Goal: Task Accomplishment & Management: Manage account settings

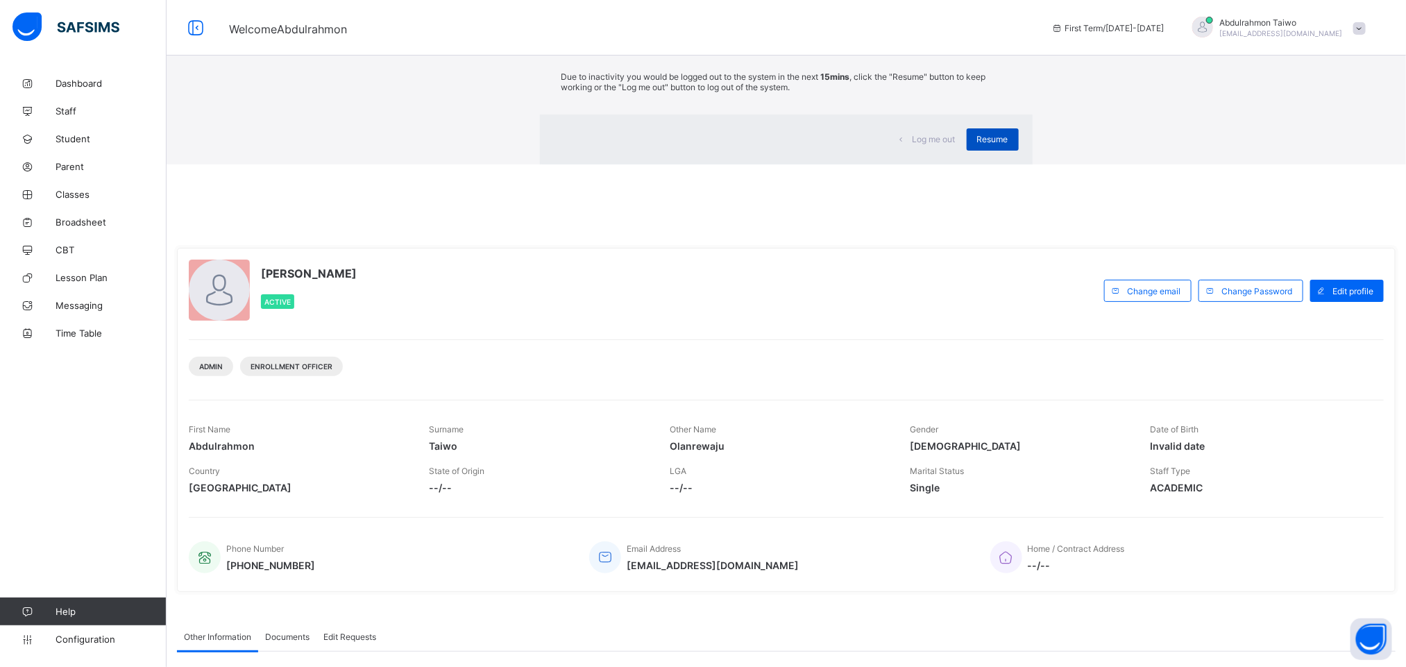
click at [977, 144] on span "Resume" at bounding box center [992, 139] width 31 height 10
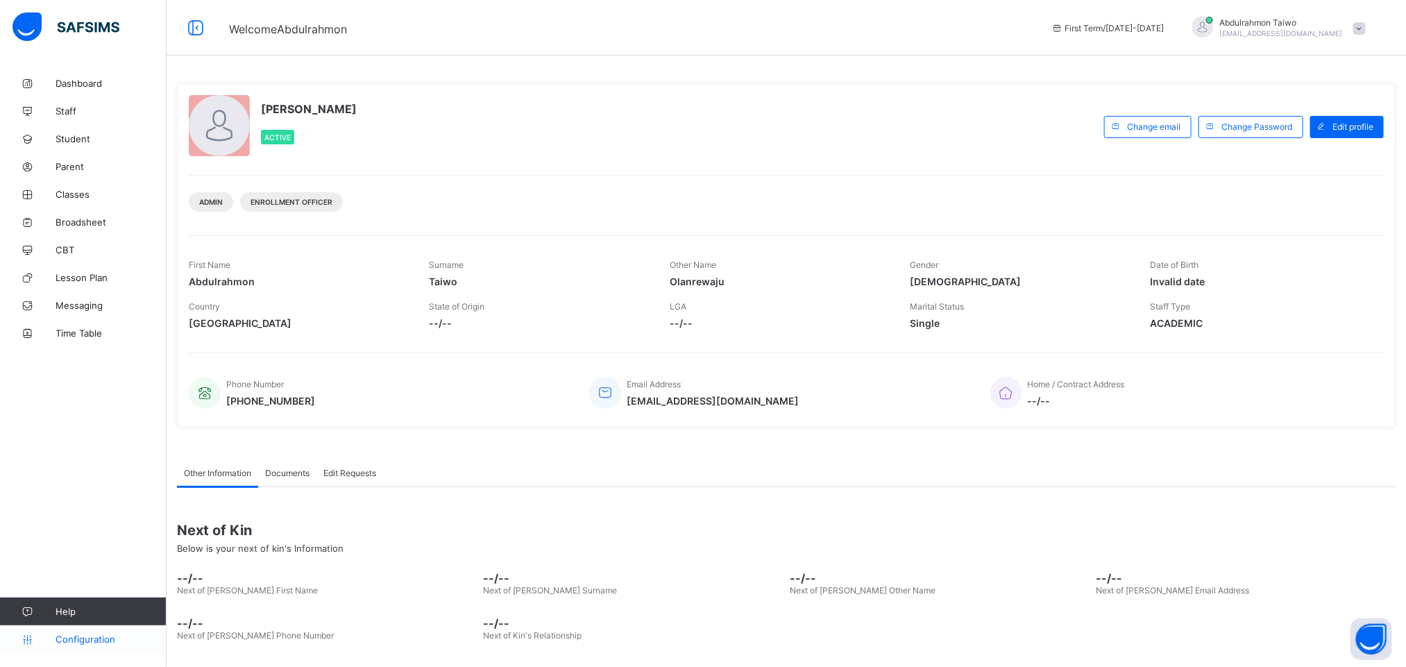
click at [86, 639] on span "Configuration" at bounding box center [111, 639] width 110 height 11
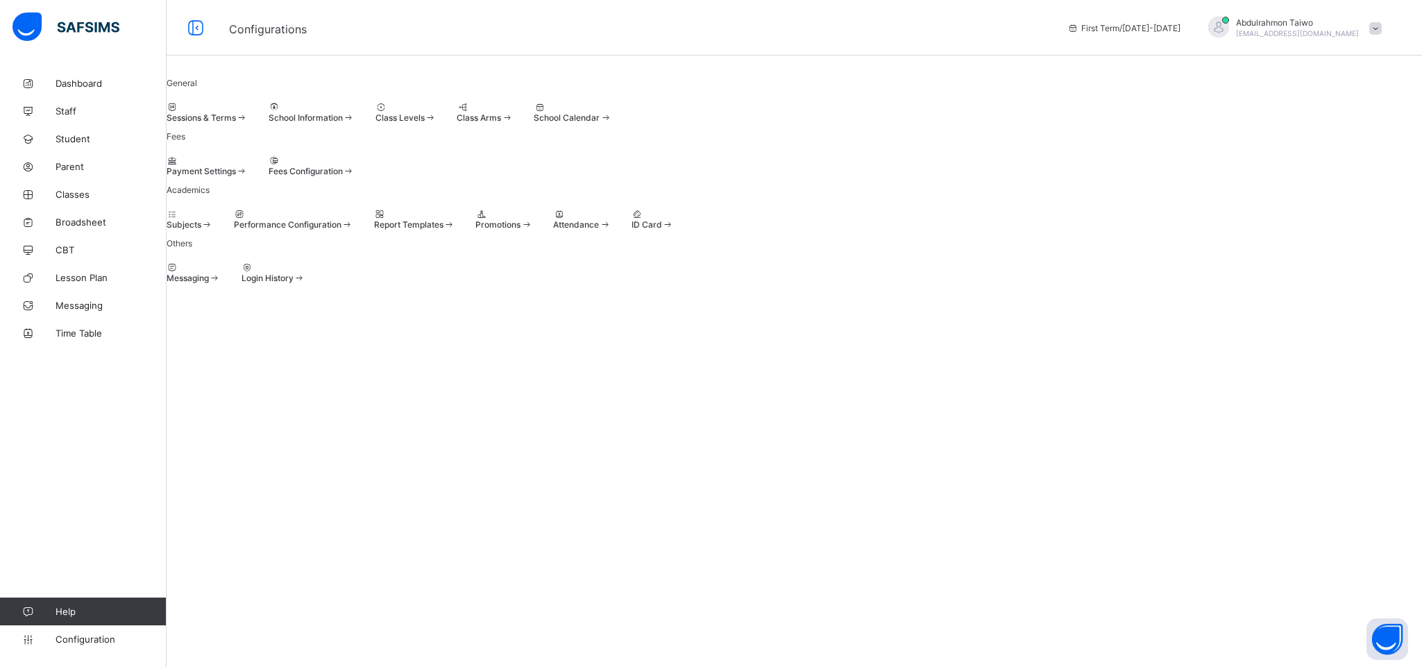
click at [1334, 37] on span "[EMAIL_ADDRESS][DOMAIN_NAME]" at bounding box center [1297, 33] width 123 height 8
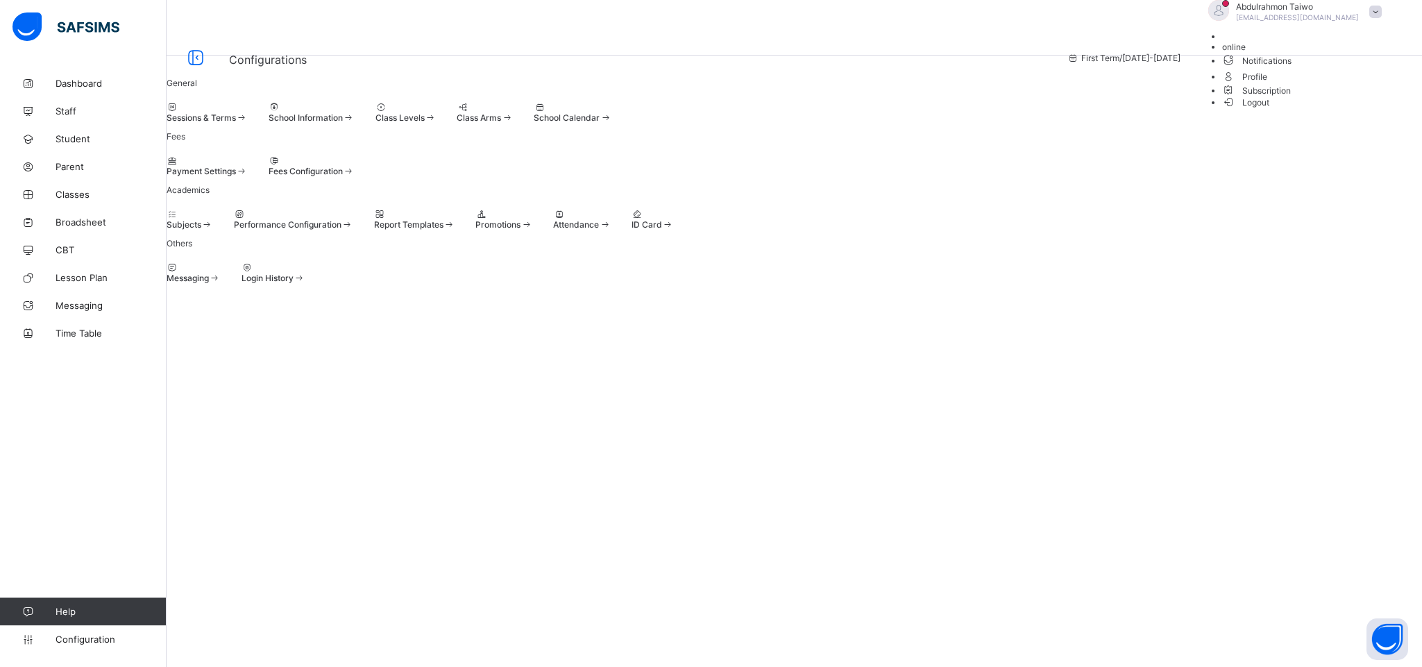
drag, startPoint x: 1192, startPoint y: 208, endPoint x: 1175, endPoint y: 201, distance: 18.3
click at [1175, 176] on div "Fees Payment Settings Fees Configuration" at bounding box center [795, 153] width 1256 height 45
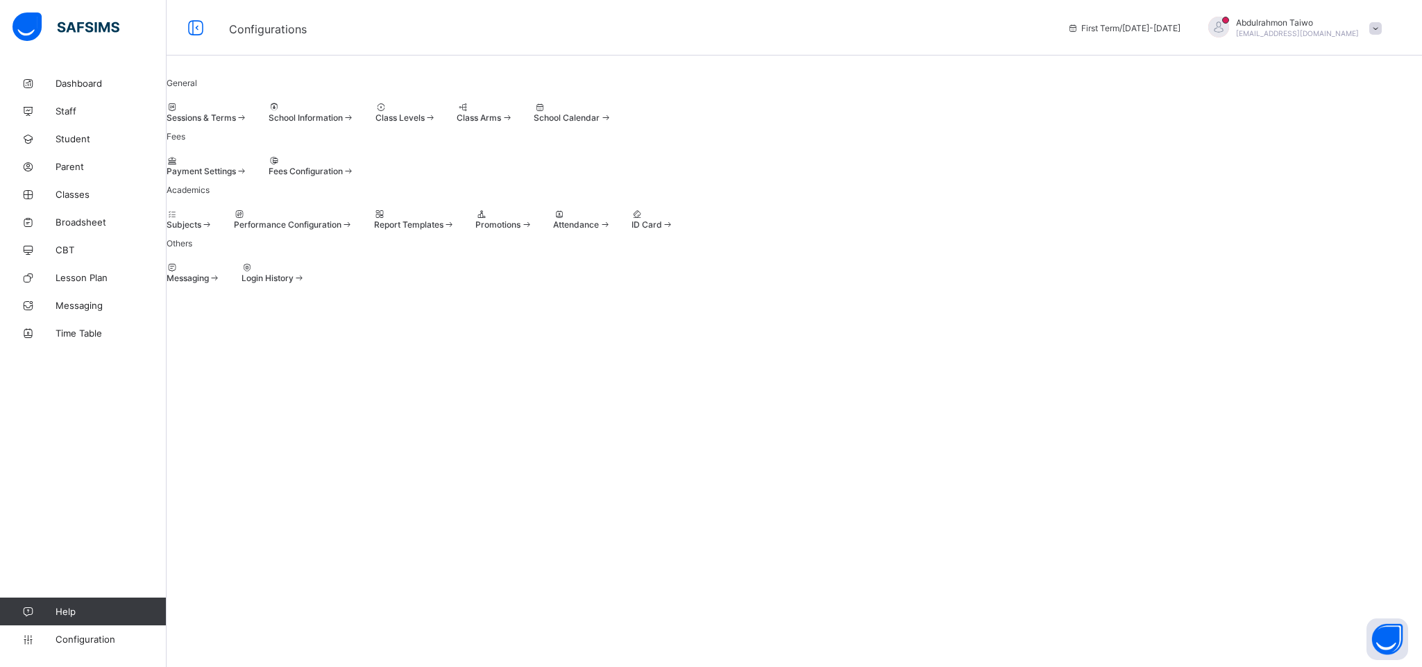
click at [476, 219] on span at bounding box center [476, 219] width 0 height 0
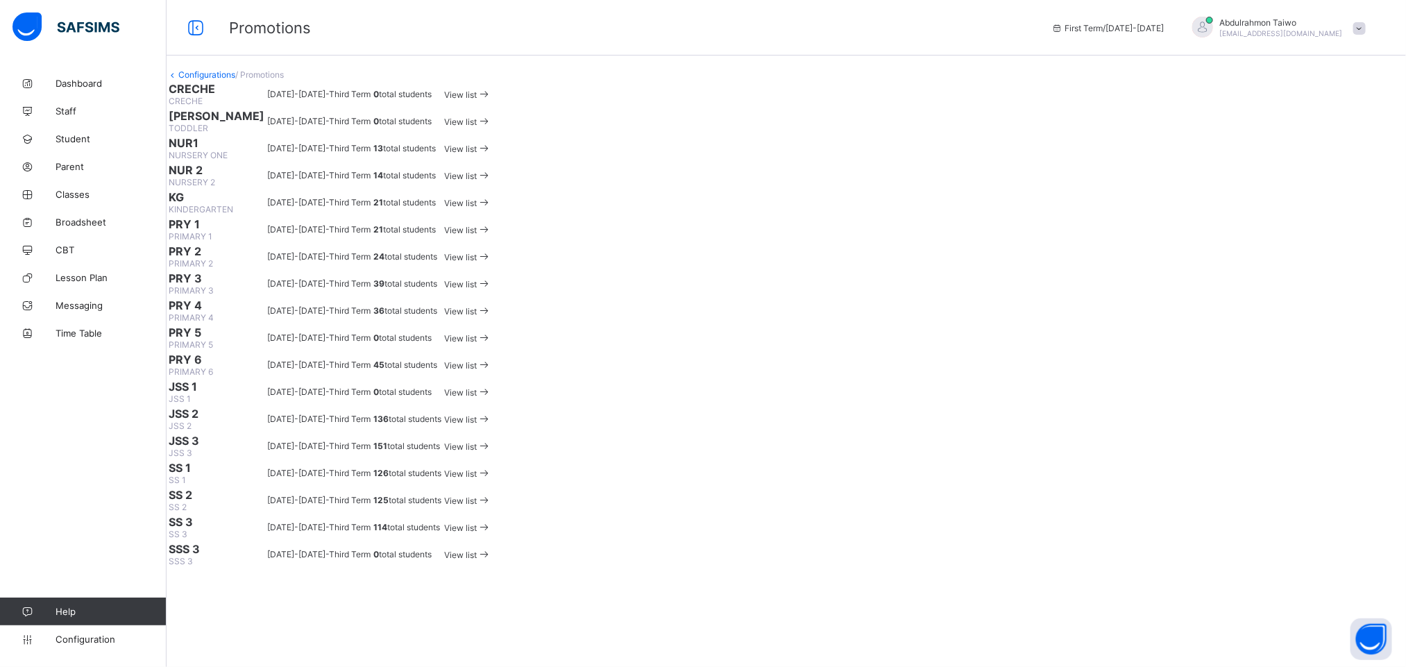
click at [284, 80] on span "/ Promotions" at bounding box center [259, 74] width 49 height 10
click at [79, 192] on span "Classes" at bounding box center [111, 194] width 111 height 11
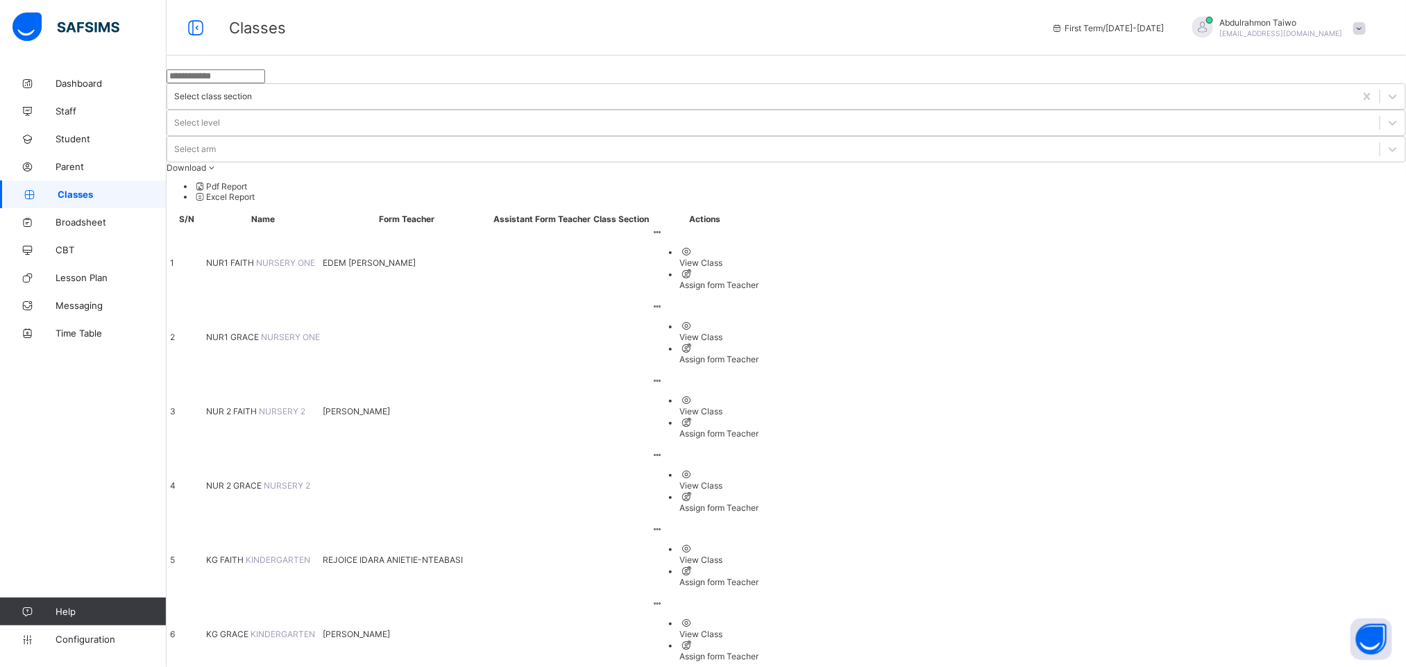
scroll to position [583, 0]
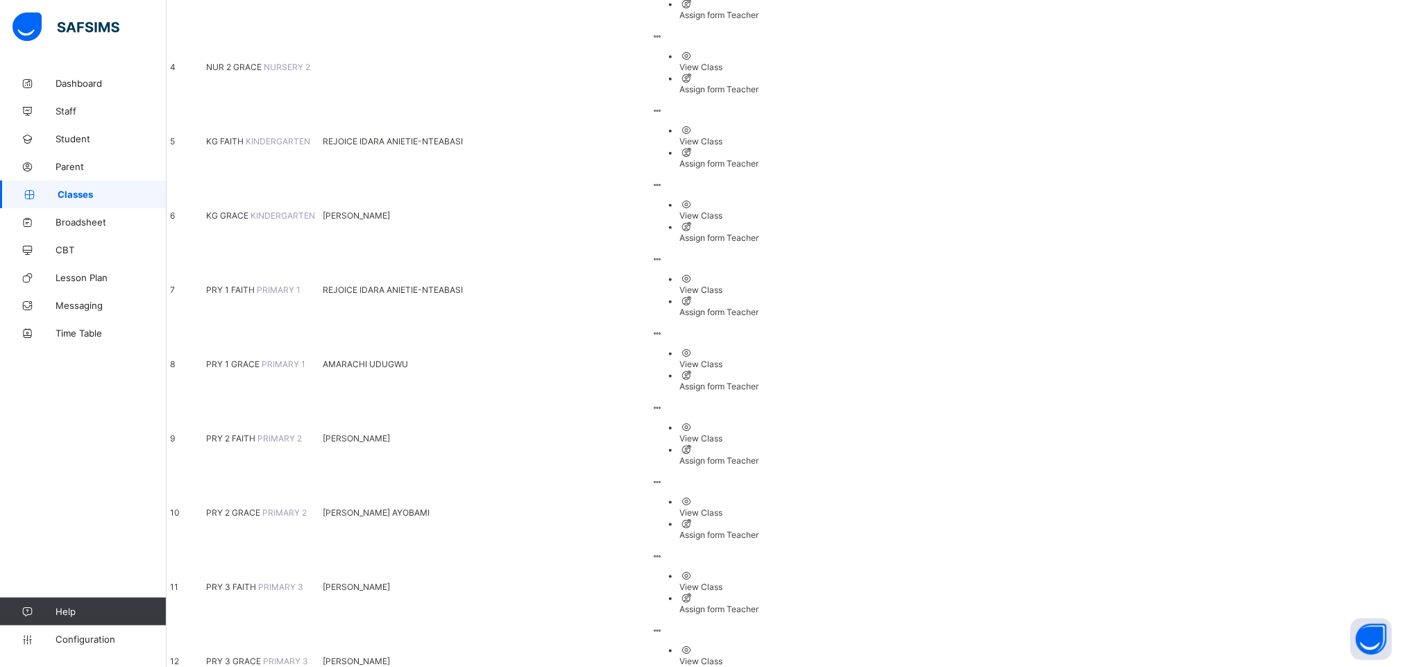
drag, startPoint x: 916, startPoint y: 387, endPoint x: 898, endPoint y: 369, distance: 25.5
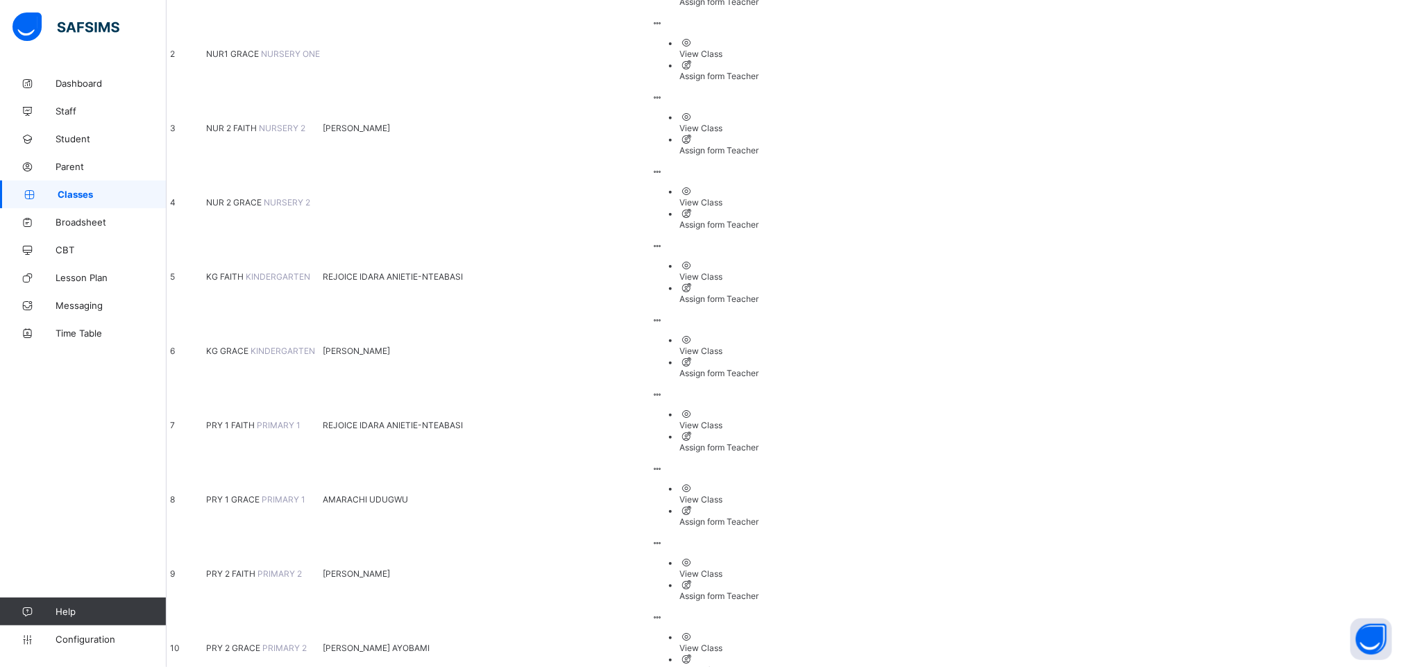
scroll to position [0, 0]
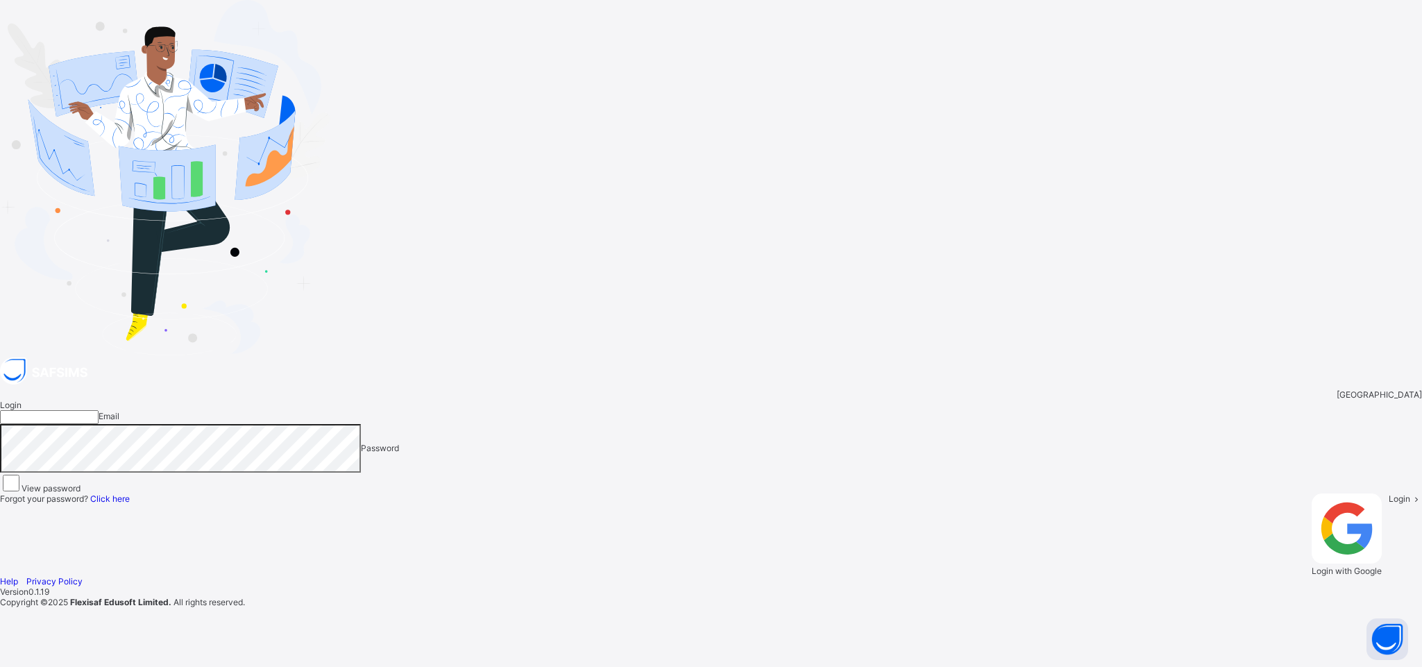
click at [99, 410] on input "email" at bounding box center [49, 417] width 99 height 14
type input "**********"
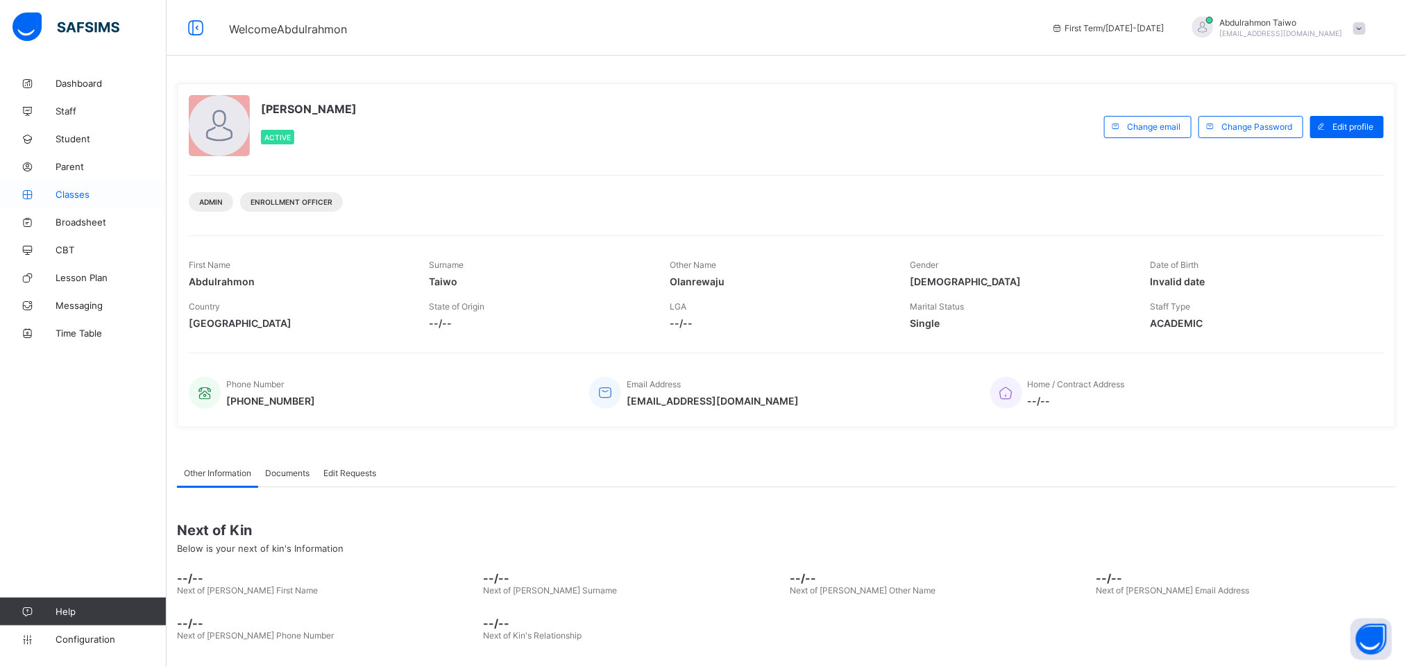
click at [76, 196] on span "Classes" at bounding box center [111, 194] width 111 height 11
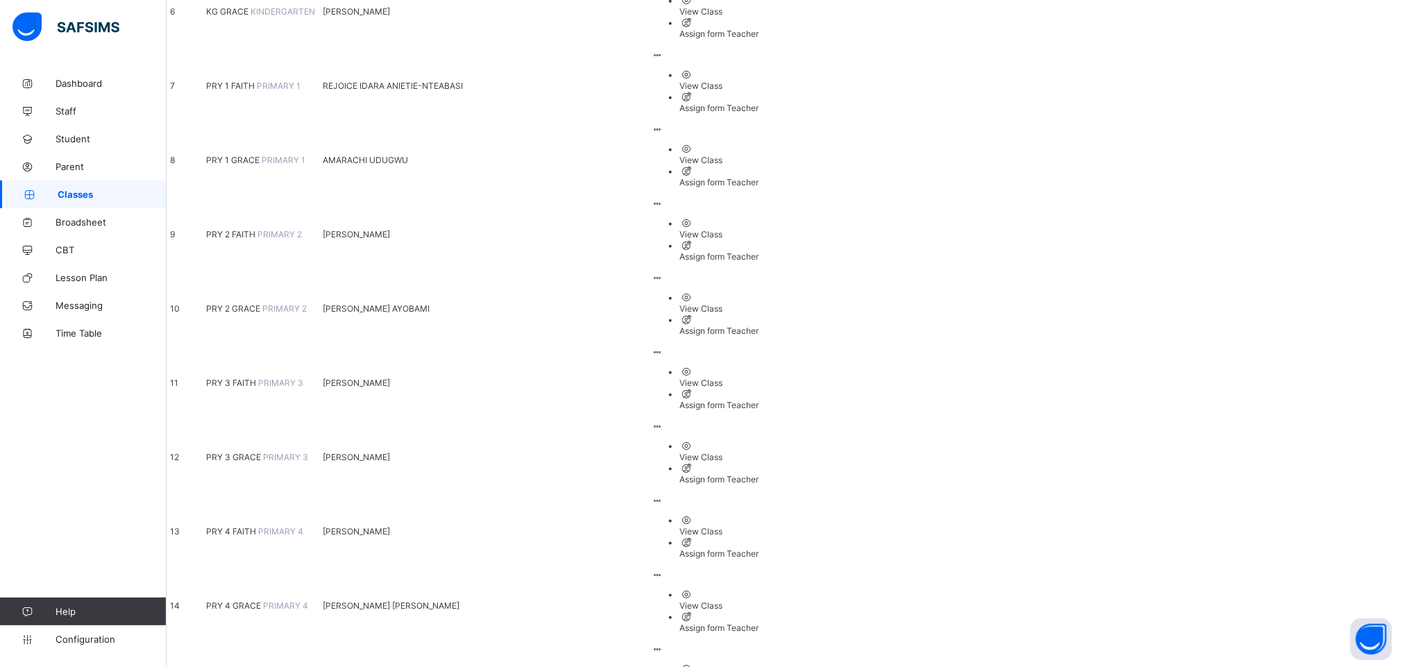
scroll to position [625, 0]
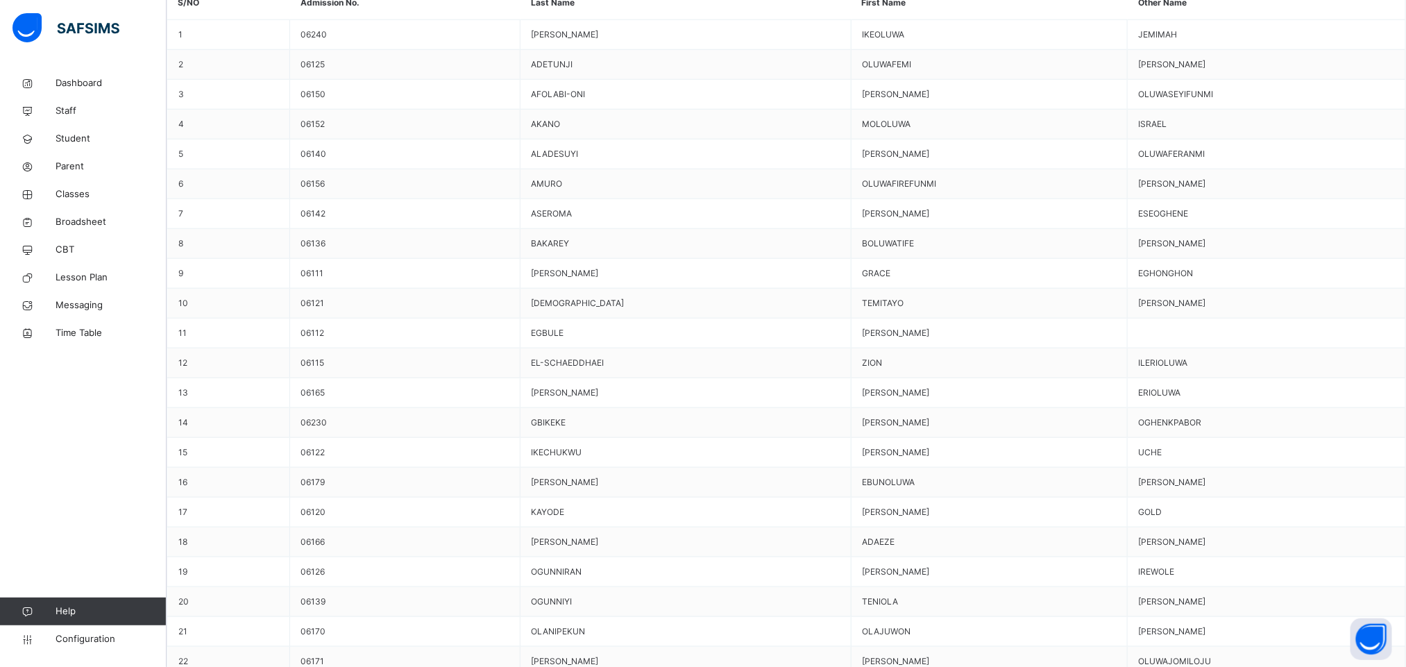
scroll to position [750, 0]
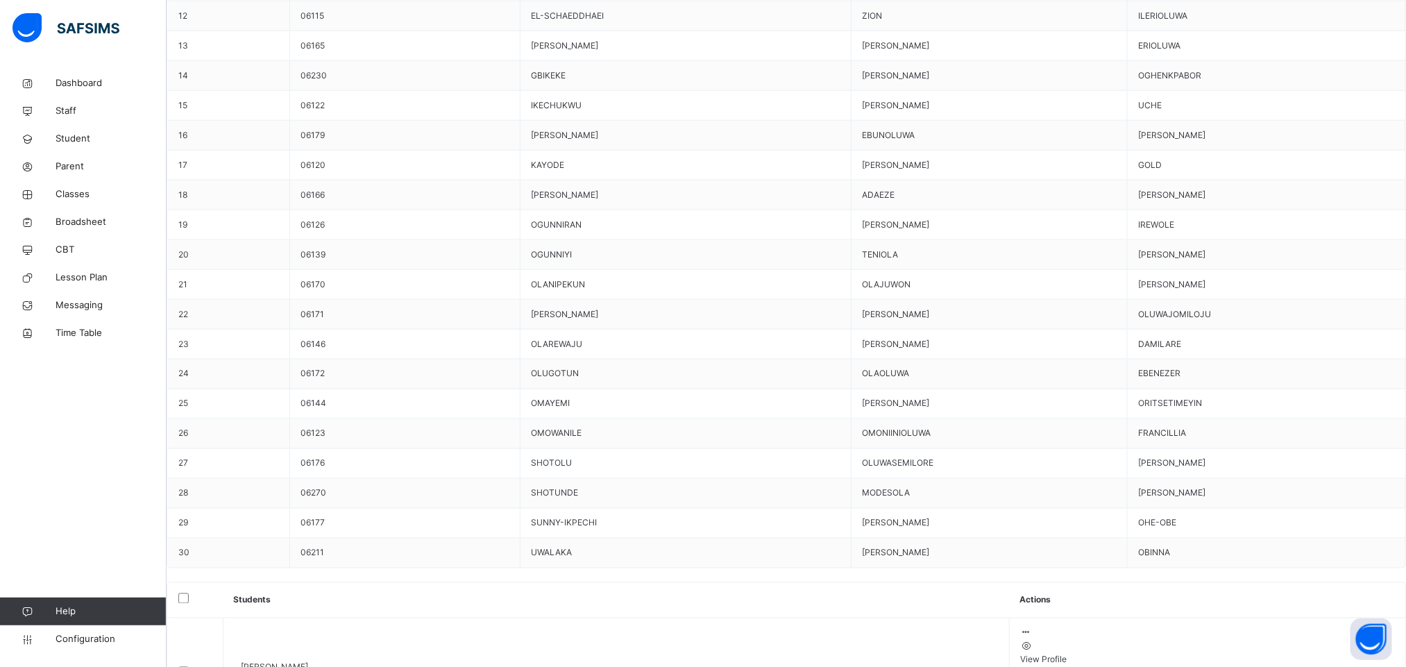
scroll to position [1271, 0]
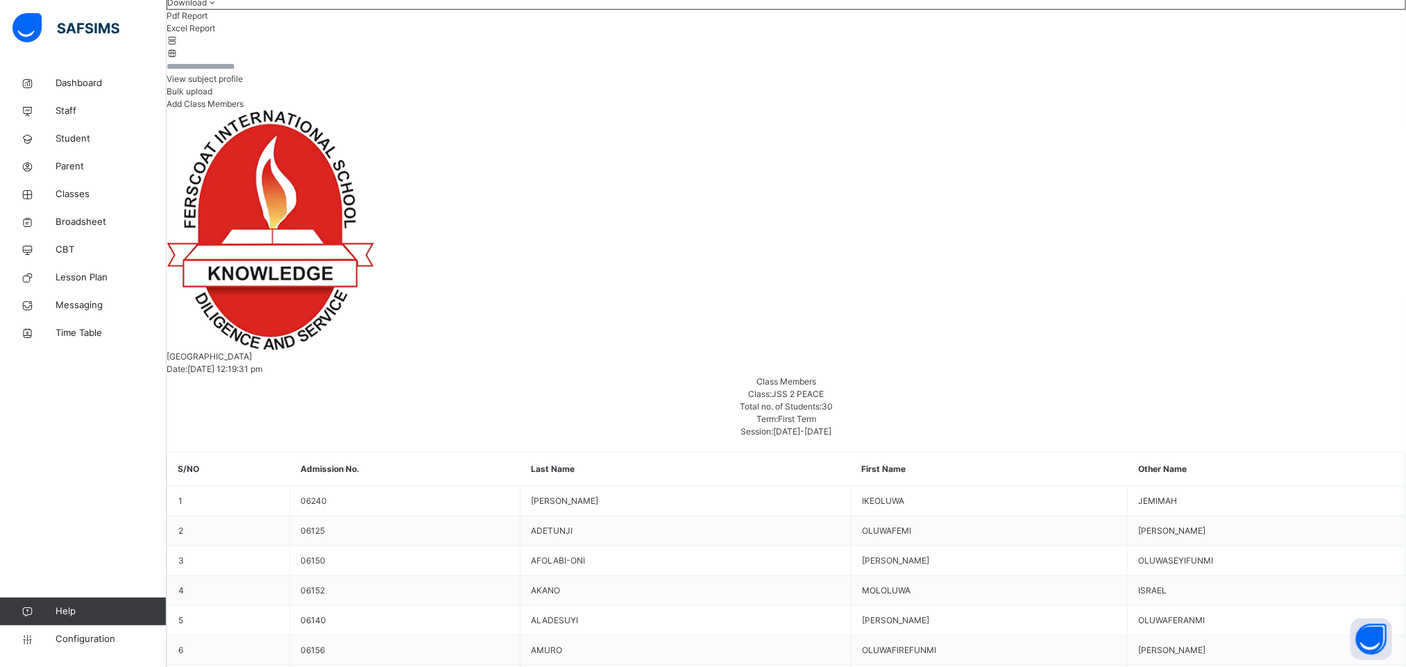
scroll to position [0, 0]
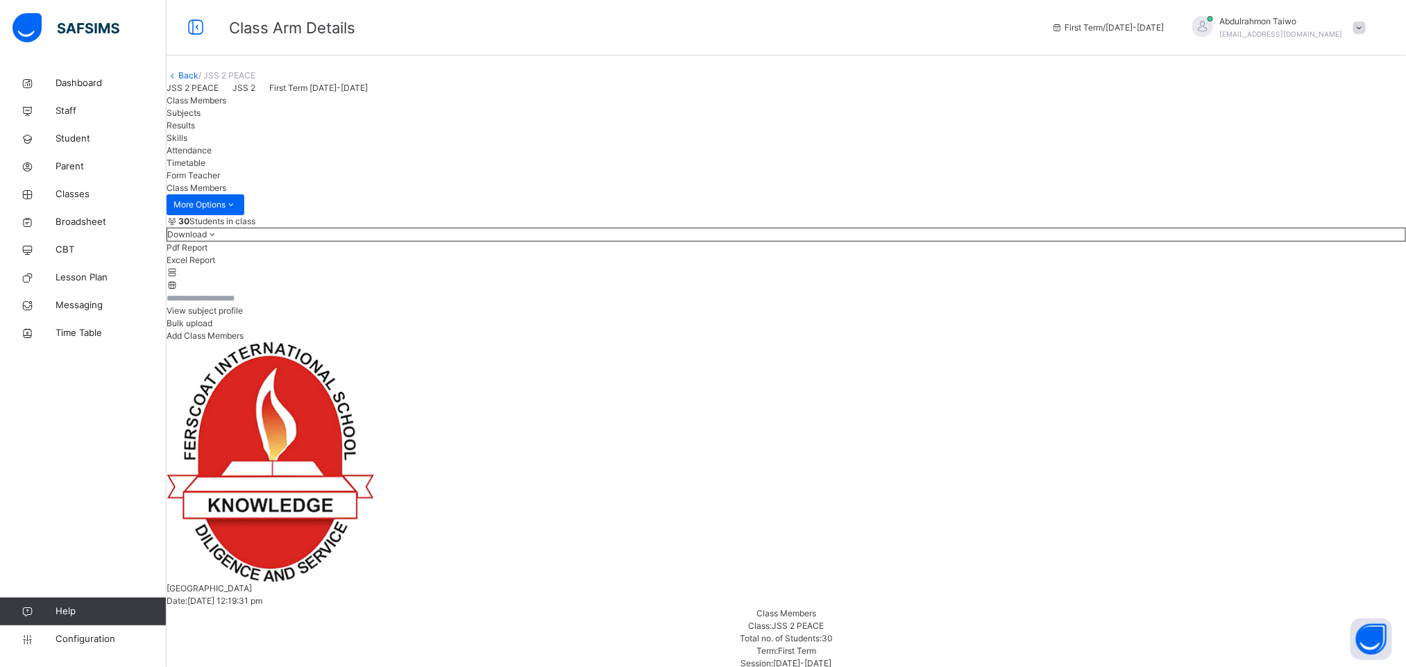
click at [199, 81] on link "Back" at bounding box center [188, 75] width 20 height 10
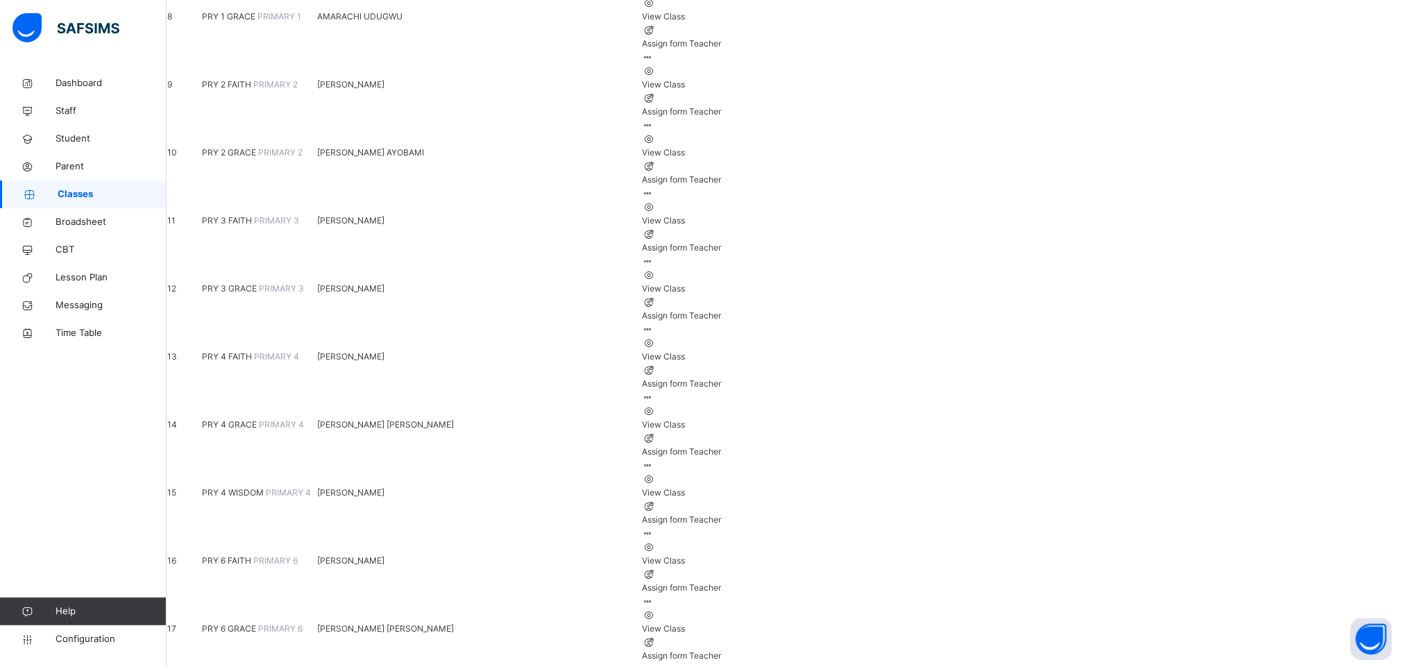
scroll to position [729, 0]
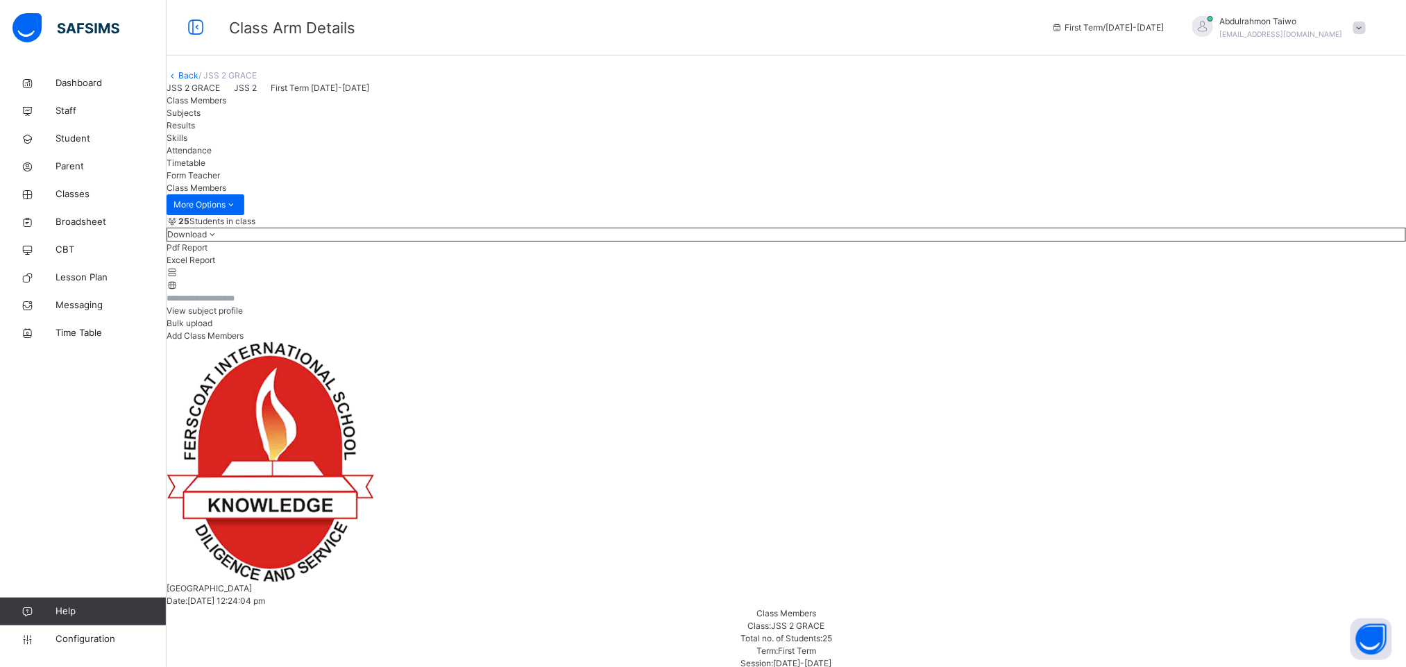
click at [217, 82] on div "Back / JSS 2 GRACE" at bounding box center [787, 75] width 1240 height 12
click at [199, 81] on link "Back" at bounding box center [188, 75] width 20 height 10
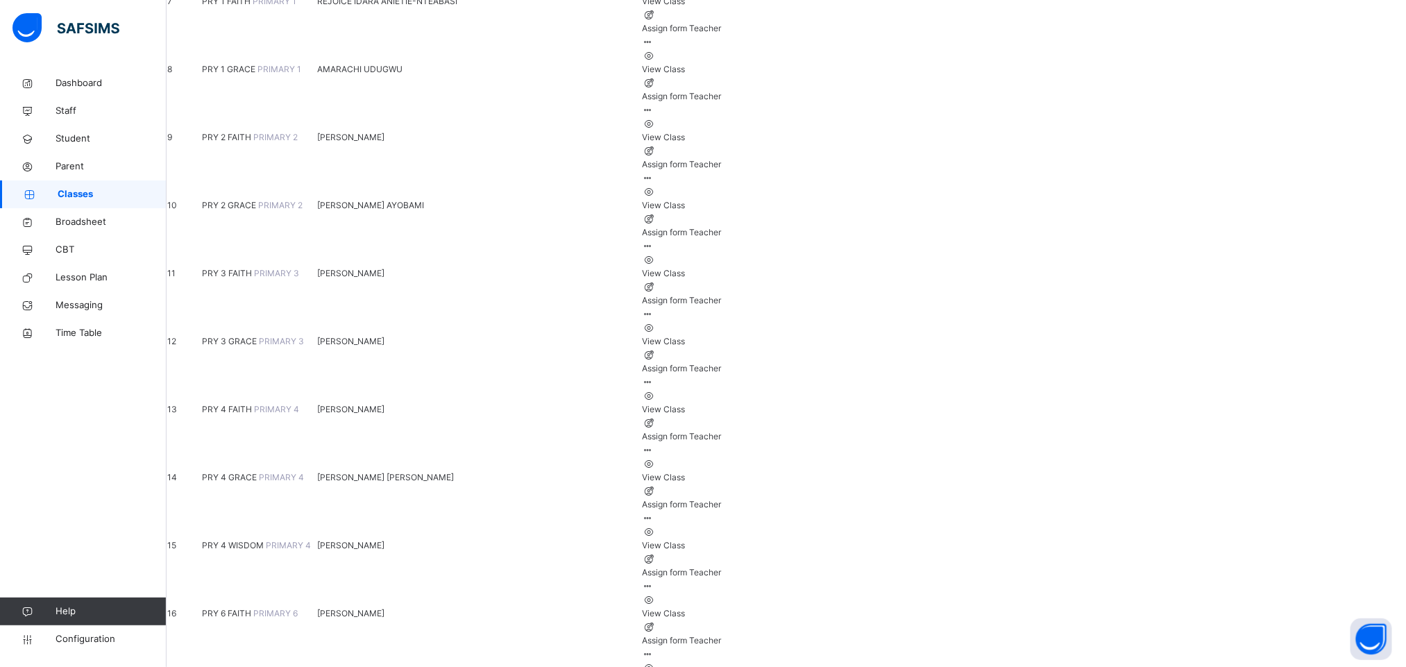
scroll to position [729, 0]
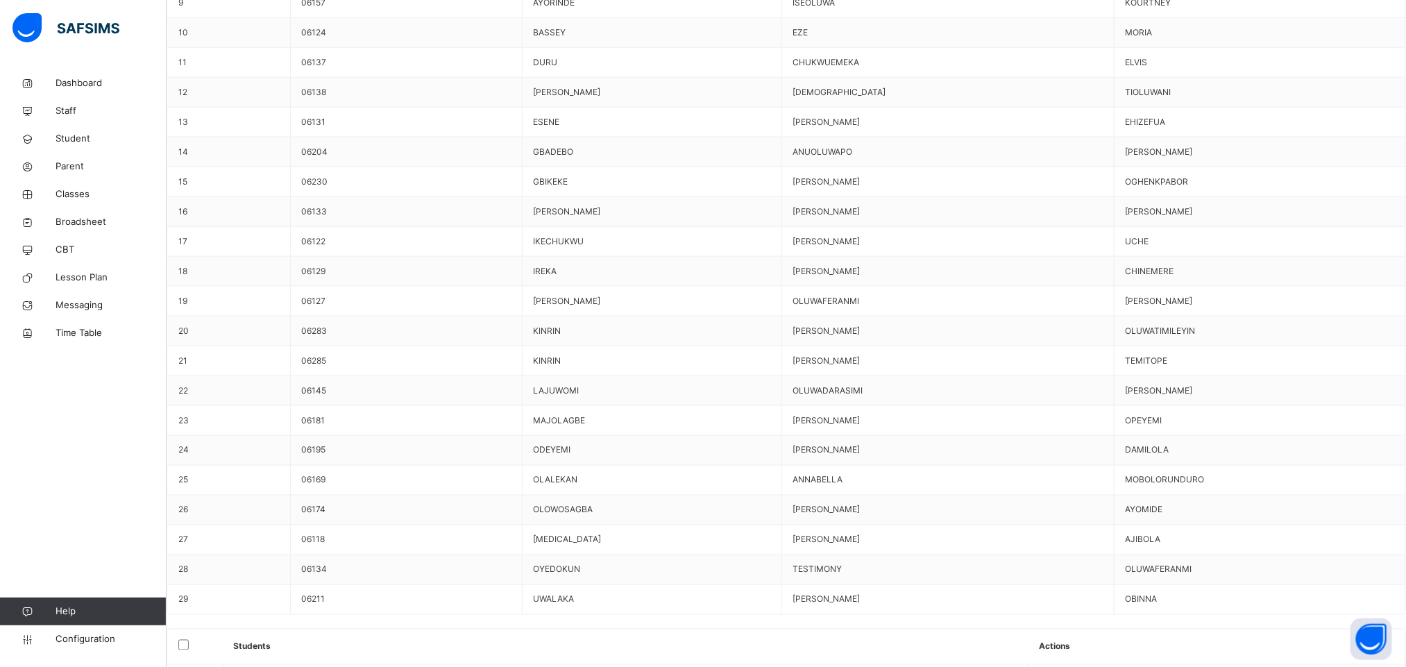
scroll to position [1041, 0]
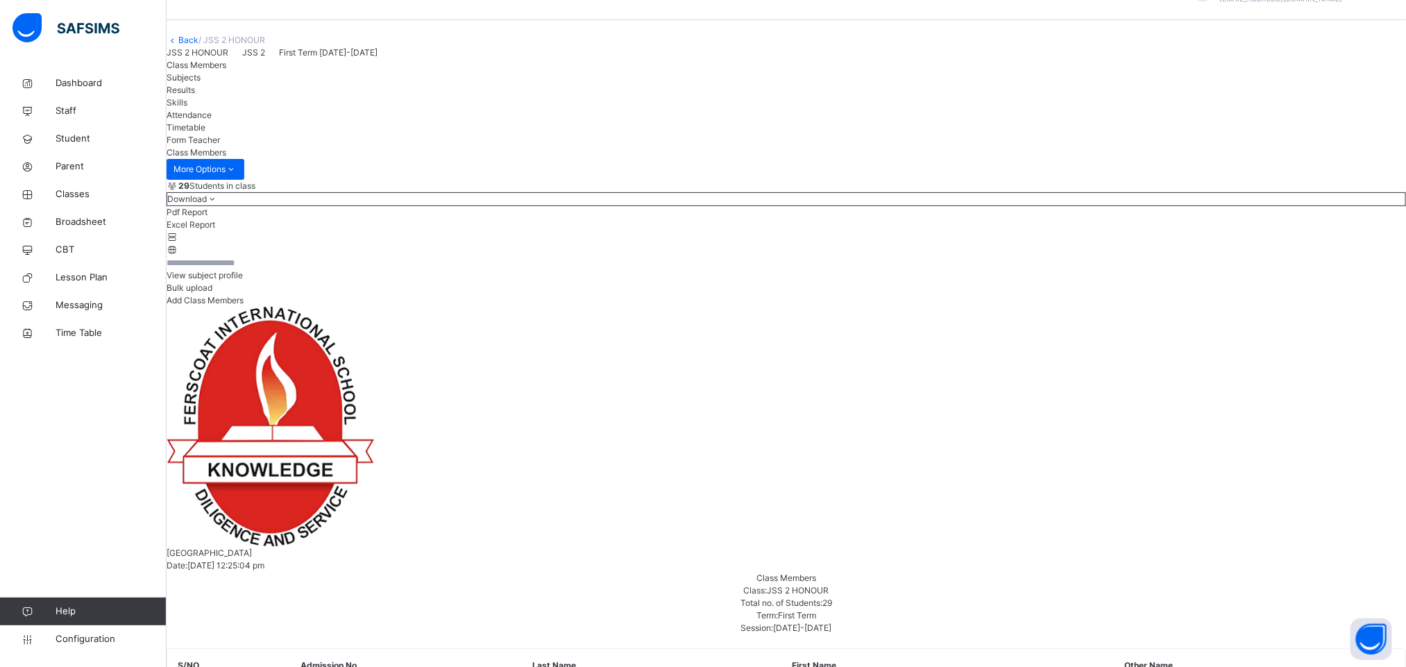
scroll to position [0, 0]
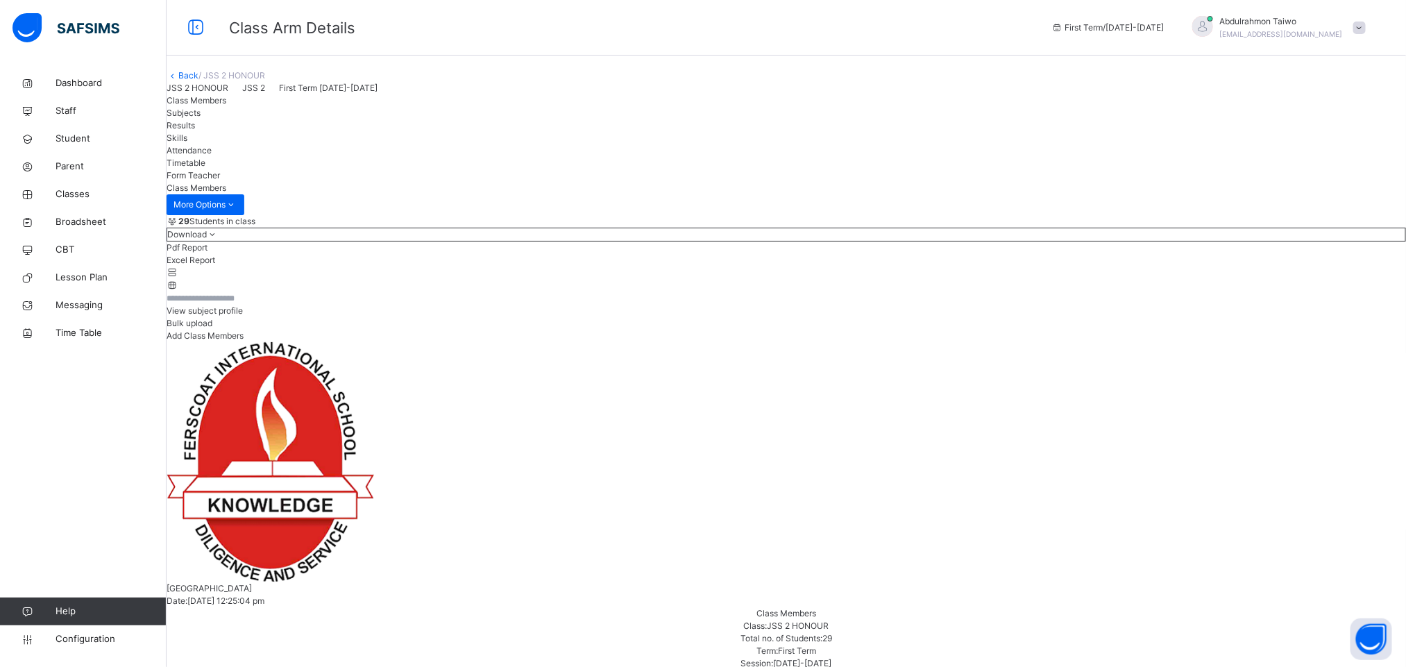
click at [199, 81] on link "Back" at bounding box center [188, 75] width 20 height 10
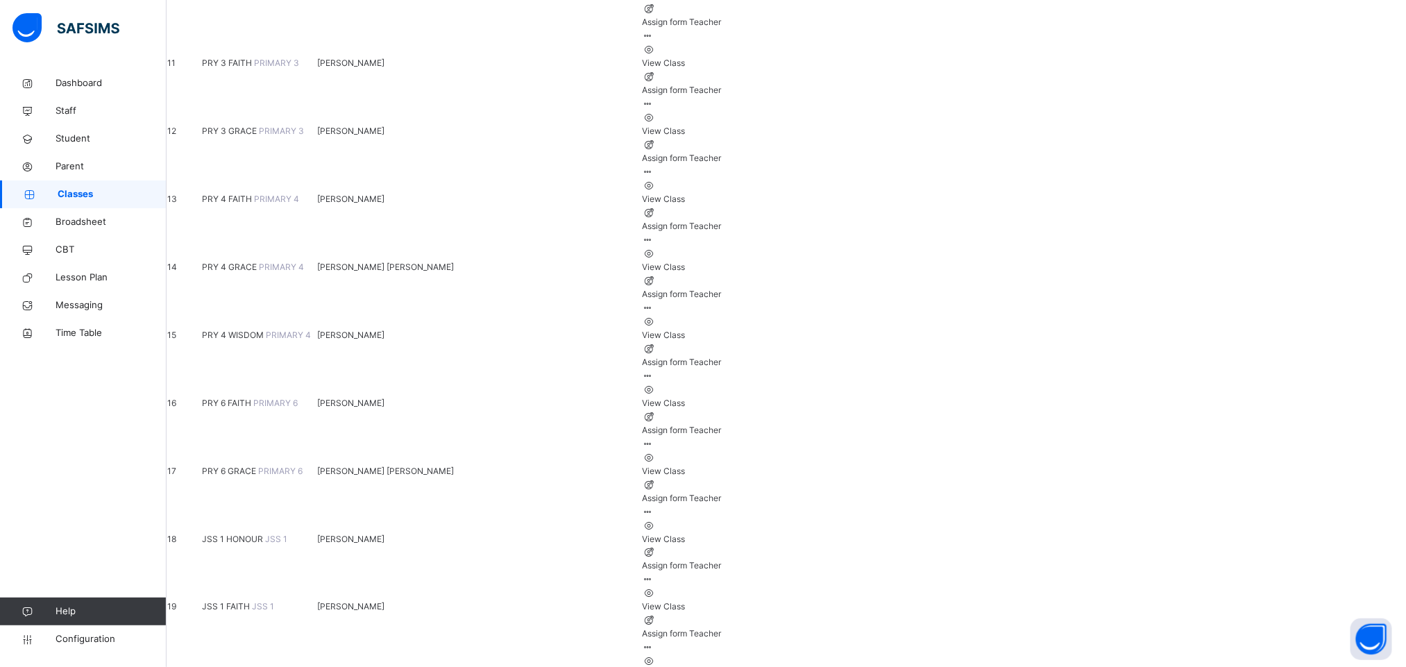
scroll to position [937, 0]
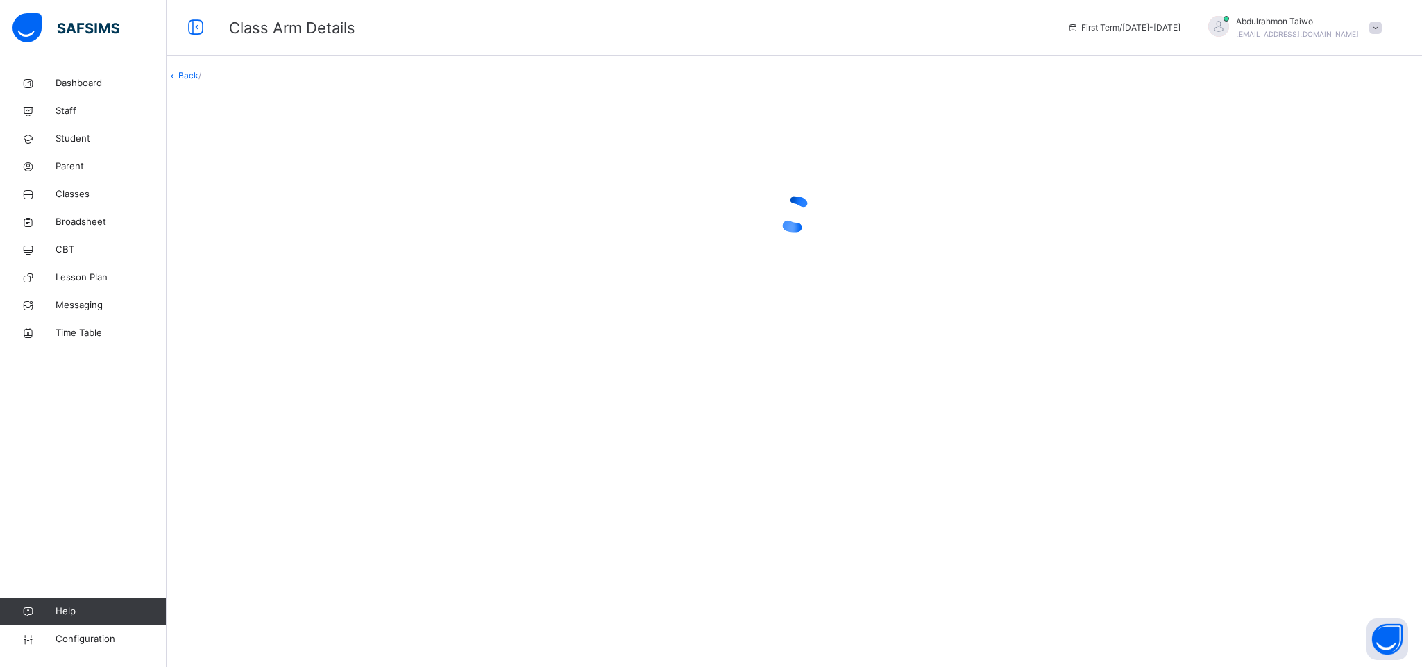
click at [199, 81] on link "Back" at bounding box center [188, 75] width 20 height 10
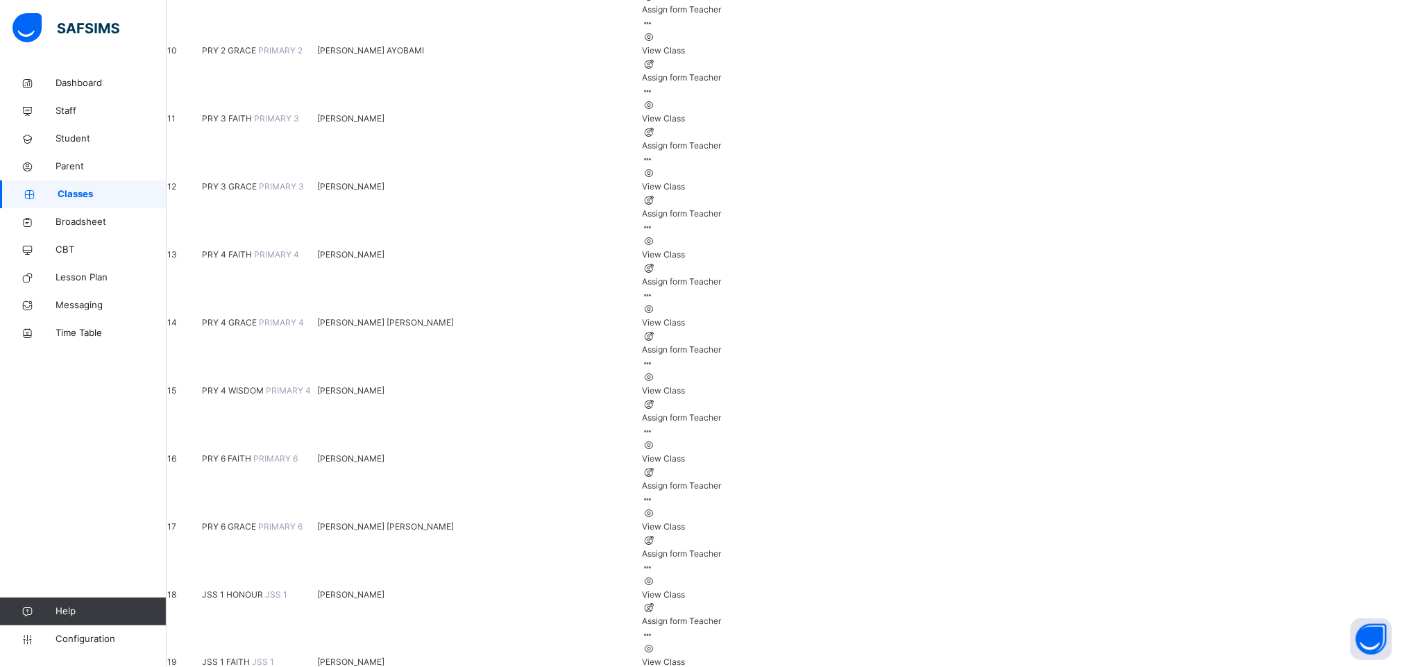
scroll to position [833, 0]
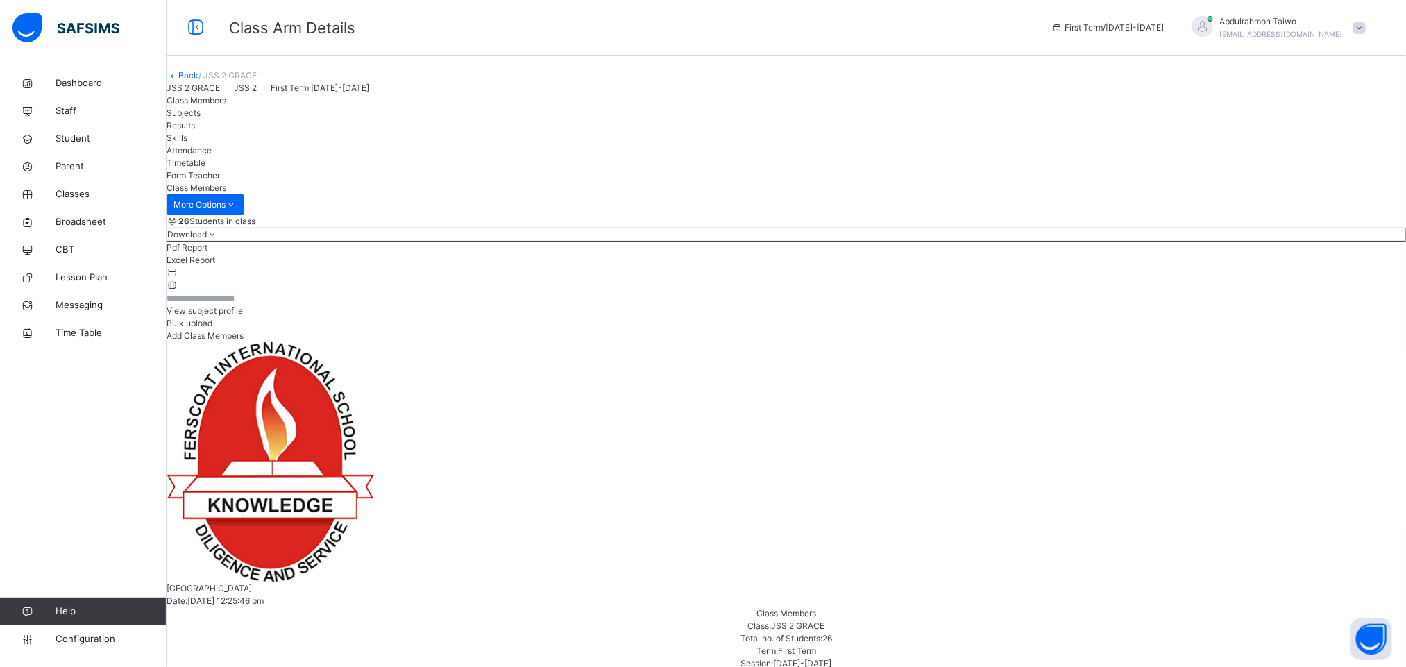
click at [199, 81] on link "Back" at bounding box center [188, 75] width 20 height 10
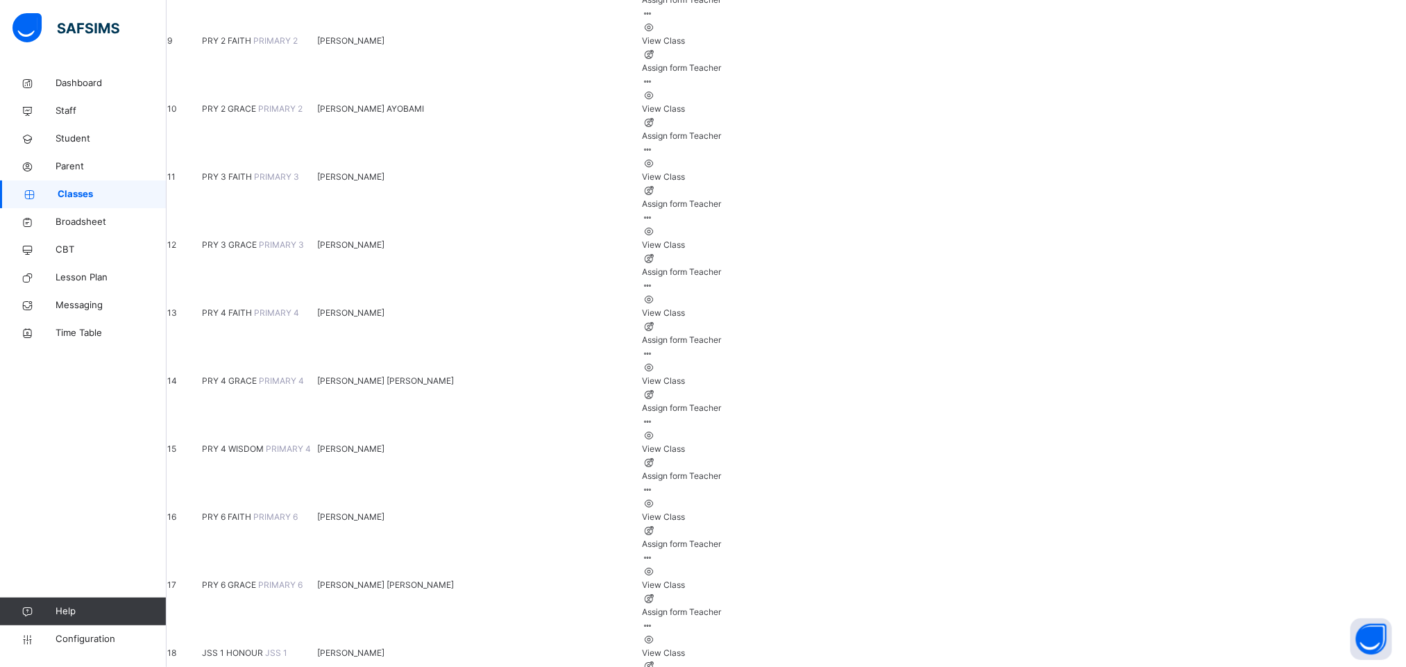
scroll to position [833, 0]
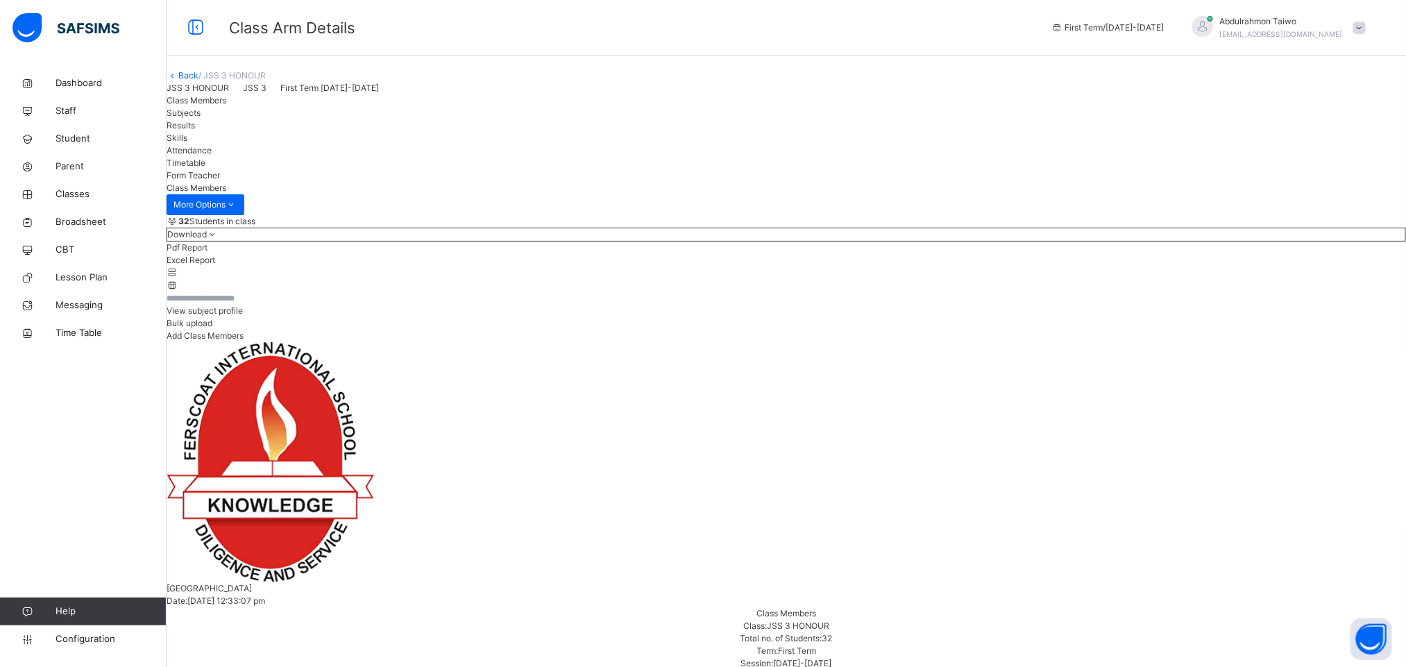
drag, startPoint x: 258, startPoint y: 82, endPoint x: 723, endPoint y: 369, distance: 546.1
click at [723, 342] on div "View subject profile Bulk upload Add Class Members" at bounding box center [787, 317] width 1240 height 51
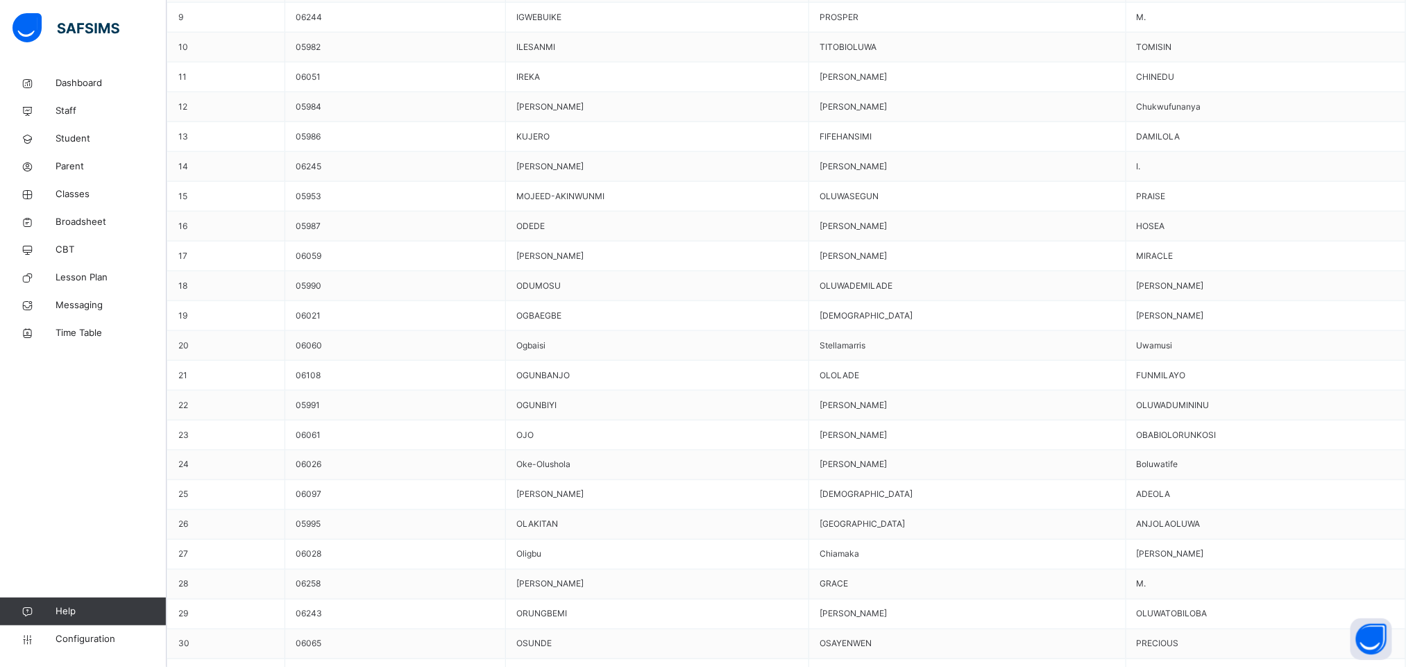
scroll to position [937, 0]
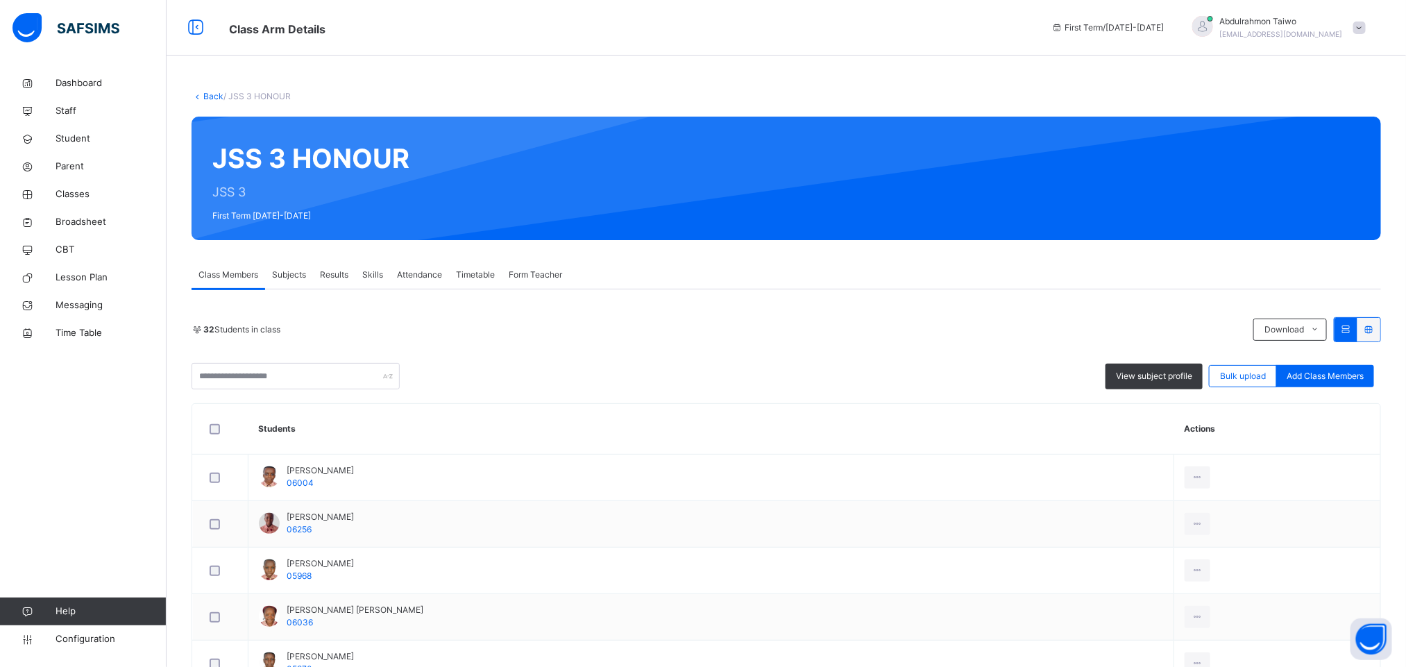
click at [215, 92] on link "Back" at bounding box center [213, 96] width 20 height 10
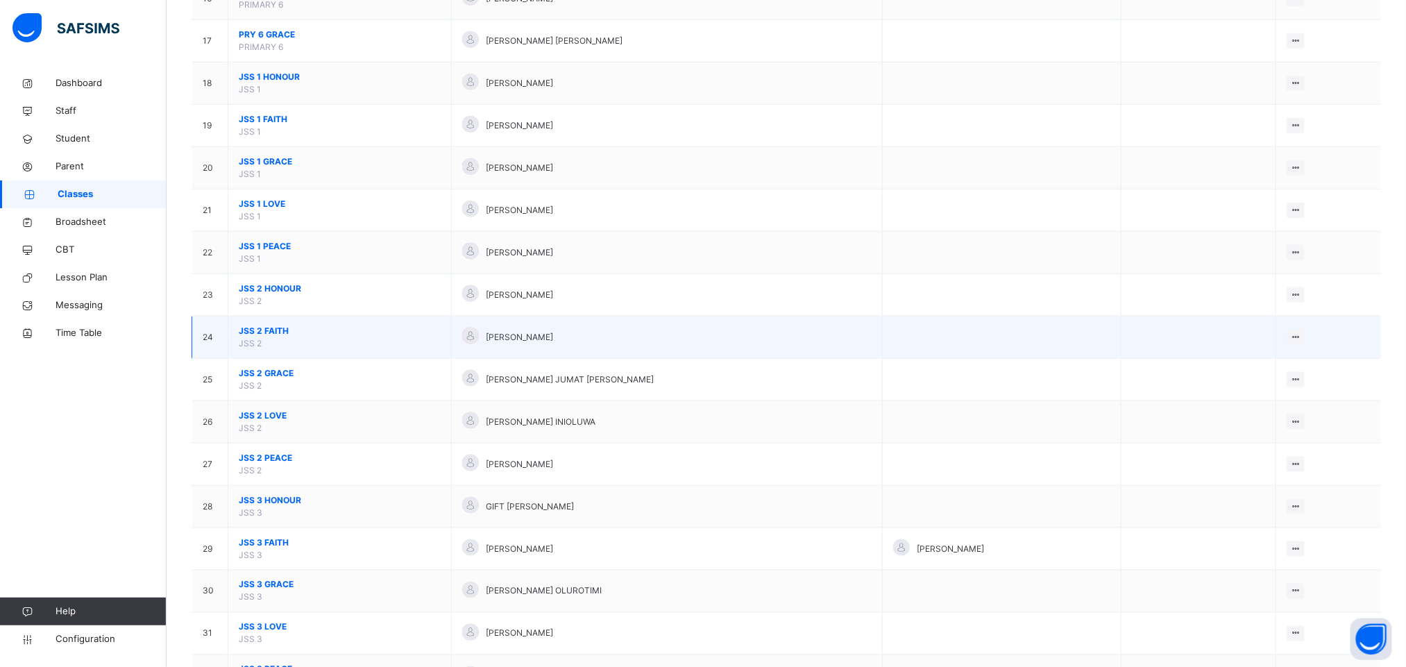
scroll to position [833, 0]
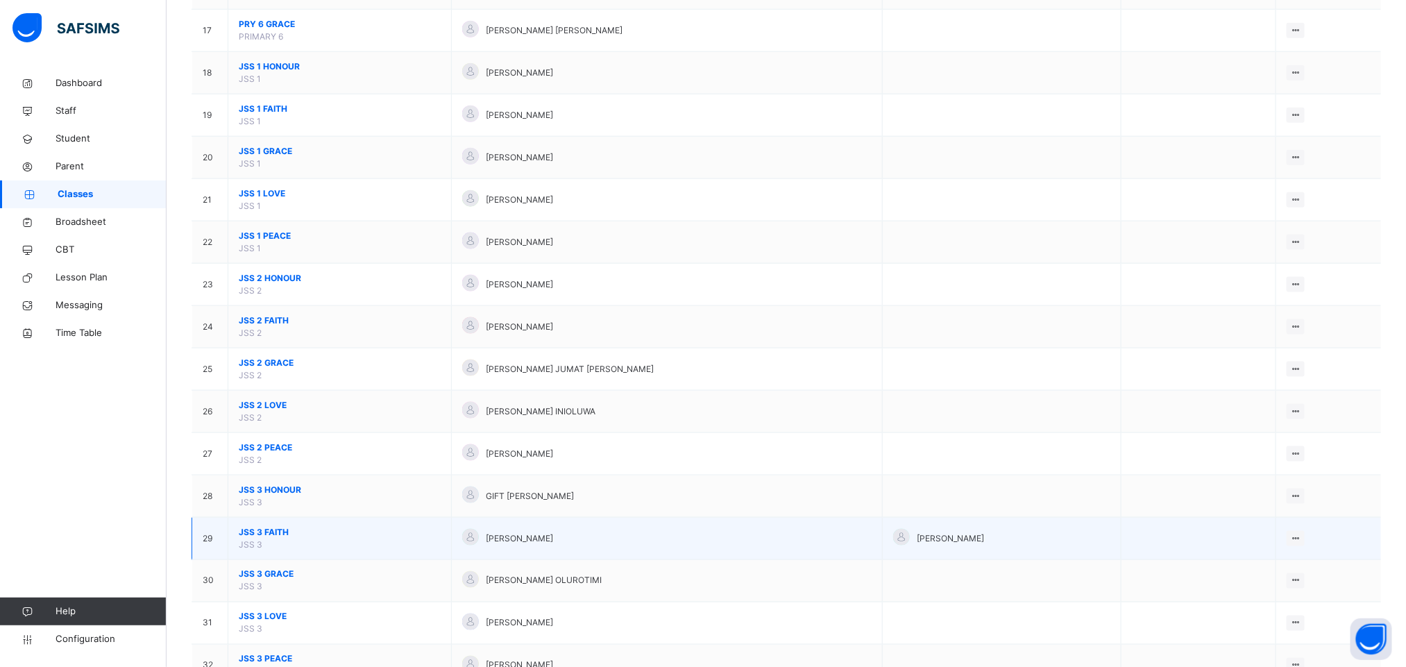
click at [273, 538] on span "JSS 3 FAITH" at bounding box center [340, 532] width 202 height 12
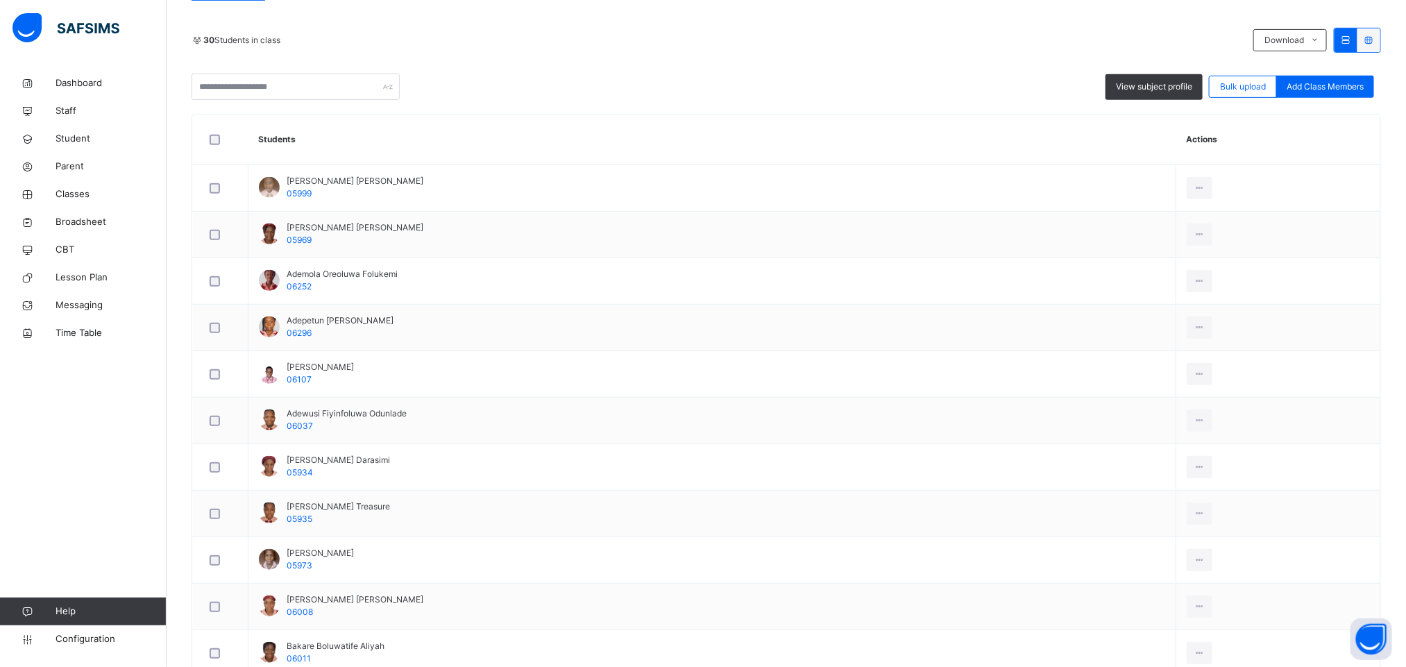
scroll to position [312, 0]
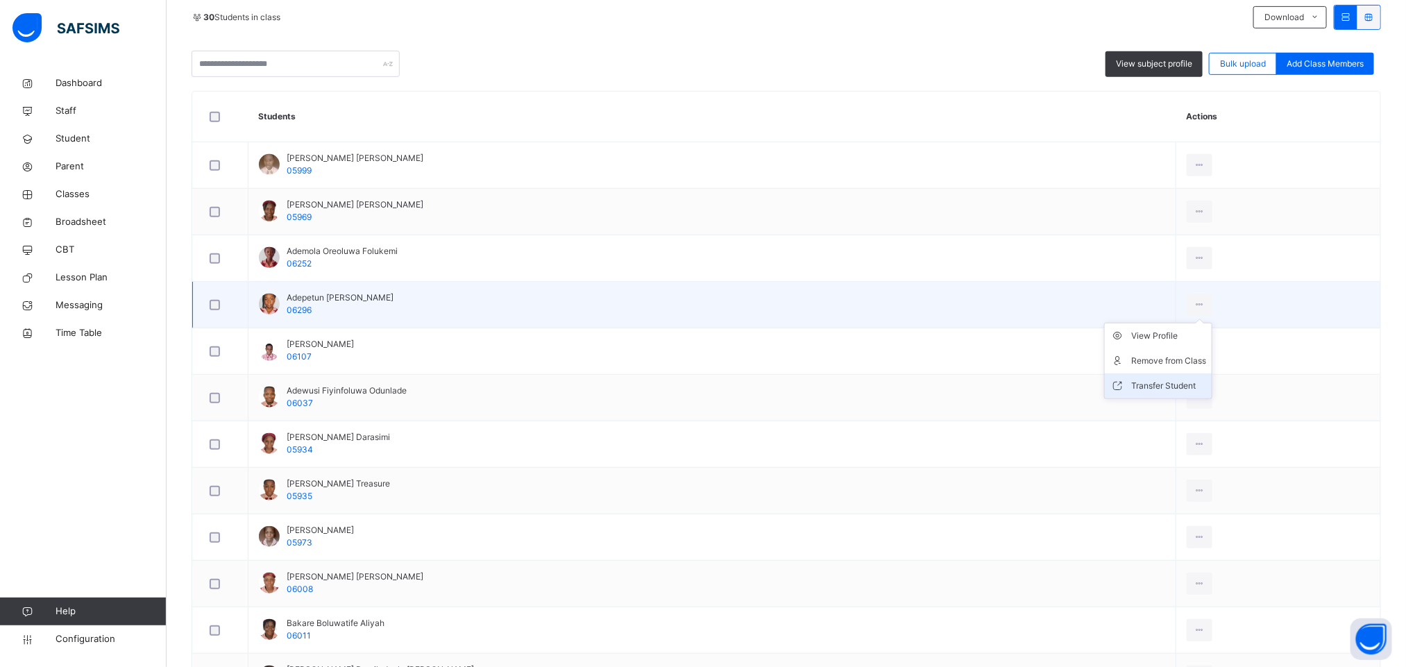
click at [1125, 380] on li "Transfer Student" at bounding box center [1158, 385] width 107 height 25
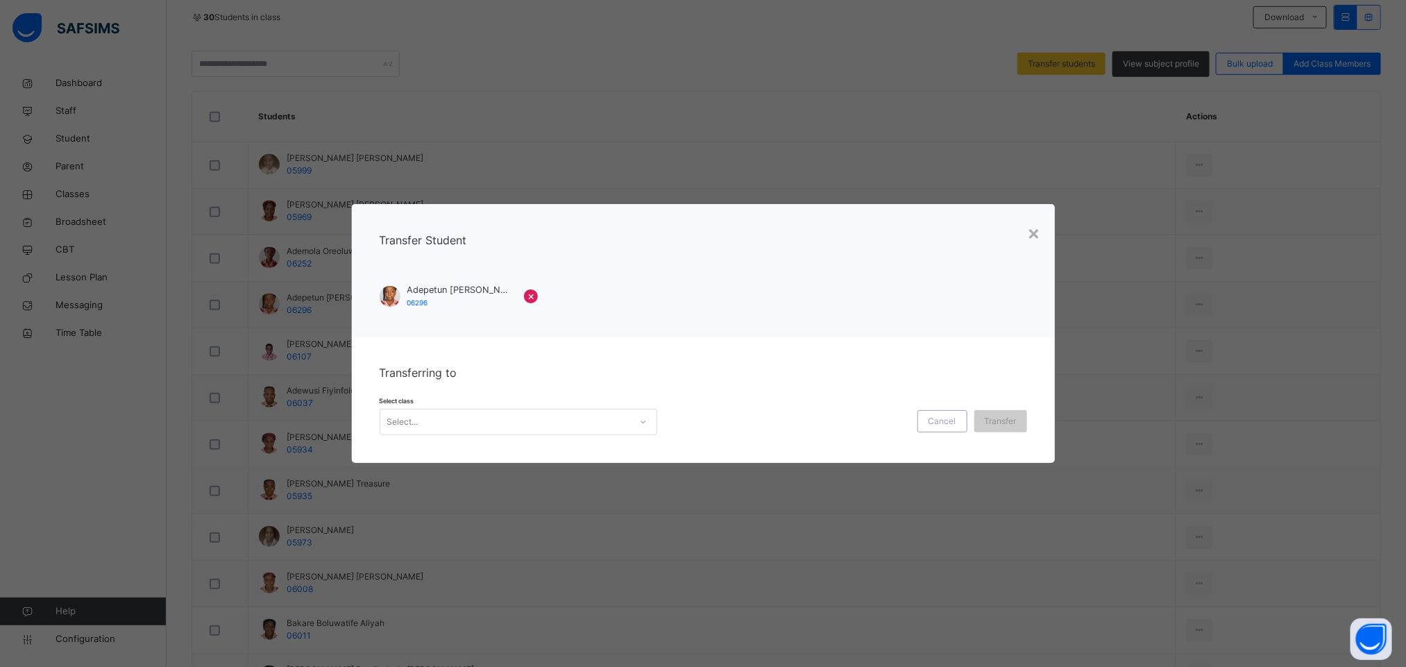
click at [539, 421] on div "Select..." at bounding box center [505, 423] width 250 height 22
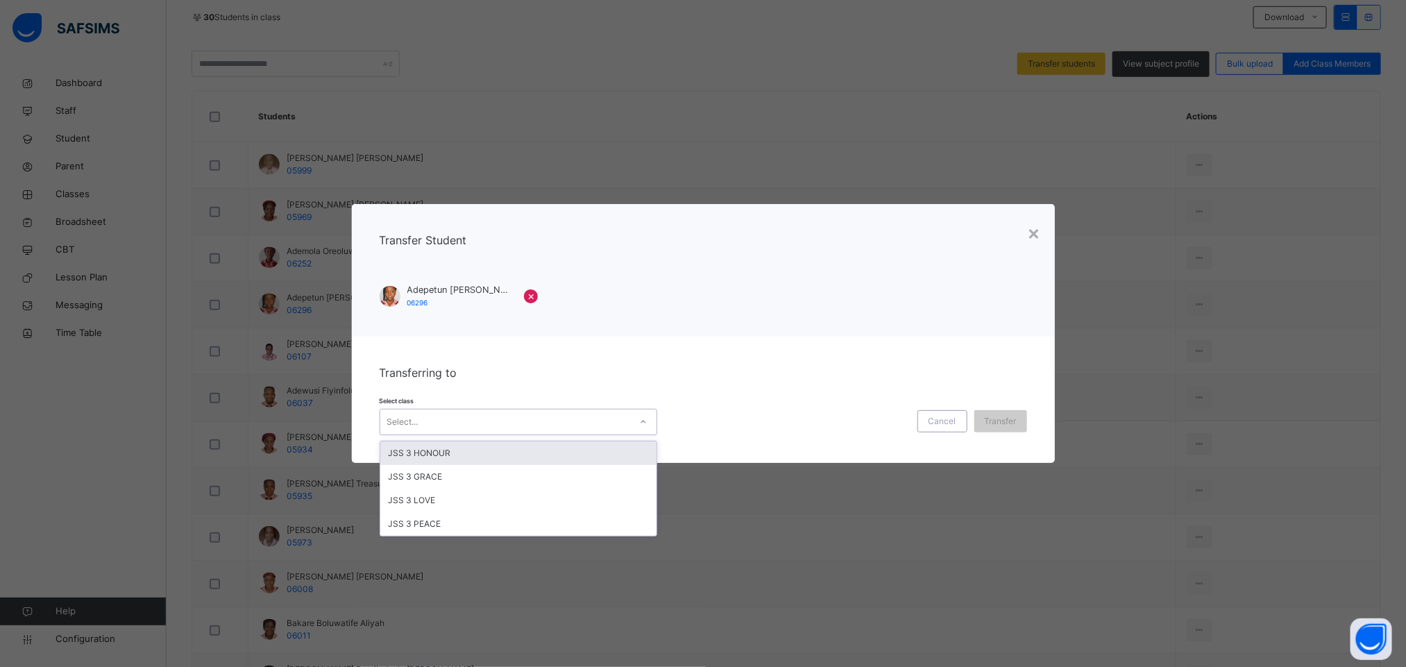
click at [459, 455] on div "JSS 3 HONOUR" at bounding box center [518, 454] width 276 height 24
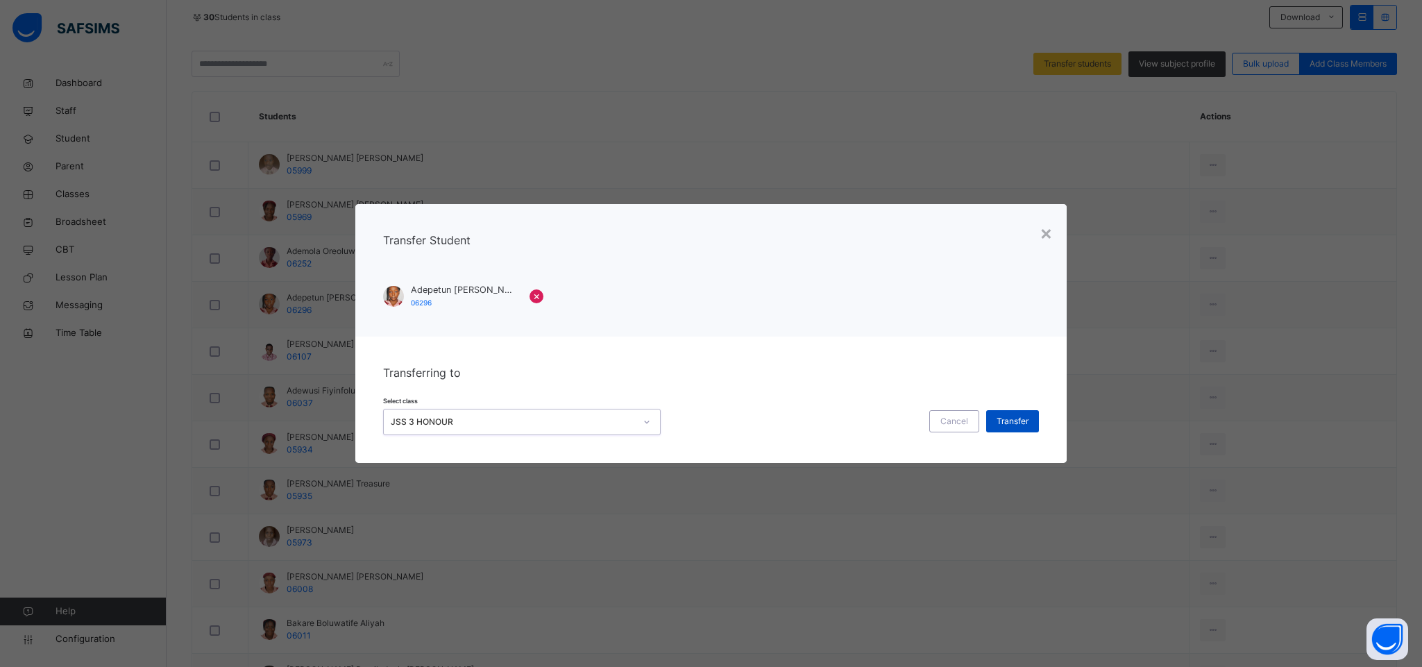
click at [1009, 421] on span "Transfer" at bounding box center [1013, 421] width 32 height 12
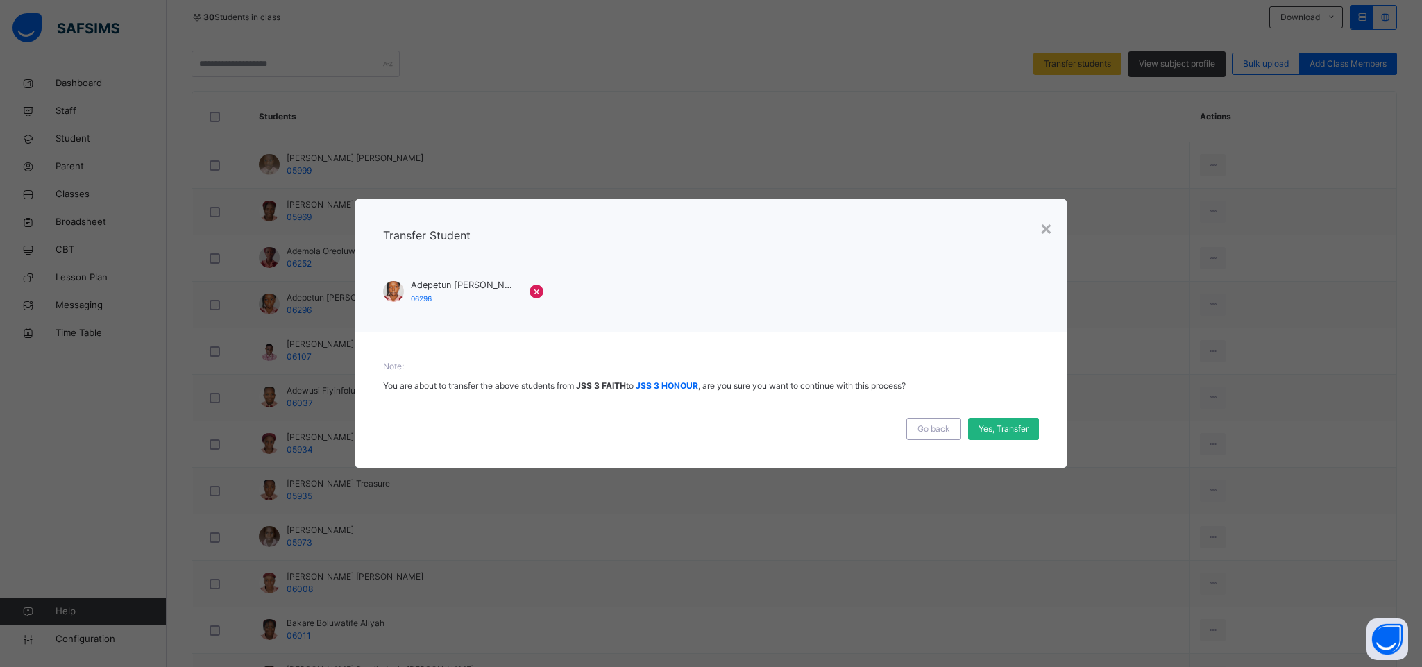
click at [1002, 431] on span "Yes, Transfer" at bounding box center [1004, 429] width 50 height 12
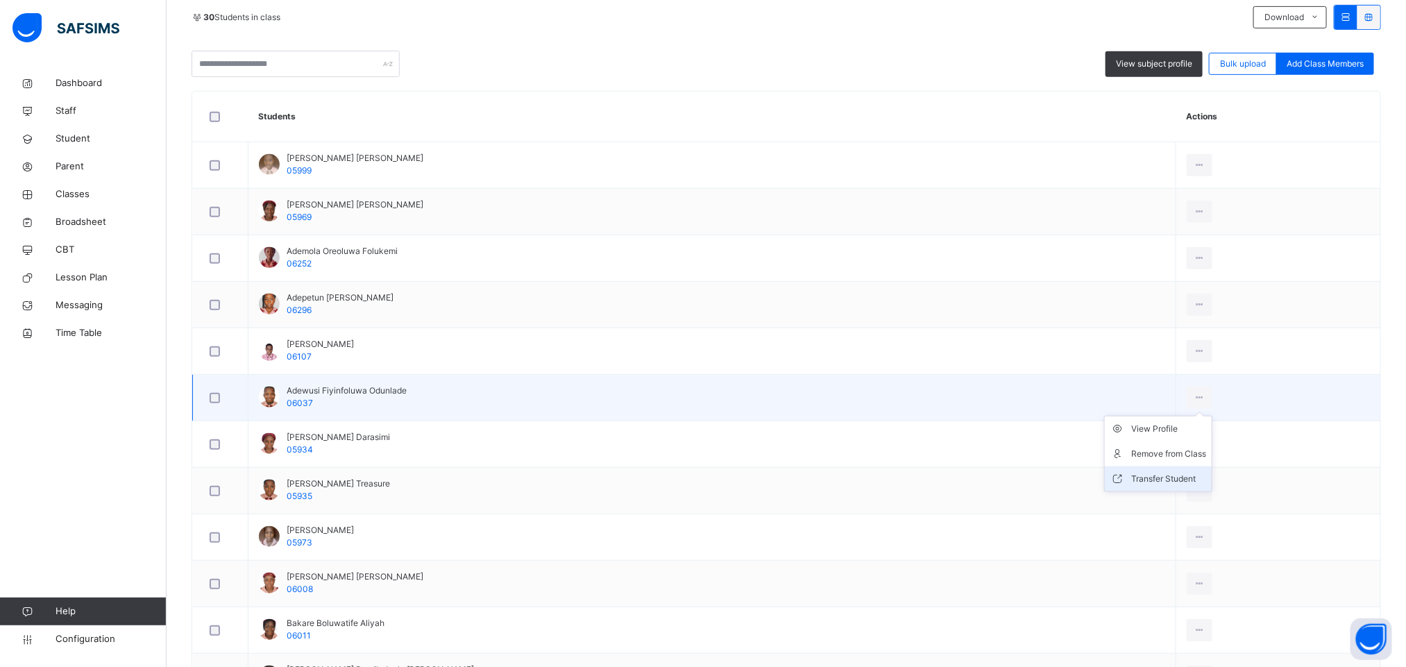
click at [1147, 481] on div "Transfer Student" at bounding box center [1169, 479] width 75 height 14
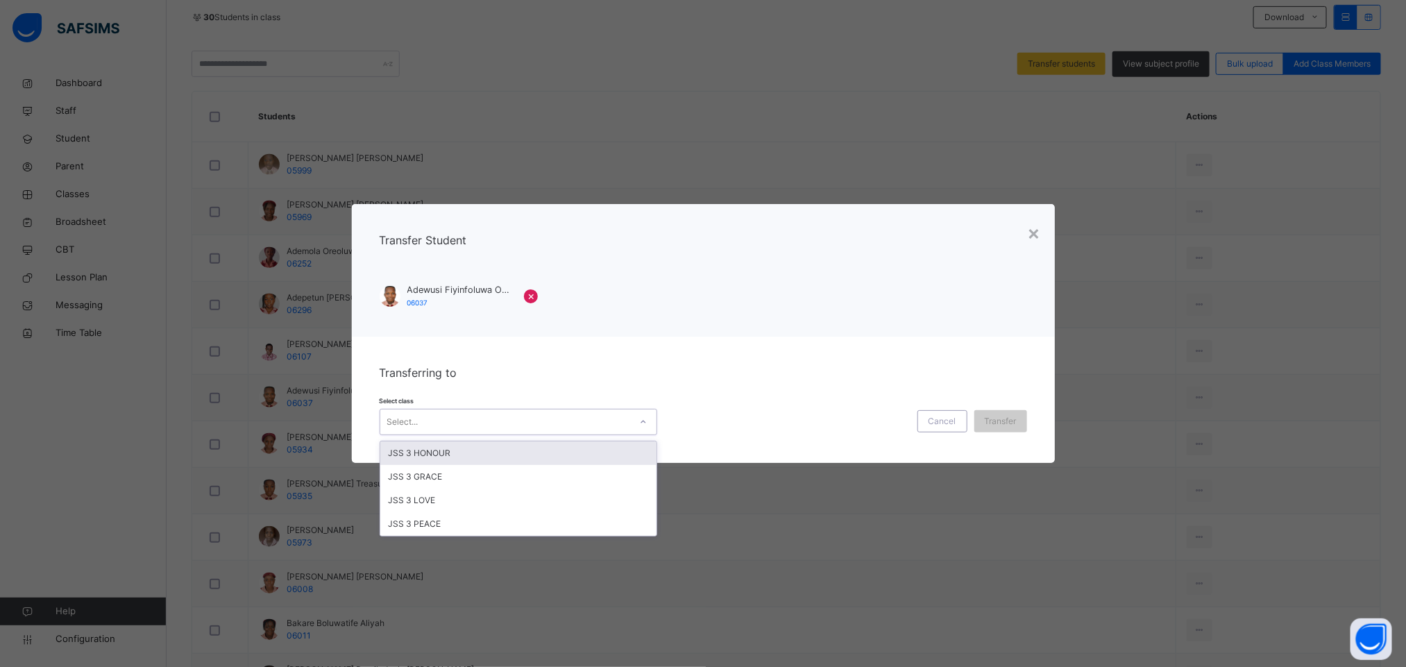
click at [615, 421] on div "Select..." at bounding box center [505, 423] width 250 height 22
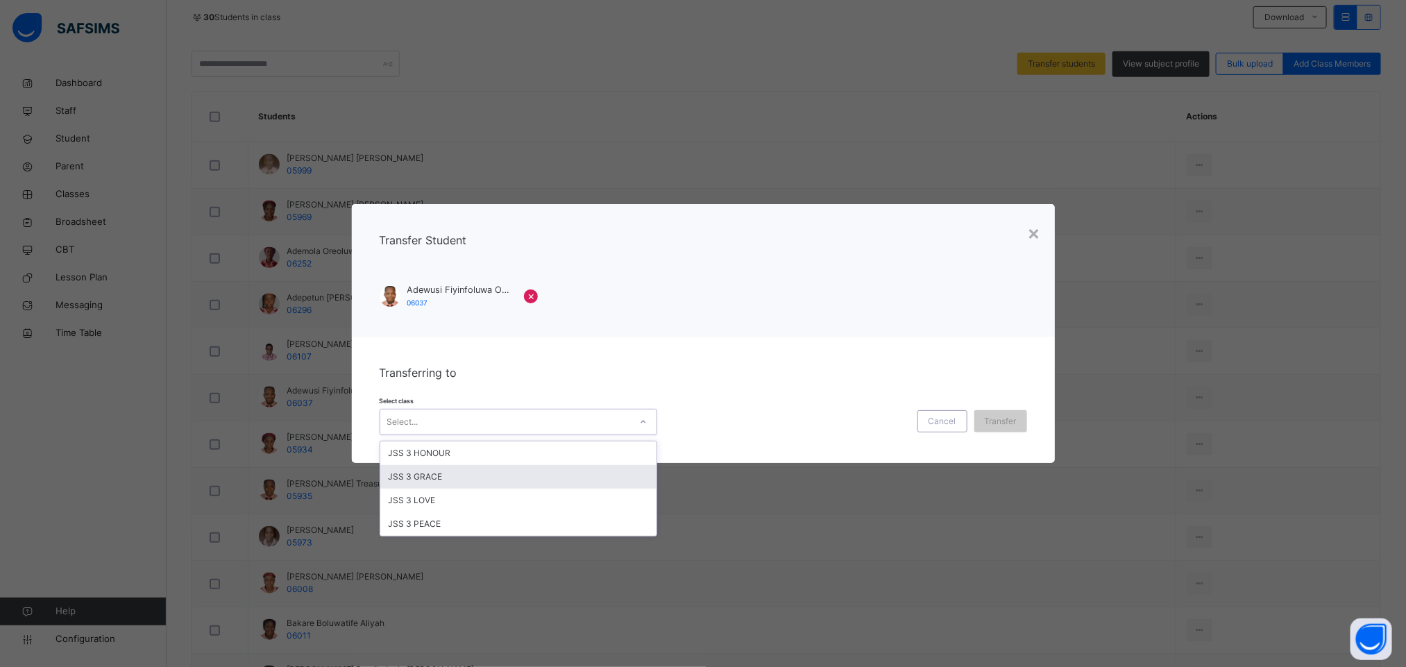
click at [525, 477] on div "JSS 3 GRACE" at bounding box center [518, 477] width 276 height 24
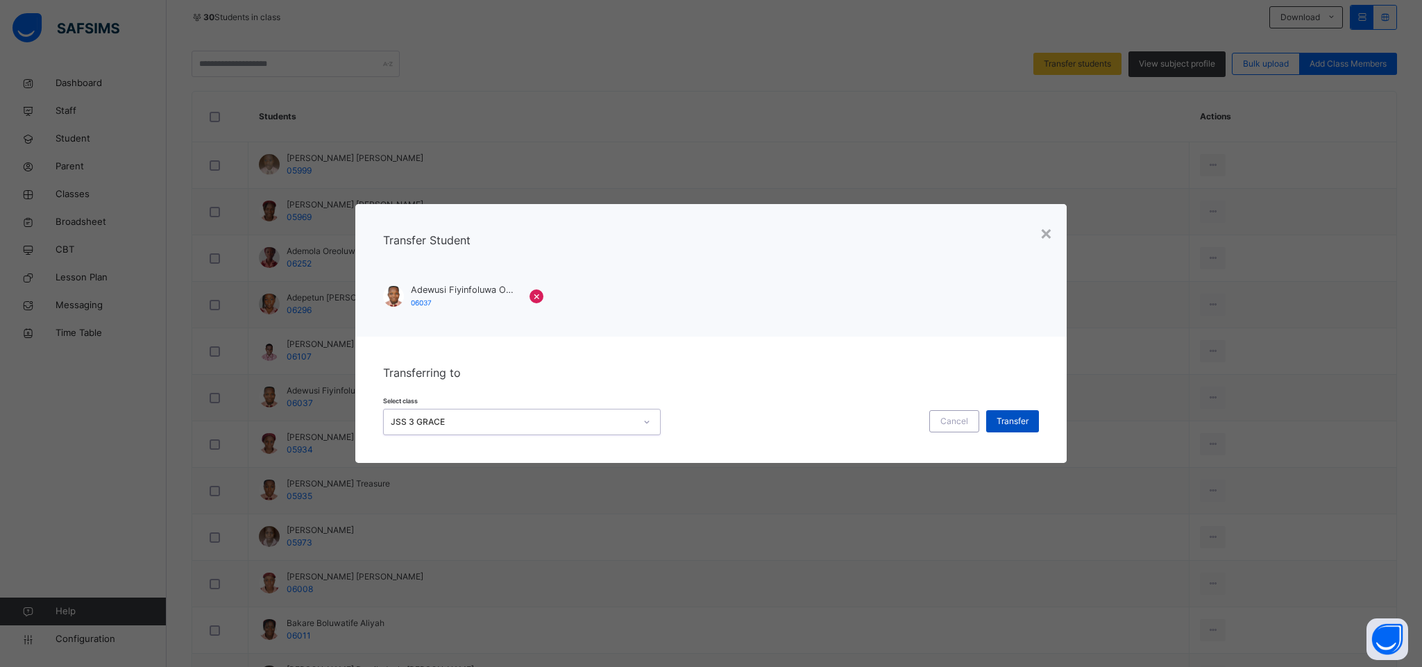
click at [1020, 417] on span "Transfer" at bounding box center [1013, 421] width 32 height 12
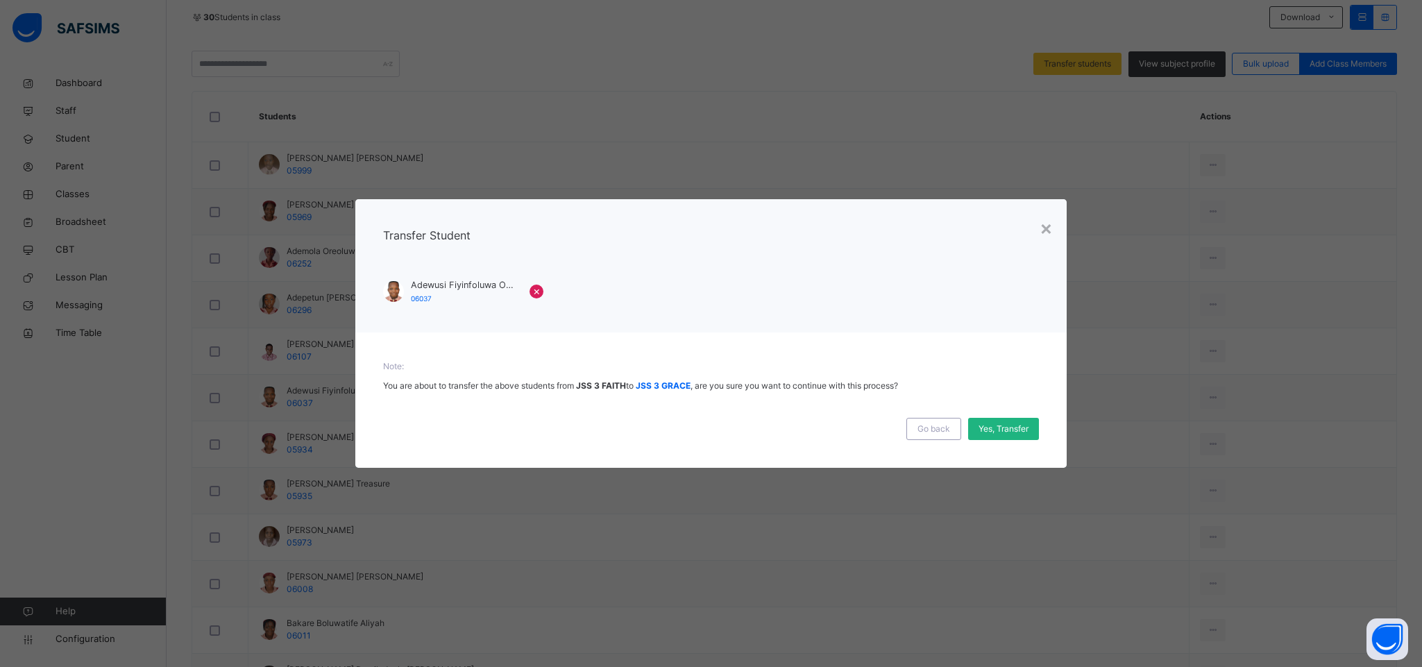
click at [992, 427] on span "Yes, Transfer" at bounding box center [1004, 429] width 50 height 12
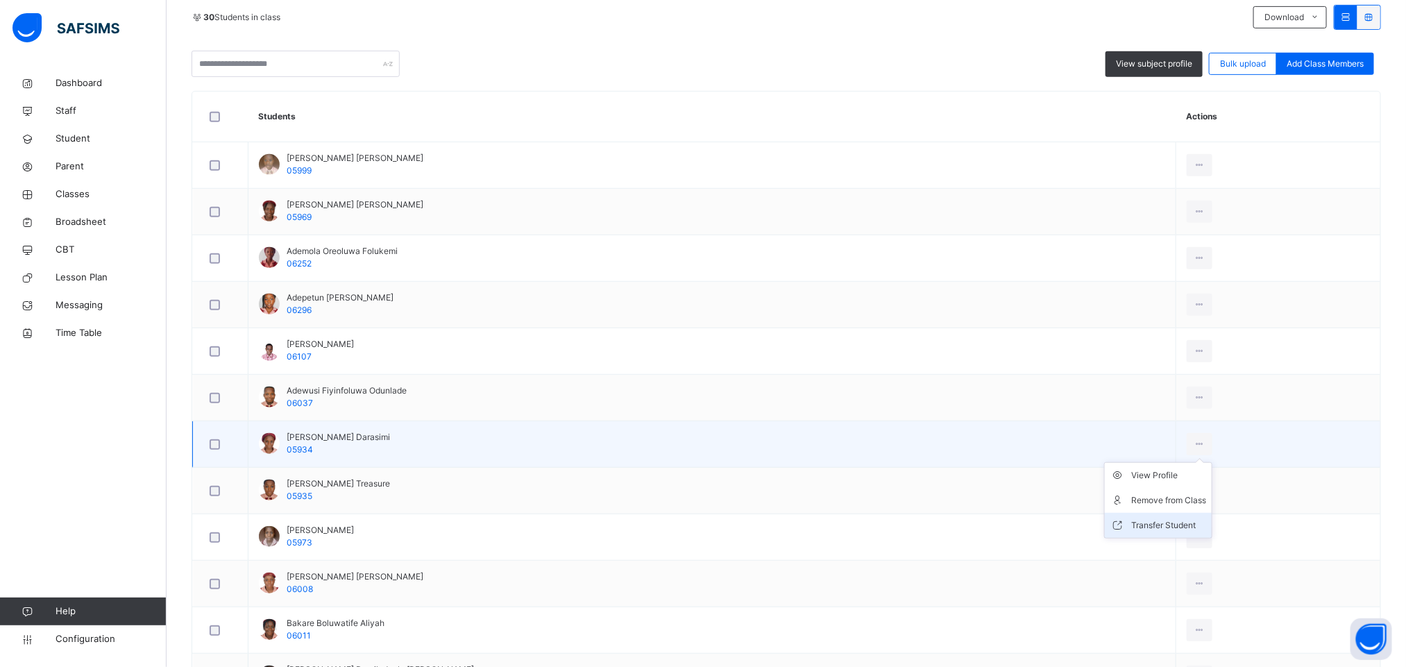
click at [1136, 523] on div "Transfer Student" at bounding box center [1169, 526] width 75 height 14
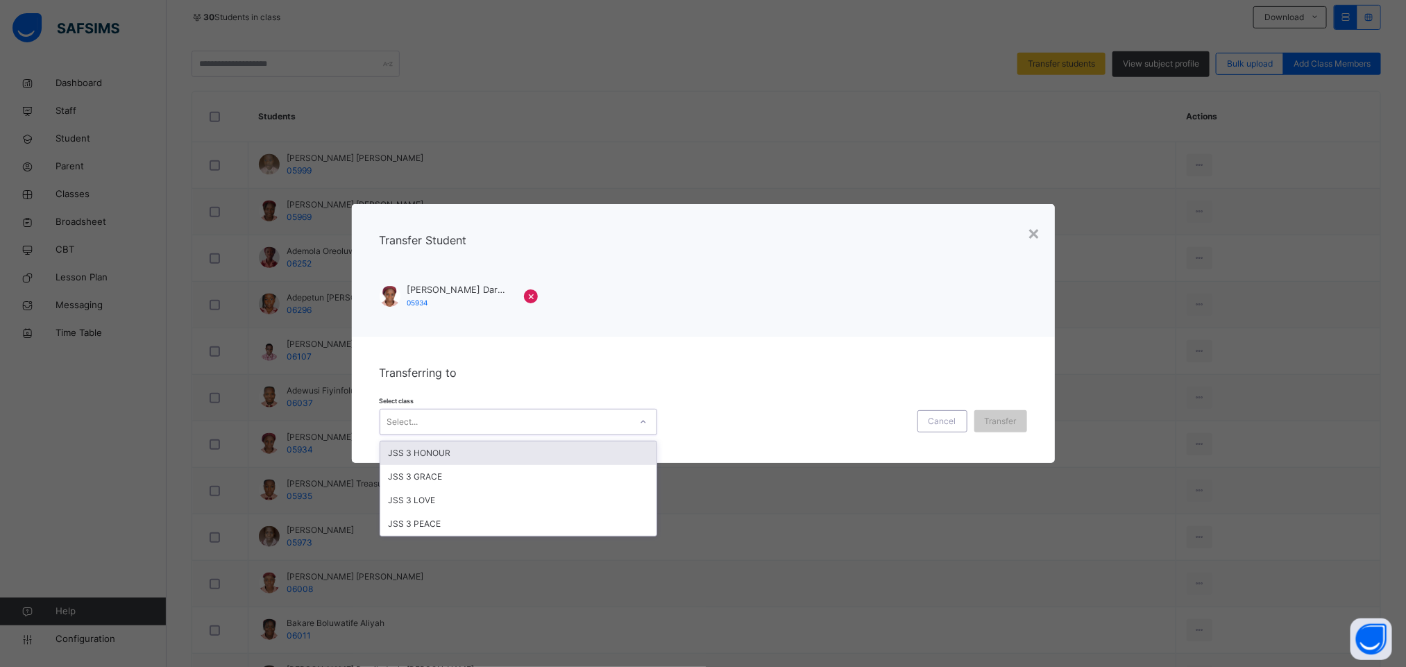
click at [571, 425] on div "Select..." at bounding box center [505, 423] width 250 height 22
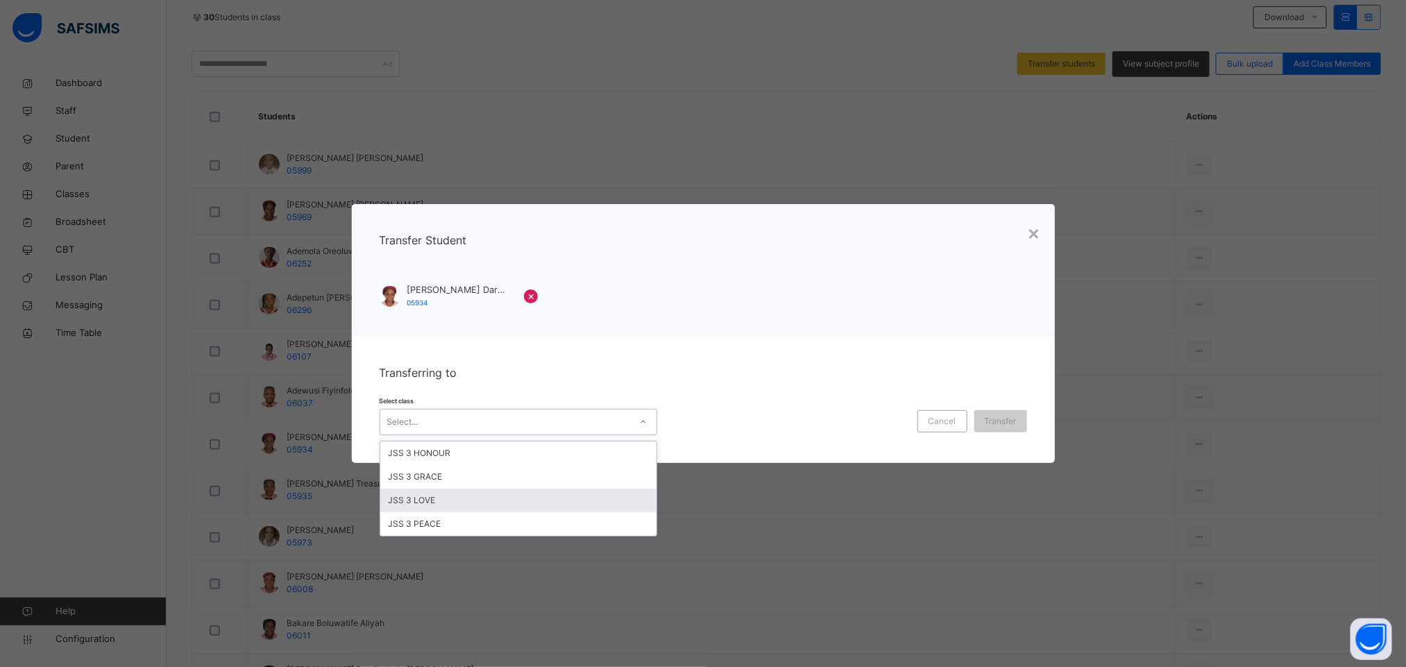
click at [488, 494] on div "JSS 3 LOVE" at bounding box center [518, 501] width 276 height 24
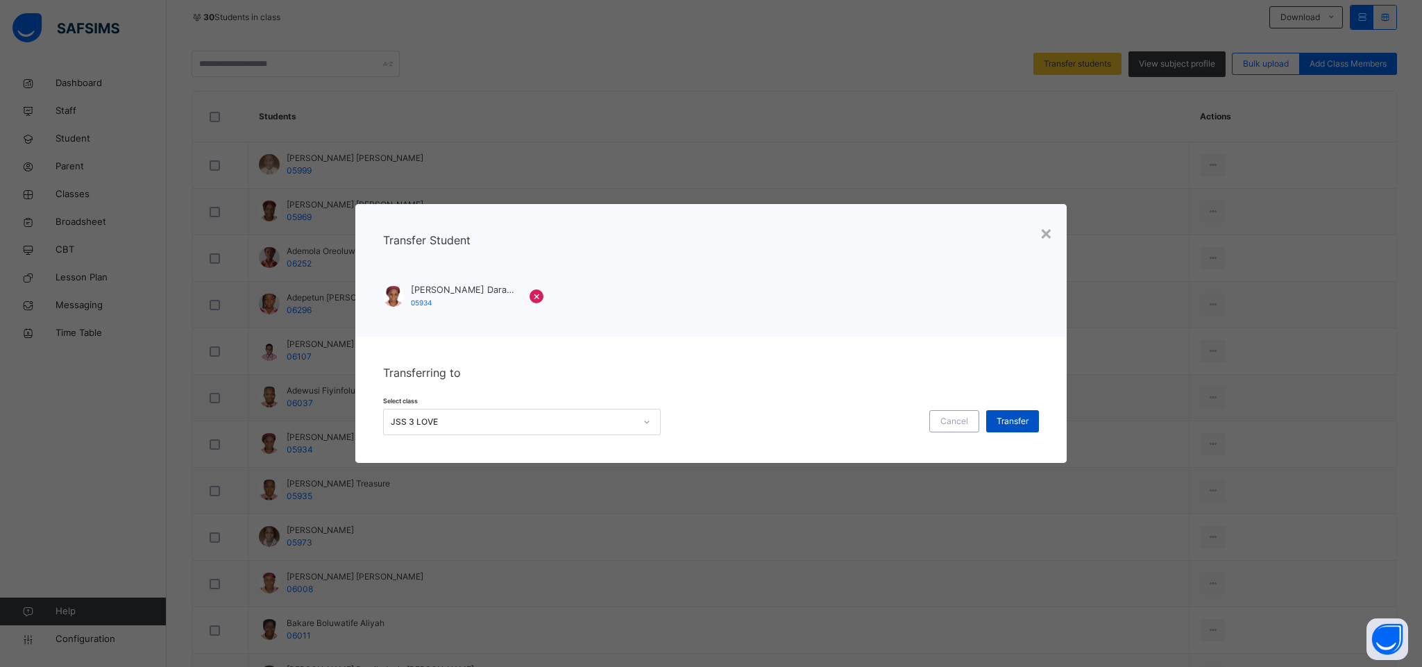
click at [1000, 419] on span "Transfer" at bounding box center [1013, 421] width 32 height 12
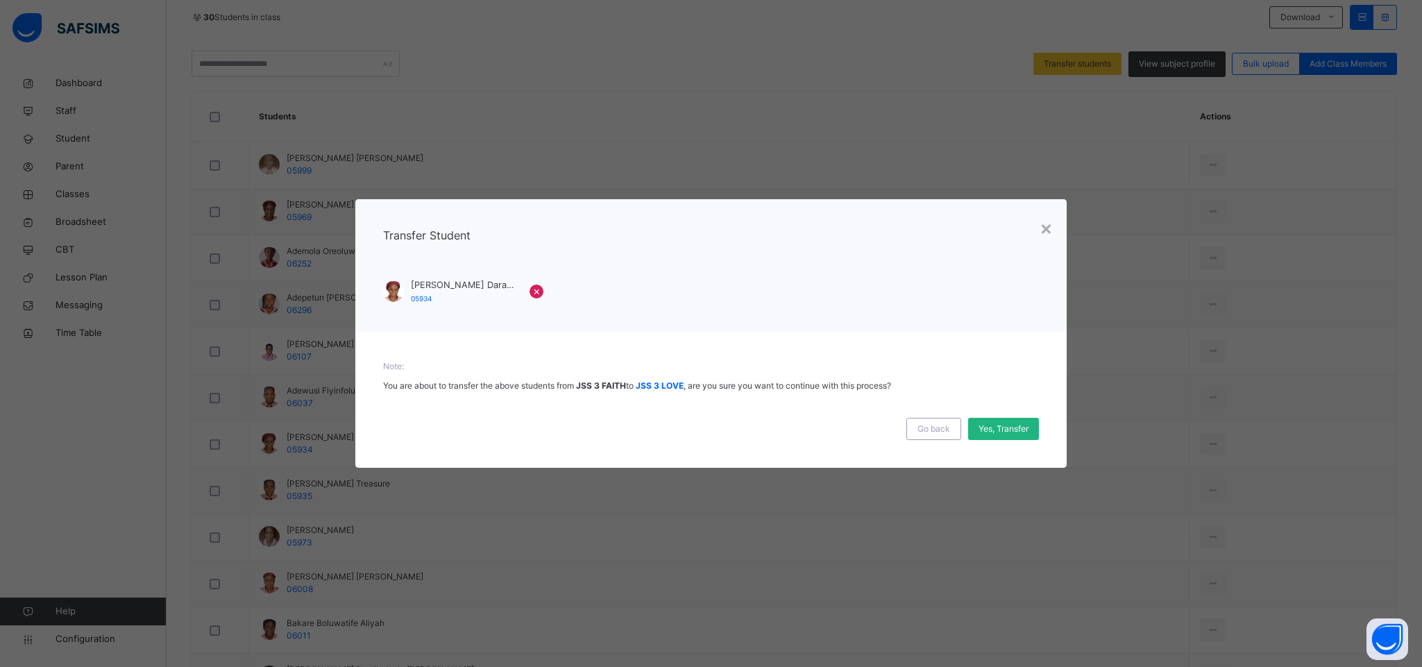
click at [998, 428] on span "Yes, Transfer" at bounding box center [1004, 429] width 50 height 12
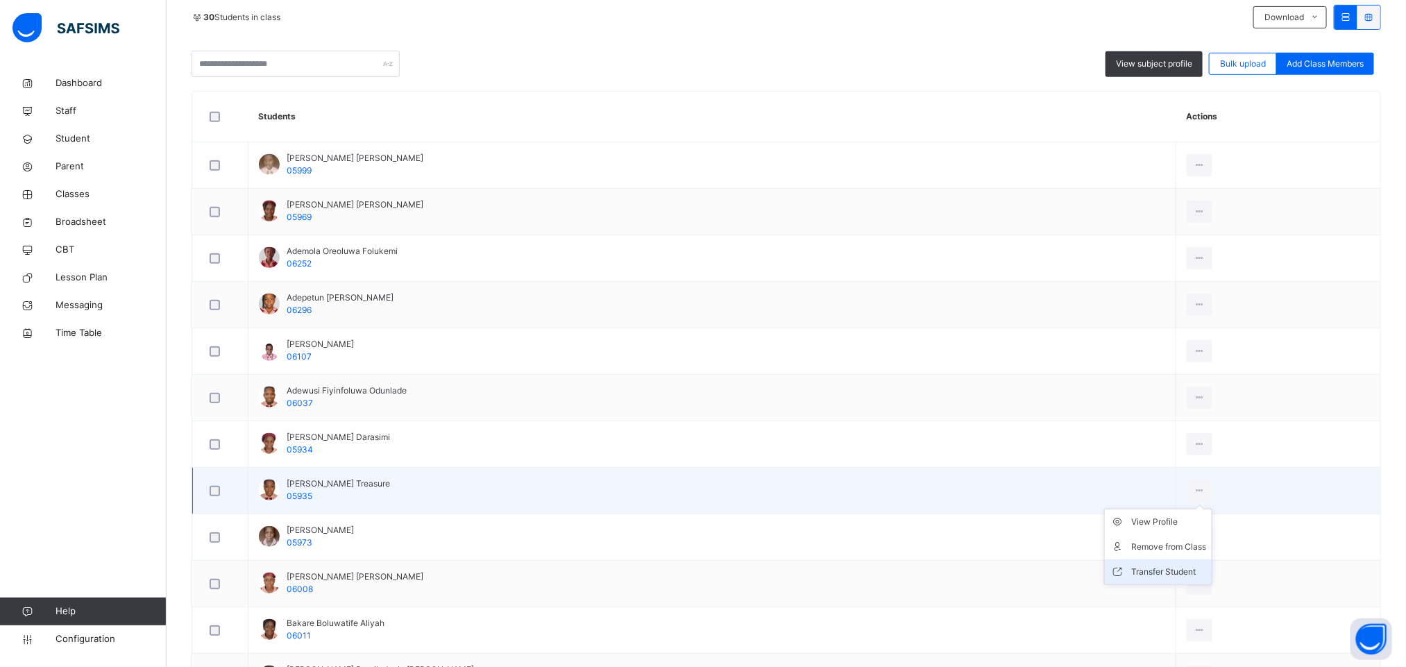
click at [1146, 571] on div "Transfer Student" at bounding box center [1169, 572] width 75 height 14
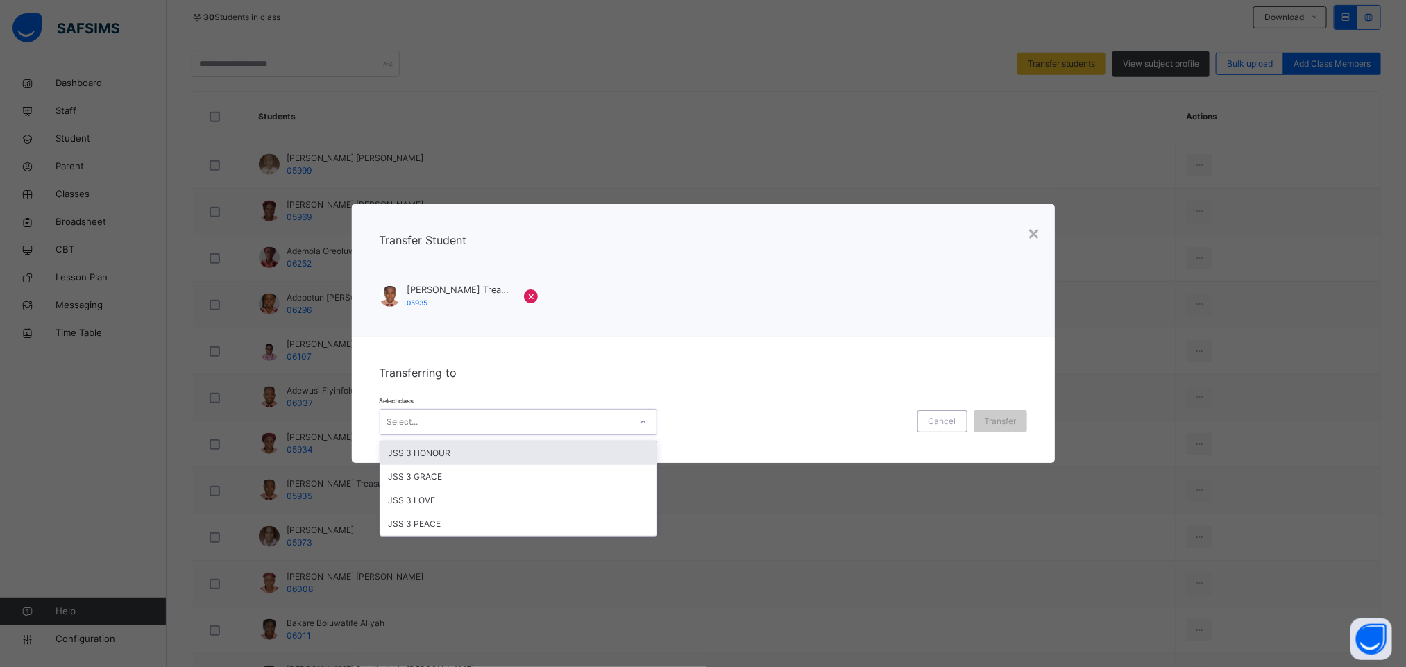
click at [600, 425] on div "Select..." at bounding box center [505, 423] width 250 height 22
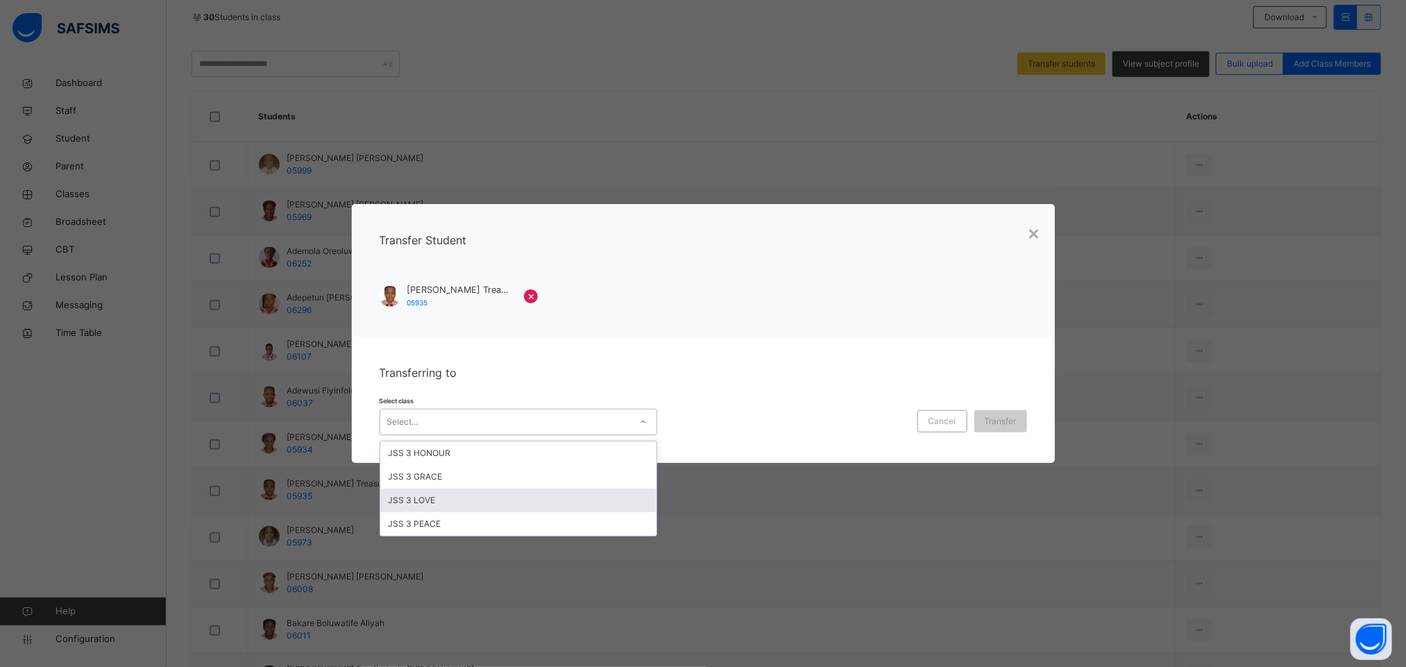
click at [569, 500] on div "JSS 3 LOVE" at bounding box center [518, 501] width 276 height 24
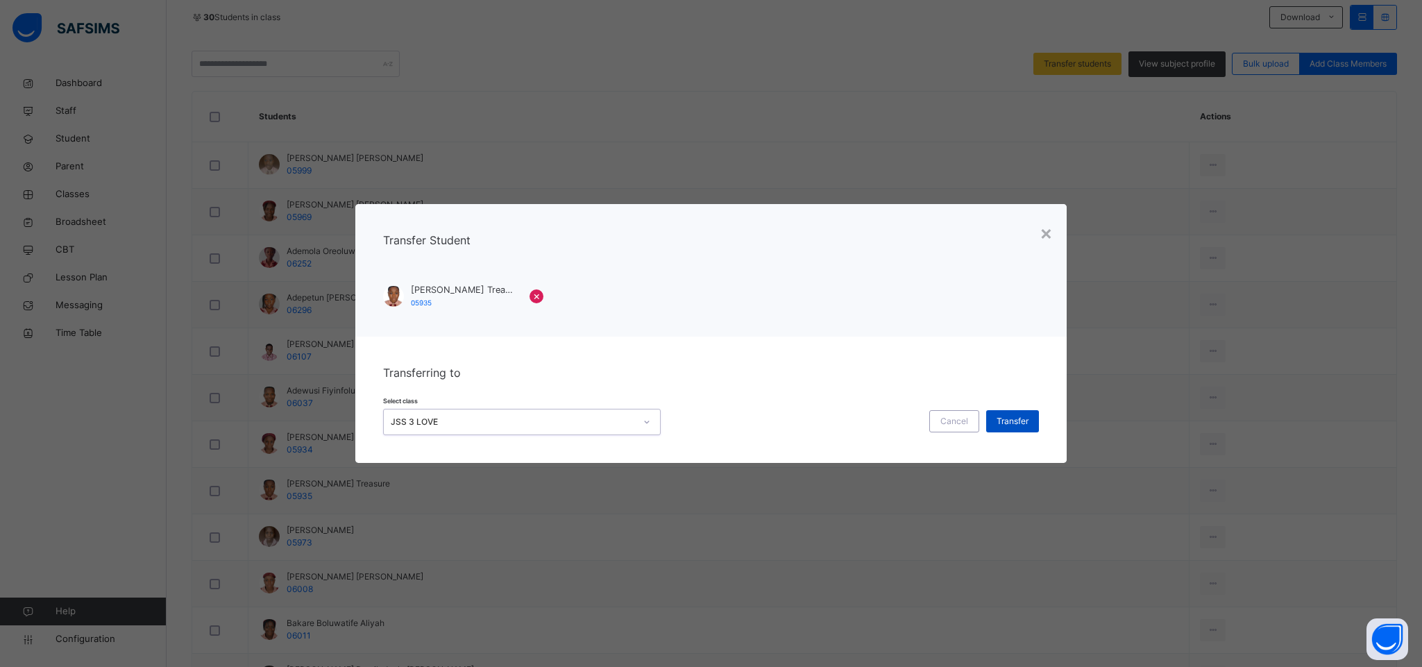
click at [998, 417] on span "Transfer" at bounding box center [1013, 421] width 32 height 12
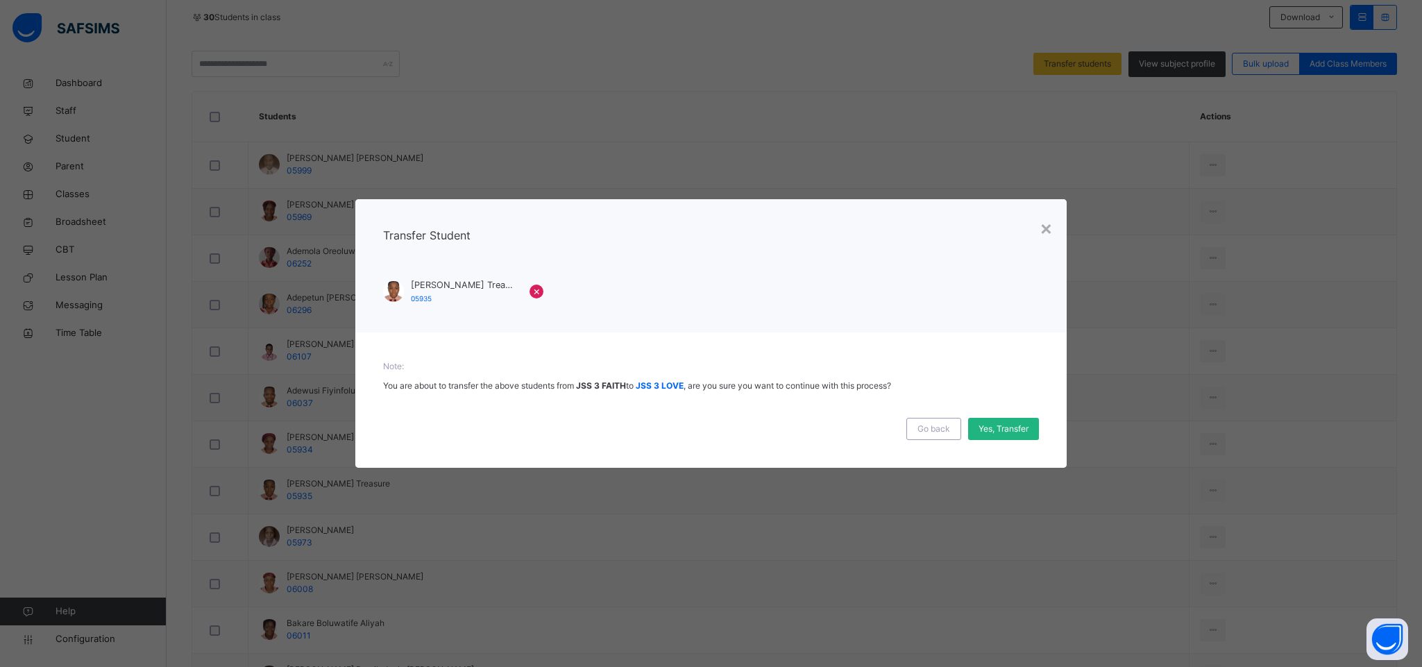
click at [987, 429] on span "Yes, Transfer" at bounding box center [1004, 429] width 50 height 12
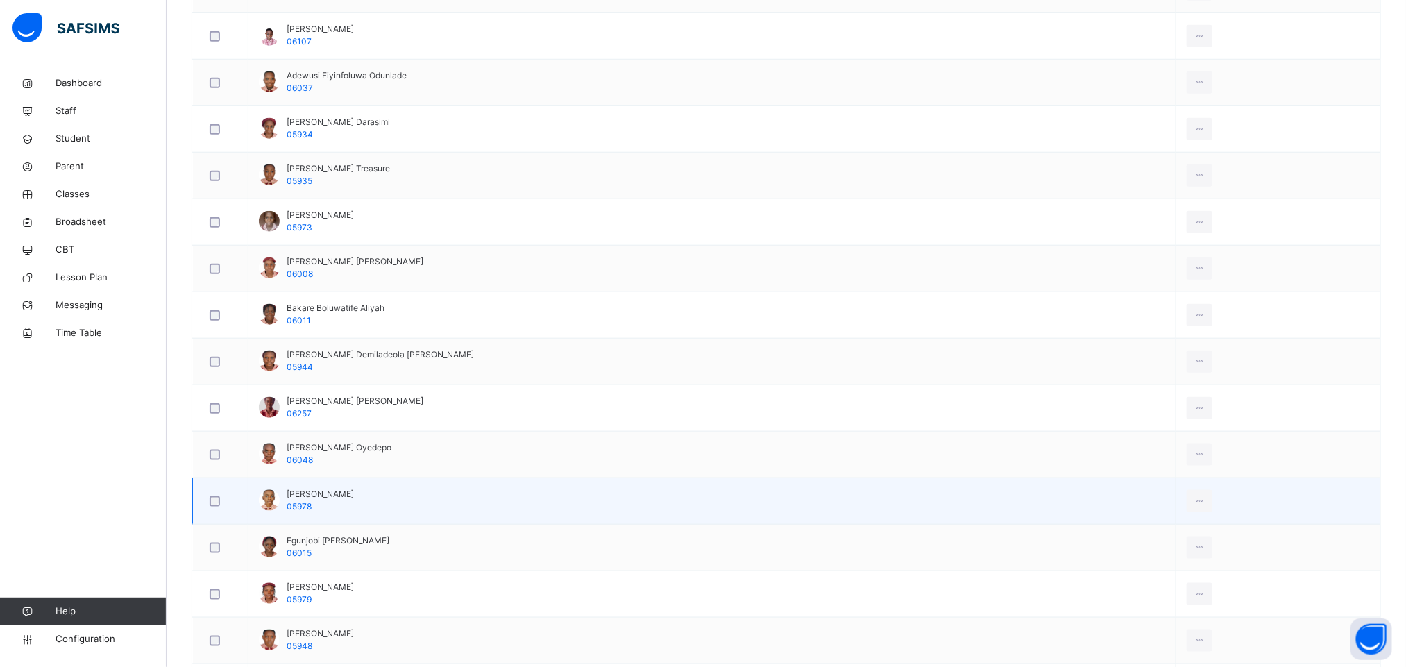
scroll to position [729, 0]
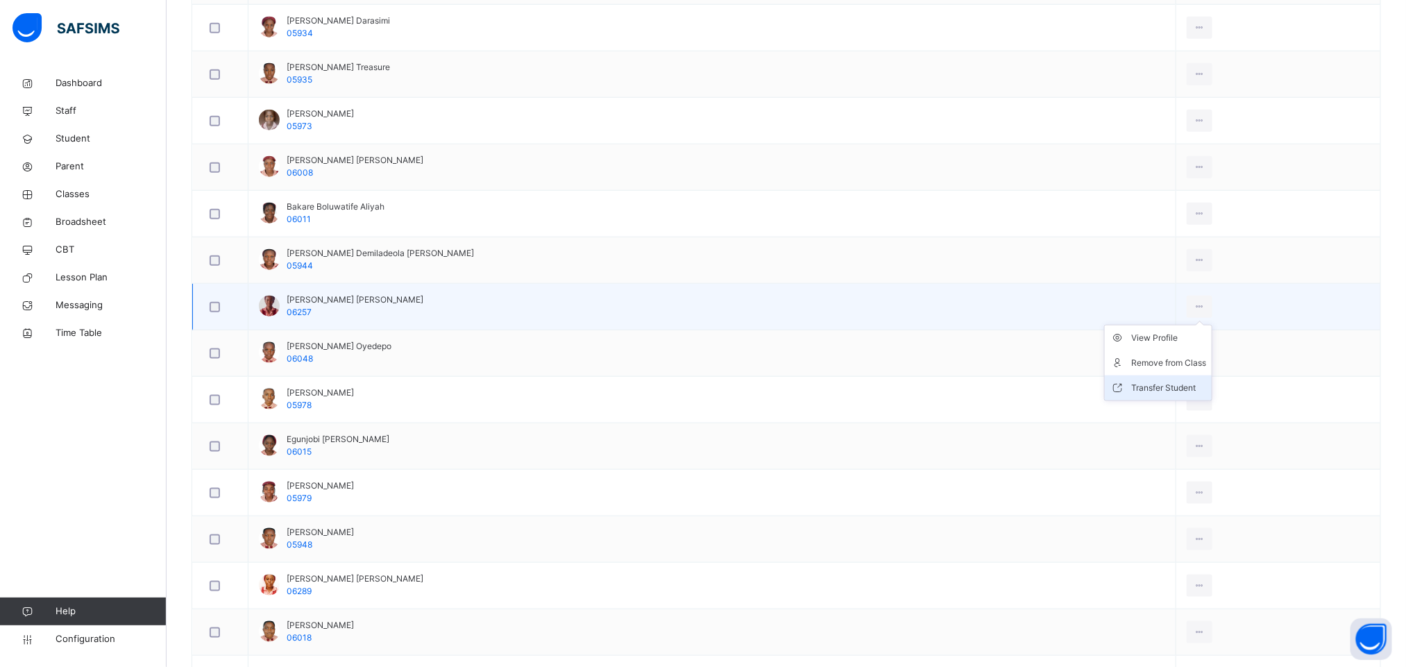
click at [1145, 395] on div "Transfer Student" at bounding box center [1169, 388] width 75 height 14
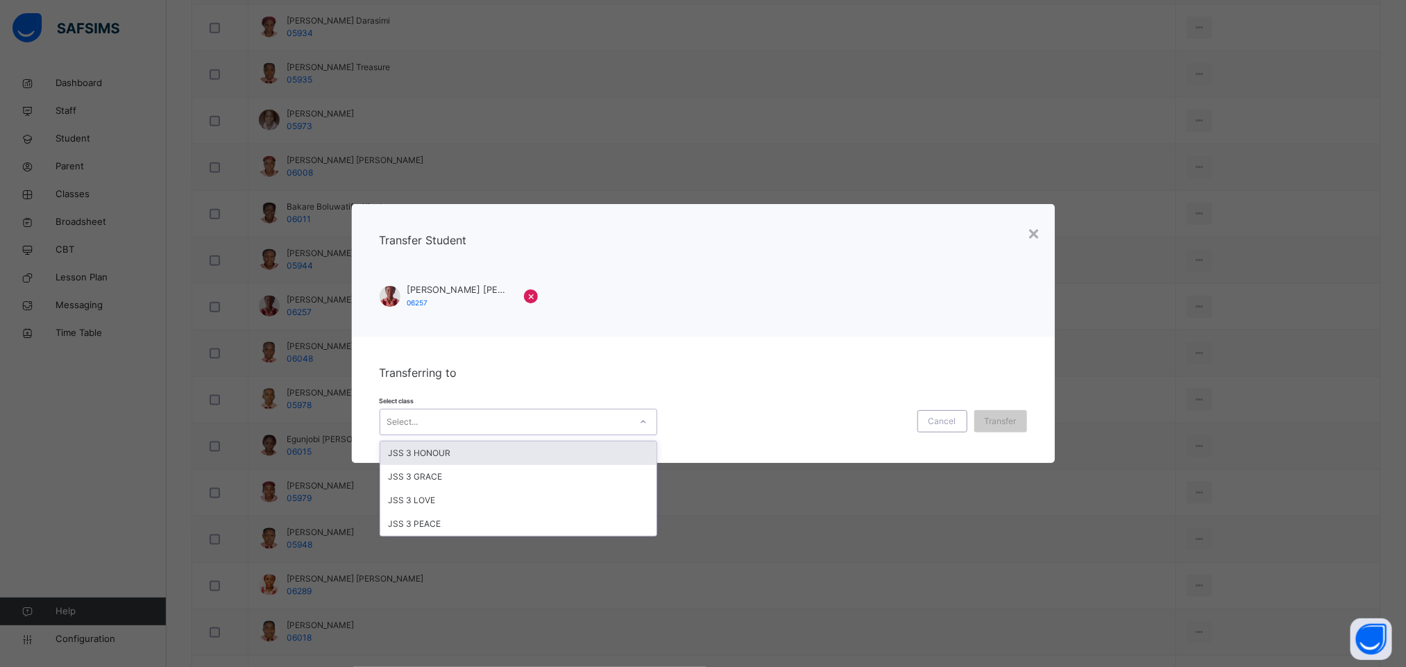
click at [614, 417] on div "Select..." at bounding box center [505, 423] width 250 height 22
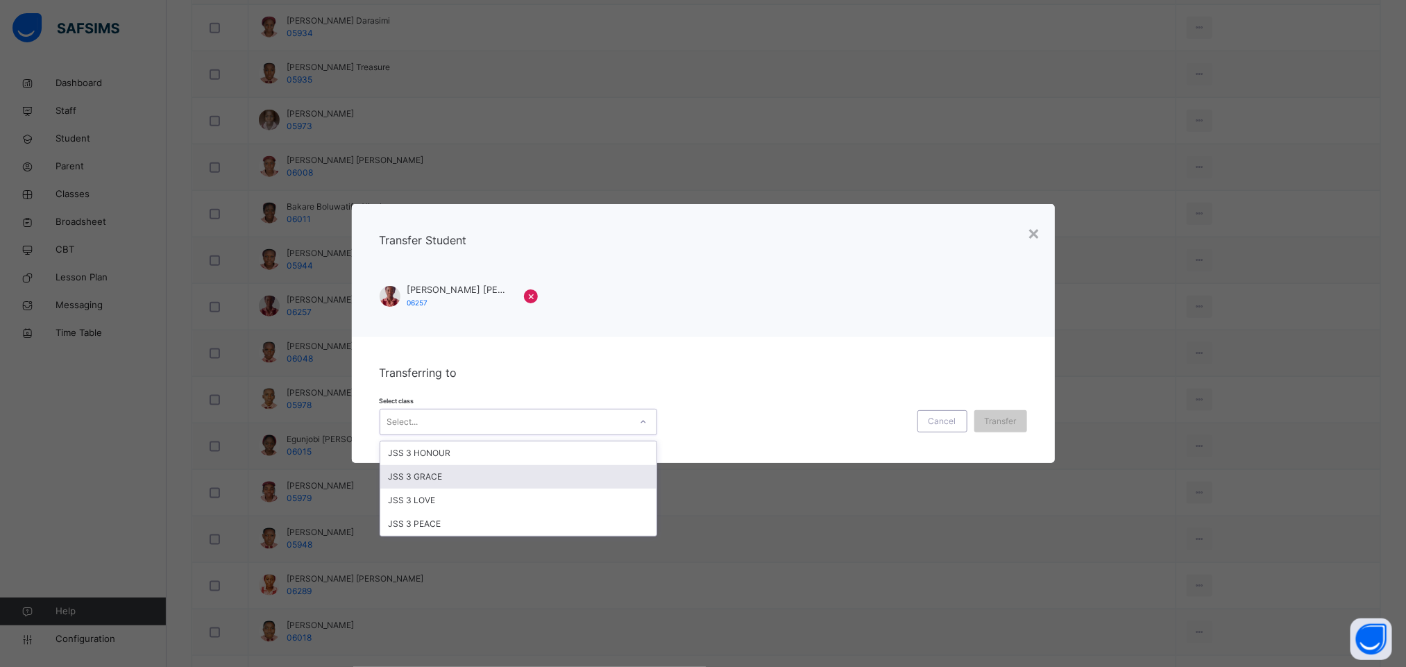
click at [504, 478] on div "JSS 3 GRACE" at bounding box center [518, 477] width 276 height 24
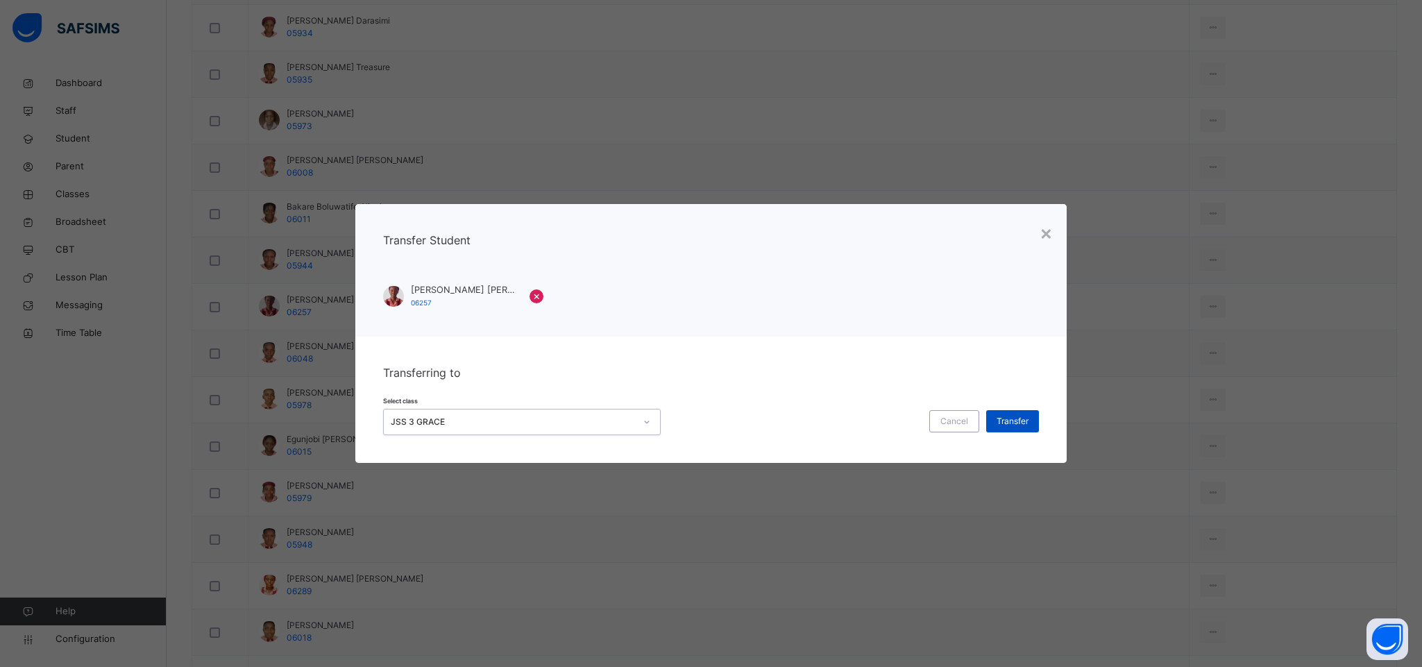
click at [1000, 417] on span "Transfer" at bounding box center [1013, 421] width 32 height 12
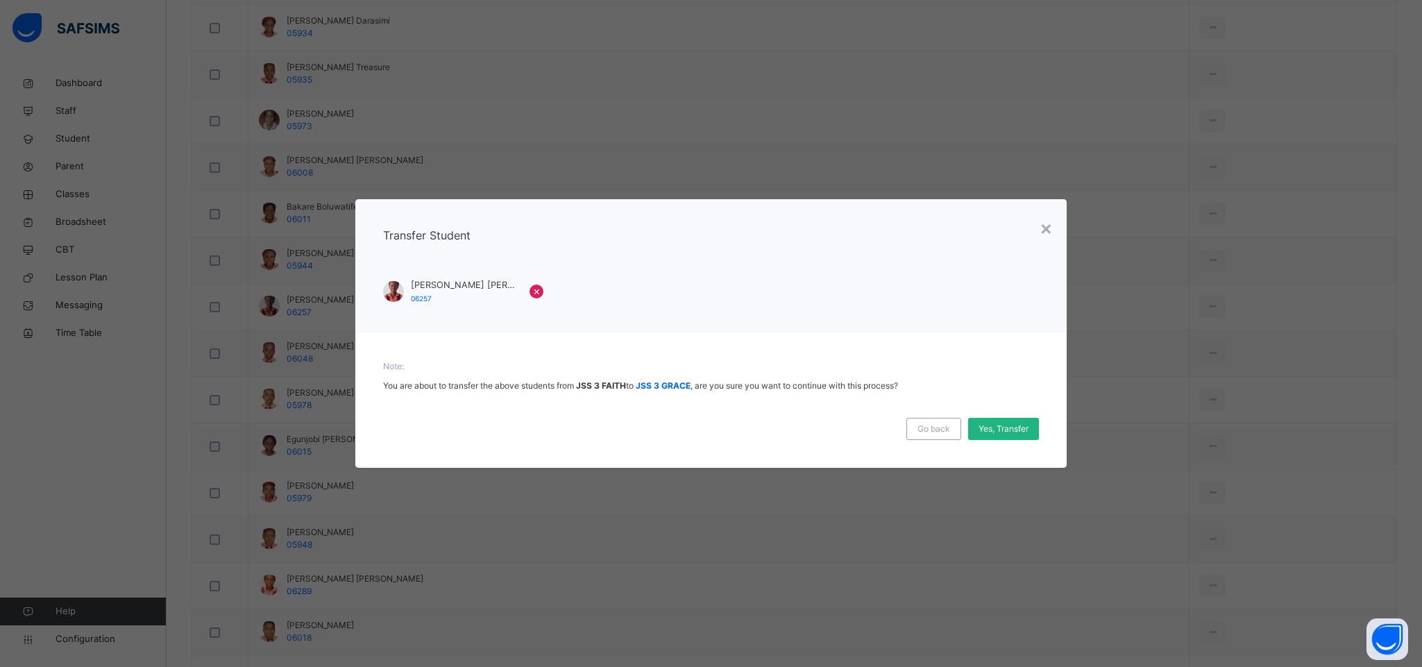
click at [990, 428] on span "Yes, Transfer" at bounding box center [1004, 429] width 50 height 12
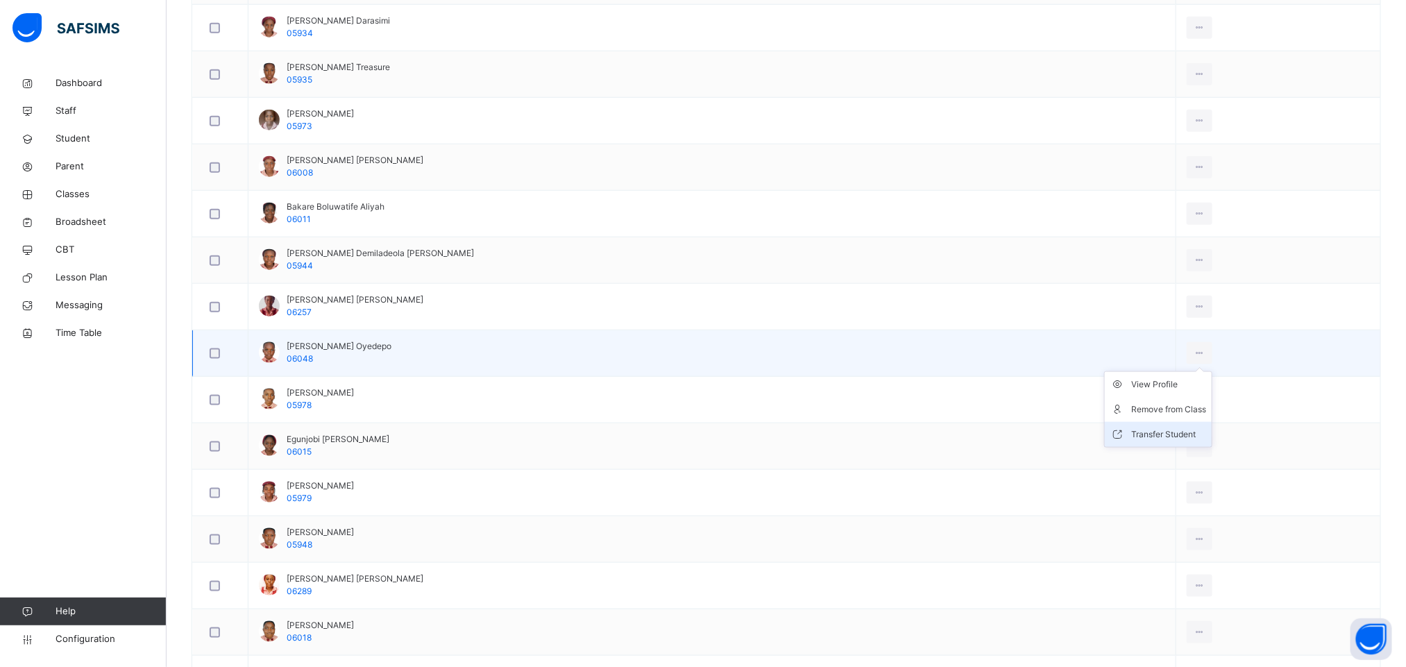
click at [1137, 439] on div "Transfer Student" at bounding box center [1169, 435] width 75 height 14
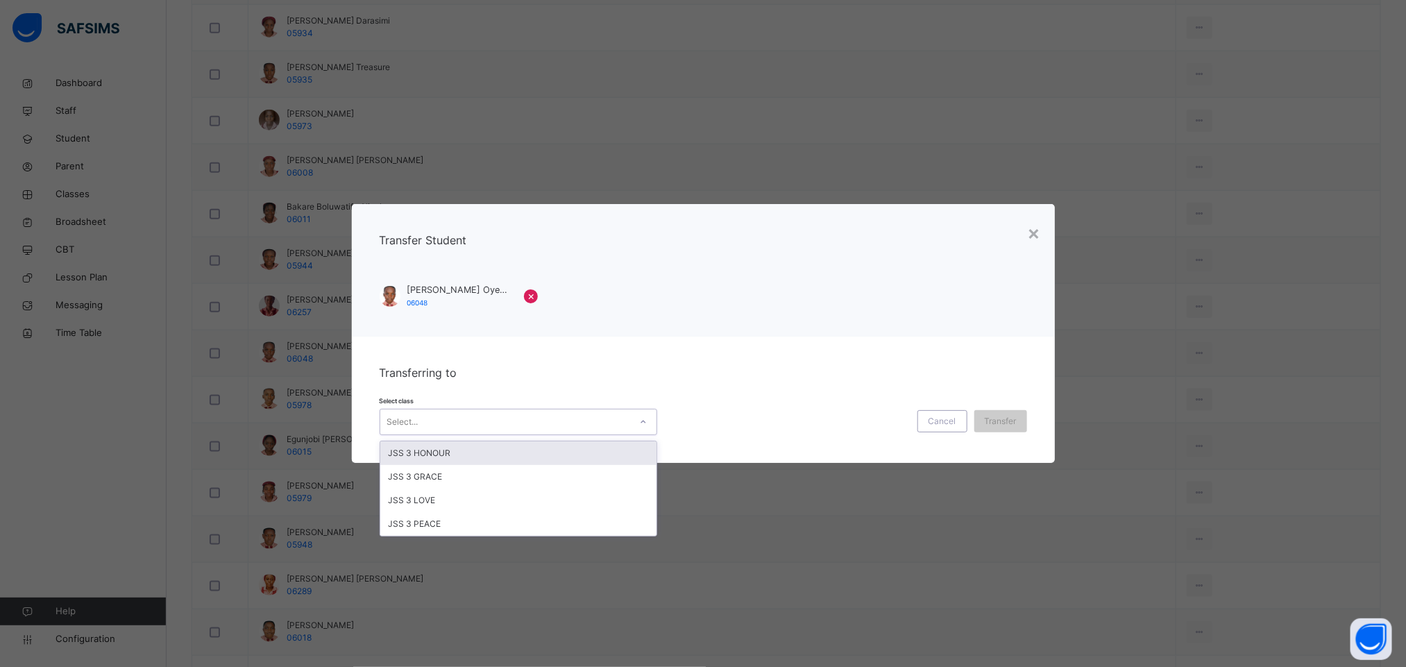
click at [565, 417] on div "Select..." at bounding box center [505, 423] width 250 height 22
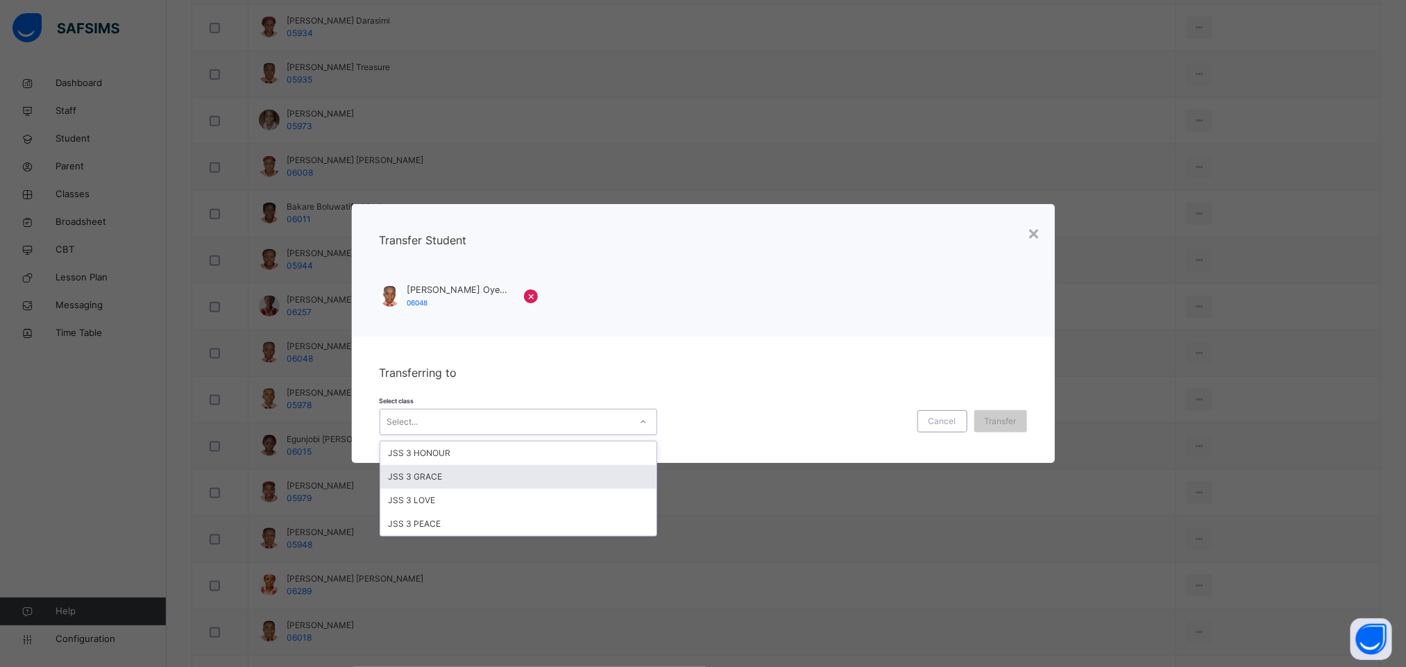
click at [456, 478] on div "JSS 3 GRACE" at bounding box center [518, 477] width 276 height 24
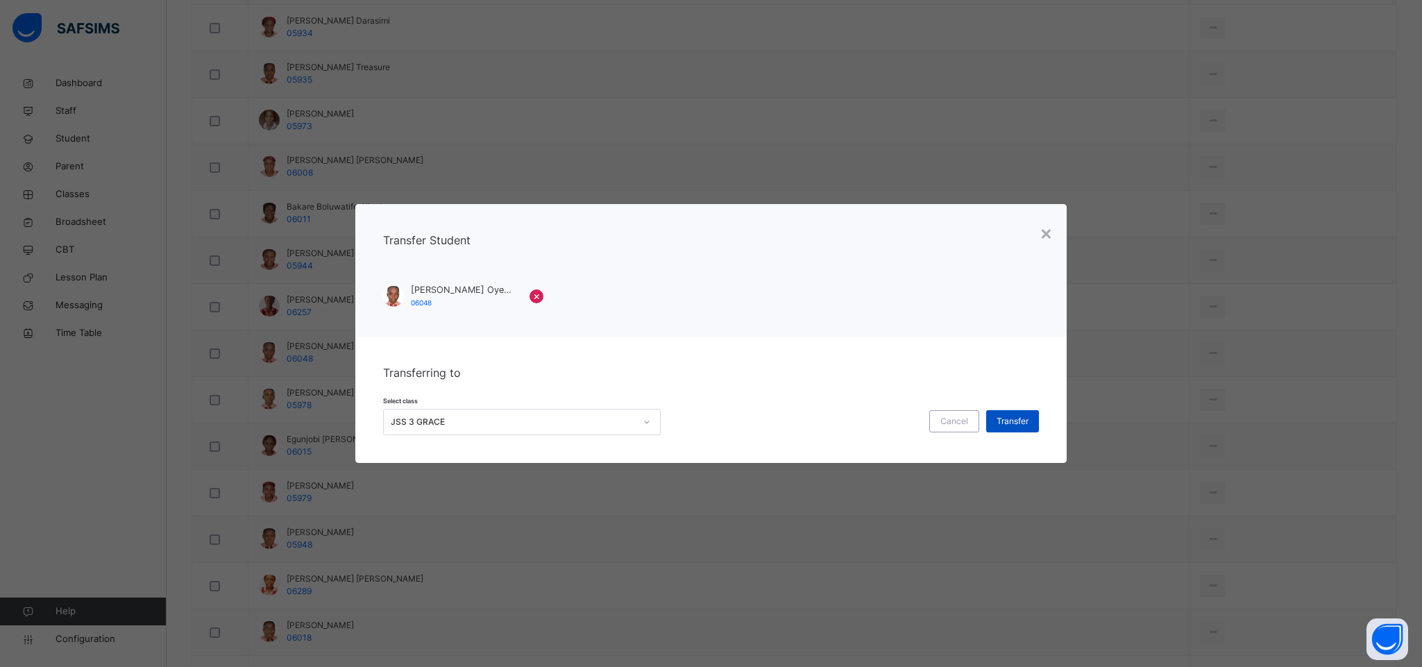
click at [1020, 426] on span "Transfer" at bounding box center [1013, 421] width 32 height 12
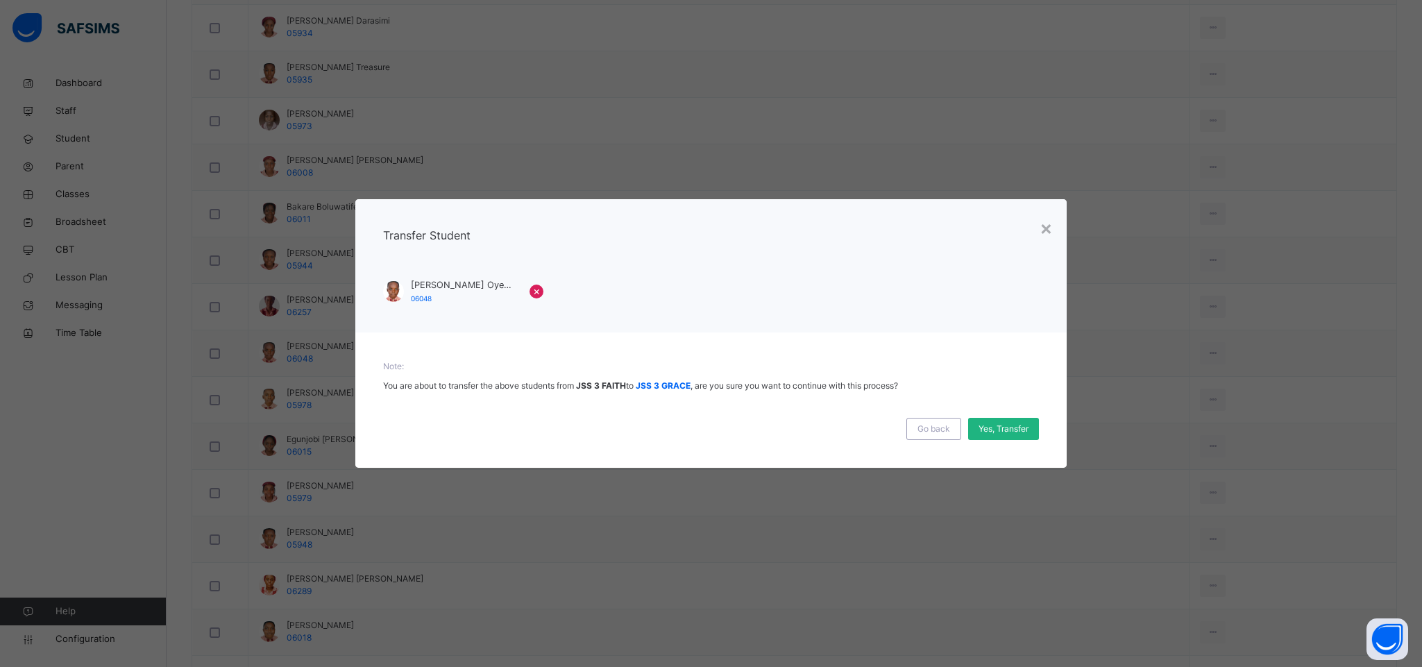
click at [996, 433] on span "Yes, Transfer" at bounding box center [1004, 429] width 50 height 12
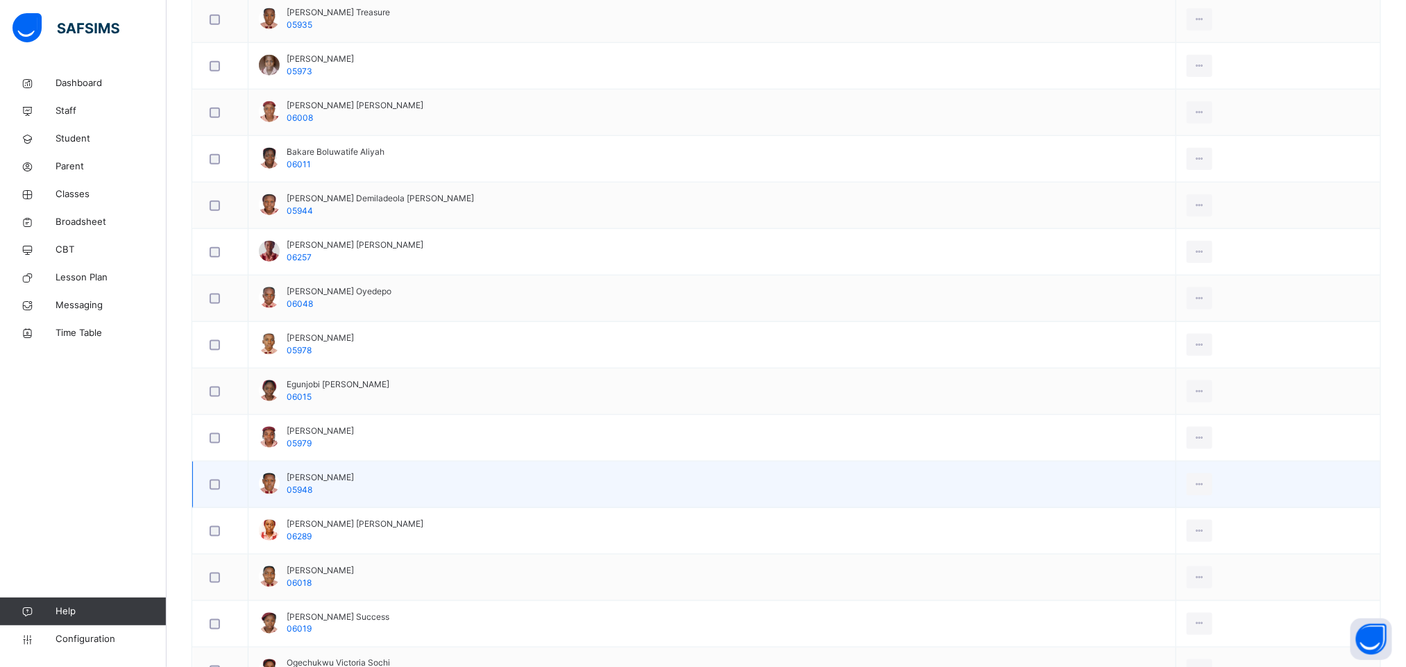
scroll to position [937, 0]
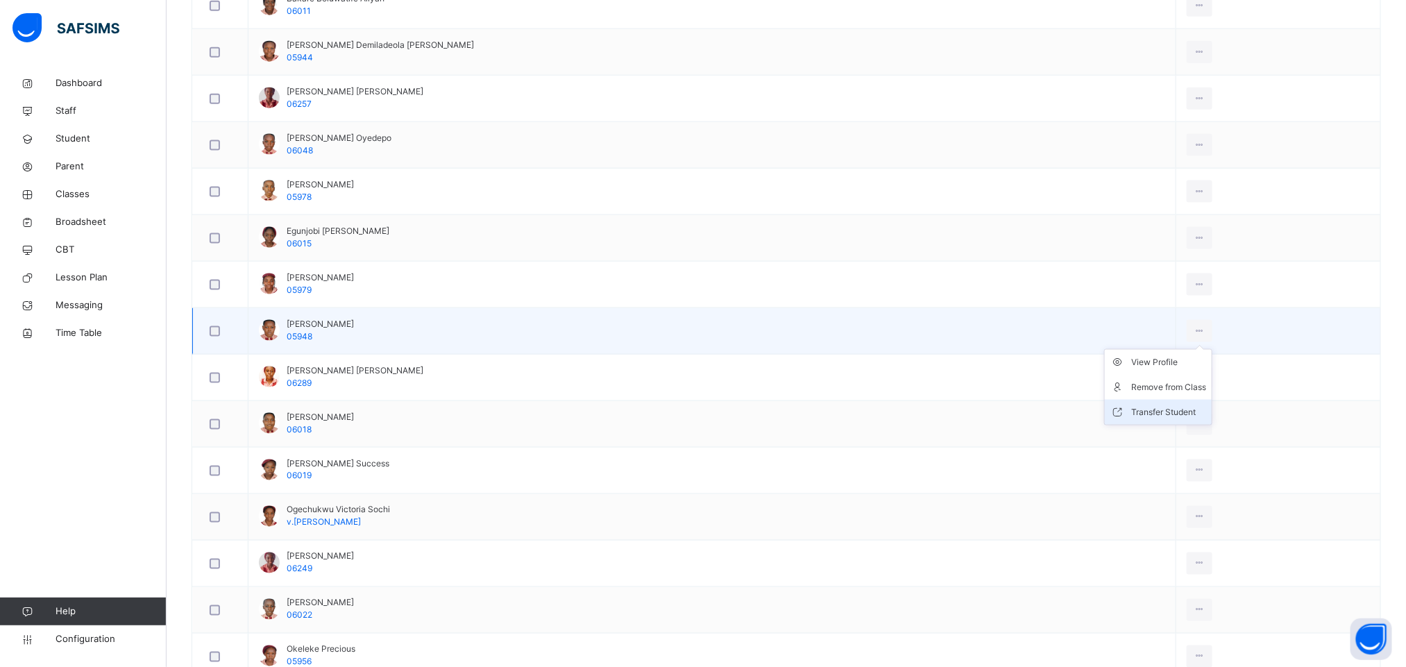
click at [1135, 417] on div "Transfer Student" at bounding box center [1169, 412] width 75 height 14
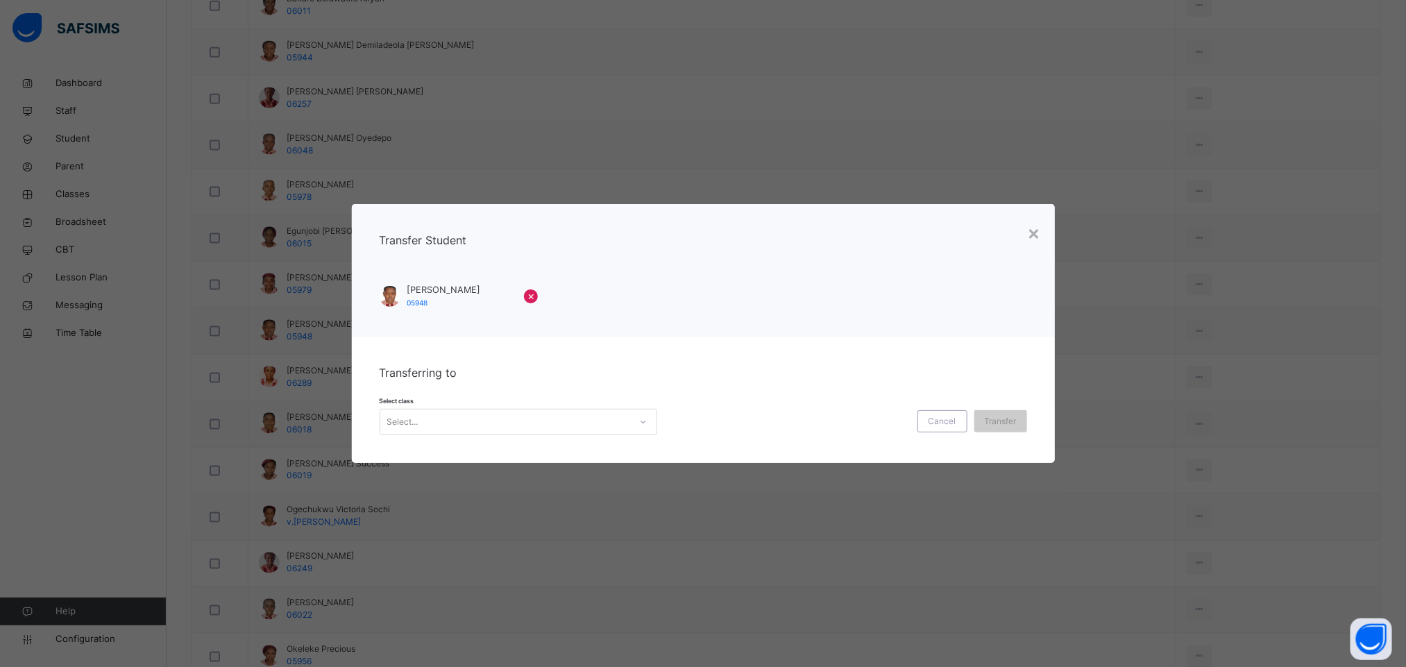
click at [559, 413] on div "Select..." at bounding box center [505, 423] width 250 height 22
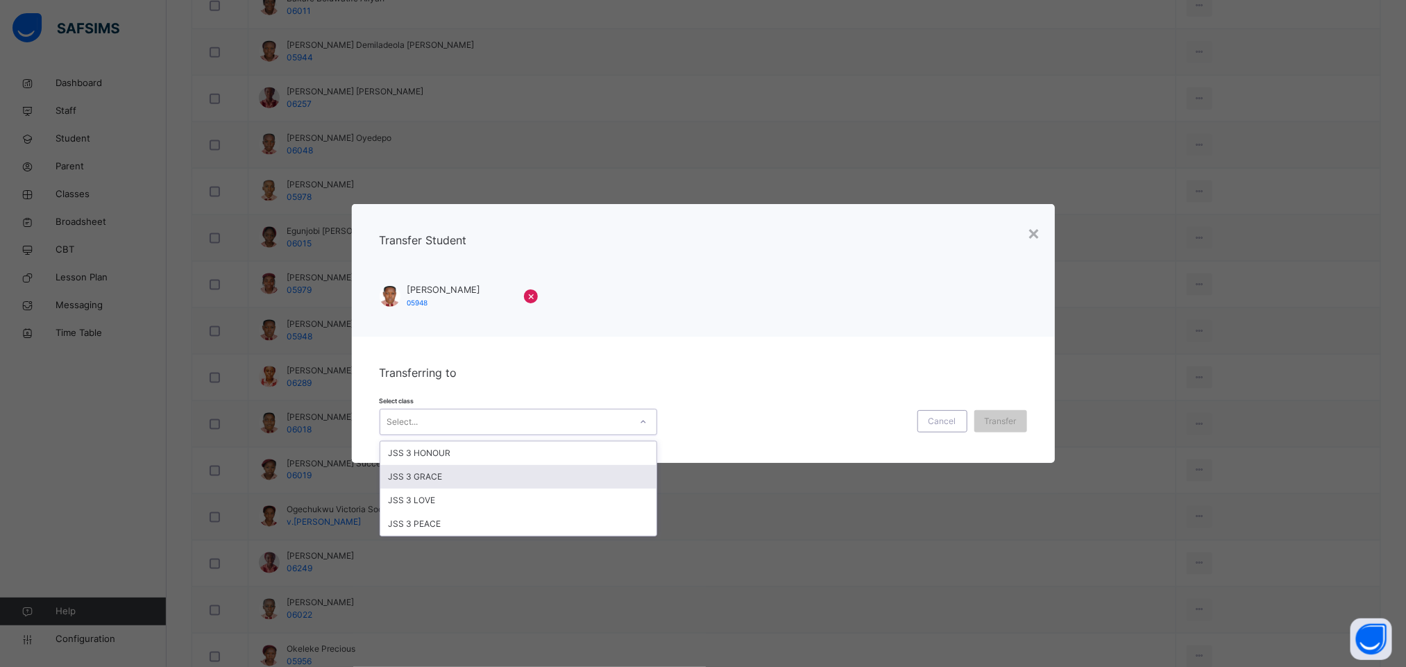
click at [513, 473] on div "JSS 3 GRACE" at bounding box center [518, 477] width 276 height 24
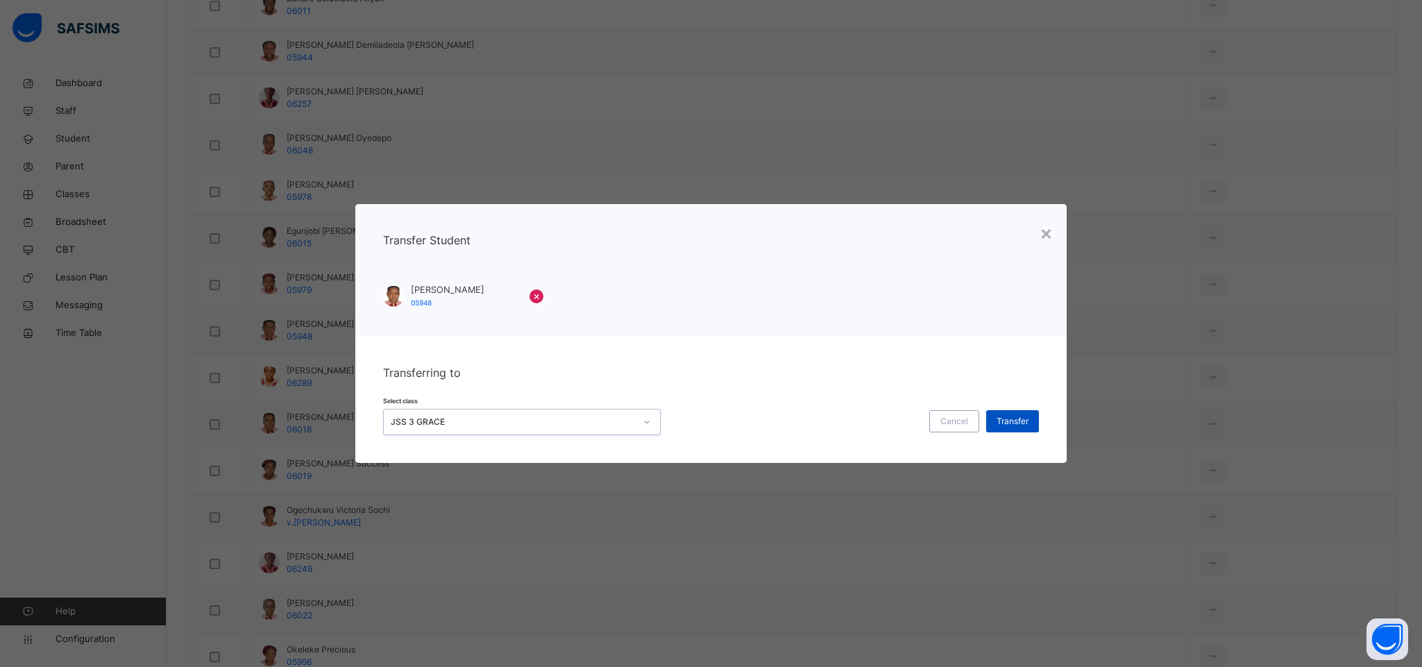
click at [1020, 421] on span "Transfer" at bounding box center [1013, 421] width 32 height 12
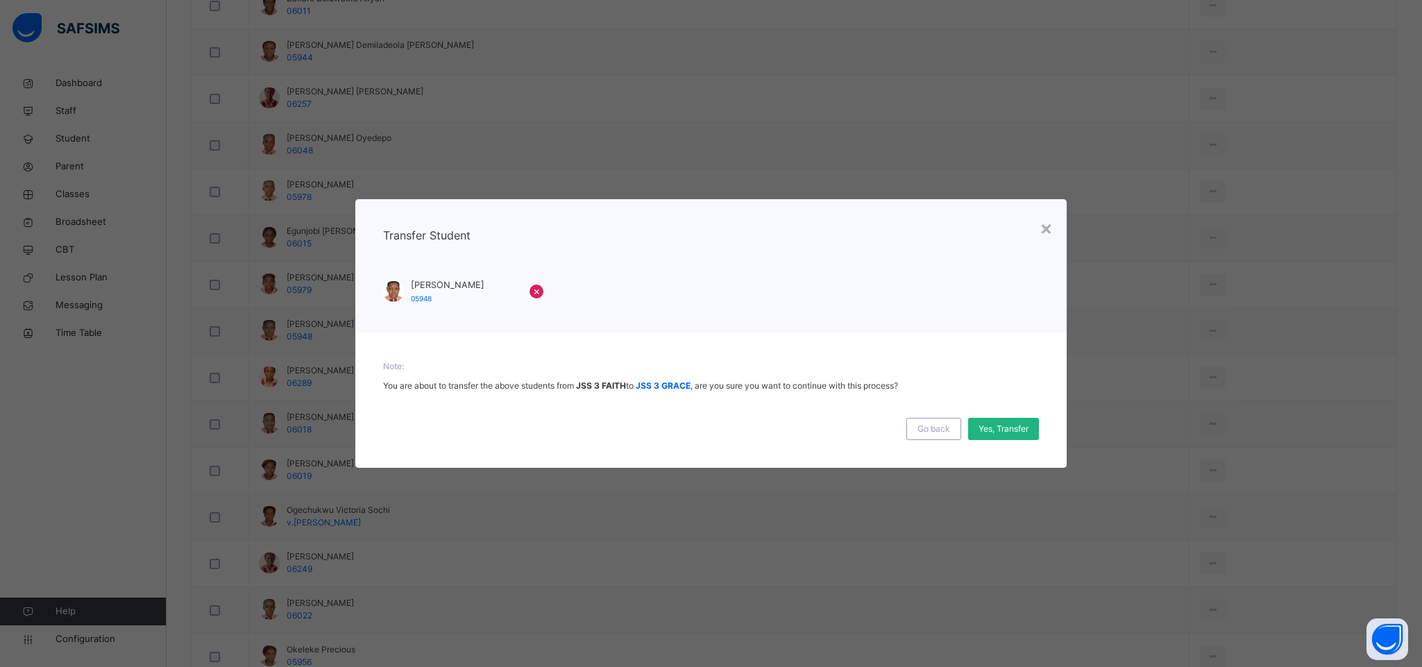
click at [996, 428] on span "Yes, Transfer" at bounding box center [1004, 429] width 50 height 12
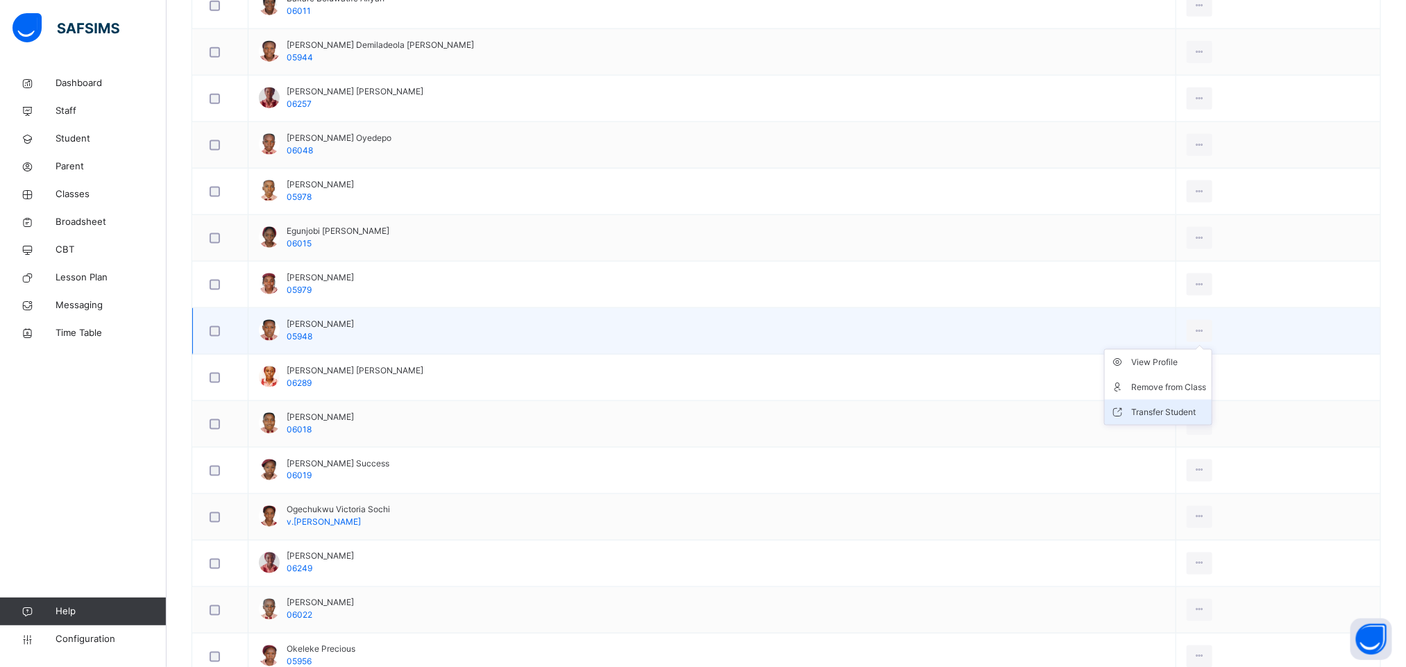
click at [1132, 417] on div "Transfer Student" at bounding box center [1169, 412] width 75 height 14
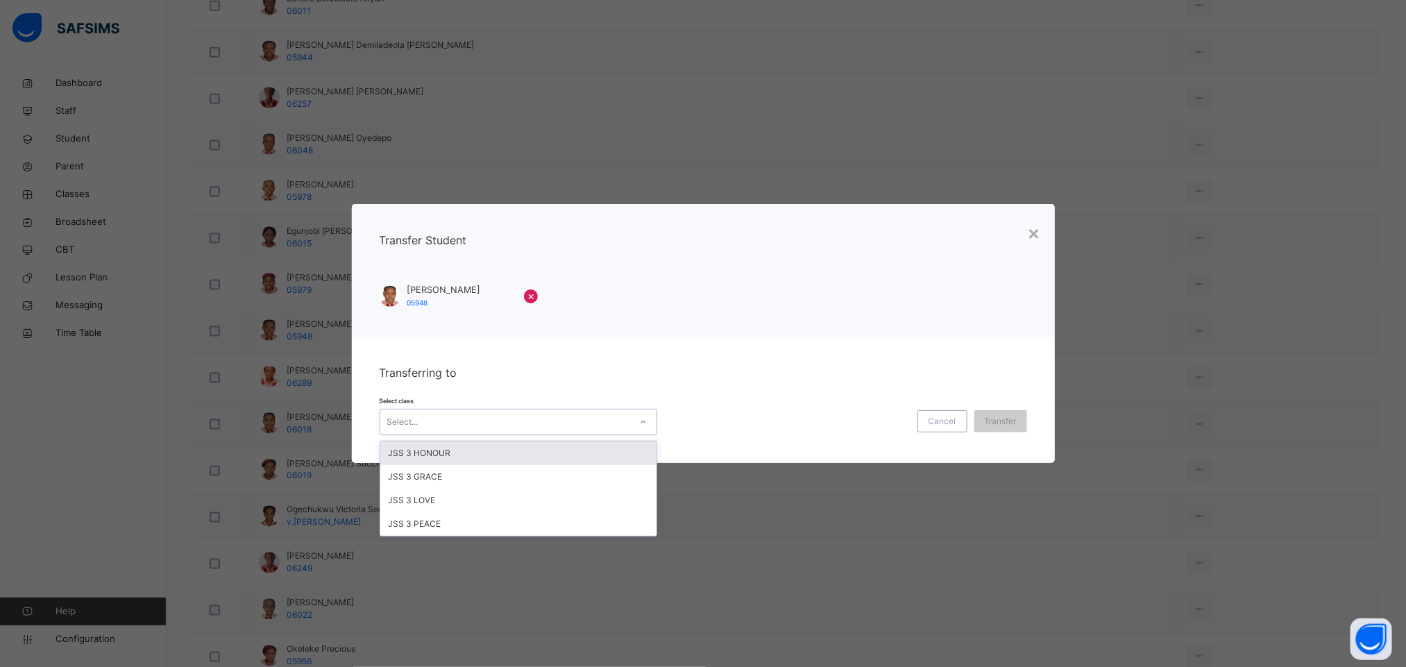
click at [496, 419] on div "Select..." at bounding box center [505, 423] width 250 height 22
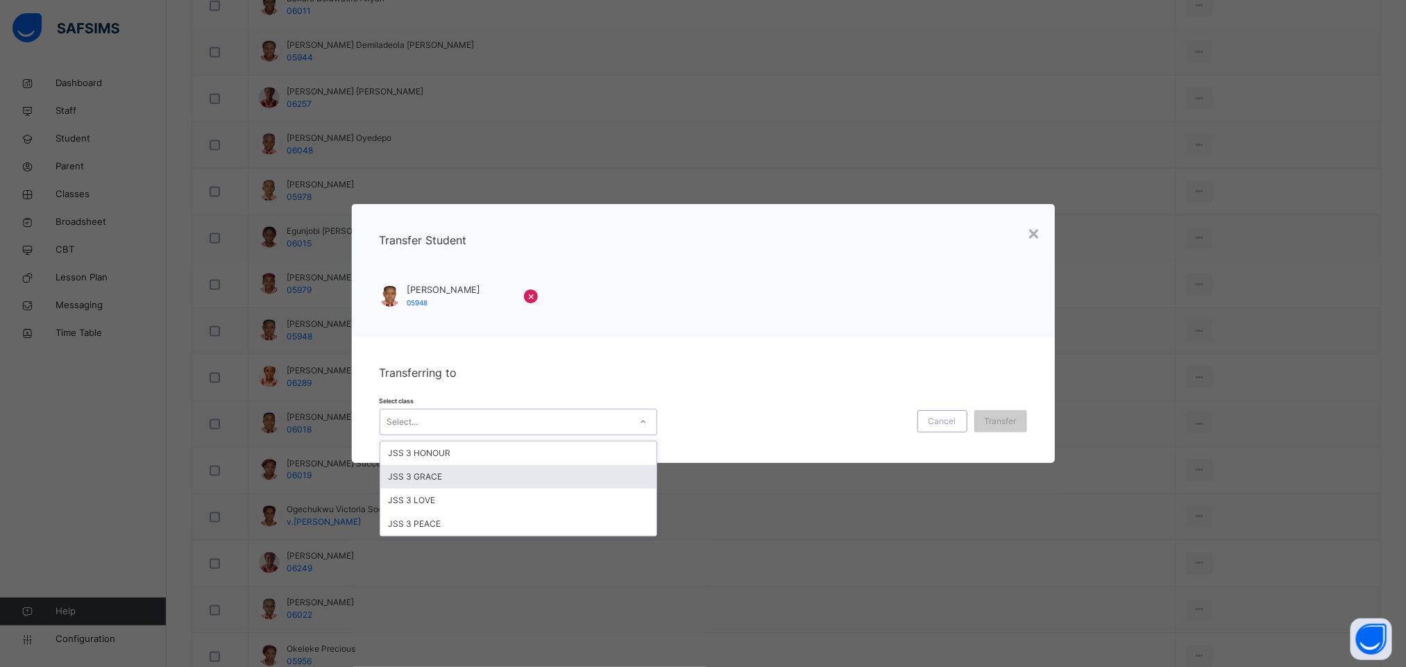
click at [479, 469] on div "JSS 3 GRACE" at bounding box center [518, 477] width 276 height 24
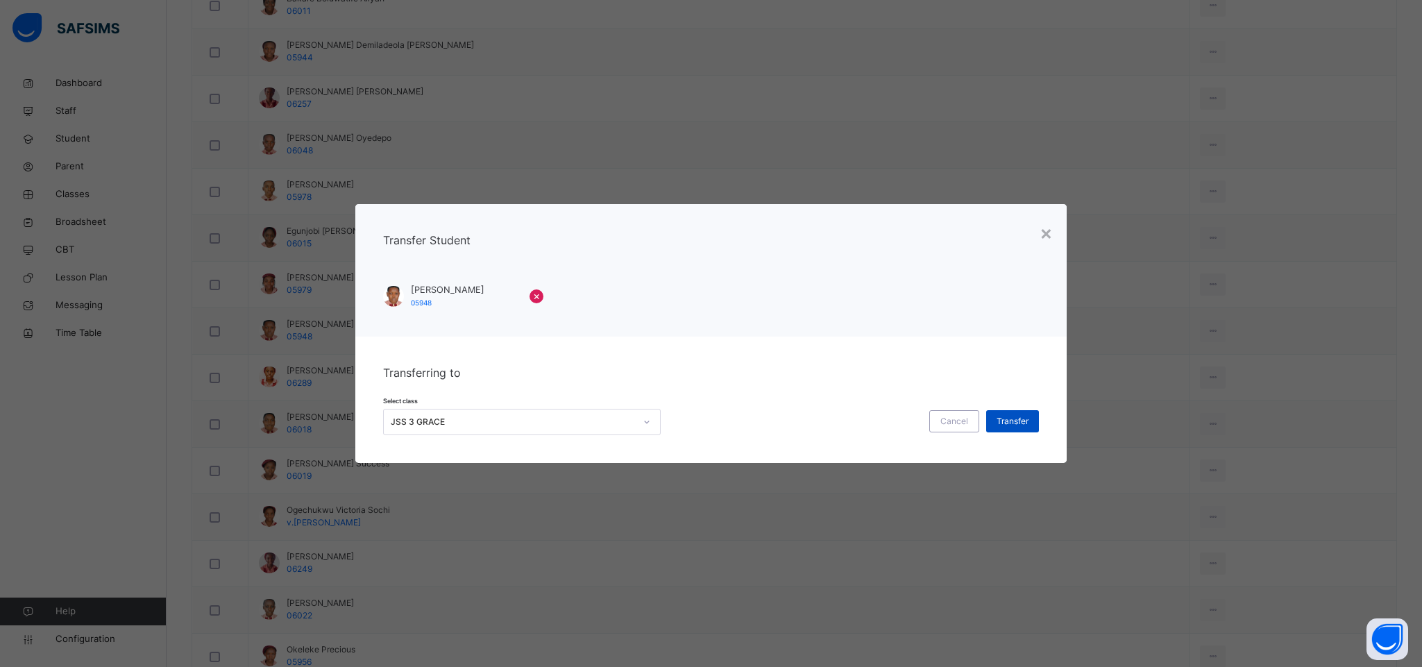
click at [1014, 415] on span "Transfer" at bounding box center [1013, 421] width 32 height 12
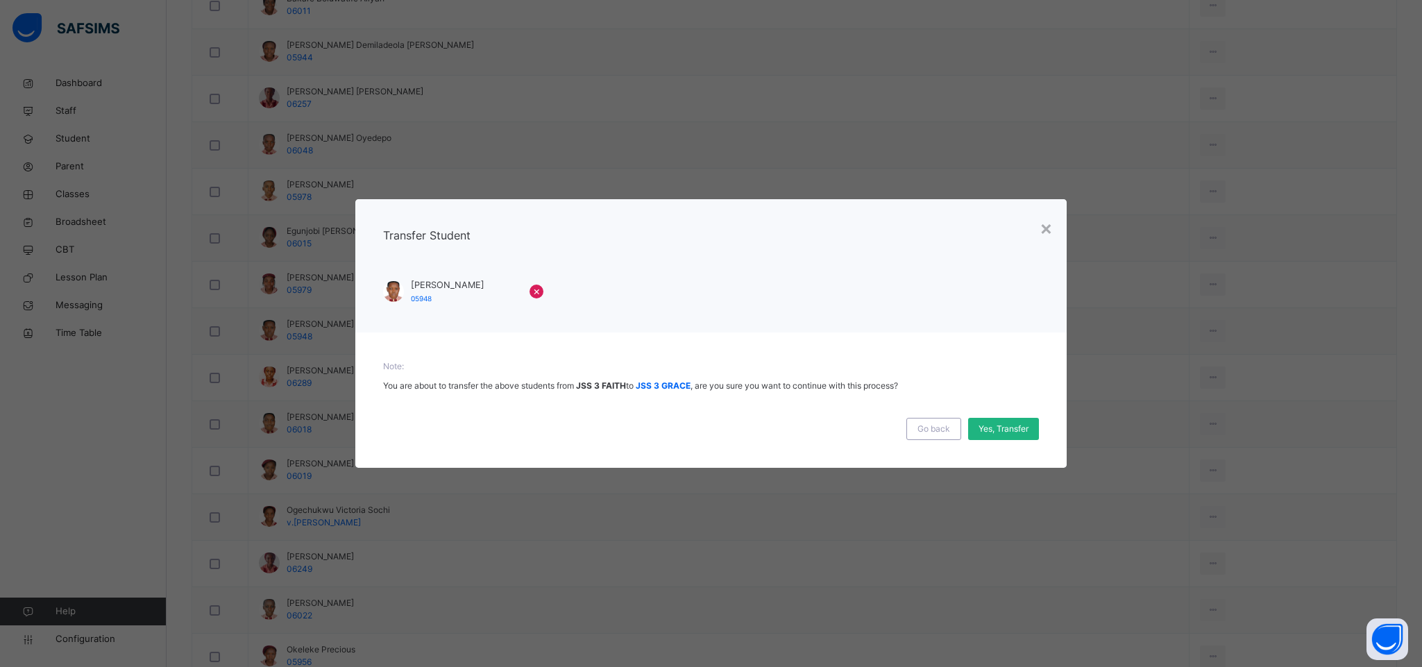
click at [1002, 431] on span "Yes, Transfer" at bounding box center [1004, 429] width 50 height 12
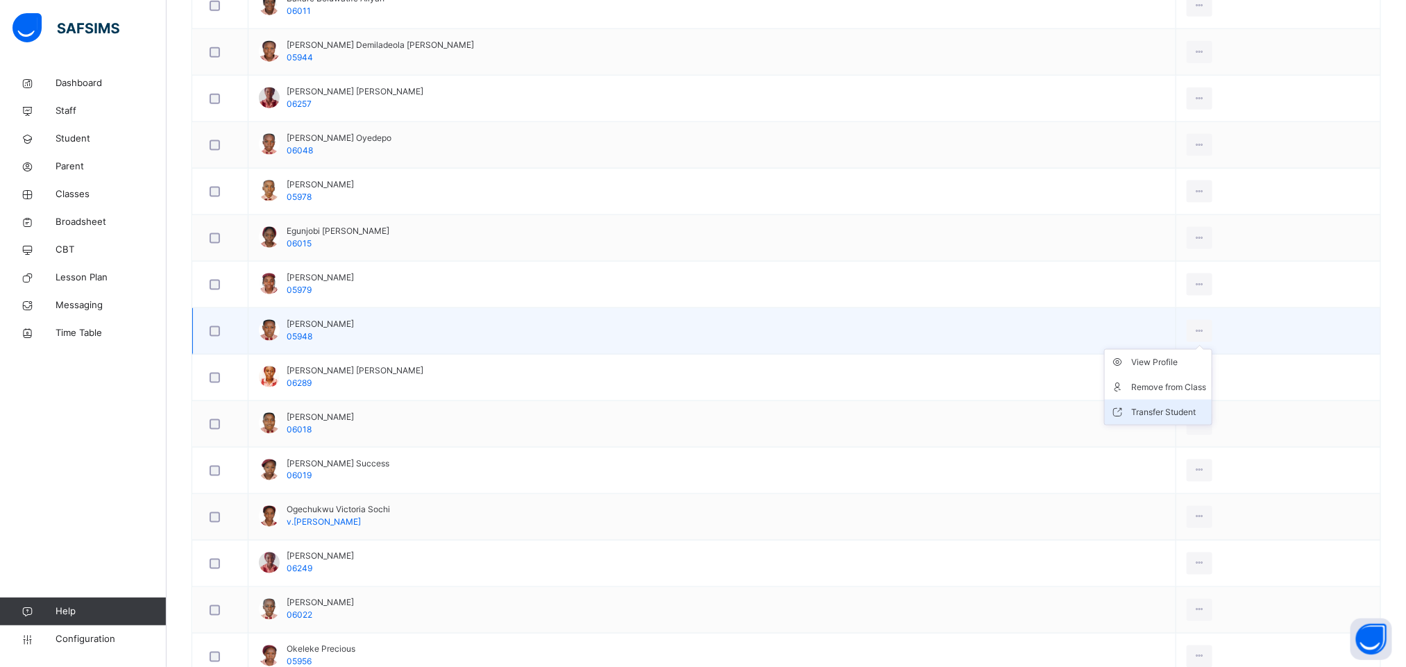
click at [1132, 414] on div "Transfer Student" at bounding box center [1169, 412] width 75 height 14
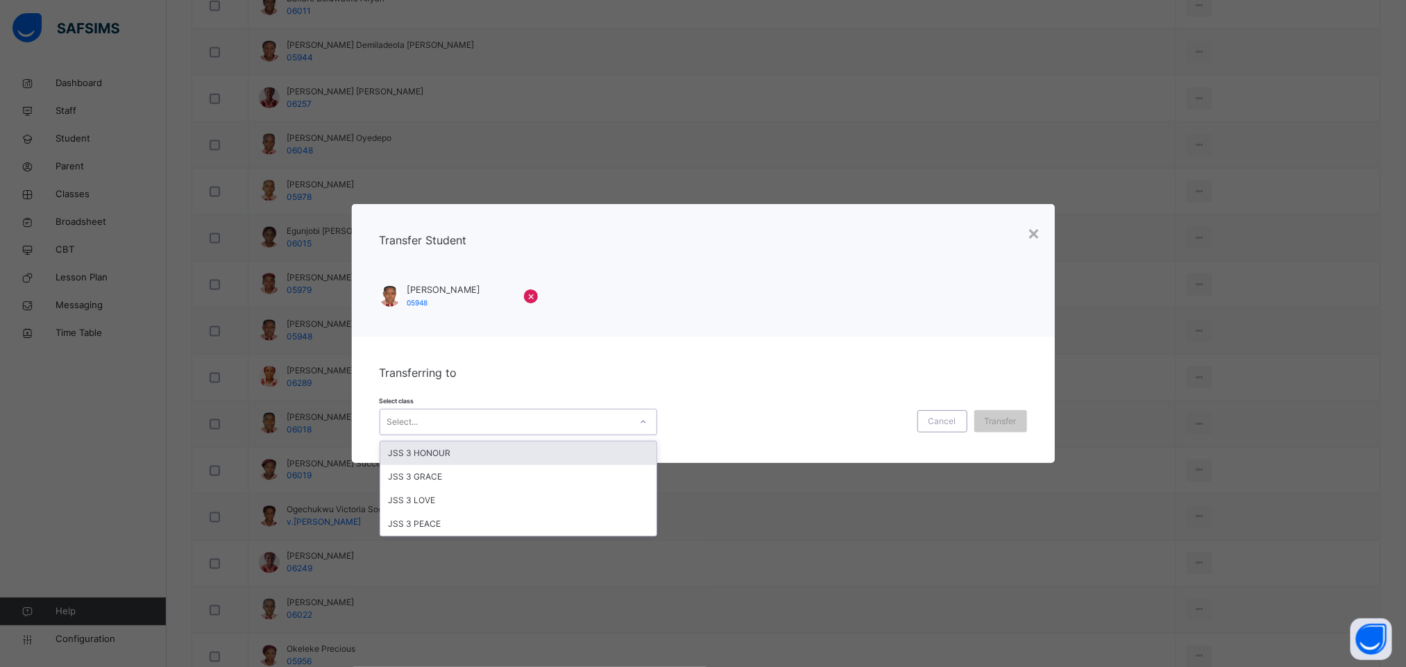
click at [575, 430] on div "Select..." at bounding box center [505, 423] width 250 height 22
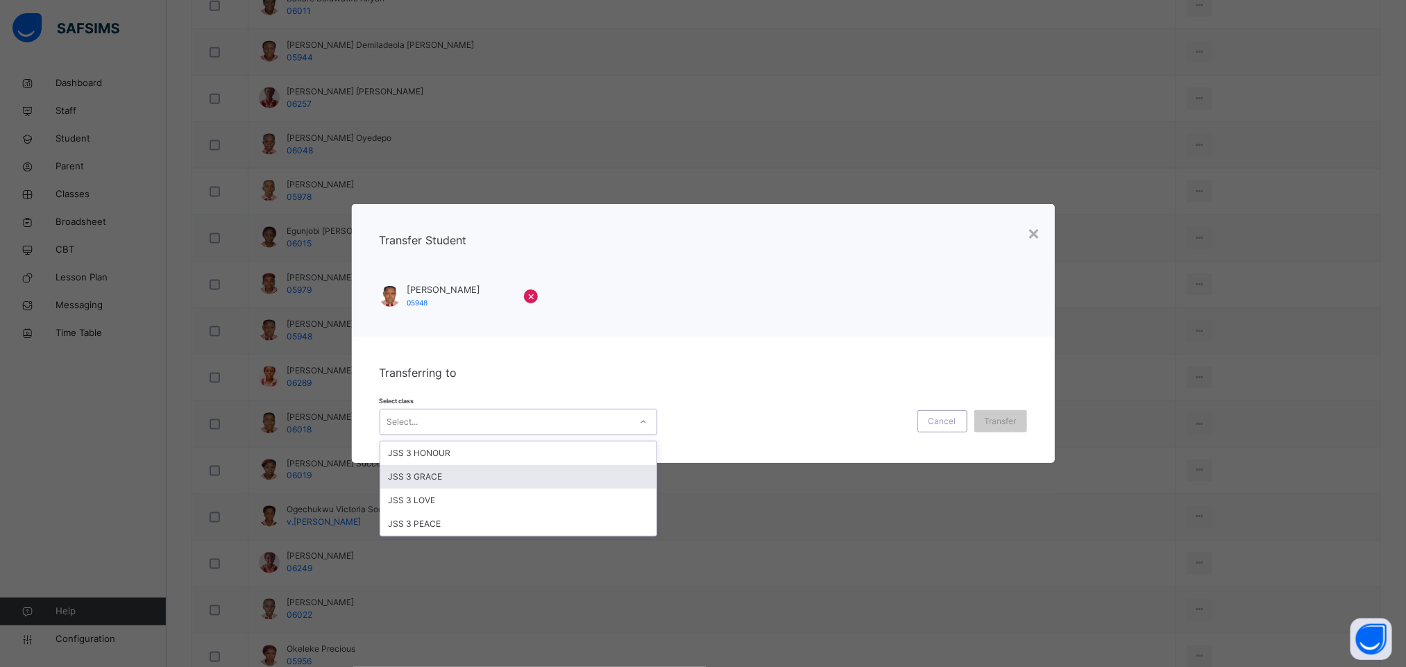
drag, startPoint x: 541, startPoint y: 473, endPoint x: 579, endPoint y: 473, distance: 37.5
click at [548, 473] on div "JSS 3 GRACE" at bounding box center [518, 477] width 276 height 24
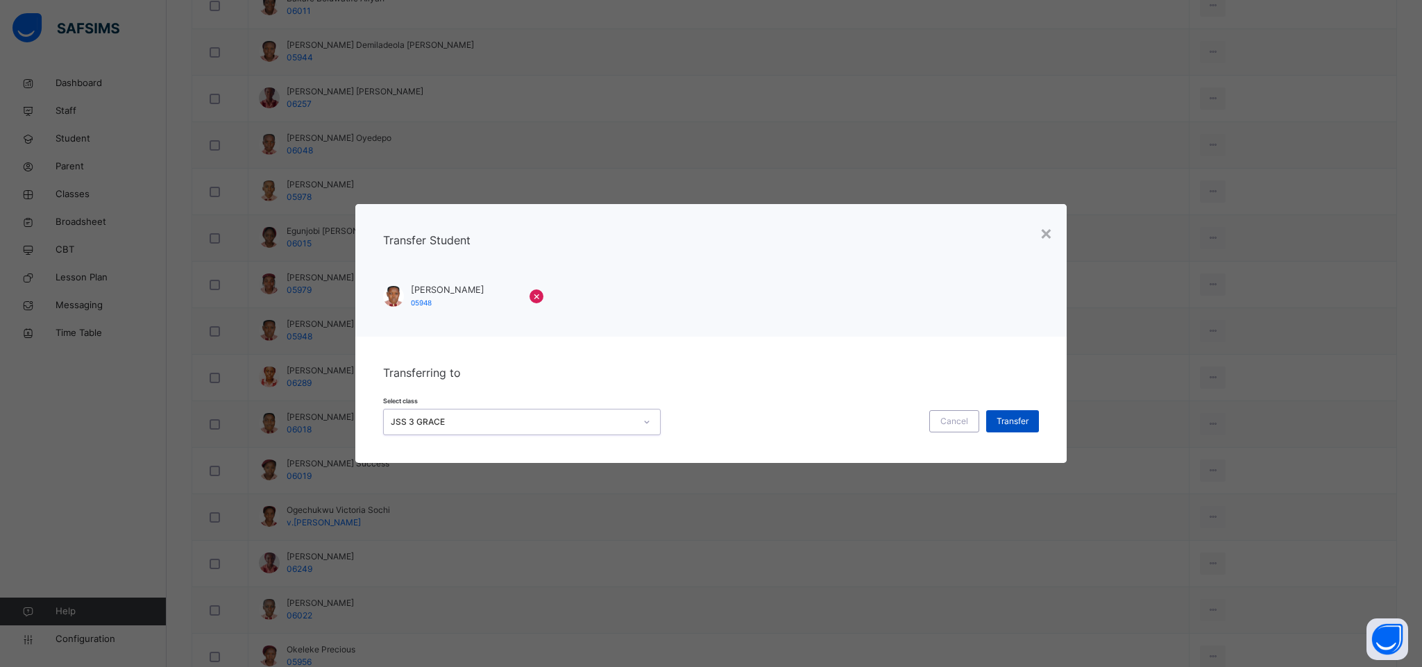
click at [1033, 431] on div "Transfer" at bounding box center [1012, 421] width 53 height 22
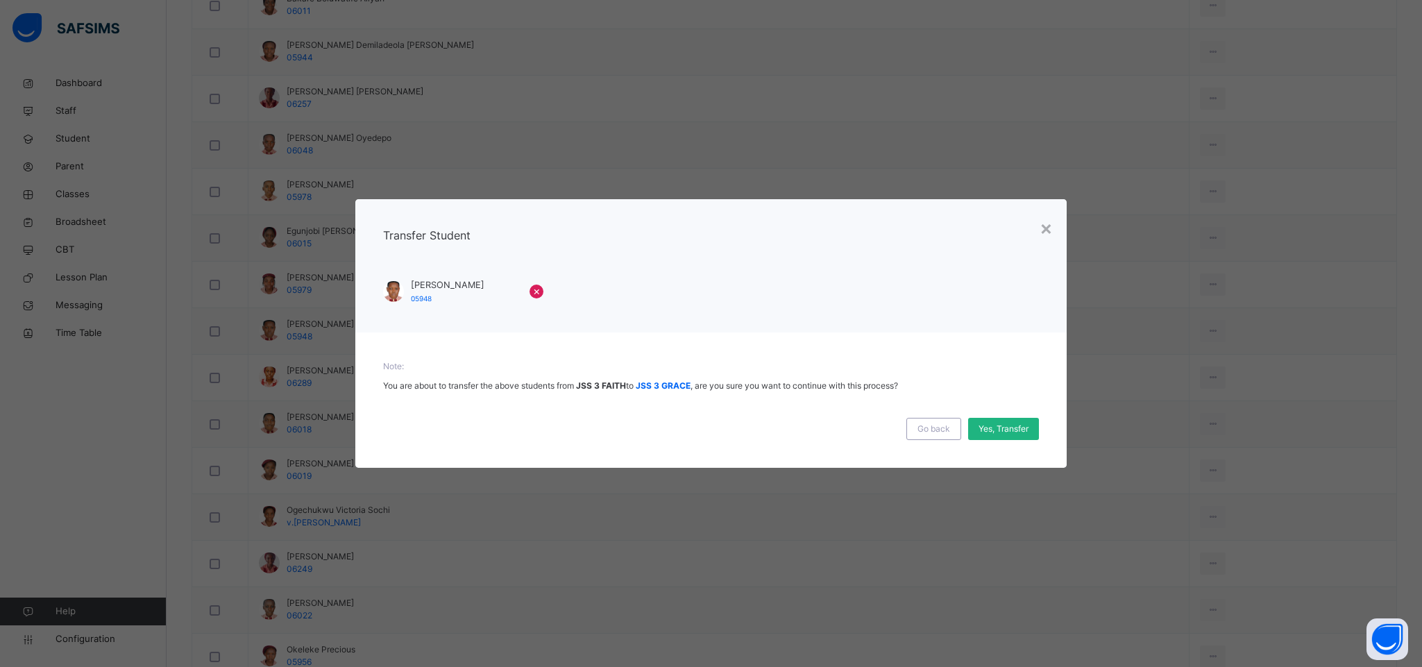
click at [998, 430] on span "Yes, Transfer" at bounding box center [1004, 429] width 50 height 12
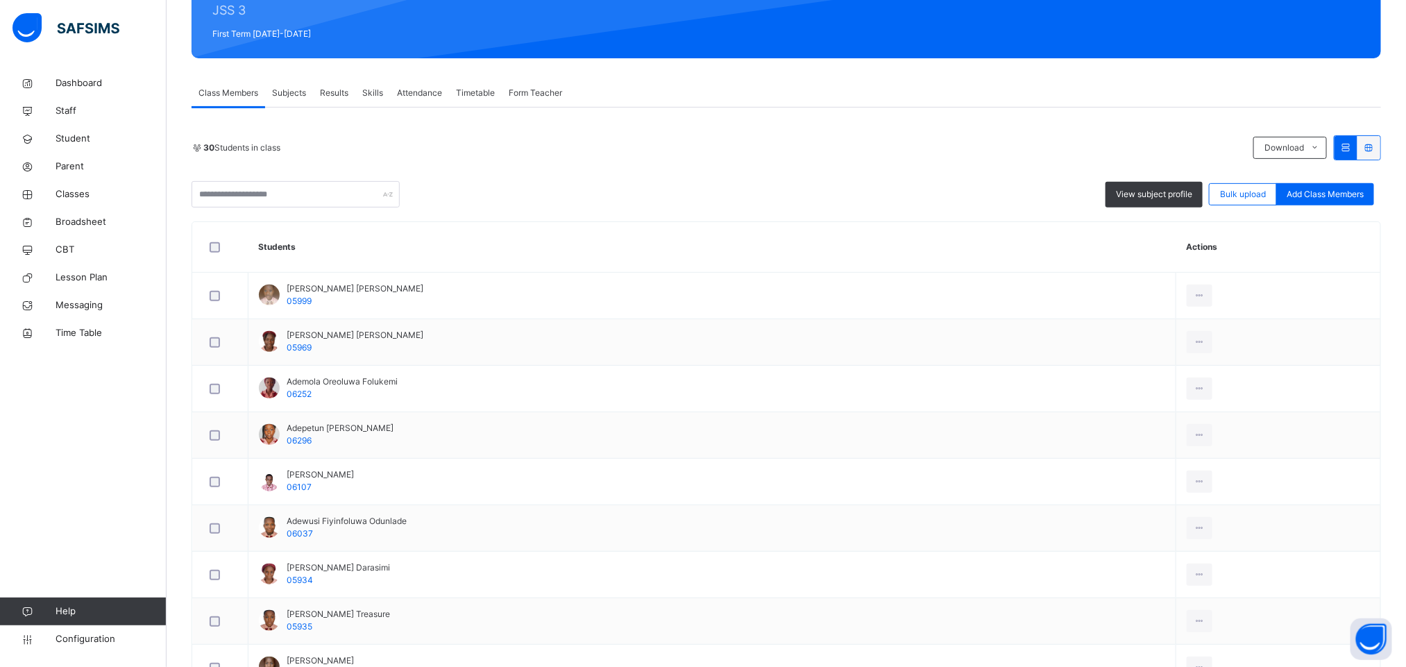
scroll to position [104, 0]
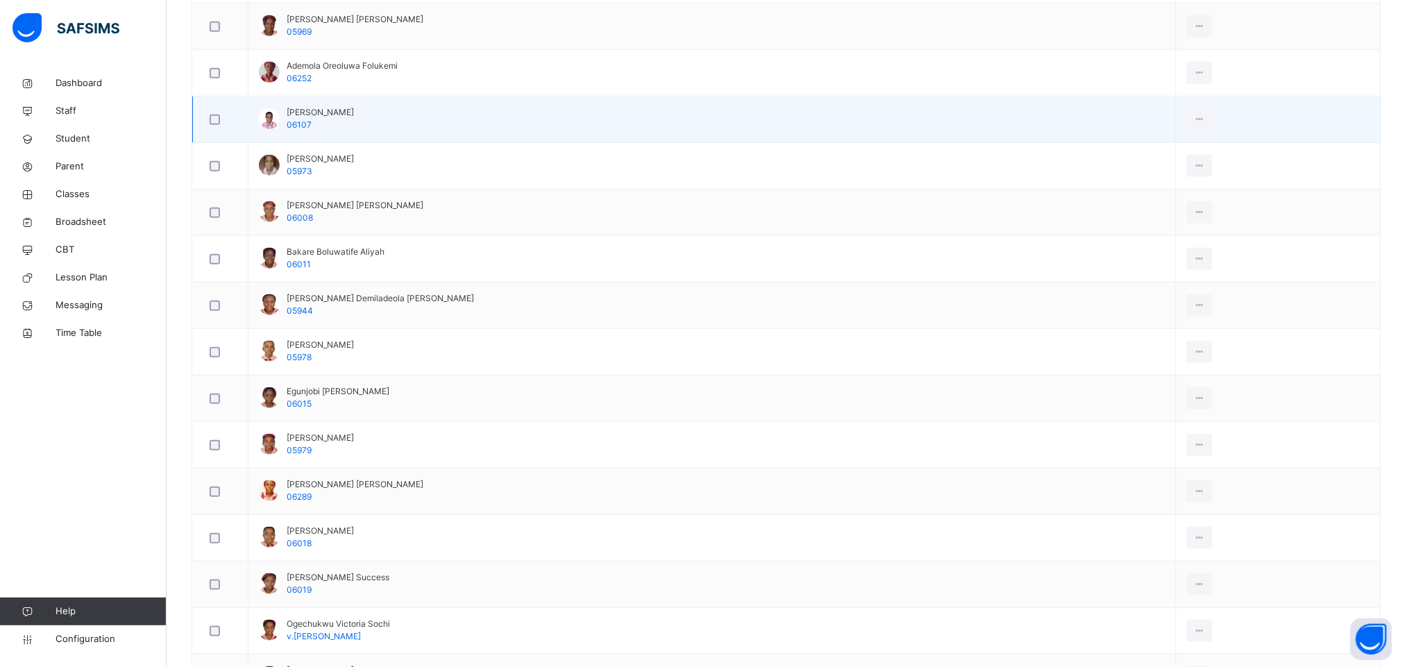
scroll to position [521, 0]
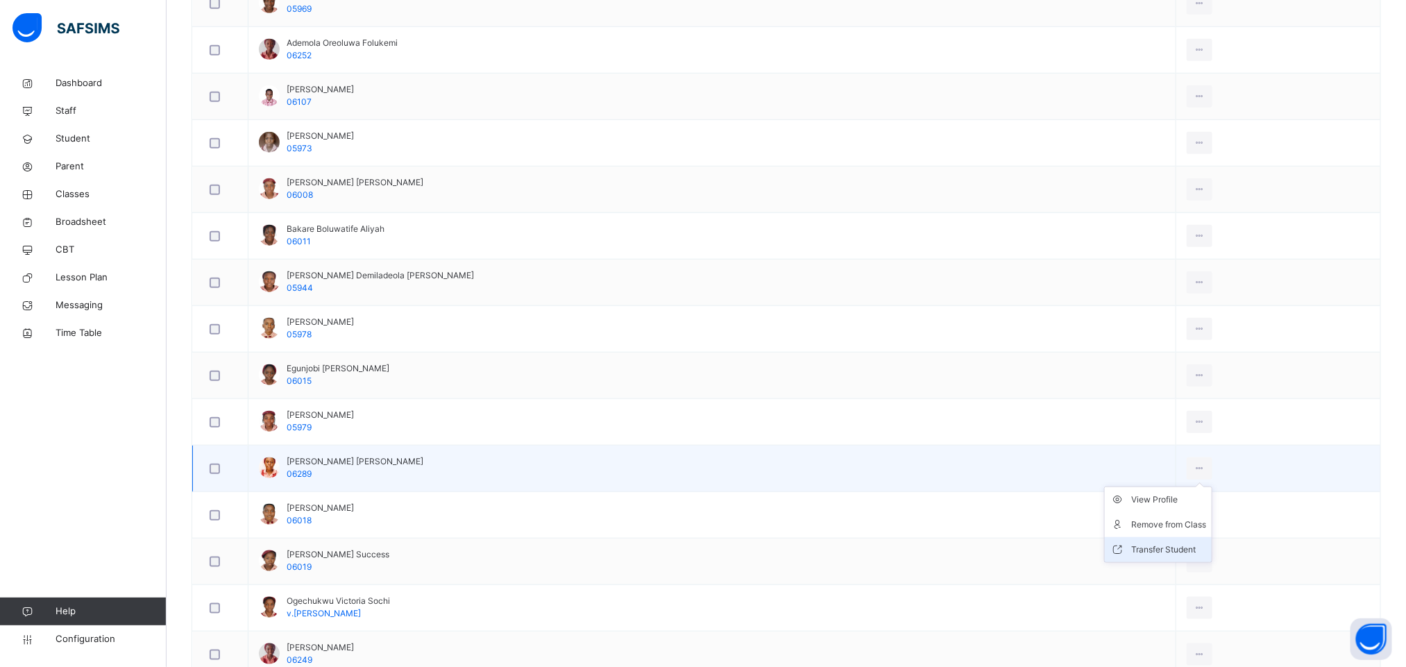
click at [1132, 555] on div "Transfer Student" at bounding box center [1169, 550] width 75 height 14
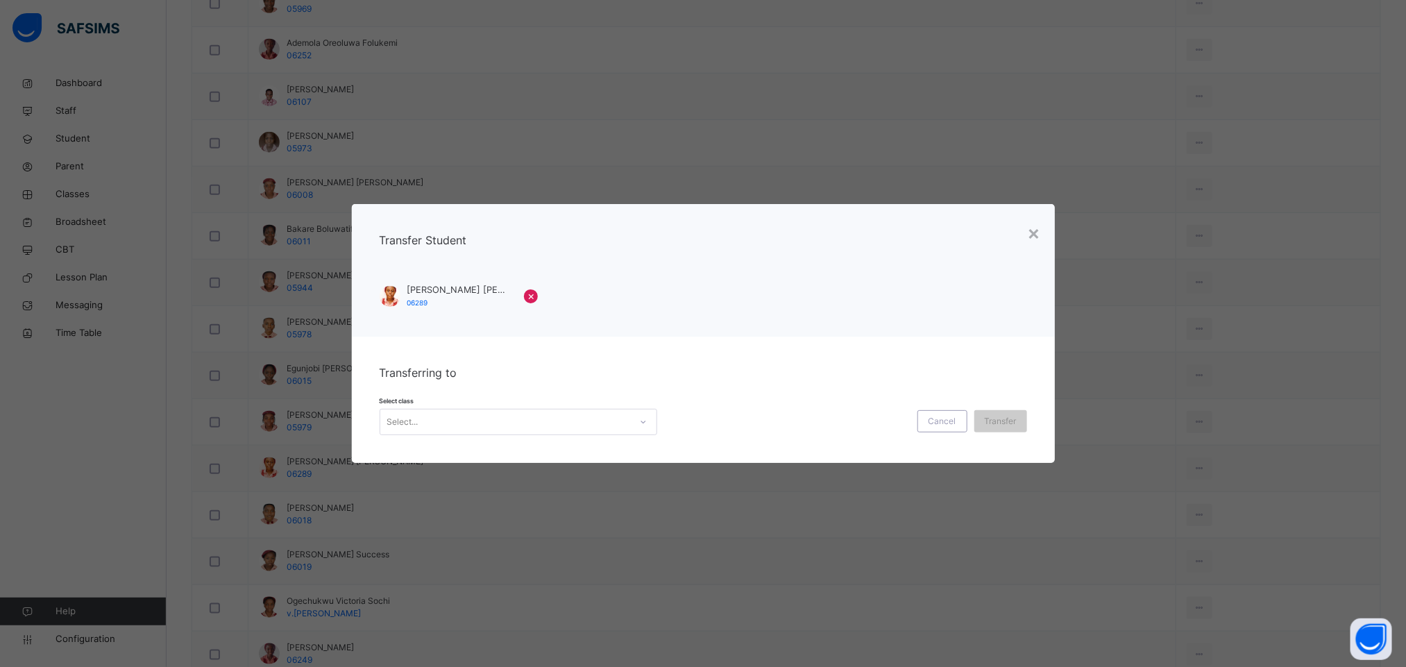
click at [527, 425] on div "Select..." at bounding box center [505, 423] width 250 height 22
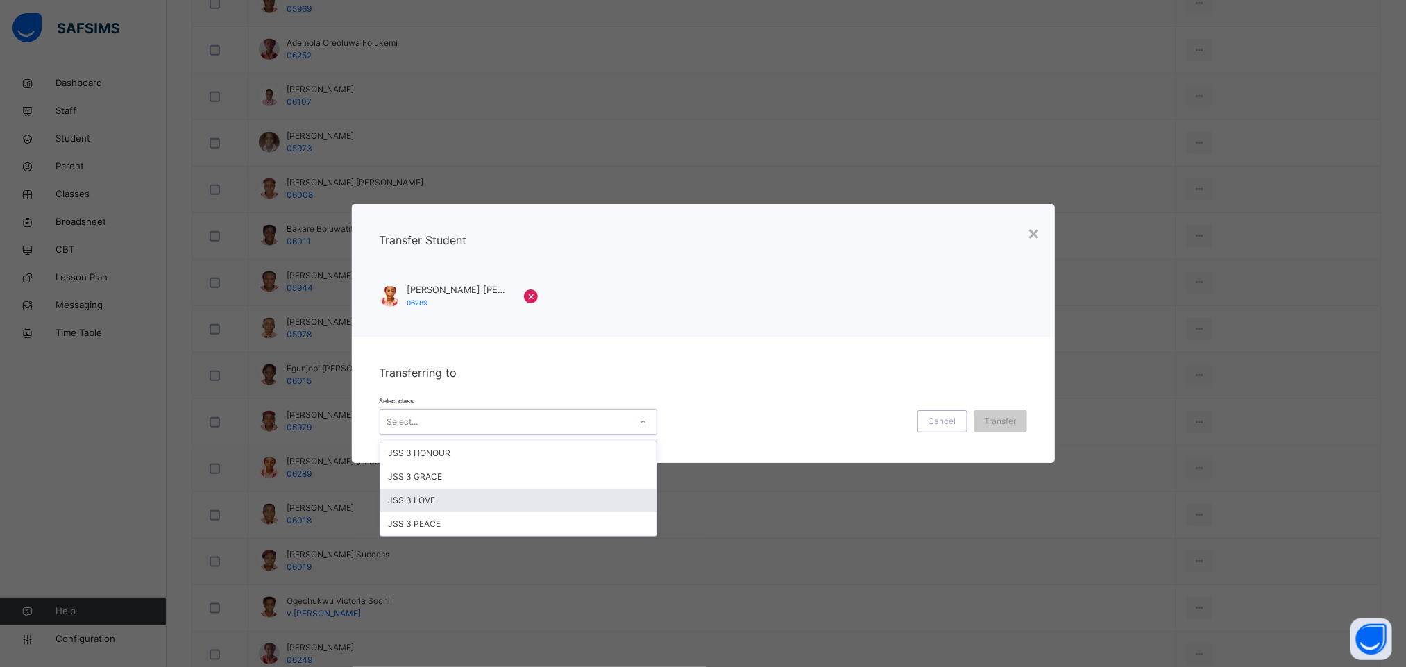
click at [487, 505] on div "JSS 3 LOVE" at bounding box center [518, 501] width 276 height 24
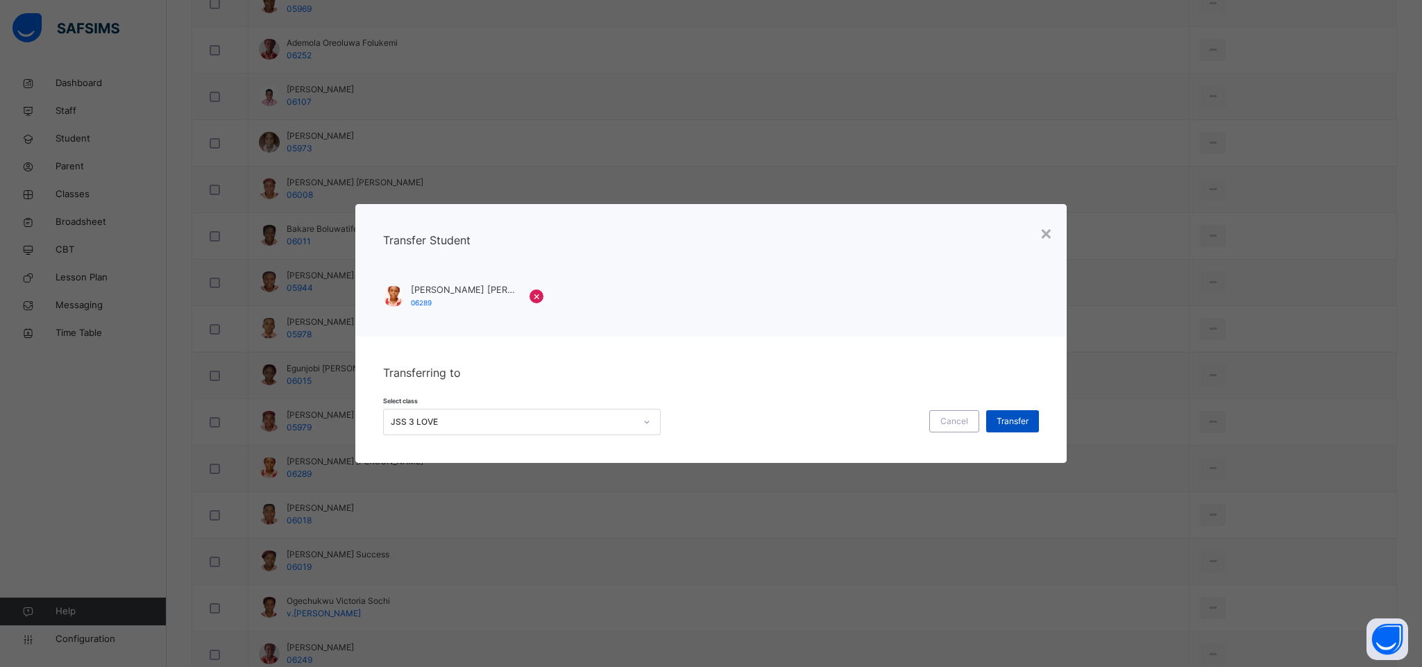
click at [1000, 423] on span "Transfer" at bounding box center [1013, 421] width 32 height 12
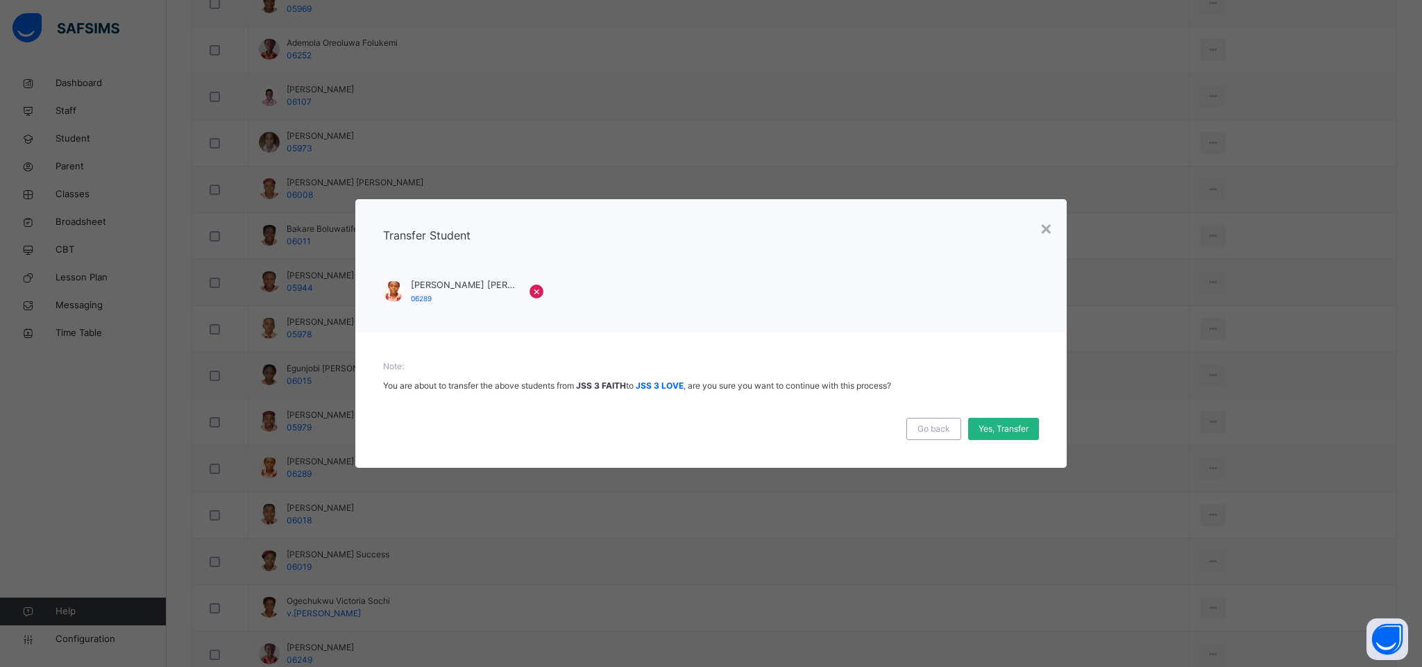
click at [1004, 430] on span "Yes, Transfer" at bounding box center [1004, 429] width 50 height 12
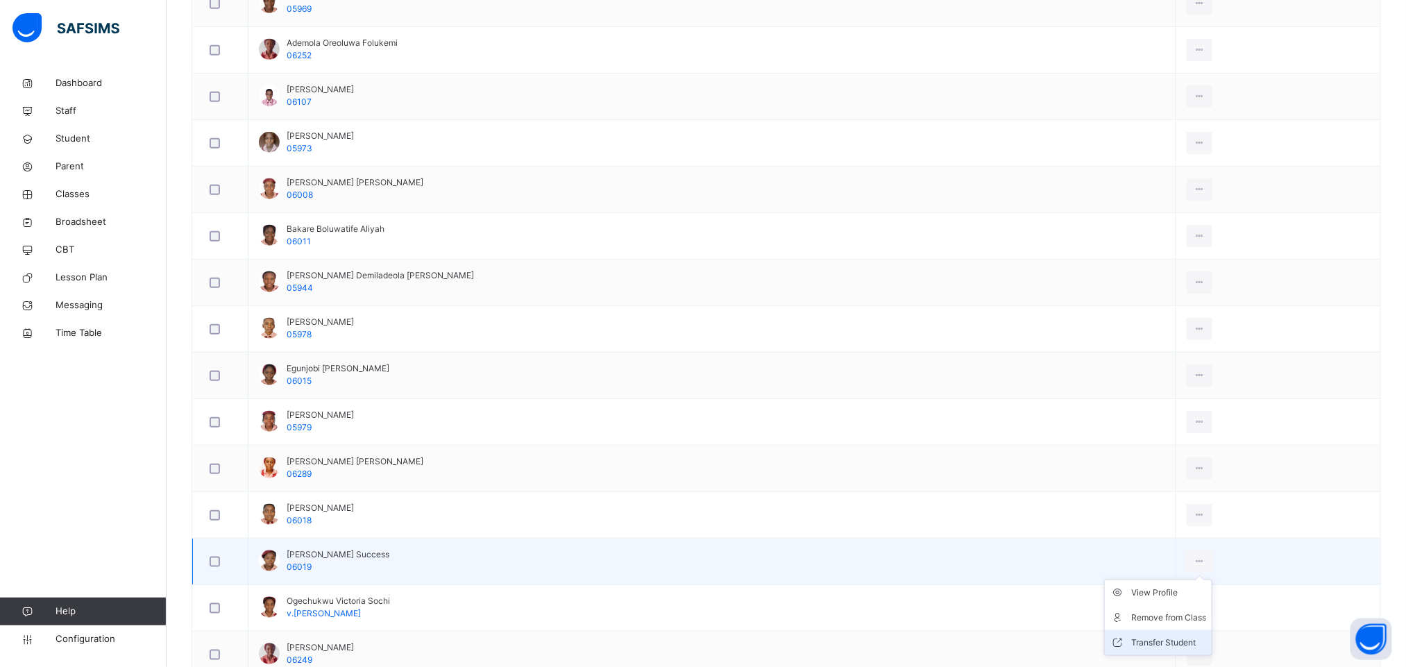
click at [1154, 650] on div "Transfer Student" at bounding box center [1169, 643] width 75 height 14
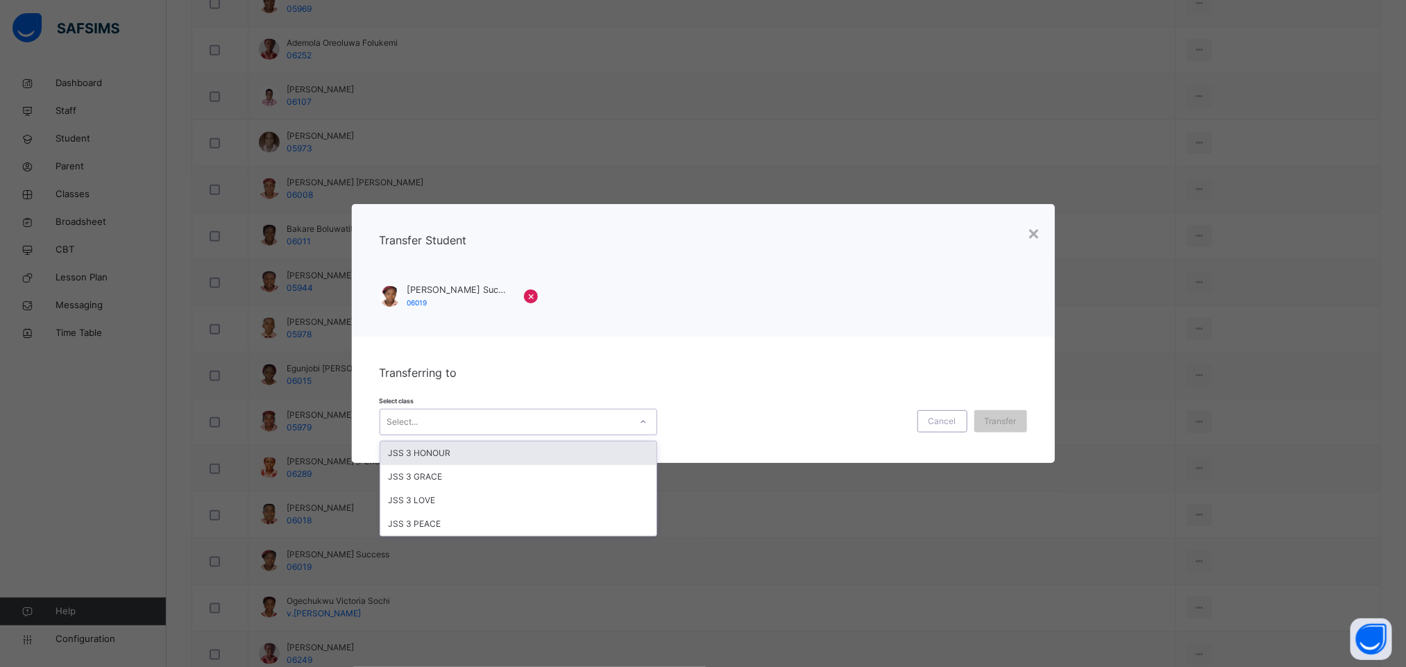
click at [519, 423] on div "Select..." at bounding box center [505, 423] width 250 height 22
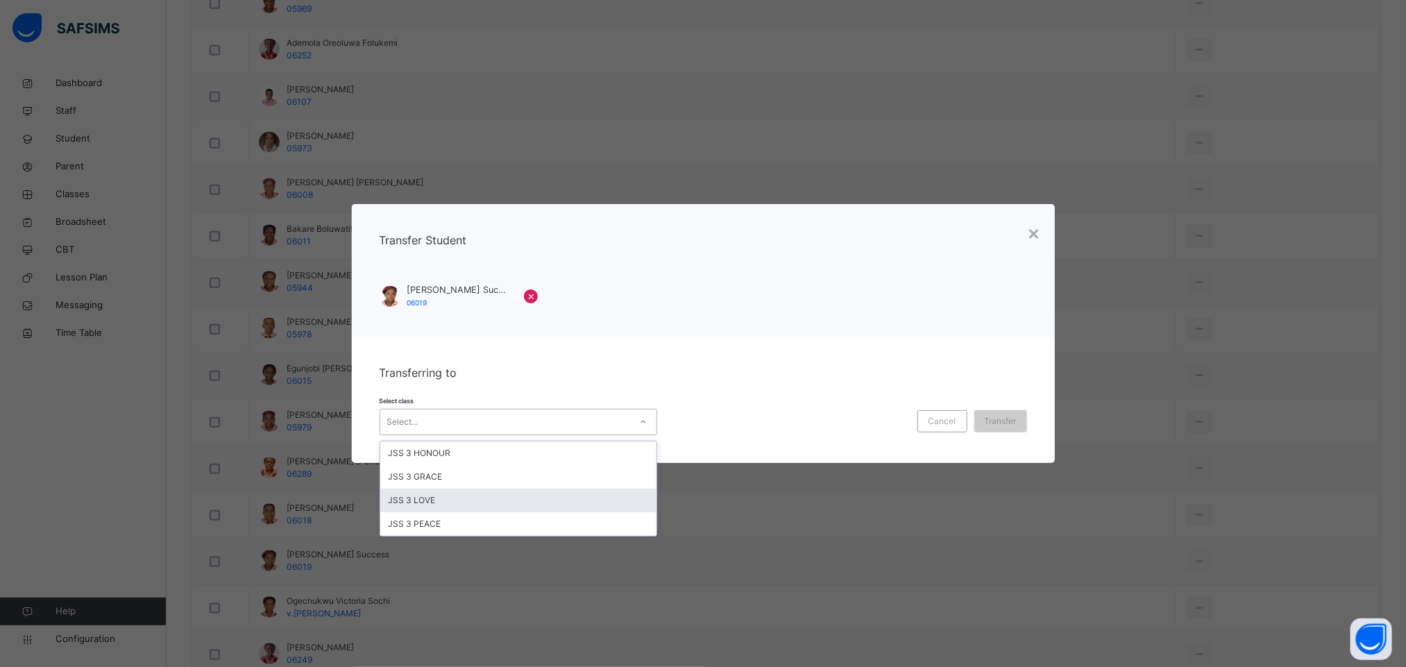
click at [516, 507] on div "JSS 3 LOVE" at bounding box center [518, 501] width 276 height 24
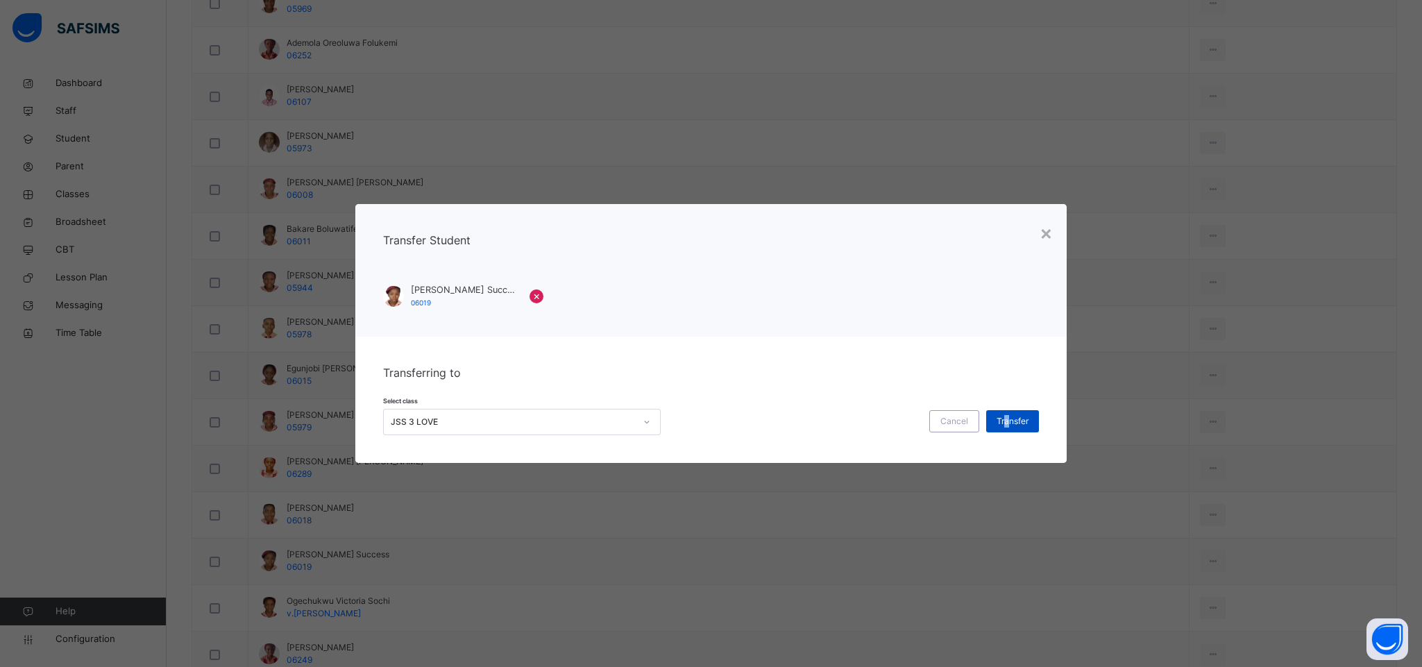
click at [1007, 428] on div "Transfer" at bounding box center [1012, 421] width 53 height 22
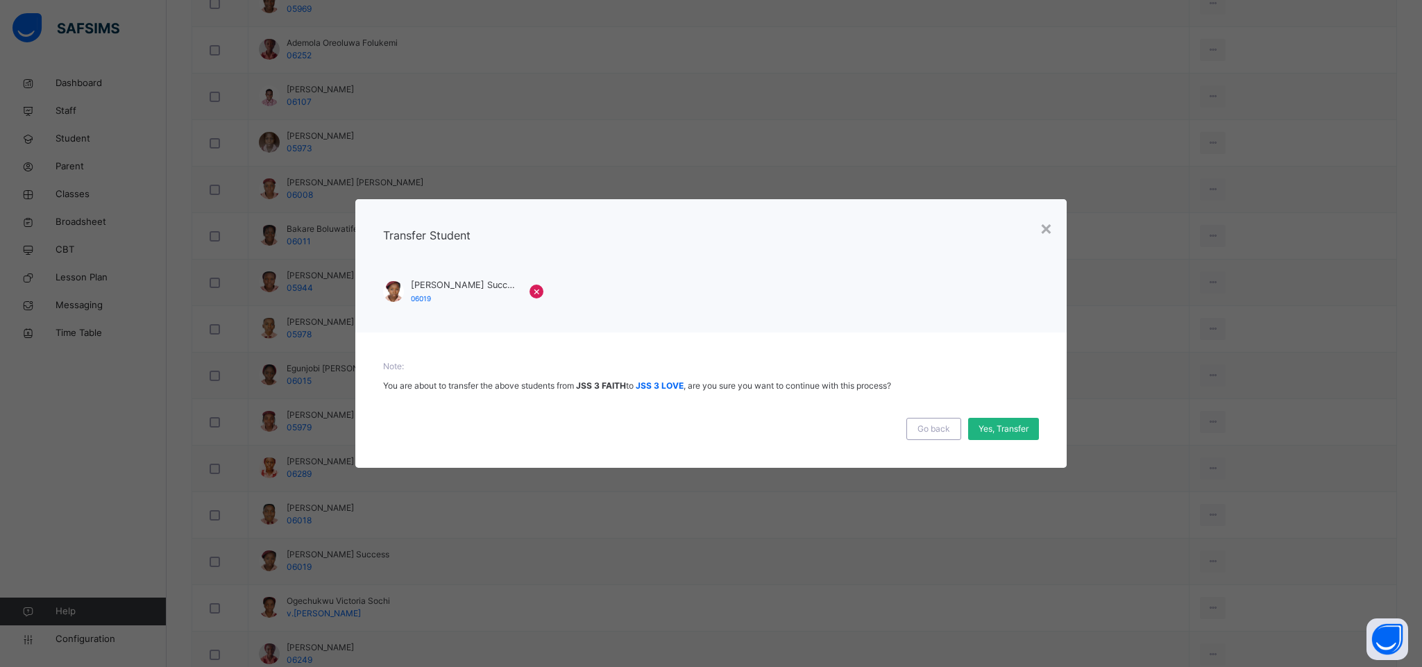
click at [1027, 430] on span "Yes, Transfer" at bounding box center [1004, 429] width 50 height 12
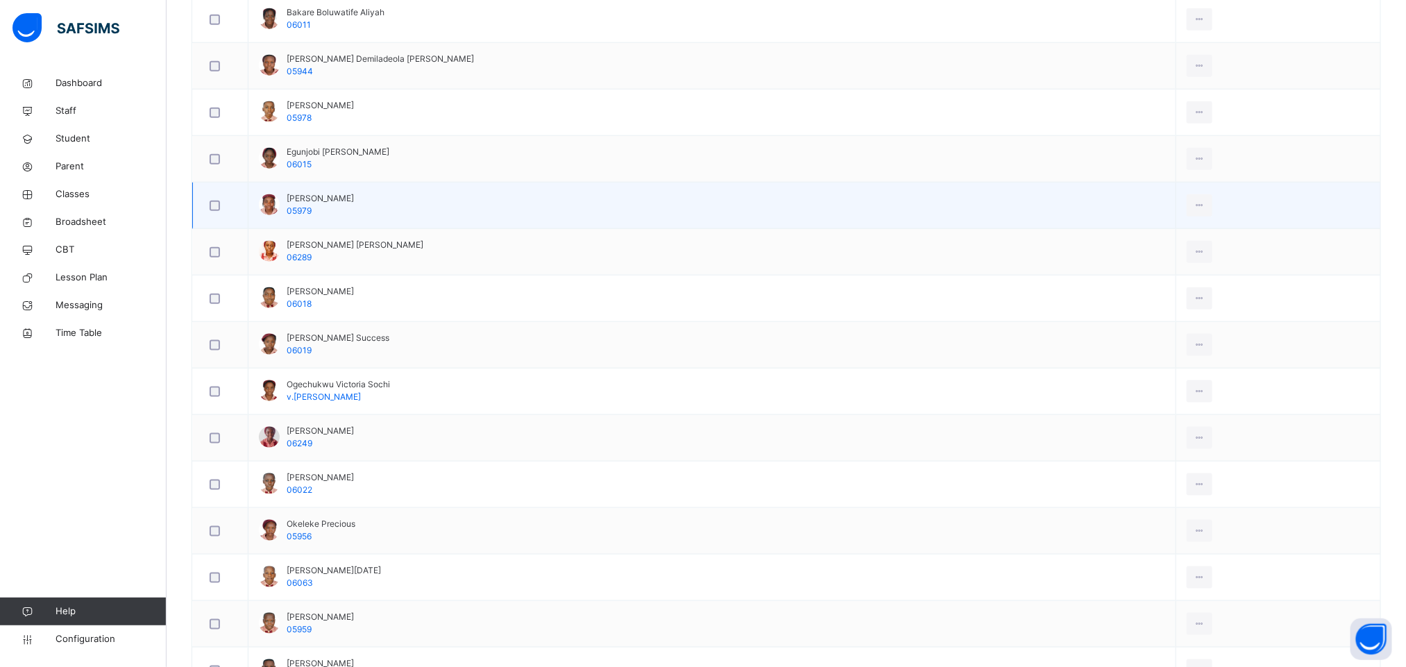
scroll to position [833, 0]
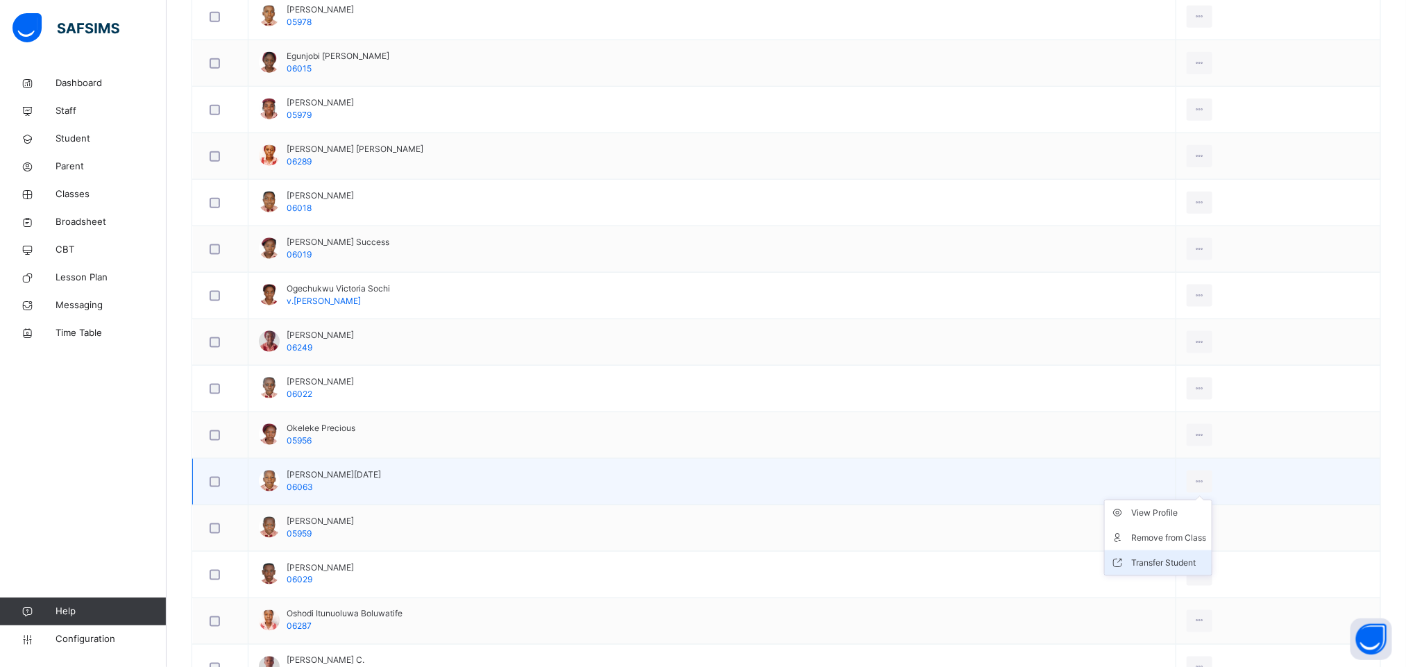
click at [1132, 575] on li "Transfer Student" at bounding box center [1158, 562] width 107 height 25
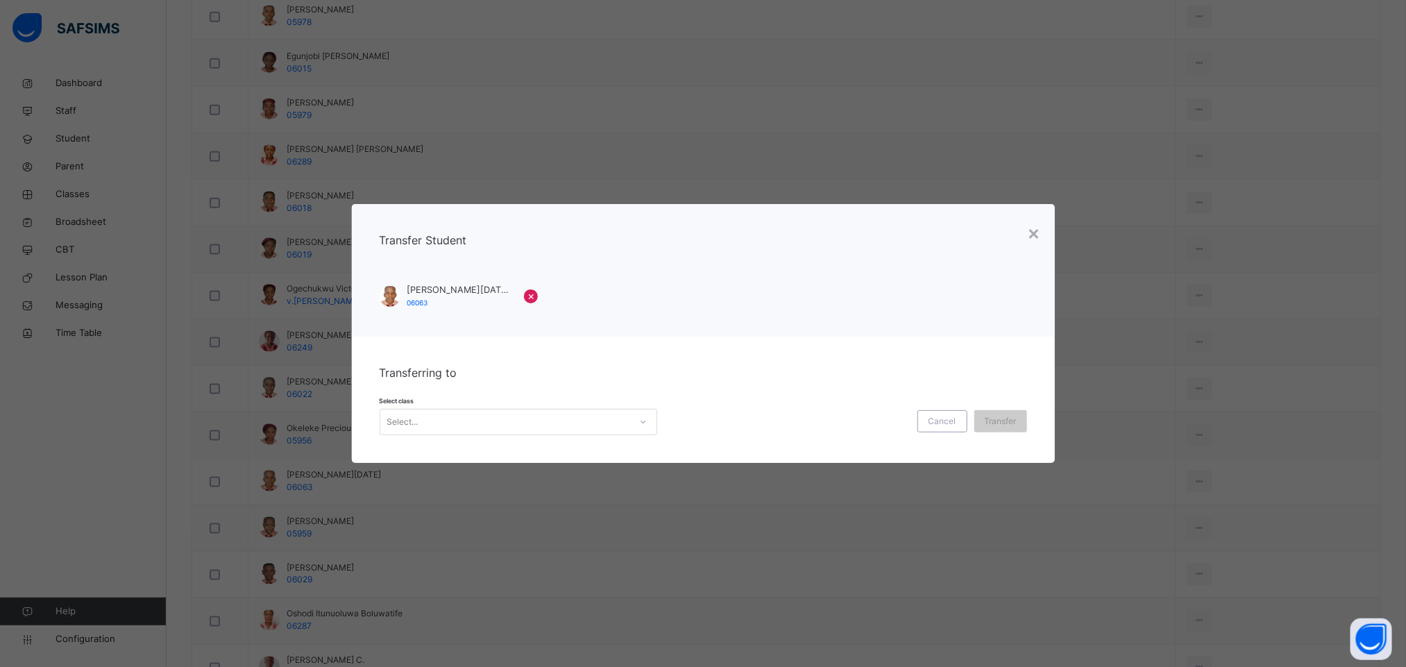
click at [548, 427] on div "Select..." at bounding box center [505, 423] width 250 height 22
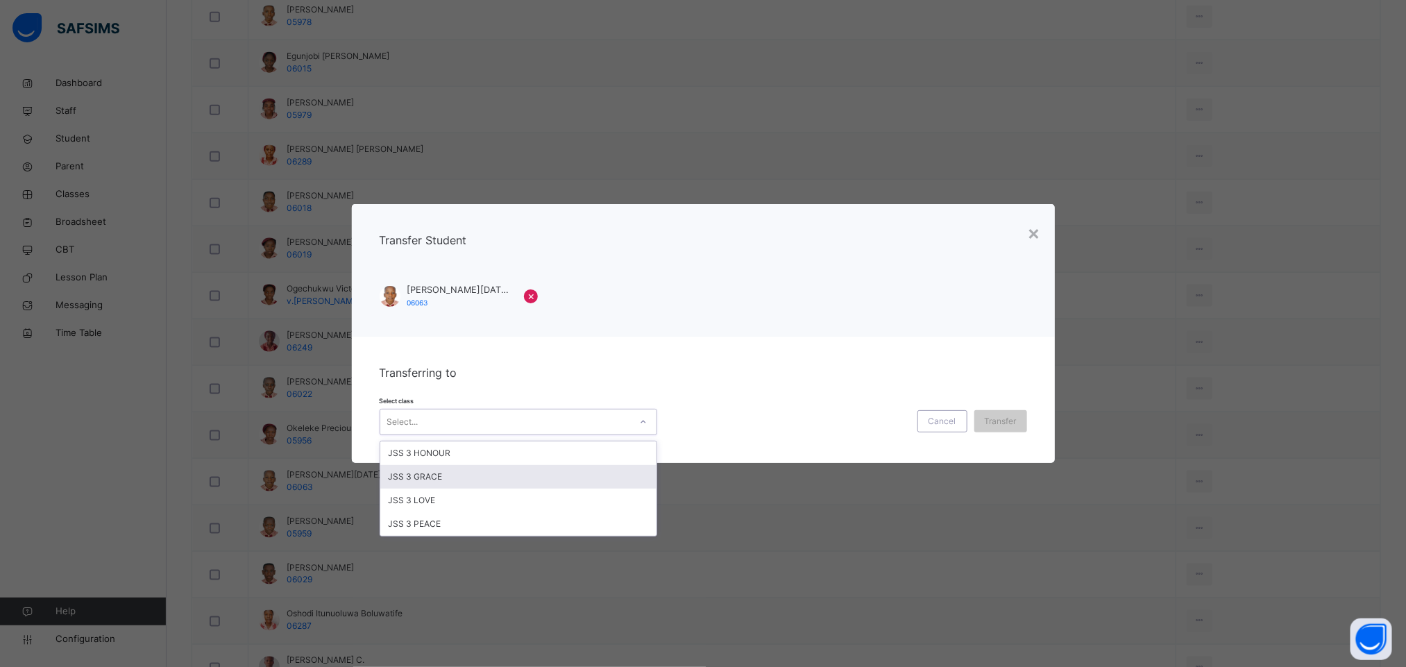
click at [488, 476] on div "JSS 3 GRACE" at bounding box center [518, 477] width 276 height 24
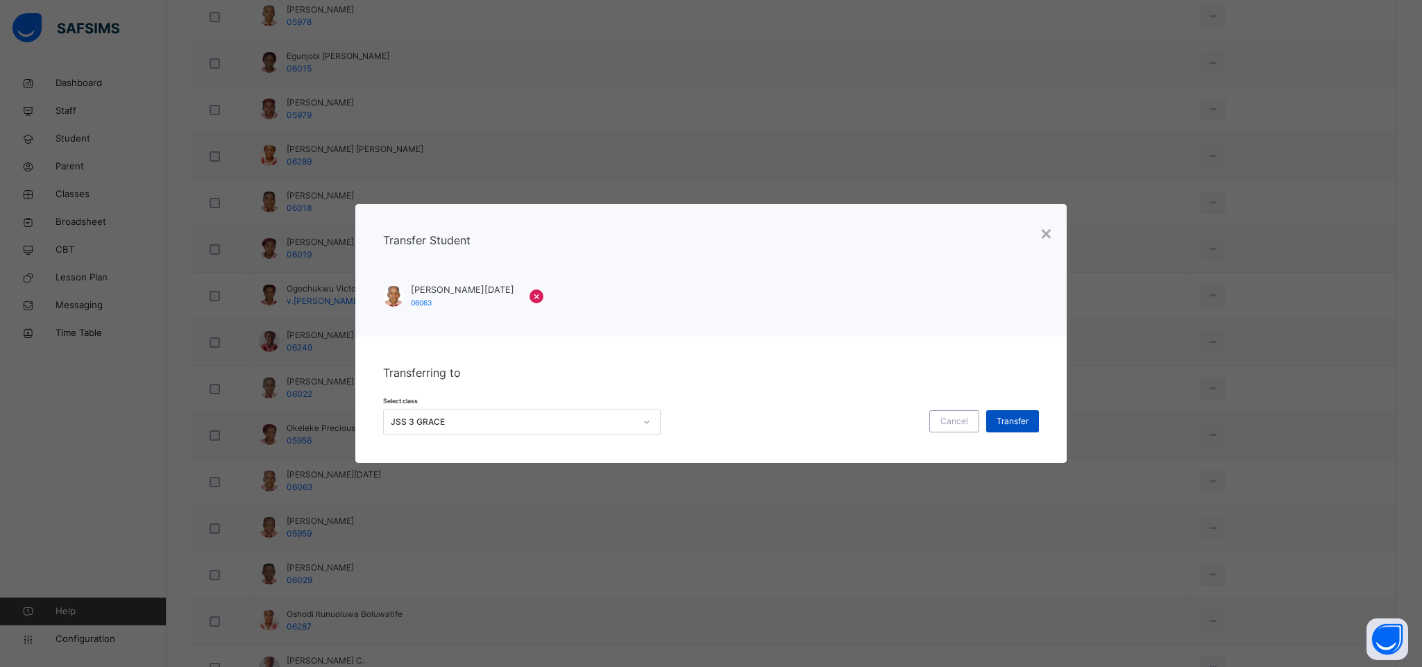
click at [1021, 429] on div "Transfer" at bounding box center [1012, 421] width 53 height 22
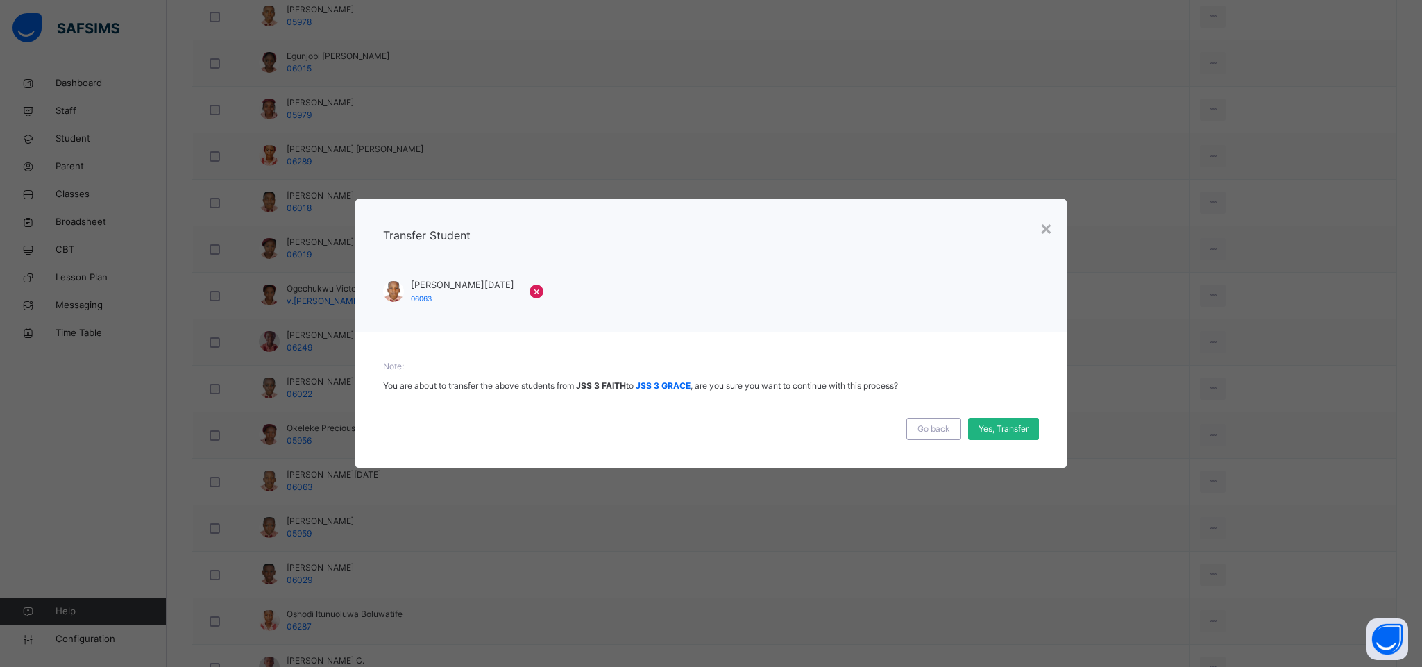
click at [1010, 428] on span "Yes, Transfer" at bounding box center [1004, 429] width 50 height 12
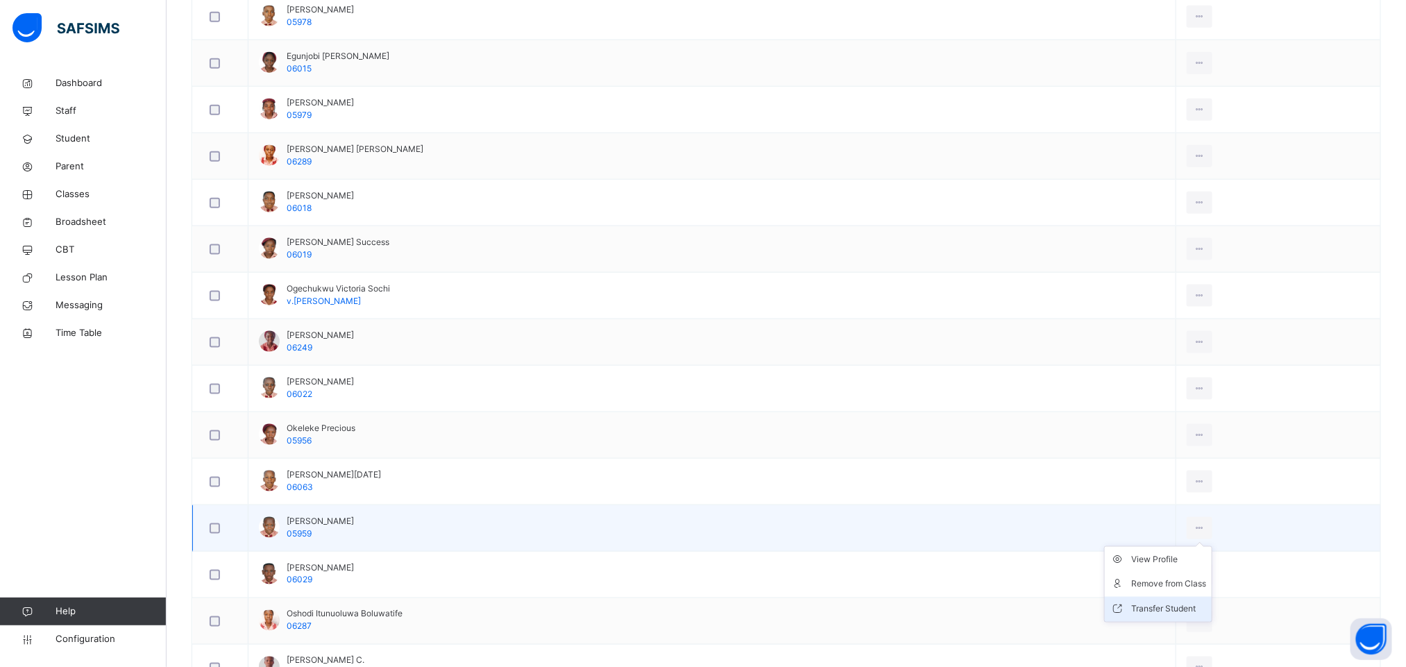
click at [1132, 616] on div "Transfer Student" at bounding box center [1169, 610] width 75 height 14
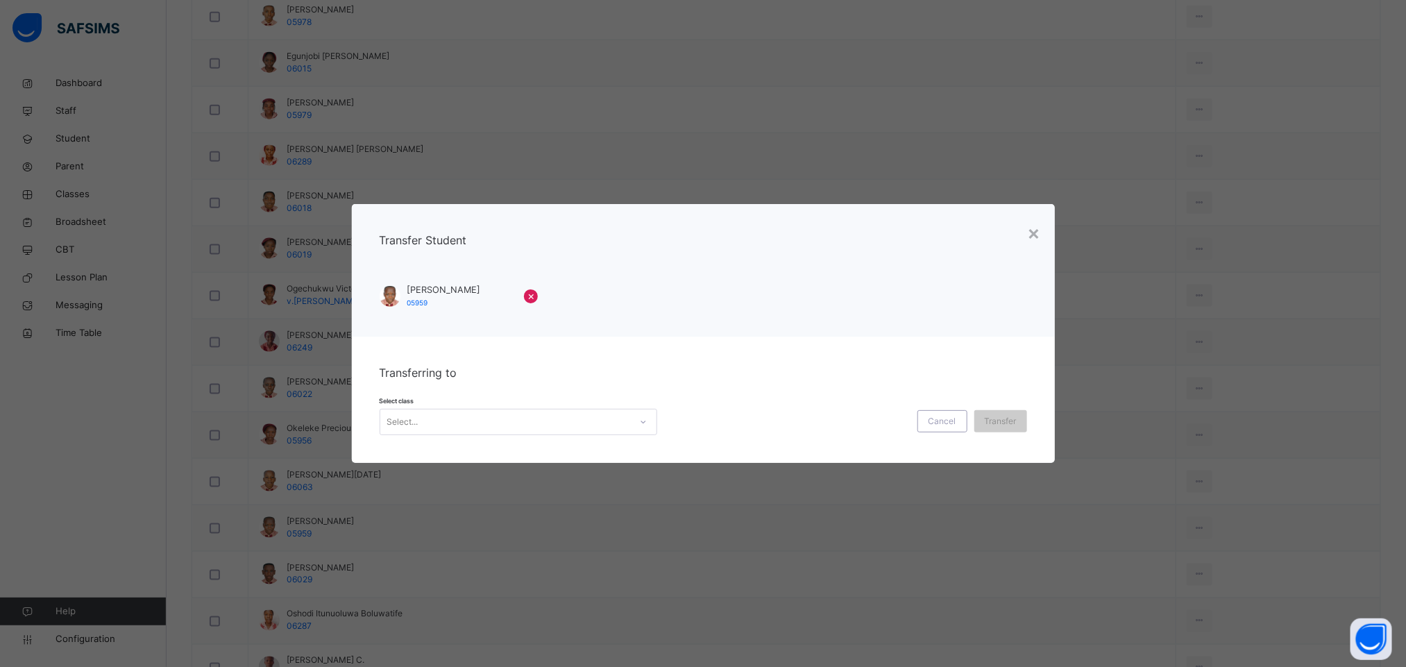
click at [586, 436] on div "Transferring to Select class Select... Cancel Transfer" at bounding box center [703, 400] width 703 height 126
click at [573, 437] on div "Transferring to Select class Select... Cancel Transfer" at bounding box center [703, 400] width 703 height 126
click at [573, 425] on div "Select..." at bounding box center [505, 423] width 250 height 22
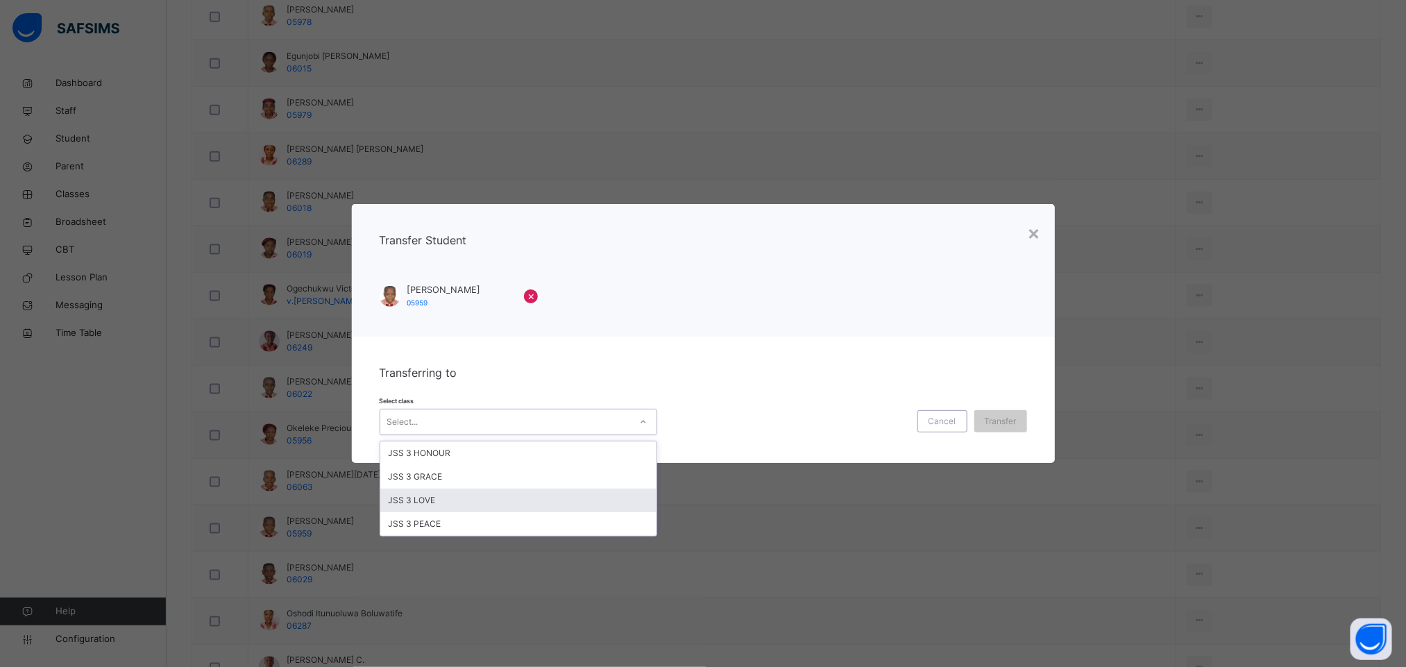
click at [553, 505] on div "JSS 3 LOVE" at bounding box center [518, 501] width 276 height 24
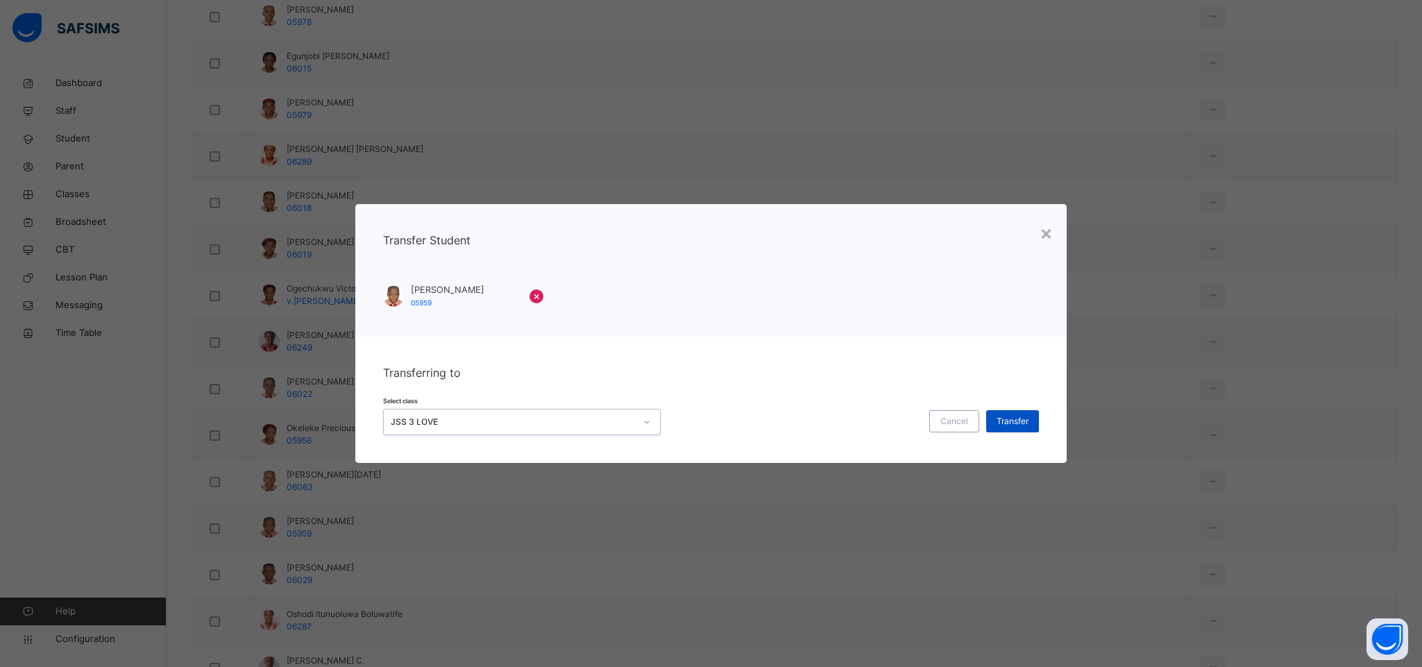
click at [1006, 421] on span "Transfer" at bounding box center [1013, 421] width 32 height 12
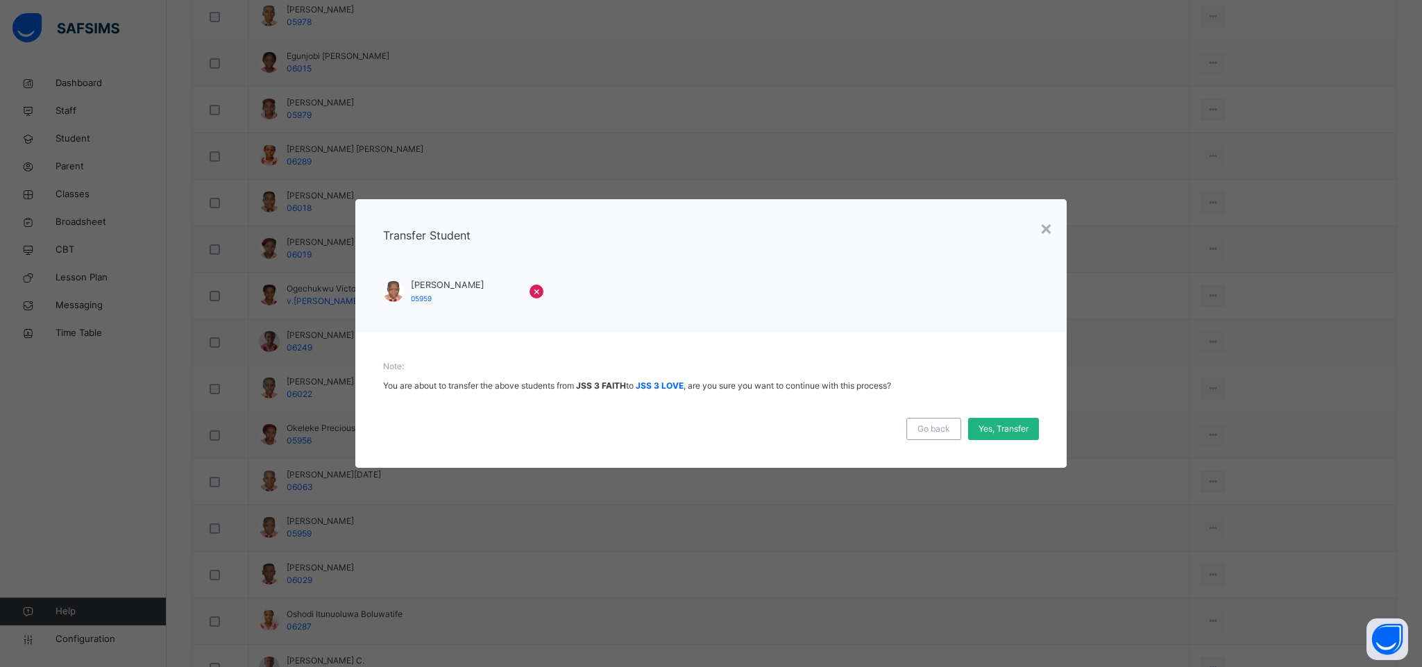
click at [994, 432] on span "Yes, Transfer" at bounding box center [1004, 429] width 50 height 12
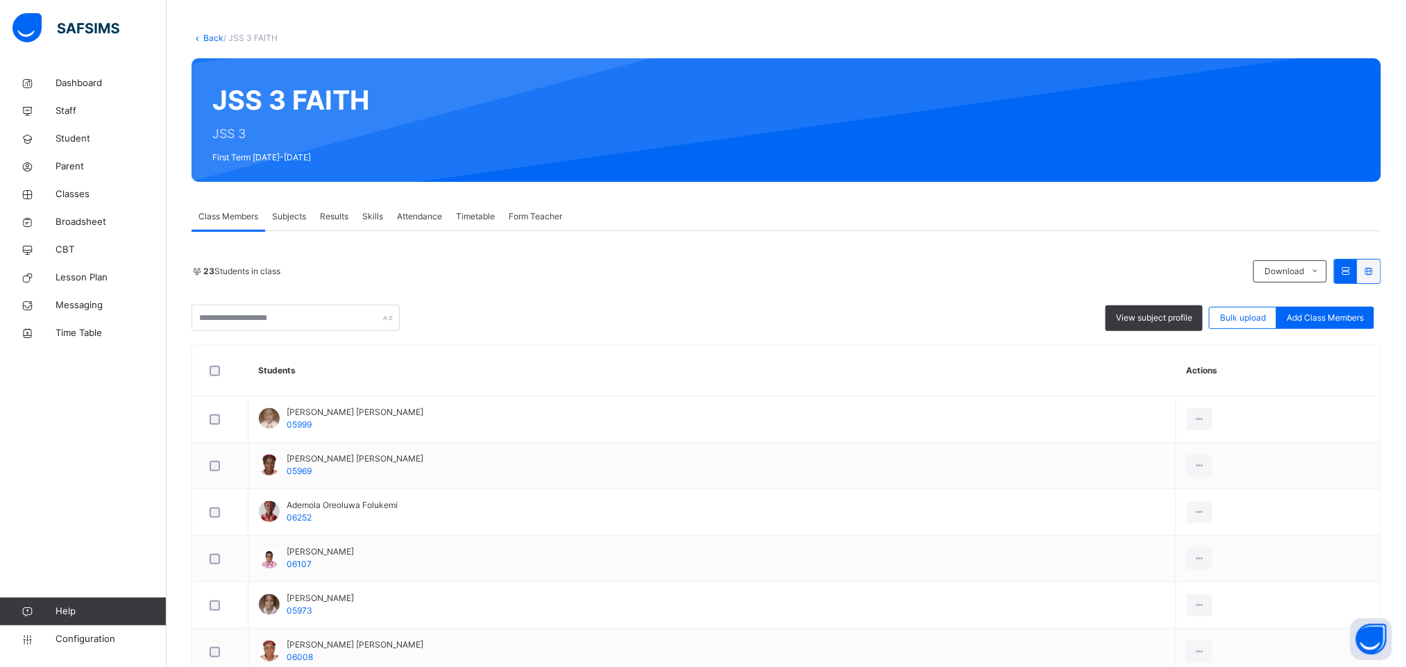
scroll to position [0, 0]
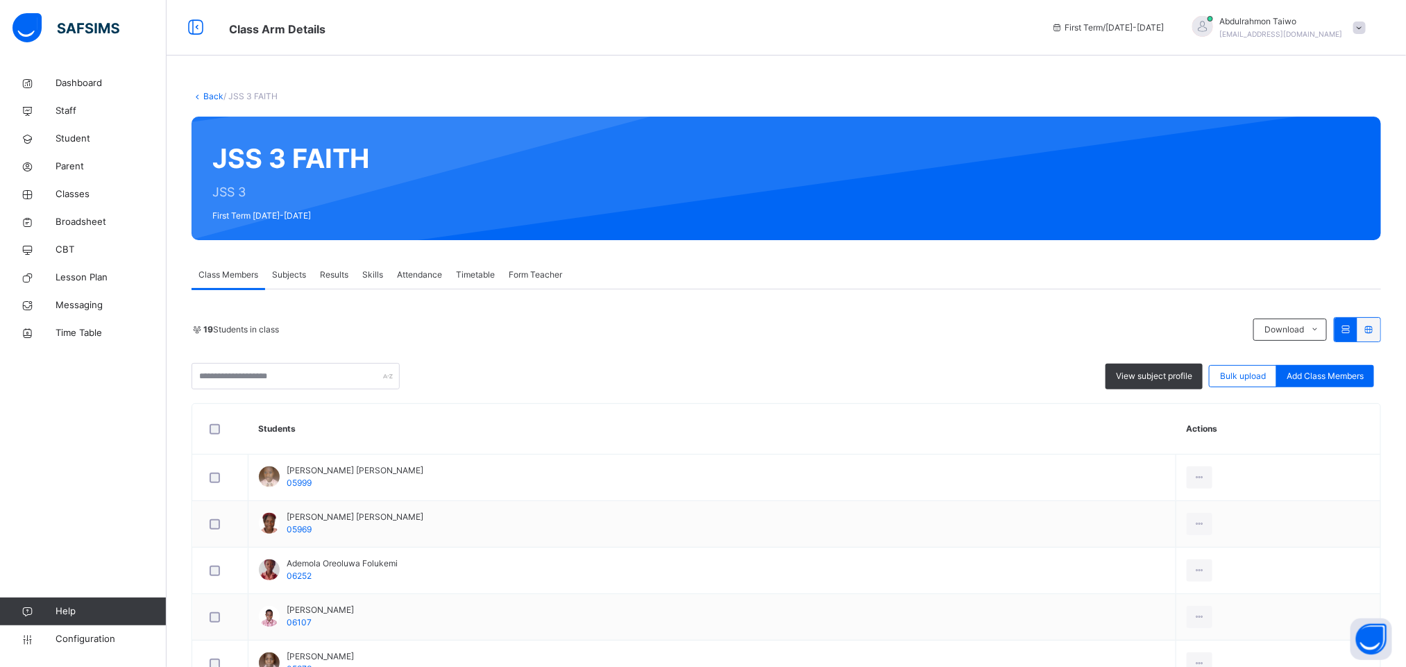
click at [217, 96] on link "Back" at bounding box center [213, 96] width 20 height 10
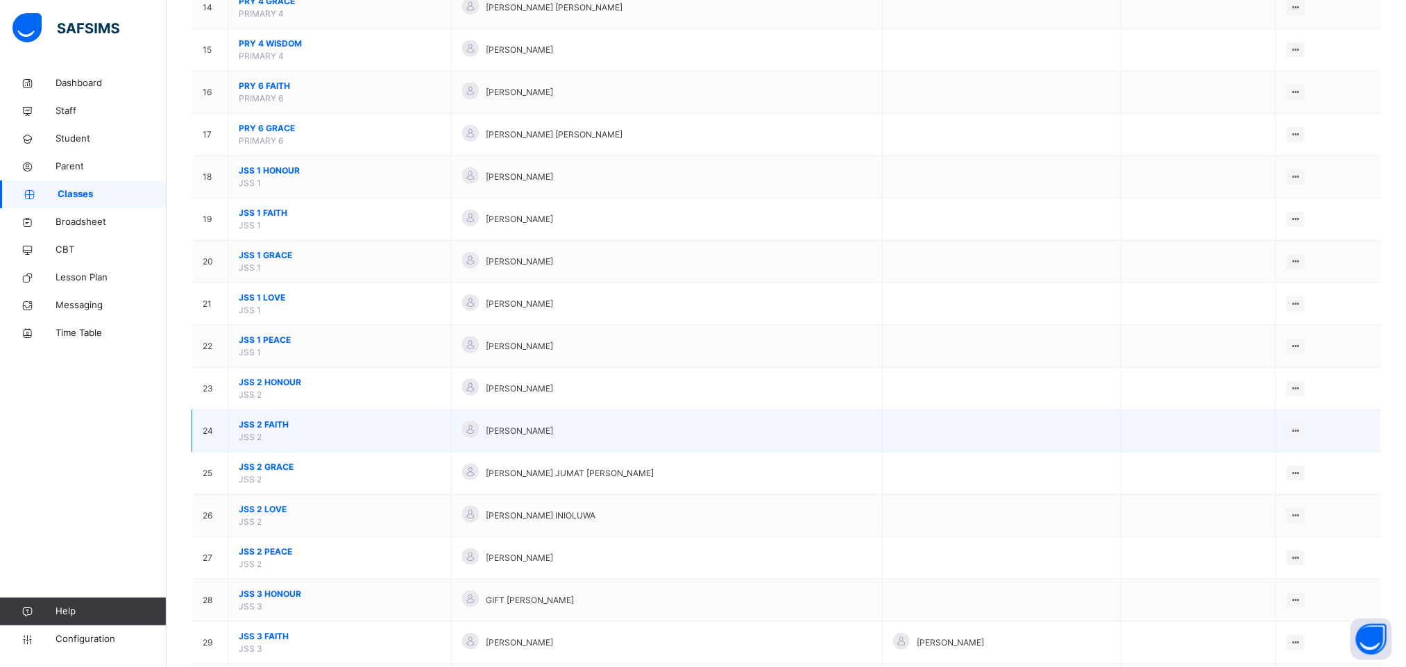
scroll to position [833, 0]
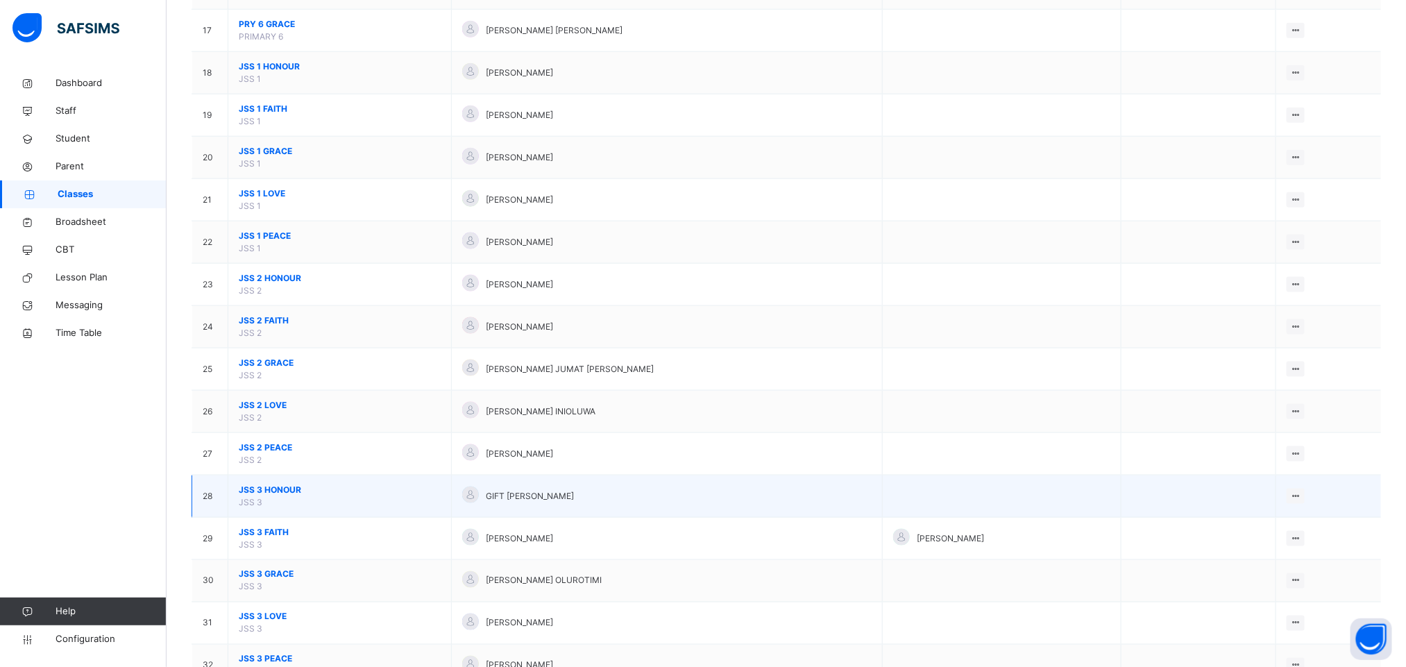
click at [276, 496] on span "JSS 3 HONOUR" at bounding box center [340, 490] width 202 height 12
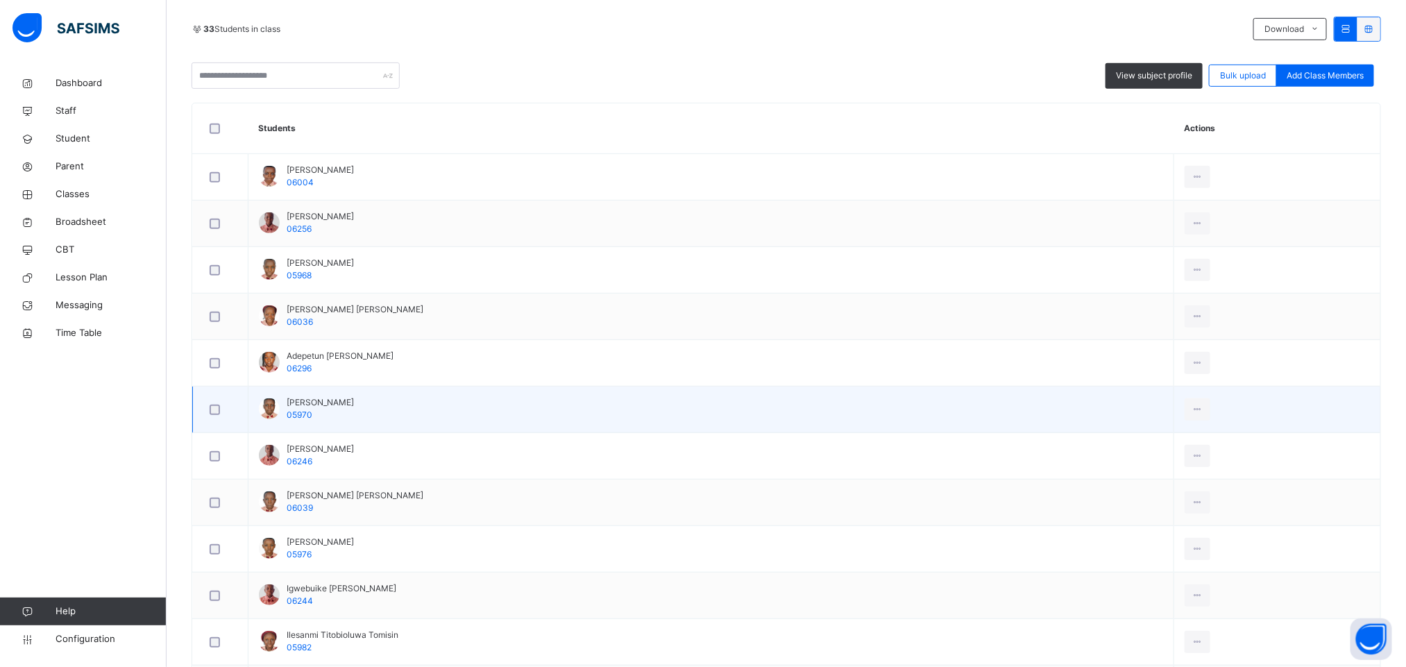
scroll to position [312, 0]
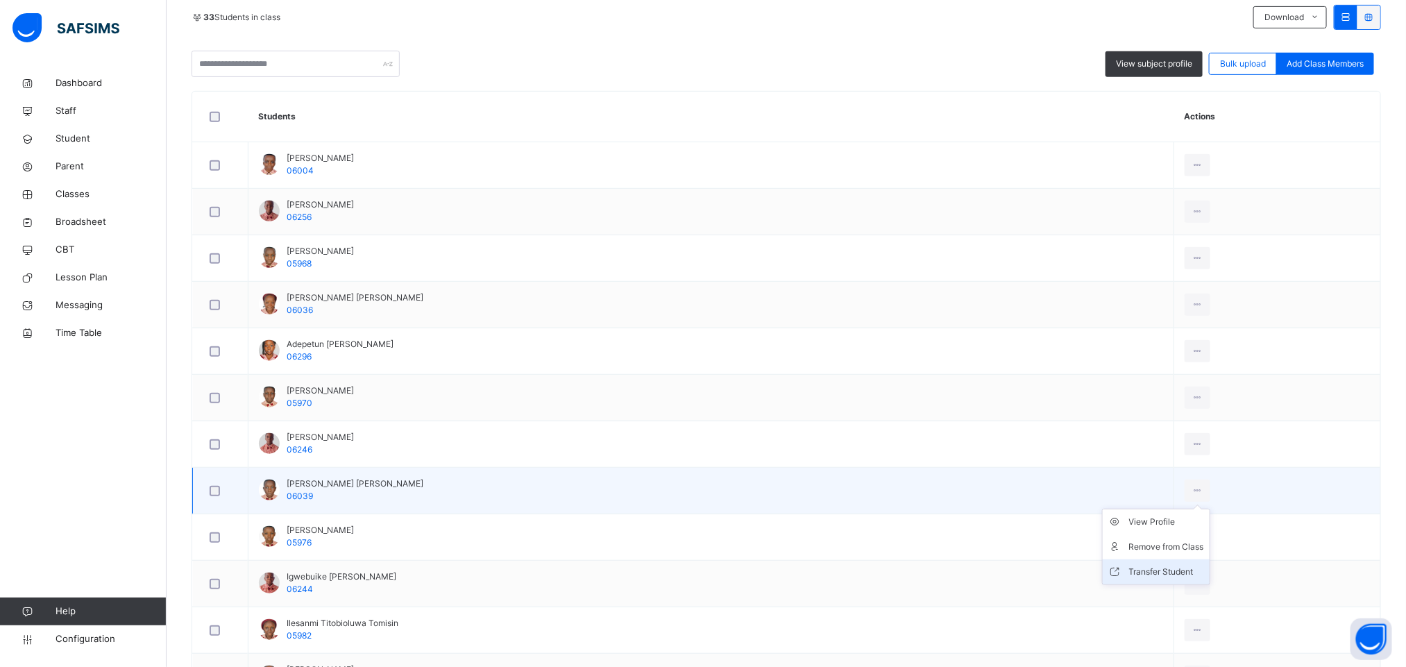
click at [1162, 579] on div "Transfer Student" at bounding box center [1166, 572] width 75 height 14
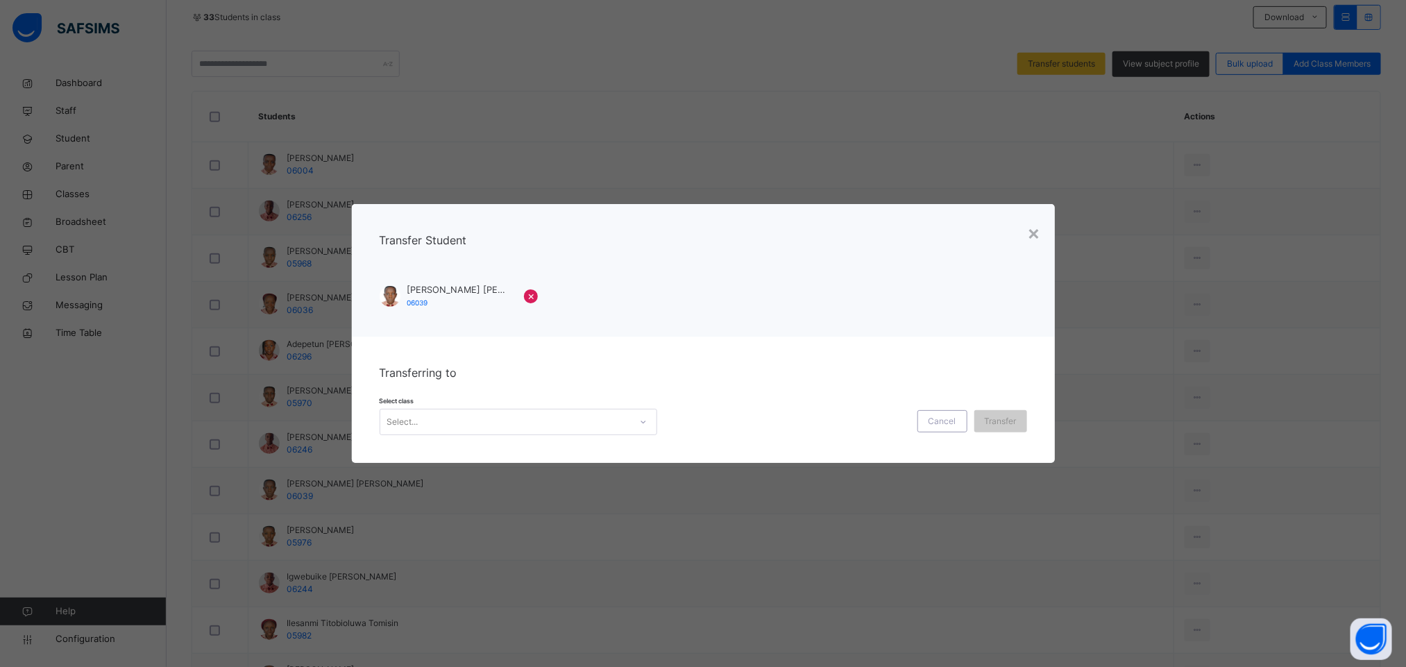
click at [523, 421] on div "Select..." at bounding box center [505, 423] width 250 height 22
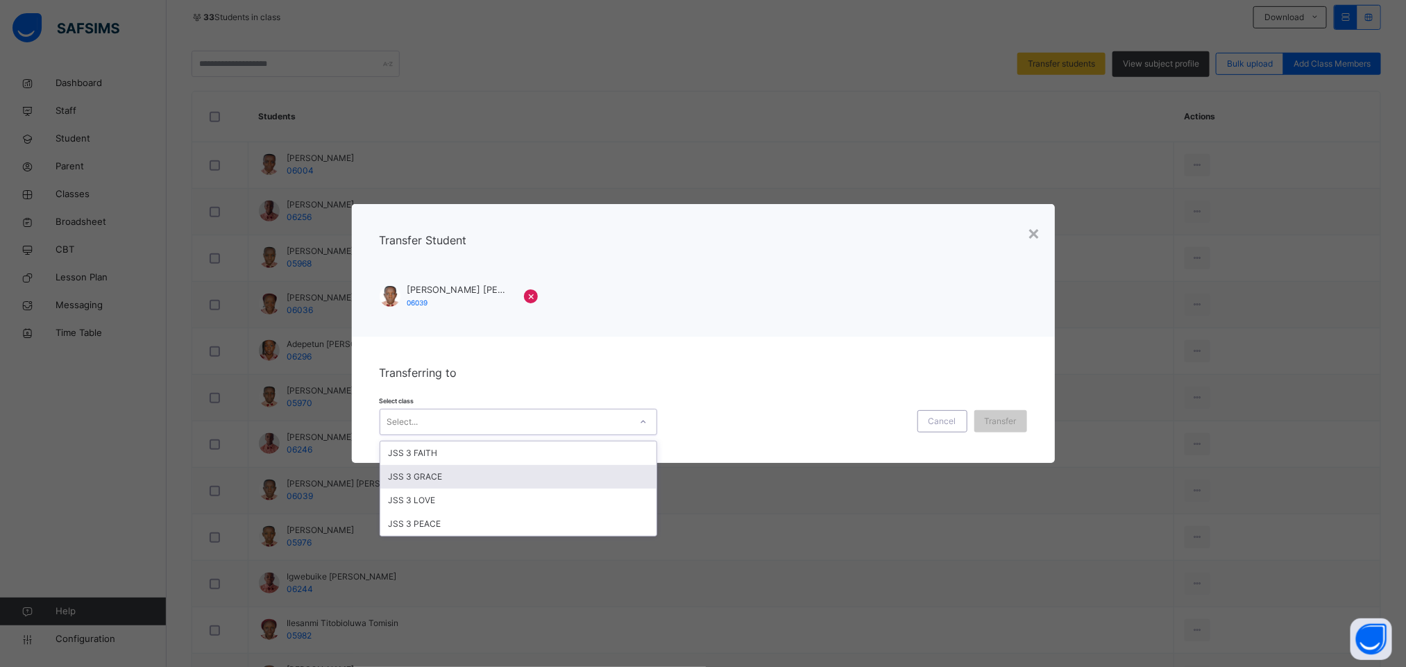
click at [496, 481] on div "JSS 3 GRACE" at bounding box center [518, 477] width 276 height 24
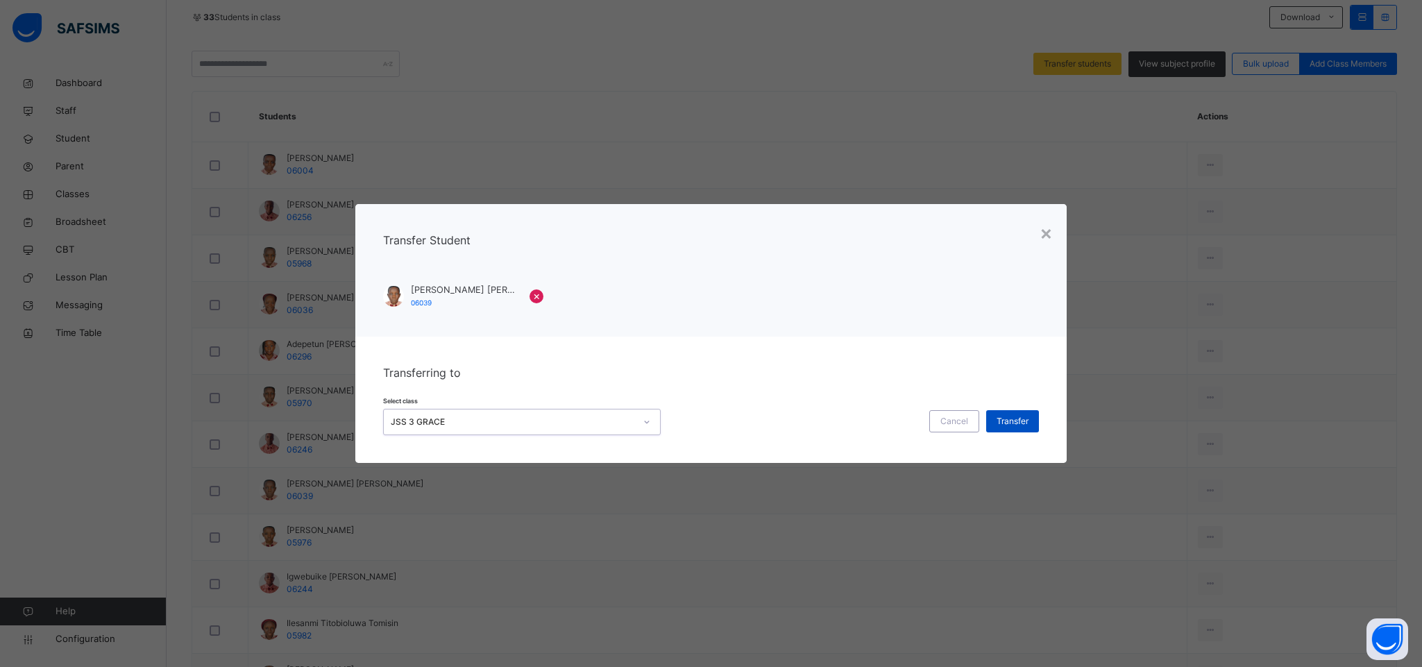
click at [1011, 421] on span "Transfer" at bounding box center [1013, 421] width 32 height 12
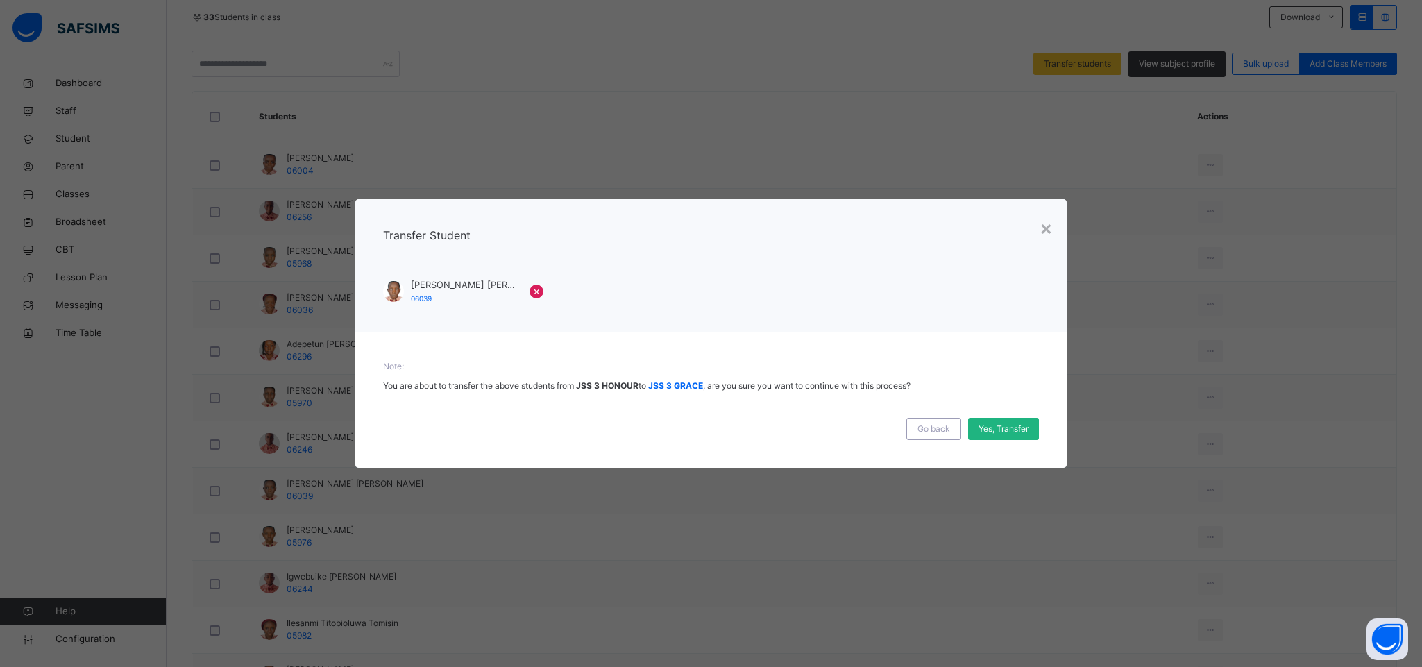
click at [990, 423] on span "Yes, Transfer" at bounding box center [1004, 429] width 50 height 12
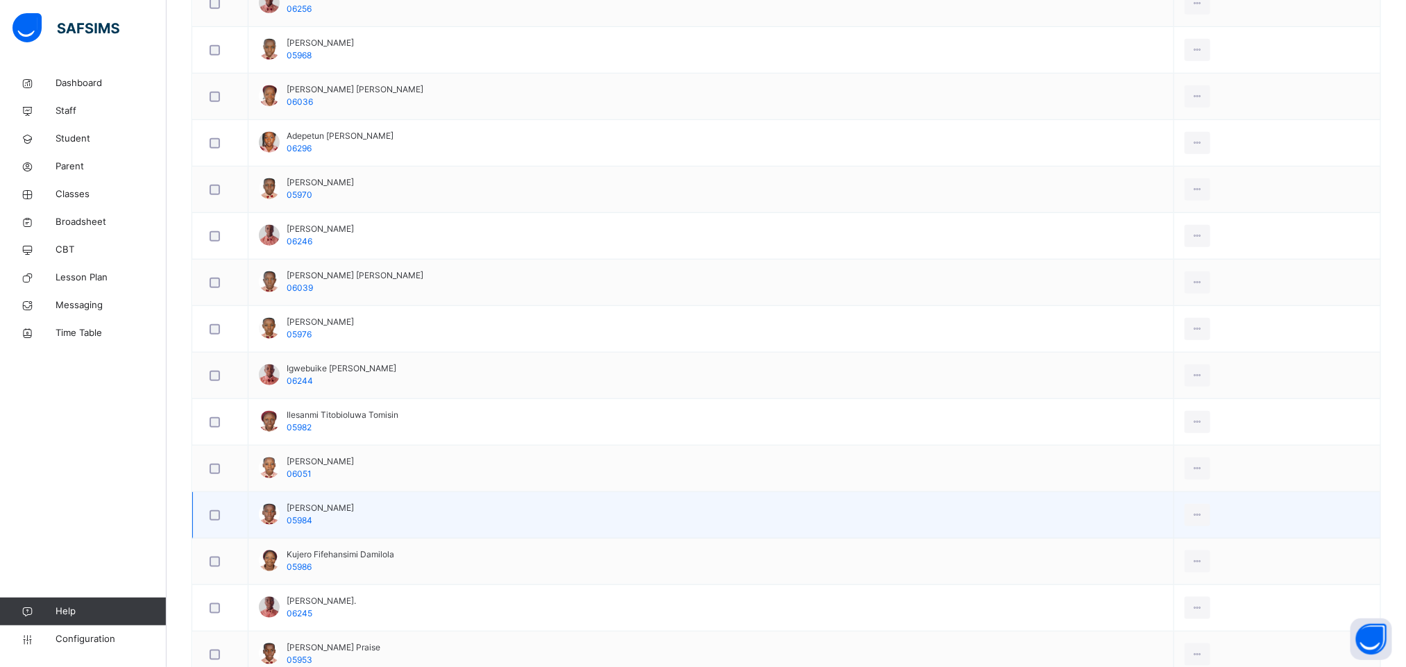
scroll to position [625, 0]
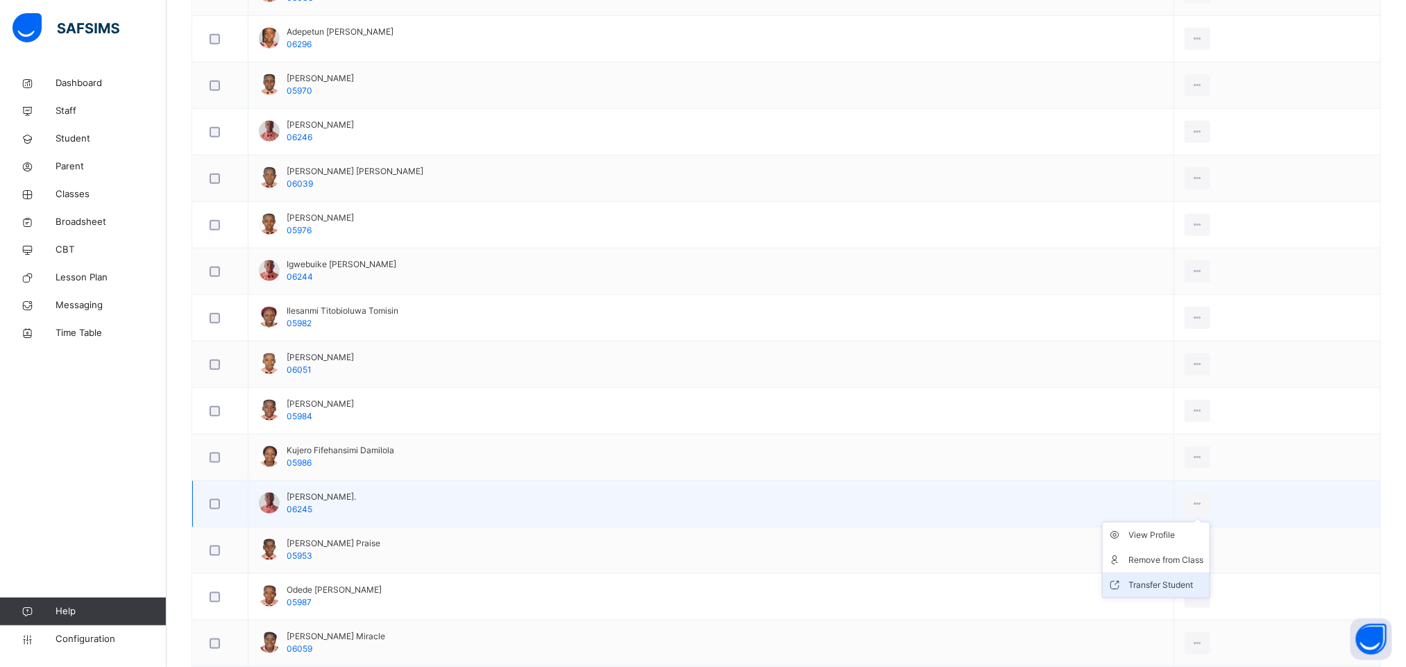
click at [1140, 591] on div "Transfer Student" at bounding box center [1166, 585] width 75 height 14
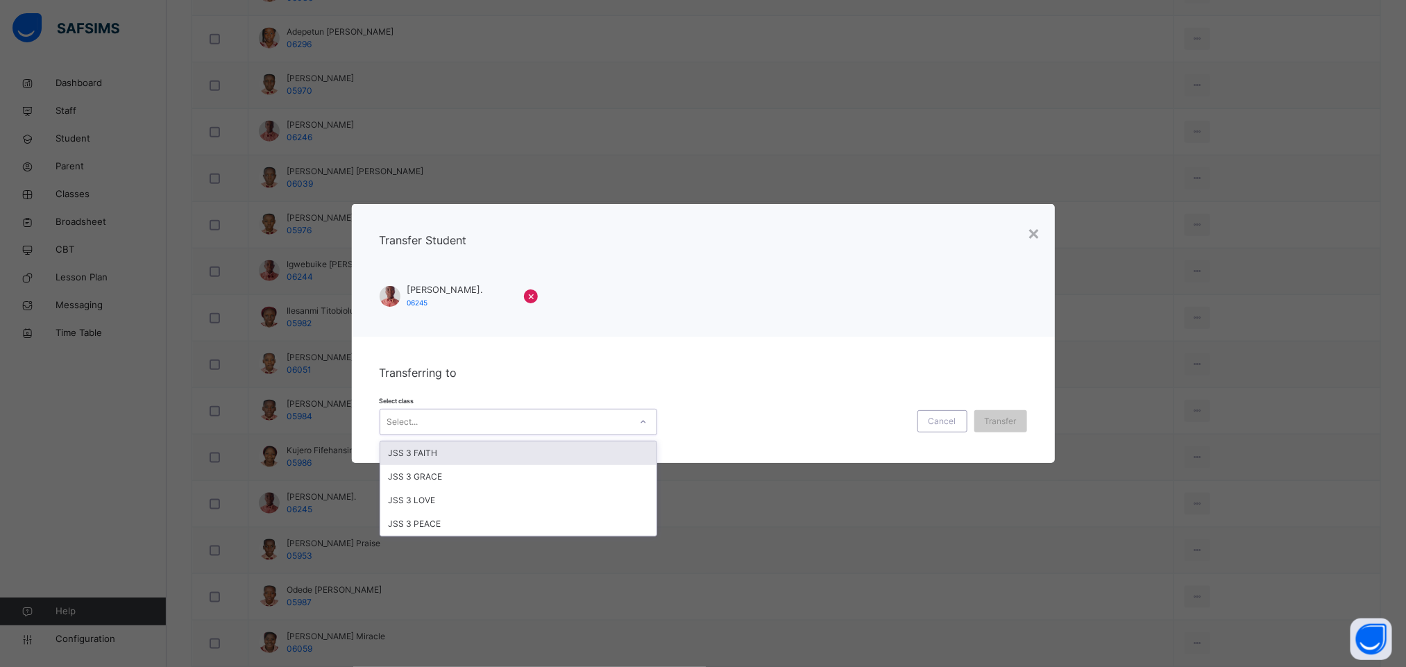
click at [514, 429] on div "Select..." at bounding box center [505, 423] width 250 height 22
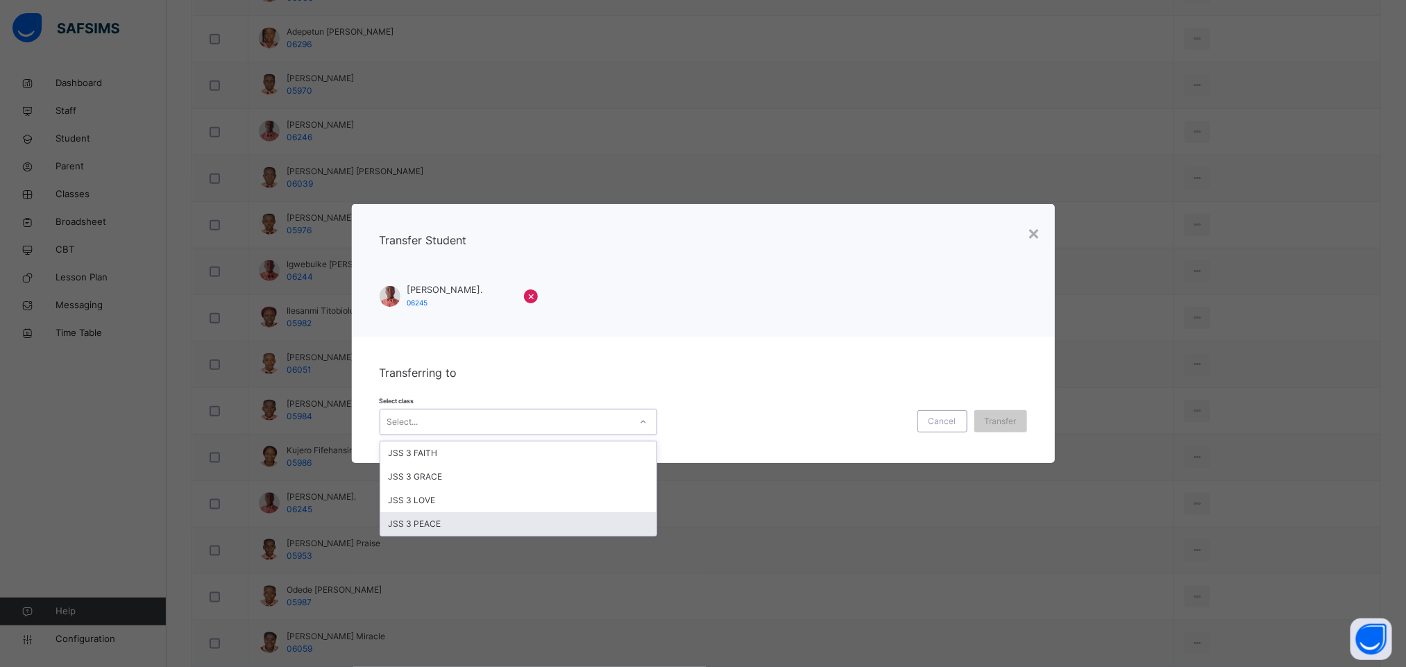
click at [492, 519] on div "JSS 3 PEACE" at bounding box center [518, 524] width 276 height 24
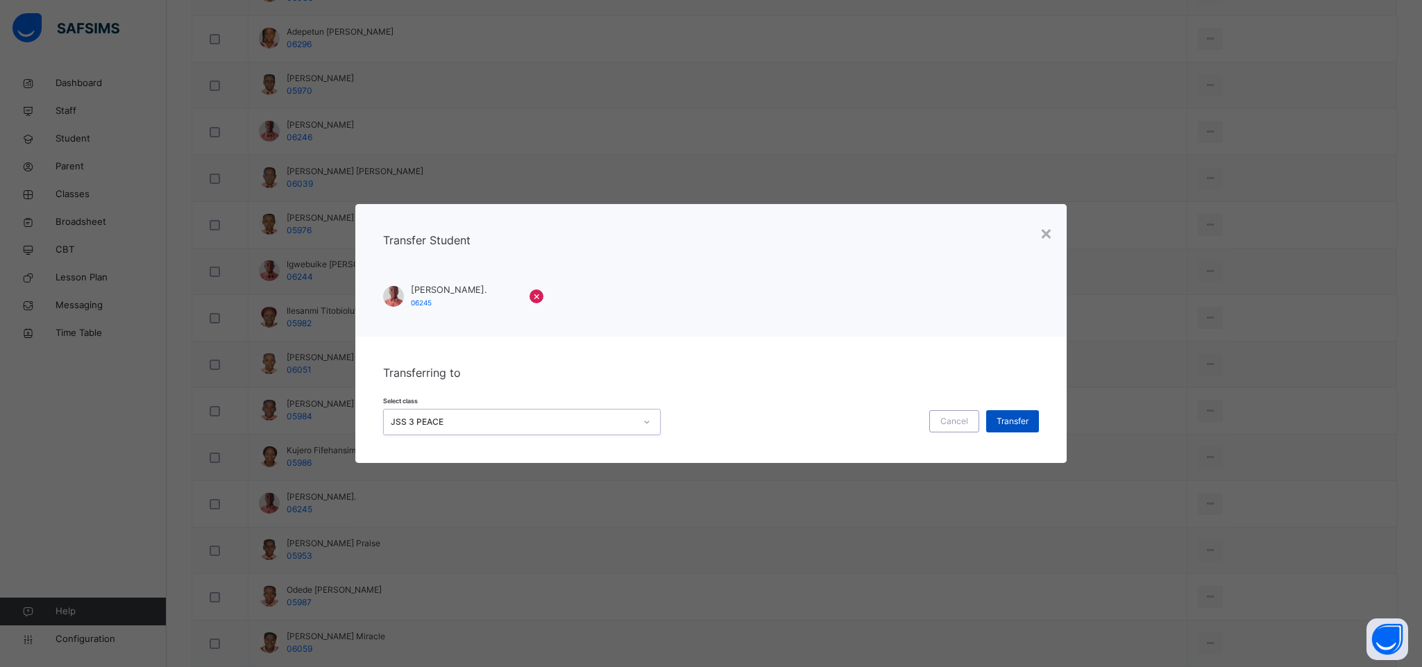
click at [1007, 417] on span "Transfer" at bounding box center [1013, 421] width 32 height 12
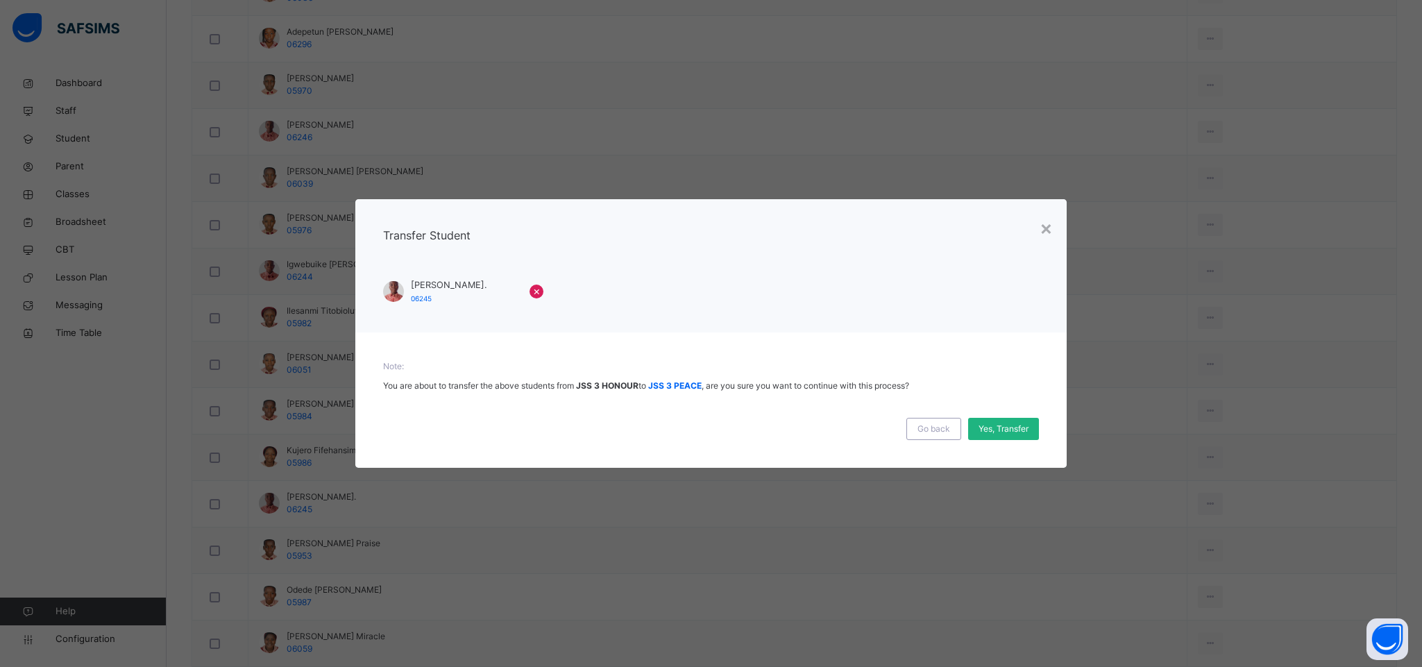
click at [1000, 433] on span "Yes, Transfer" at bounding box center [1004, 429] width 50 height 12
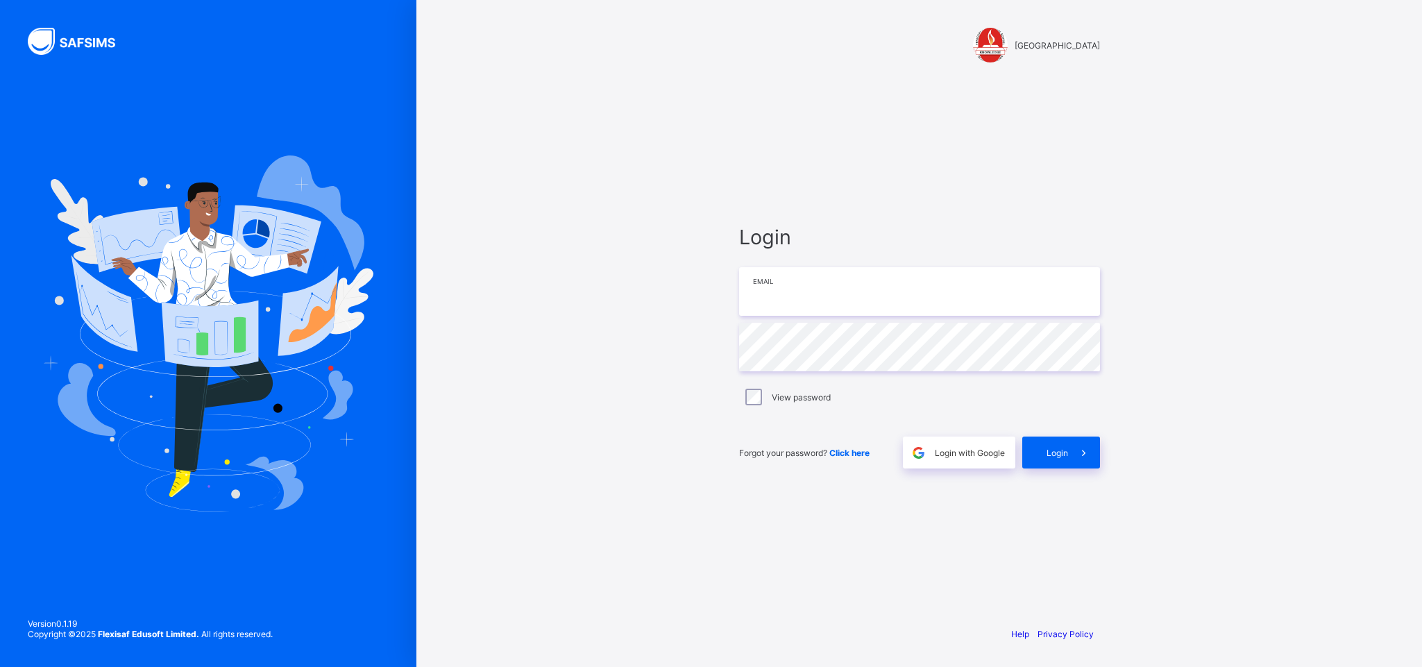
click at [896, 271] on input "email" at bounding box center [919, 291] width 361 height 49
type input "**********"
click at [902, 315] on input "**********" at bounding box center [919, 291] width 361 height 49
click at [1081, 437] on span at bounding box center [1084, 453] width 32 height 32
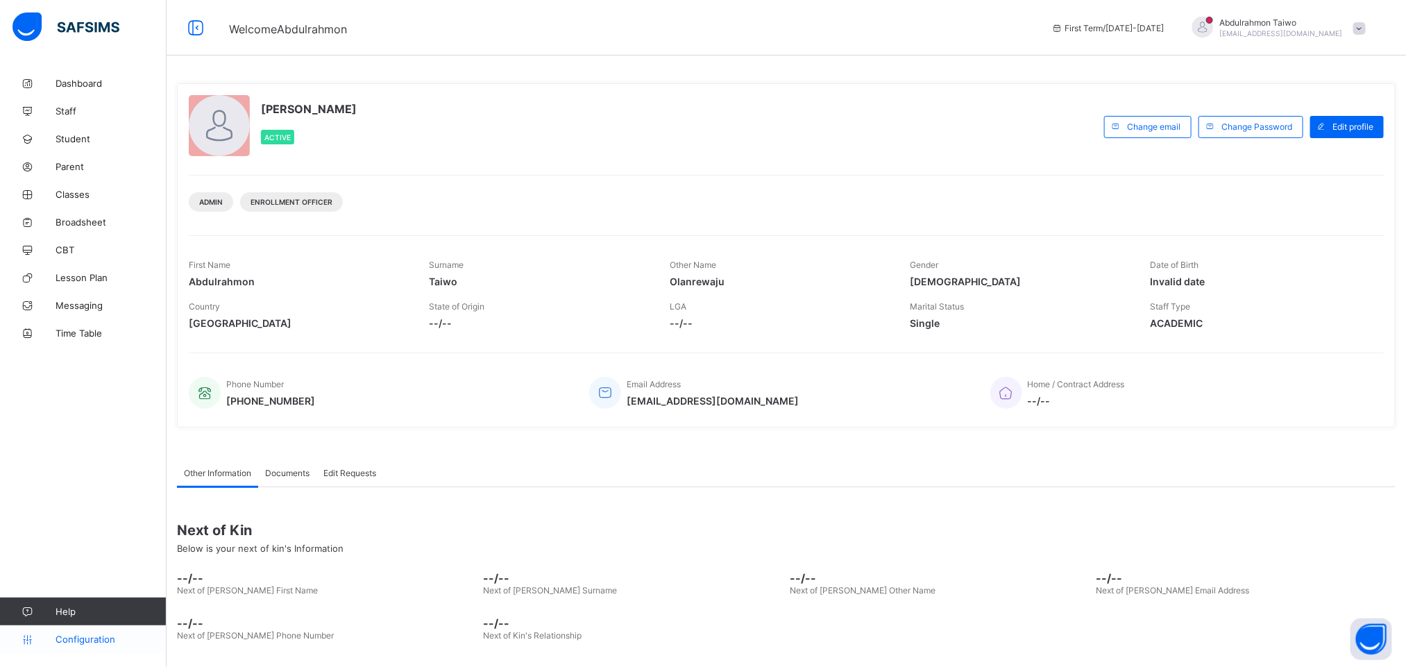
click at [121, 634] on span "Configuration" at bounding box center [111, 639] width 110 height 11
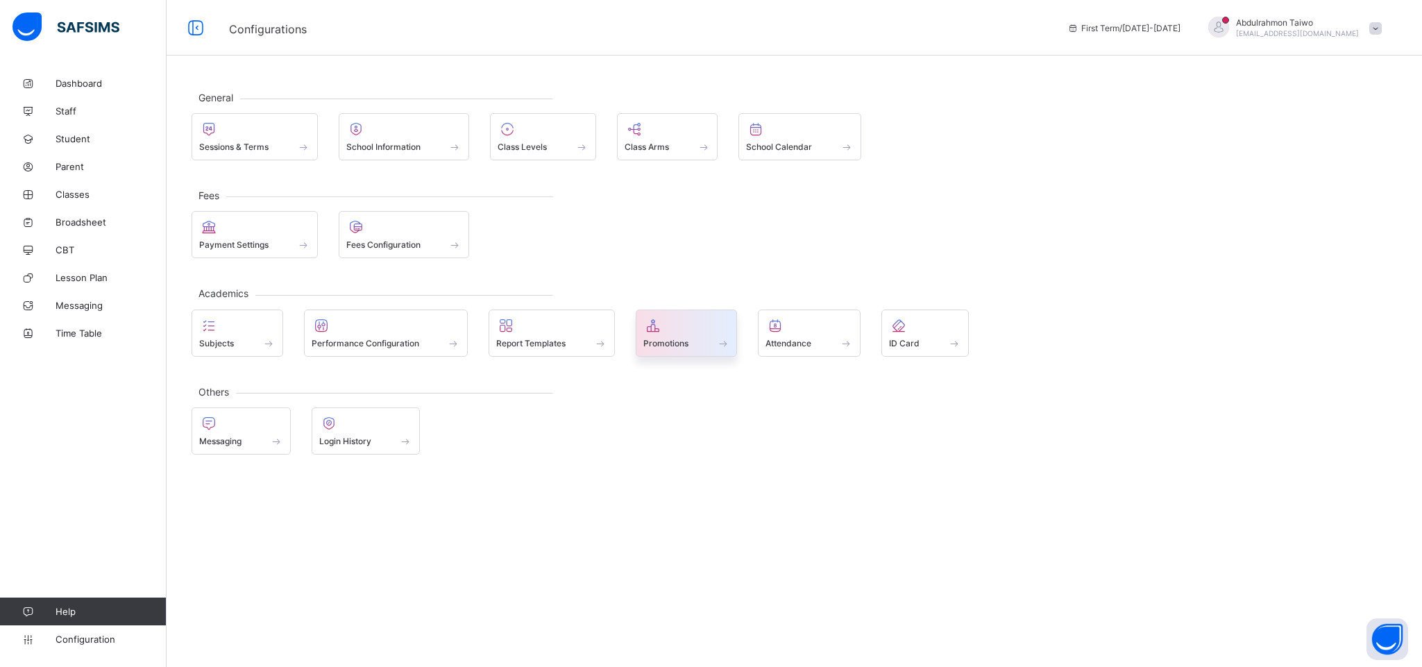
click at [678, 334] on span at bounding box center [687, 335] width 87 height 3
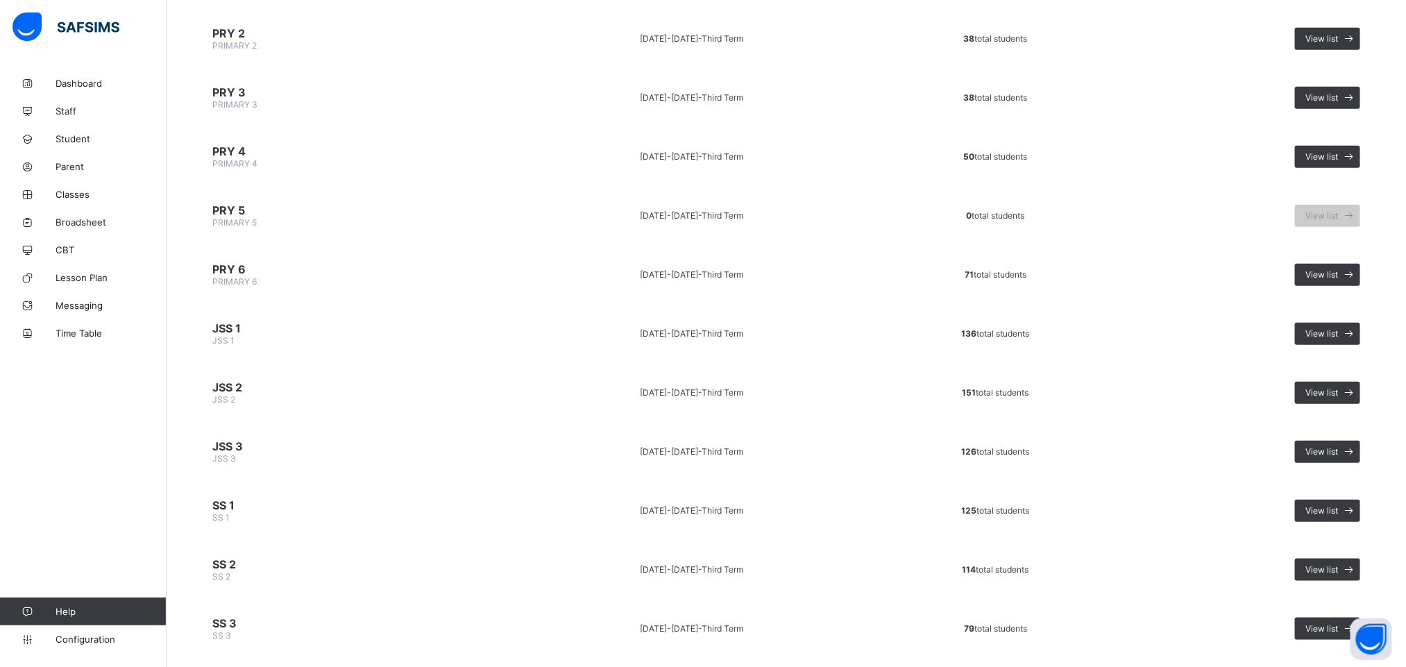
scroll to position [521, 0]
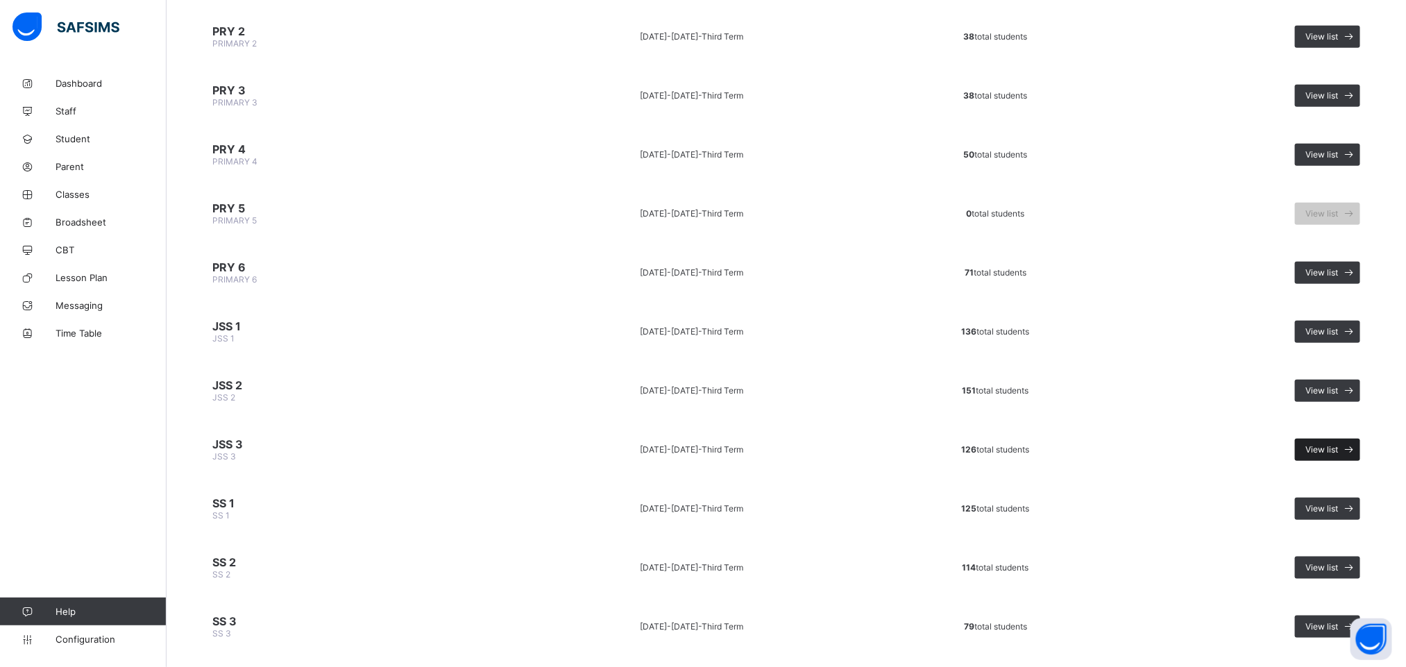
click at [1340, 444] on div "View list" at bounding box center [1327, 450] width 65 height 22
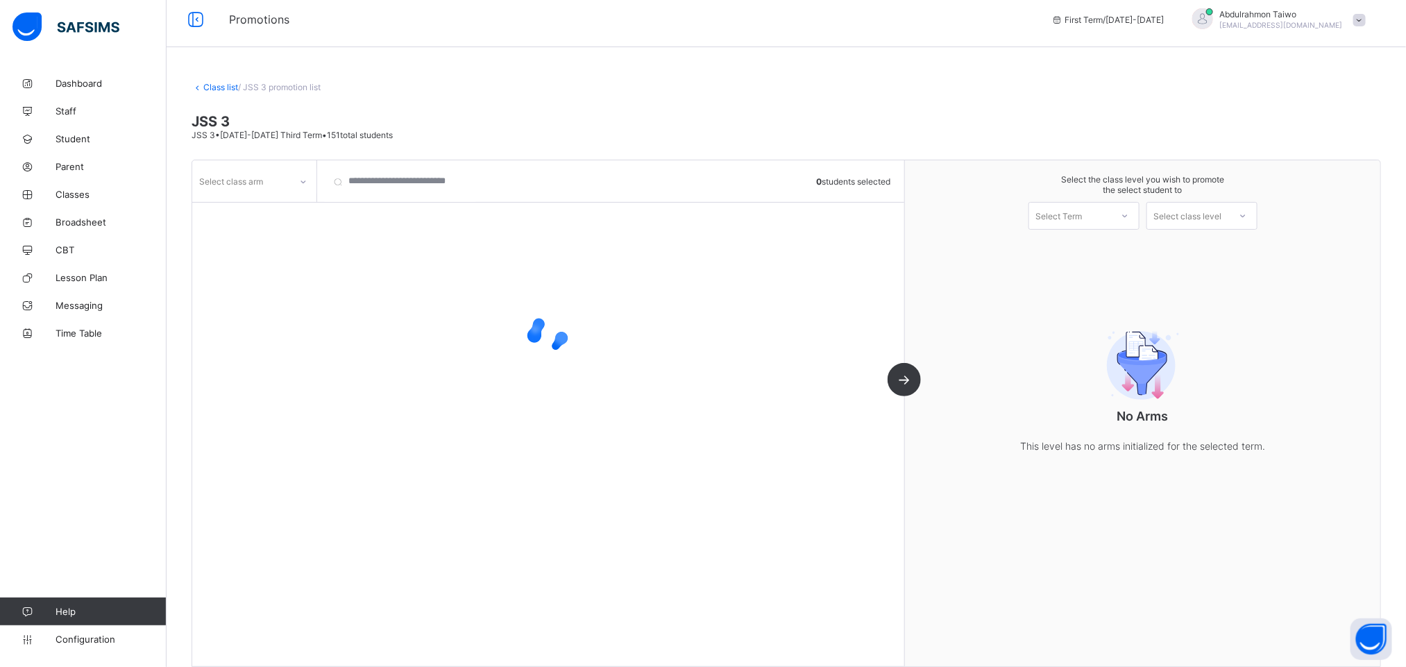
scroll to position [22, 0]
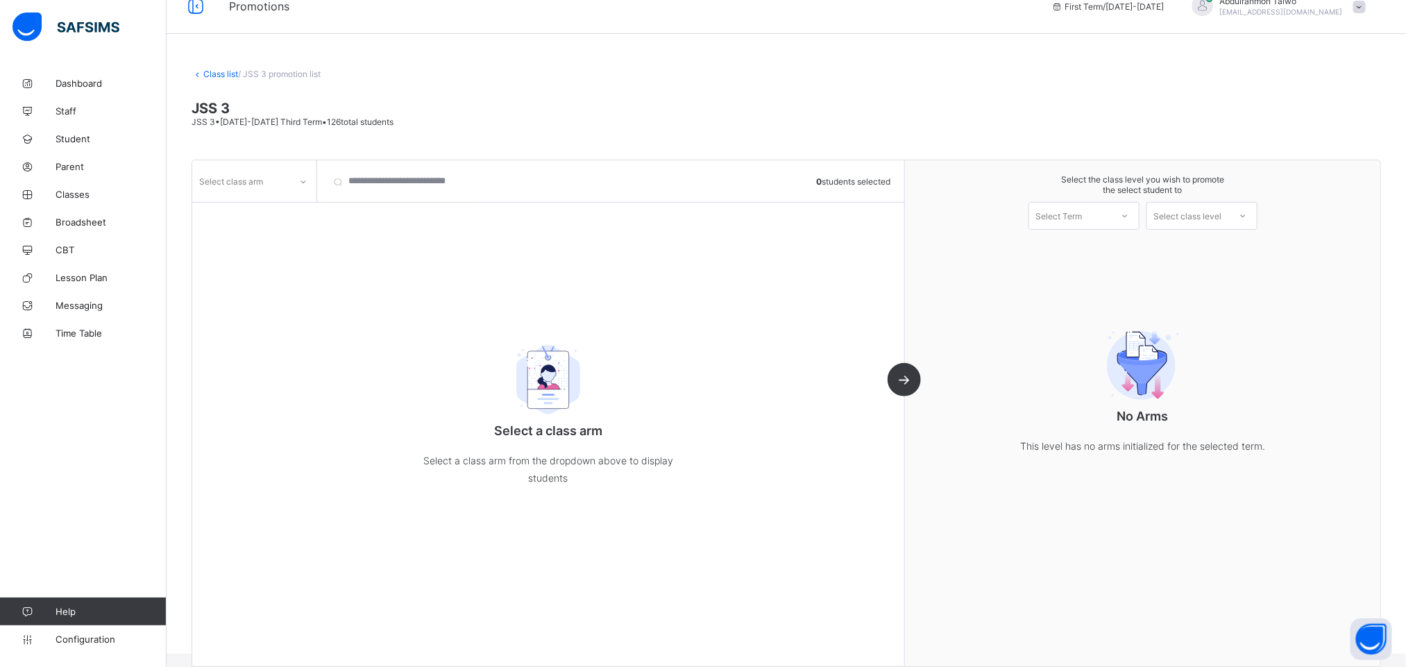
click at [417, 280] on div "Select class arm 0 students selected Select a class arm Select a class arm from…" at bounding box center [548, 413] width 713 height 506
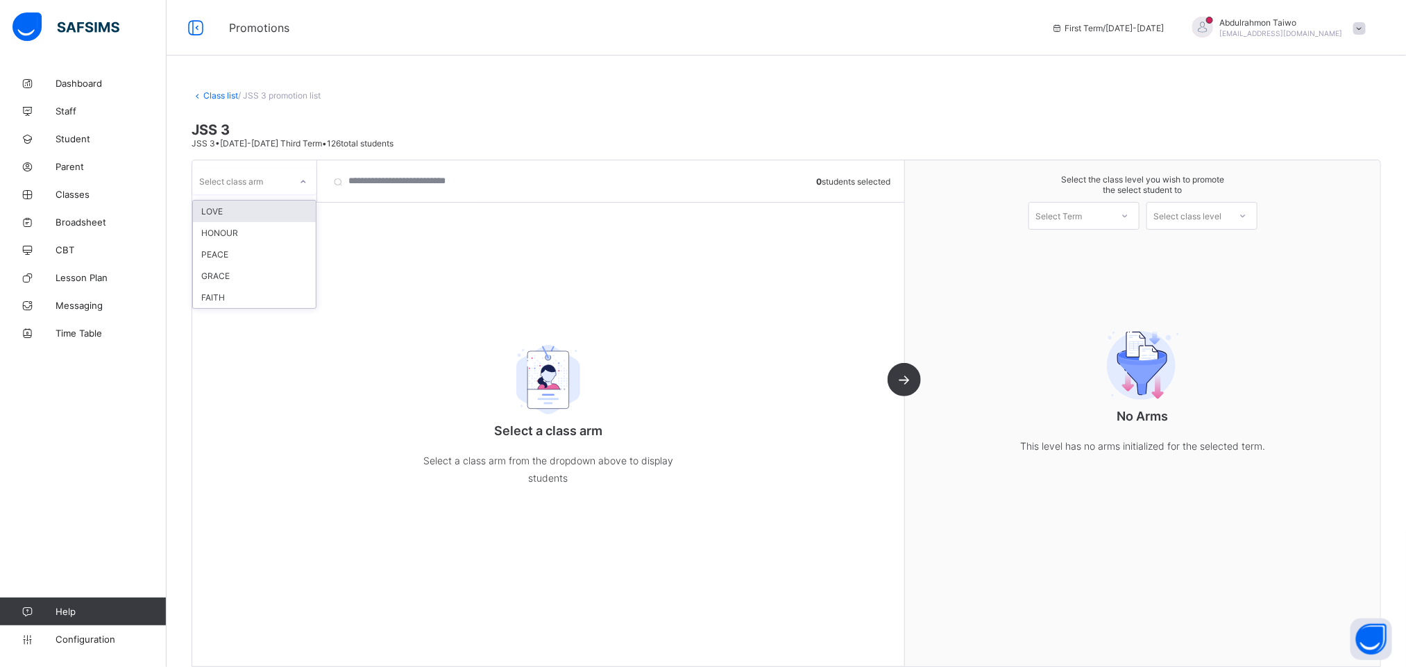
click at [208, 180] on div "Select class arm" at bounding box center [231, 181] width 64 height 26
click at [225, 294] on div "FAITH" at bounding box center [254, 298] width 123 height 22
click at [82, 190] on span "Classes" at bounding box center [111, 194] width 111 height 11
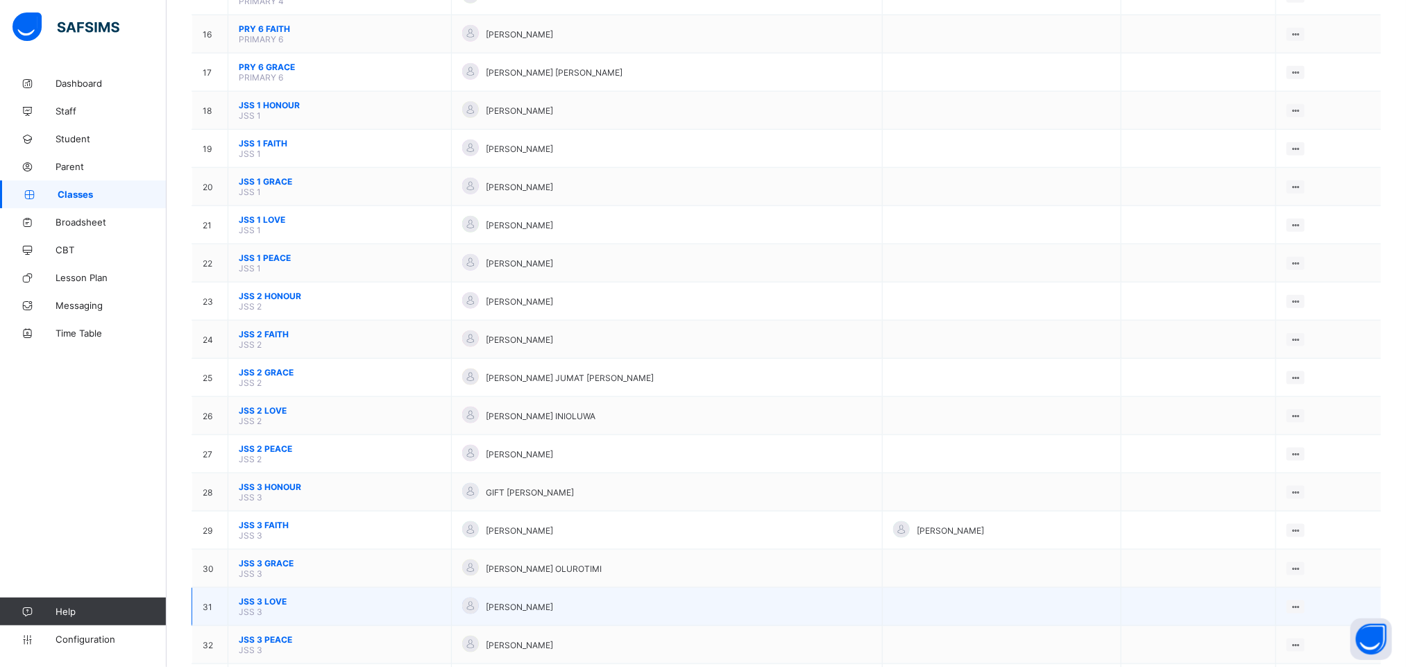
scroll to position [833, 0]
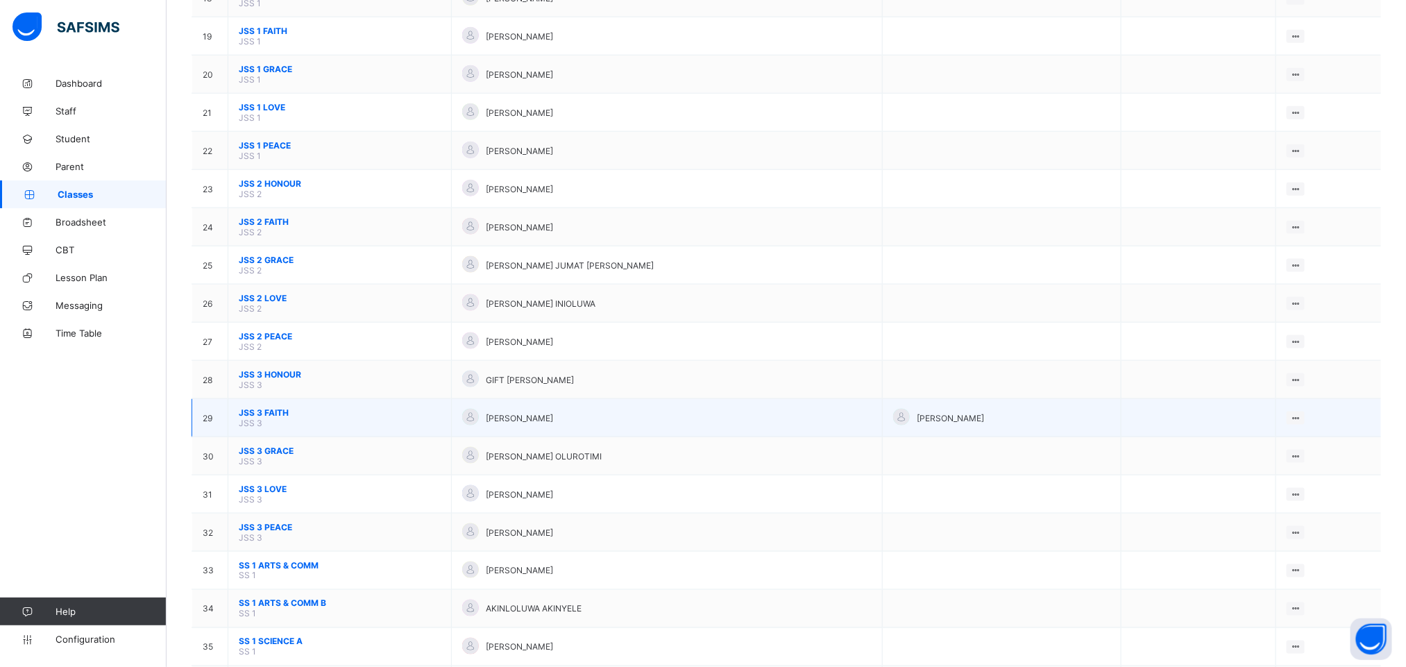
click at [275, 417] on span "JSS 3 FAITH" at bounding box center [340, 412] width 202 height 10
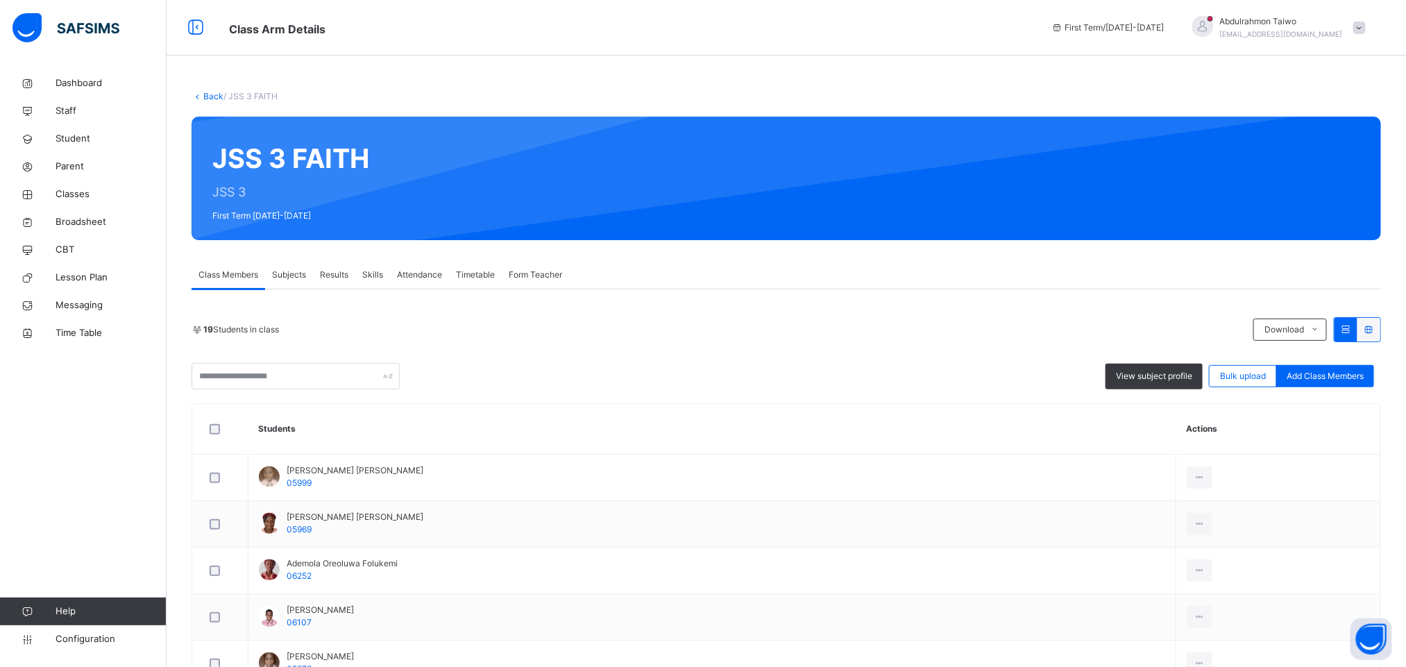
click at [219, 94] on link "Back" at bounding box center [213, 96] width 20 height 10
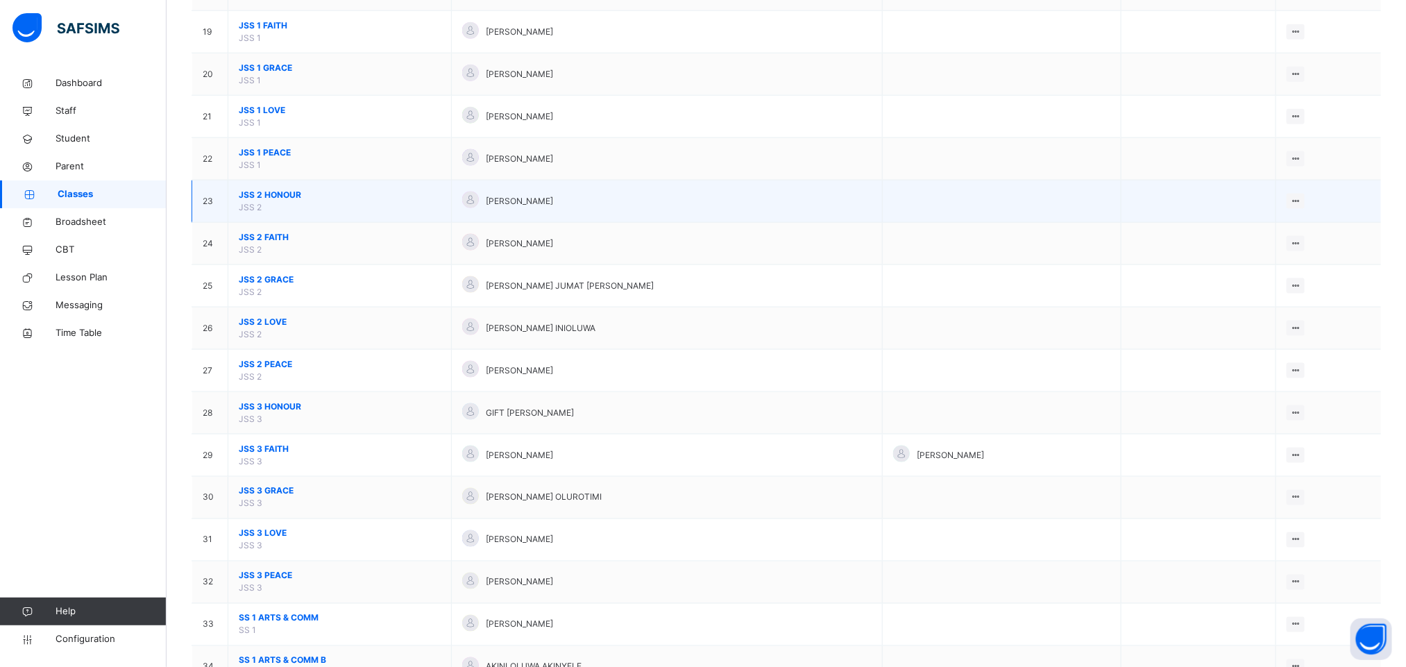
scroll to position [937, 0]
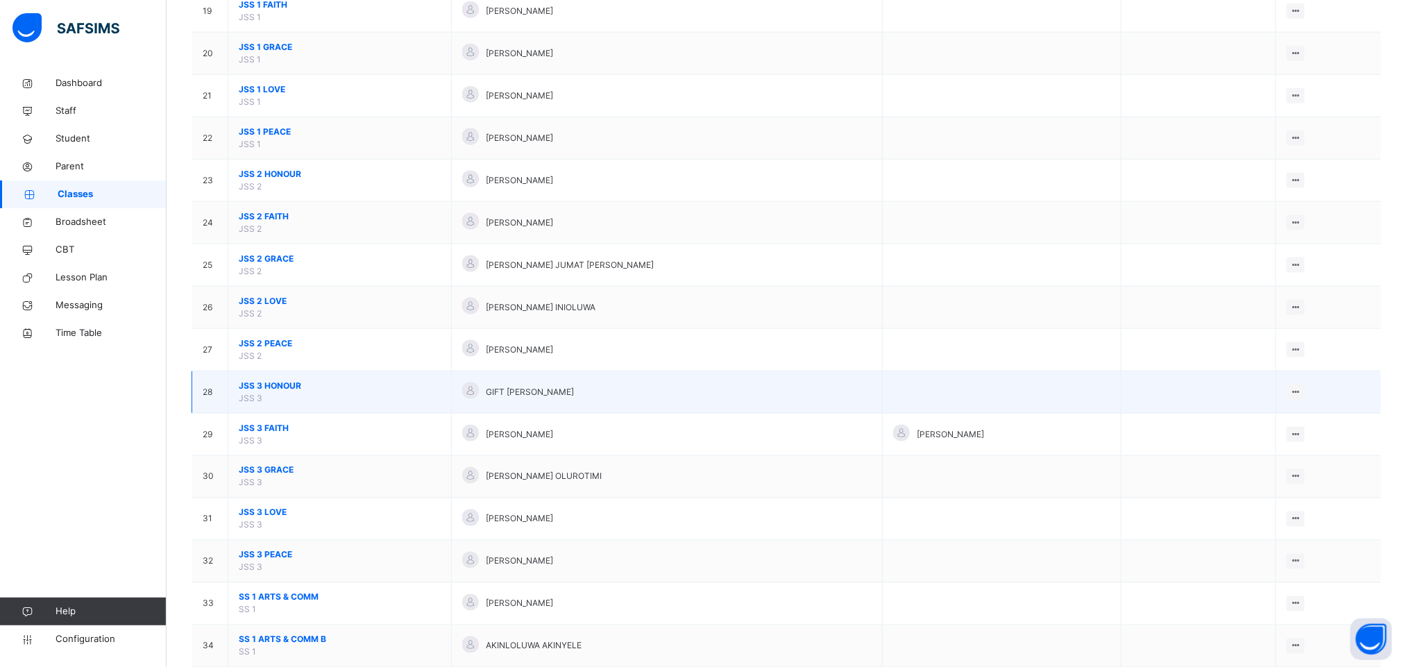
click at [286, 392] on span "JSS 3 HONOUR" at bounding box center [340, 386] width 202 height 12
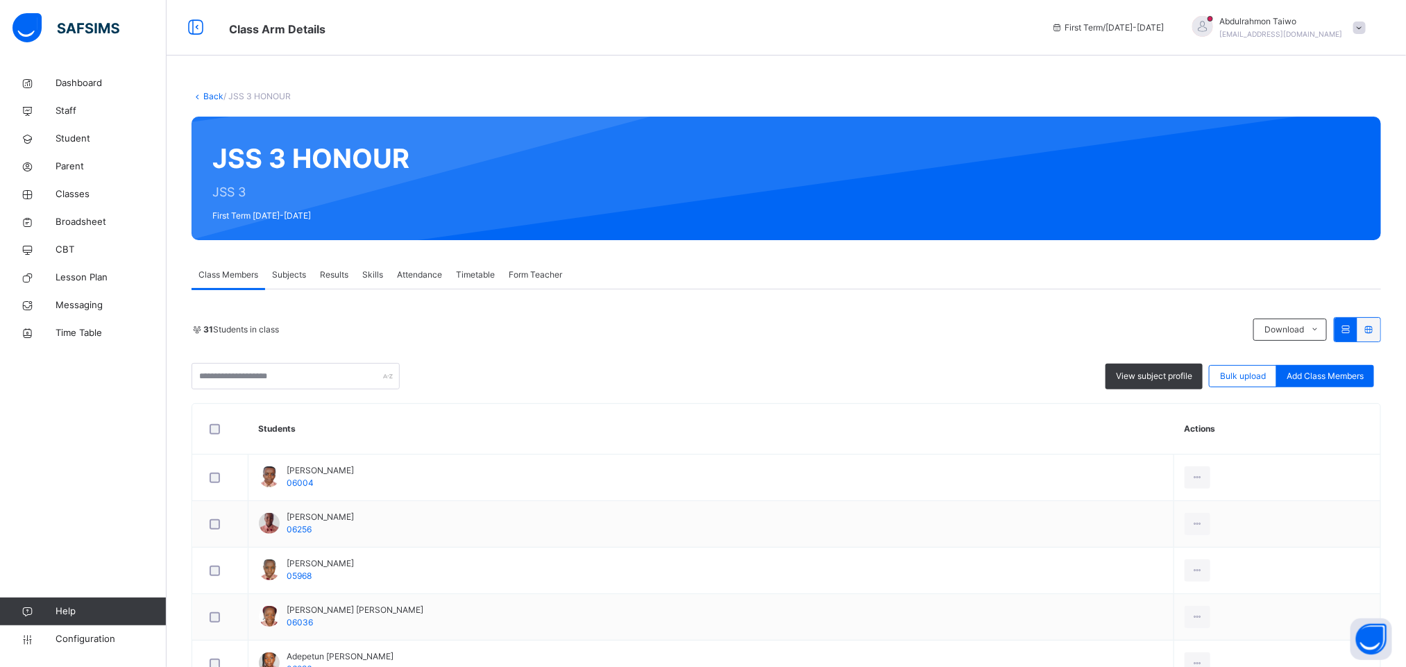
click at [488, 357] on div "31 Students in class Download Pdf Report Excel Report View subject profile Bulk…" at bounding box center [787, 353] width 1190 height 72
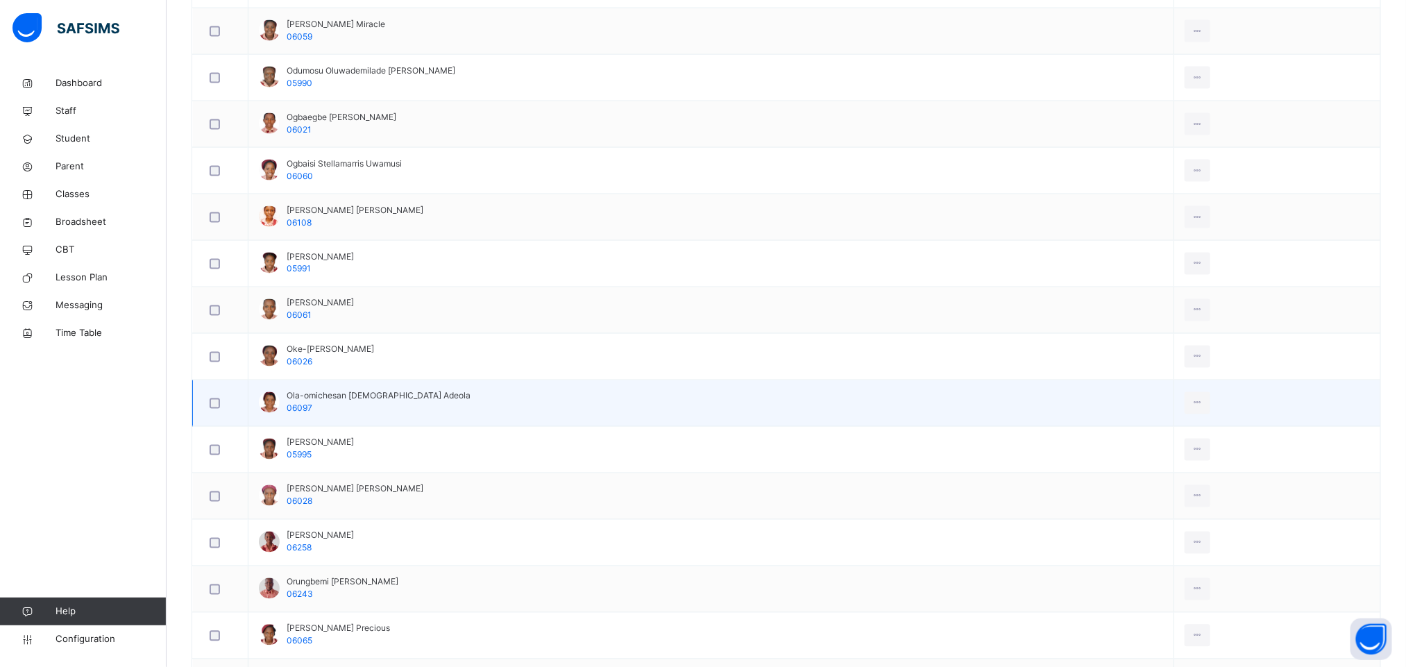
scroll to position [1145, 0]
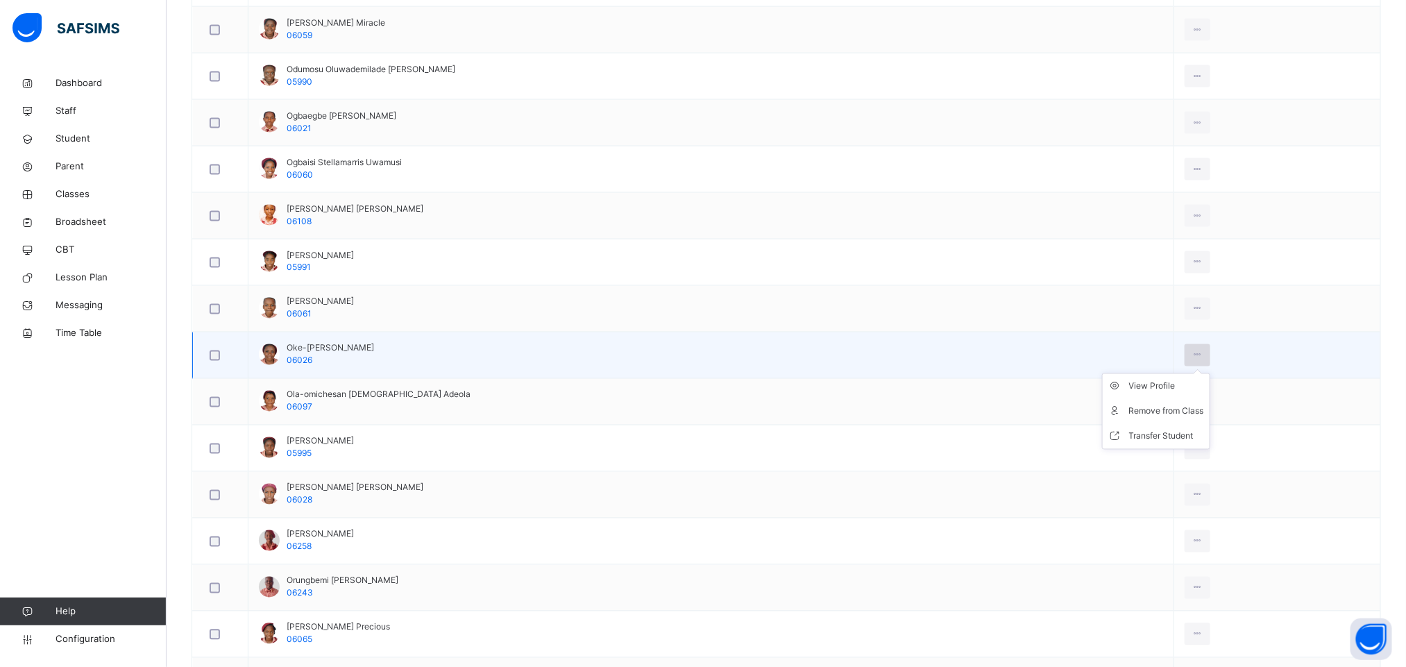
click at [1196, 367] on div at bounding box center [1198, 355] width 26 height 22
click at [1134, 444] on div "Transfer Student" at bounding box center [1166, 437] width 75 height 14
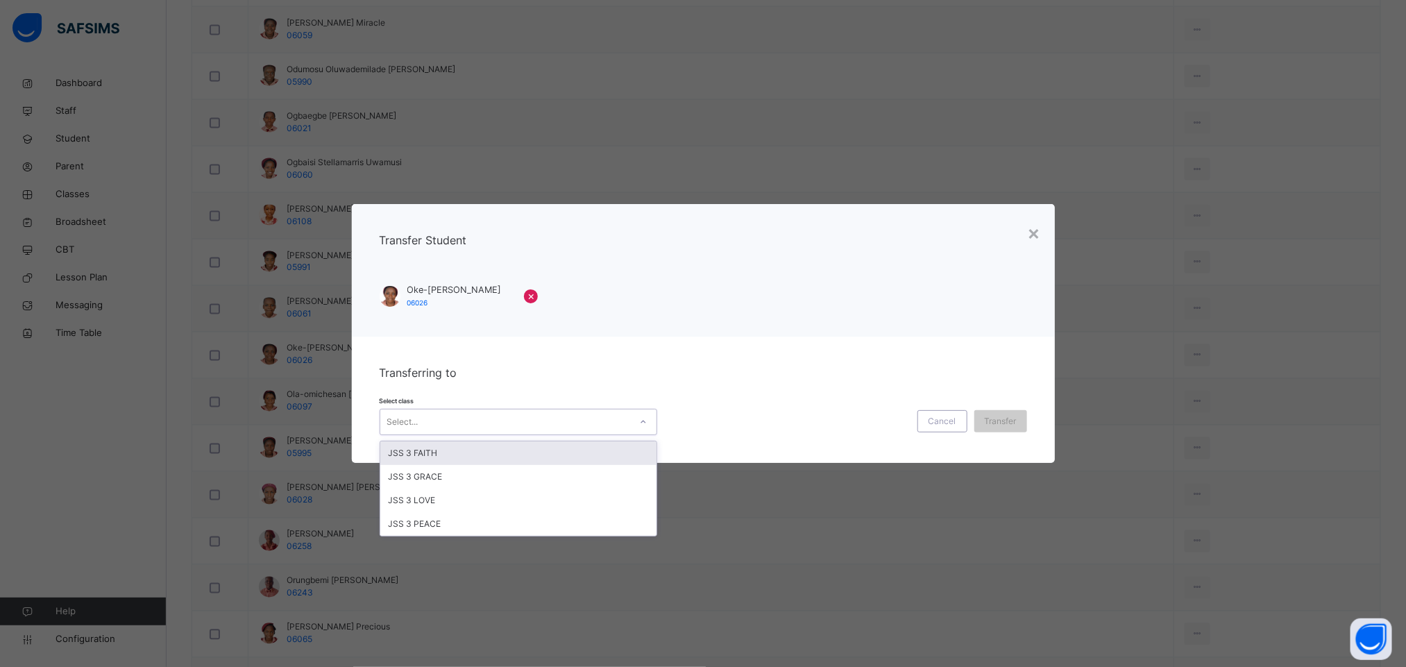
click at [573, 419] on div "Select..." at bounding box center [505, 423] width 250 height 22
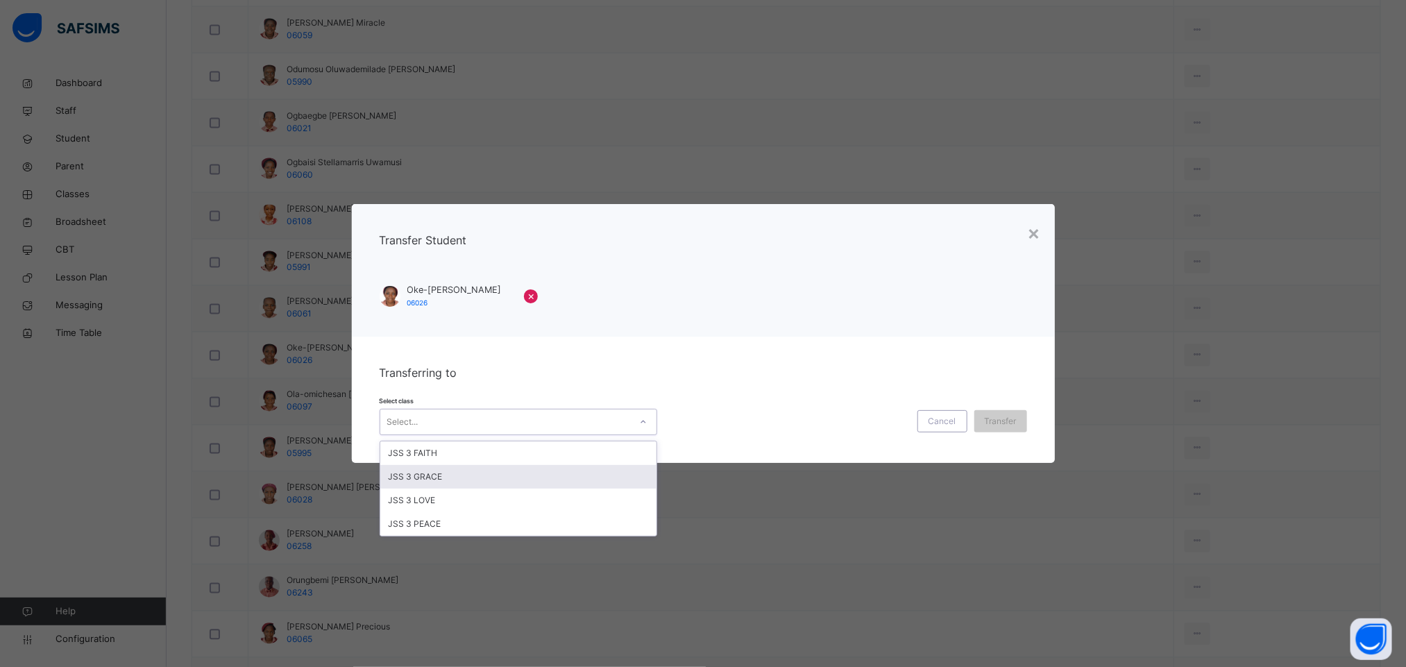
click at [401, 475] on div "JSS 3 GRACE" at bounding box center [518, 477] width 276 height 24
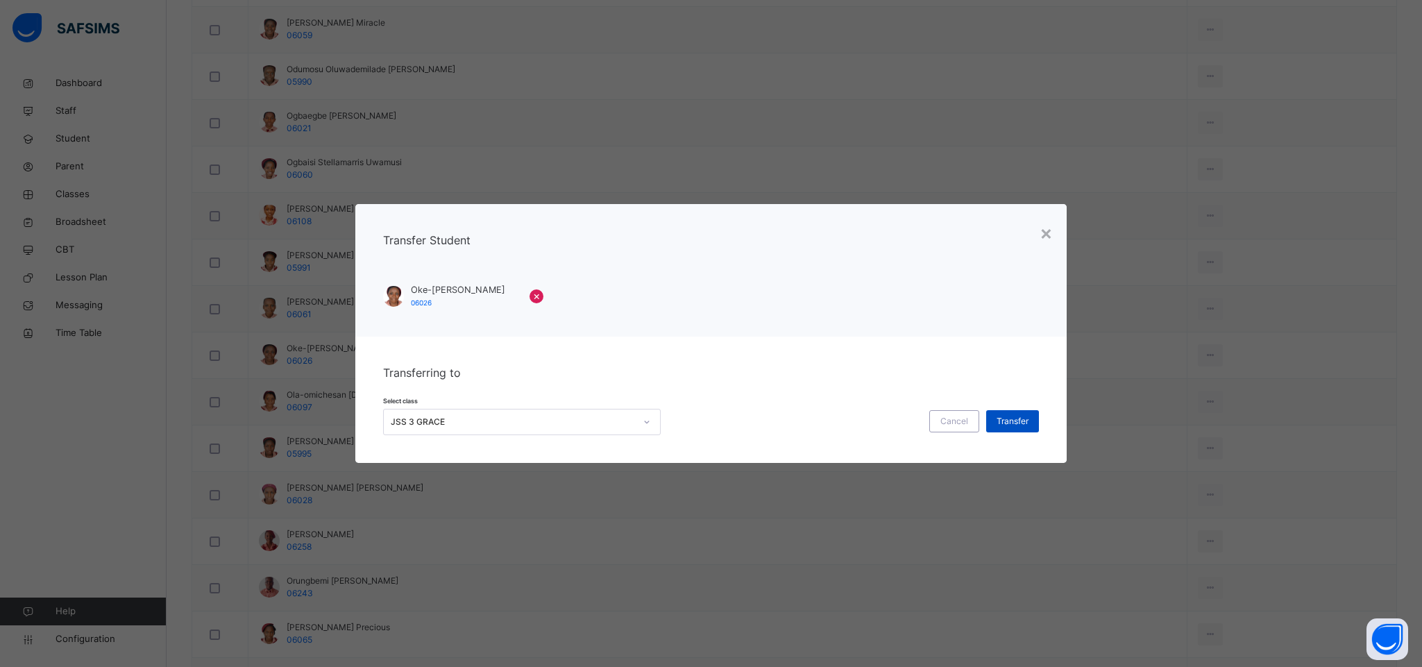
click at [1006, 417] on span "Transfer" at bounding box center [1013, 421] width 32 height 12
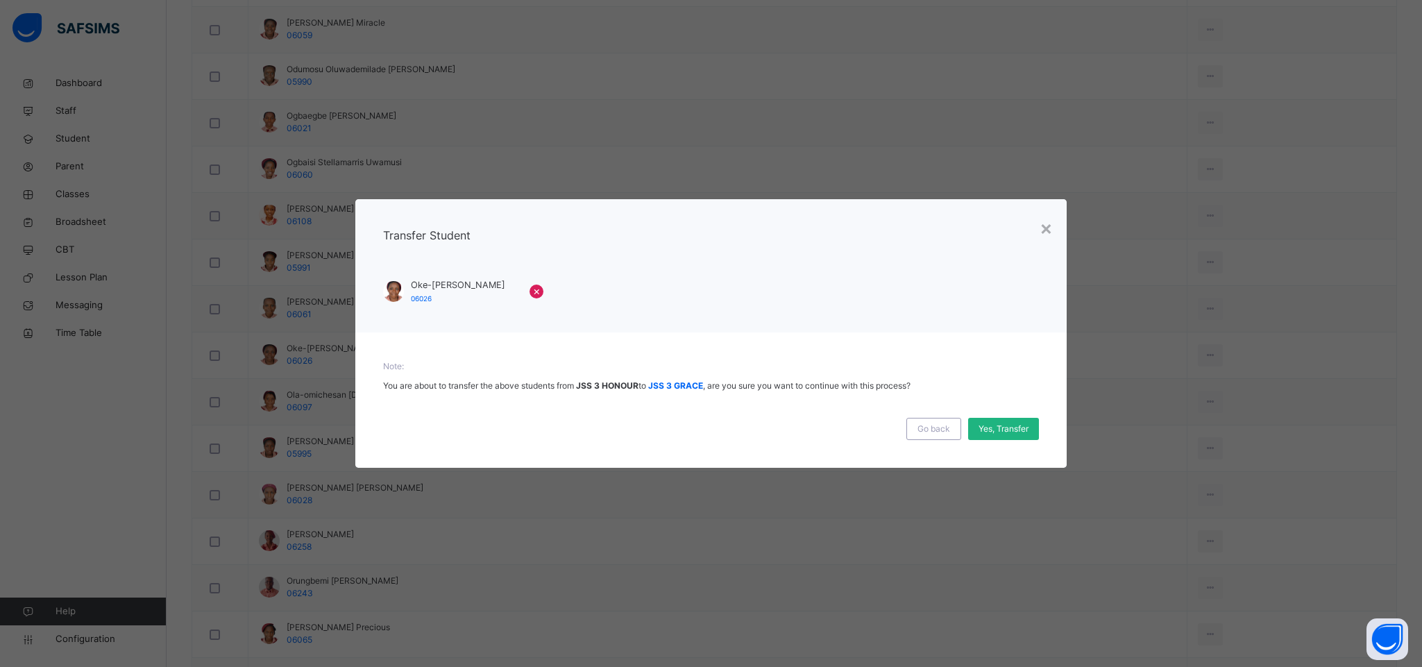
click at [988, 426] on span "Yes, Transfer" at bounding box center [1004, 429] width 50 height 12
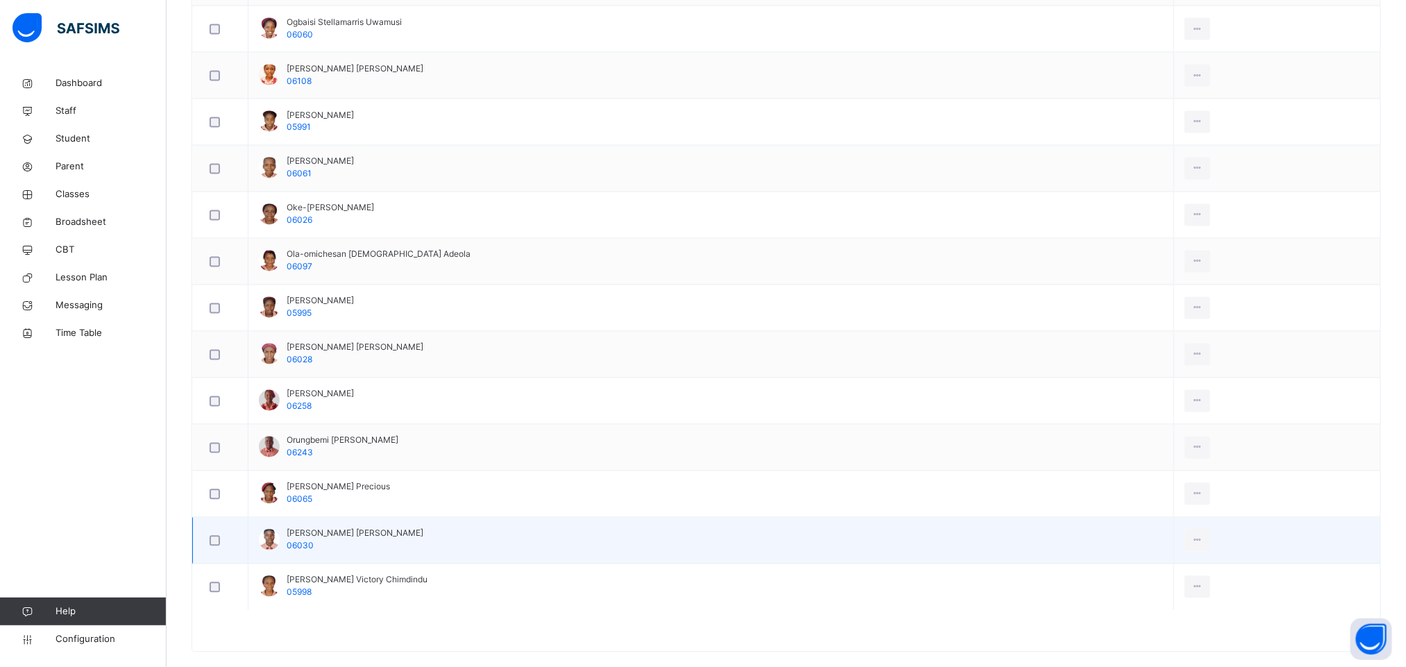
scroll to position [1318, 0]
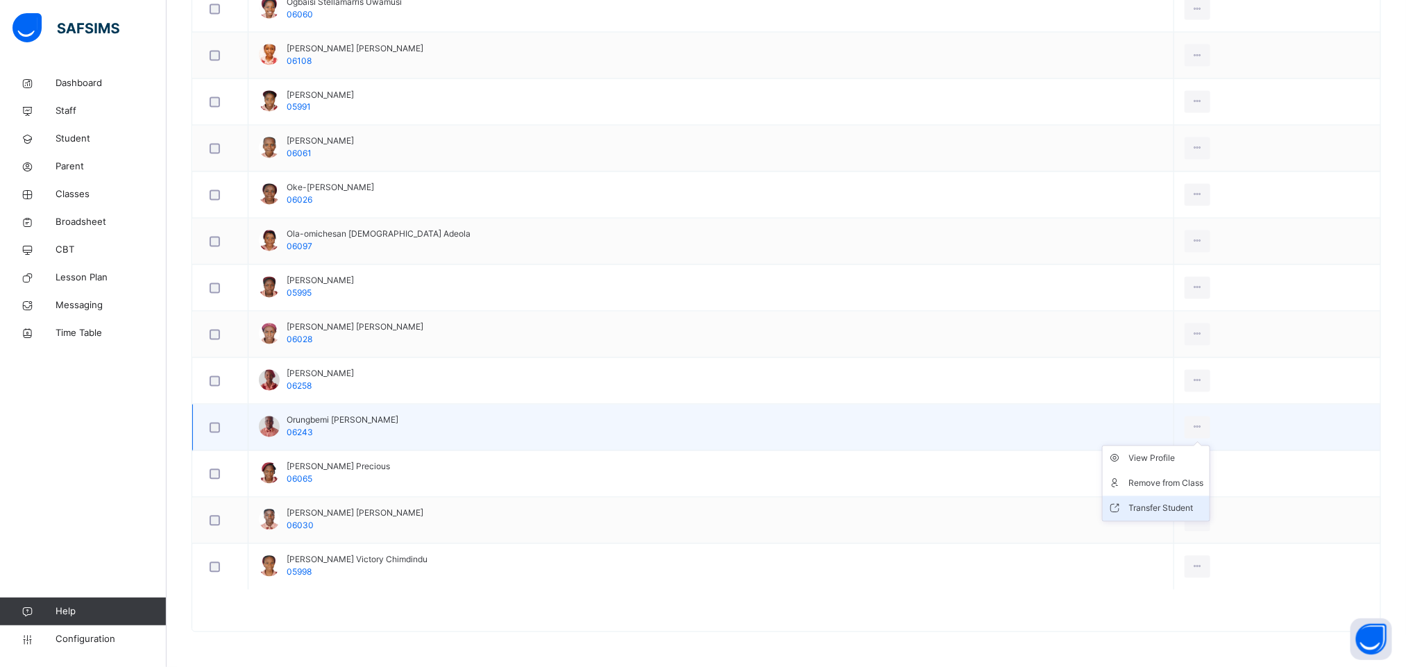
click at [1138, 504] on div "Transfer Student" at bounding box center [1166, 509] width 75 height 14
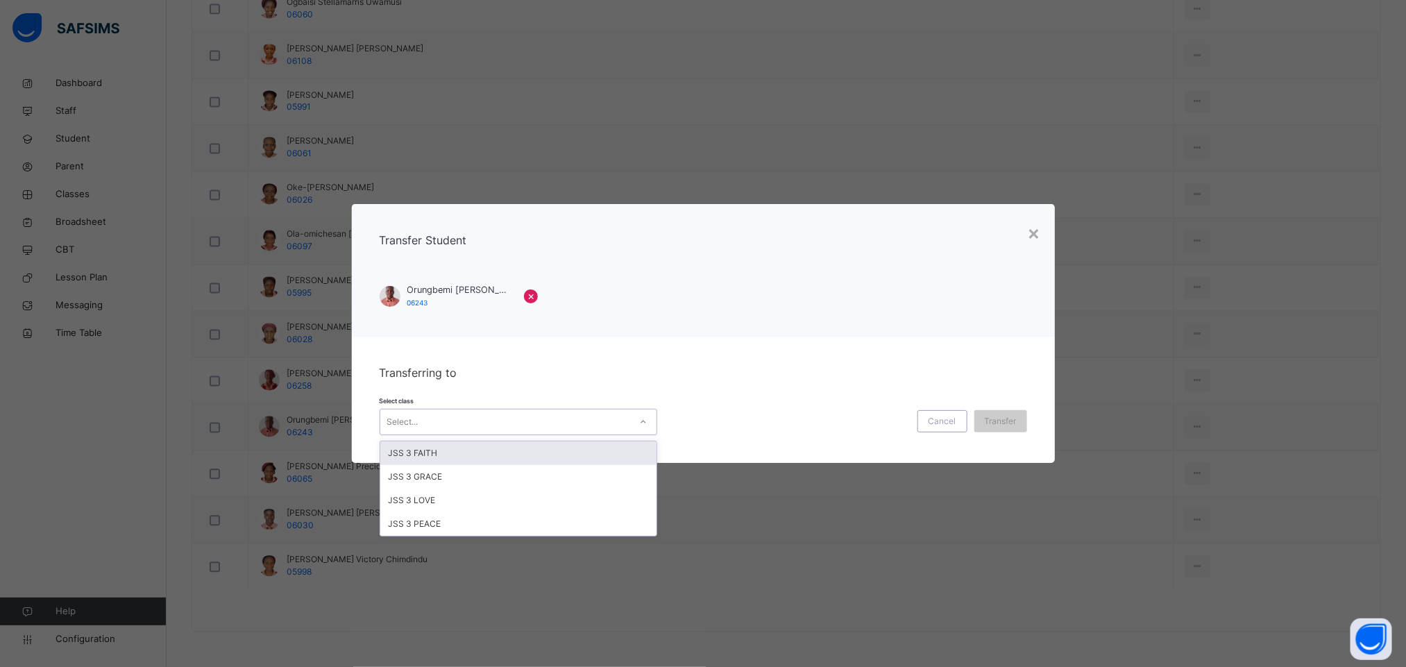
click at [504, 419] on div "Select..." at bounding box center [505, 423] width 250 height 22
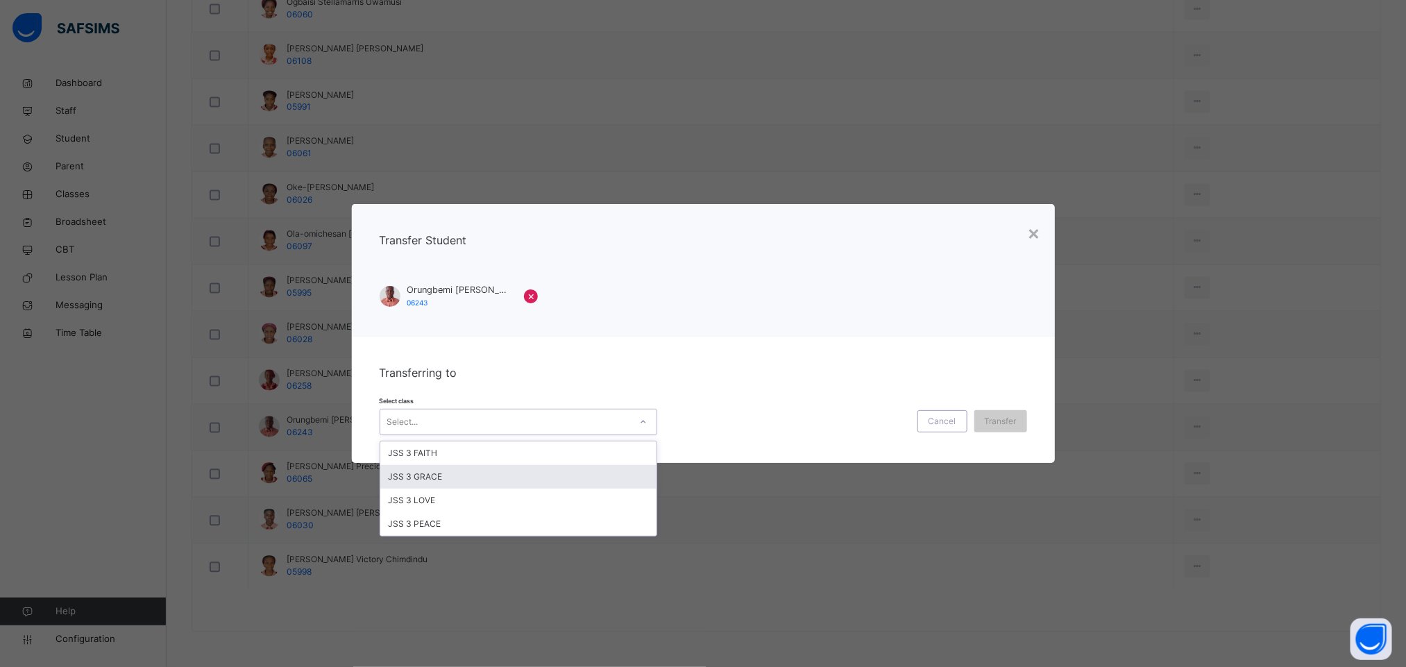
click at [479, 480] on div "JSS 3 GRACE" at bounding box center [518, 477] width 276 height 24
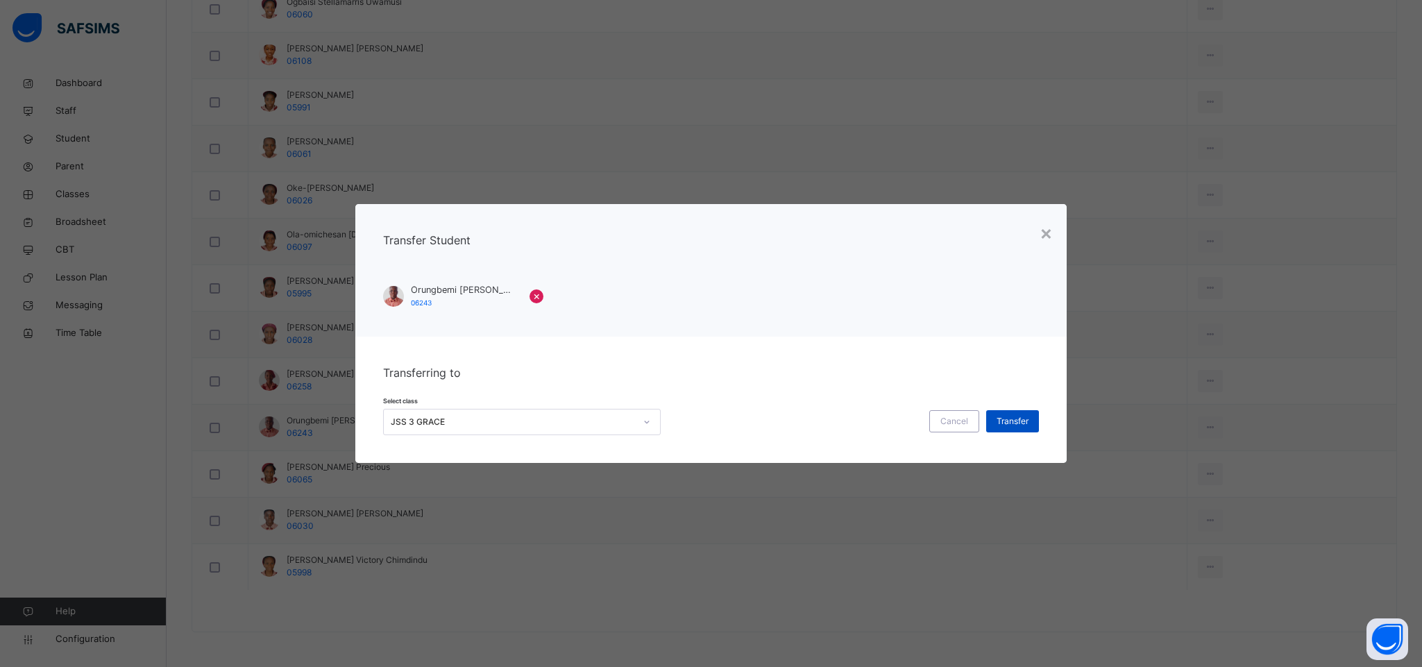
click at [992, 421] on div "Transfer" at bounding box center [1012, 421] width 53 height 22
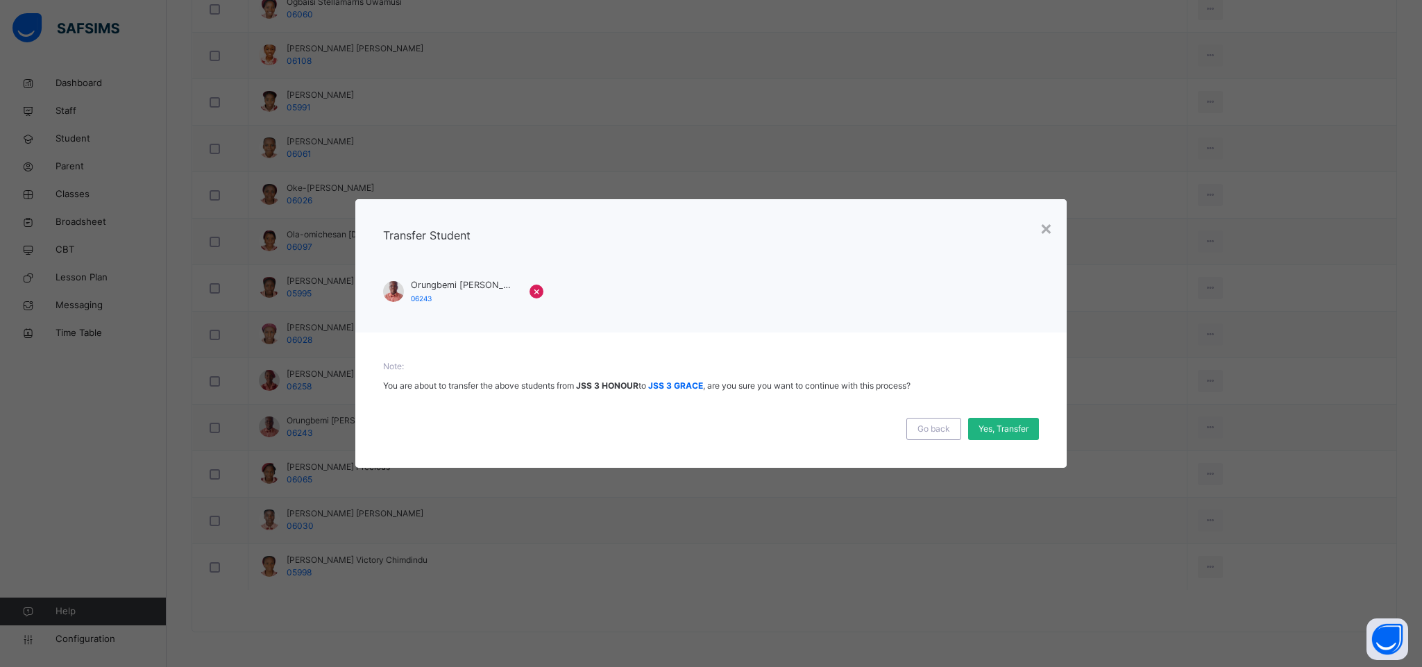
click at [988, 432] on span "Yes, Transfer" at bounding box center [1004, 429] width 50 height 12
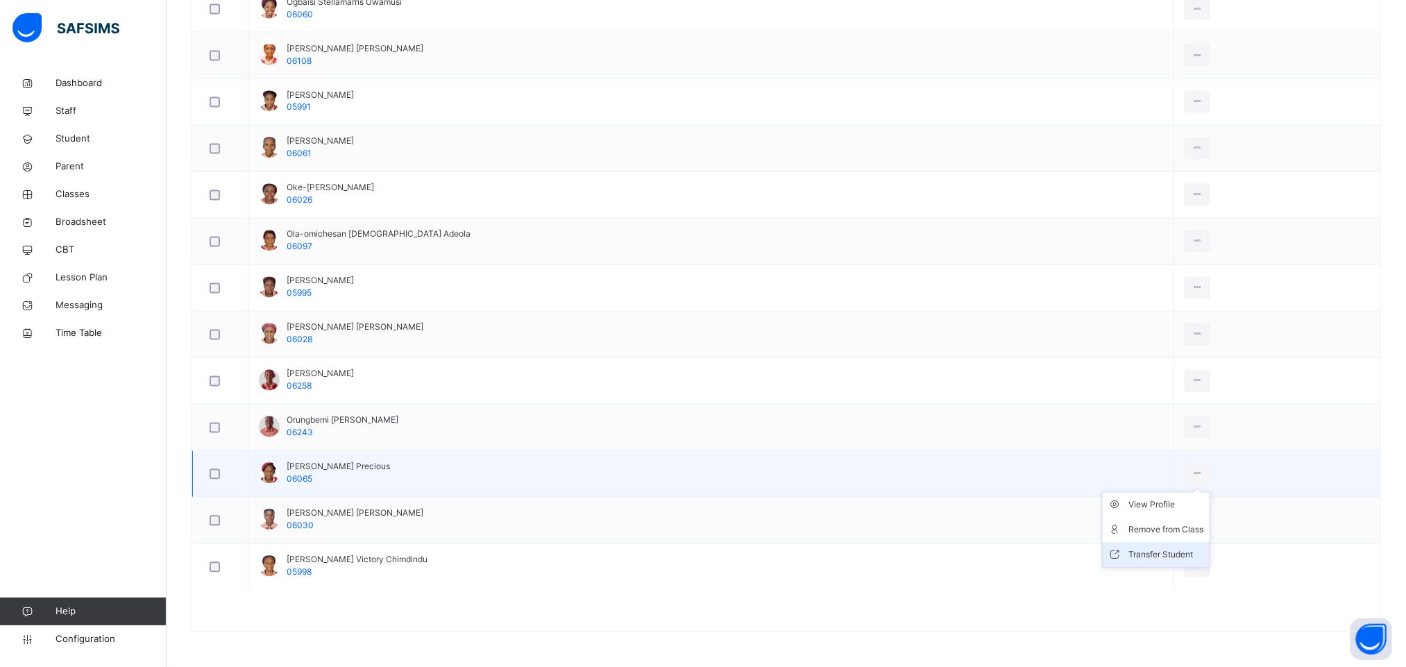
click at [1148, 555] on div "Transfer Student" at bounding box center [1166, 555] width 75 height 14
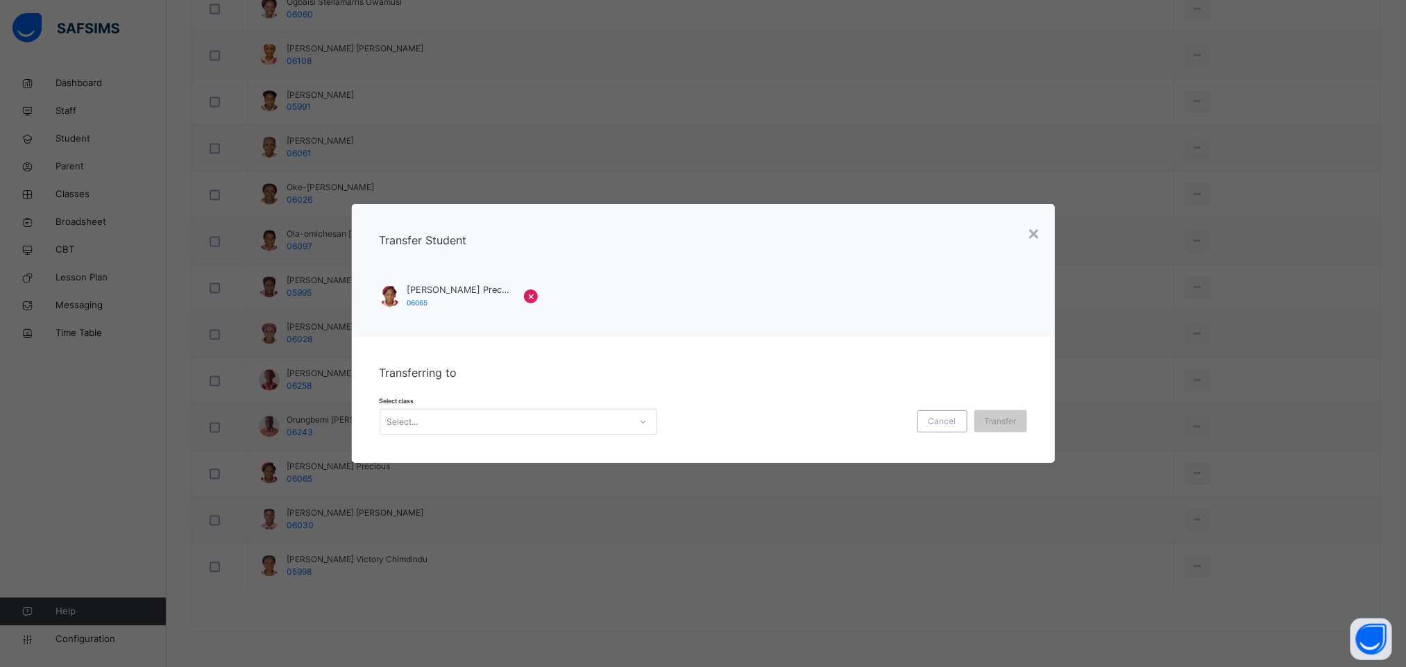
click at [486, 423] on div "Select..." at bounding box center [505, 423] width 250 height 22
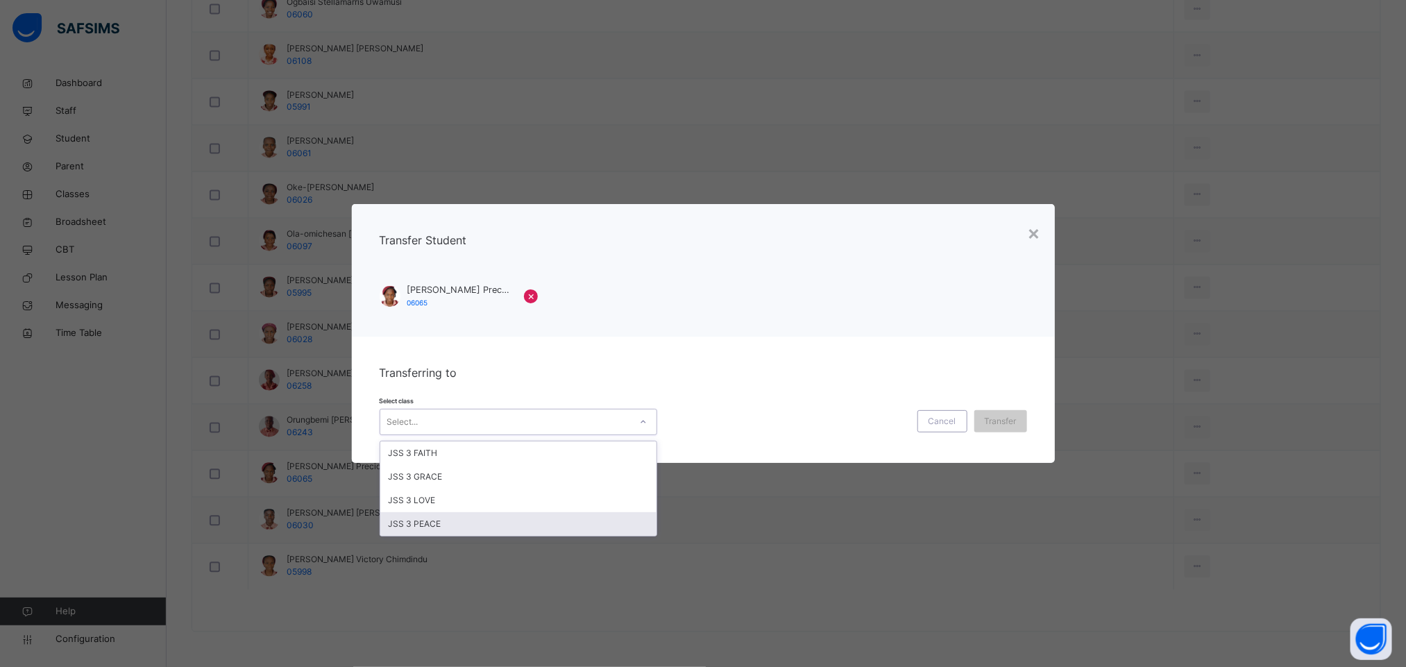
click at [484, 517] on div "JSS 3 PEACE" at bounding box center [518, 524] width 276 height 24
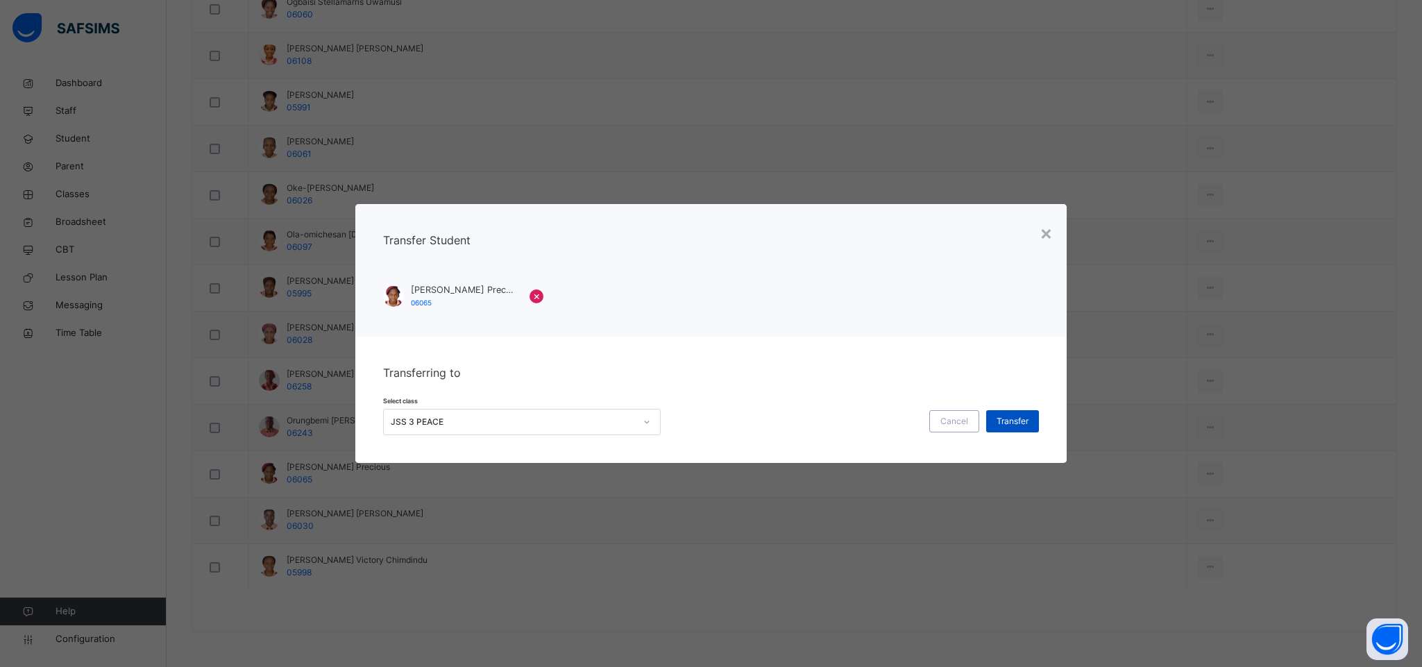
click at [1013, 426] on span "Transfer" at bounding box center [1013, 421] width 32 height 12
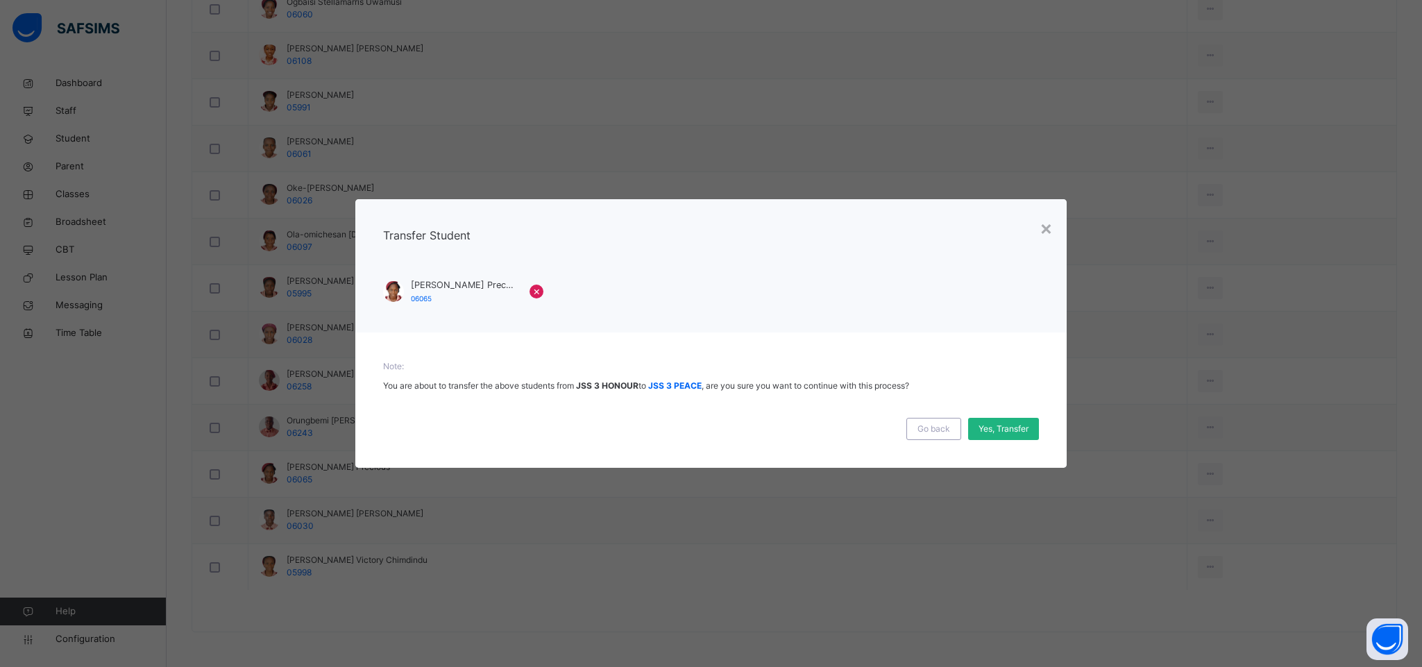
click at [998, 431] on span "Yes, Transfer" at bounding box center [1004, 429] width 50 height 12
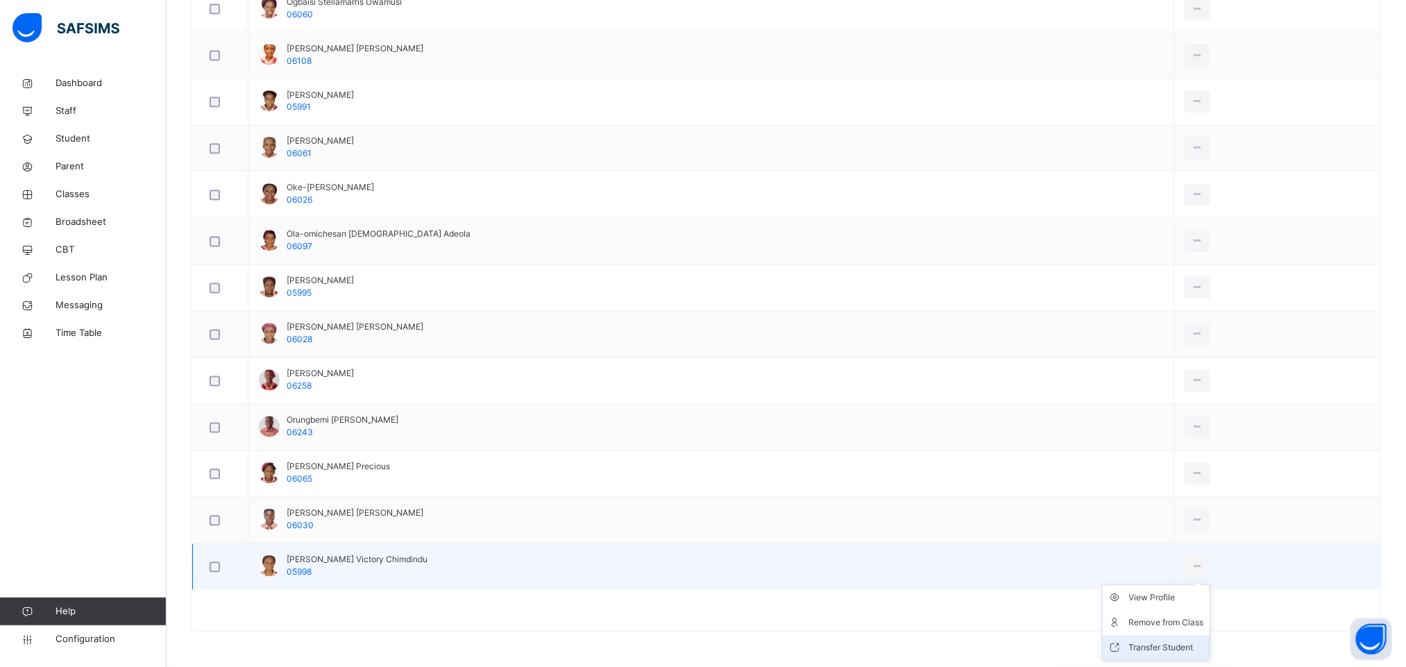
click at [1168, 648] on div "Transfer Student" at bounding box center [1166, 648] width 75 height 14
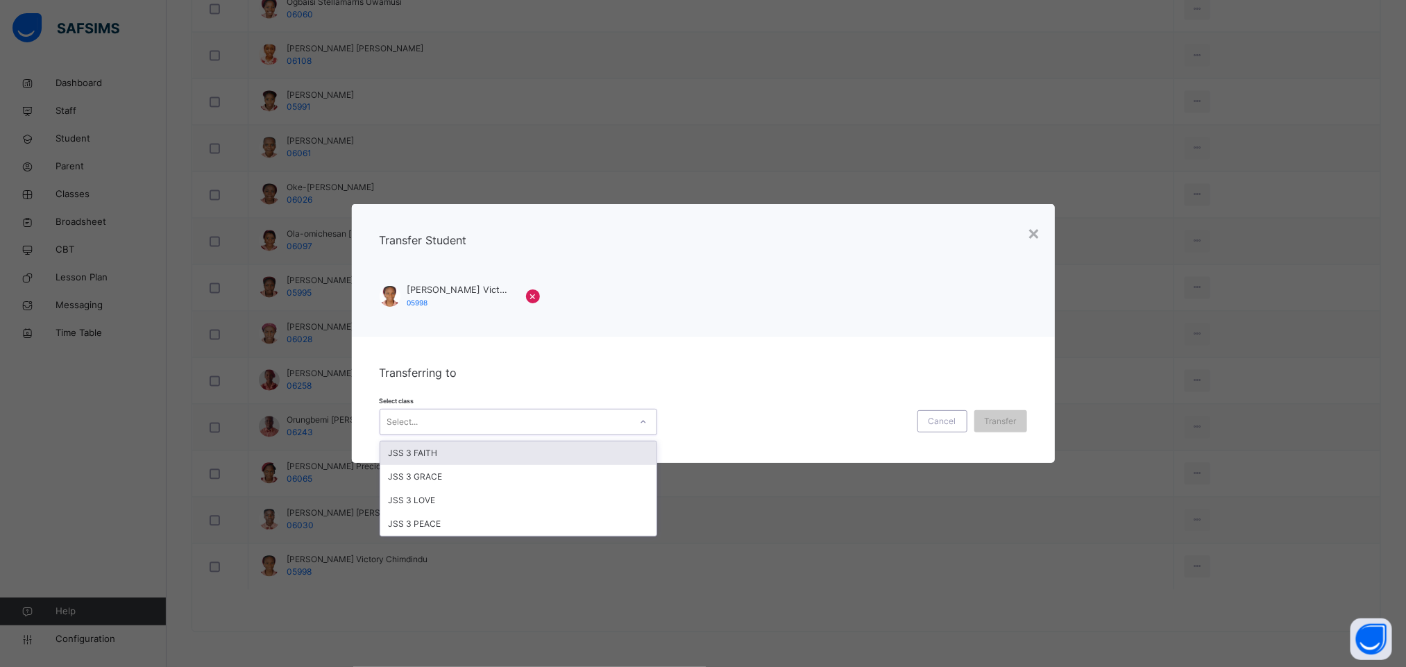
click at [562, 425] on div "Select..." at bounding box center [505, 423] width 250 height 22
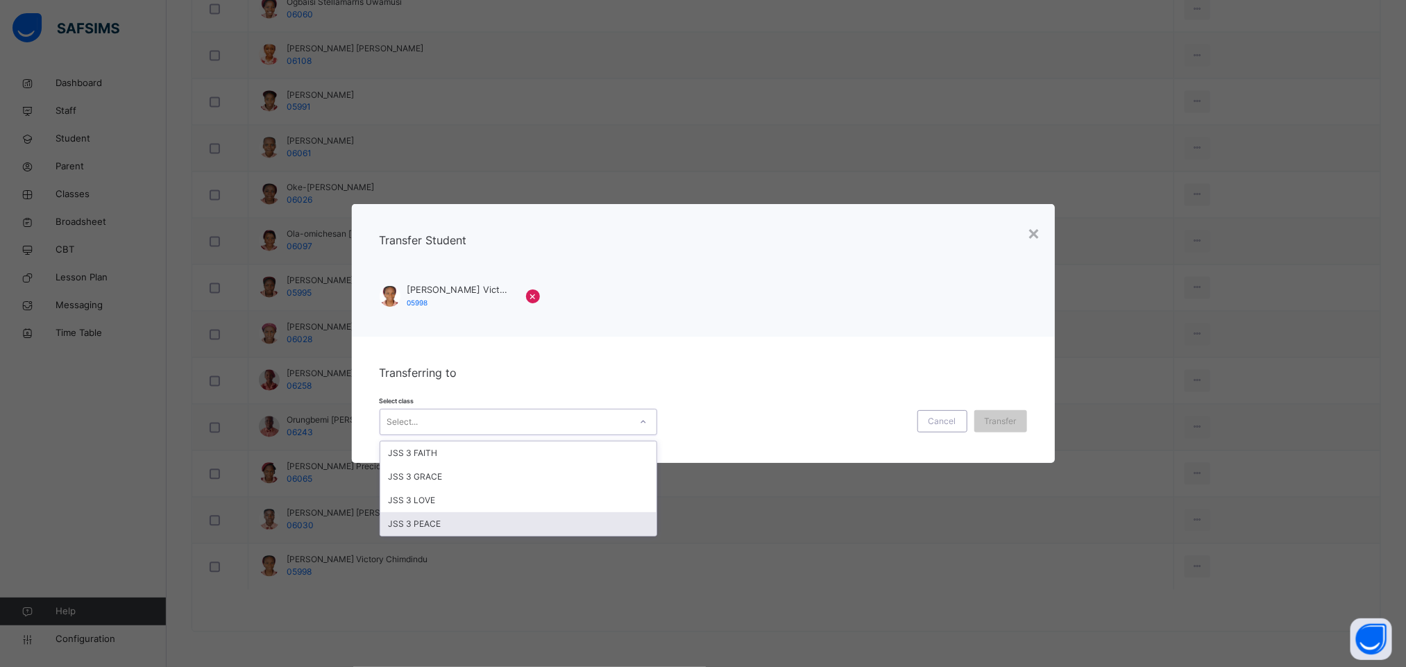
click at [504, 523] on div "JSS 3 PEACE" at bounding box center [518, 524] width 276 height 24
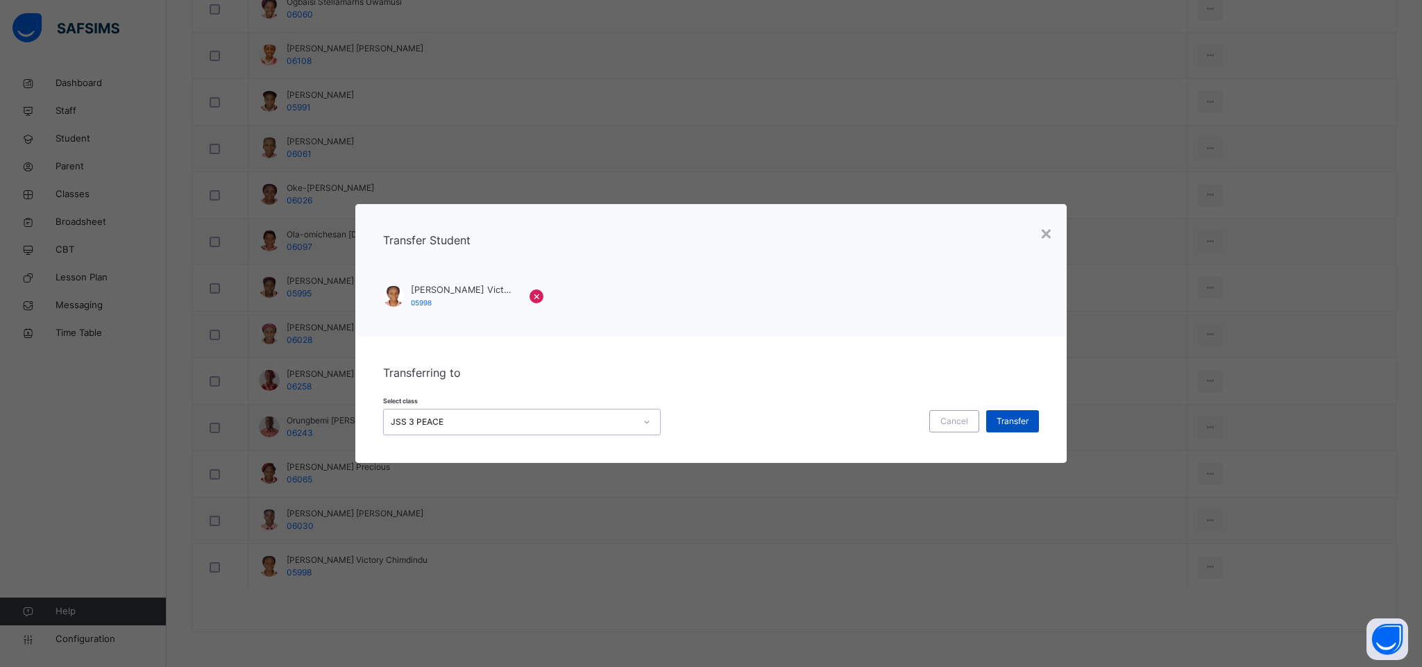
click at [1012, 428] on div "Transfer" at bounding box center [1012, 421] width 53 height 22
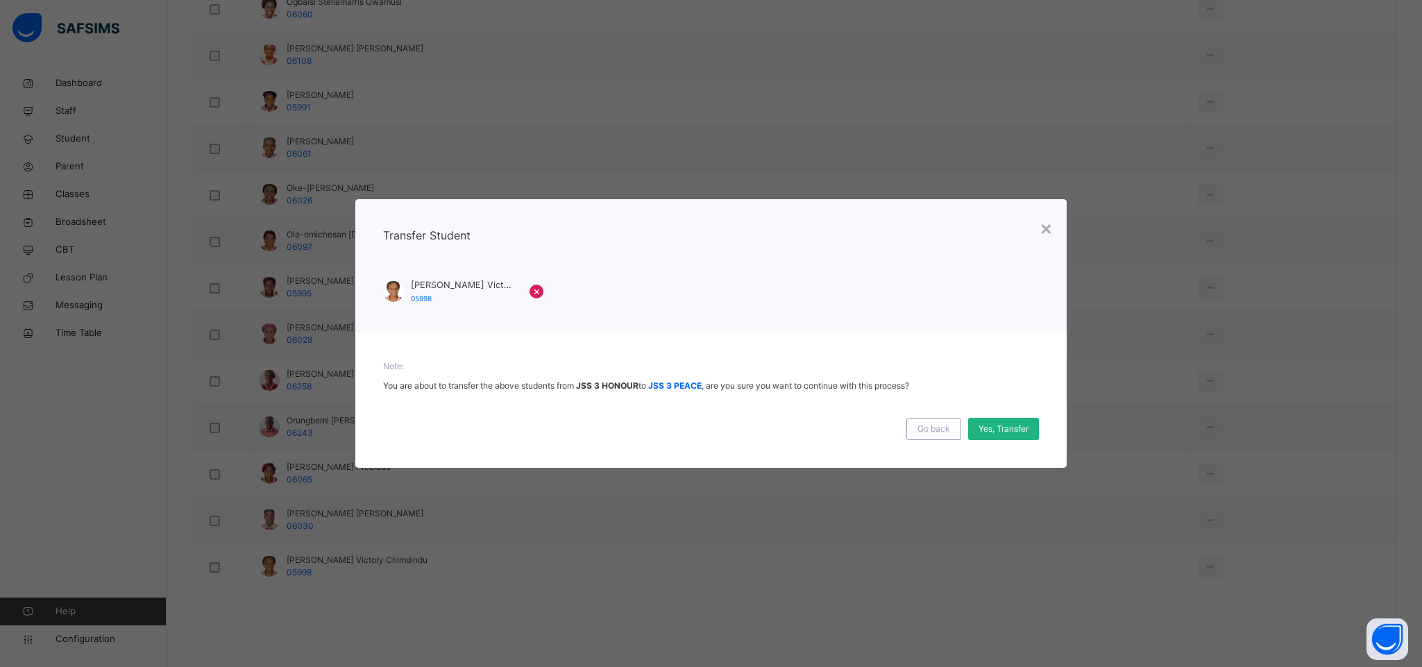
click at [1004, 426] on span "Yes, Transfer" at bounding box center [1004, 429] width 50 height 12
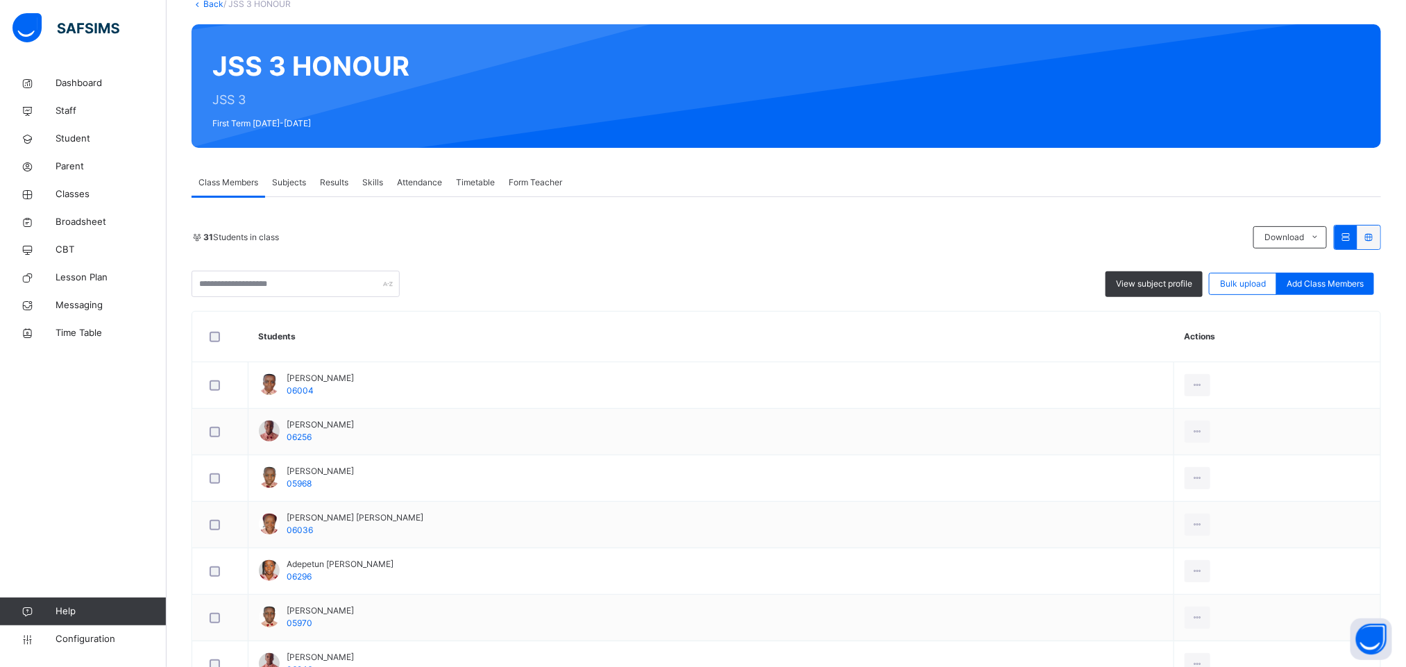
scroll to position [0, 0]
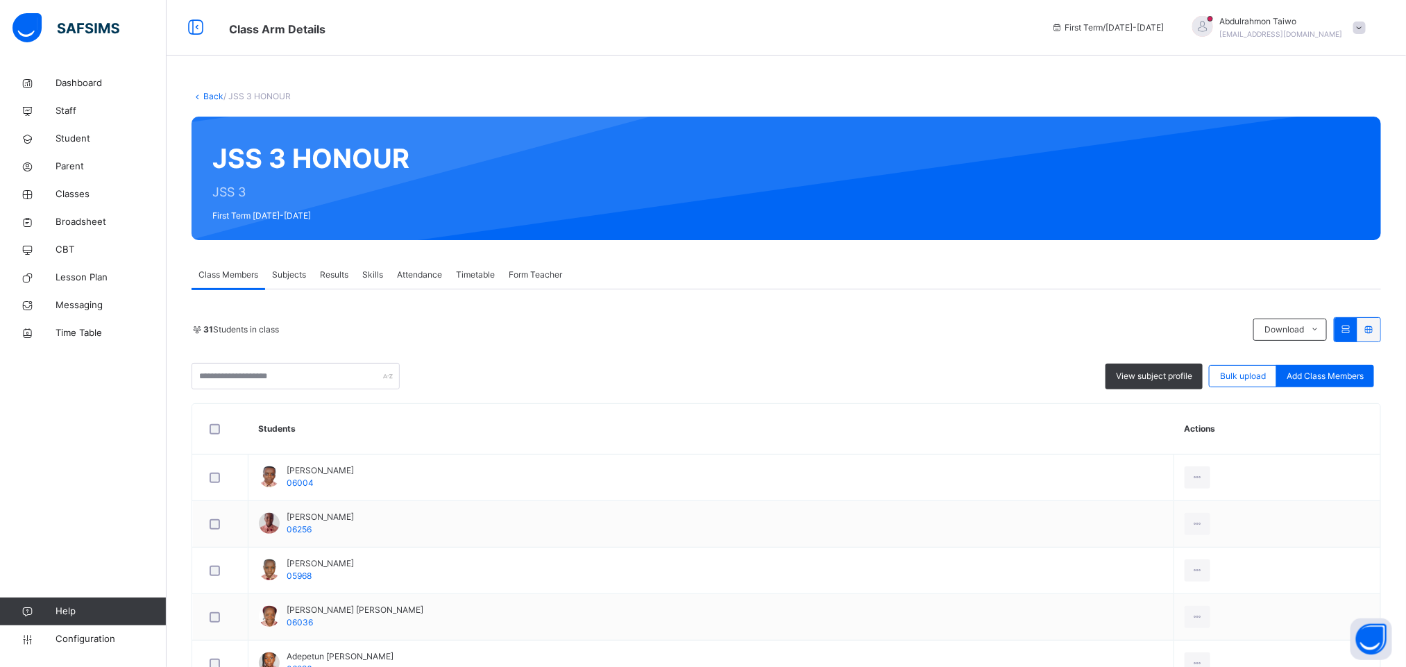
click at [212, 96] on link "Back" at bounding box center [213, 96] width 20 height 10
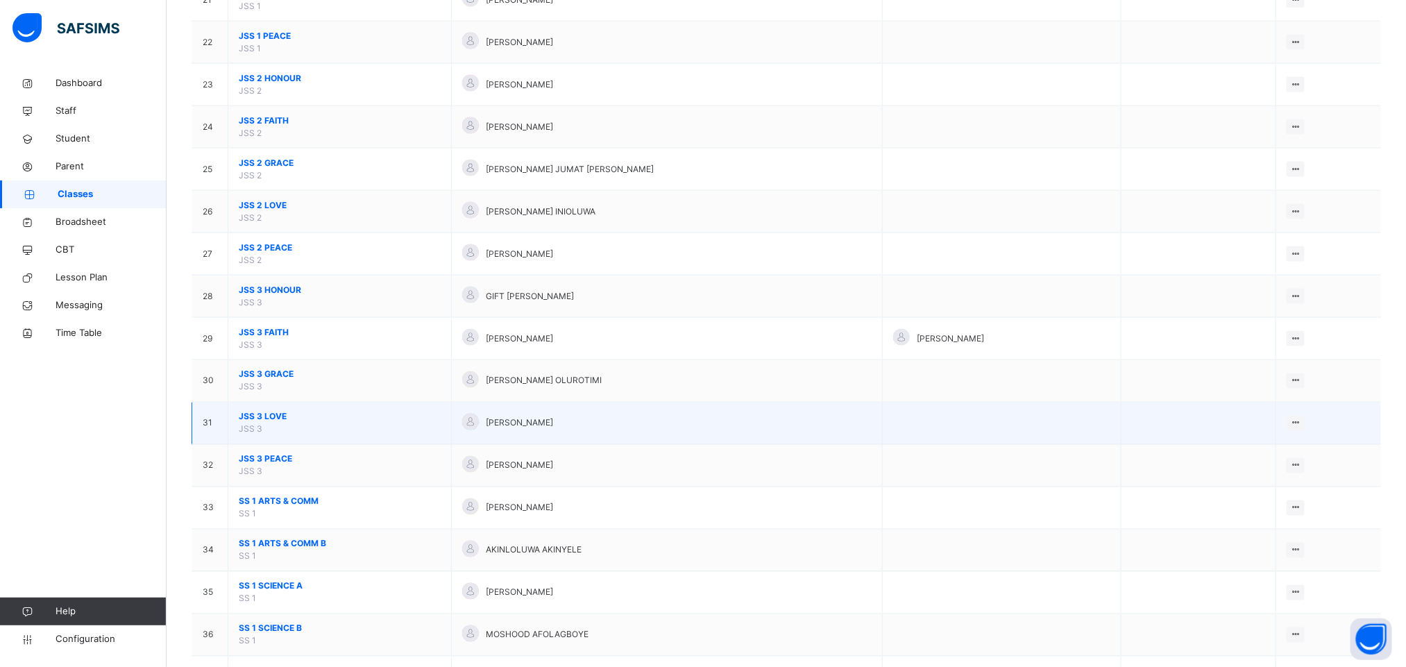
scroll to position [1041, 0]
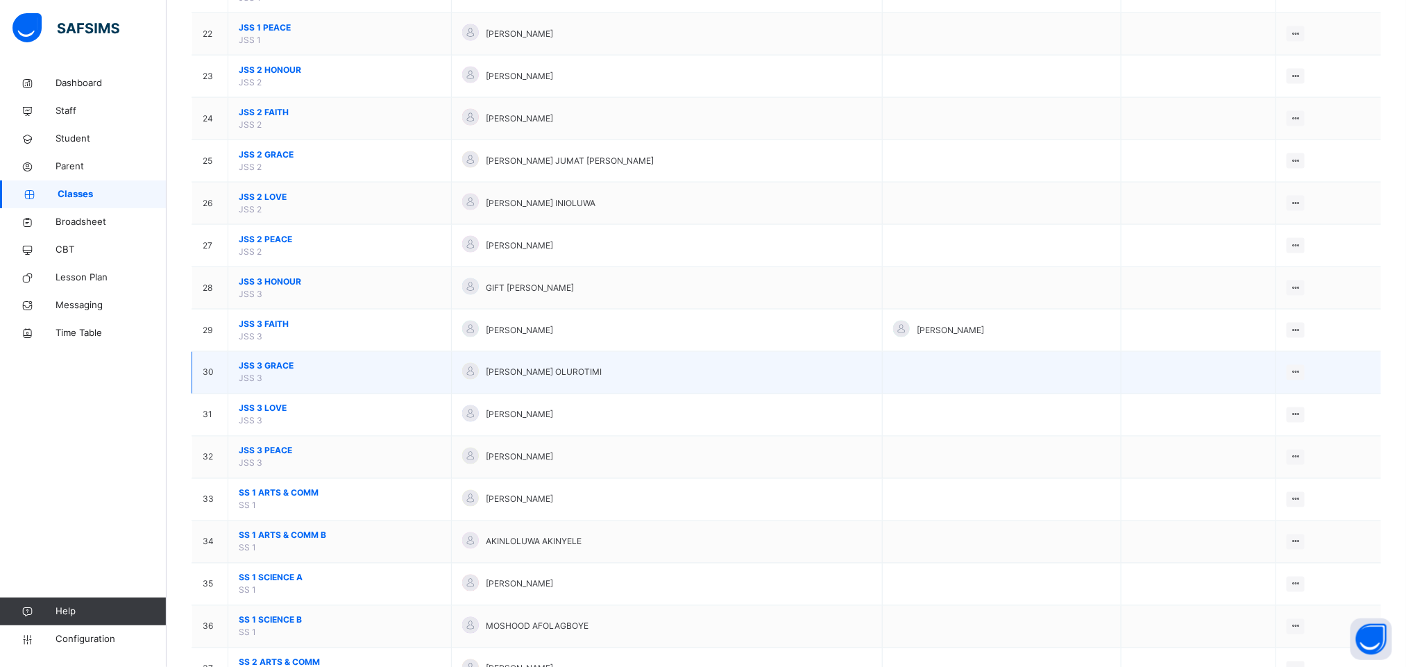
click at [281, 373] on span "JSS 3 GRACE" at bounding box center [340, 366] width 202 height 12
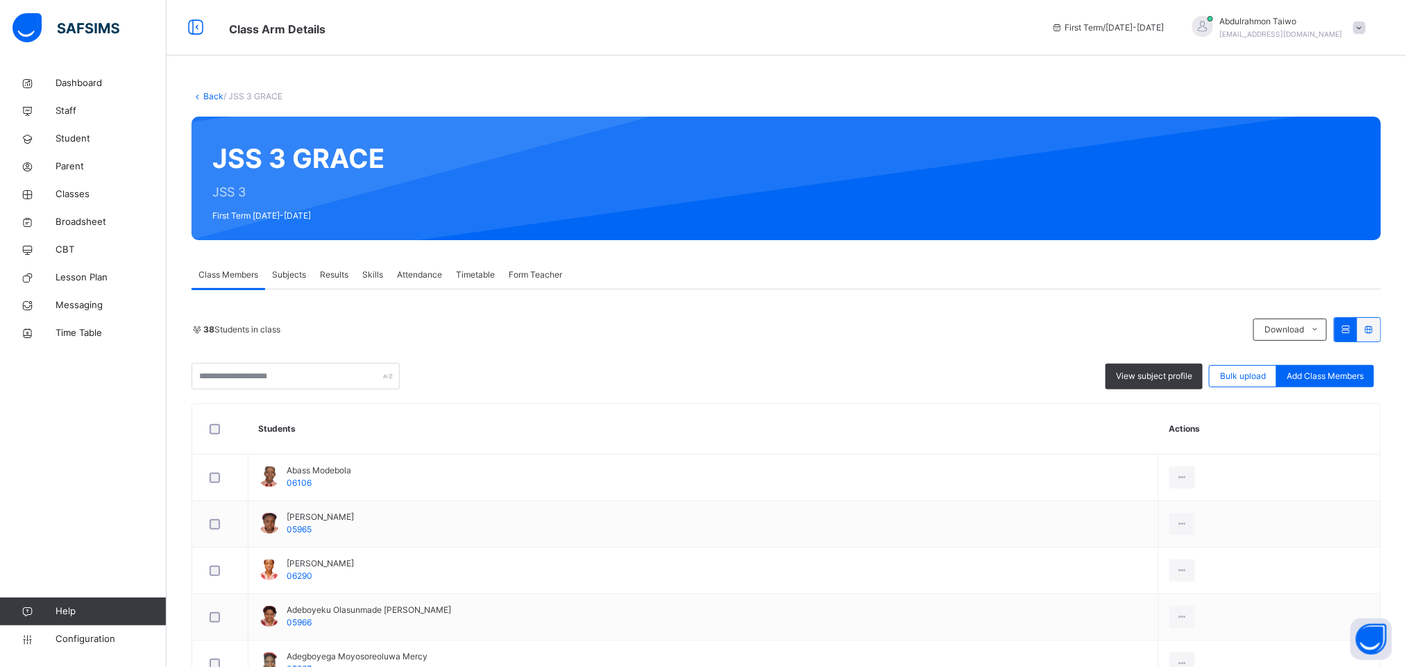
click at [488, 354] on div "38 Students in class Download Pdf Report Excel Report View subject profile Bulk…" at bounding box center [787, 353] width 1190 height 72
click at [511, 352] on div "38 Students in class Download Pdf Report Excel Report View subject profile Bulk…" at bounding box center [787, 353] width 1190 height 72
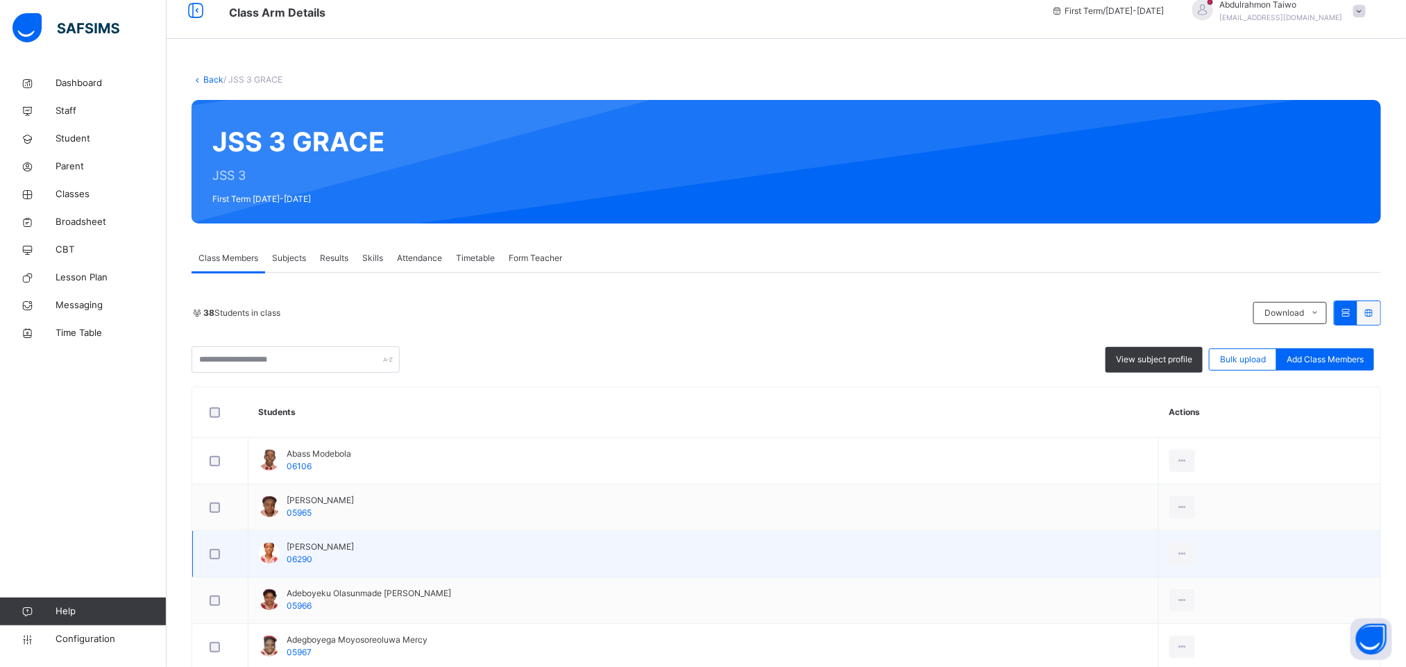
scroll to position [104, 0]
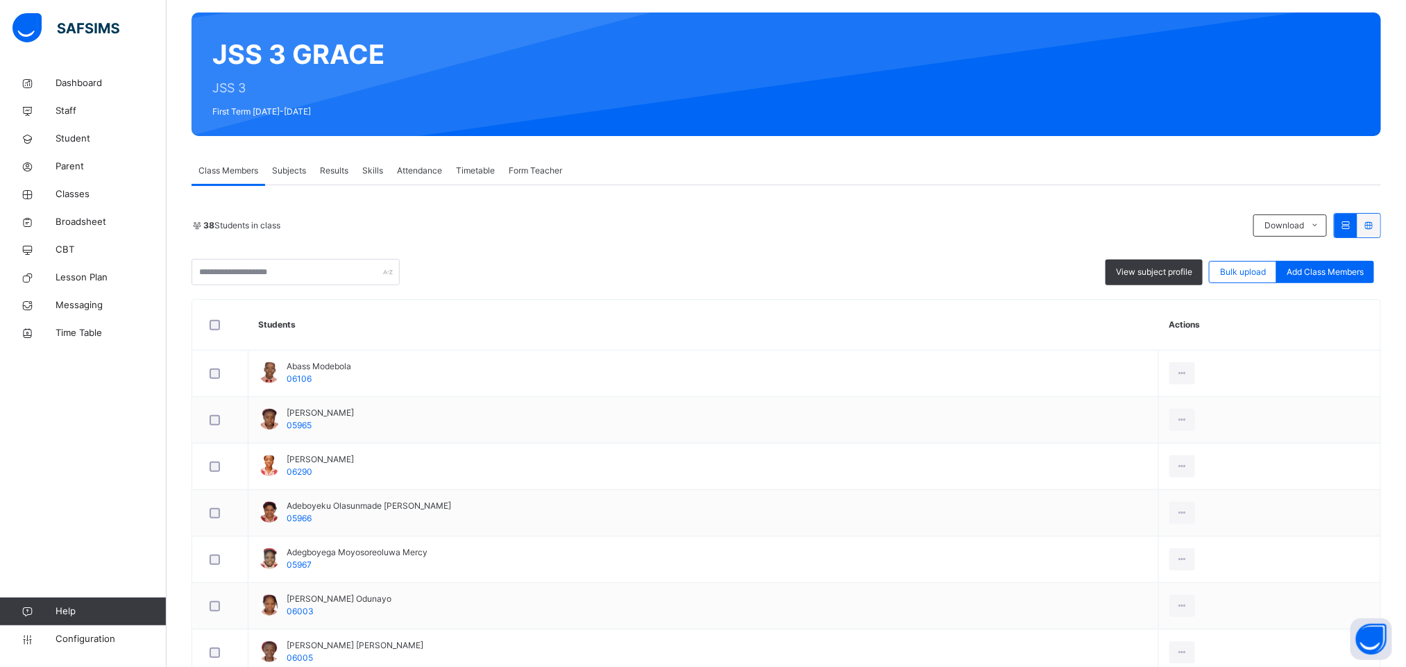
click at [482, 280] on div "View subject profile Bulk upload Add Class Members" at bounding box center [787, 272] width 1190 height 26
click at [458, 231] on div "38 Students in class" at bounding box center [719, 225] width 1055 height 12
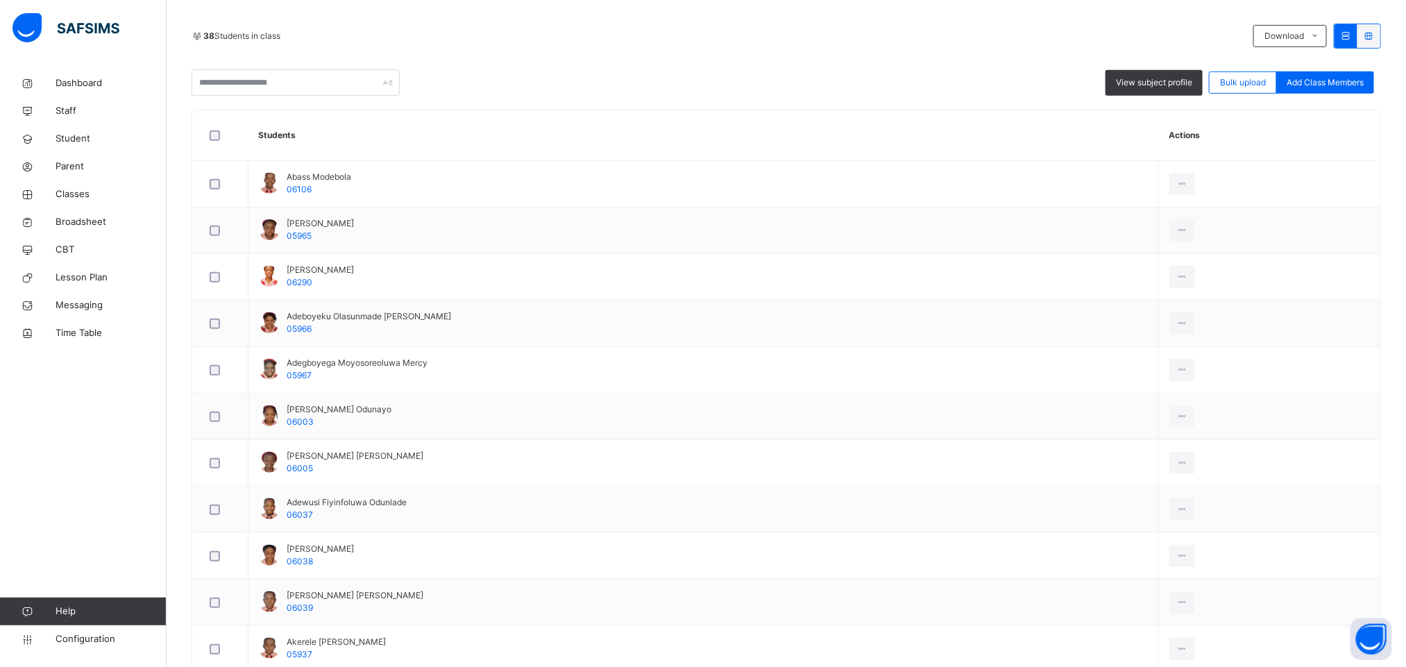
scroll to position [292, 0]
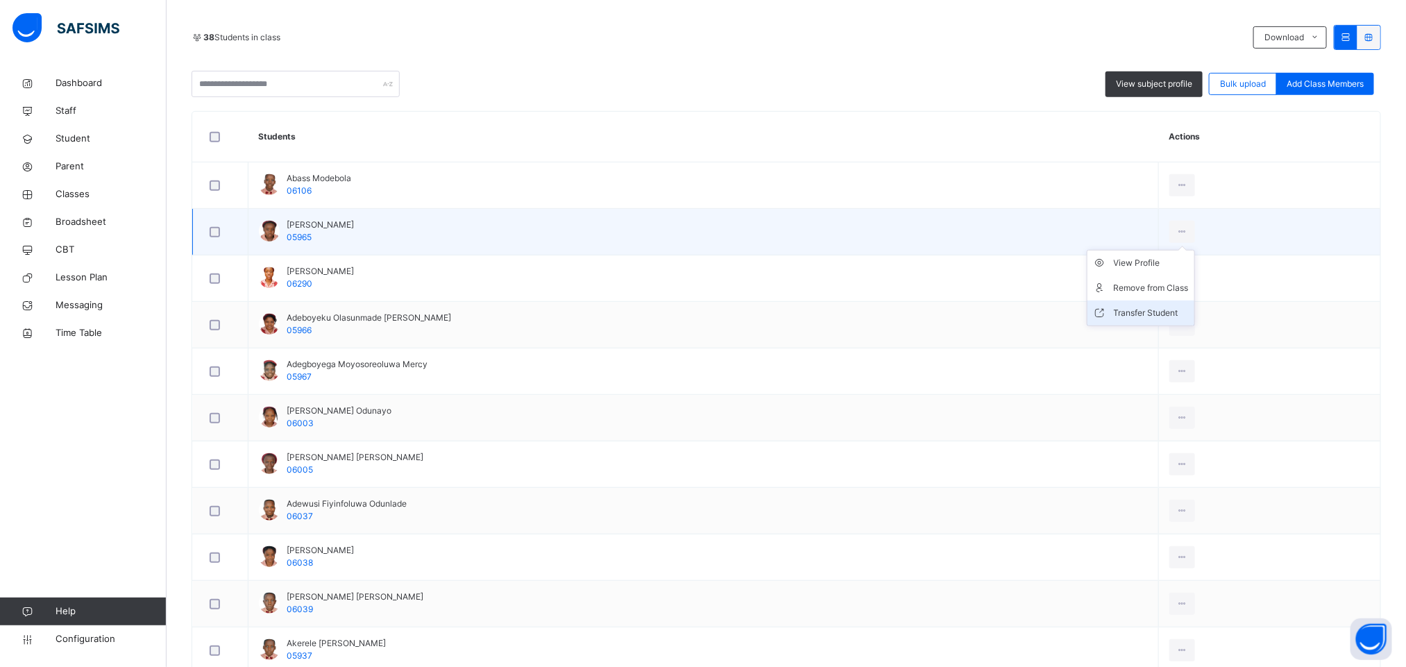
click at [1133, 320] on div "Transfer Student" at bounding box center [1151, 313] width 75 height 14
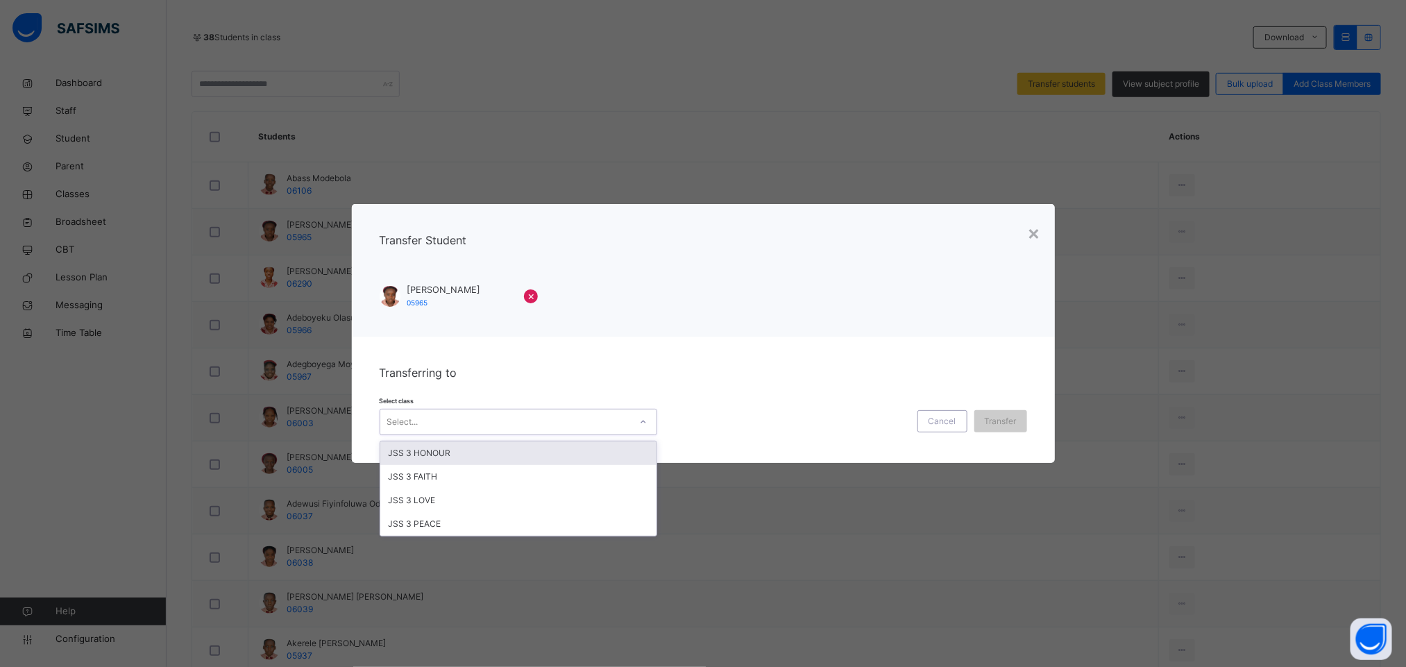
click at [562, 428] on div "Select..." at bounding box center [505, 423] width 250 height 22
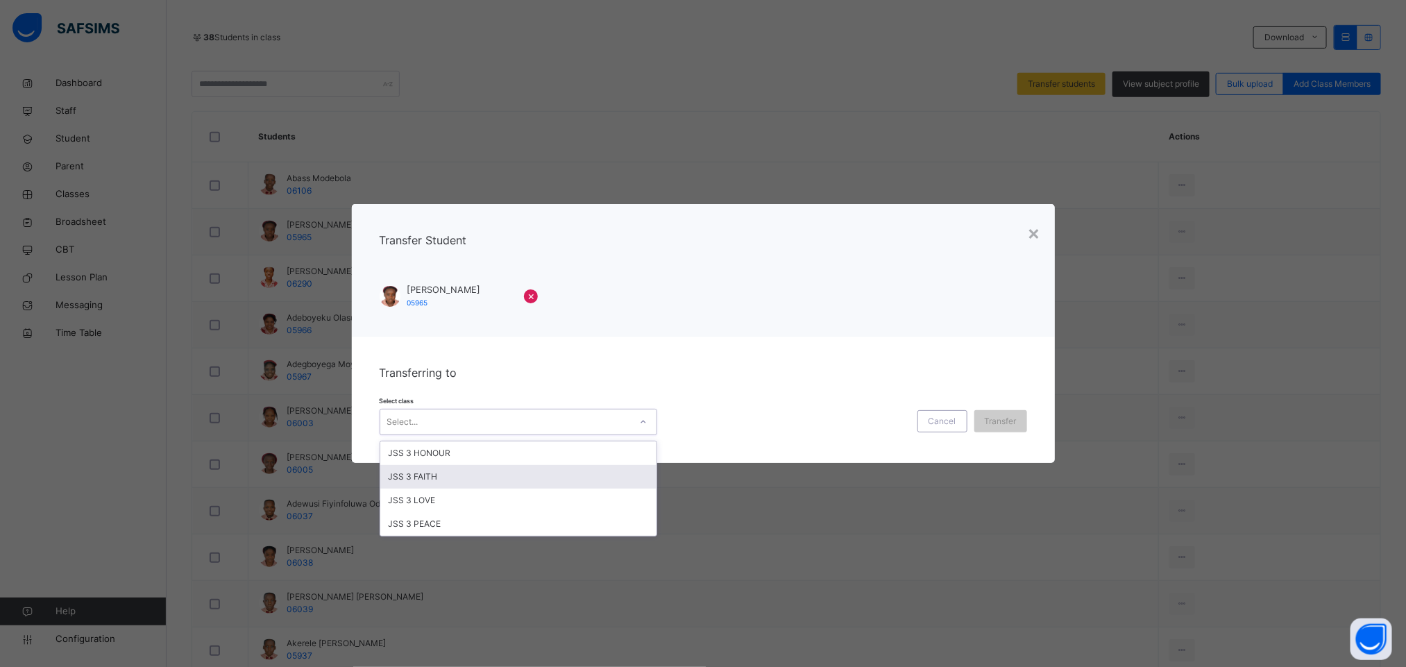
click at [481, 480] on div "JSS 3 FAITH" at bounding box center [518, 477] width 276 height 24
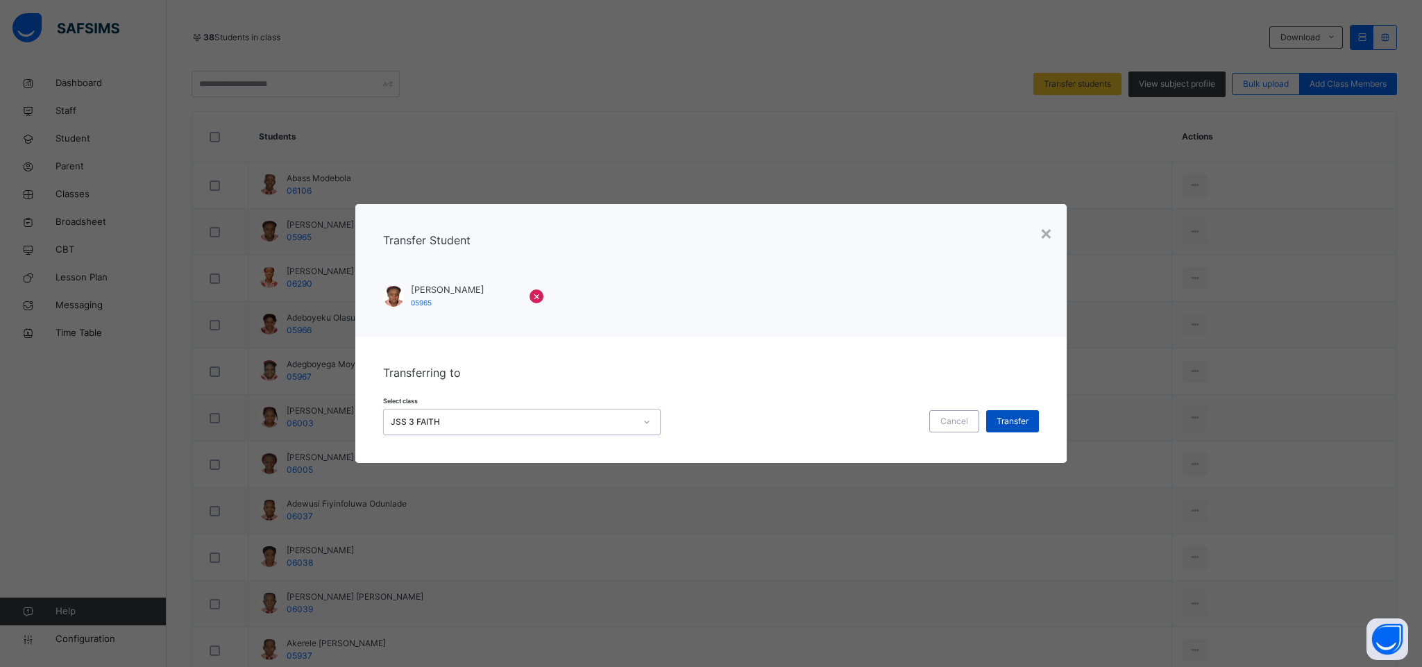
click at [1023, 415] on span "Transfer" at bounding box center [1013, 421] width 32 height 12
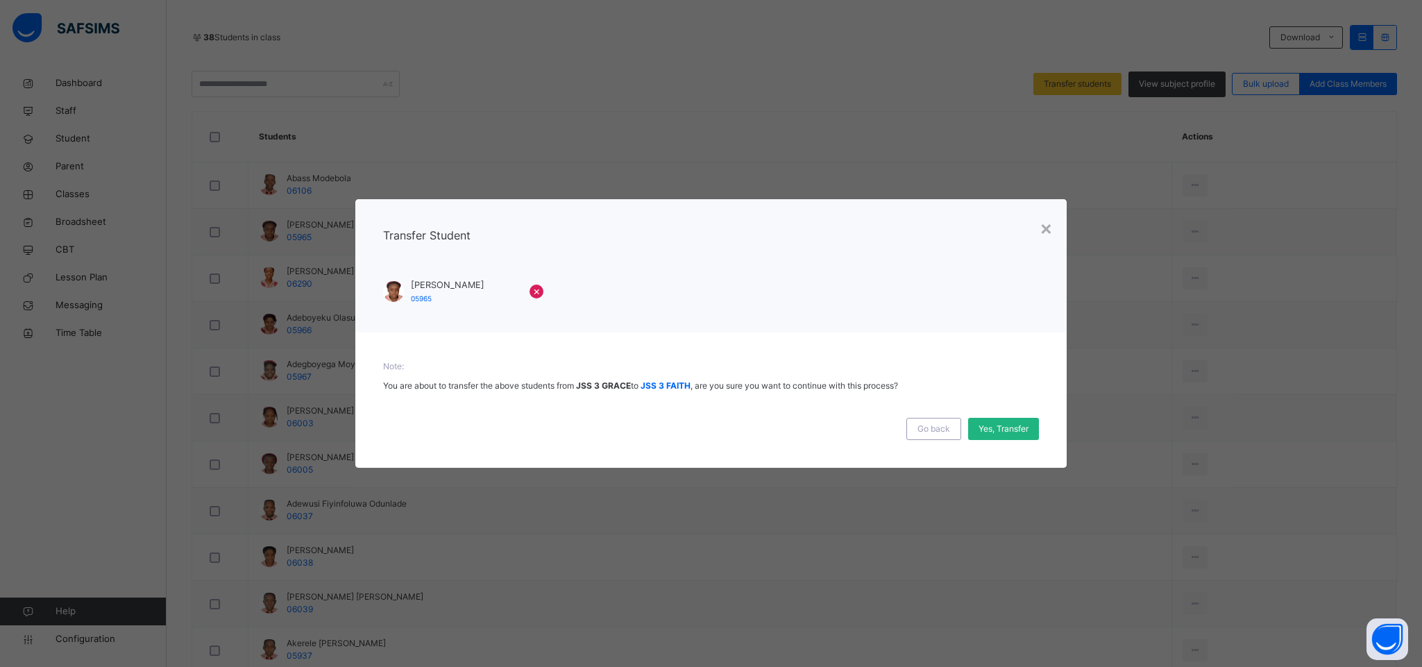
click at [996, 433] on span "Yes, Transfer" at bounding box center [1004, 429] width 50 height 12
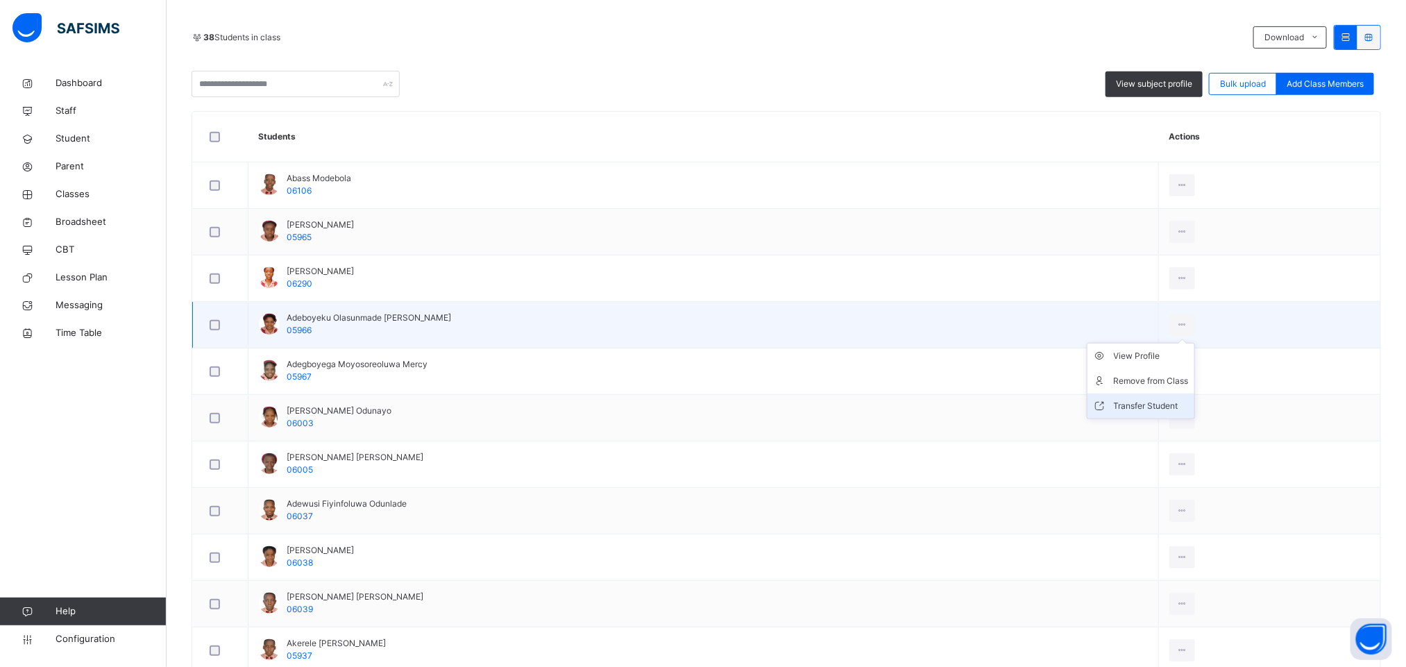
click at [1139, 411] on div "Transfer Student" at bounding box center [1151, 406] width 75 height 14
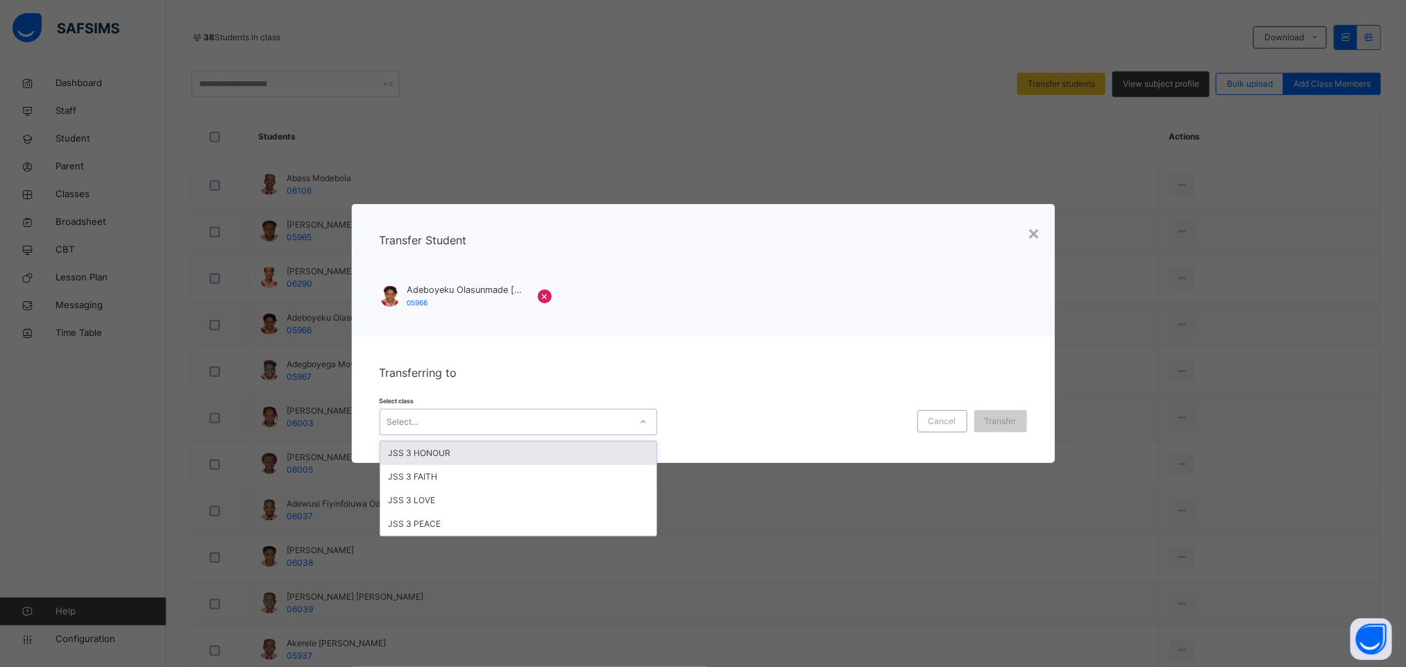
click at [540, 421] on div "Select..." at bounding box center [505, 423] width 250 height 22
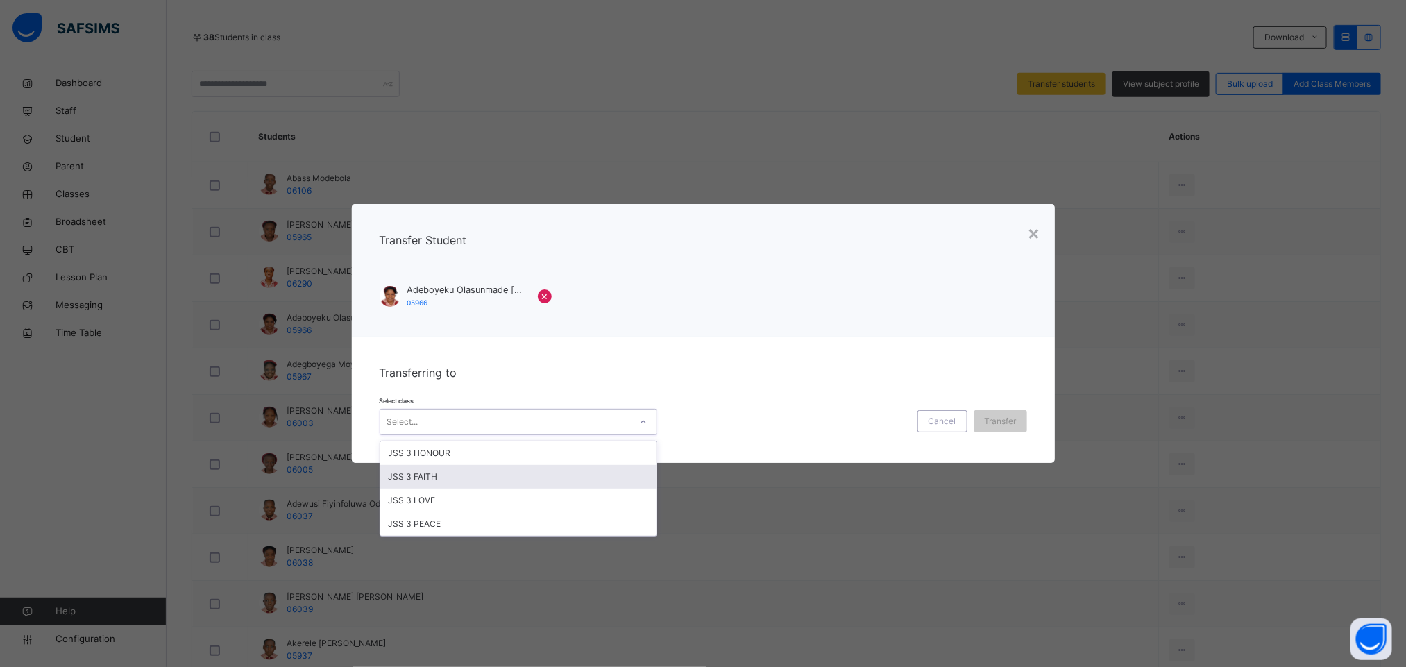
click at [513, 485] on div "JSS 3 FAITH" at bounding box center [518, 477] width 276 height 24
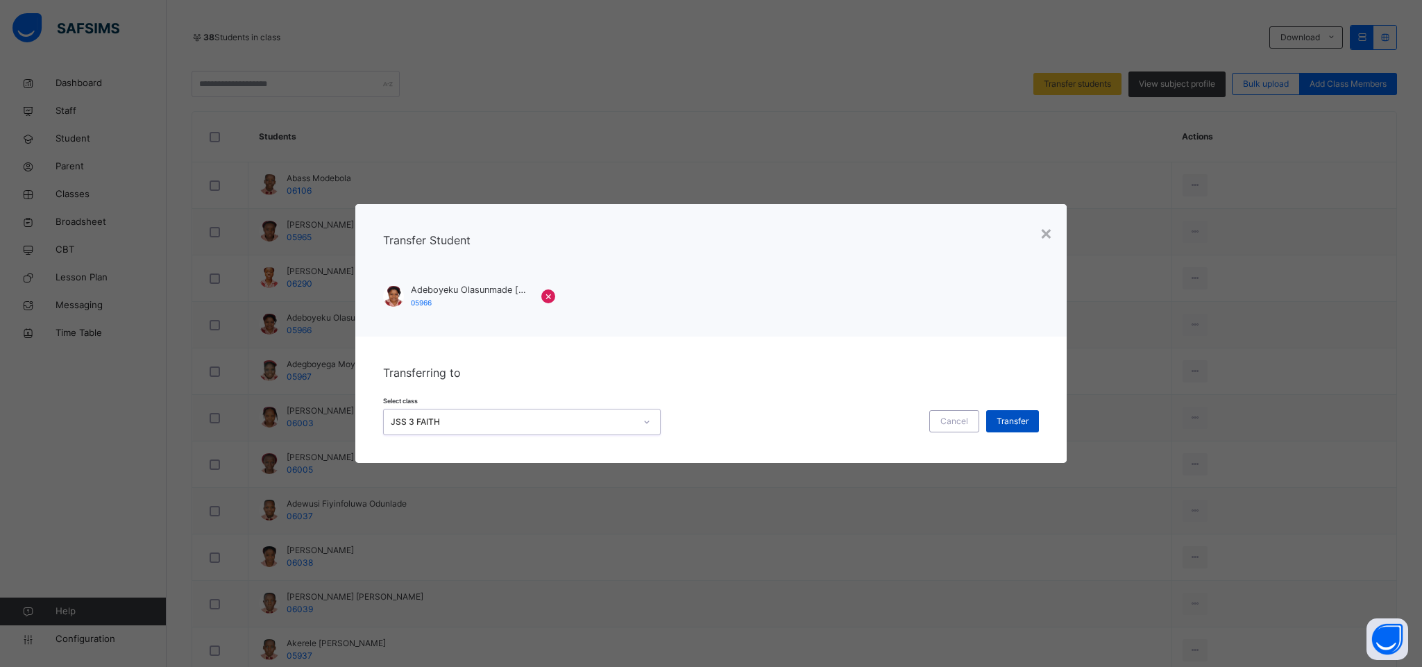
click at [1013, 423] on span "Transfer" at bounding box center [1013, 421] width 32 height 12
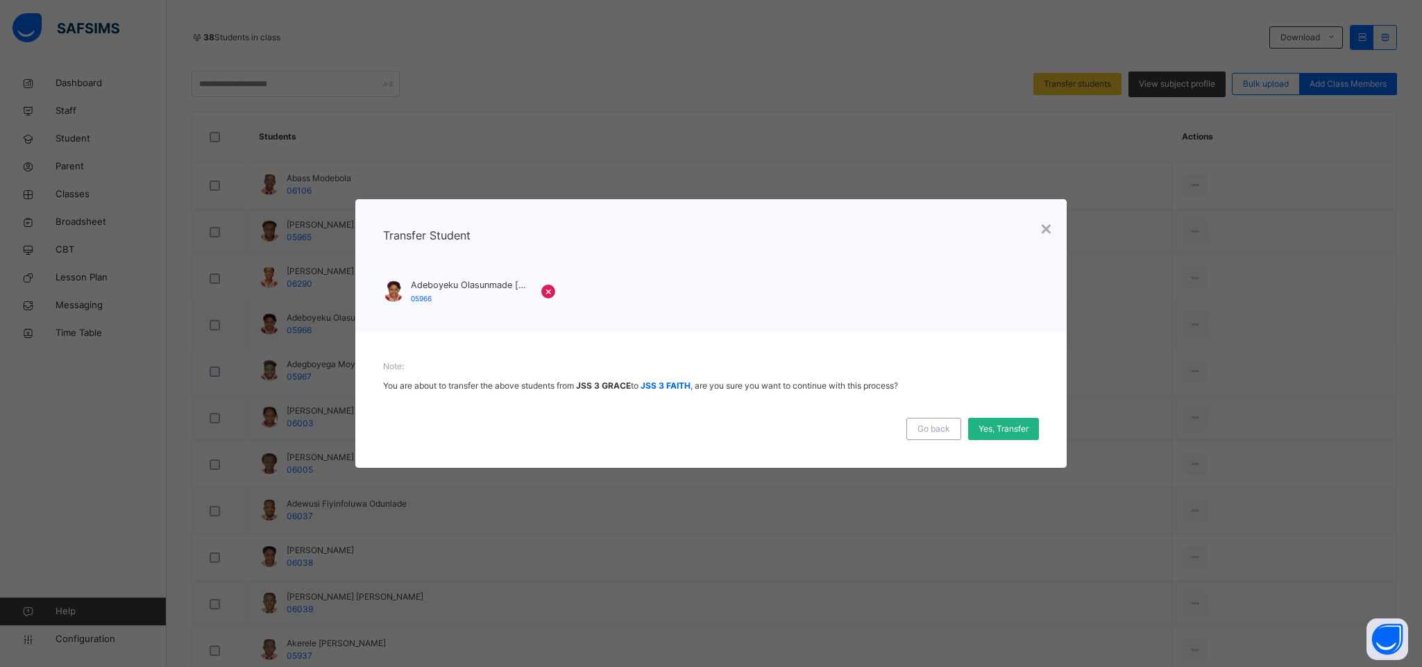
click at [982, 427] on span "Yes, Transfer" at bounding box center [1004, 429] width 50 height 12
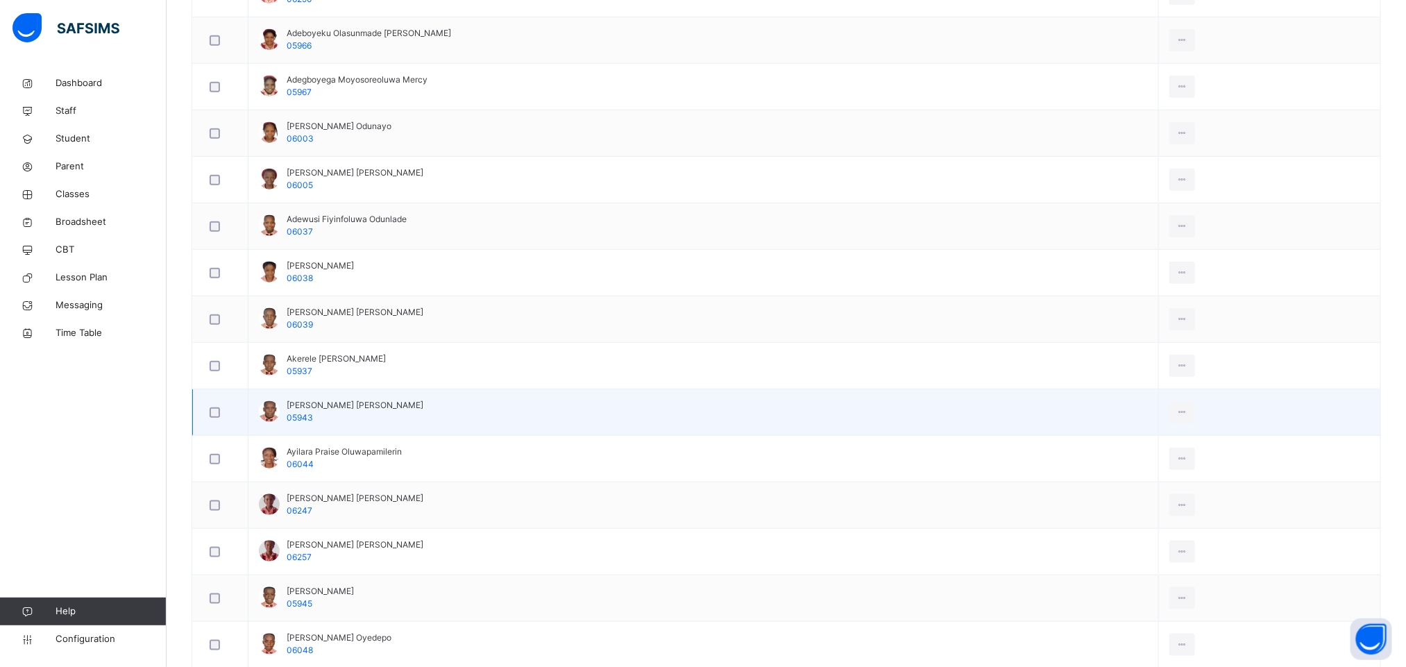
scroll to position [605, 0]
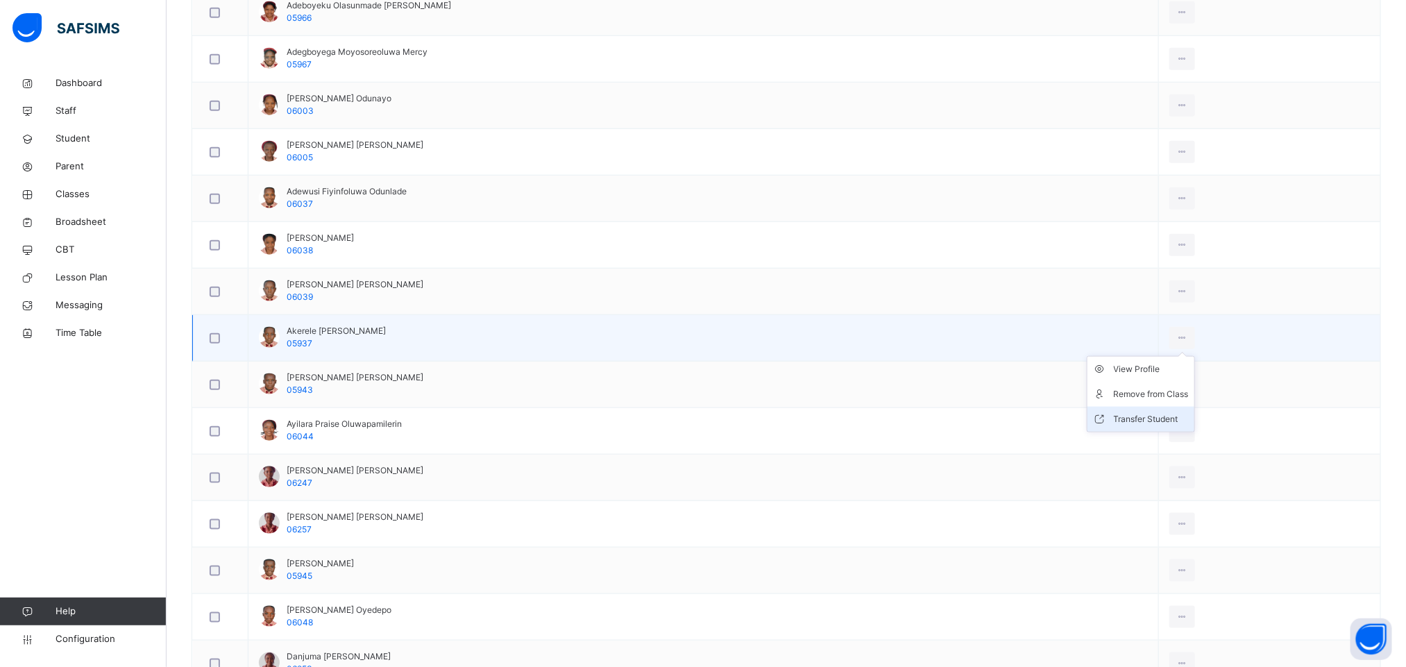
click at [1140, 421] on div "Transfer Student" at bounding box center [1151, 419] width 75 height 14
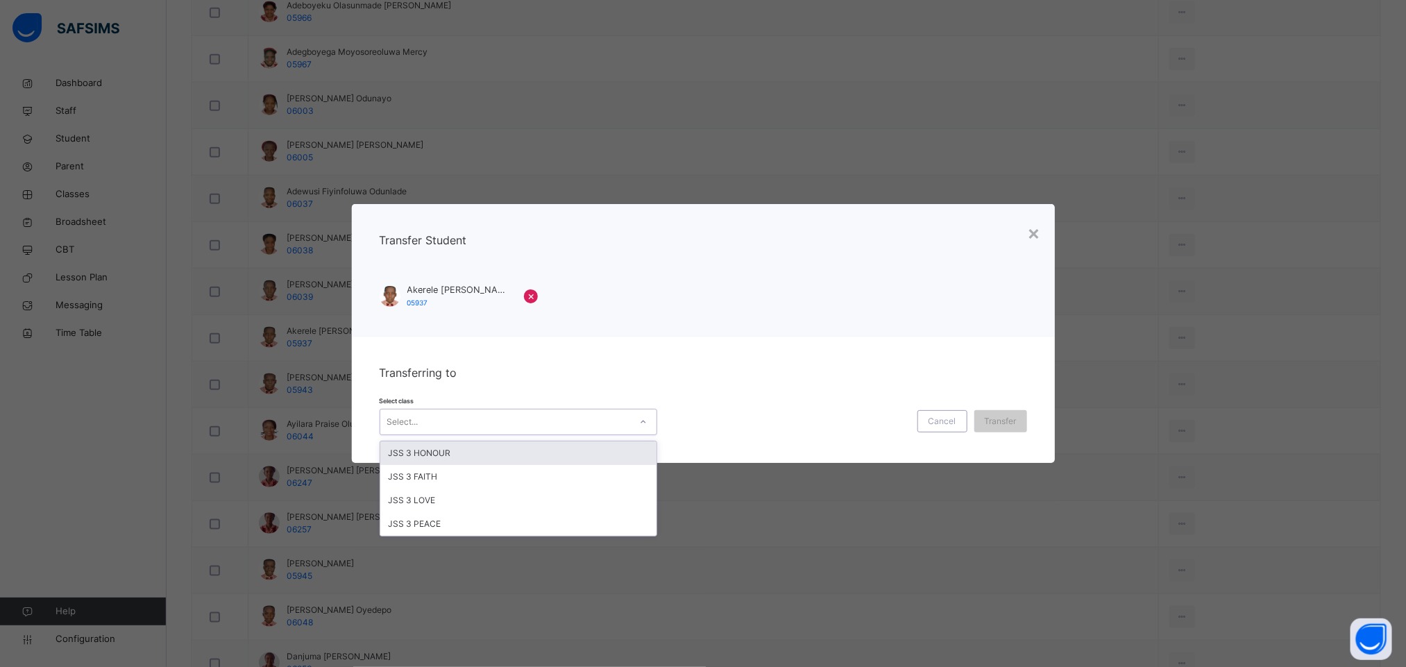
click at [529, 430] on div "Select..." at bounding box center [505, 423] width 250 height 22
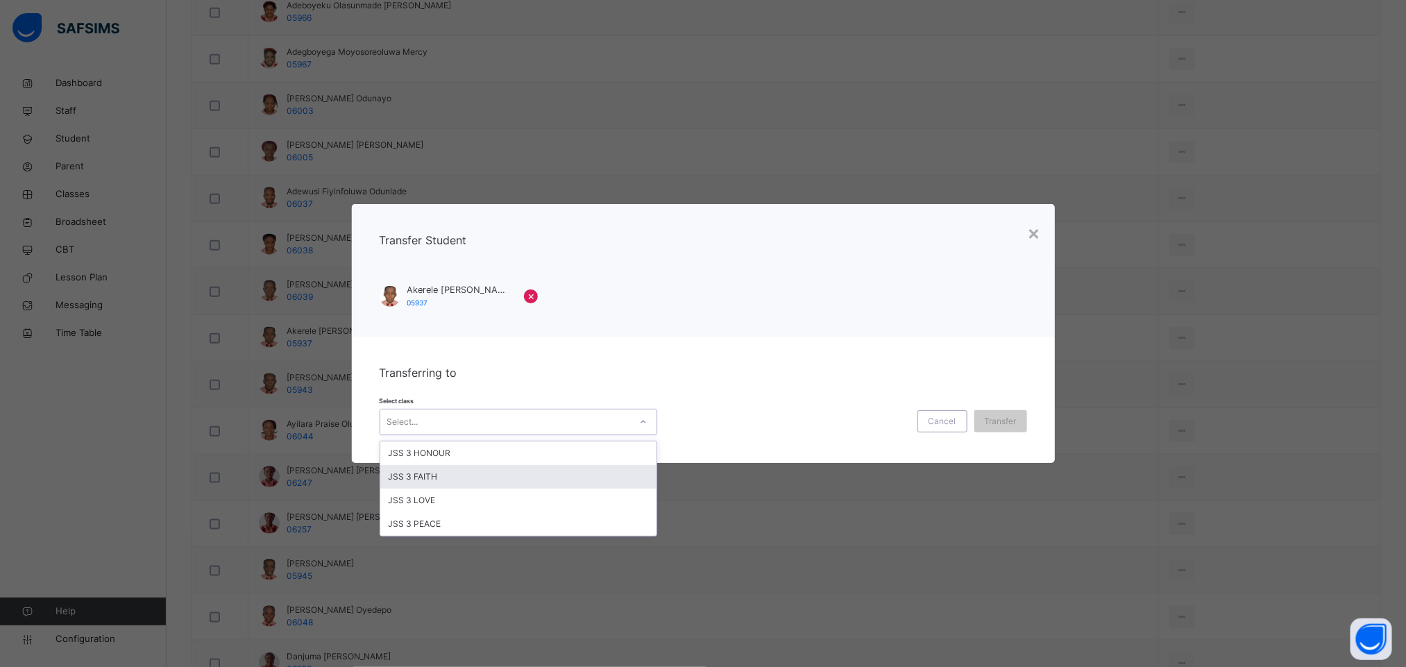
click at [467, 484] on div "JSS 3 FAITH" at bounding box center [518, 477] width 276 height 24
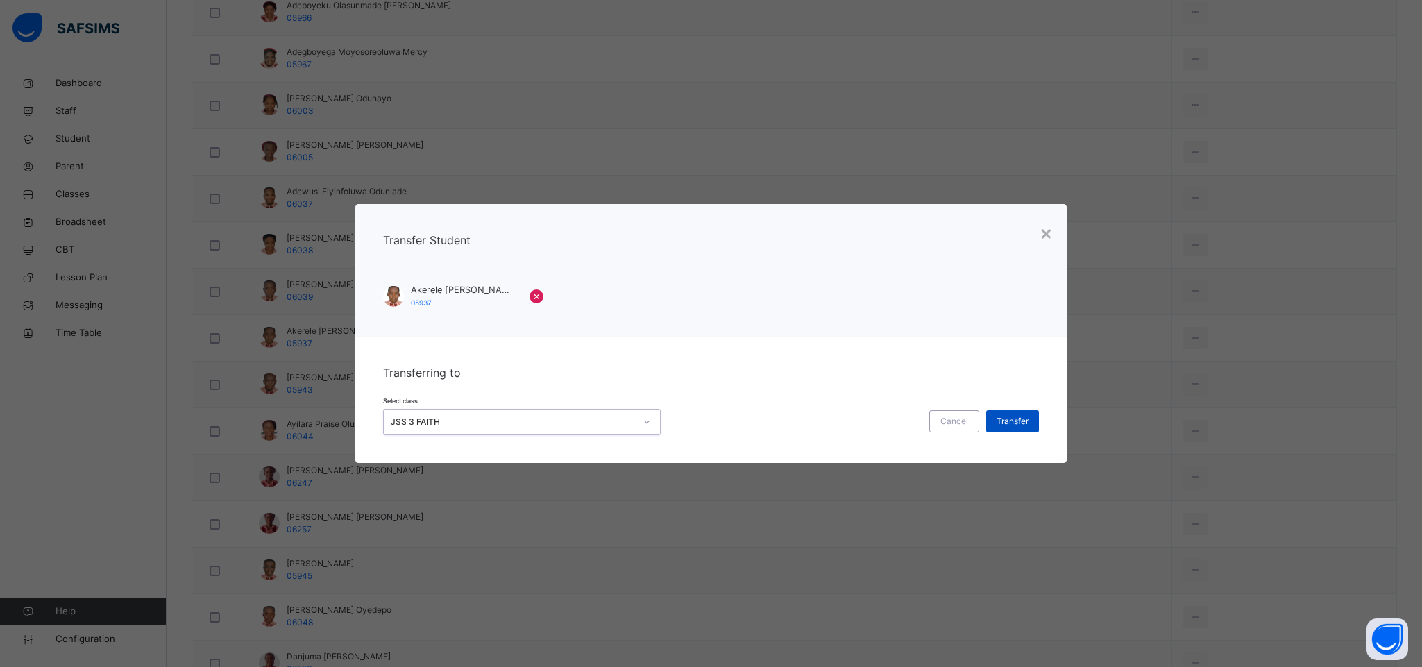
click at [1011, 423] on span "Transfer" at bounding box center [1013, 421] width 32 height 12
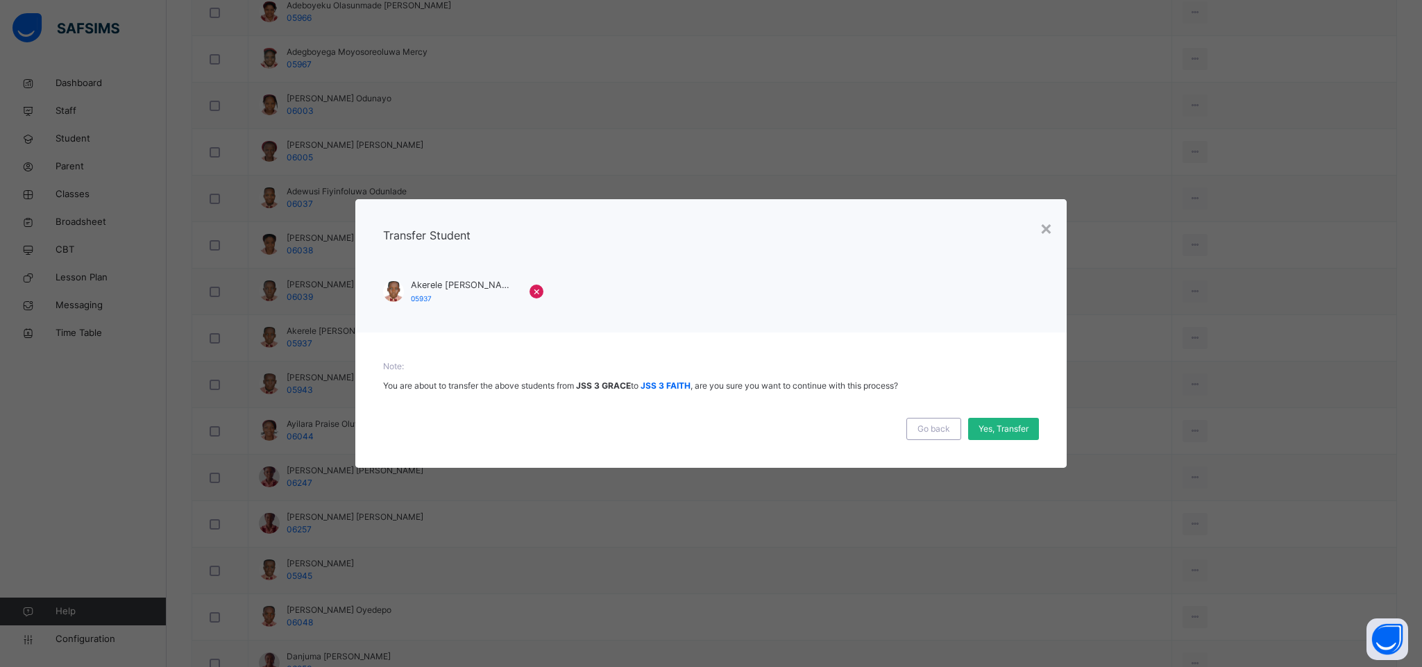
click at [1013, 426] on span "Yes, Transfer" at bounding box center [1004, 429] width 50 height 12
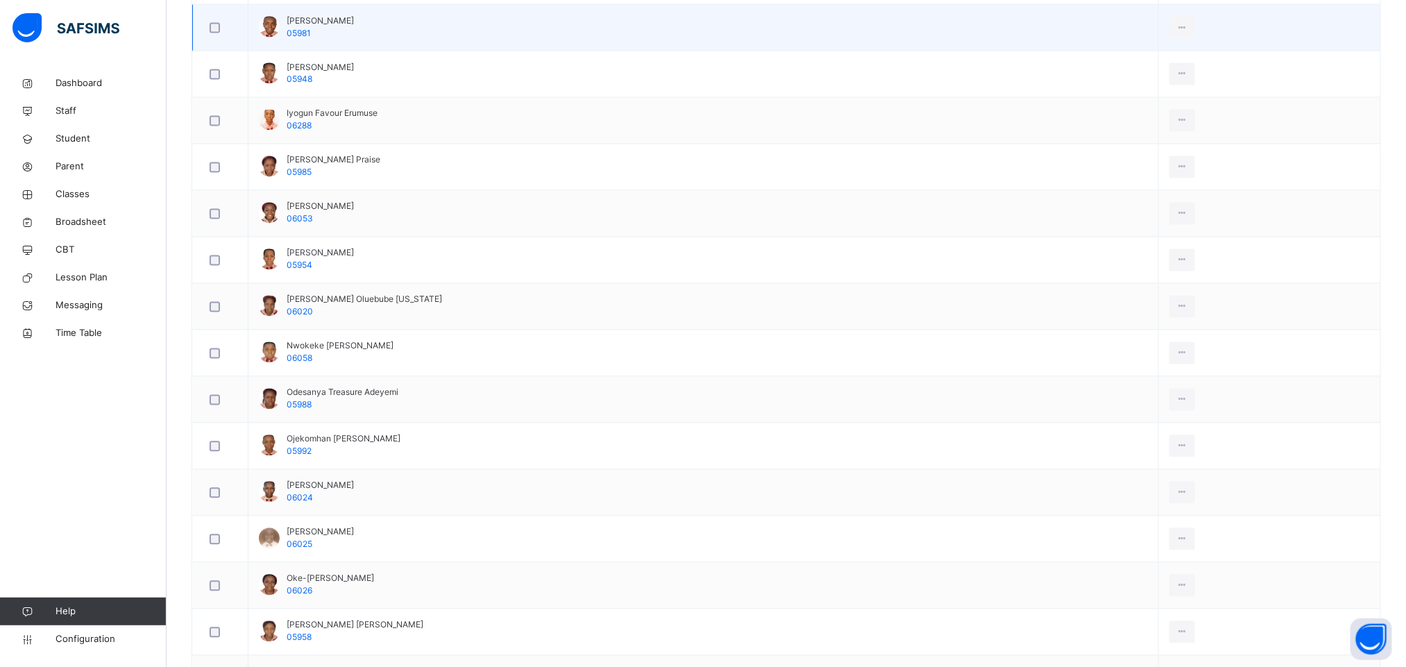
scroll to position [1229, 0]
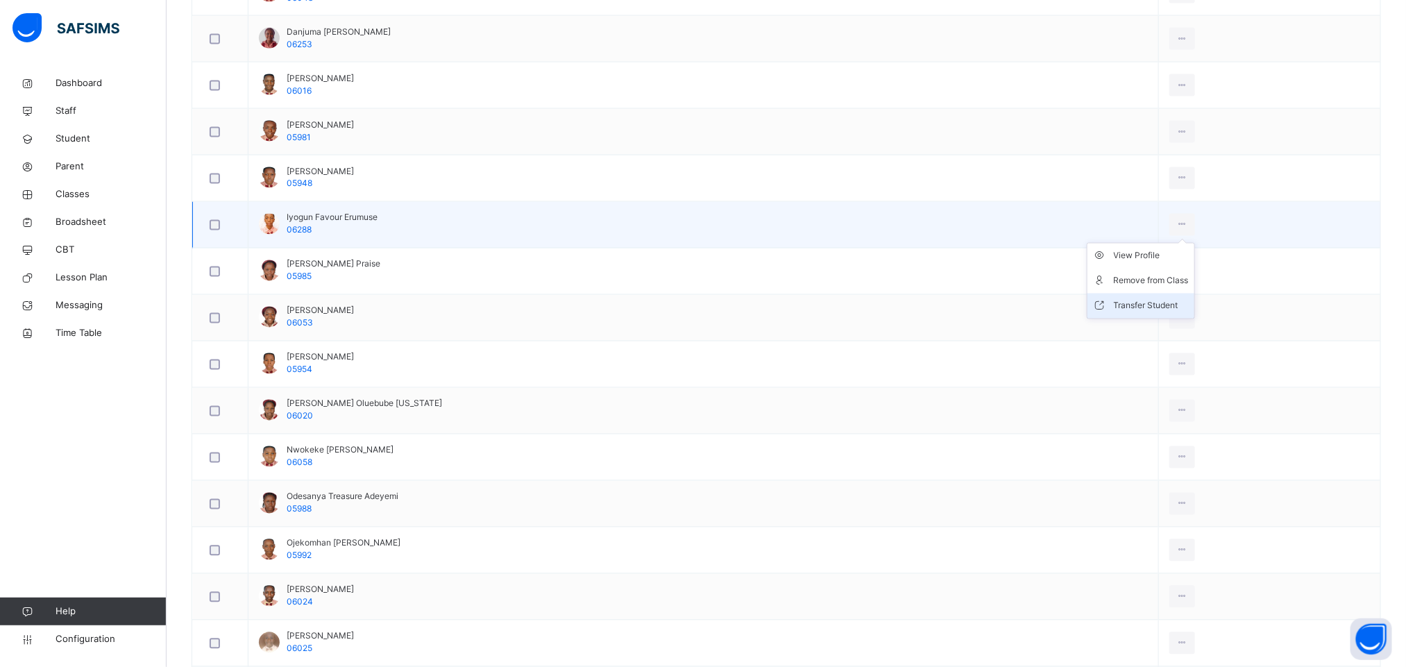
click at [1139, 310] on div "Transfer Student" at bounding box center [1151, 306] width 75 height 14
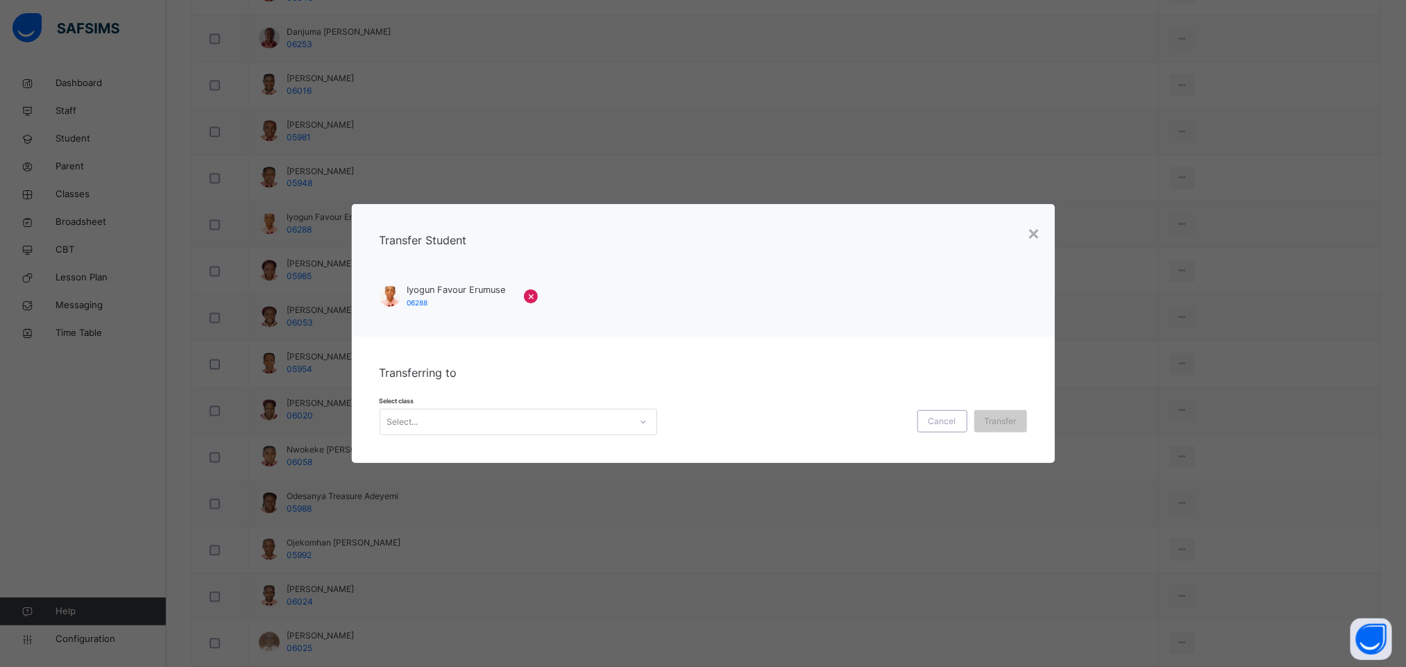
click at [512, 426] on div "Select..." at bounding box center [505, 423] width 250 height 22
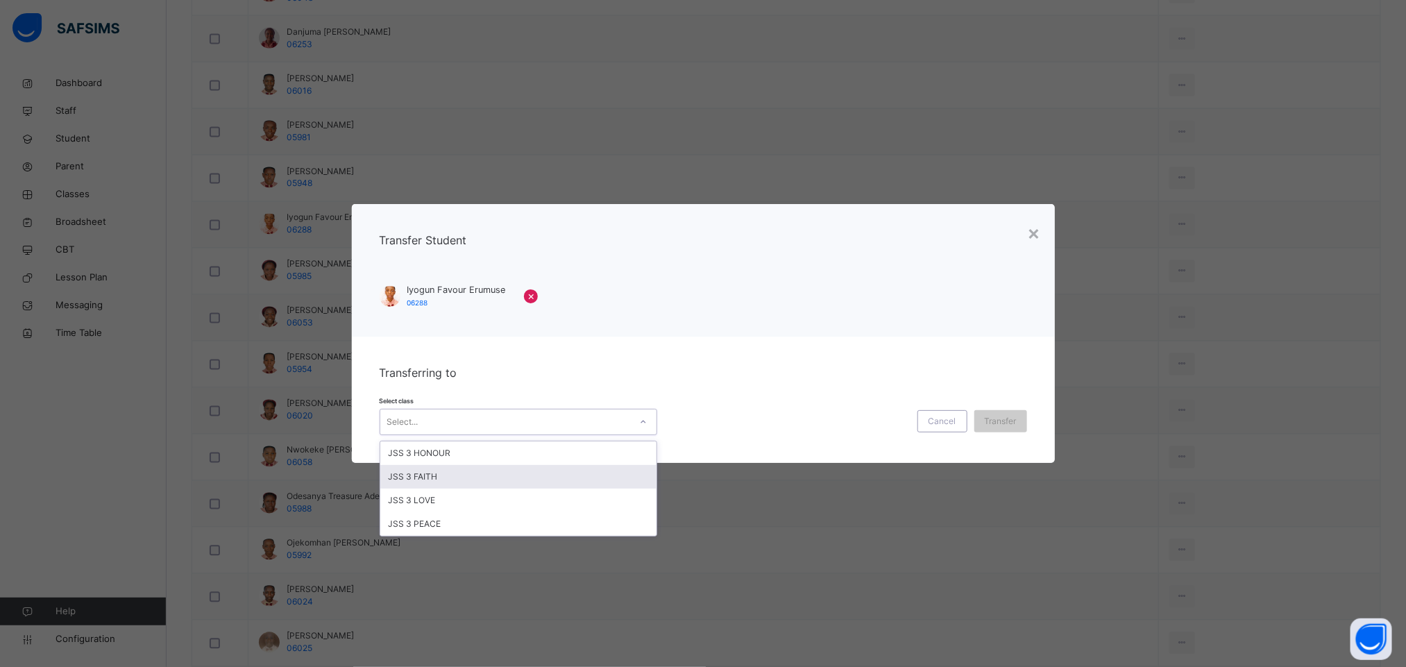
click at [456, 476] on div "JSS 3 FAITH" at bounding box center [518, 477] width 276 height 24
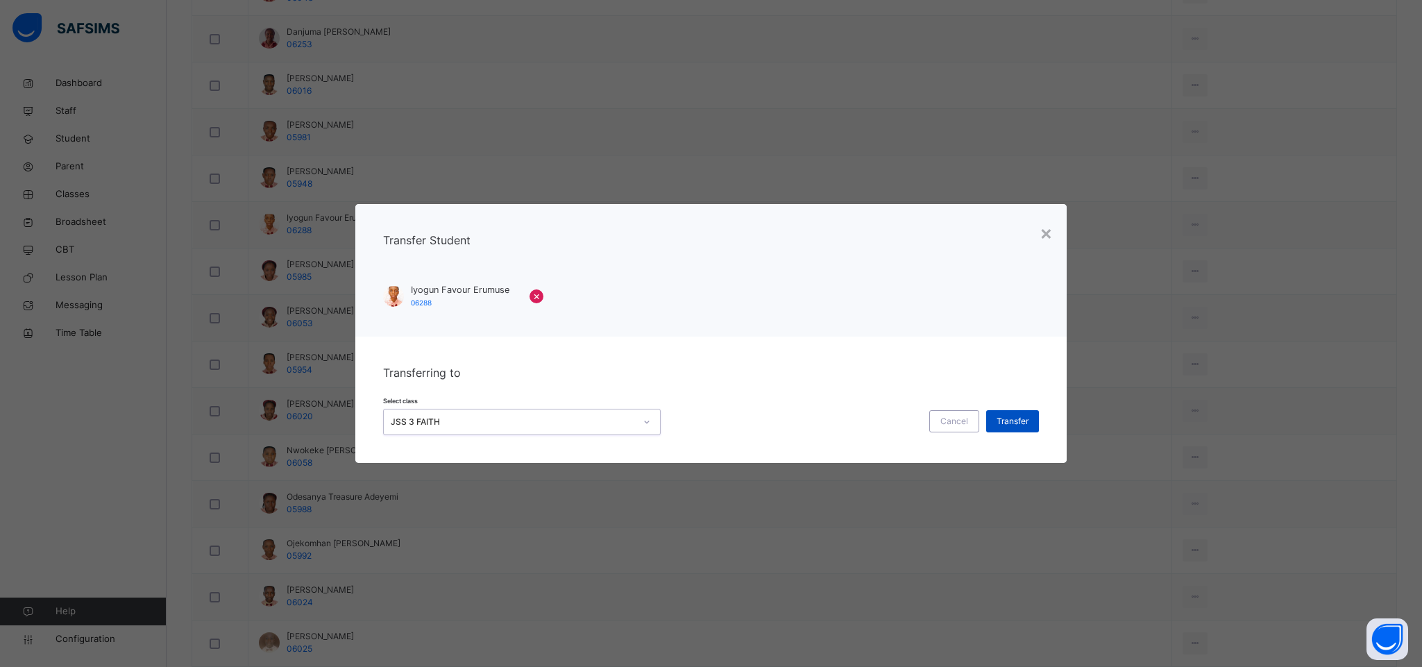
click at [1004, 421] on span "Transfer" at bounding box center [1013, 421] width 32 height 12
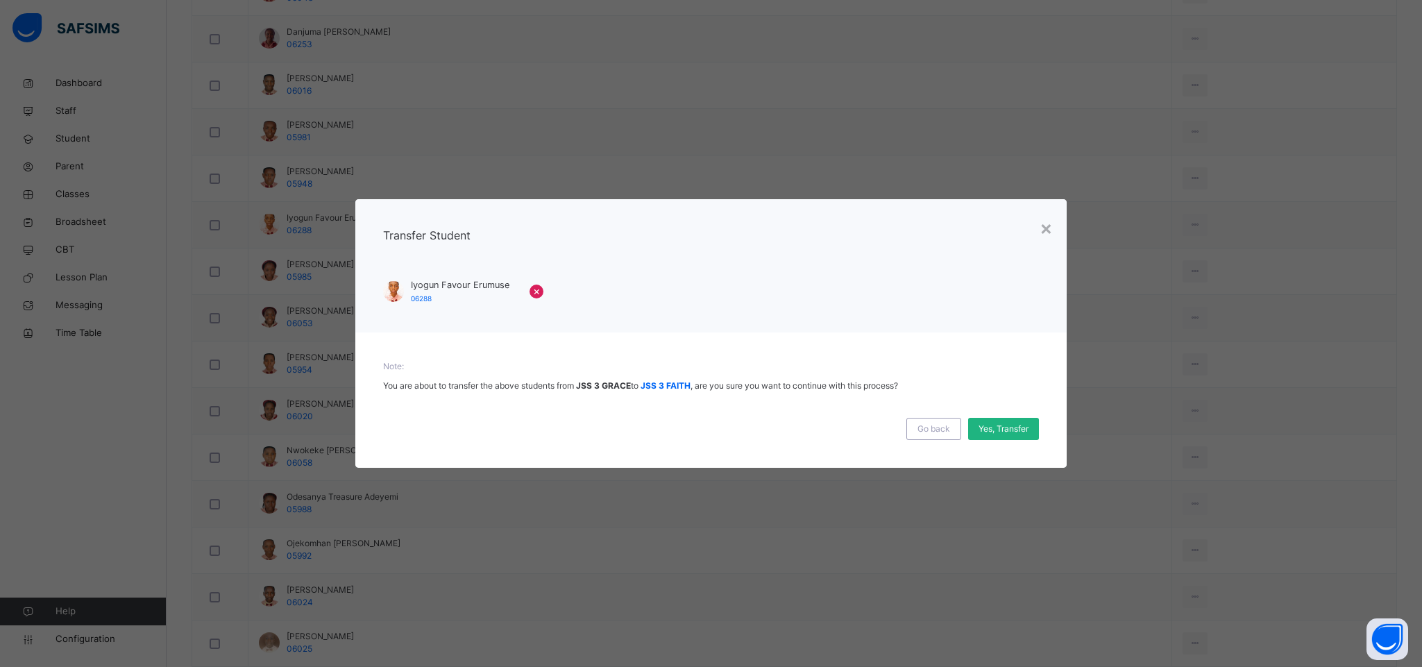
click at [998, 430] on span "Yes, Transfer" at bounding box center [1004, 429] width 50 height 12
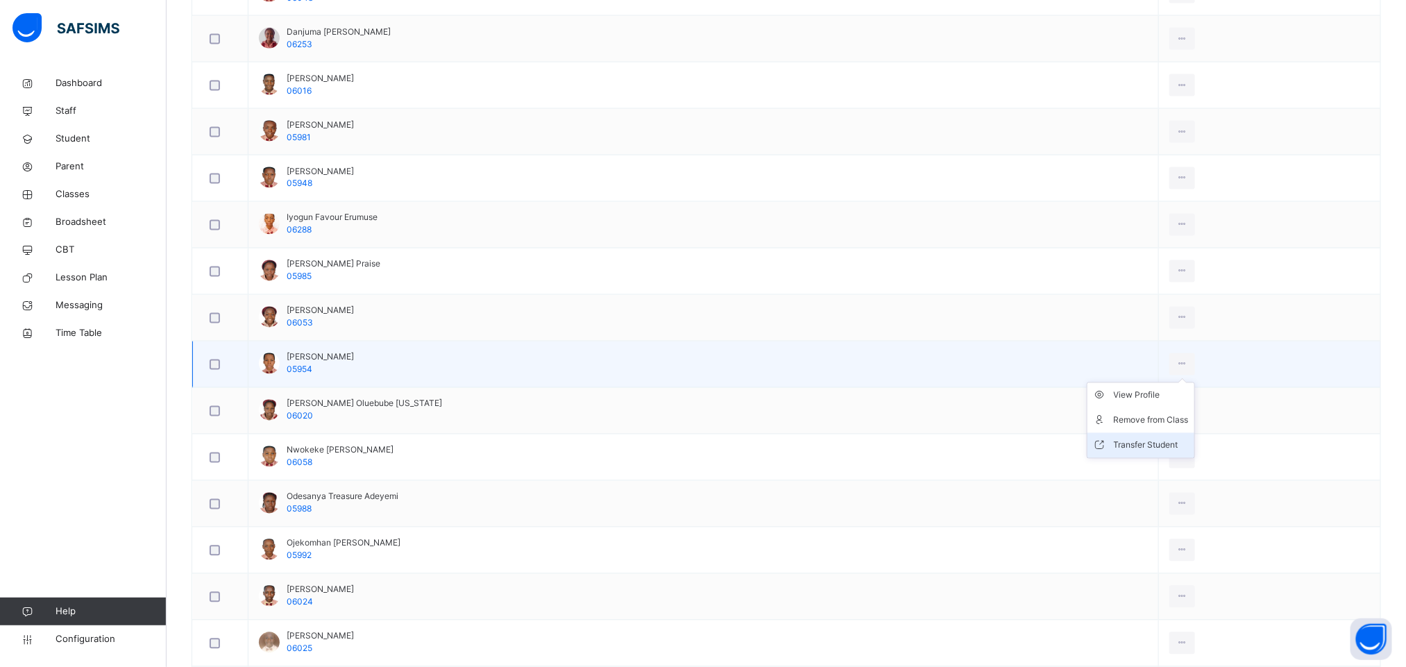
click at [1129, 453] on div "Transfer Student" at bounding box center [1151, 446] width 75 height 14
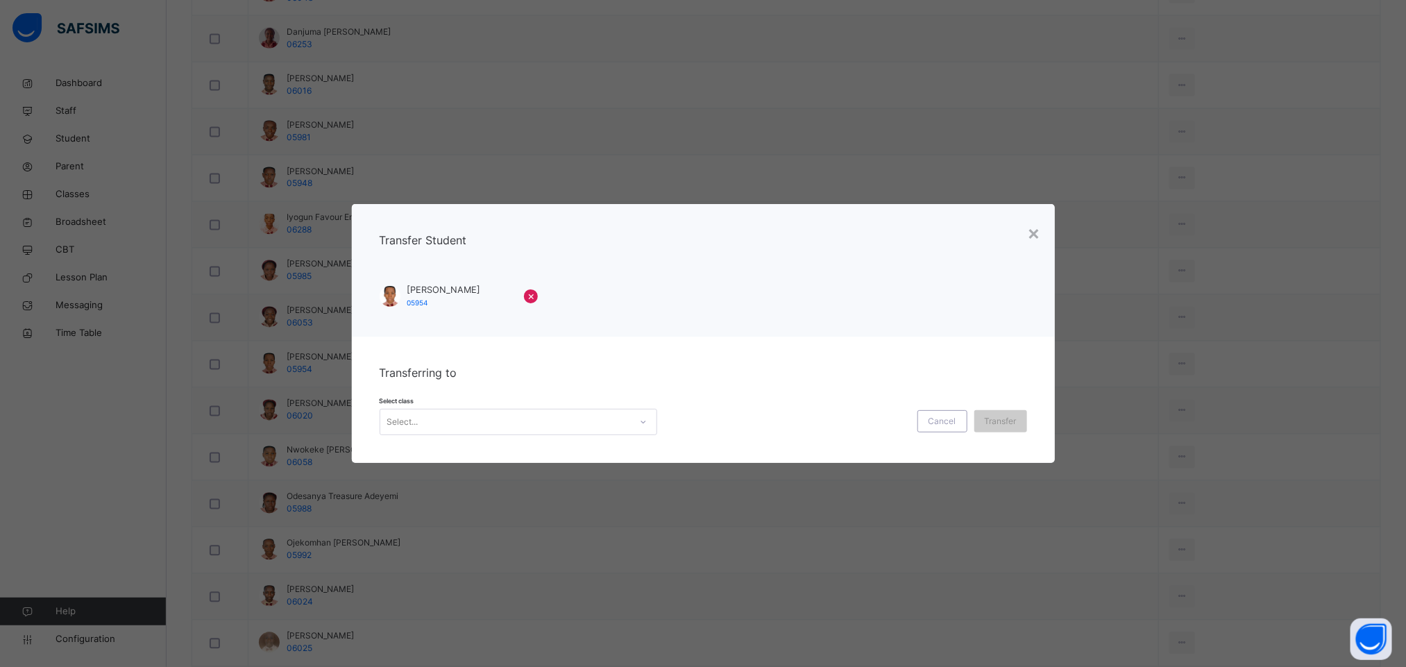
click at [581, 426] on div "Select..." at bounding box center [505, 423] width 250 height 22
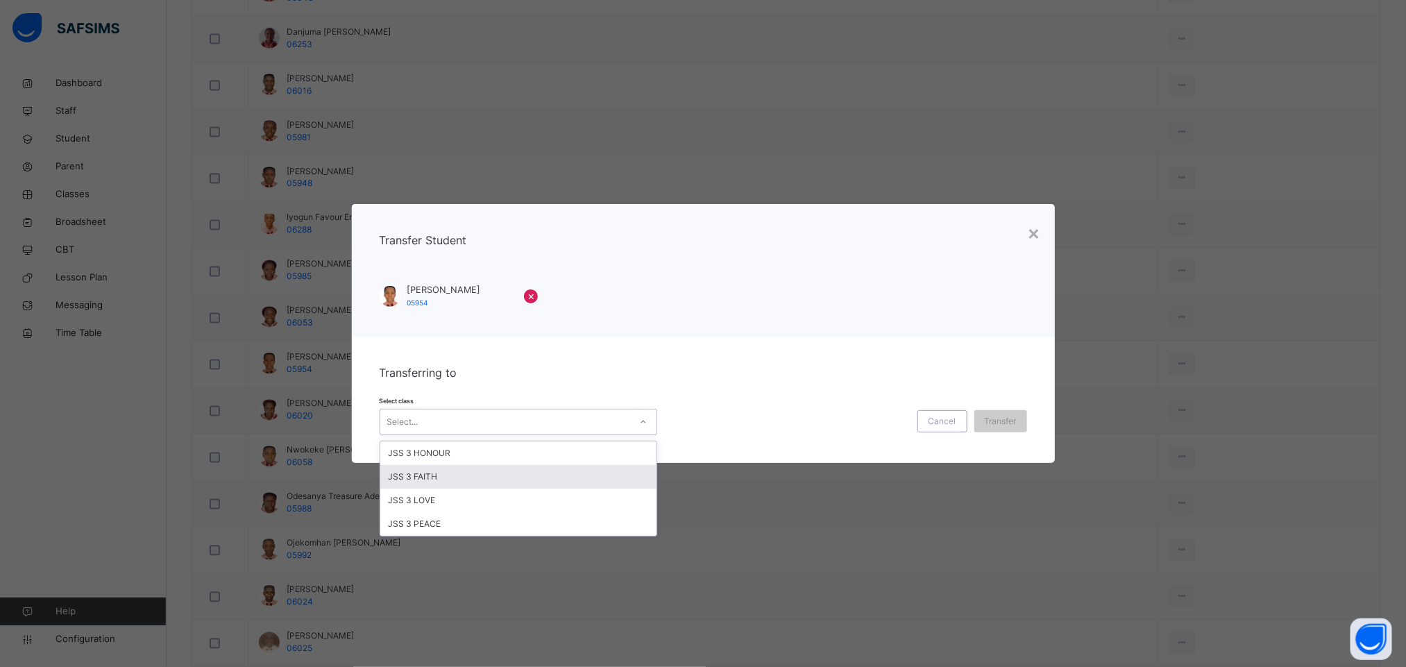
click at [510, 473] on div "JSS 3 FAITH" at bounding box center [518, 477] width 276 height 24
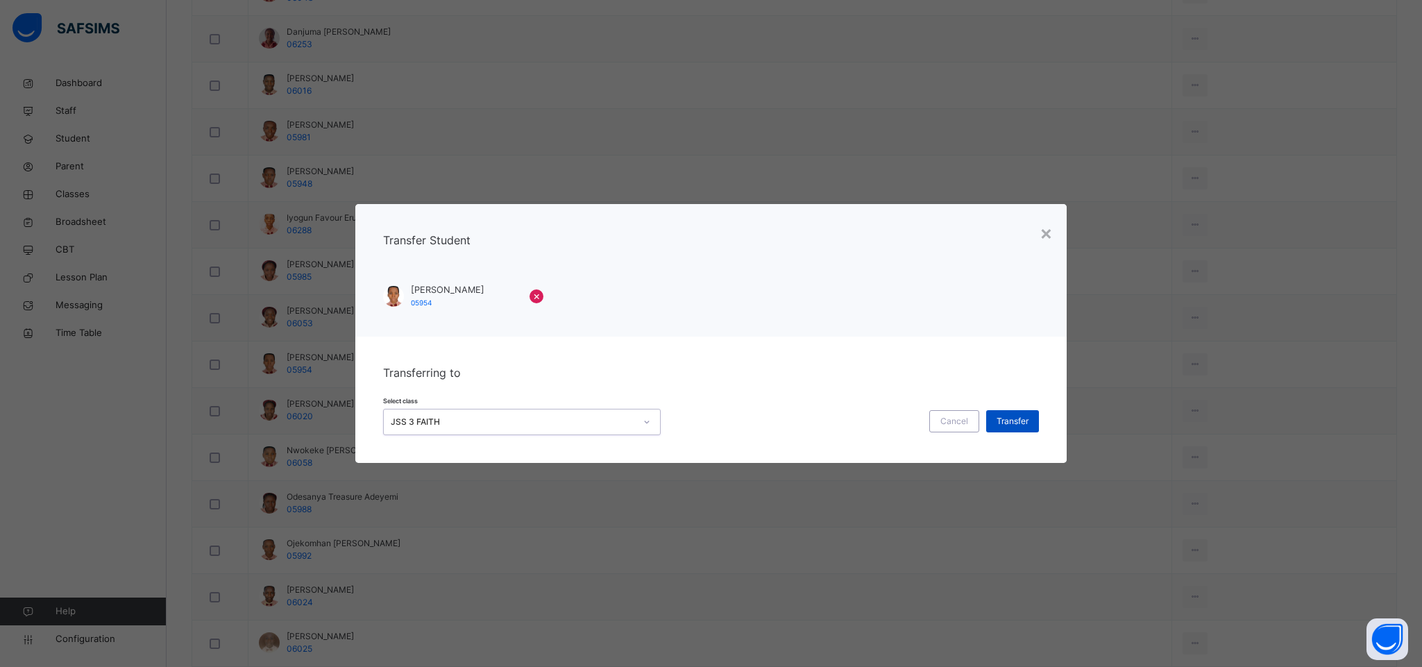
click at [1002, 421] on span "Transfer" at bounding box center [1013, 421] width 32 height 12
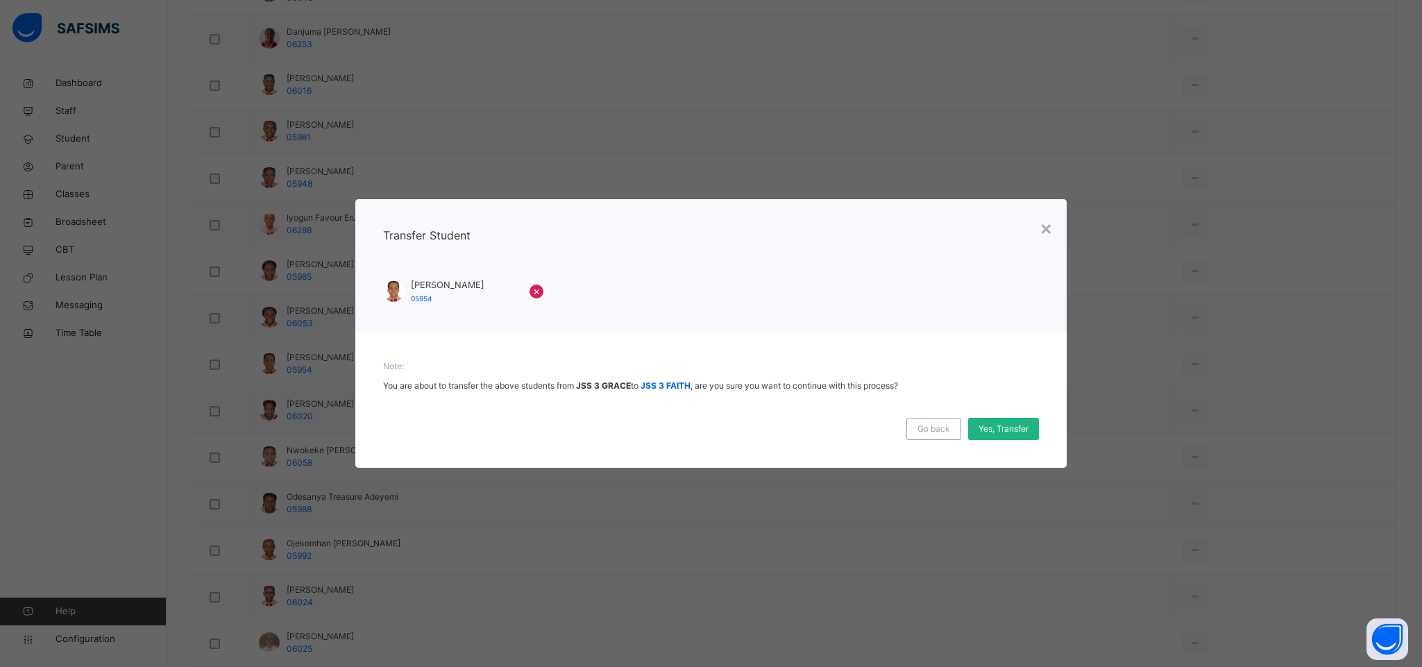
click at [1004, 436] on div "Yes, Transfer" at bounding box center [1003, 429] width 71 height 22
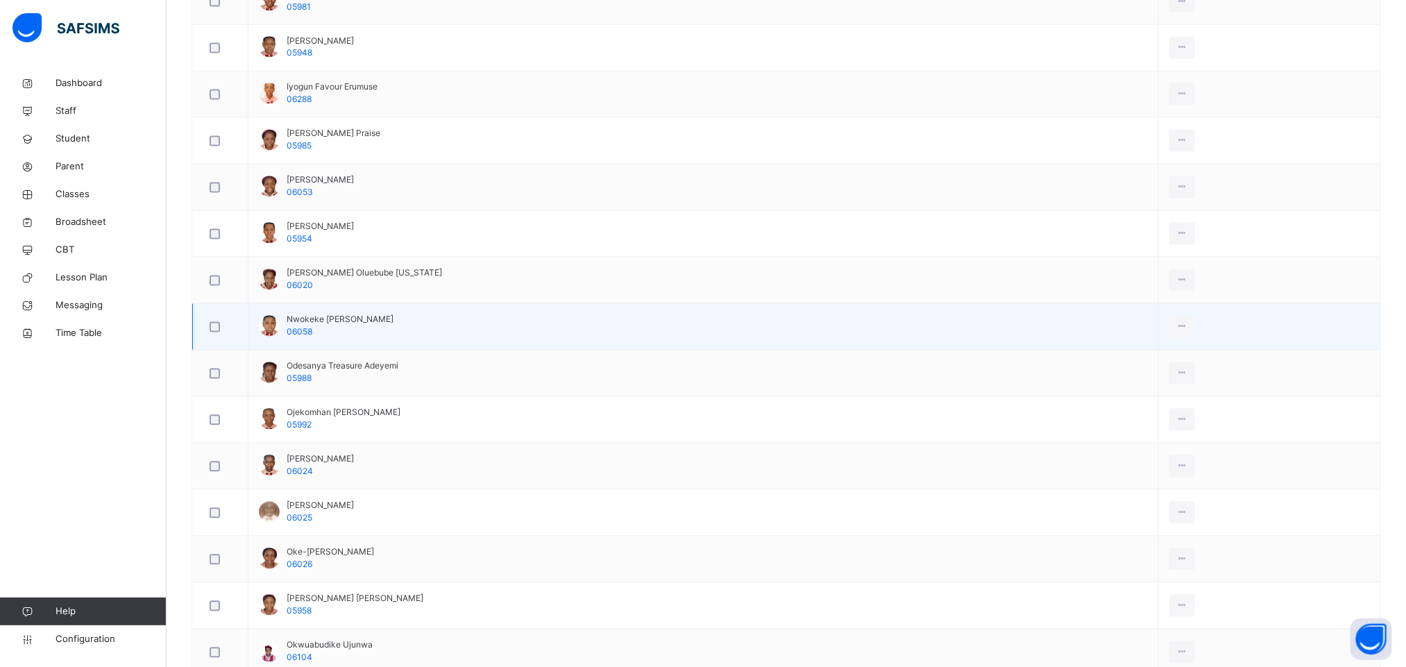
scroll to position [1438, 0]
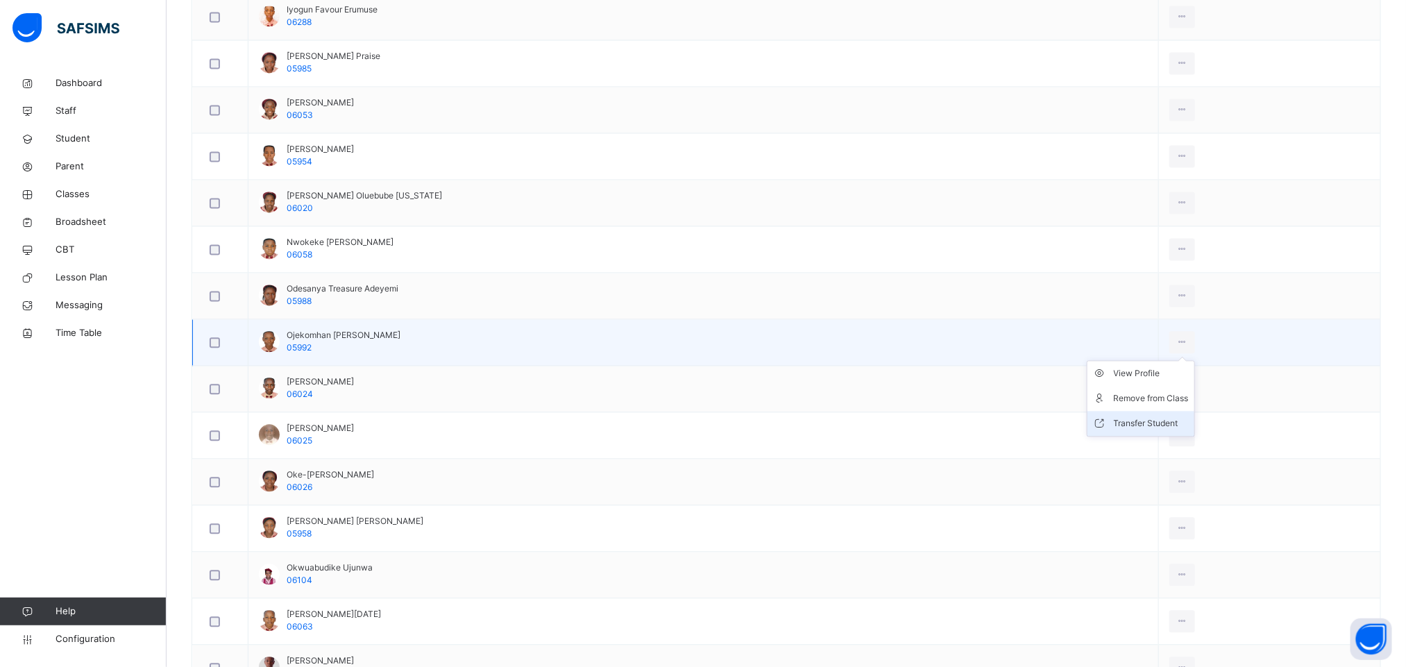
click at [1134, 430] on div "Transfer Student" at bounding box center [1151, 424] width 75 height 14
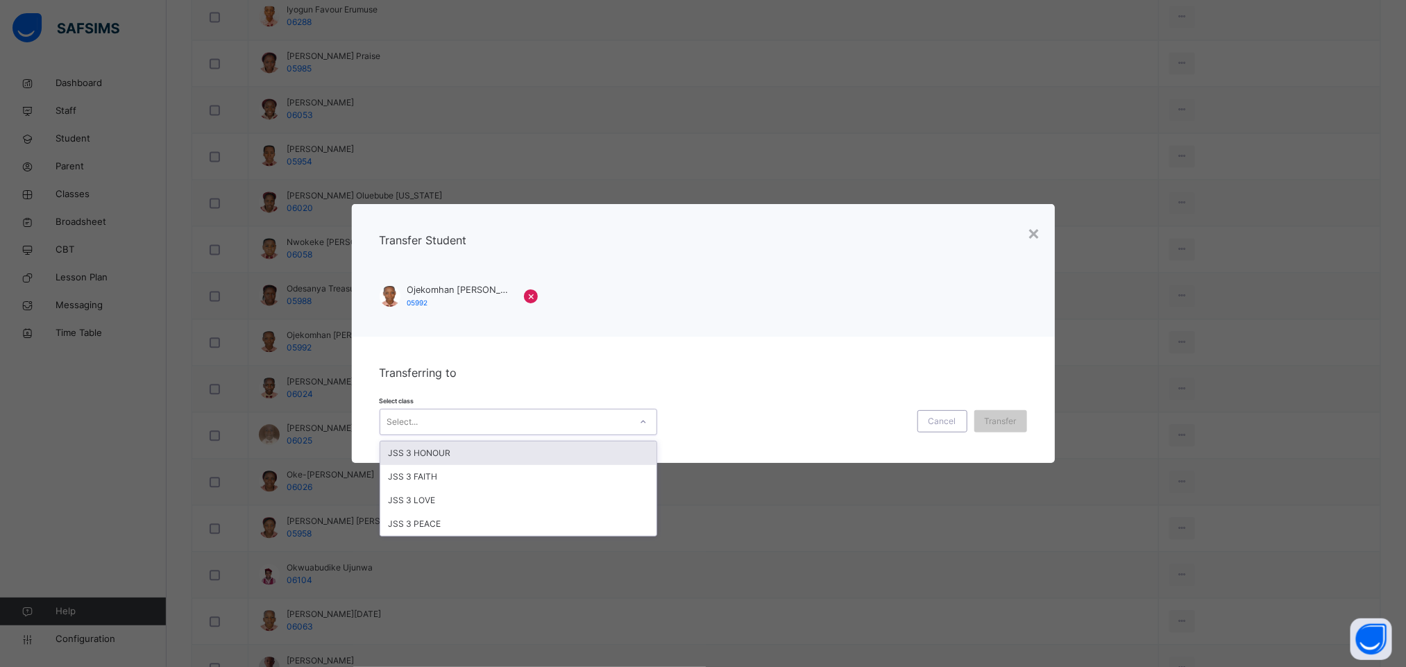
click at [586, 423] on div "Select..." at bounding box center [505, 423] width 250 height 22
click at [500, 452] on div "JSS 3 HONOUR" at bounding box center [518, 454] width 276 height 24
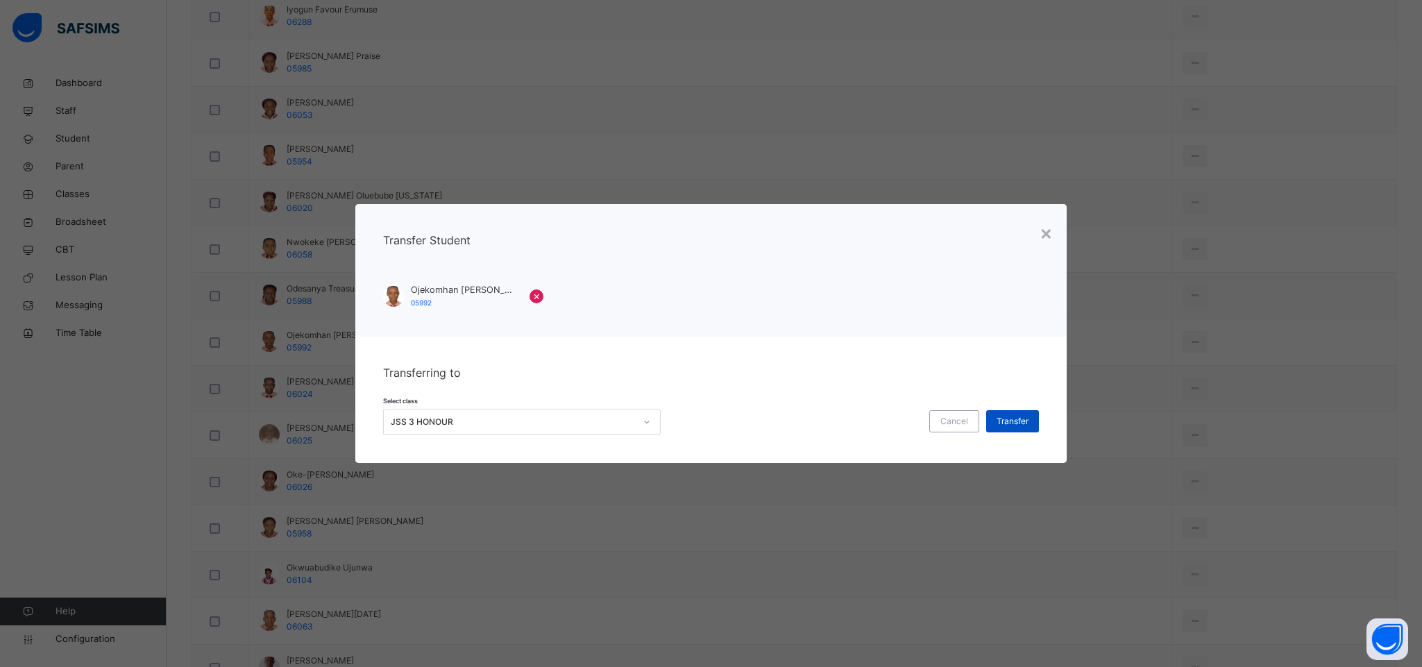
click at [1008, 415] on span "Transfer" at bounding box center [1013, 421] width 32 height 12
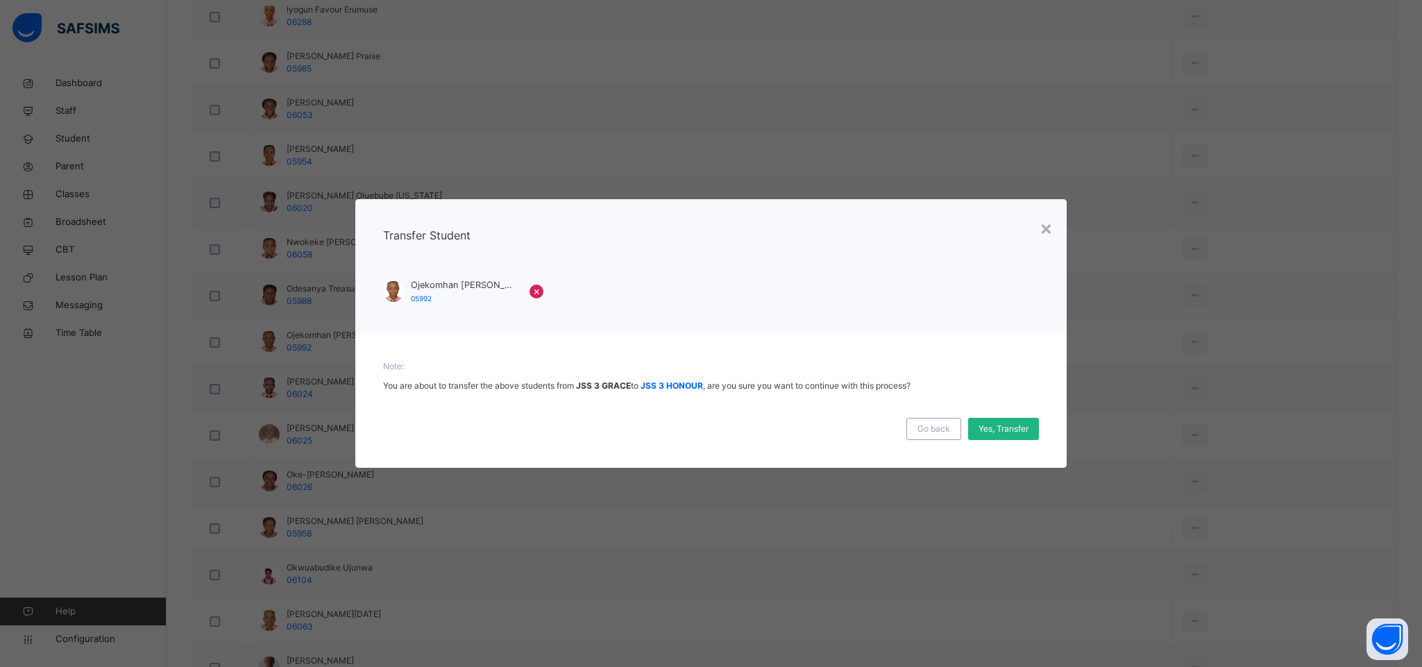
click at [1002, 434] on span "Yes, Transfer" at bounding box center [1004, 429] width 50 height 12
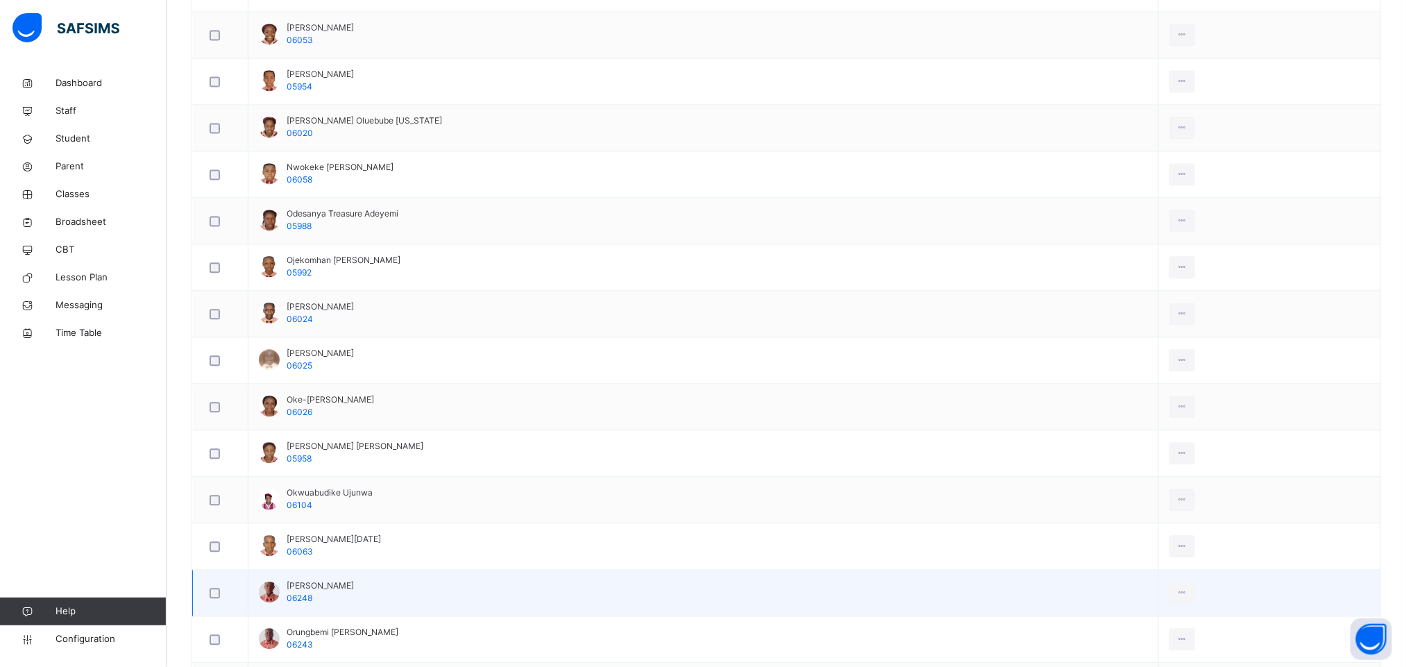
scroll to position [1646, 0]
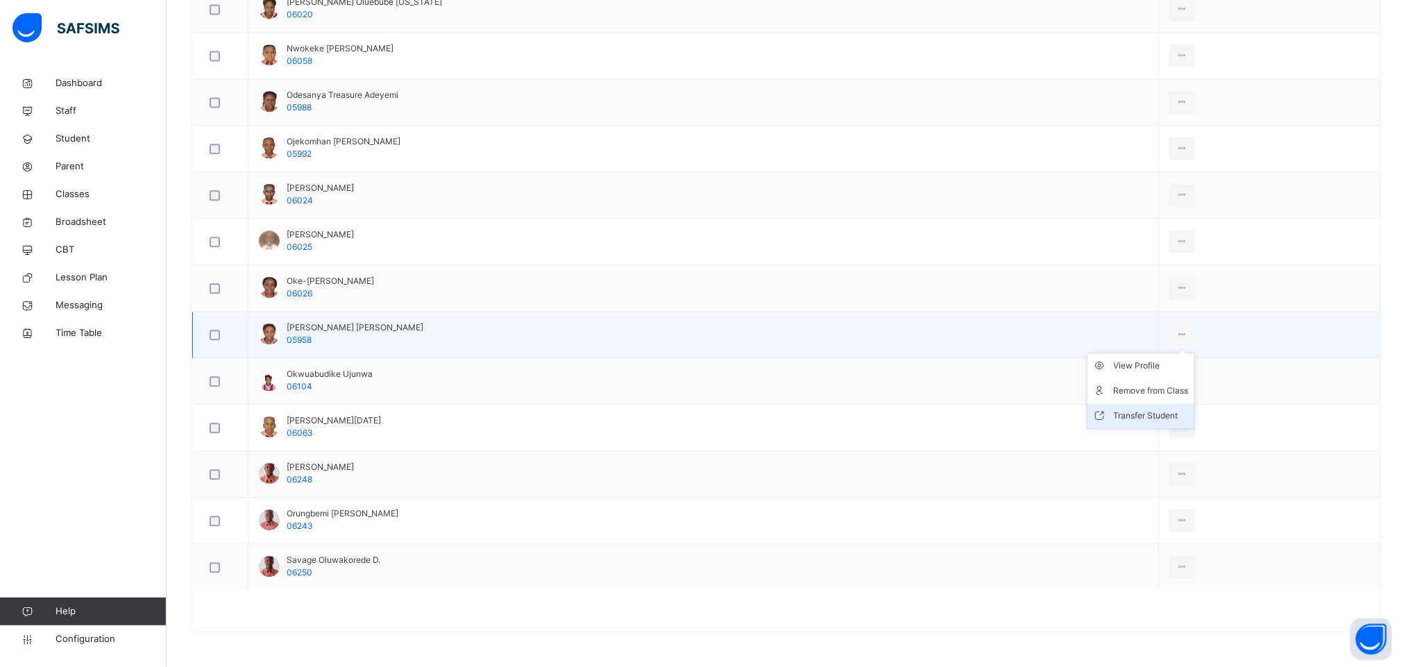
click at [1150, 409] on div "Transfer Student" at bounding box center [1151, 416] width 75 height 14
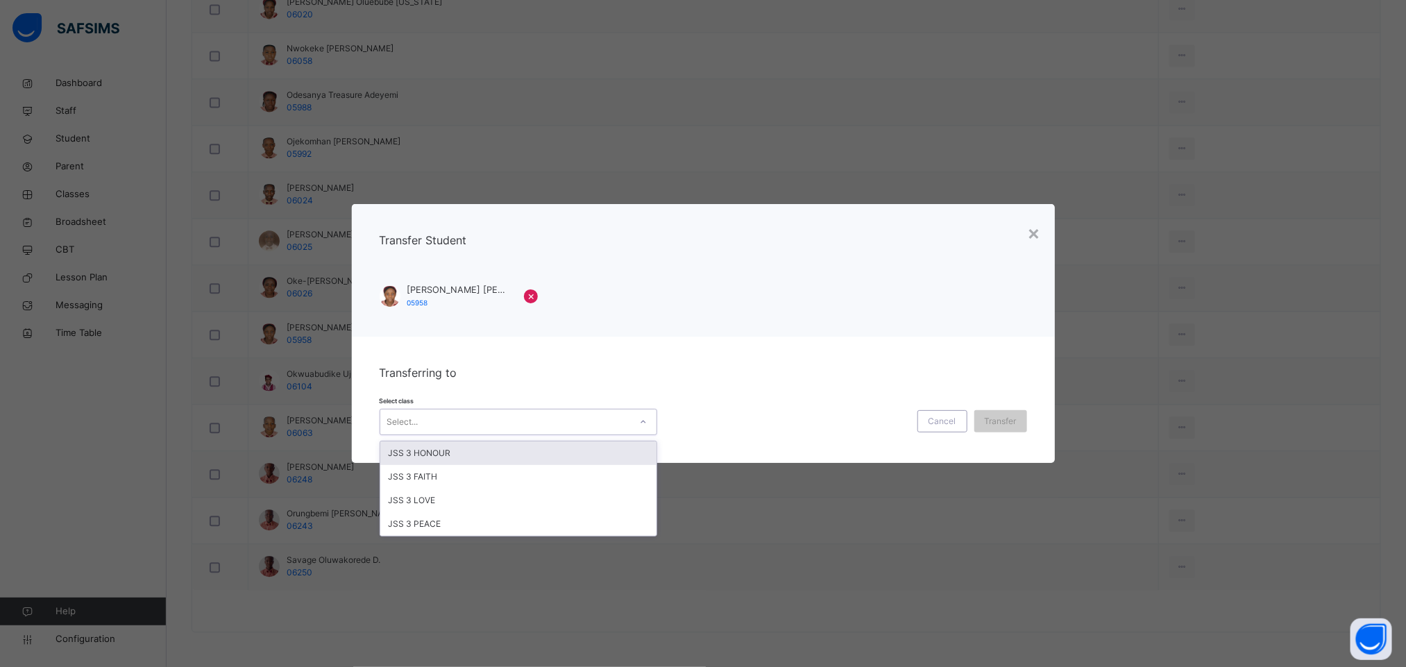
click at [521, 425] on div "Select..." at bounding box center [505, 423] width 250 height 22
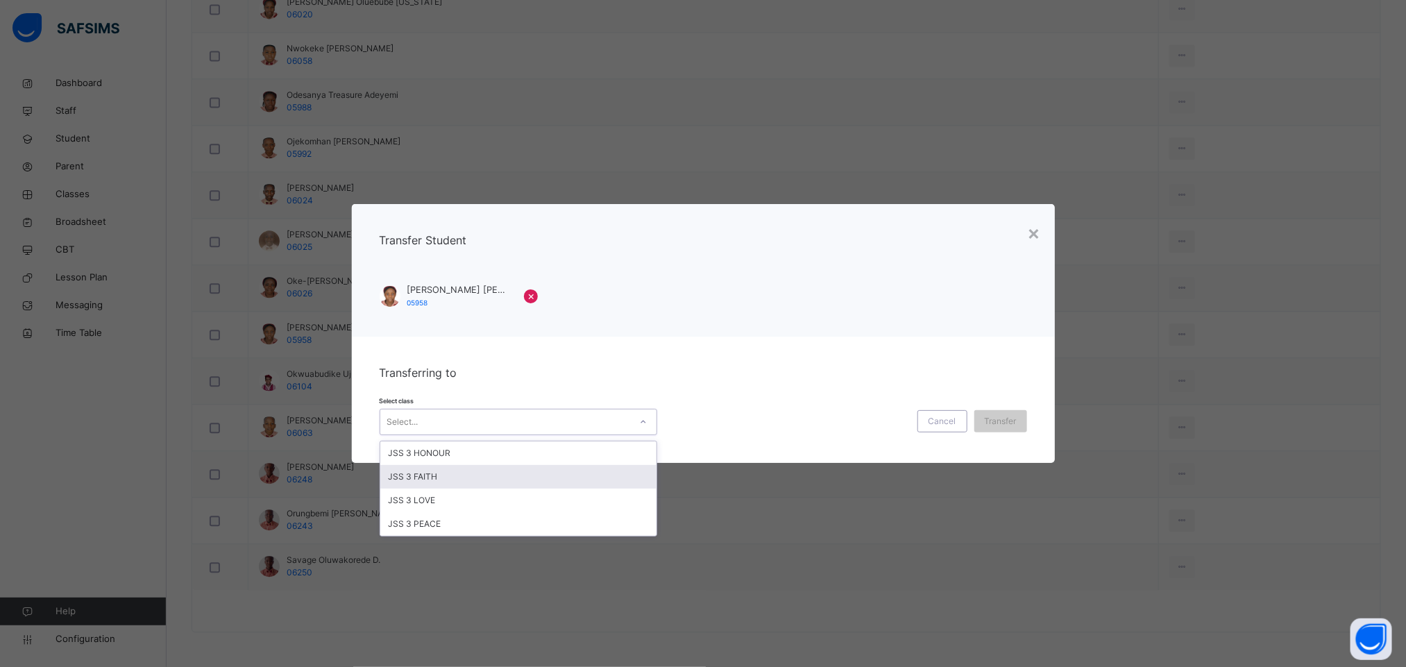
click at [496, 477] on div "JSS 3 FAITH" at bounding box center [518, 477] width 276 height 24
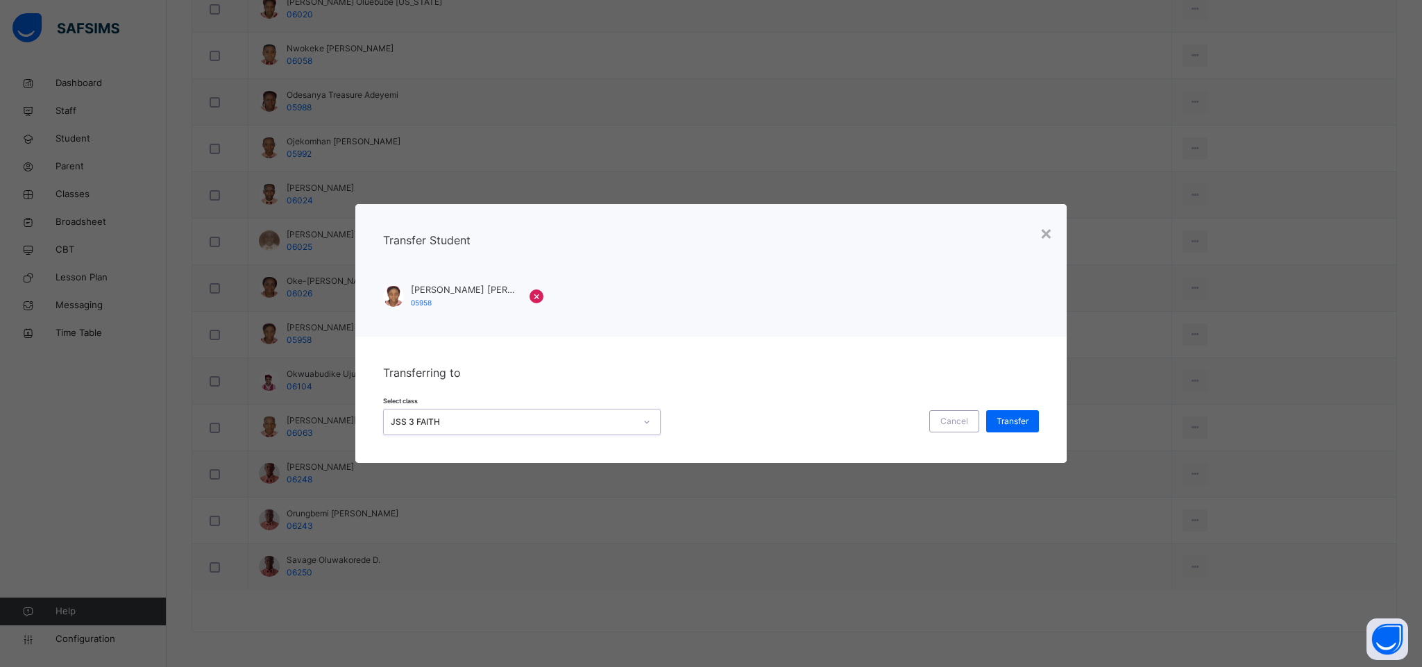
click at [1019, 407] on div "Select class option JSS 3 FAITH, selected. 0 results available. Select is focus…" at bounding box center [711, 415] width 656 height 40
click at [1014, 417] on span "Transfer" at bounding box center [1013, 421] width 32 height 12
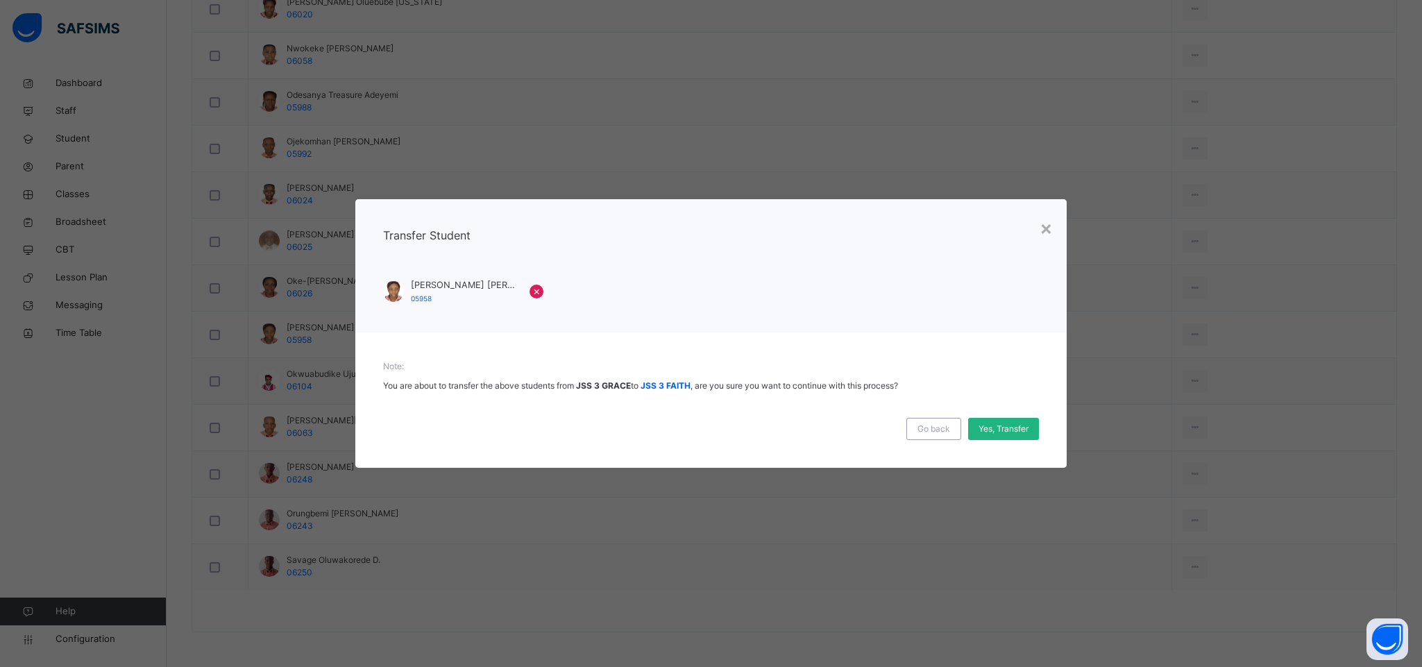
click at [988, 433] on span "Yes, Transfer" at bounding box center [1004, 429] width 50 height 12
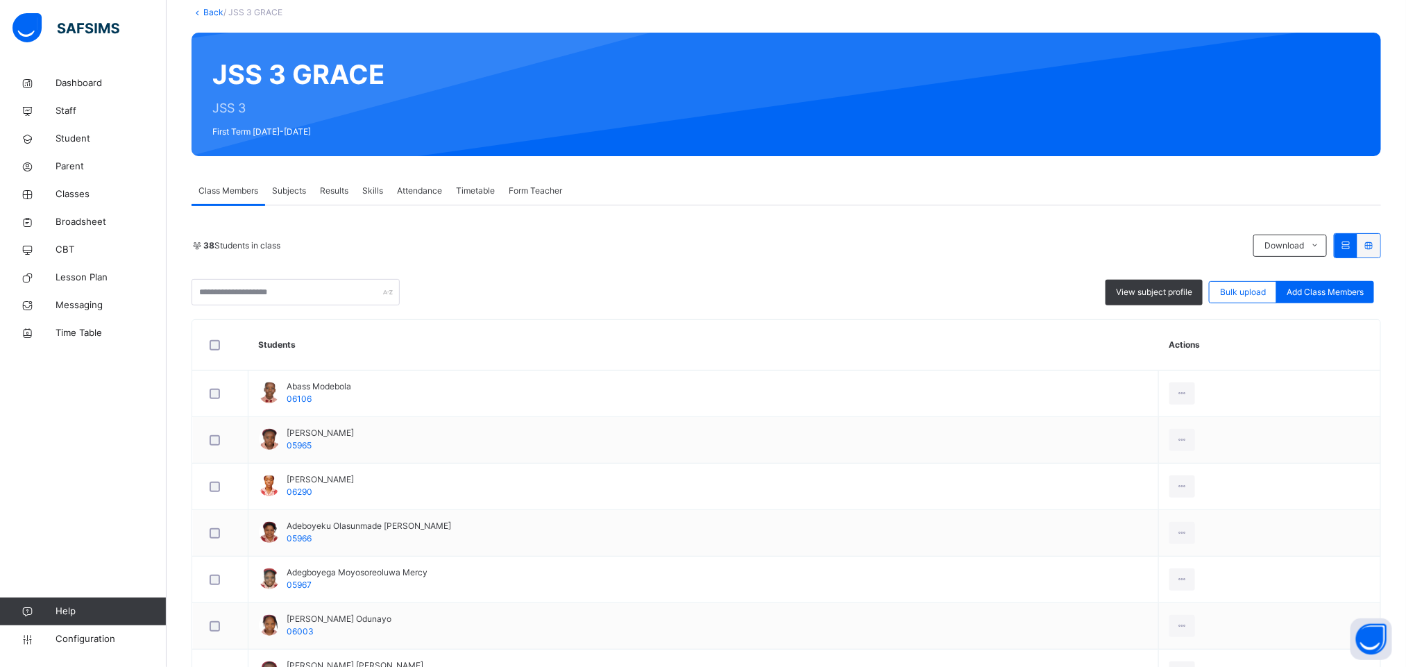
scroll to position [0, 0]
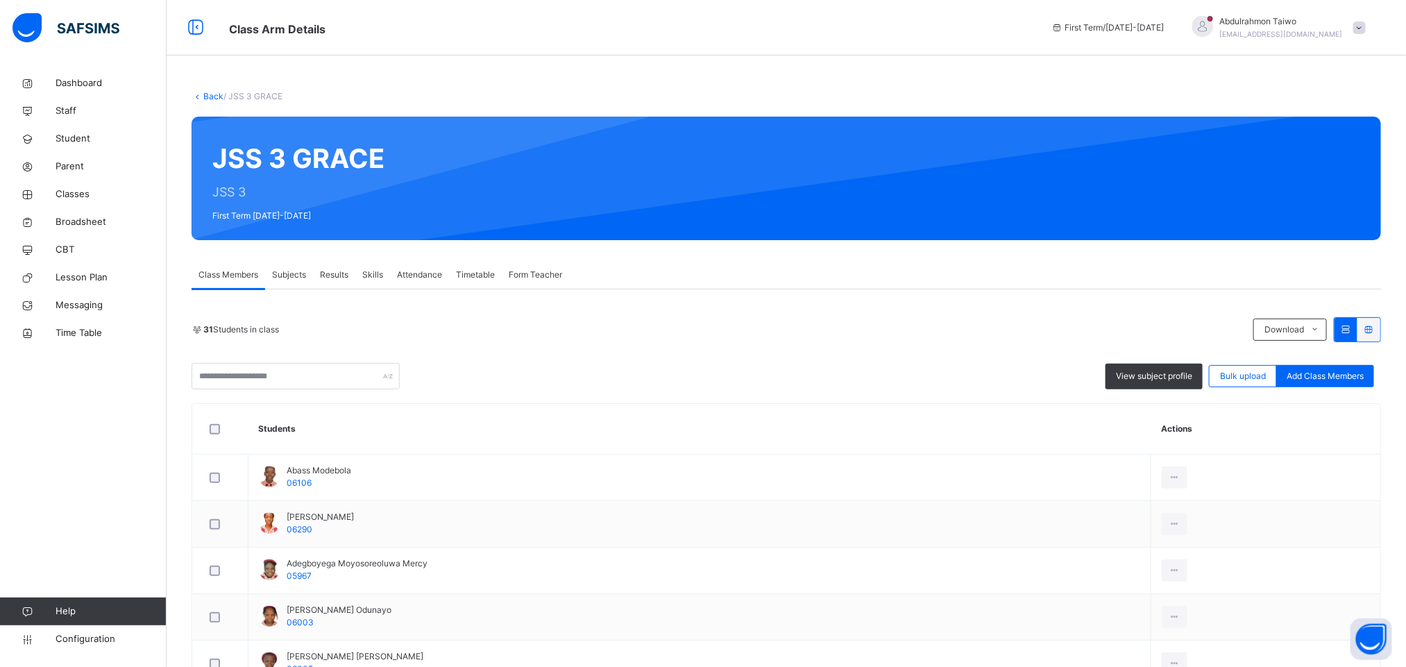
click at [206, 99] on link "Back" at bounding box center [213, 96] width 20 height 10
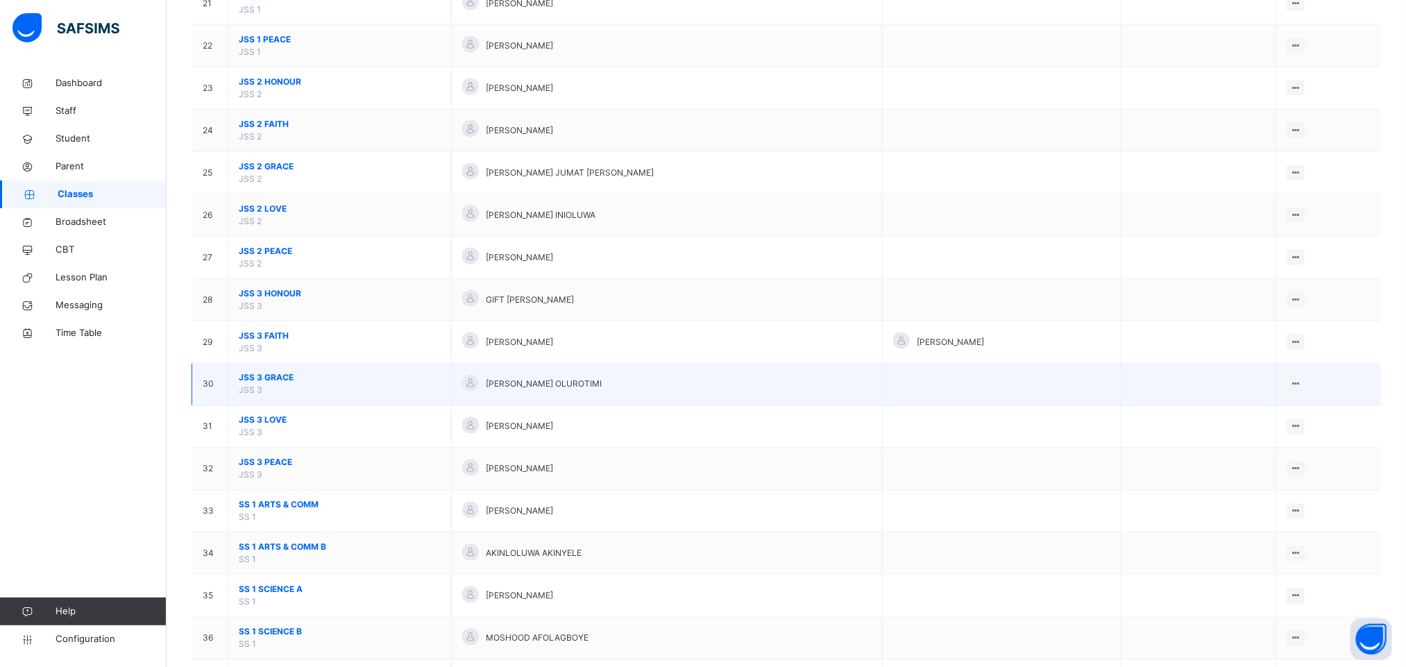
scroll to position [1041, 0]
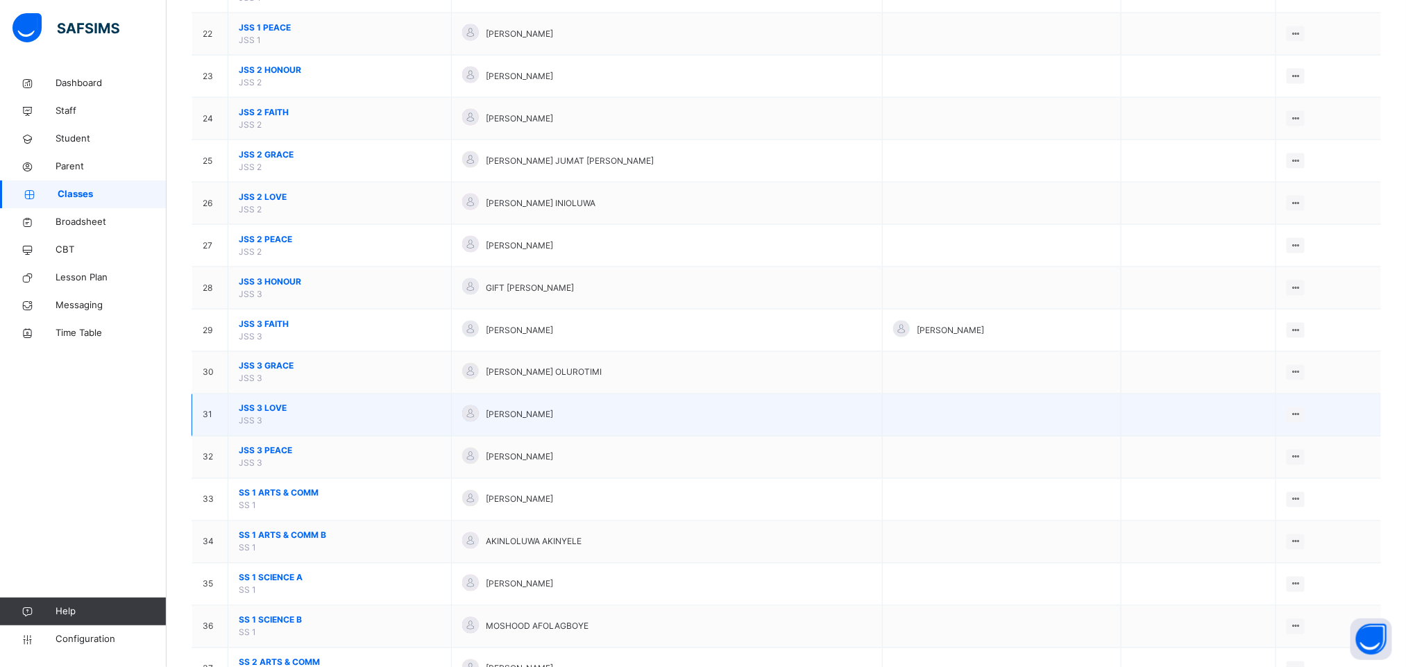
click at [267, 415] on span "JSS 3 LOVE" at bounding box center [340, 409] width 202 height 12
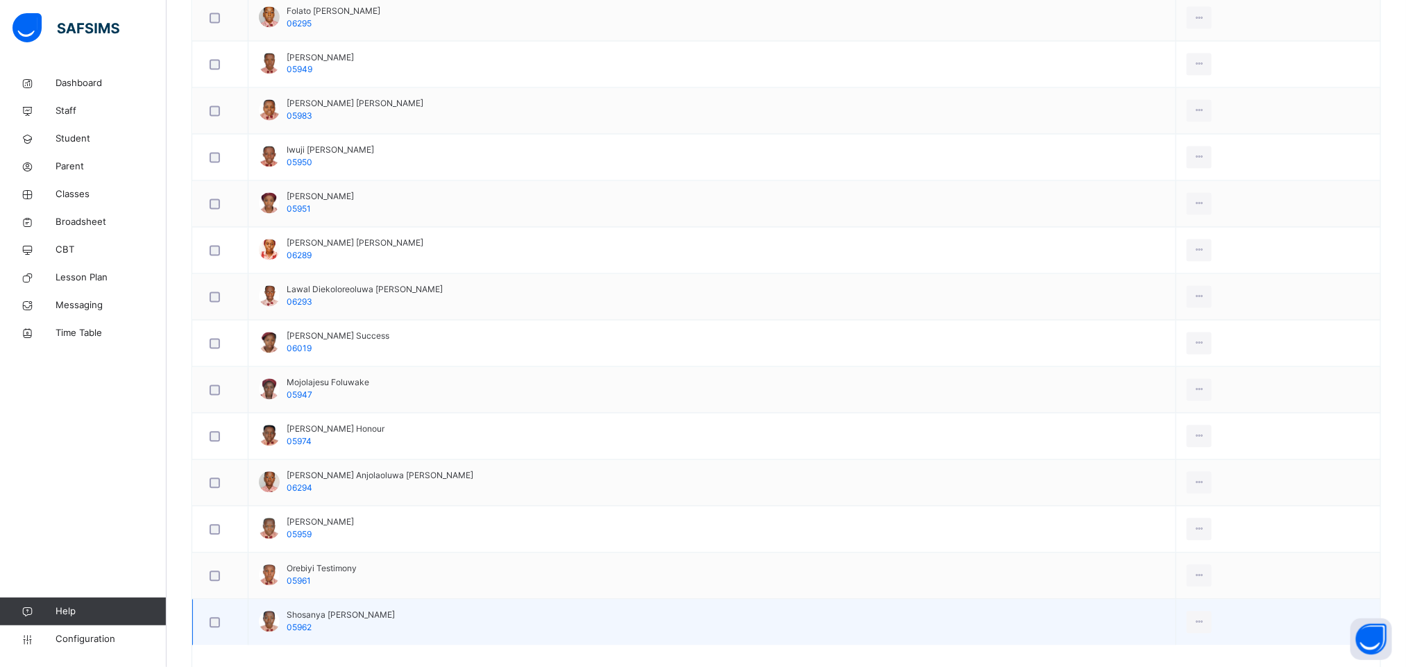
scroll to position [1412, 0]
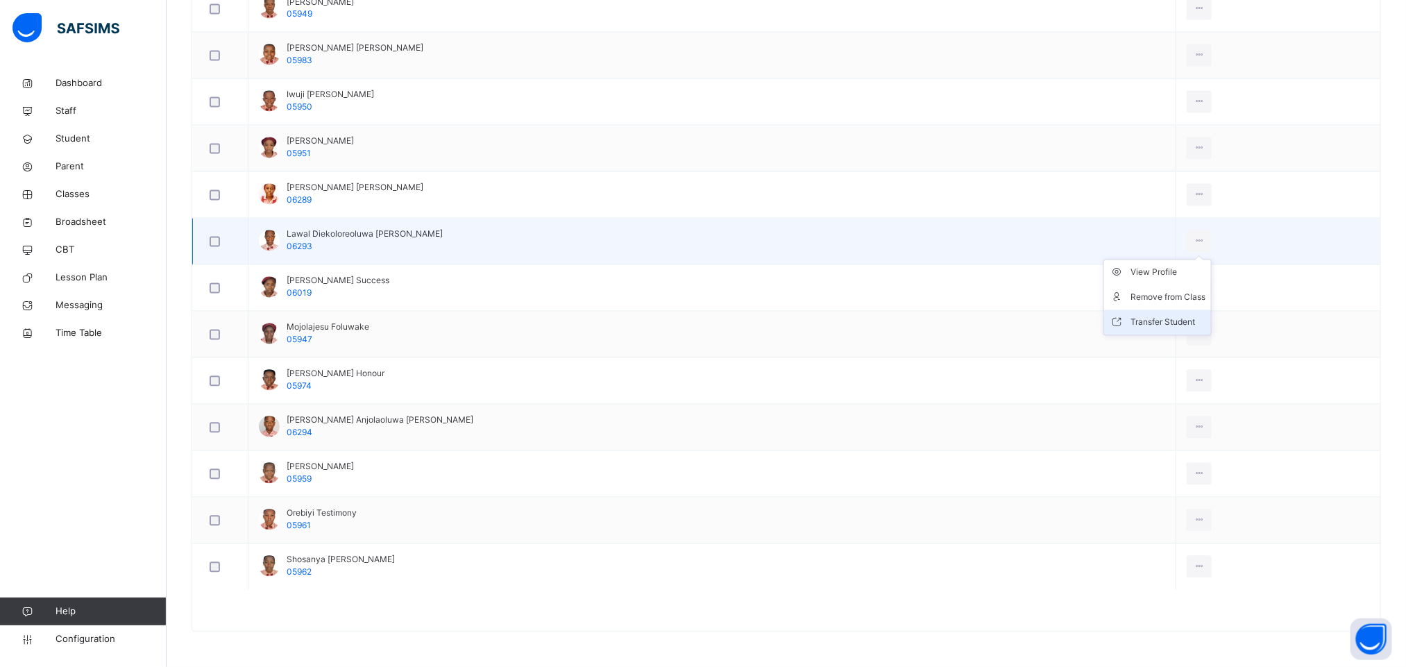
click at [1131, 329] on li "Transfer Student" at bounding box center [1157, 322] width 107 height 25
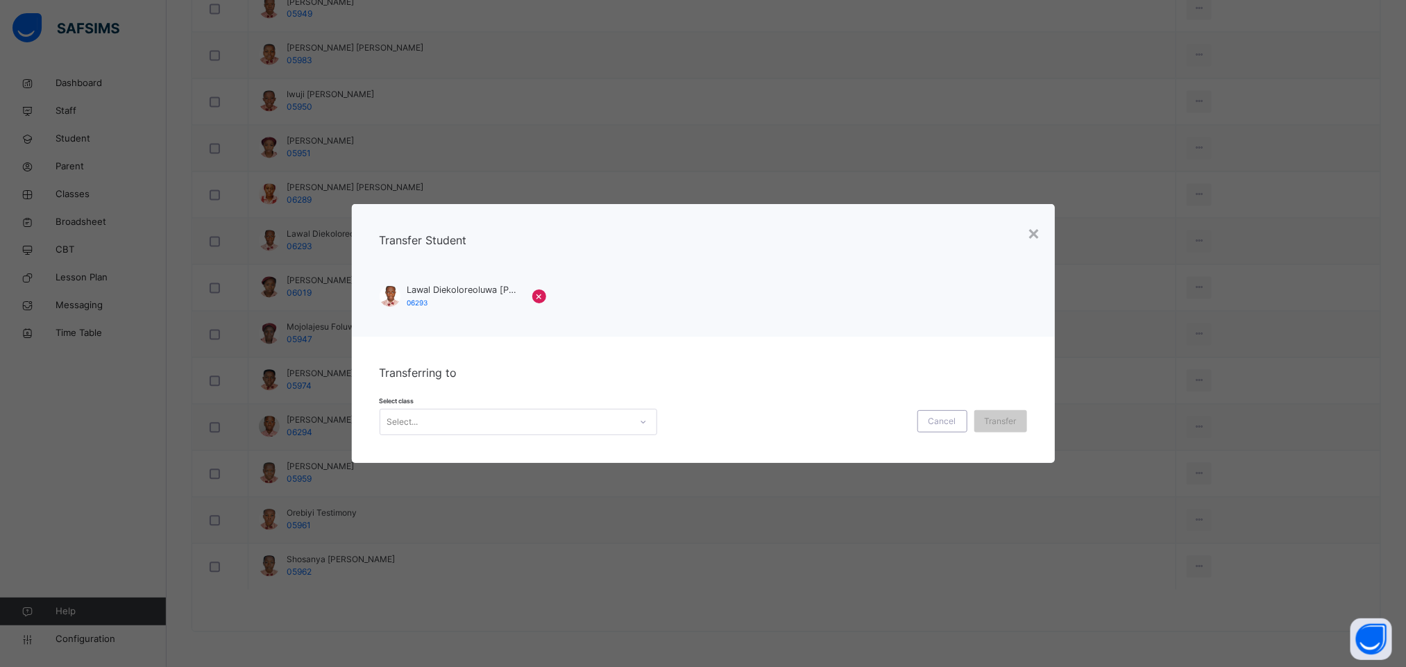
click at [589, 438] on div "Transferring to Select class Select... Cancel Transfer" at bounding box center [703, 400] width 703 height 126
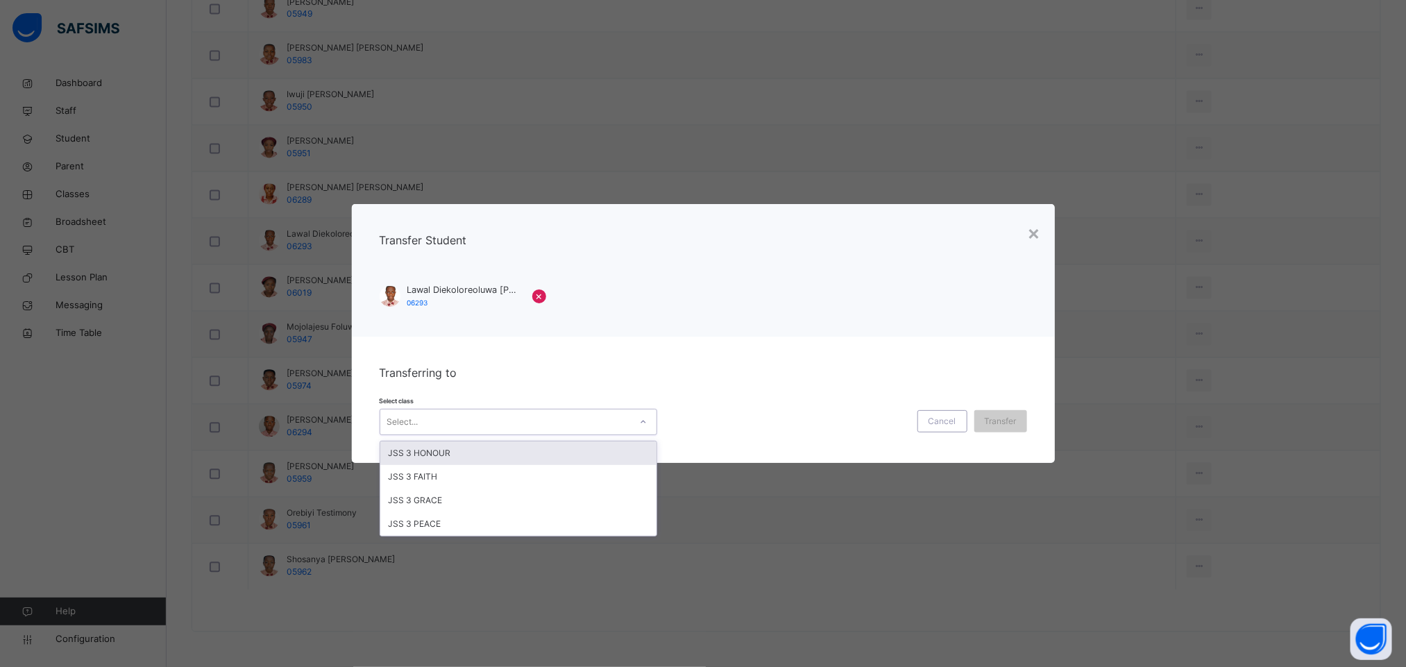
click at [583, 419] on div "Select..." at bounding box center [505, 423] width 250 height 22
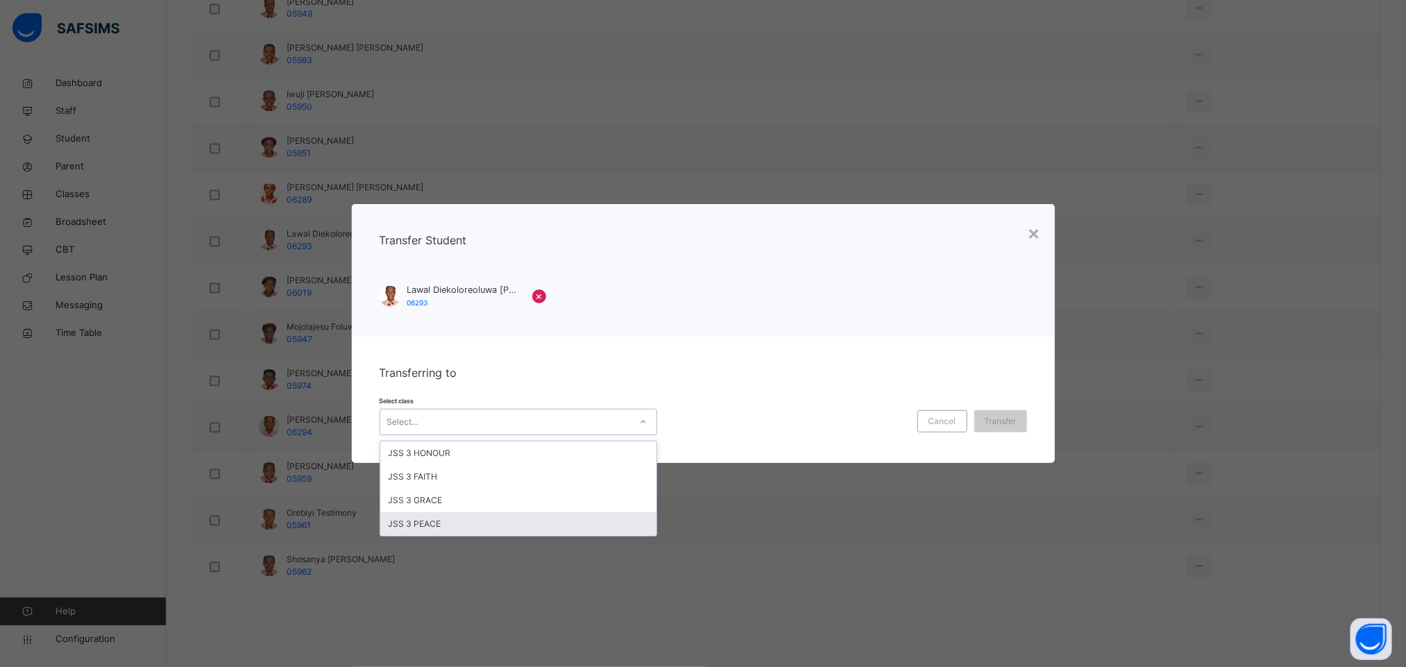
click at [489, 528] on div "JSS 3 PEACE" at bounding box center [518, 524] width 276 height 24
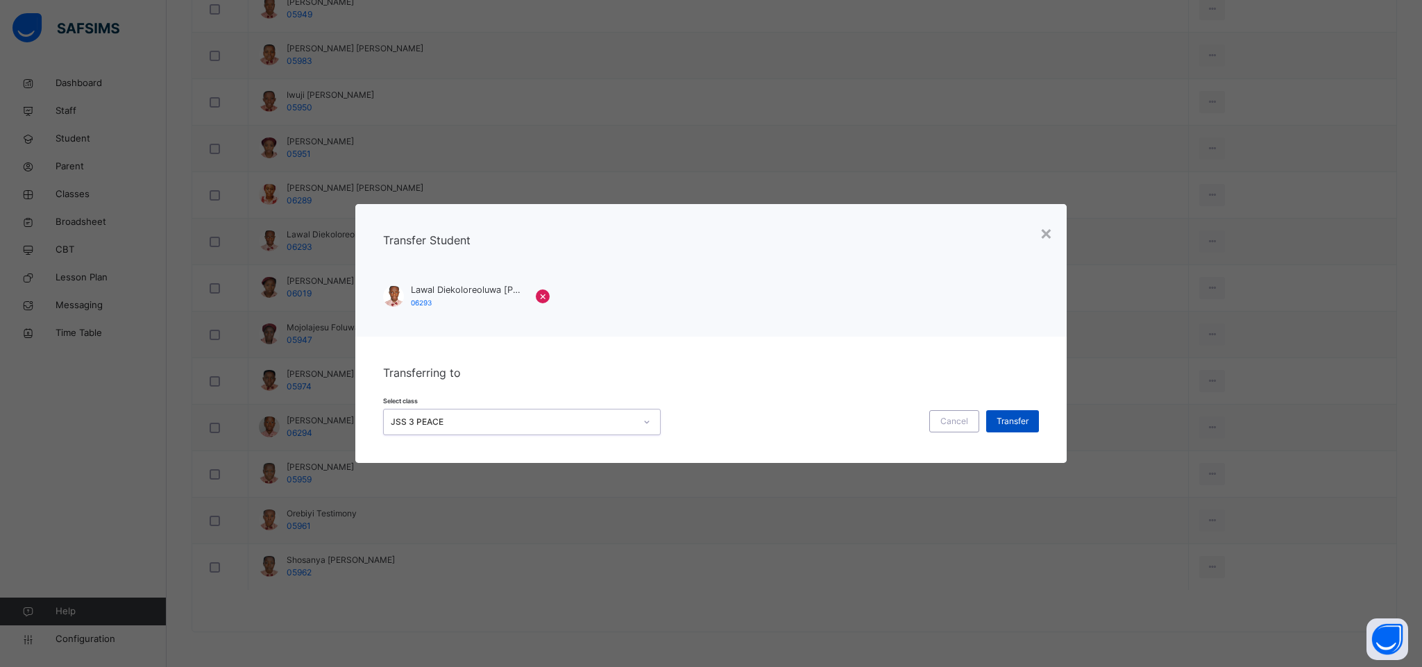
click at [1015, 421] on span "Transfer" at bounding box center [1013, 421] width 32 height 12
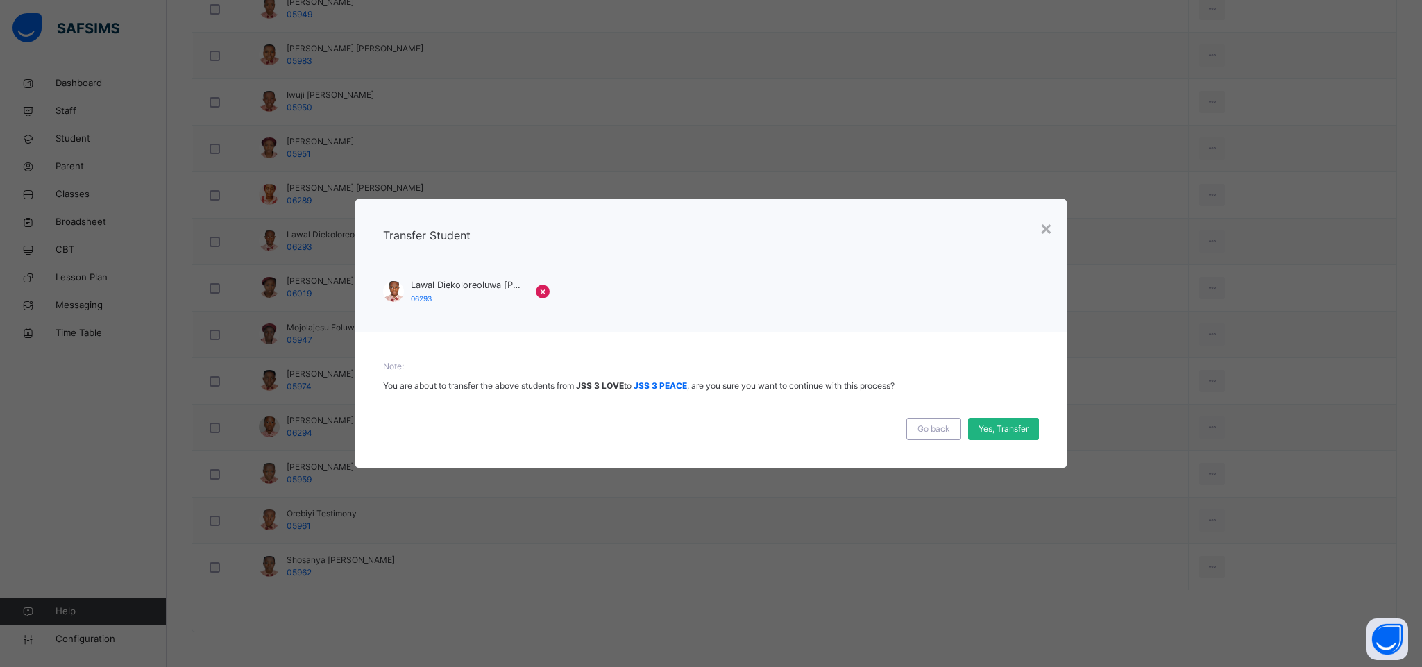
click at [1015, 428] on span "Yes, Transfer" at bounding box center [1004, 429] width 50 height 12
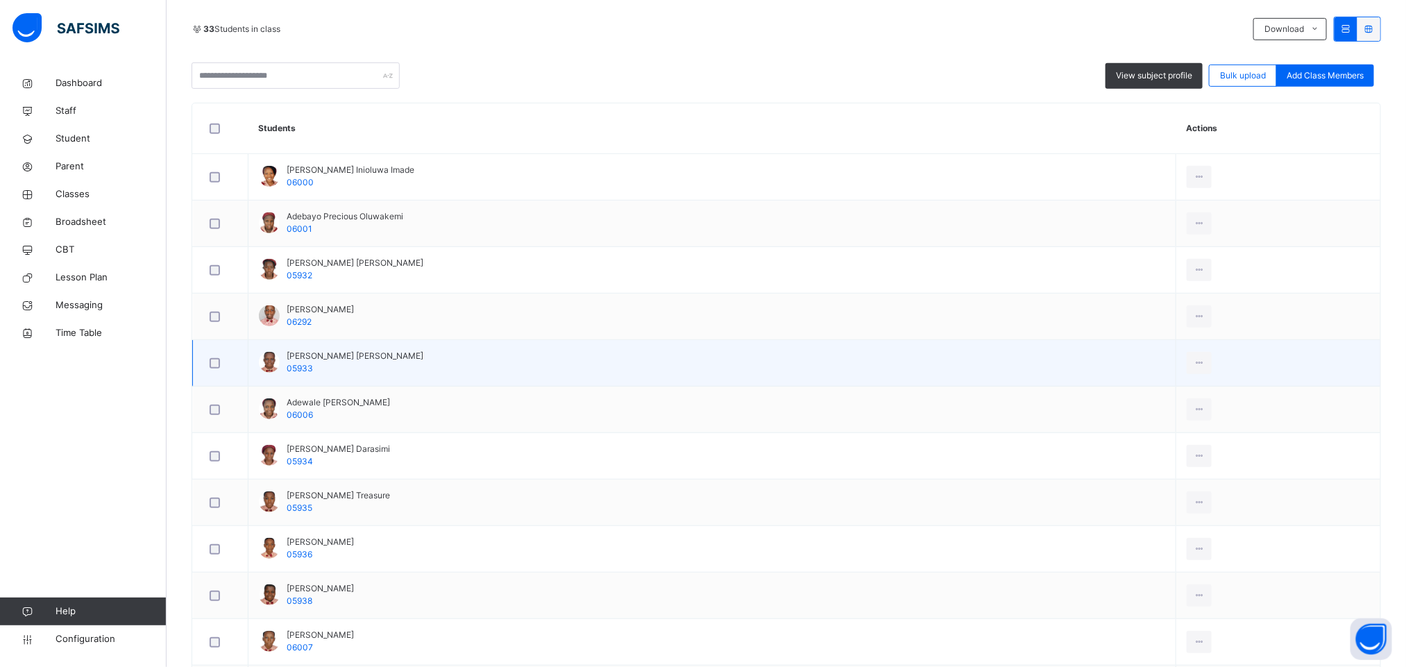
scroll to position [371, 0]
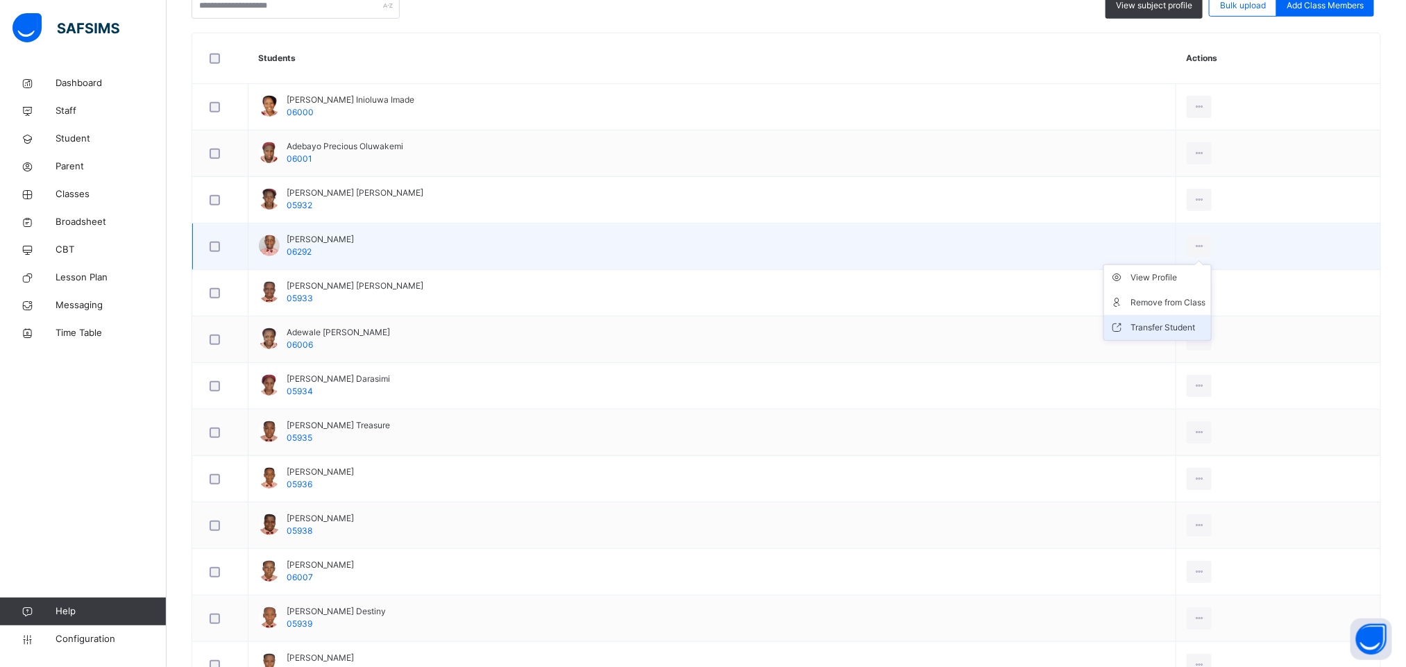
click at [1131, 330] on div "Transfer Student" at bounding box center [1168, 328] width 75 height 14
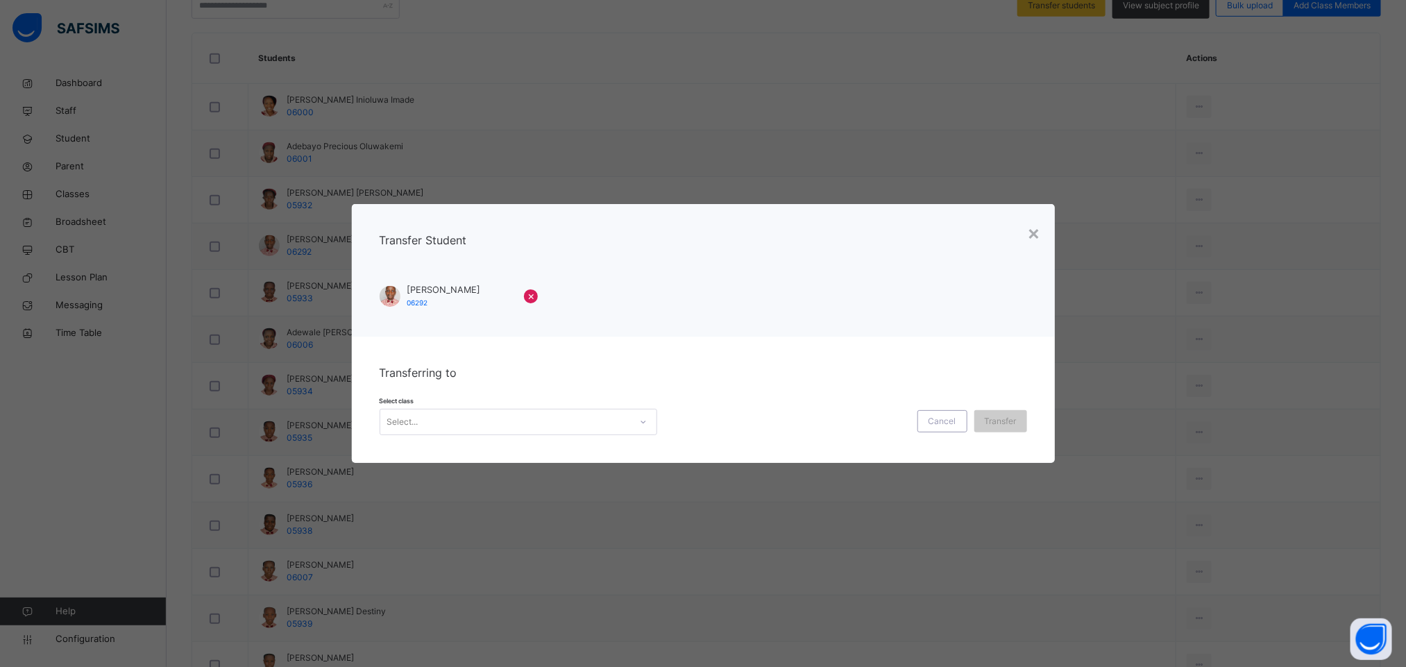
click at [528, 423] on div "Select..." at bounding box center [505, 423] width 250 height 22
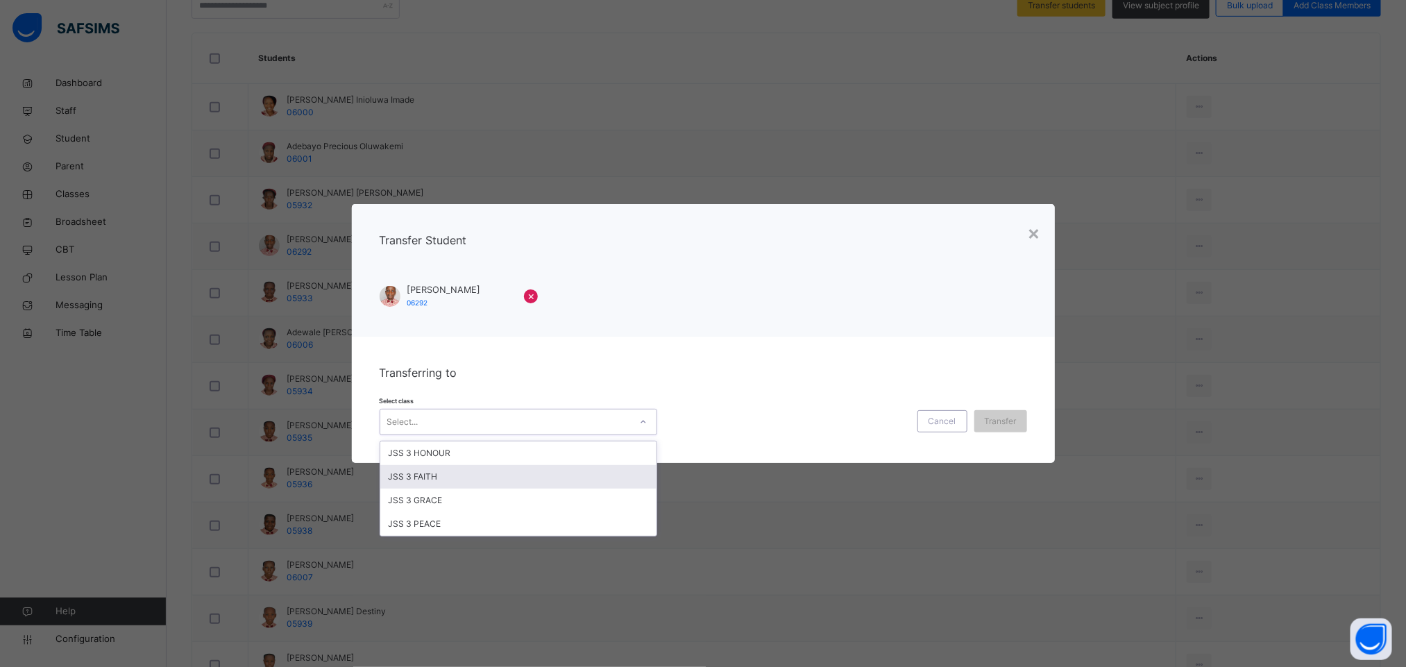
click at [485, 483] on div "JSS 3 FAITH" at bounding box center [518, 477] width 276 height 24
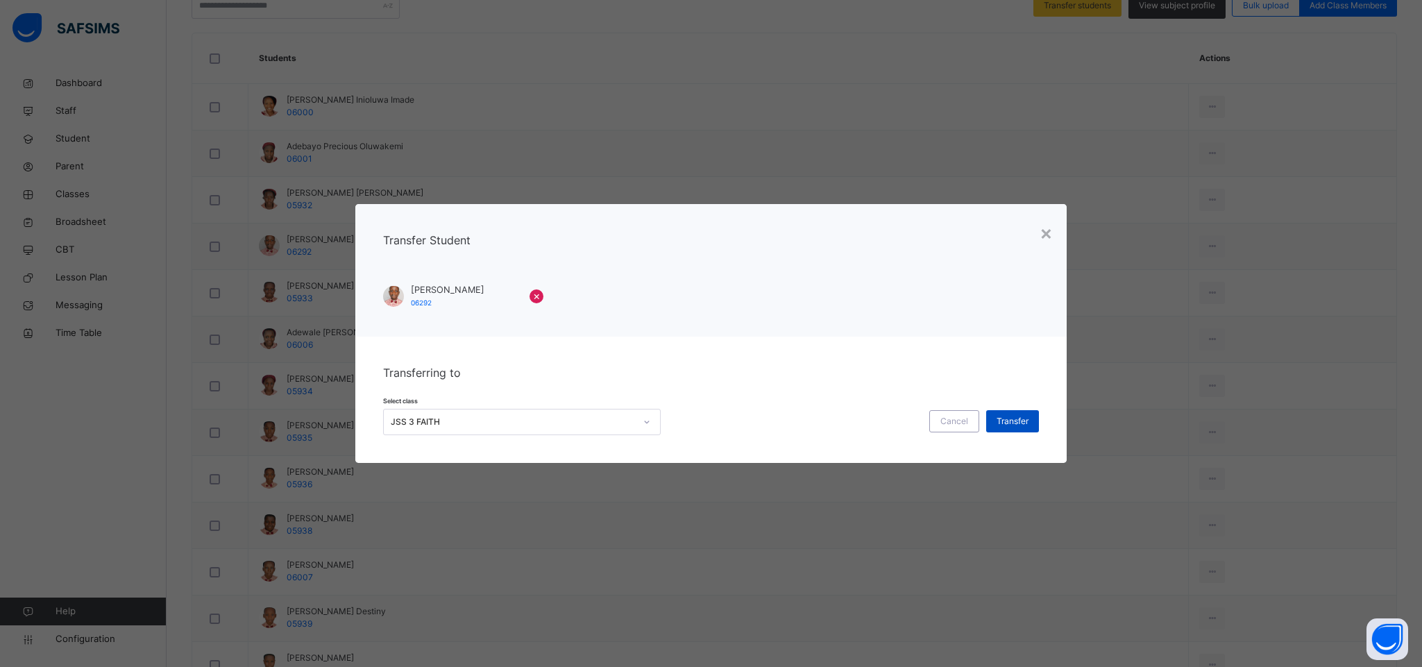
click at [1007, 426] on span "Transfer" at bounding box center [1013, 421] width 32 height 12
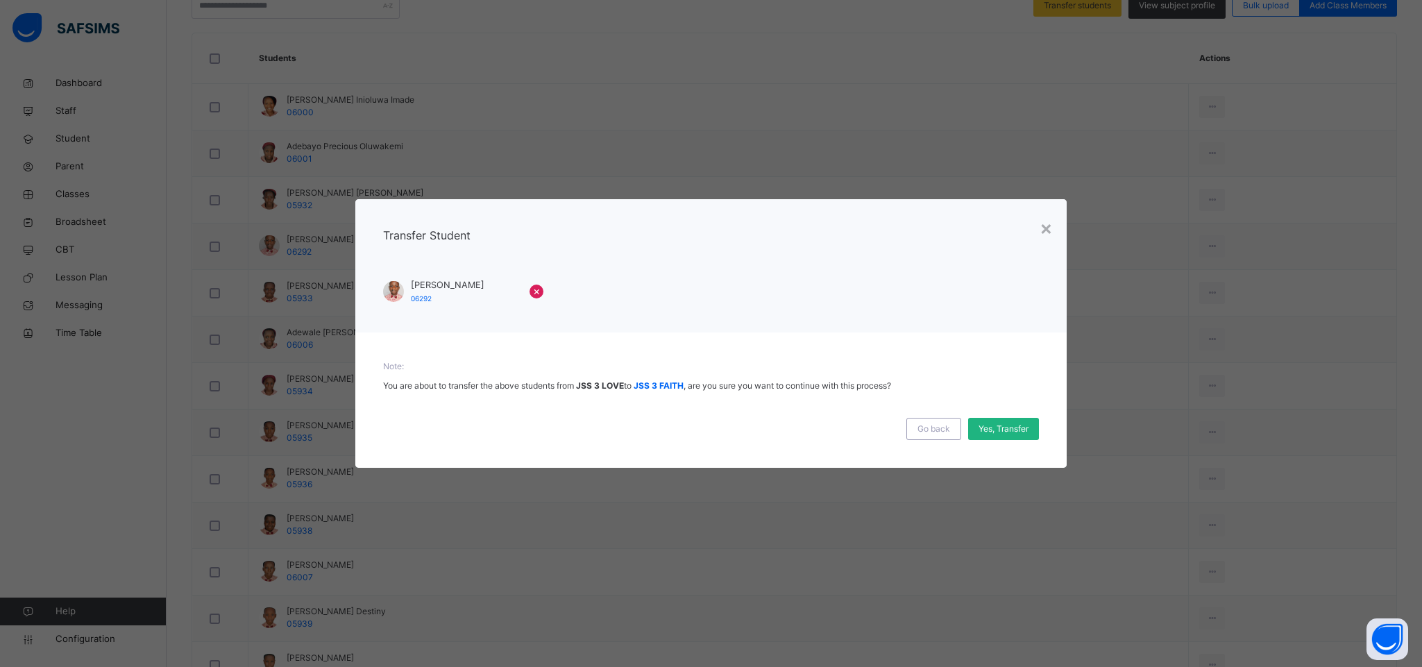
click at [990, 426] on span "Yes, Transfer" at bounding box center [1004, 429] width 50 height 12
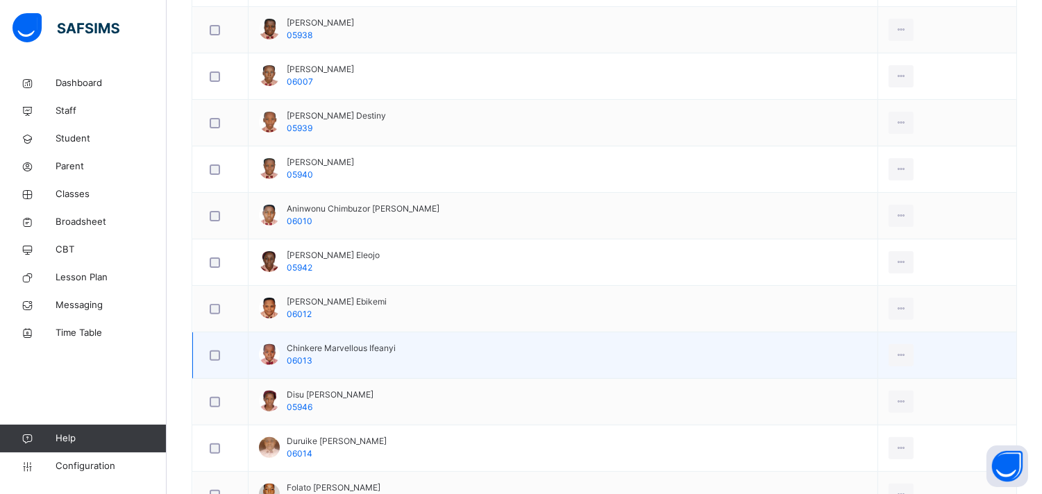
scroll to position [957, 0]
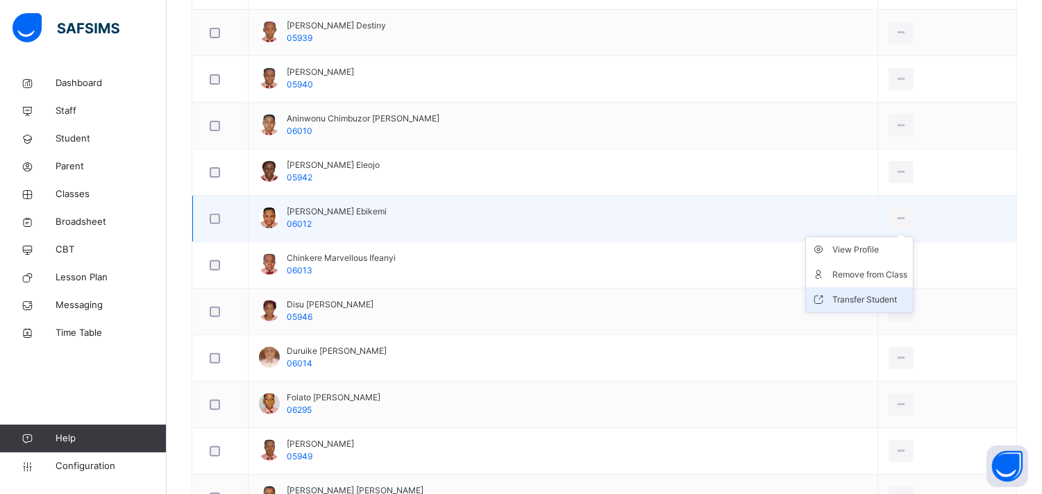
click at [832, 306] on div "Transfer Student" at bounding box center [869, 300] width 75 height 14
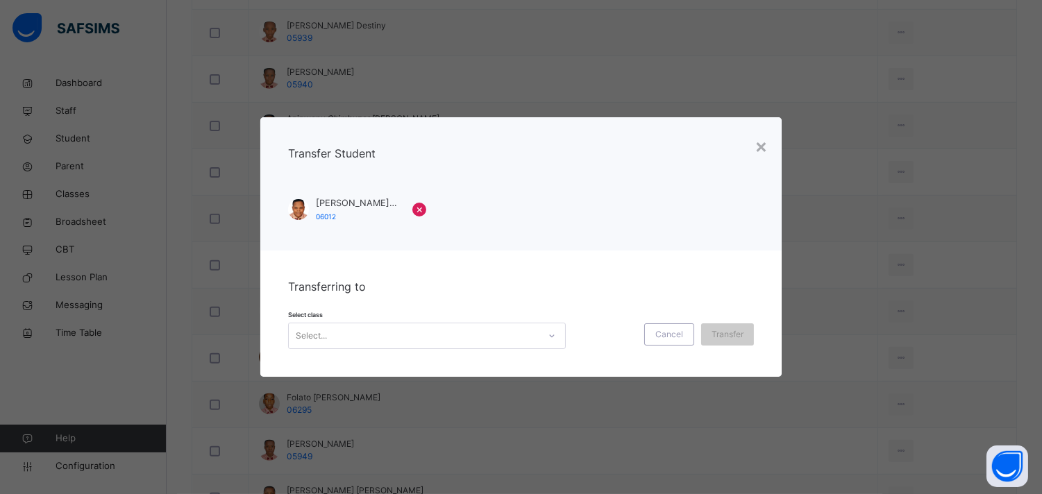
click at [491, 328] on div "Select..." at bounding box center [414, 336] width 250 height 22
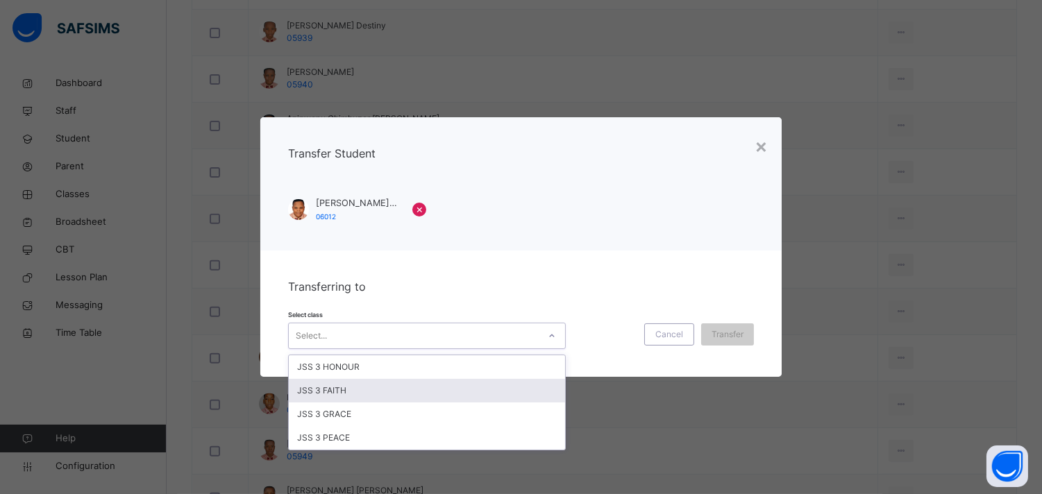
drag, startPoint x: 384, startPoint y: 385, endPoint x: 435, endPoint y: 385, distance: 51.4
click at [383, 385] on div "JSS 3 FAITH" at bounding box center [427, 391] width 276 height 24
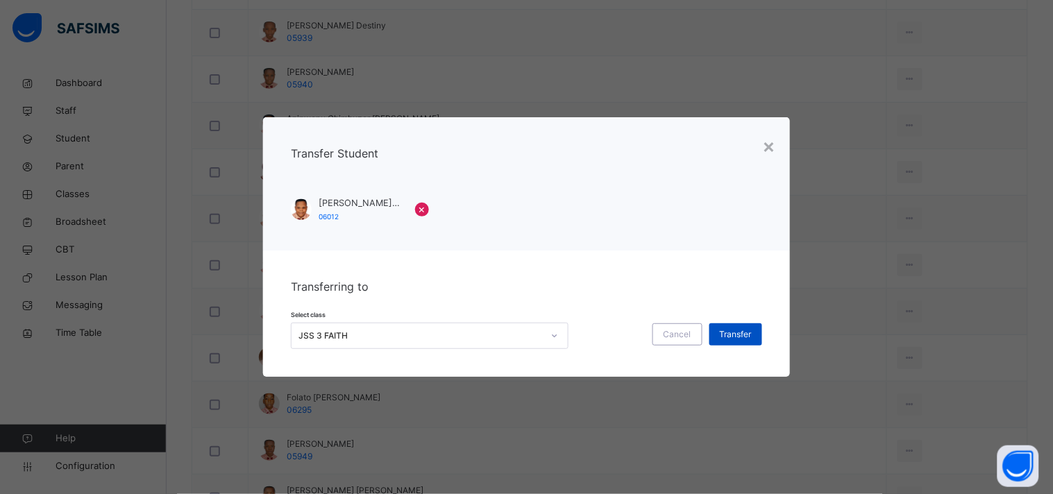
click at [755, 332] on div "Transfer" at bounding box center [735, 334] width 53 height 22
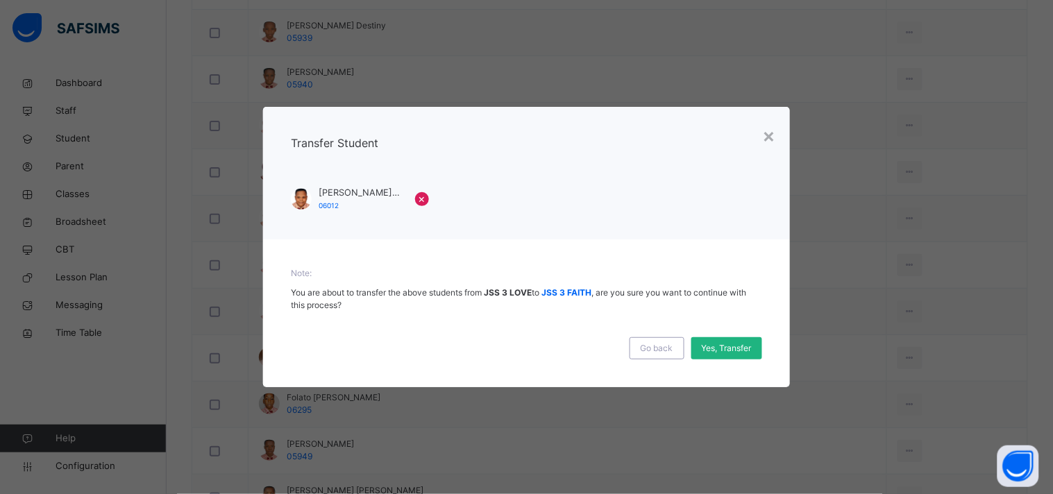
click at [712, 346] on span "Yes, Transfer" at bounding box center [727, 348] width 50 height 12
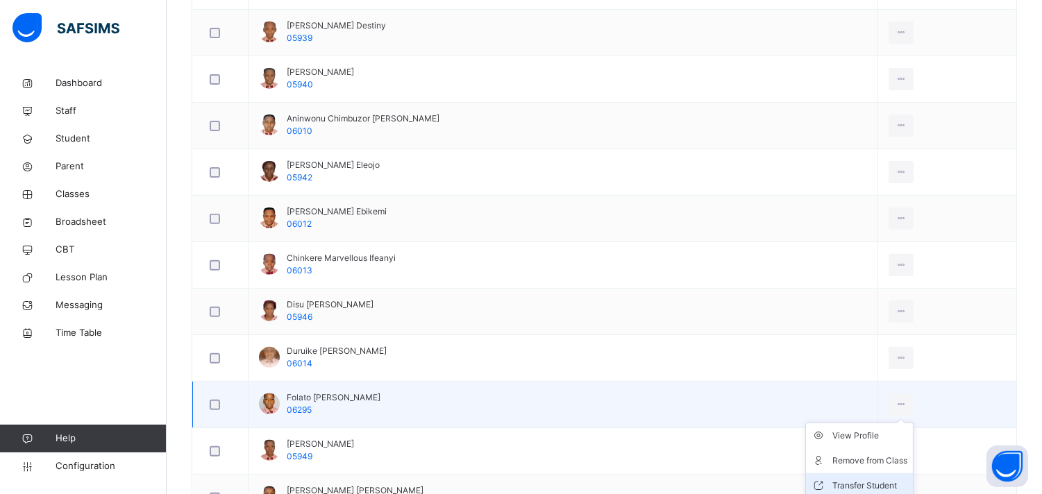
click at [836, 482] on div "Transfer Student" at bounding box center [869, 486] width 75 height 14
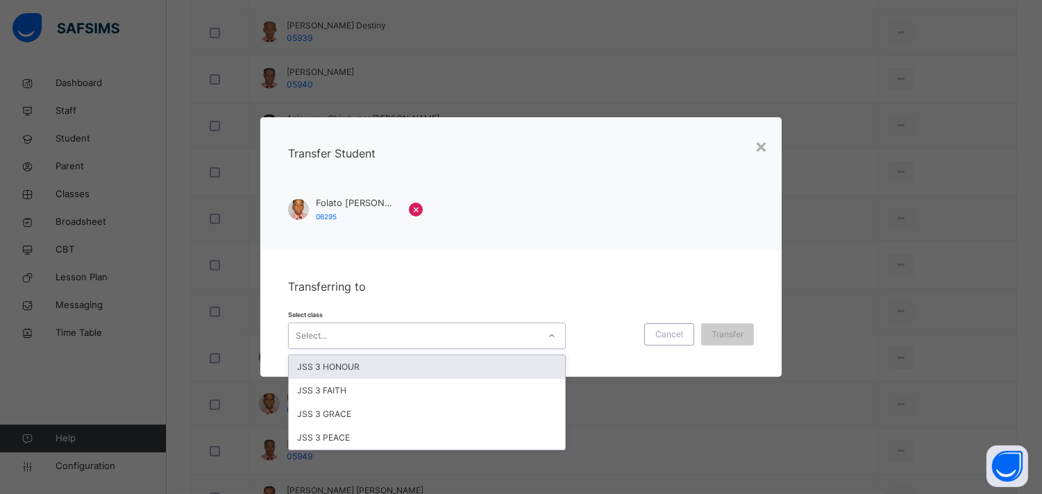
click at [491, 332] on div "Select..." at bounding box center [414, 336] width 250 height 22
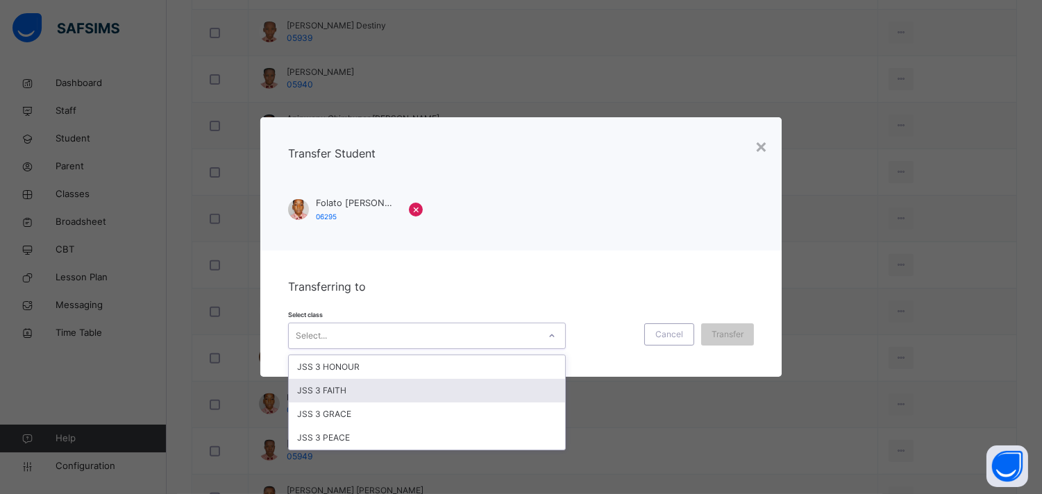
click at [423, 385] on div "JSS 3 FAITH" at bounding box center [427, 391] width 276 height 24
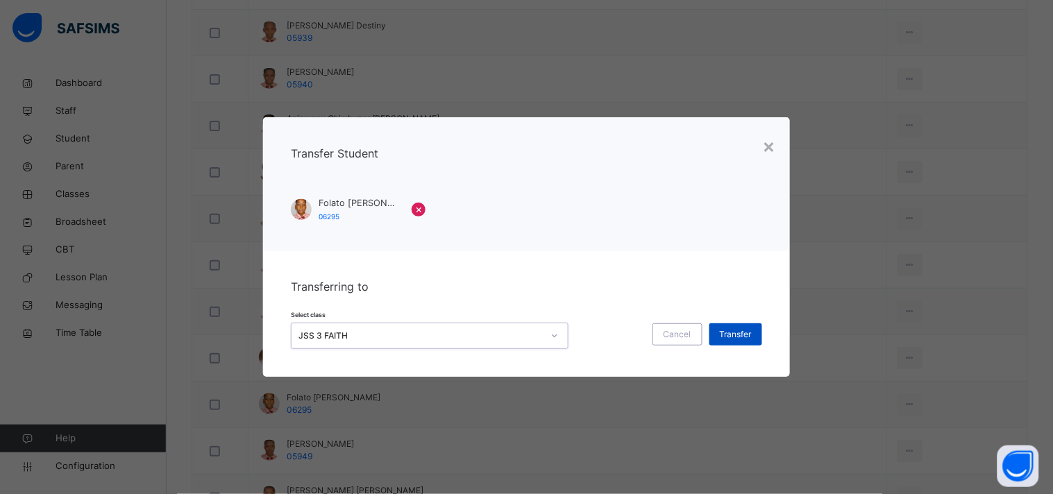
click at [722, 328] on span "Transfer" at bounding box center [736, 334] width 32 height 12
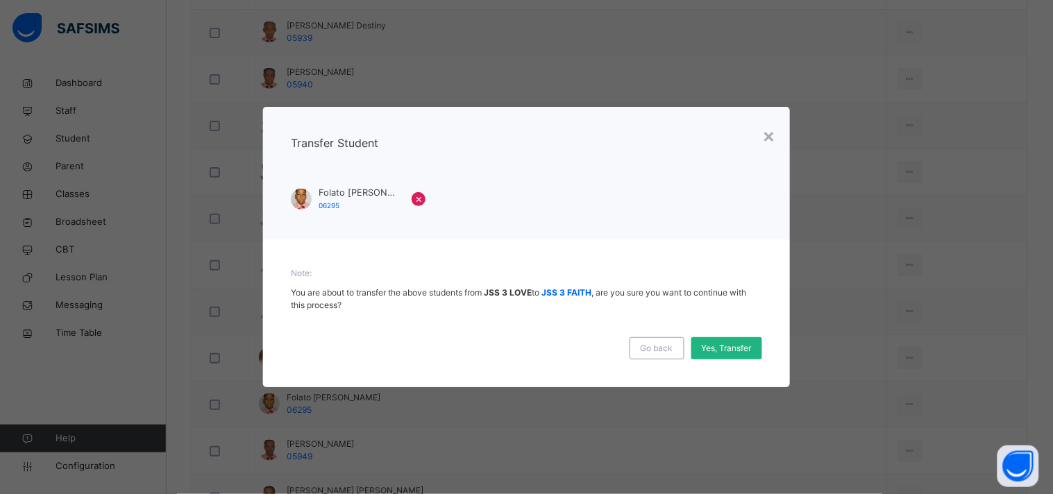
click at [726, 344] on span "Yes, Transfer" at bounding box center [727, 348] width 50 height 12
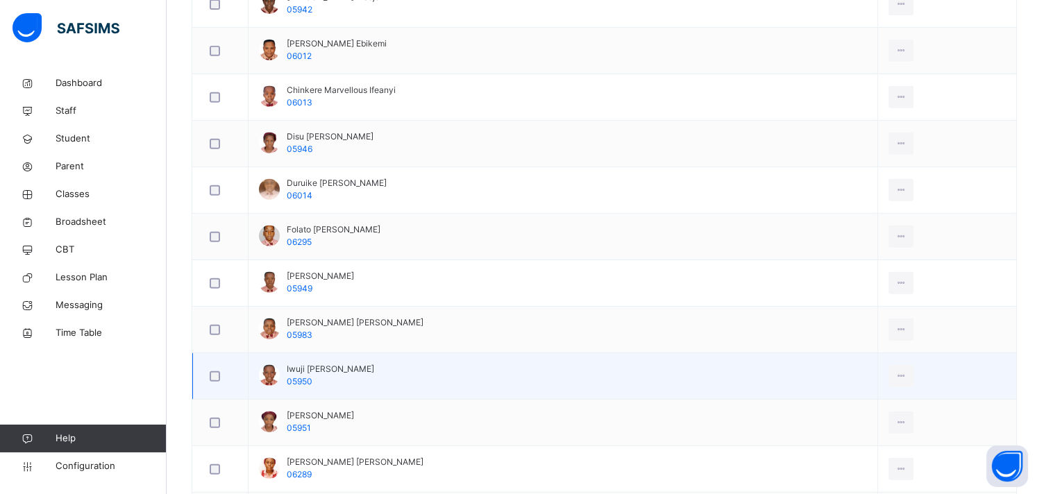
scroll to position [1188, 0]
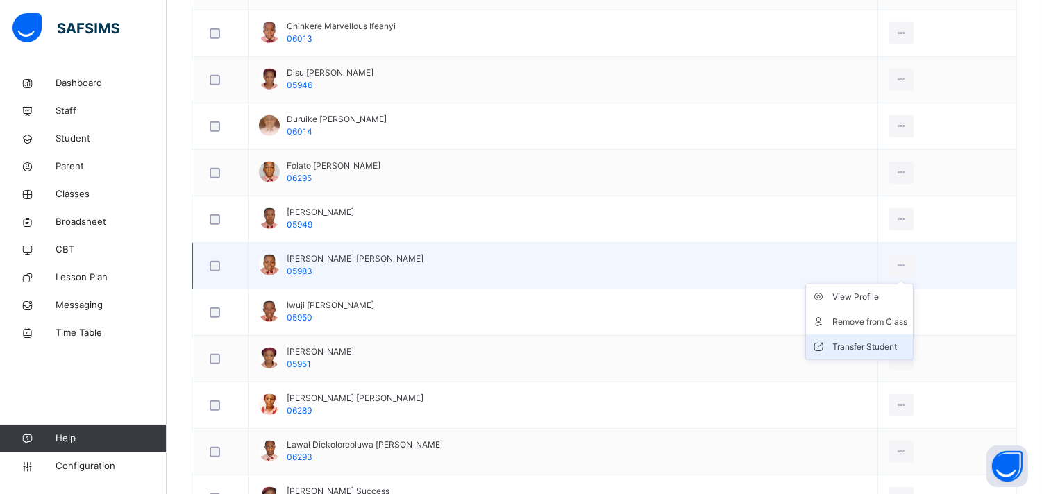
click at [841, 349] on div "Transfer Student" at bounding box center [869, 347] width 75 height 14
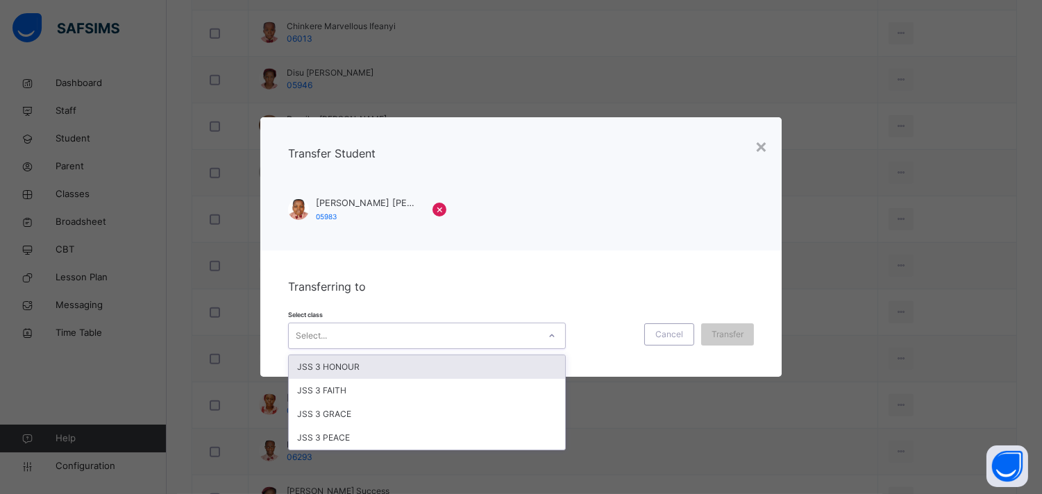
click at [376, 335] on div "Select..." at bounding box center [414, 336] width 250 height 22
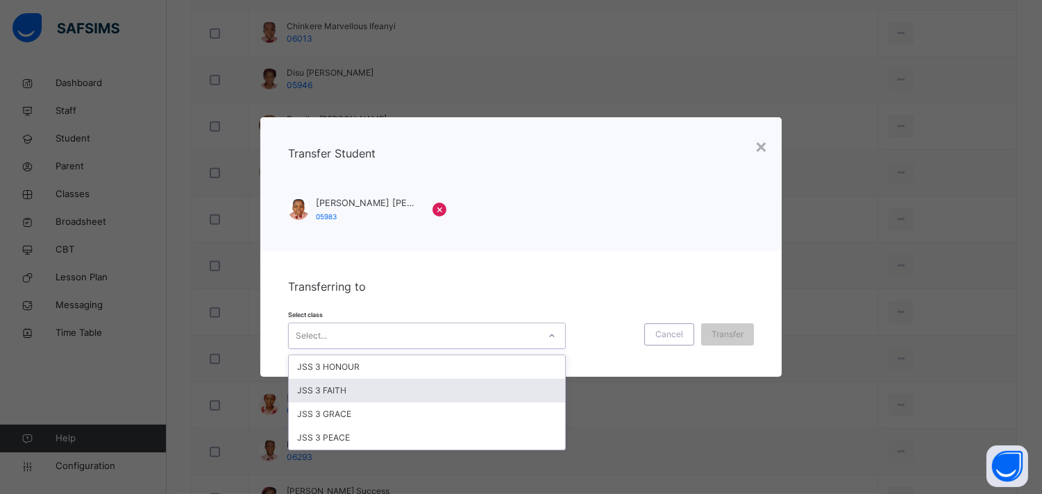
click at [362, 392] on div "JSS 3 FAITH" at bounding box center [427, 391] width 276 height 24
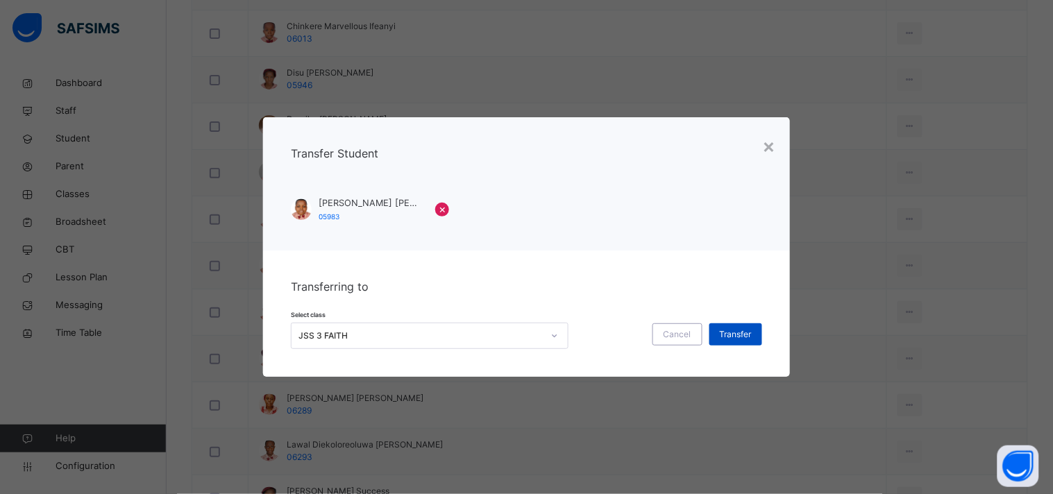
click at [730, 336] on span "Transfer" at bounding box center [736, 334] width 32 height 12
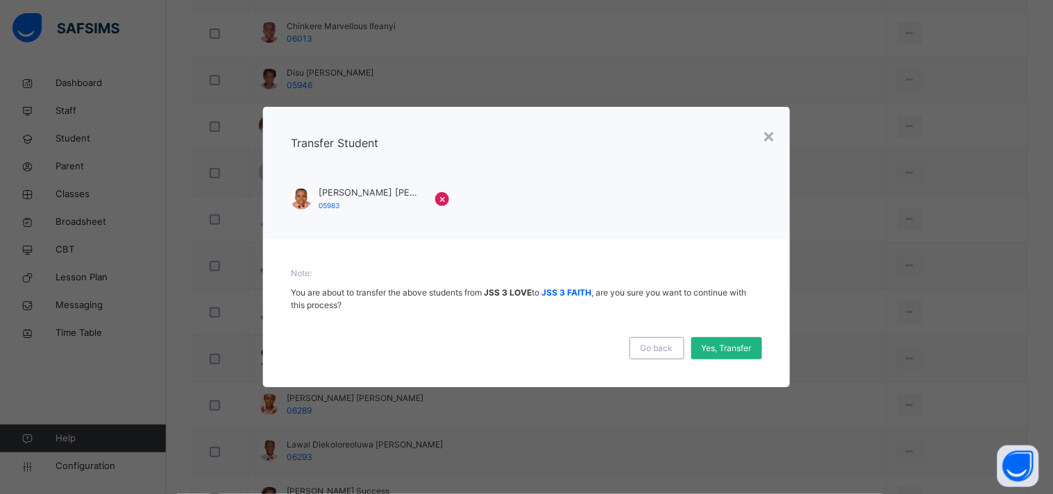
click at [716, 346] on span "Yes, Transfer" at bounding box center [727, 348] width 50 height 12
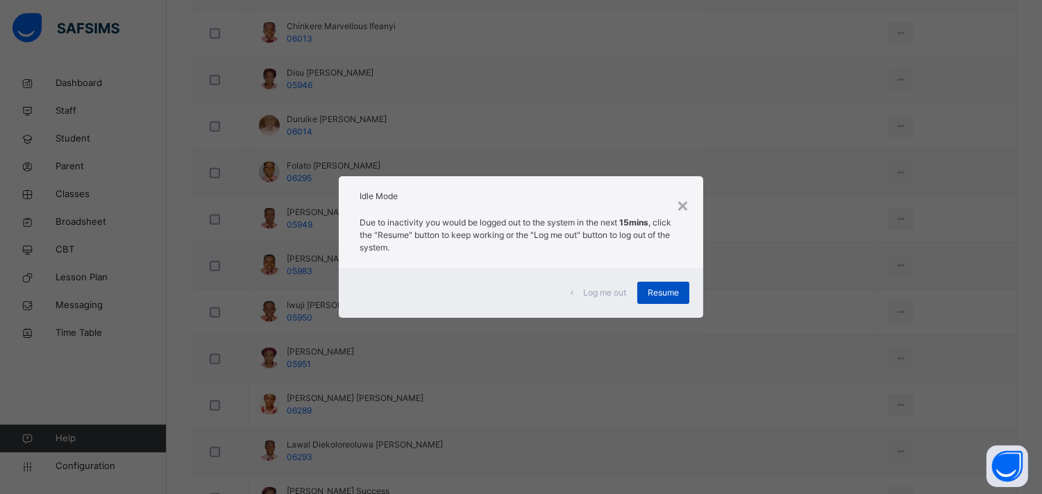
click at [679, 295] on span "Resume" at bounding box center [663, 293] width 31 height 12
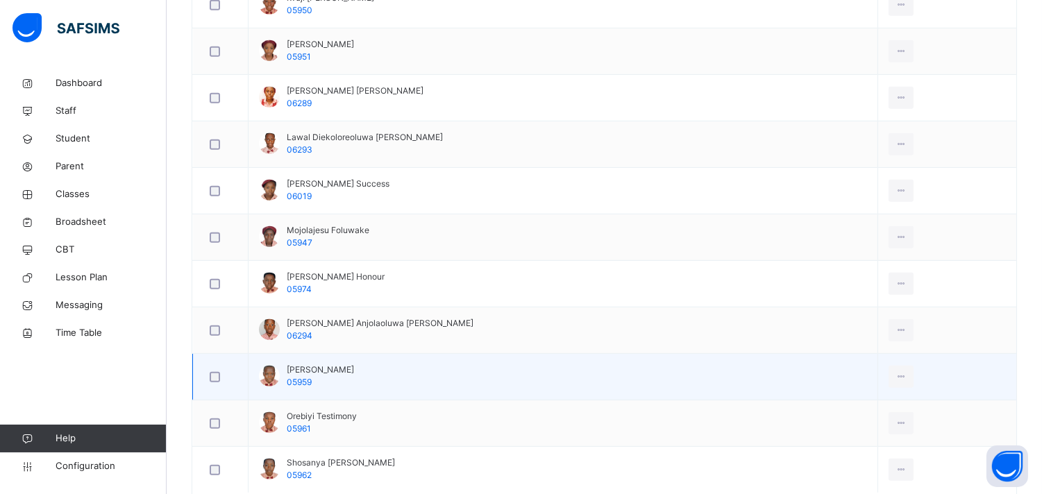
scroll to position [1497, 0]
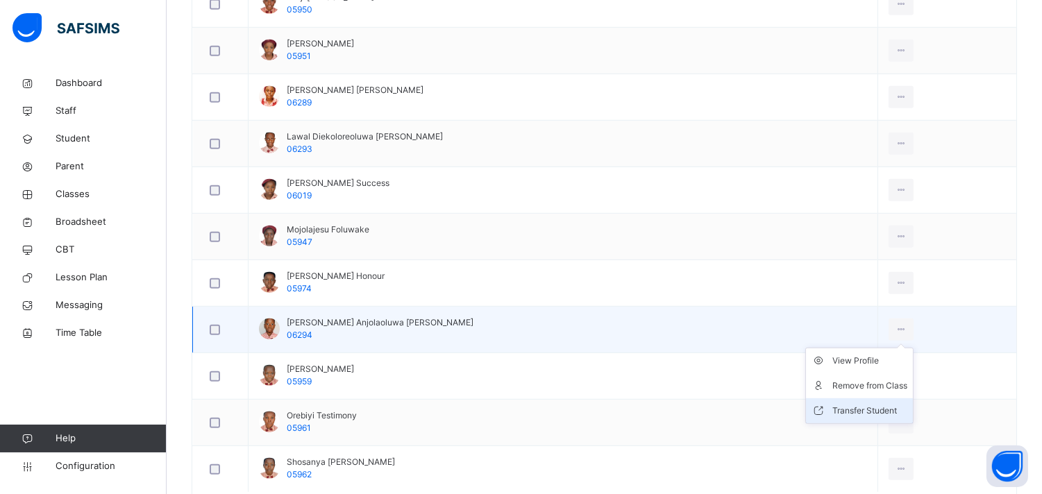
click at [837, 417] on div "Transfer Student" at bounding box center [869, 411] width 75 height 14
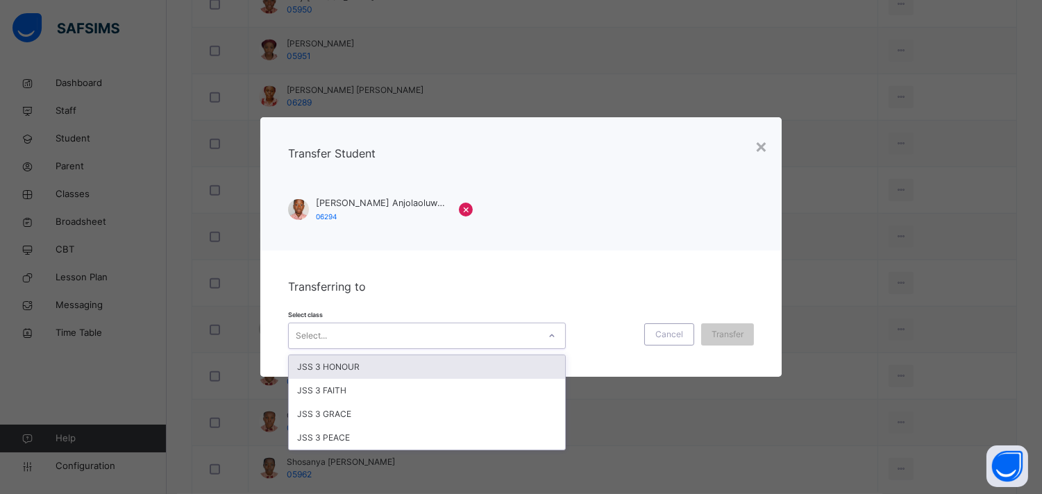
click at [382, 326] on div "Select..." at bounding box center [414, 336] width 250 height 22
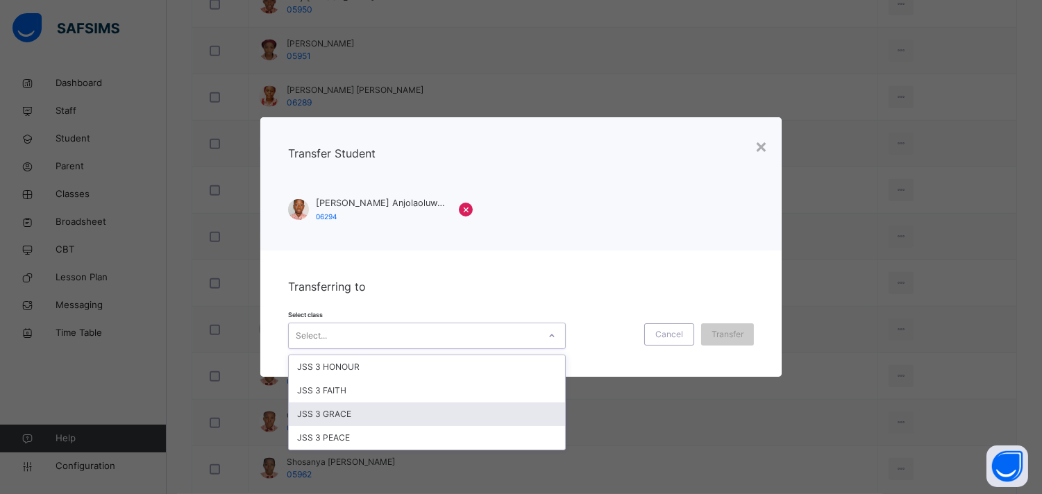
click at [377, 412] on div "JSS 3 GRACE" at bounding box center [427, 415] width 276 height 24
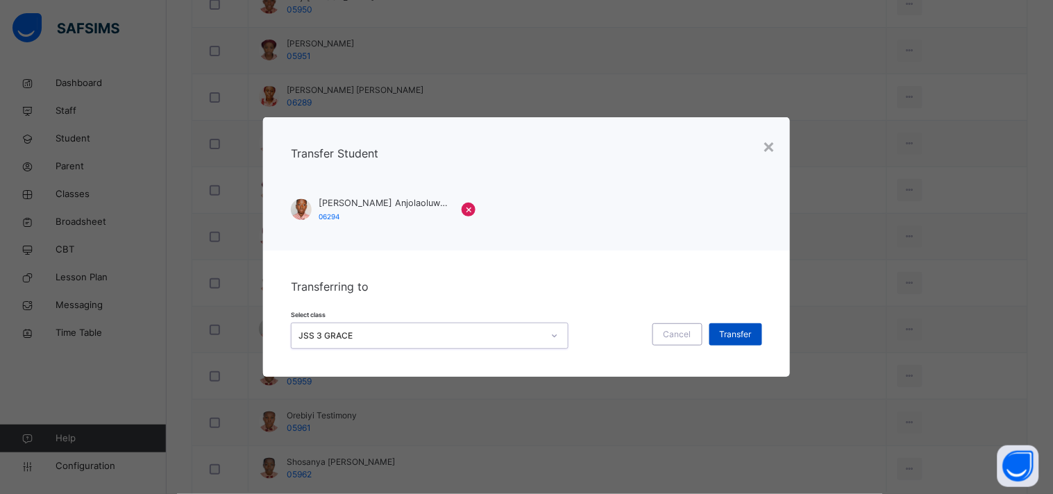
click at [739, 330] on span "Transfer" at bounding box center [736, 334] width 32 height 12
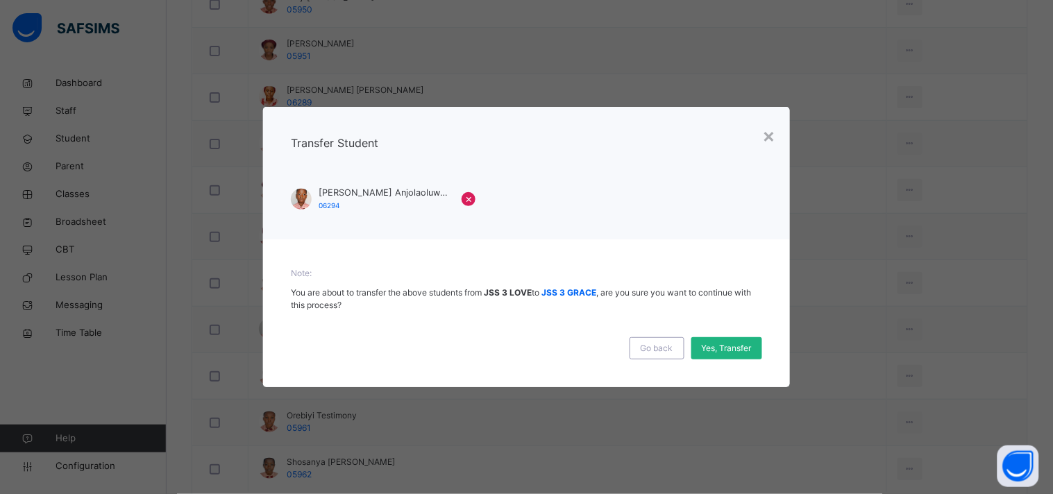
click at [725, 351] on span "Yes, Transfer" at bounding box center [727, 348] width 50 height 12
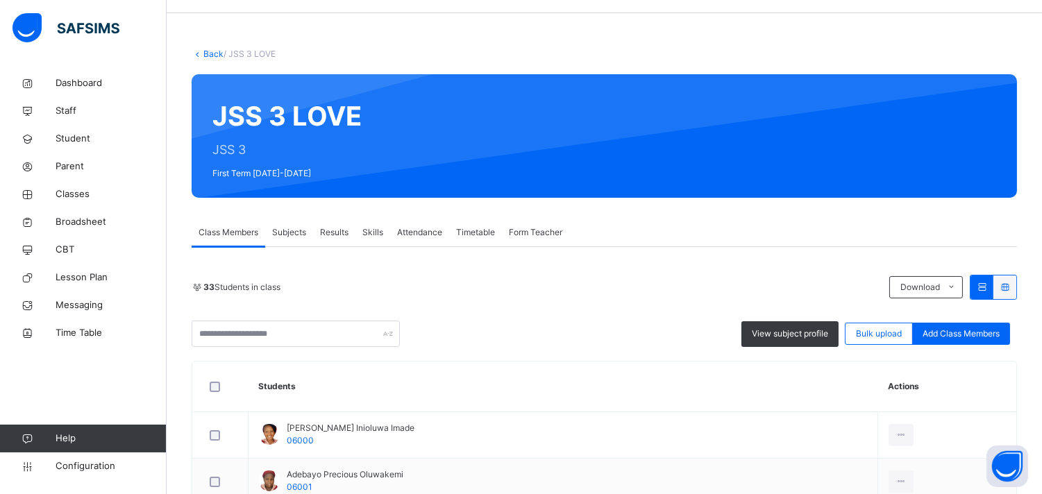
scroll to position [0, 0]
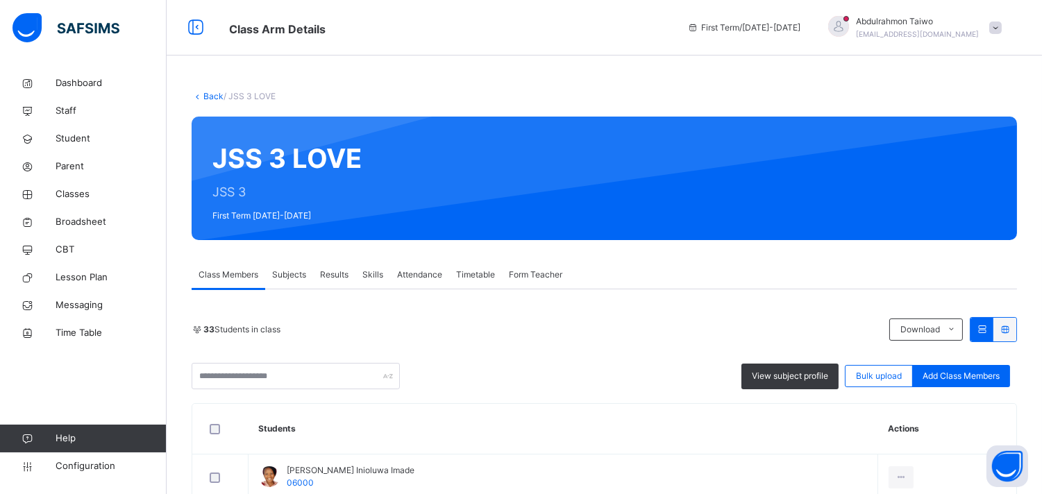
click at [211, 97] on link "Back" at bounding box center [213, 96] width 20 height 10
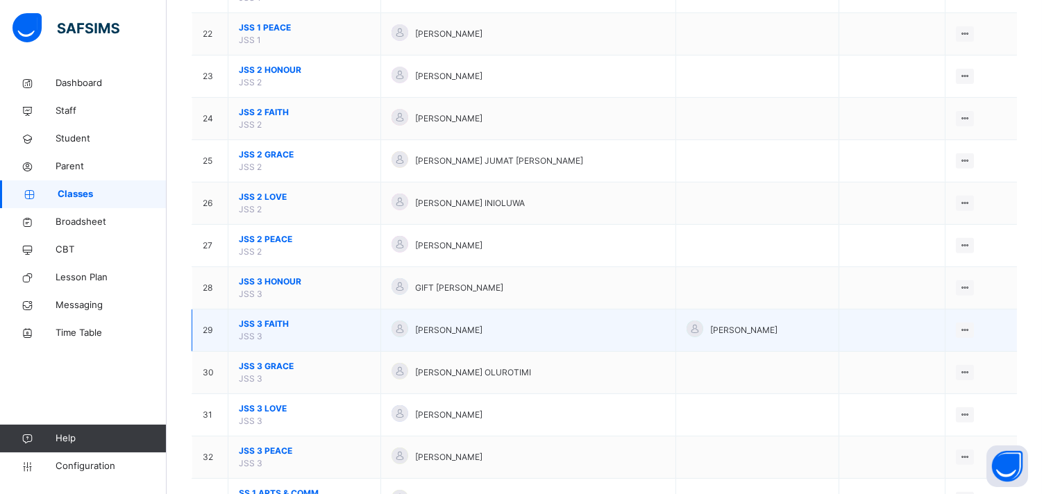
scroll to position [1157, 0]
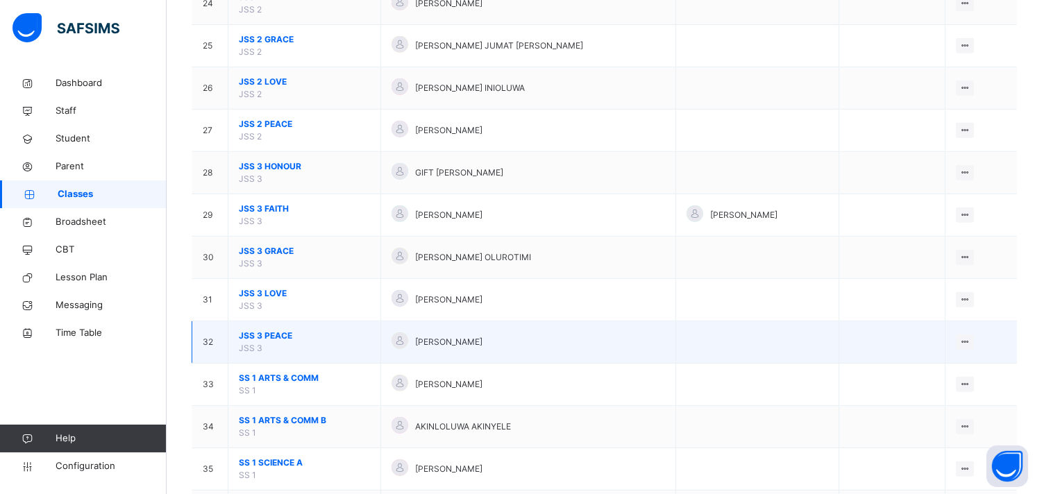
click at [274, 337] on span "JSS 3 PEACE" at bounding box center [304, 336] width 131 height 12
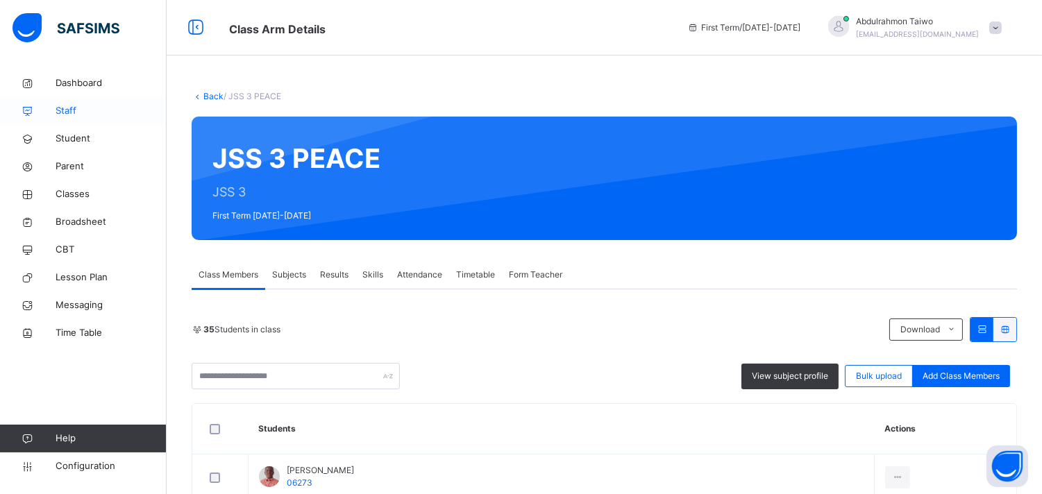
click at [54, 108] on icon at bounding box center [28, 111] width 56 height 10
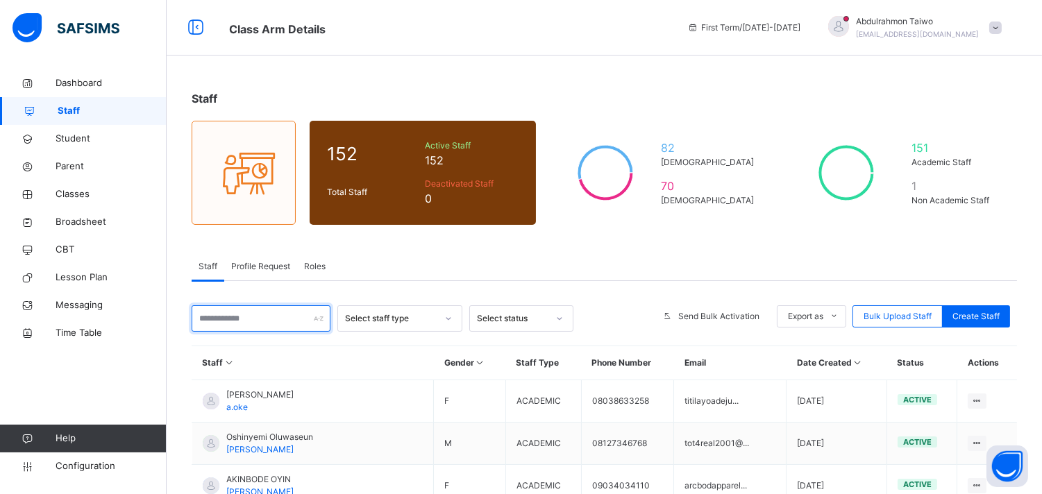
click at [271, 317] on input "text" at bounding box center [261, 318] width 139 height 26
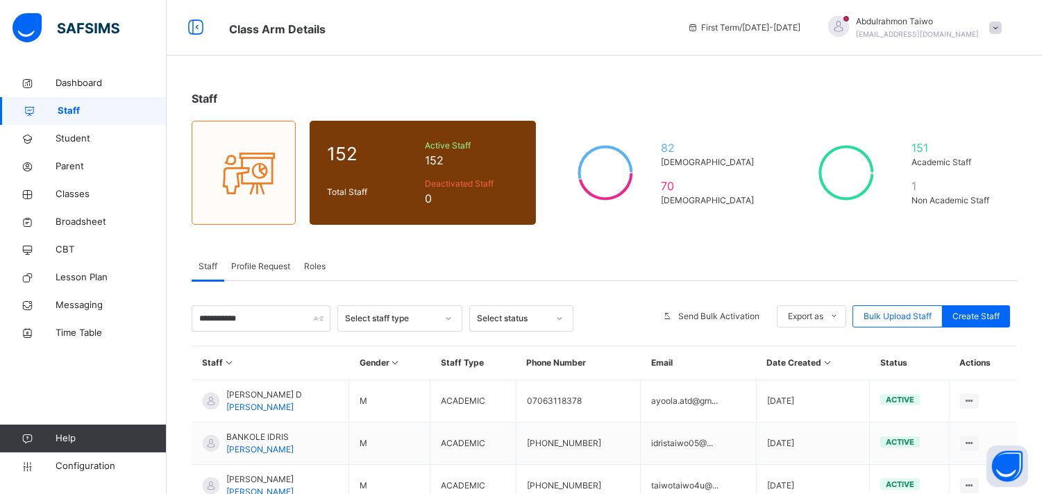
click at [380, 314] on div "Select staff type" at bounding box center [391, 318] width 92 height 12
click at [385, 344] on div "Academic" at bounding box center [400, 350] width 124 height 24
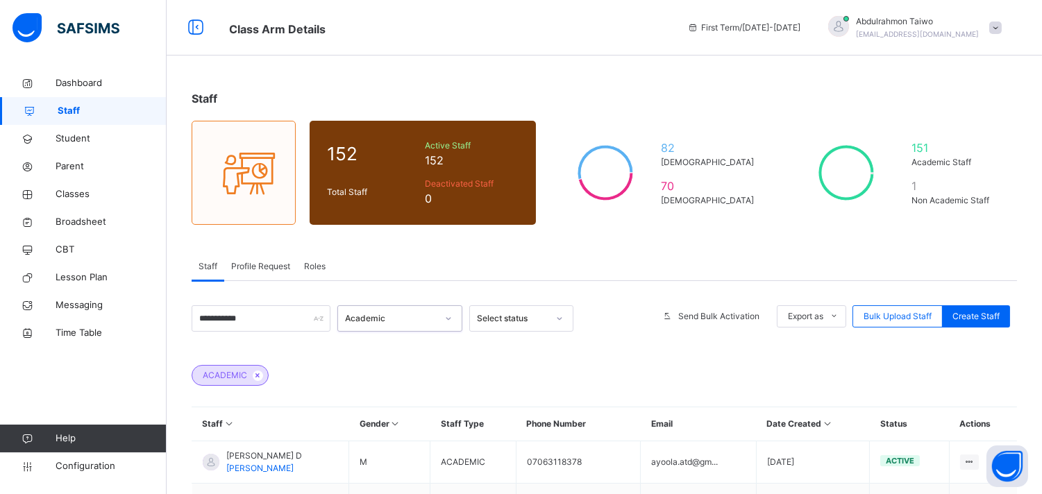
click at [498, 321] on div "Select status" at bounding box center [512, 318] width 71 height 12
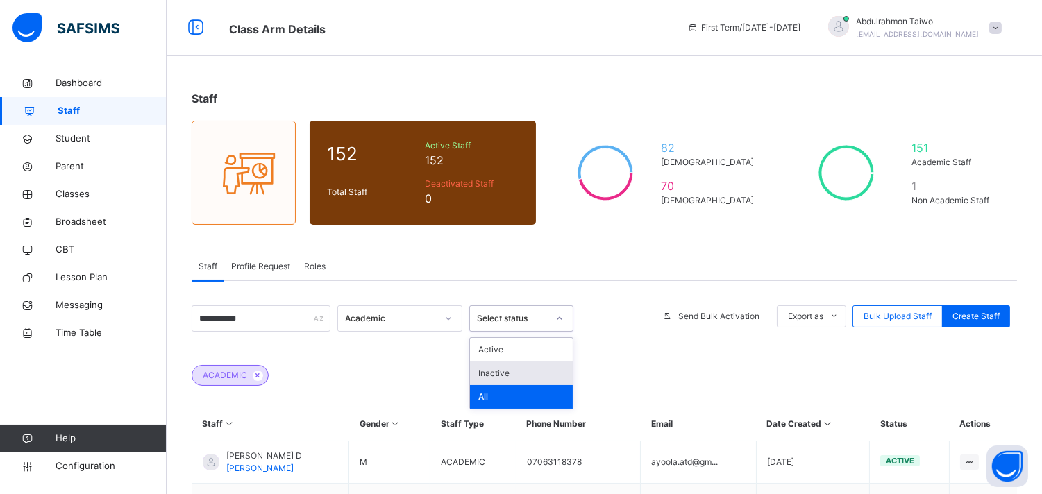
click at [605, 352] on div "ACADEMIC" at bounding box center [604, 368] width 825 height 49
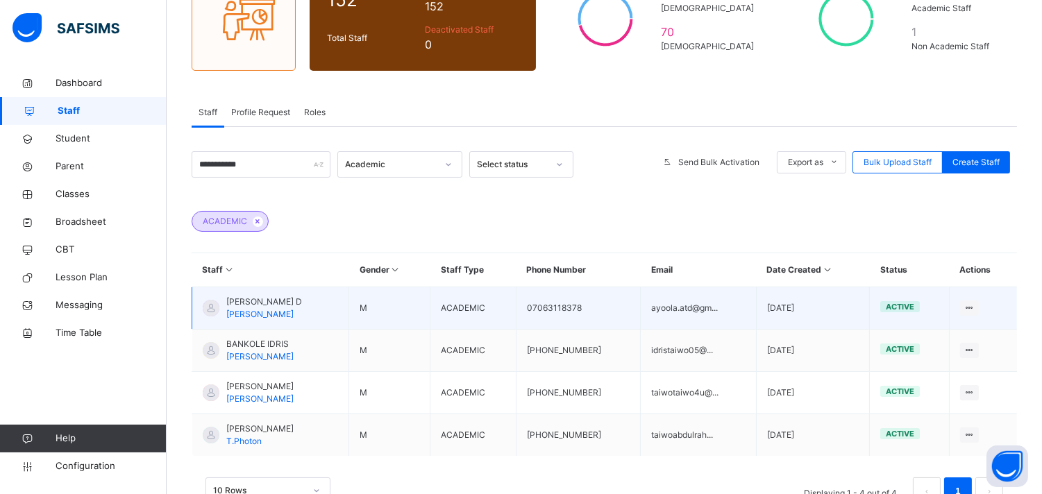
scroll to position [200, 0]
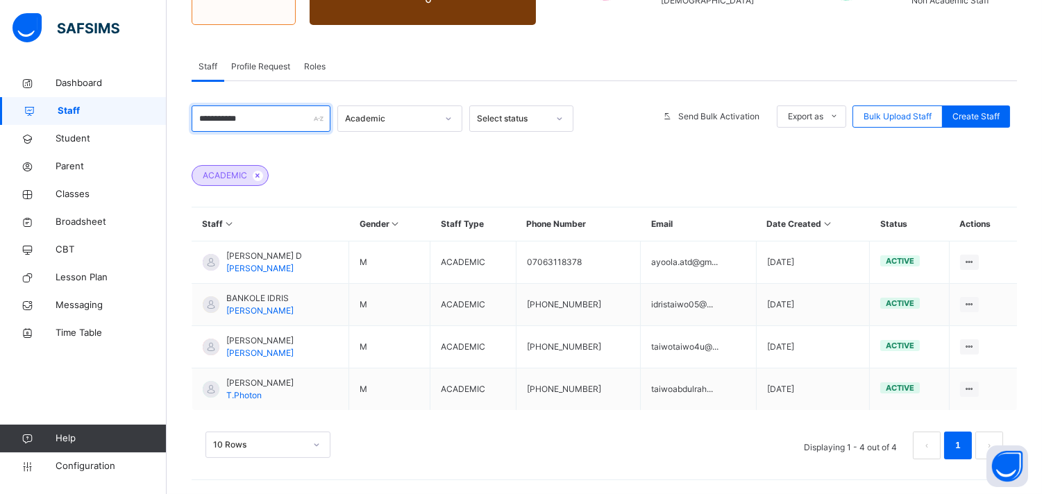
drag, startPoint x: 254, startPoint y: 117, endPoint x: 190, endPoint y: 113, distance: 64.7
click at [176, 110] on div "**********" at bounding box center [604, 181] width 875 height 625
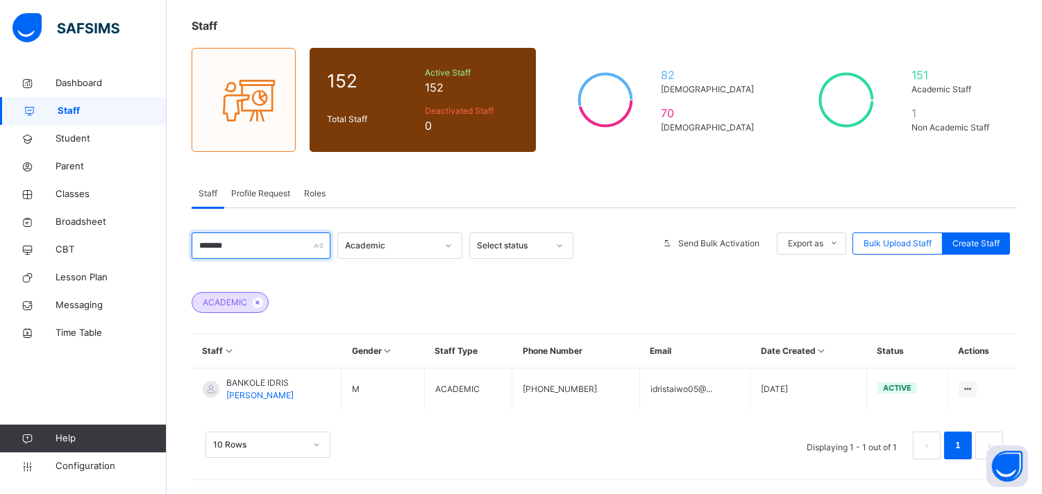
scroll to position [73, 0]
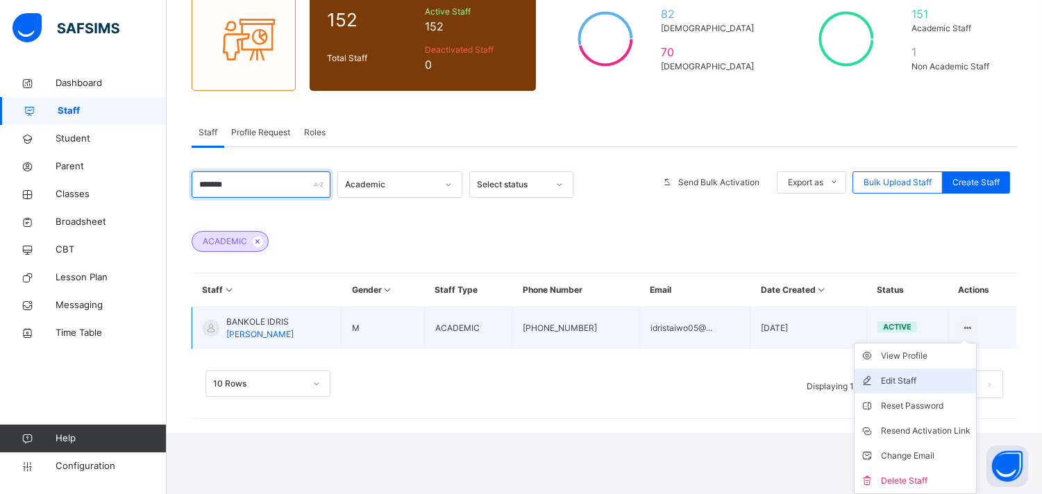
type input "*******"
click at [970, 385] on div "Edit Staff" at bounding box center [926, 381] width 90 height 14
select select "**"
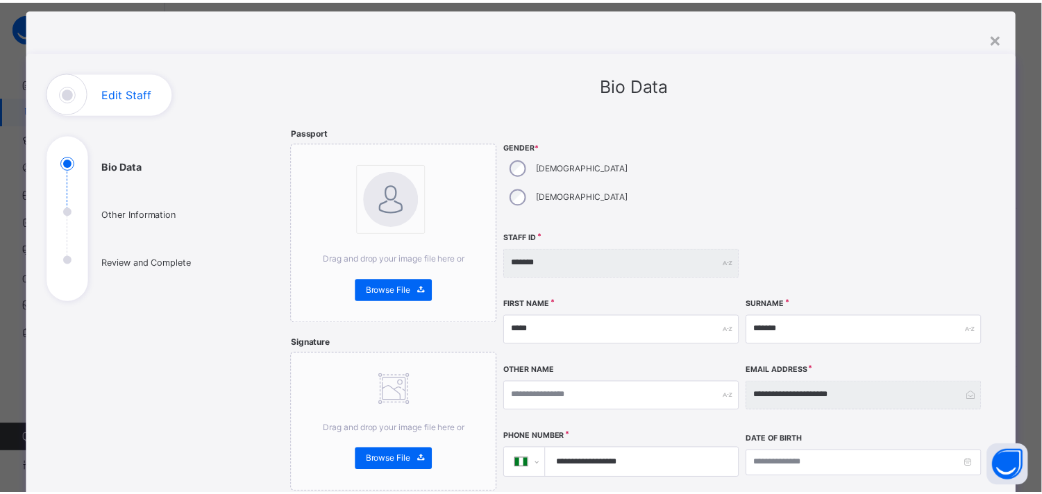
scroll to position [0, 0]
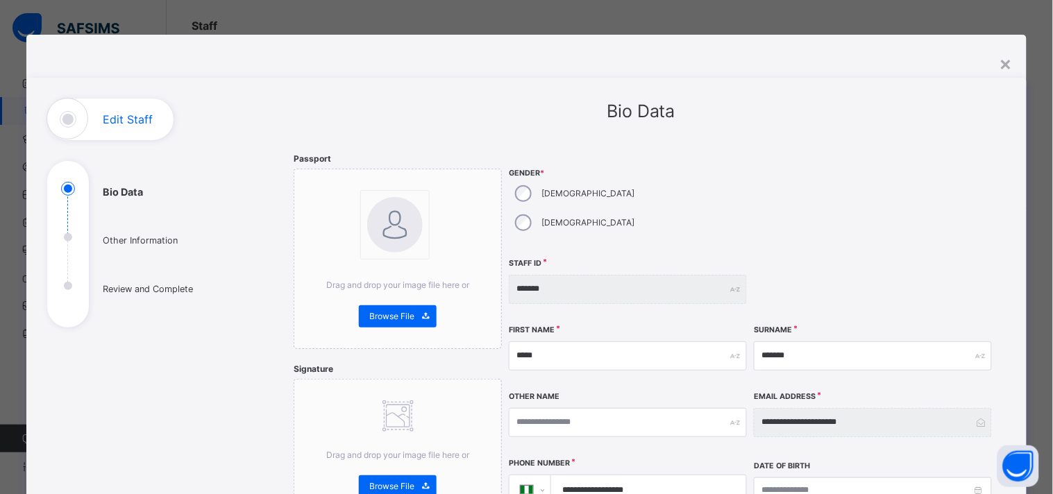
click at [99, 15] on div "**********" at bounding box center [526, 247] width 1053 height 494
click at [1004, 59] on div "×" at bounding box center [1006, 63] width 13 height 29
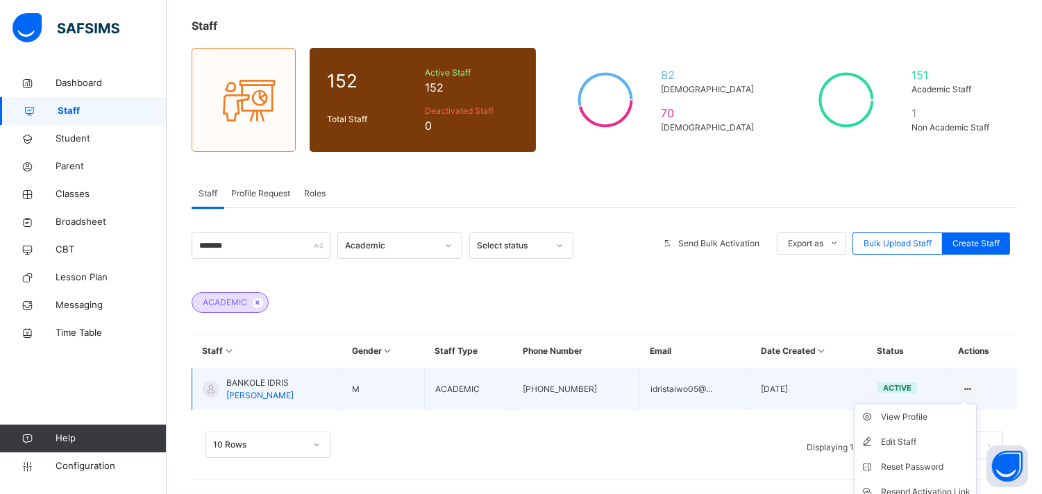
click at [974, 386] on icon at bounding box center [968, 389] width 12 height 10
click at [943, 465] on div "Reset Password" at bounding box center [926, 467] width 90 height 14
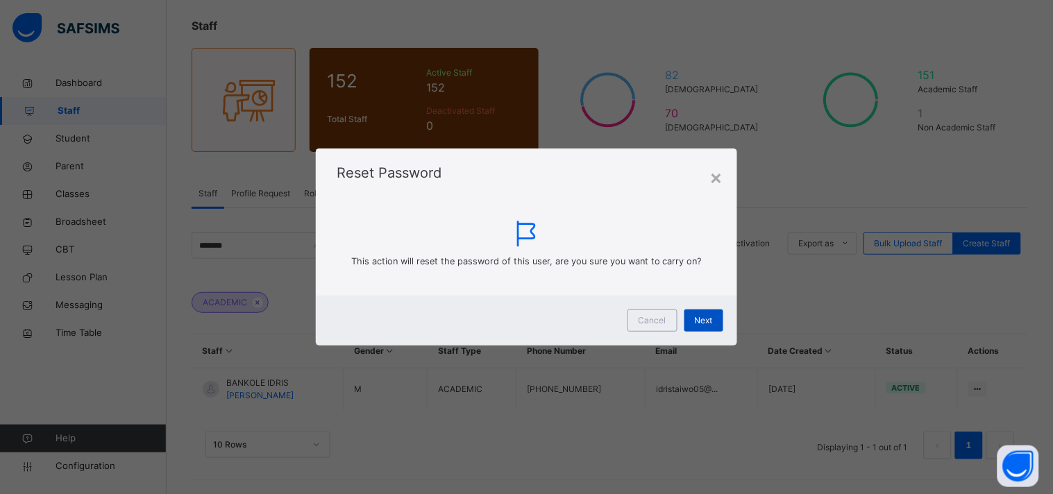
click at [712, 320] on span "Next" at bounding box center [704, 320] width 18 height 12
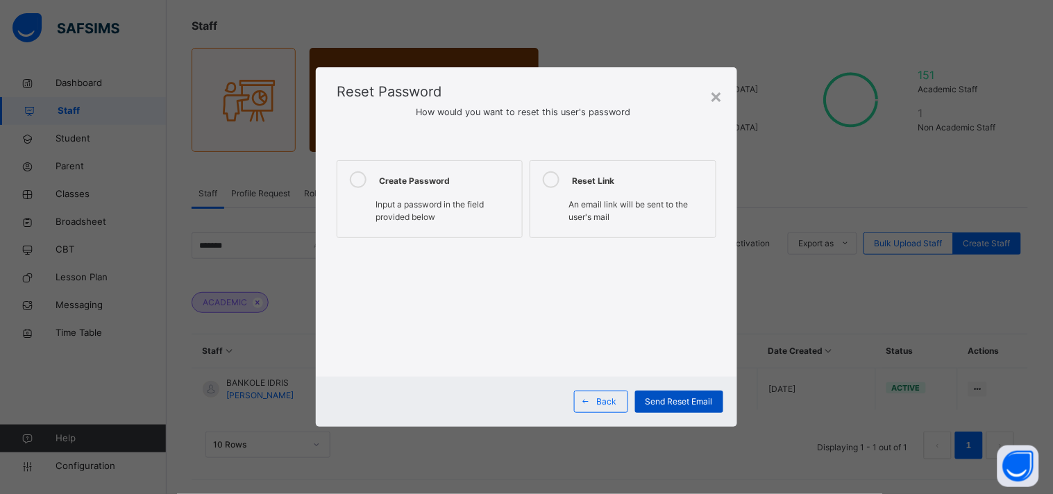
click at [676, 405] on span "Send Reset Email" at bounding box center [679, 402] width 67 height 12
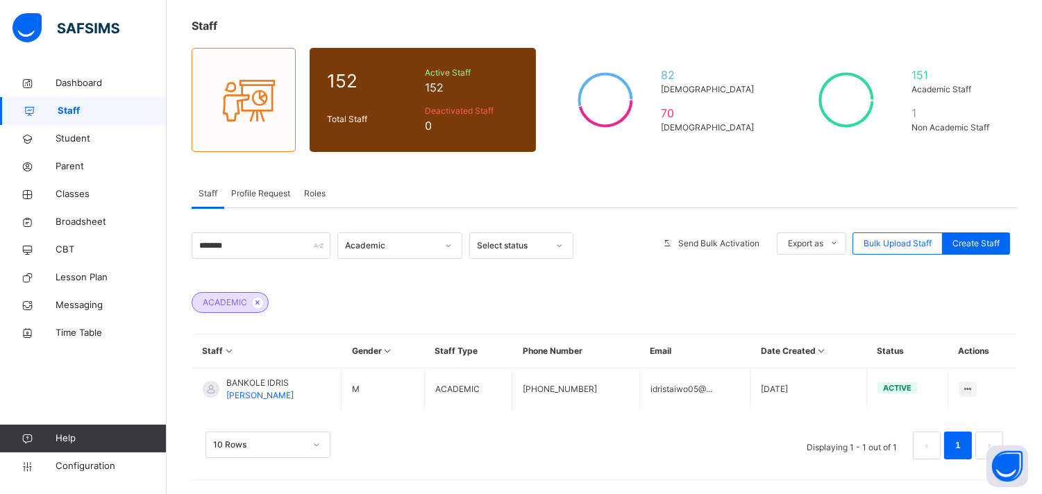
click at [665, 174] on div "Staff 152 Total Staff Active Staff 152 Deactivated Staff 0 82 Male 70 Female 15…" at bounding box center [604, 246] width 875 height 498
click at [71, 193] on span "Classes" at bounding box center [111, 194] width 111 height 14
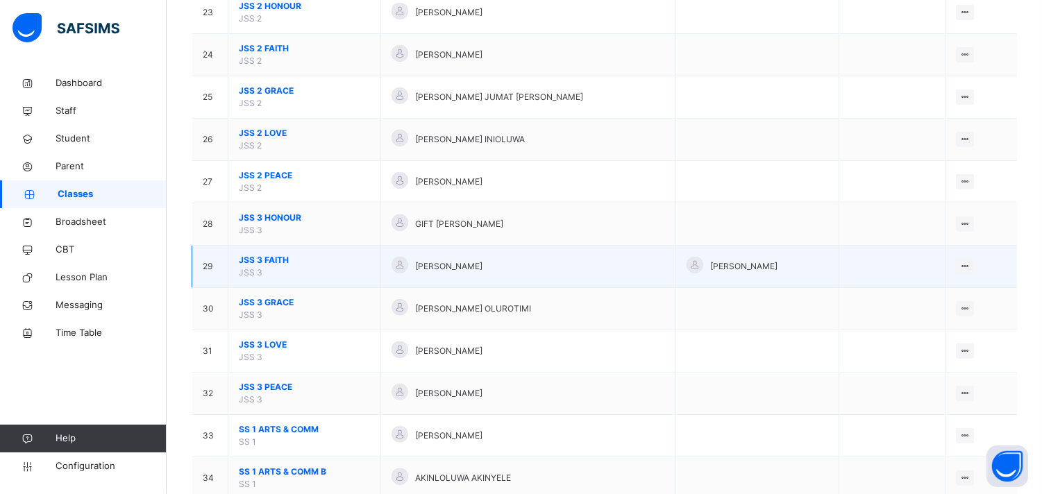
scroll to position [1157, 0]
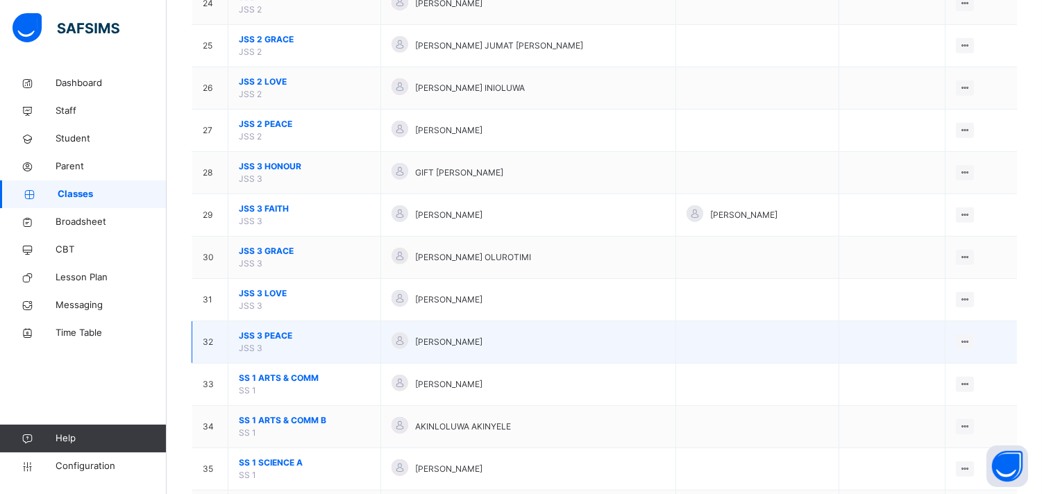
click at [271, 335] on span "JSS 3 PEACE" at bounding box center [304, 336] width 131 height 12
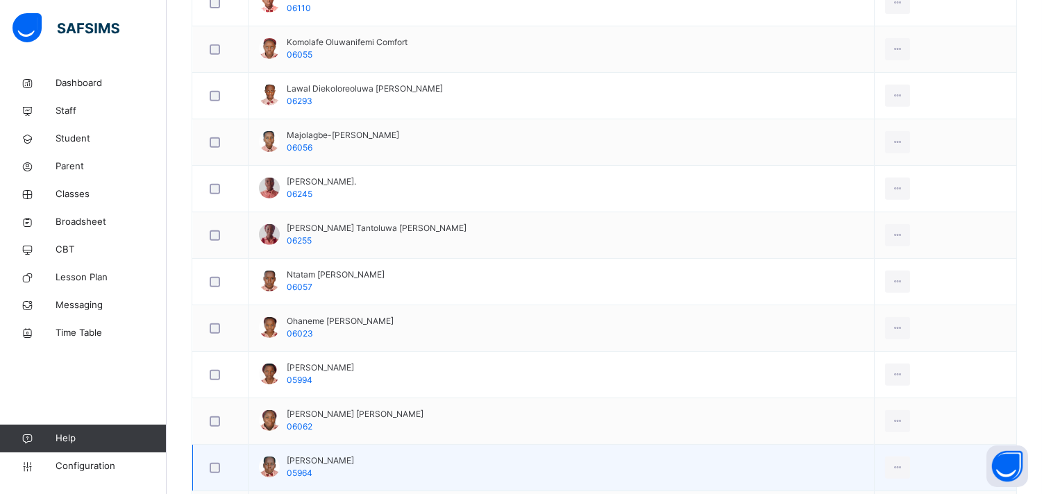
scroll to position [1050, 0]
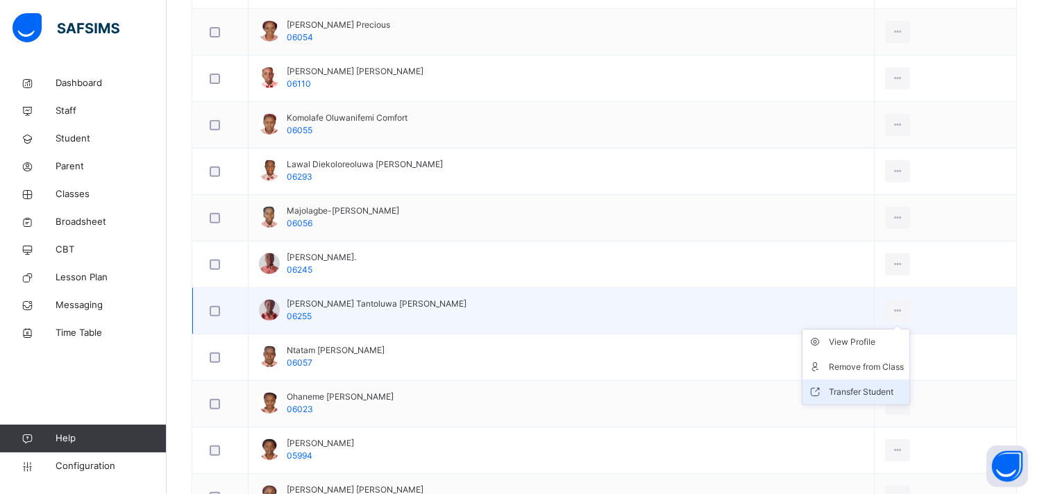
click at [866, 385] on li "Transfer Student" at bounding box center [855, 392] width 107 height 25
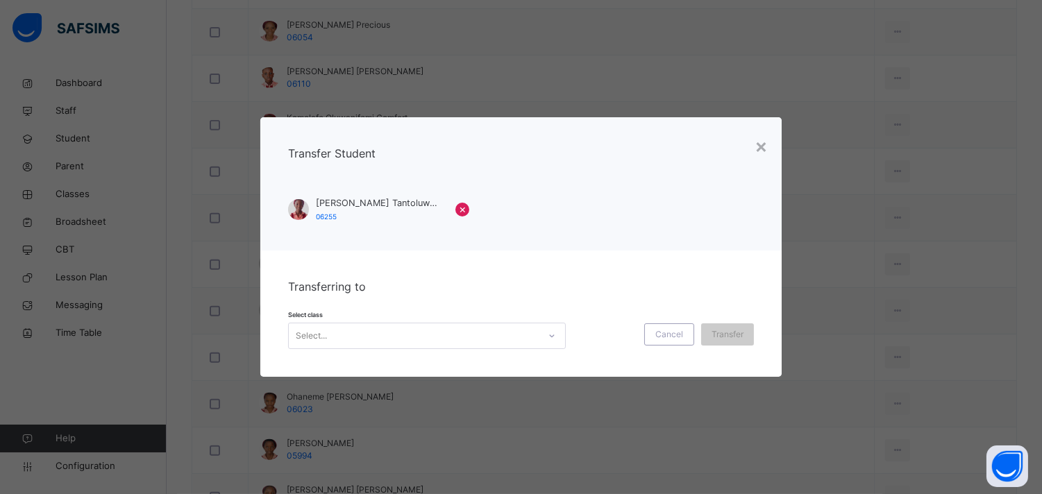
click at [403, 335] on div "Select..." at bounding box center [414, 336] width 250 height 22
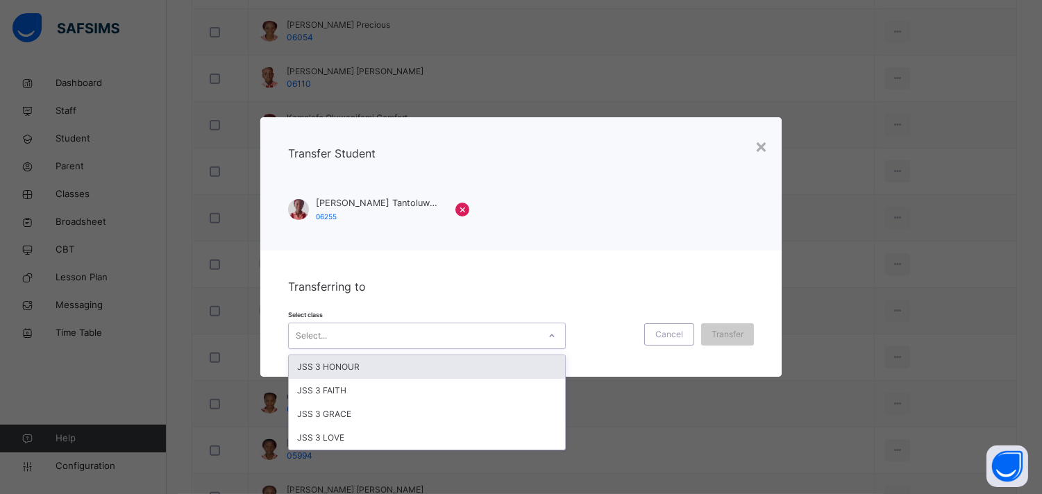
click at [369, 368] on div "JSS 3 HONOUR" at bounding box center [427, 367] width 276 height 24
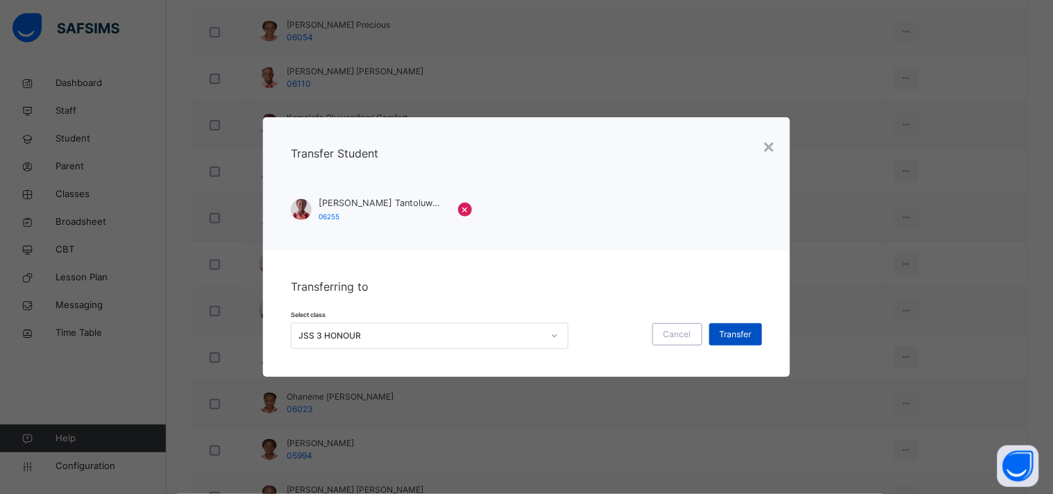
click at [731, 334] on span "Transfer" at bounding box center [736, 334] width 32 height 12
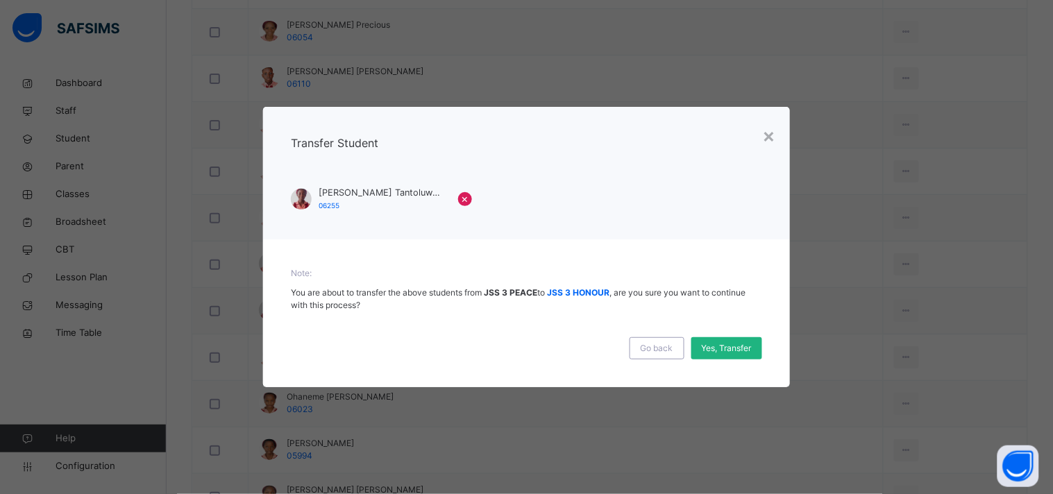
click at [721, 351] on span "Yes, Transfer" at bounding box center [727, 348] width 50 height 12
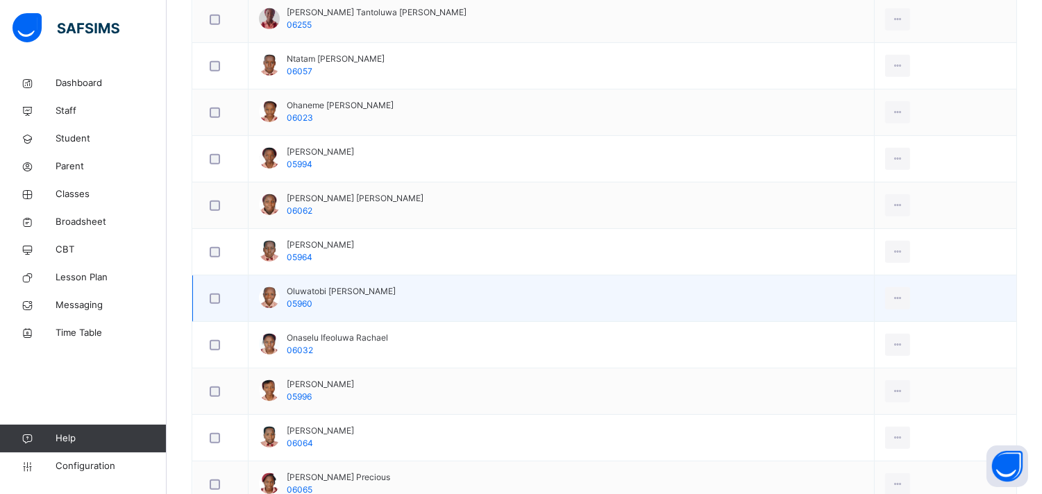
scroll to position [1359, 0]
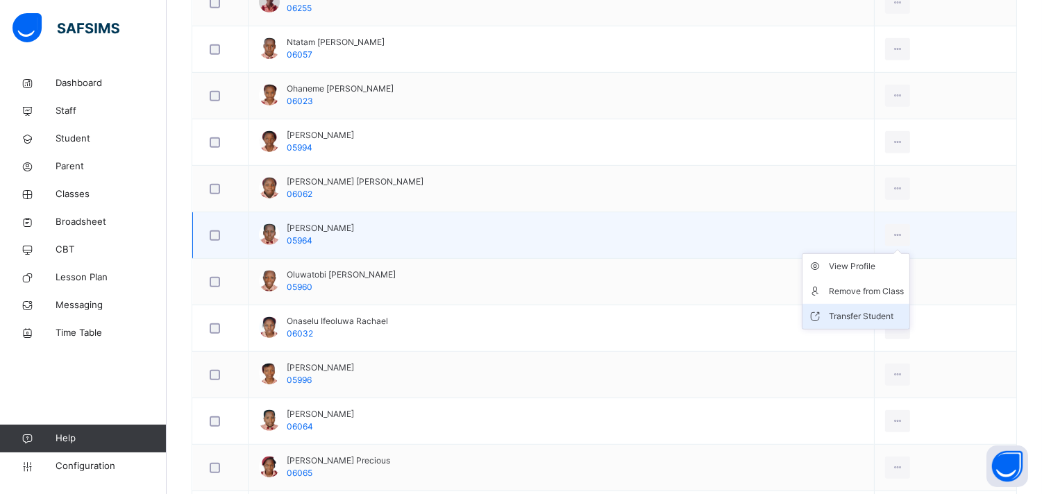
click at [865, 320] on div "Transfer Student" at bounding box center [866, 317] width 75 height 14
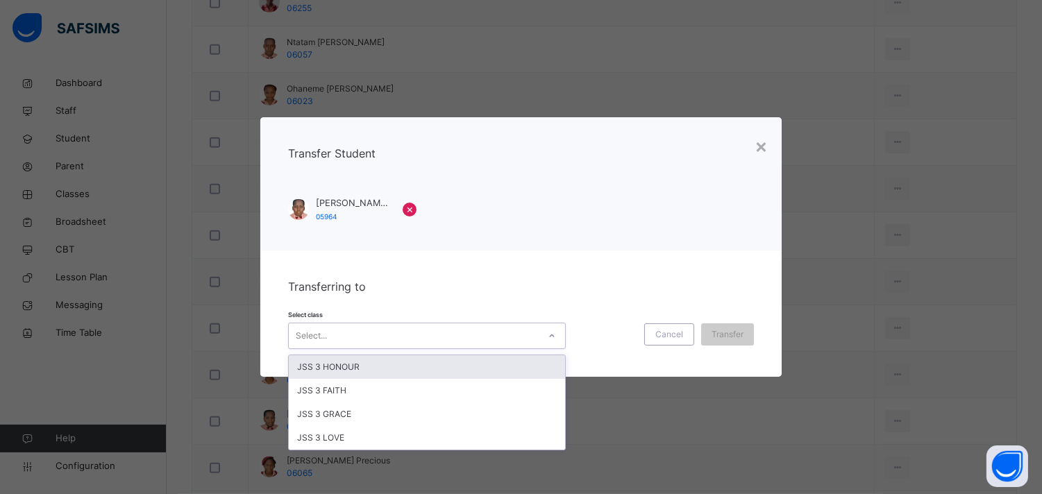
click at [473, 341] on div "Select..." at bounding box center [414, 336] width 250 height 22
click at [443, 362] on div "JSS 3 HONOUR" at bounding box center [427, 367] width 276 height 24
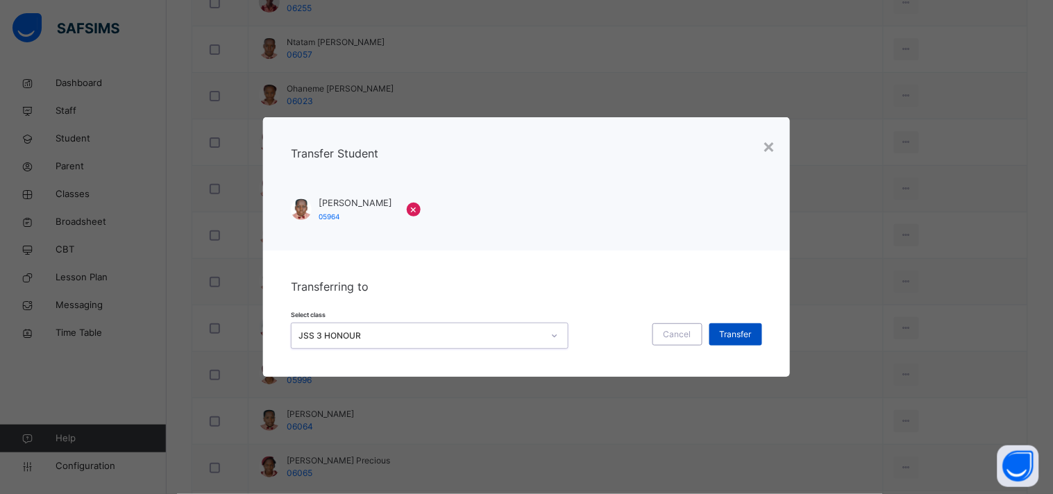
click at [731, 332] on span "Transfer" at bounding box center [736, 334] width 32 height 12
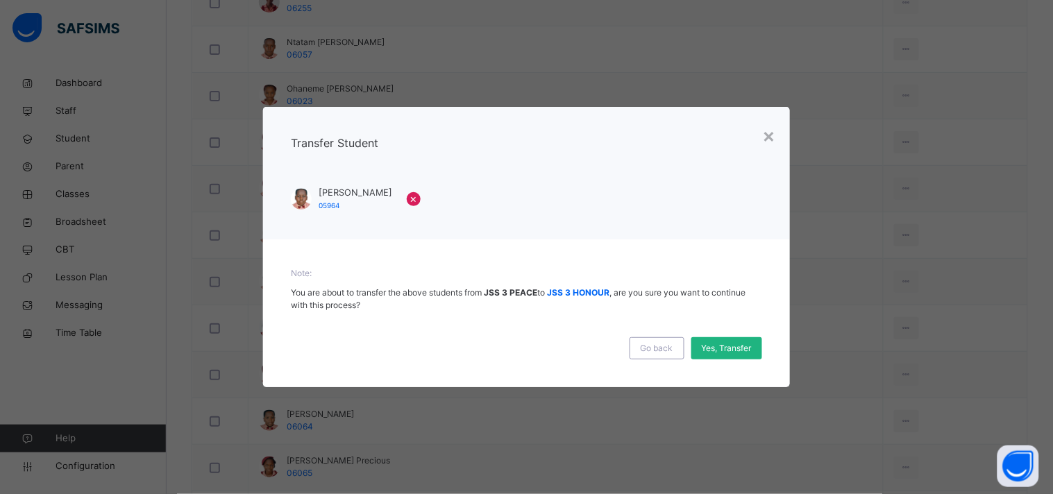
click at [717, 347] on span "Yes, Transfer" at bounding box center [727, 348] width 50 height 12
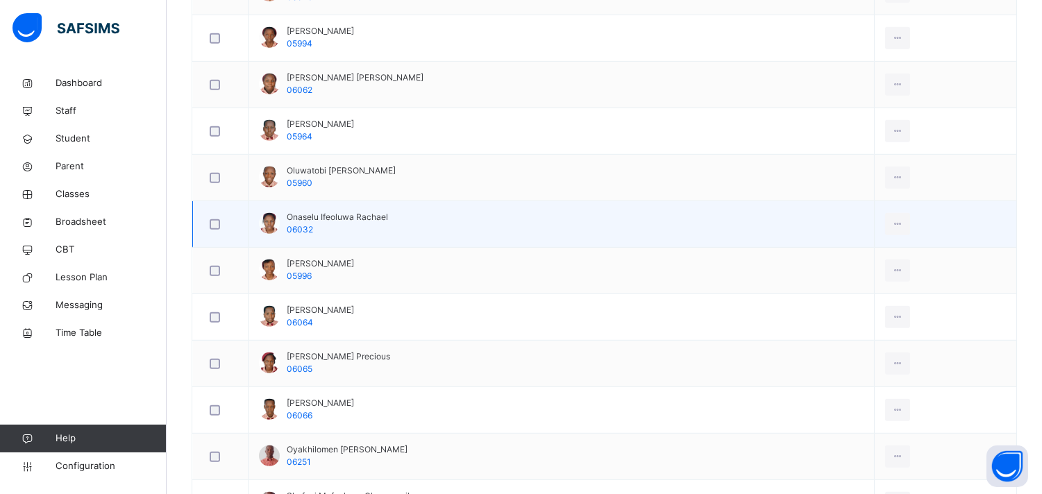
scroll to position [1513, 0]
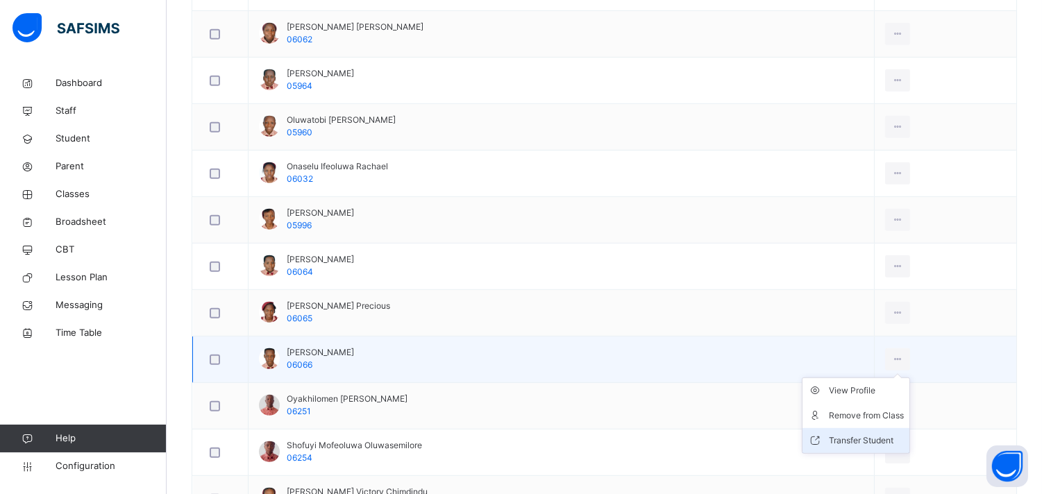
click at [856, 450] on li "Transfer Student" at bounding box center [855, 440] width 107 height 25
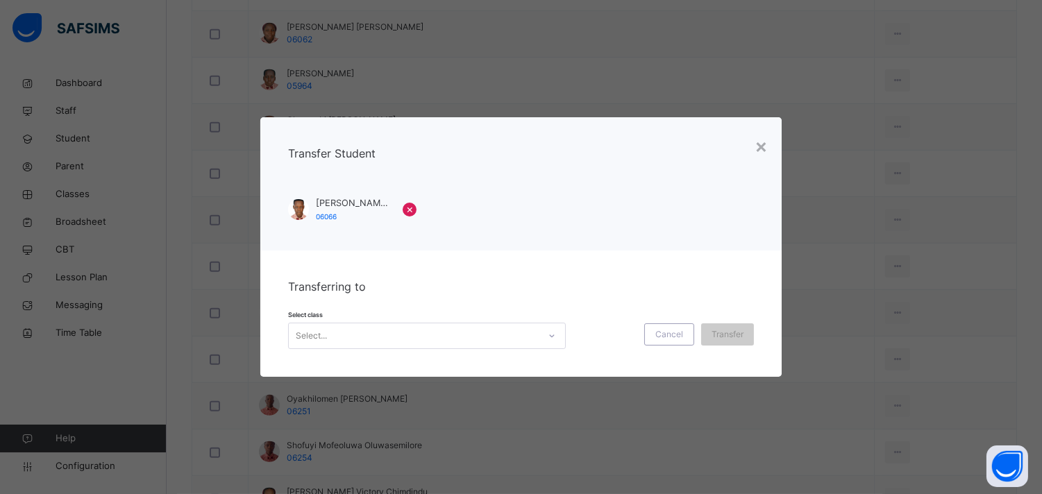
click at [494, 341] on div "Select..." at bounding box center [414, 336] width 250 height 22
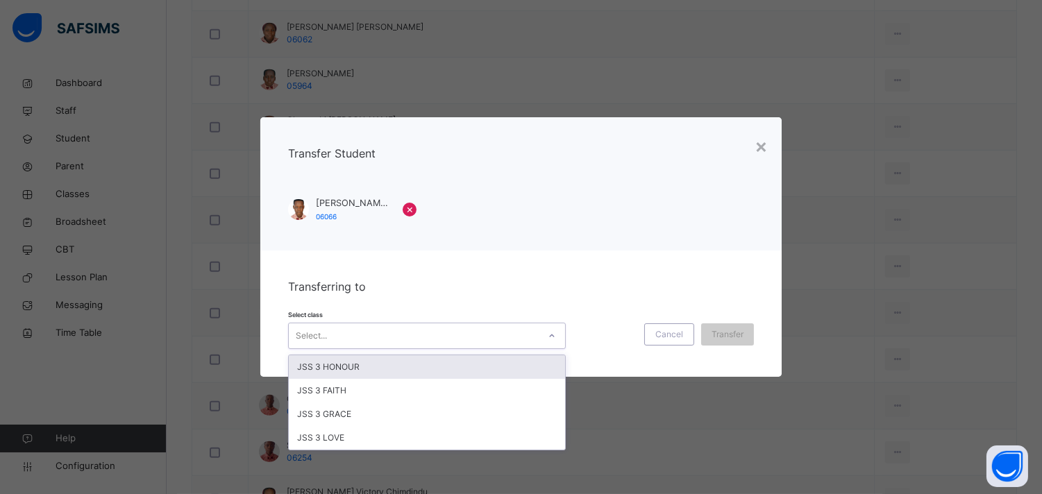
click at [424, 371] on div "JSS 3 HONOUR" at bounding box center [427, 367] width 276 height 24
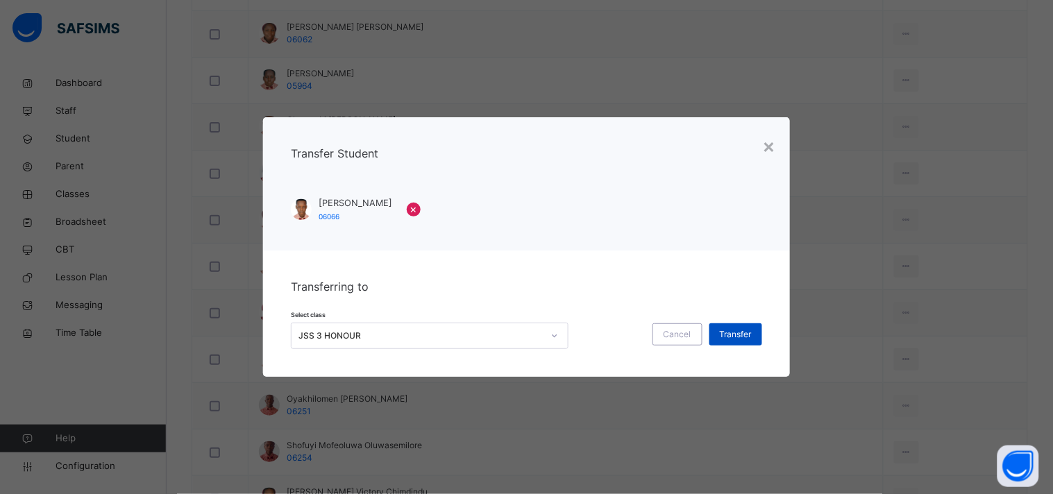
click at [725, 331] on span "Transfer" at bounding box center [736, 334] width 32 height 12
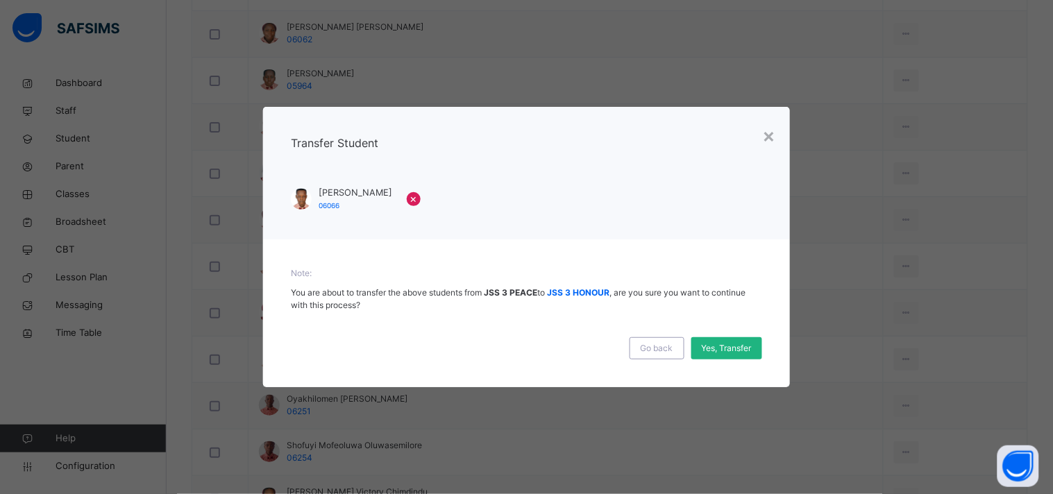
click at [738, 348] on span "Yes, Transfer" at bounding box center [727, 348] width 50 height 12
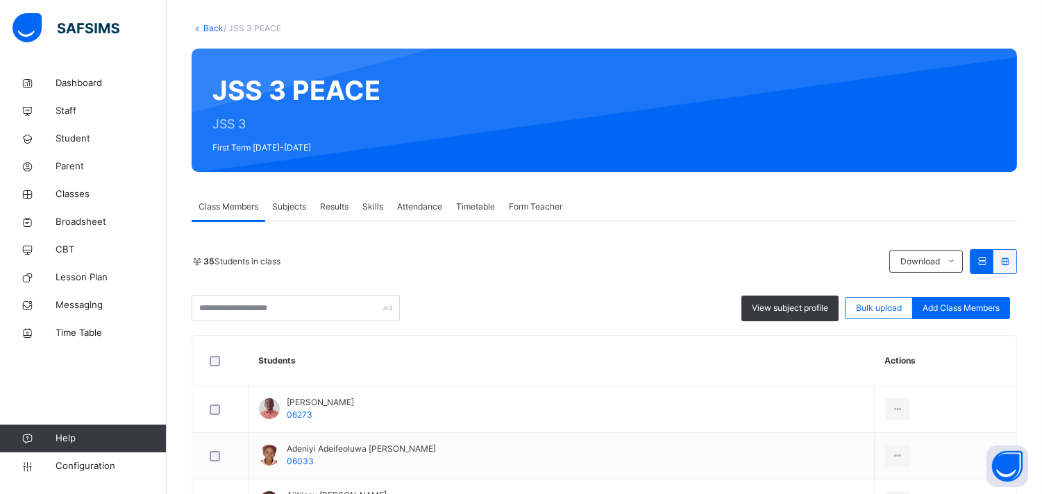
scroll to position [0, 0]
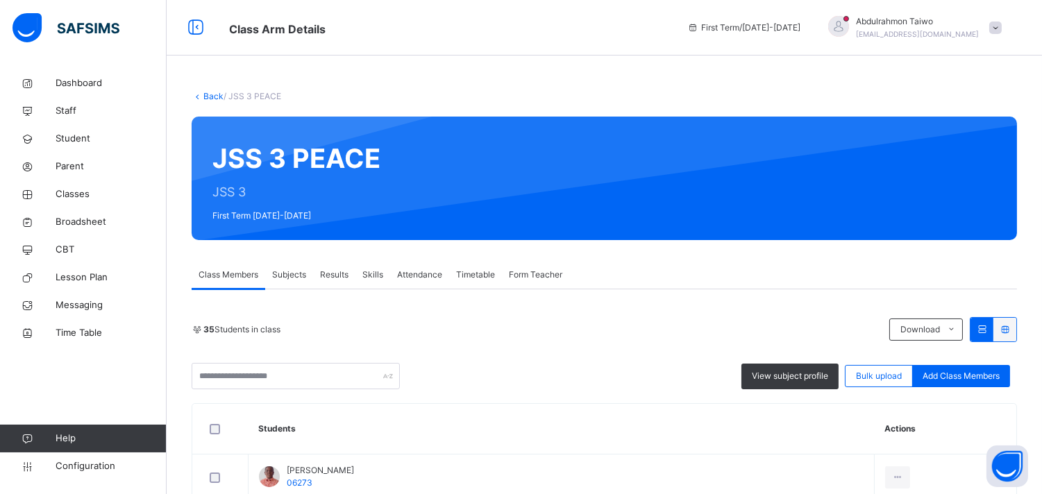
click at [963, 26] on span "Abdulrahmon Taiwo" at bounding box center [917, 21] width 123 height 12
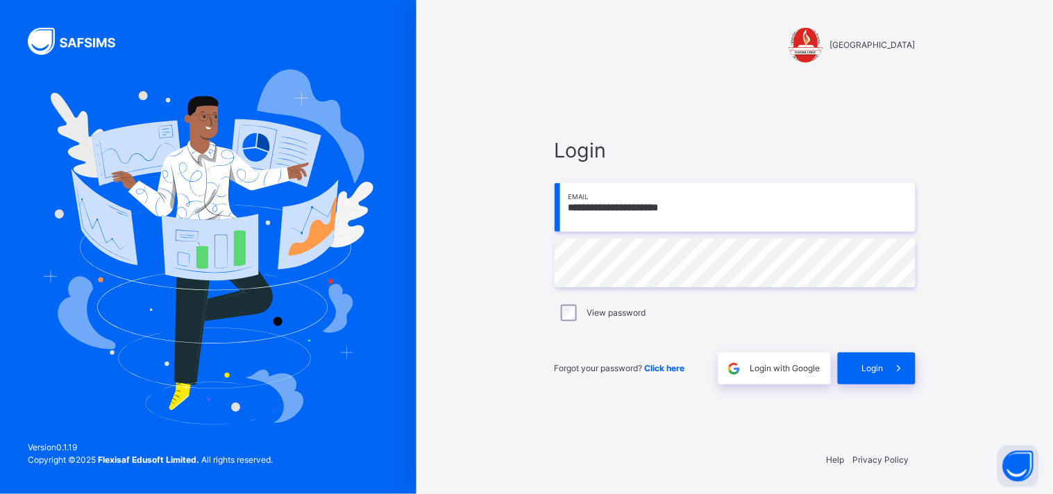
type input "**********"
click at [865, 366] on span "Login" at bounding box center [873, 368] width 22 height 12
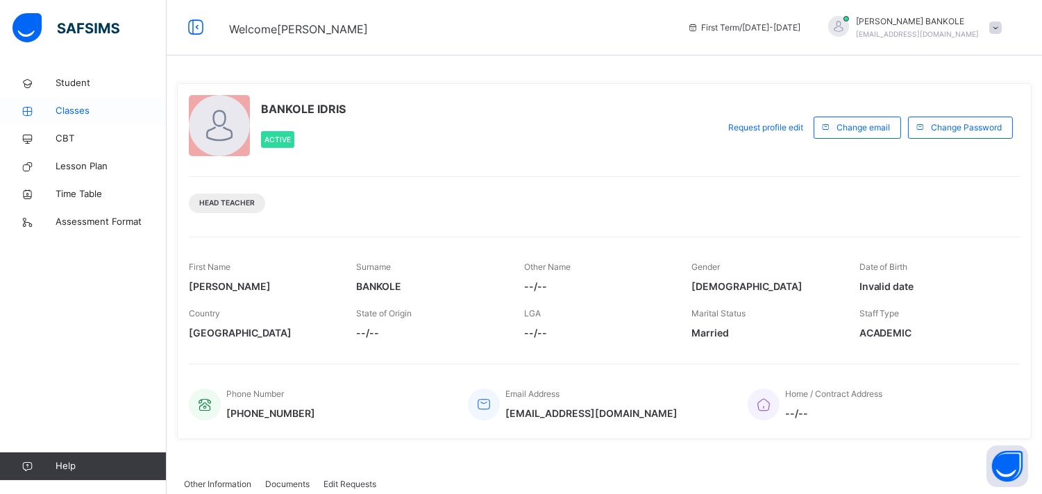
click at [78, 117] on span "Classes" at bounding box center [111, 111] width 111 height 14
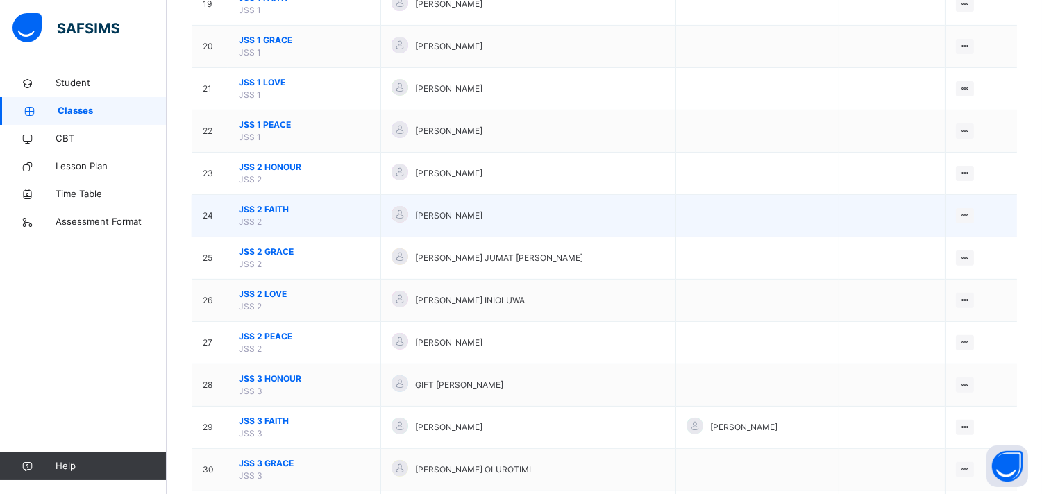
scroll to position [925, 0]
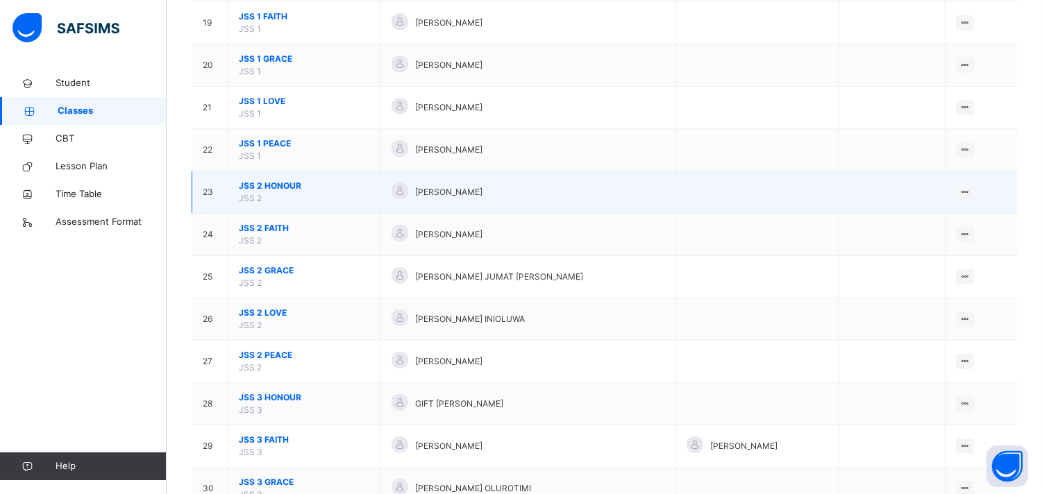
click at [265, 187] on span "JSS 2 HONOUR" at bounding box center [304, 186] width 131 height 12
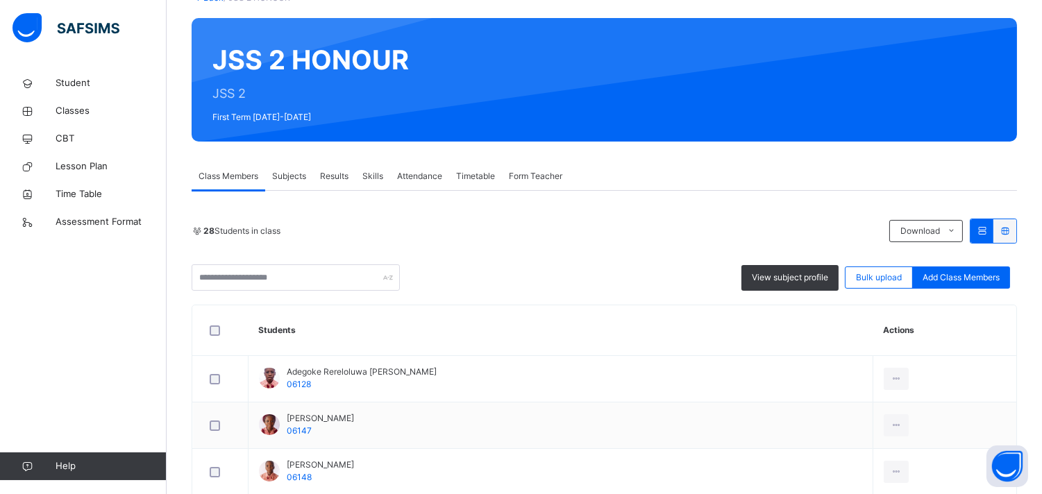
scroll to position [231, 0]
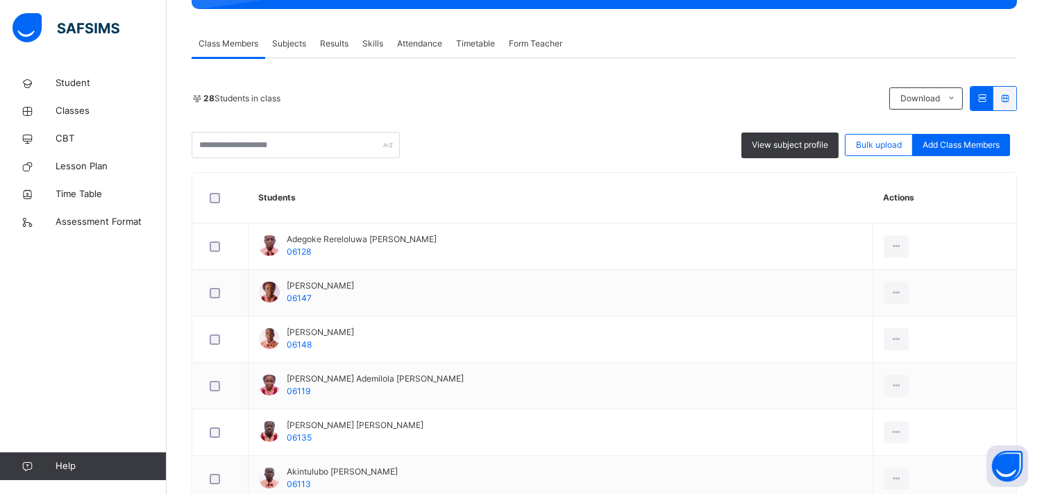
click at [285, 42] on span "Subjects" at bounding box center [289, 43] width 34 height 12
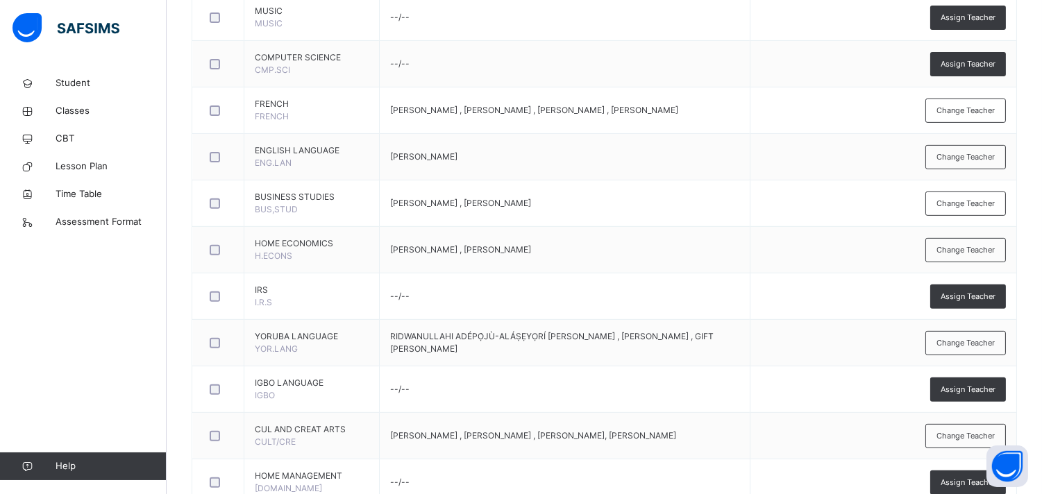
scroll to position [1079, 0]
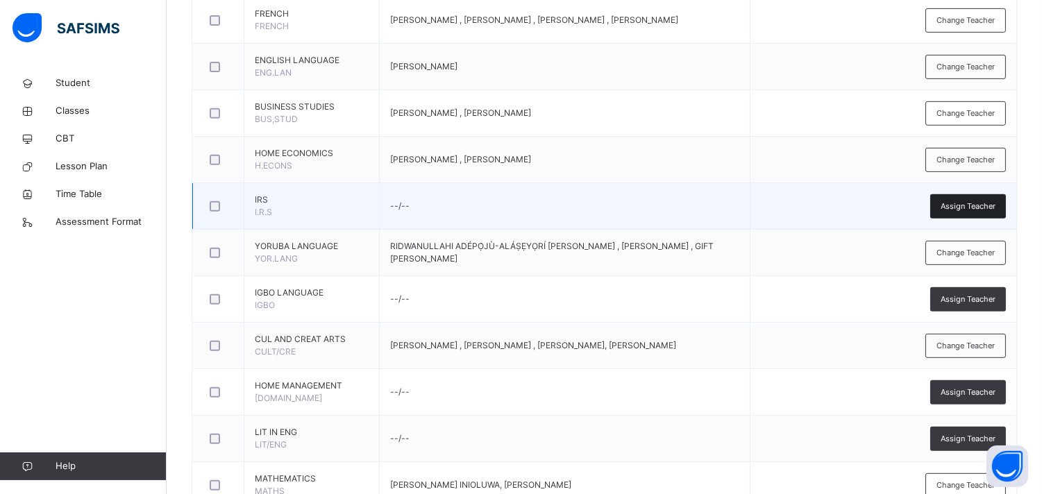
click at [975, 205] on span "Assign Teacher" at bounding box center [968, 207] width 55 height 12
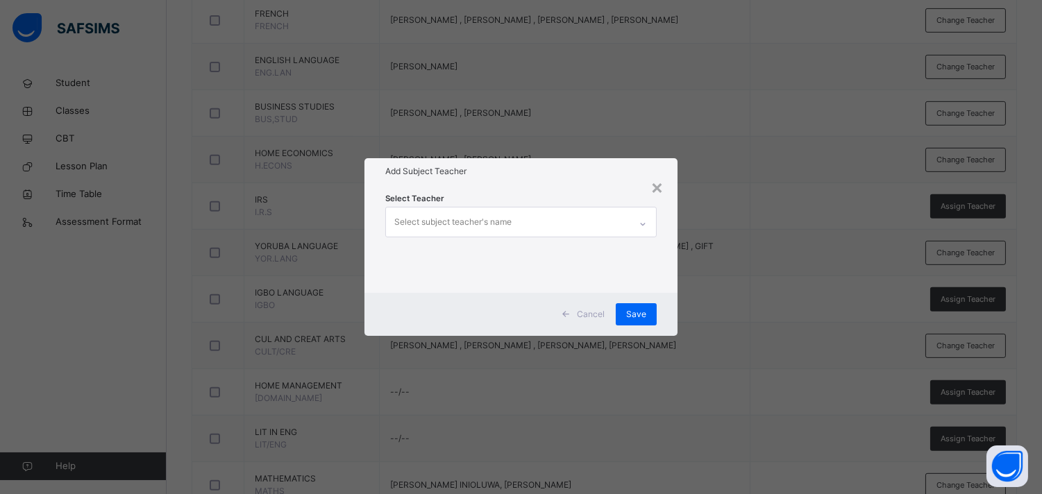
click at [441, 224] on div "Select subject teacher's name" at bounding box center [452, 222] width 117 height 26
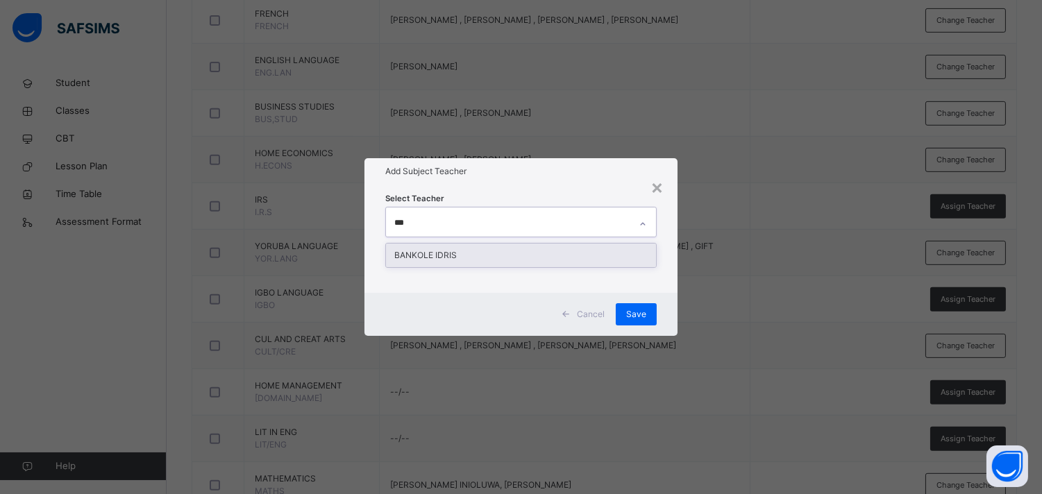
type input "****"
click at [458, 251] on div "BANKOLE IDRIS" at bounding box center [520, 256] width 269 height 24
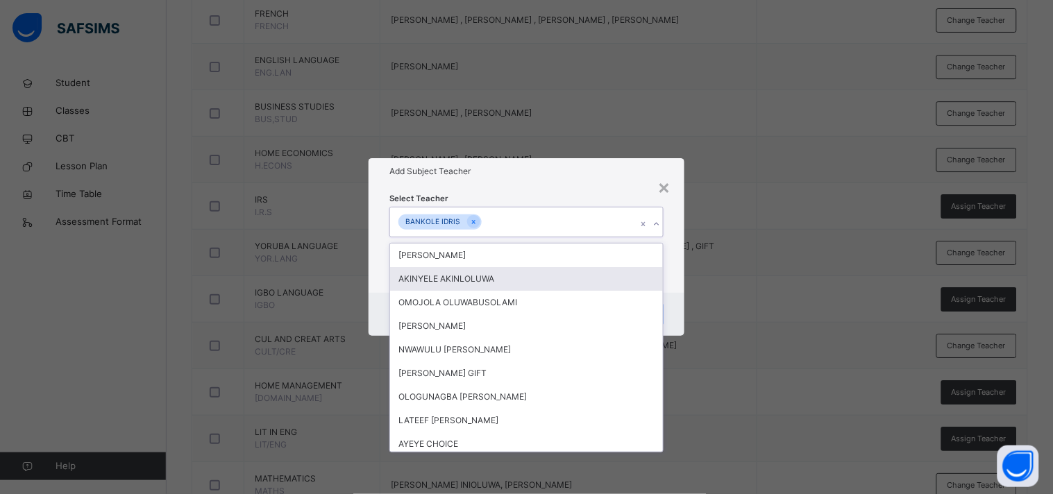
click at [708, 249] on div "× Add Subject Teacher Select Teacher option BANKOLE IDRIS , selected. option AK…" at bounding box center [526, 247] width 1053 height 494
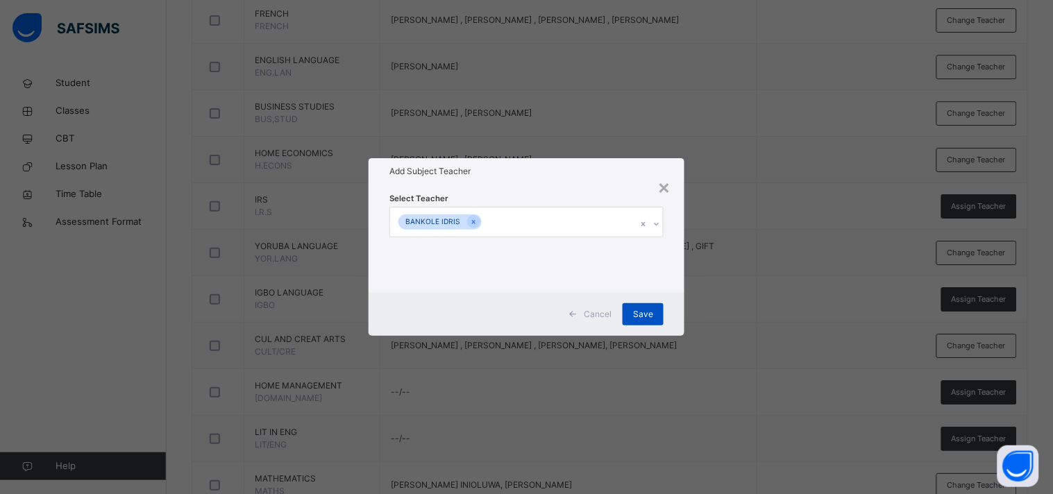
click at [641, 314] on span "Save" at bounding box center [643, 314] width 20 height 12
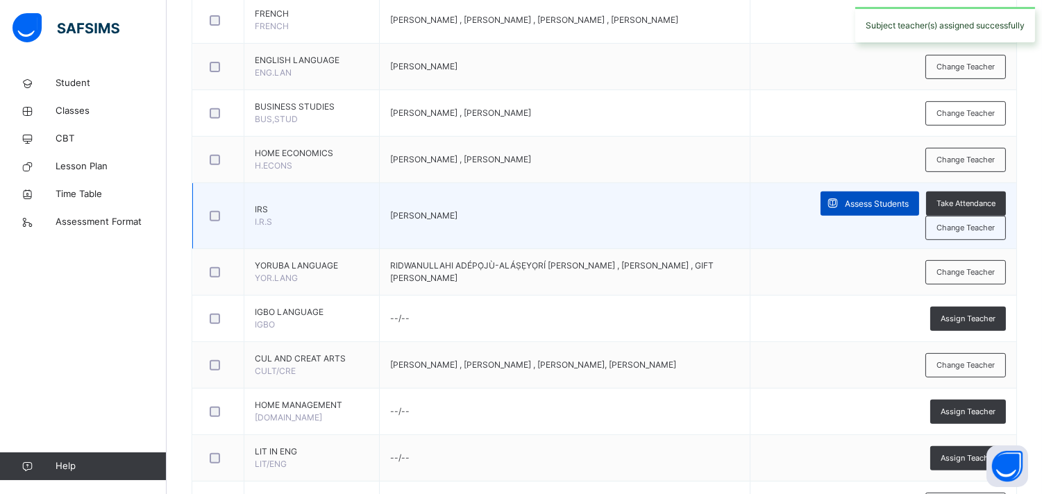
click at [891, 201] on span "Assess Students" at bounding box center [877, 204] width 64 height 12
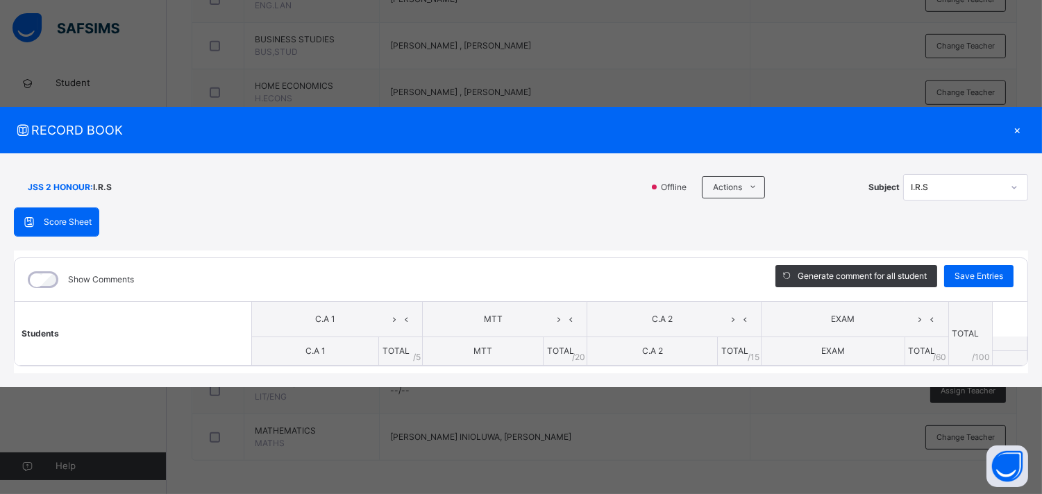
scroll to position [1150, 0]
click at [723, 205] on ul "Download Empty Score Sheet Upload/map score sheet" at bounding box center [790, 231] width 142 height 53
click at [1004, 196] on div at bounding box center [1014, 187] width 24 height 22
click at [1014, 119] on div "RECORD BOOK ×" at bounding box center [521, 130] width 1042 height 47
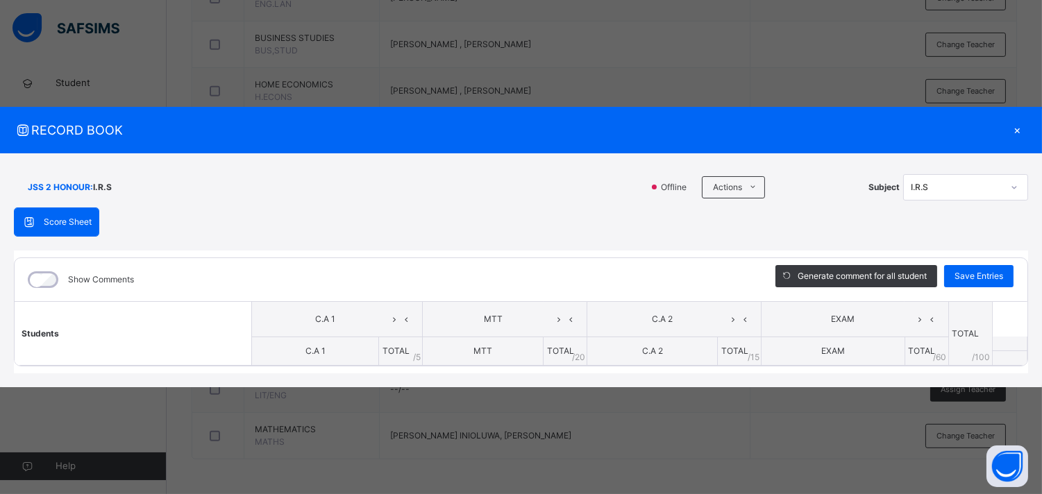
click at [1017, 133] on div "×" at bounding box center [1017, 130] width 21 height 19
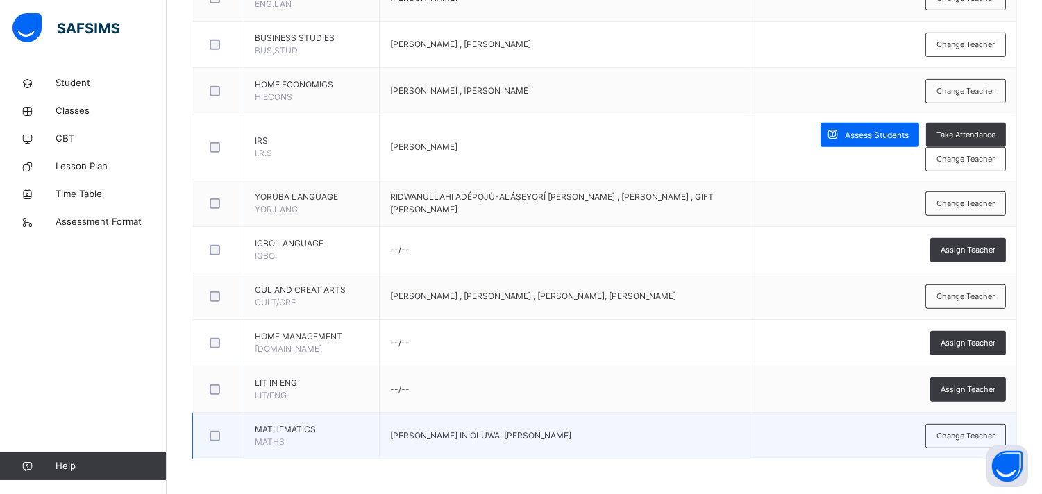
click at [283, 430] on span "MATHEMATICS" at bounding box center [312, 429] width 114 height 12
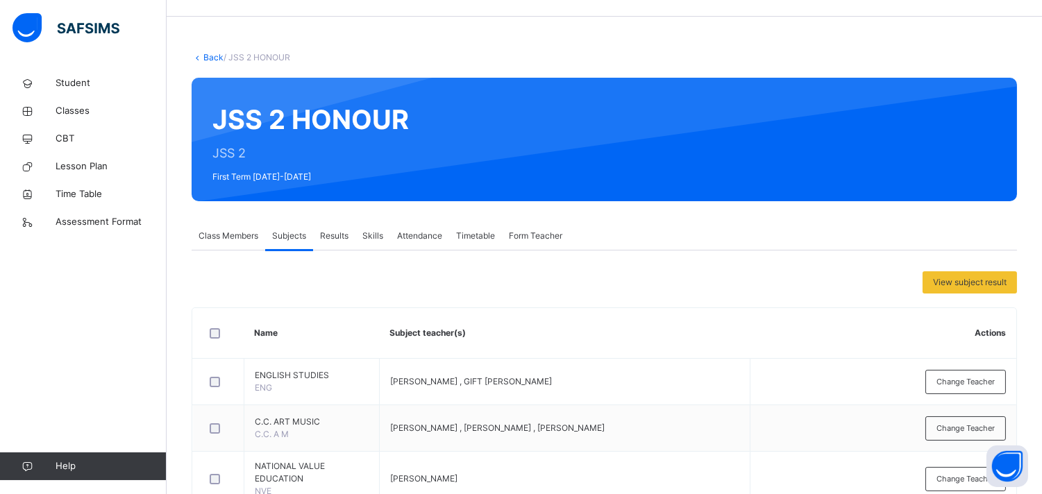
scroll to position [0, 0]
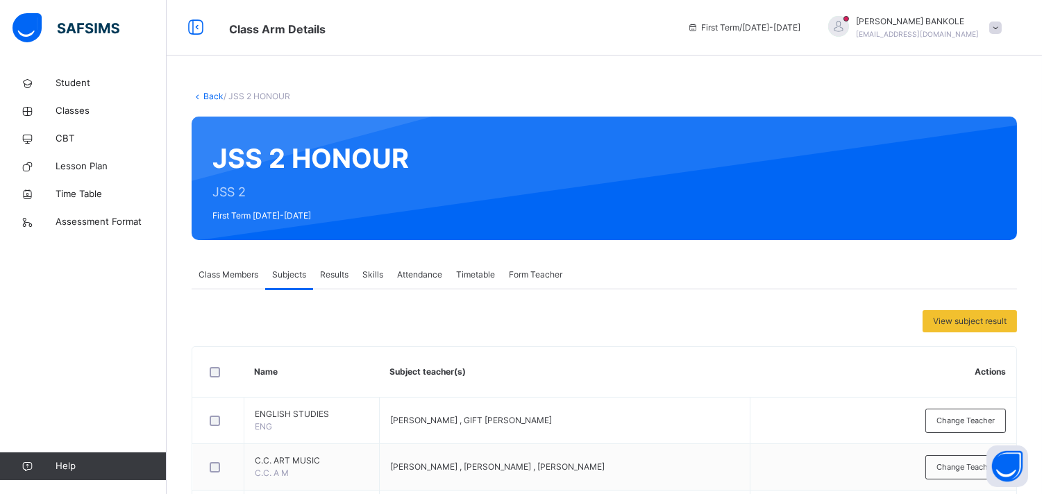
click at [963, 28] on div "IDRIS BANKOLE idristaiwo05@gmail.com" at bounding box center [917, 27] width 123 height 25
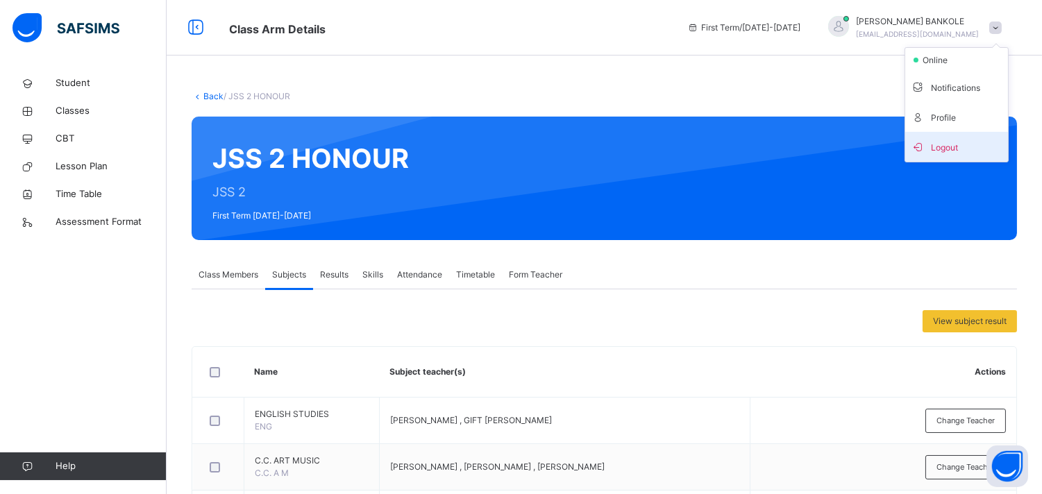
click at [968, 149] on span "Logout" at bounding box center [957, 146] width 92 height 19
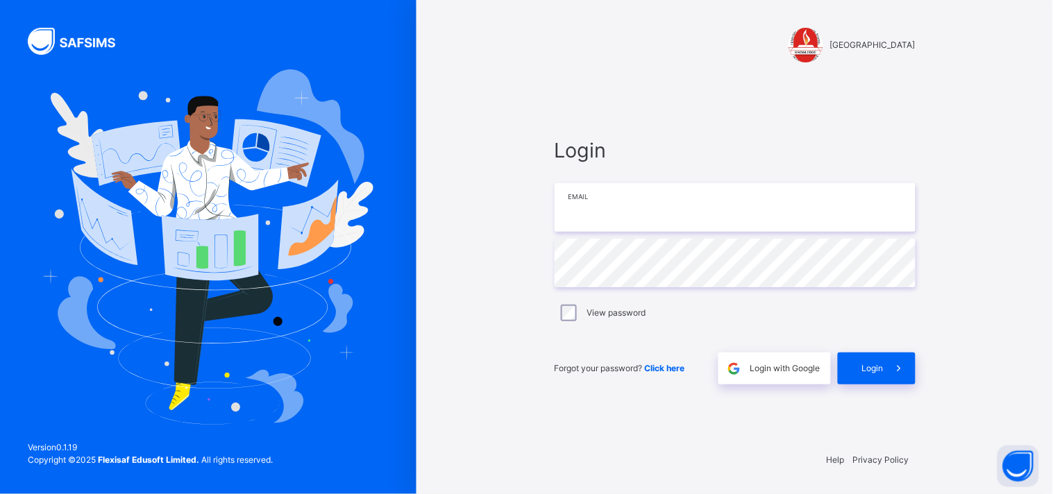
click at [603, 205] on input "email" at bounding box center [735, 207] width 361 height 49
type input "**********"
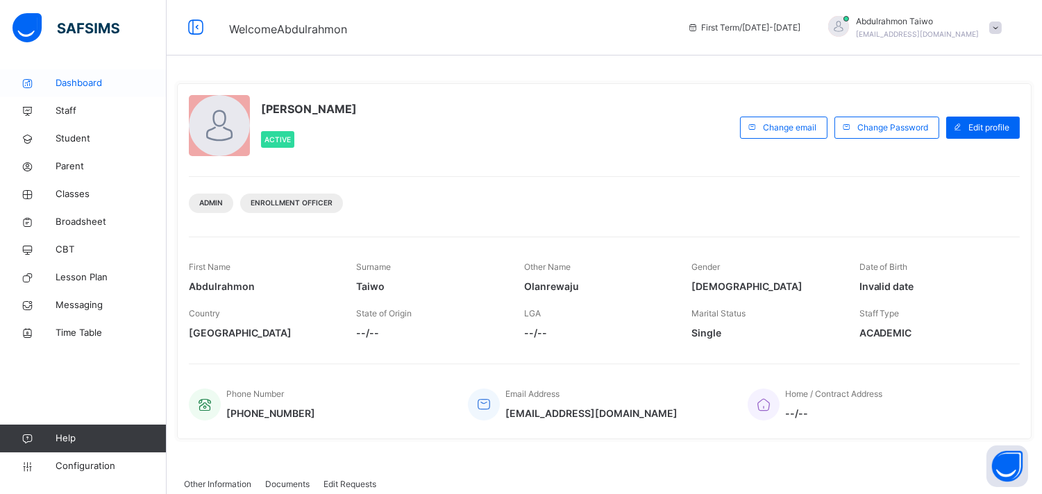
click at [78, 83] on span "Dashboard" at bounding box center [111, 83] width 111 height 14
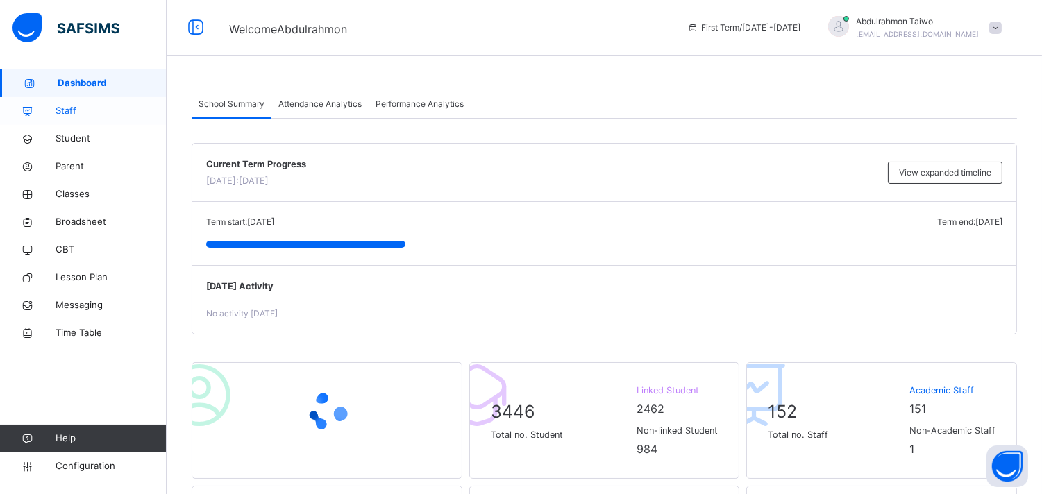
click at [67, 106] on span "Staff" at bounding box center [111, 111] width 111 height 14
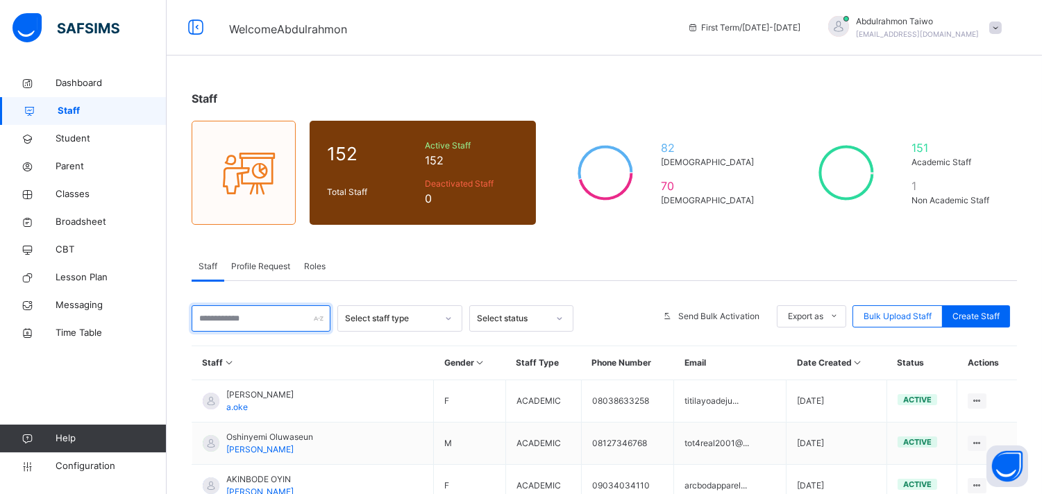
click at [257, 321] on input "text" at bounding box center [261, 318] width 139 height 26
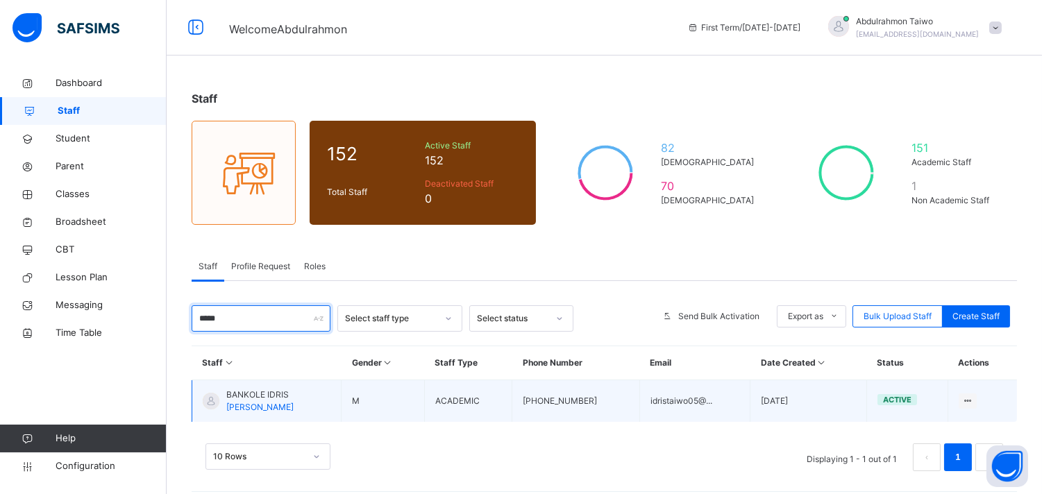
type input "*****"
click at [289, 407] on td "BANKOLE IDRIS B.IDRIS" at bounding box center [266, 401] width 149 height 42
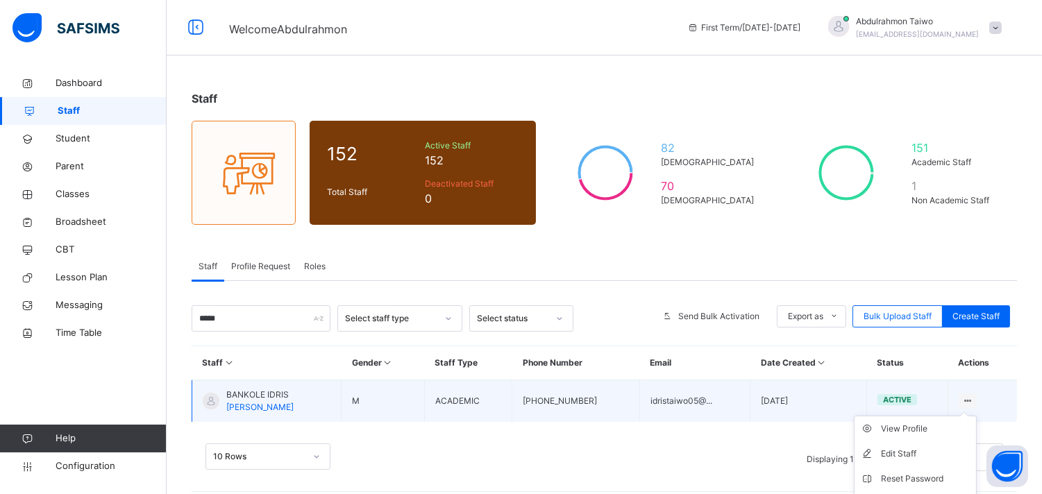
click at [974, 396] on icon at bounding box center [968, 401] width 12 height 10
click at [925, 455] on div "Edit Staff" at bounding box center [926, 454] width 90 height 14
select select "**"
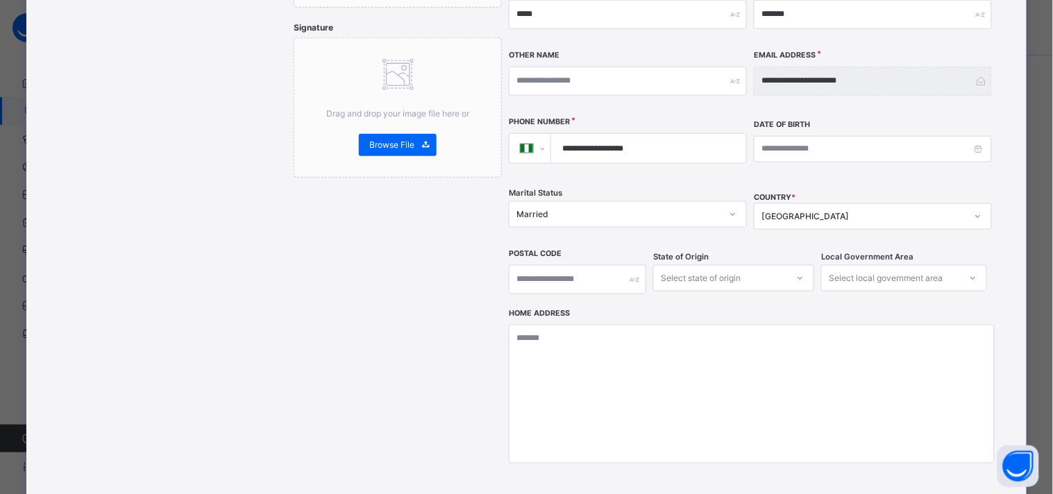
scroll to position [494, 0]
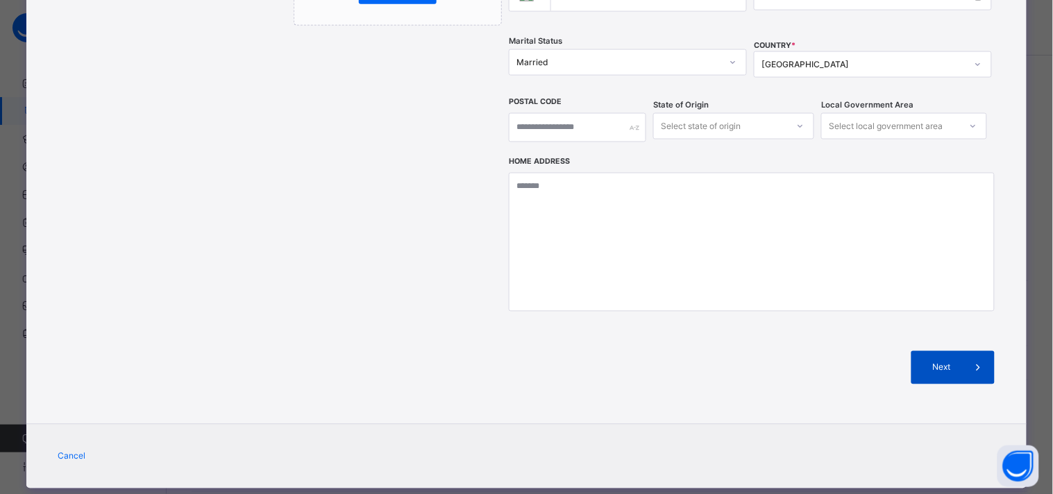
click at [970, 360] on icon at bounding box center [977, 368] width 15 height 17
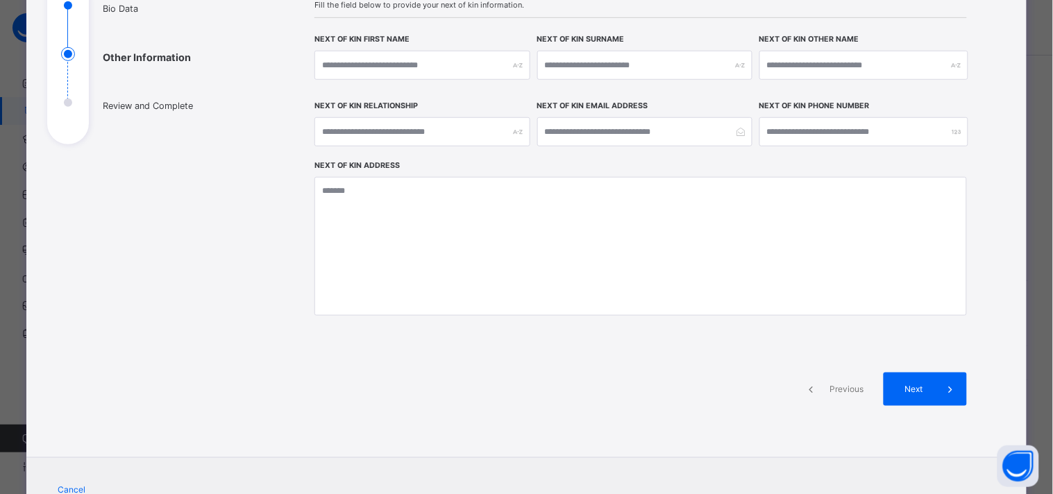
scroll to position [246, 0]
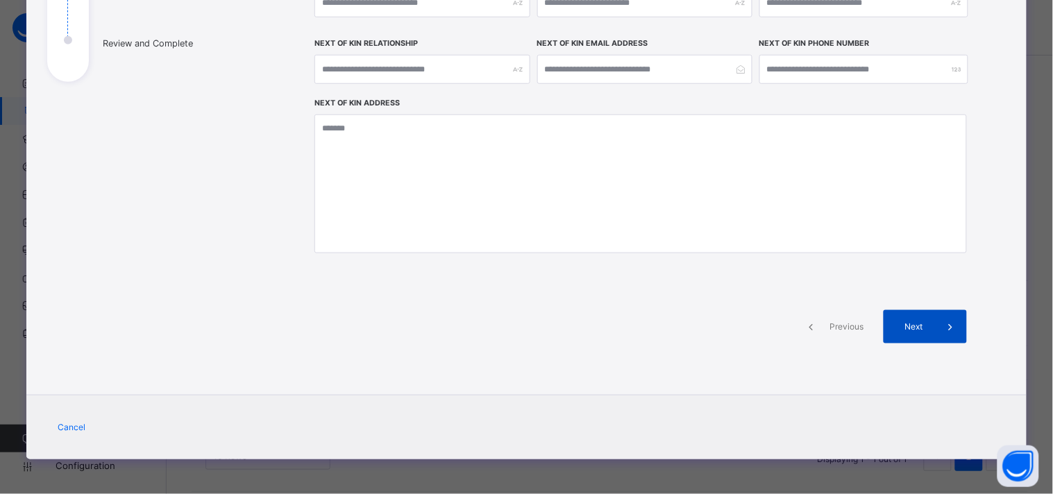
click at [917, 337] on div "Next" at bounding box center [925, 326] width 83 height 33
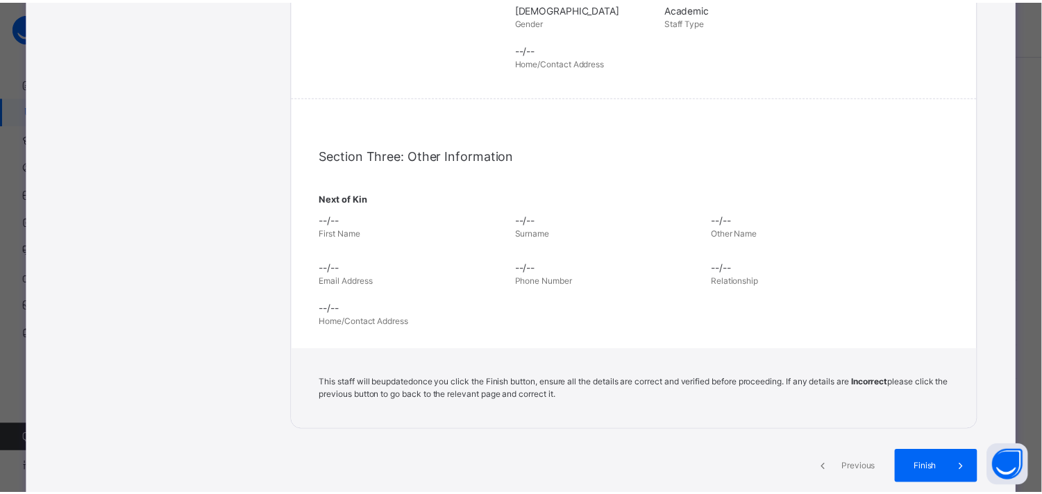
scroll to position [489, 0]
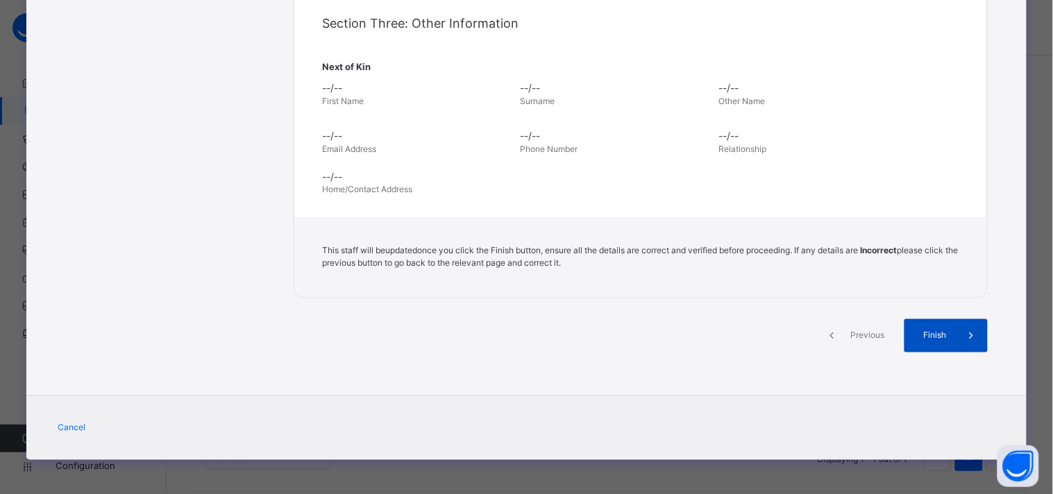
click at [939, 337] on span "Finish" at bounding box center [935, 336] width 40 height 12
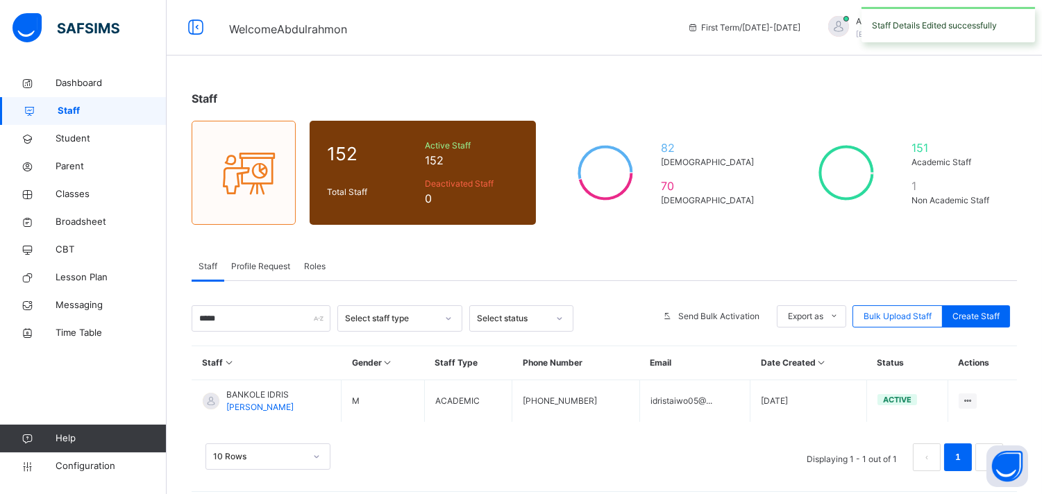
scroll to position [11, 0]
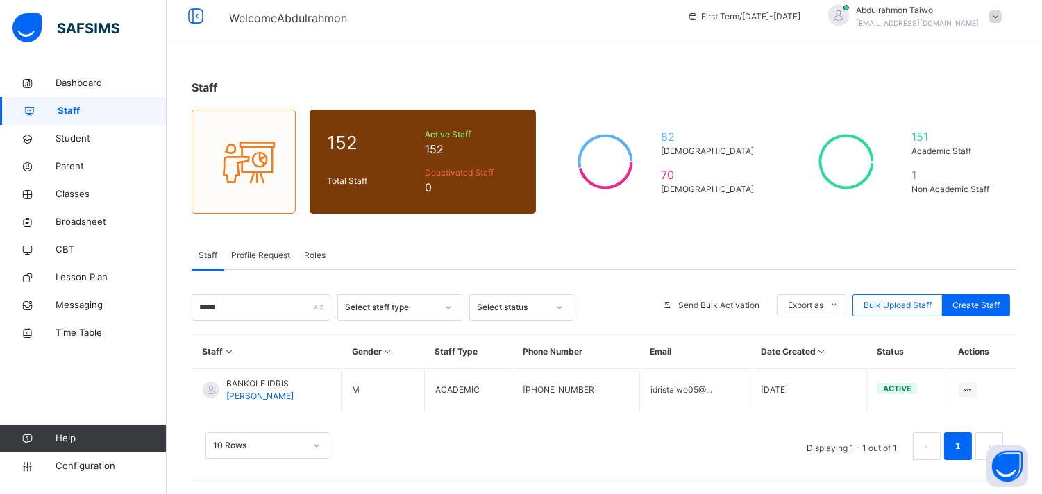
click at [386, 310] on div "Select staff type" at bounding box center [391, 307] width 92 height 12
click at [390, 343] on div "Academic" at bounding box center [400, 339] width 124 height 24
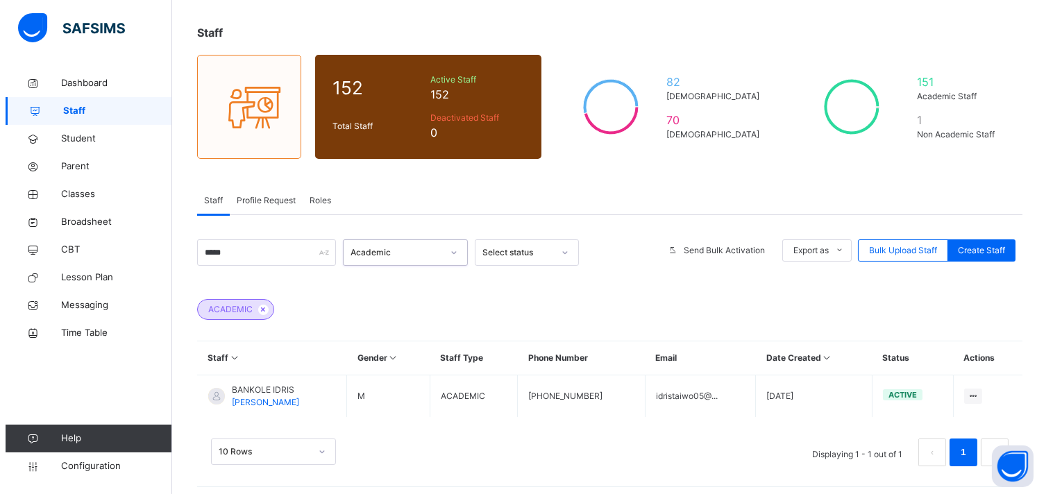
scroll to position [73, 0]
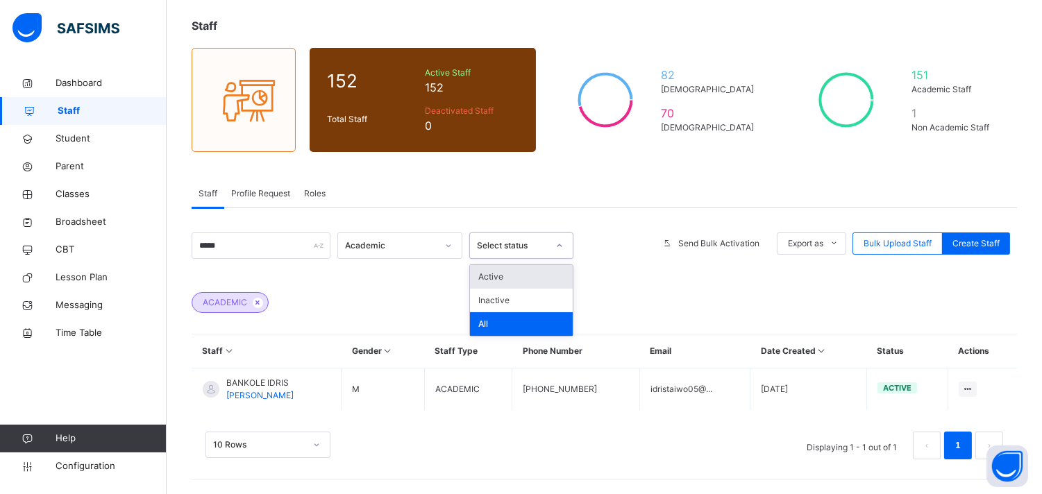
click at [507, 243] on div "Select status" at bounding box center [512, 245] width 71 height 12
click at [519, 278] on div "Active" at bounding box center [521, 277] width 103 height 24
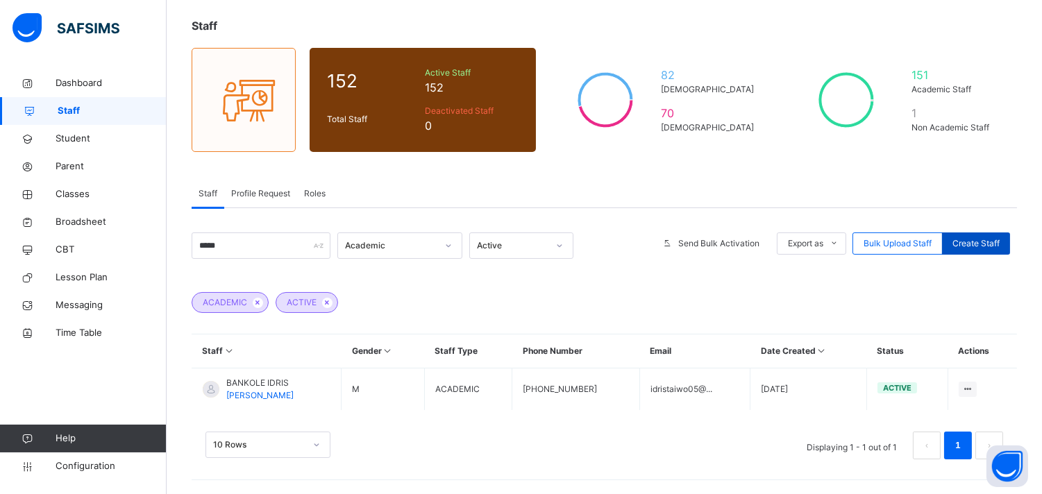
click at [986, 244] on span "Create Staff" at bounding box center [975, 243] width 47 height 12
select select "**"
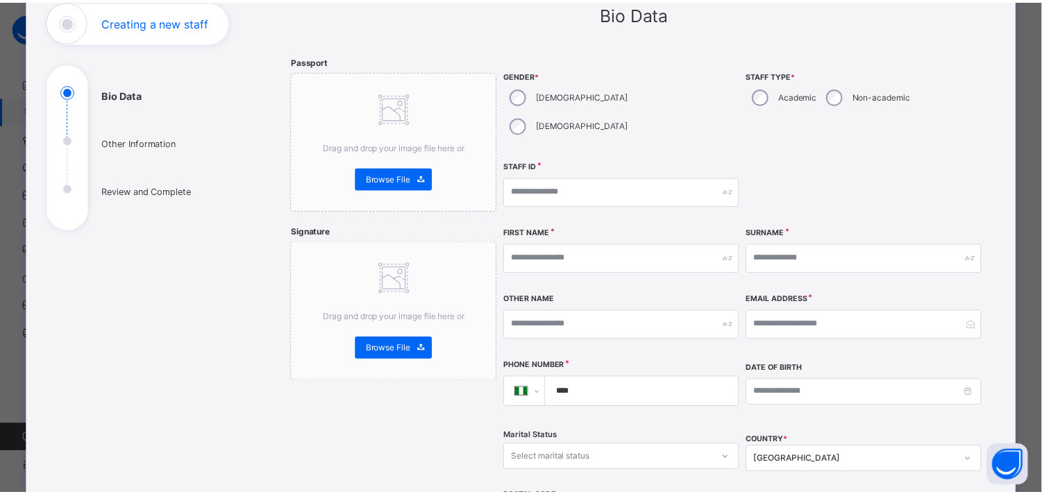
scroll to position [0, 0]
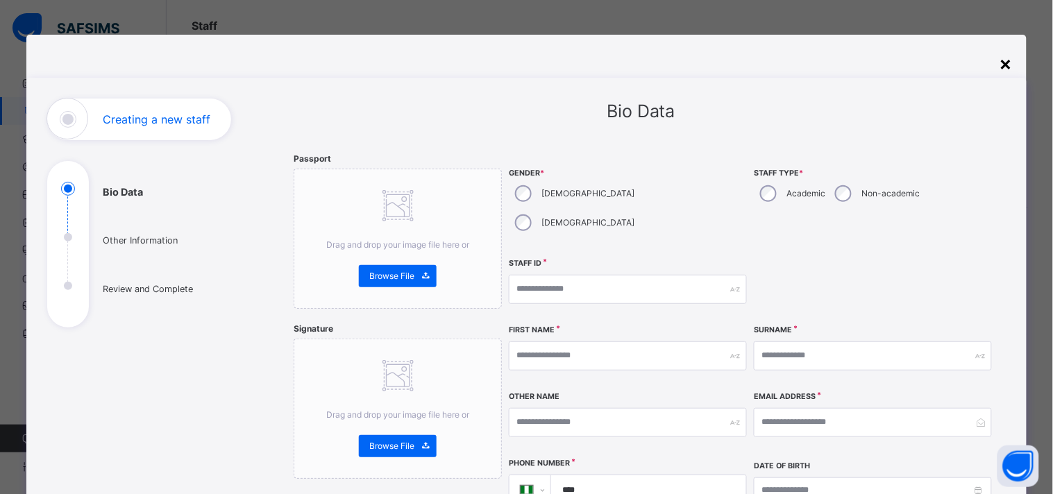
click at [1008, 65] on div "×" at bounding box center [1006, 63] width 13 height 29
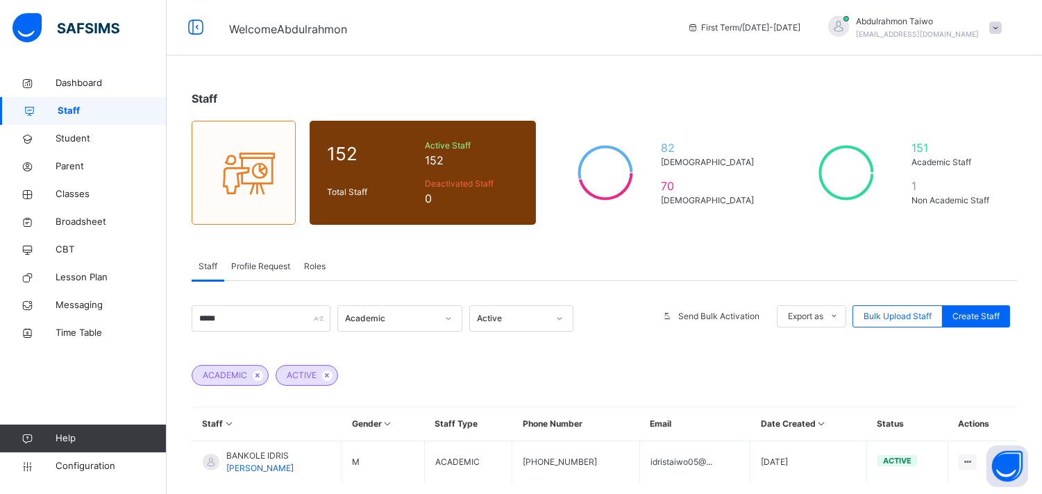
click at [72, 112] on span "Staff" at bounding box center [112, 111] width 109 height 14
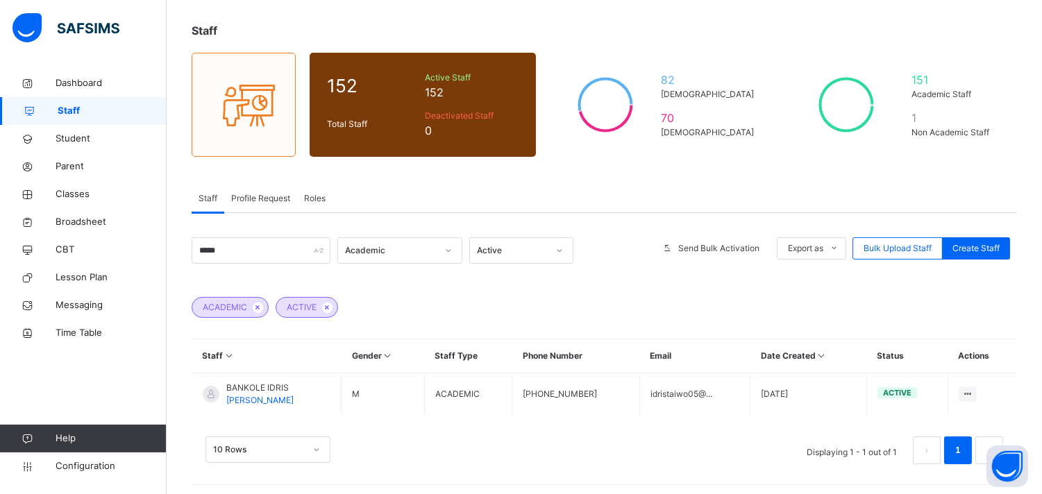
scroll to position [73, 0]
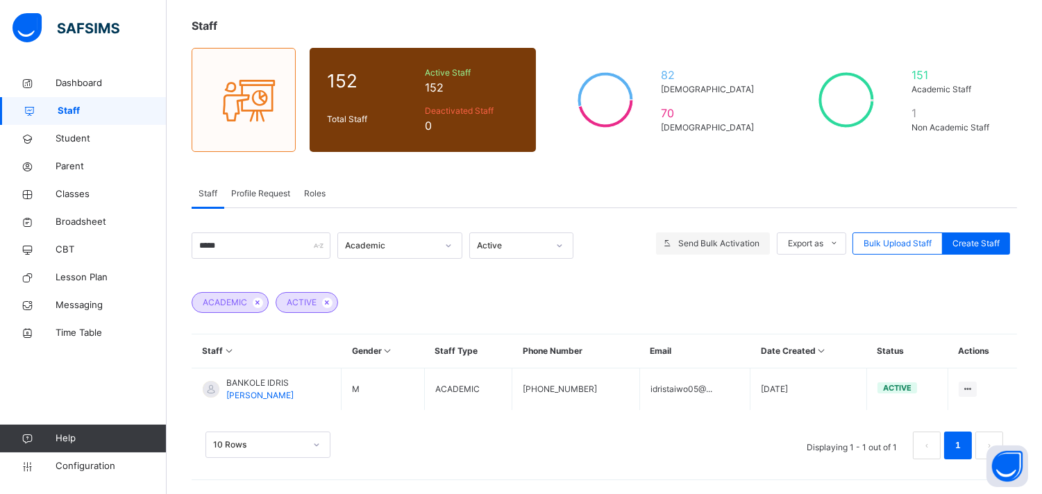
click at [715, 244] on span "Send Bulk Activation" at bounding box center [718, 243] width 81 height 12
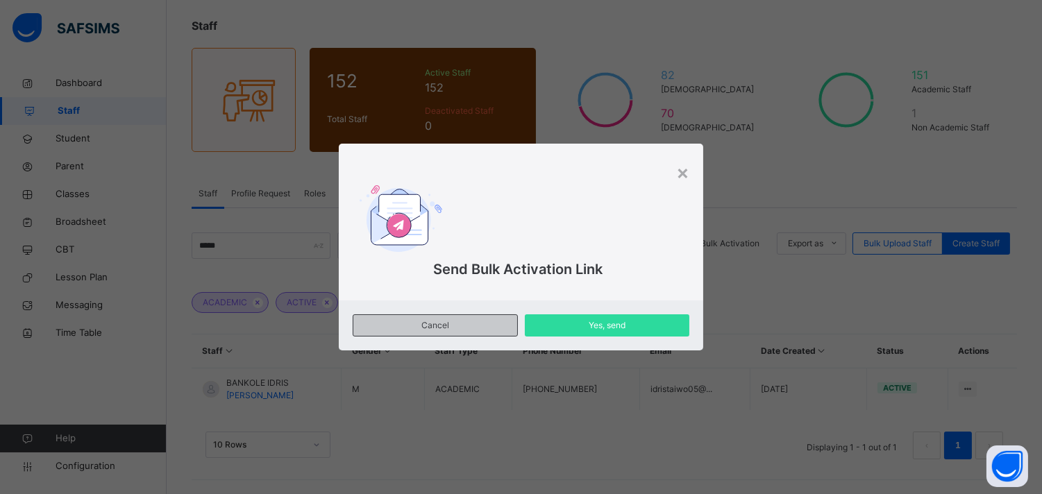
click at [421, 321] on span "Cancel" at bounding box center [435, 325] width 143 height 12
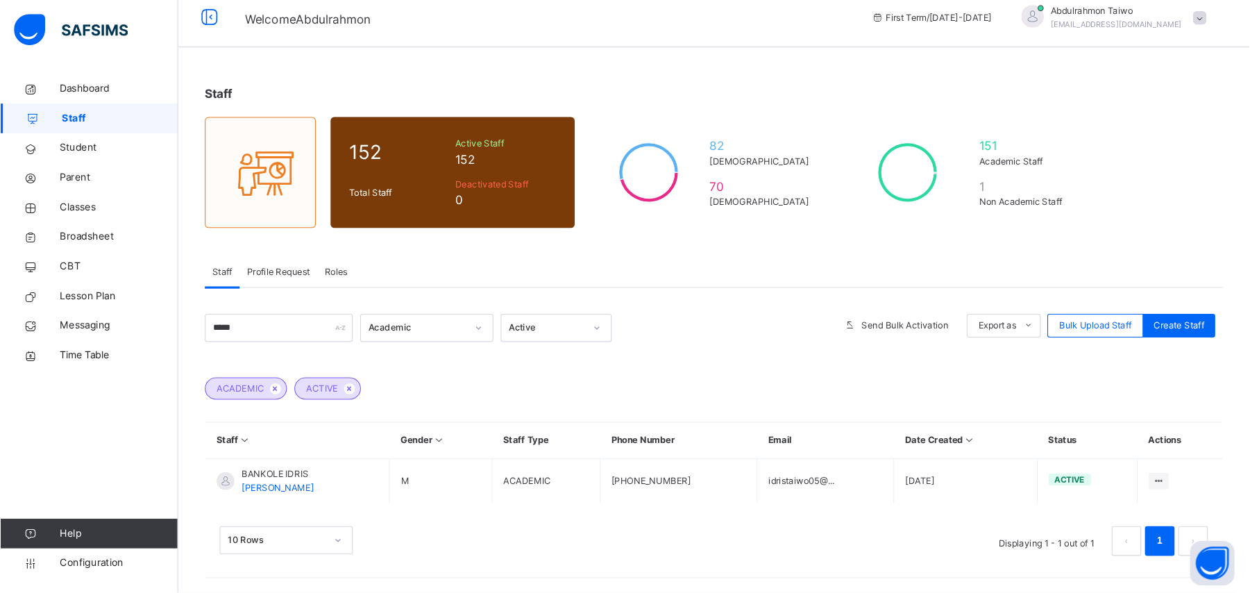
scroll to position [0, 0]
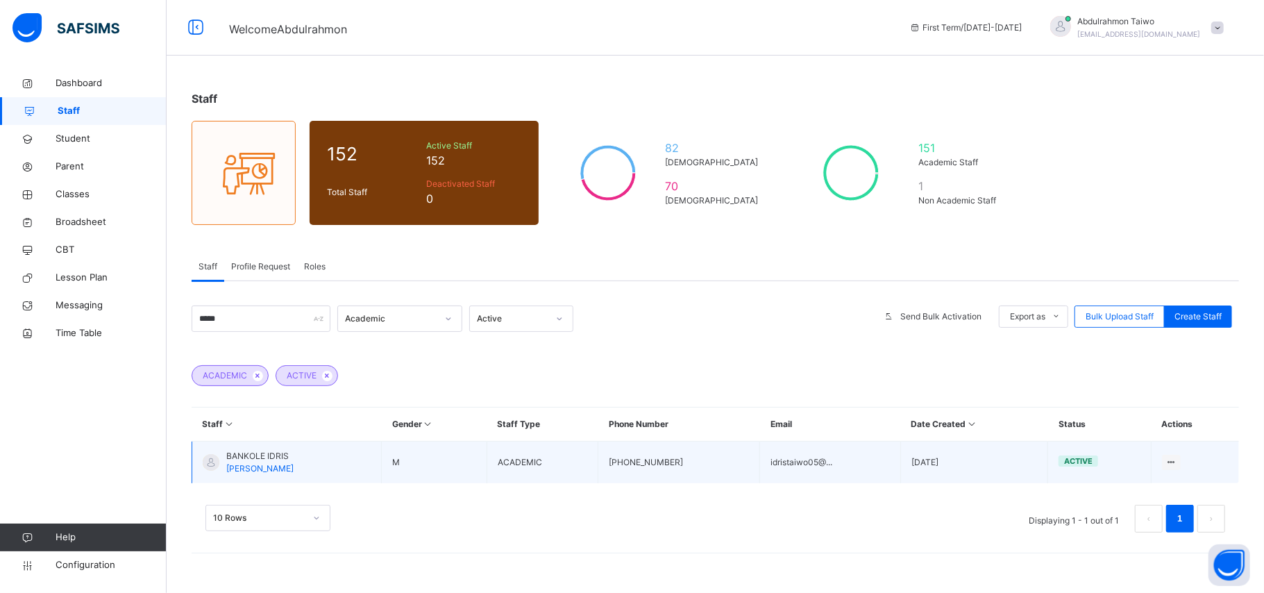
click at [1052, 464] on td "View Profile Edit Staff Reset Password Resend Activation Link Change Email Dele…" at bounding box center [1195, 463] width 88 height 42
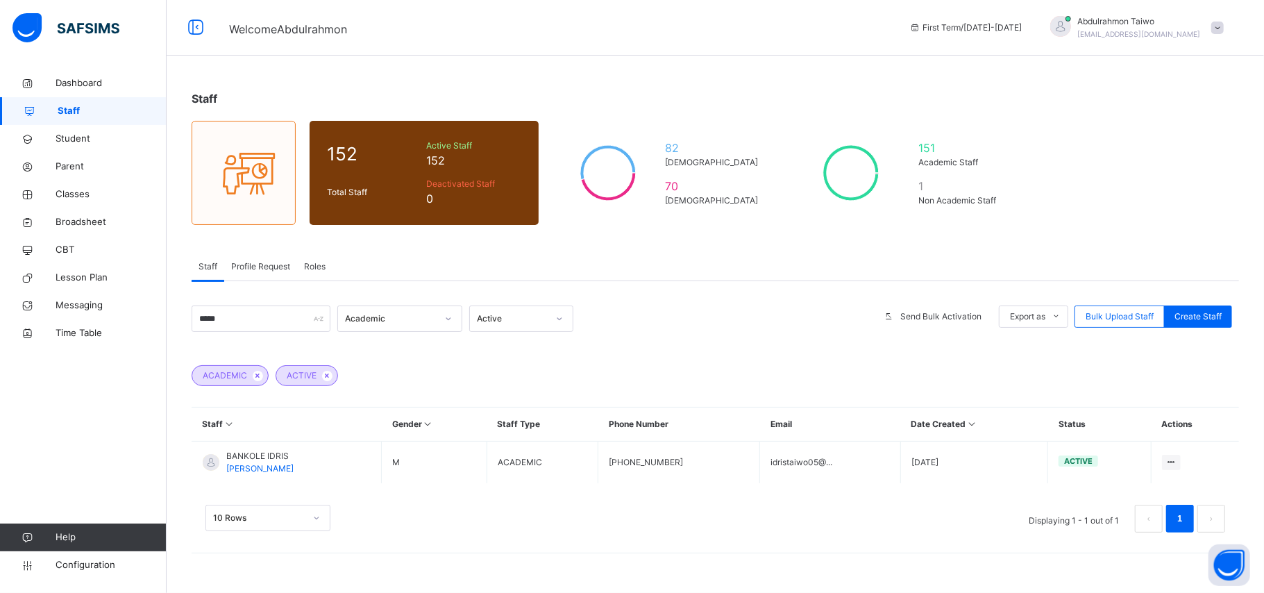
click at [848, 373] on div "ACADEMIC ACTIVE" at bounding box center [716, 368] width 1048 height 49
click at [81, 187] on span "Classes" at bounding box center [111, 194] width 111 height 14
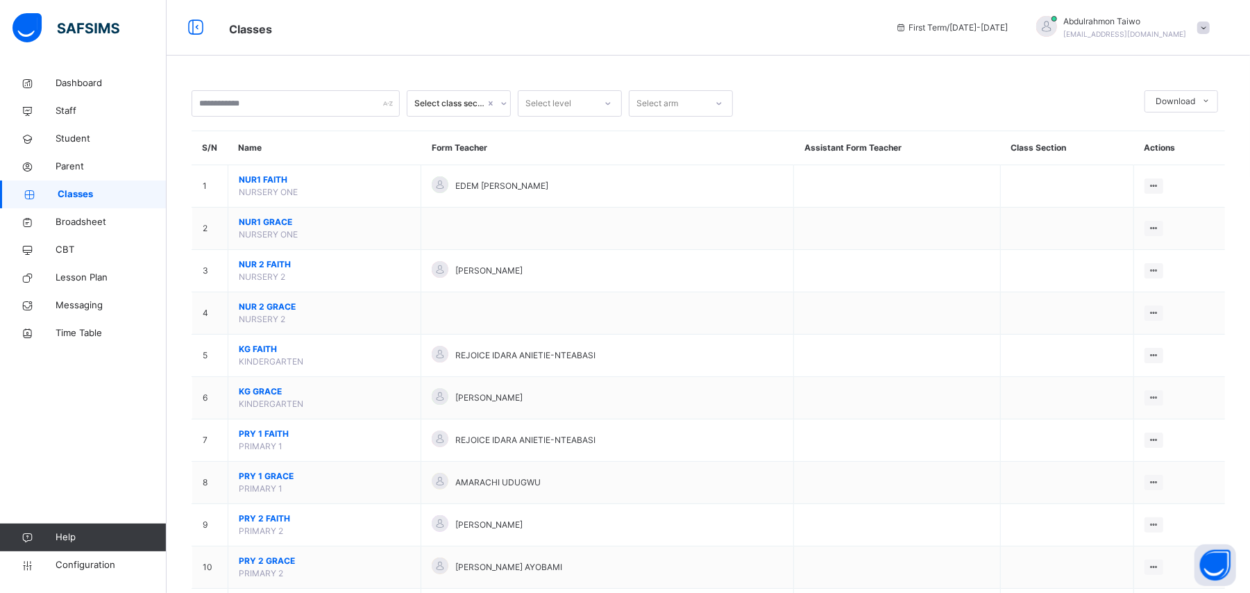
click at [439, 90] on div "Select class section" at bounding box center [459, 103] width 104 height 26
click at [460, 107] on div "Select class section" at bounding box center [449, 103] width 71 height 12
click at [462, 103] on div "Select class section" at bounding box center [449, 103] width 71 height 12
click at [556, 103] on div "Select level" at bounding box center [549, 103] width 46 height 26
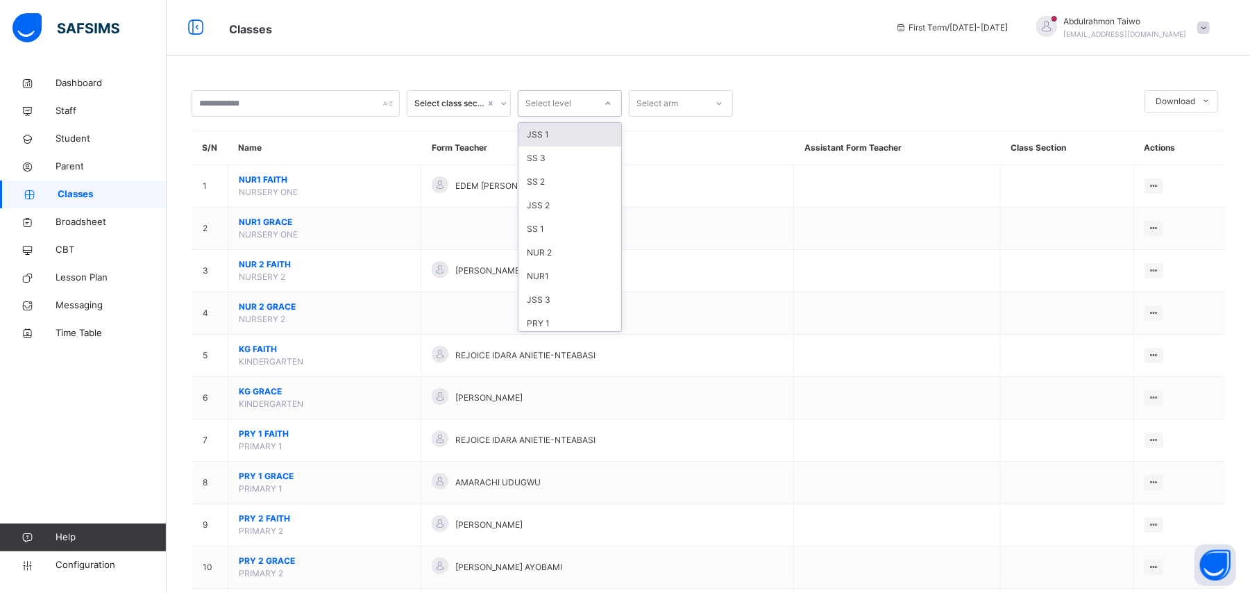
click at [554, 132] on div "JSS 1" at bounding box center [570, 135] width 103 height 24
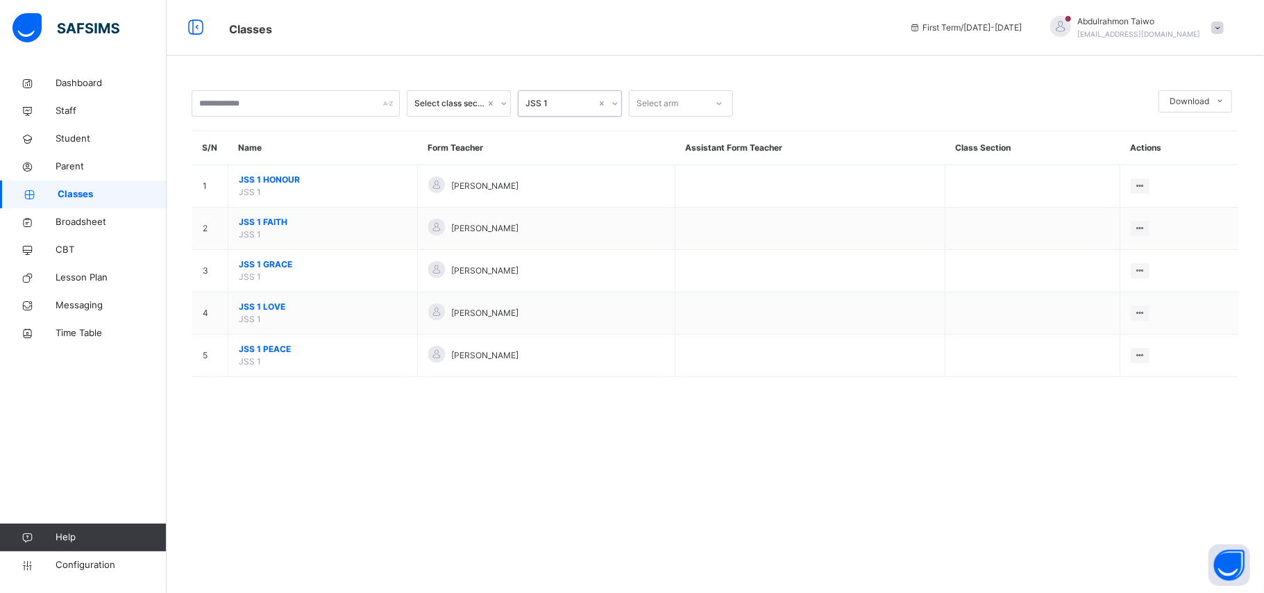
click at [289, 404] on div "Select class section option JSS 1 , selected. 0 results available. Select is fo…" at bounding box center [716, 240] width 1098 height 342
click at [669, 103] on div "Select arm" at bounding box center [658, 103] width 42 height 26
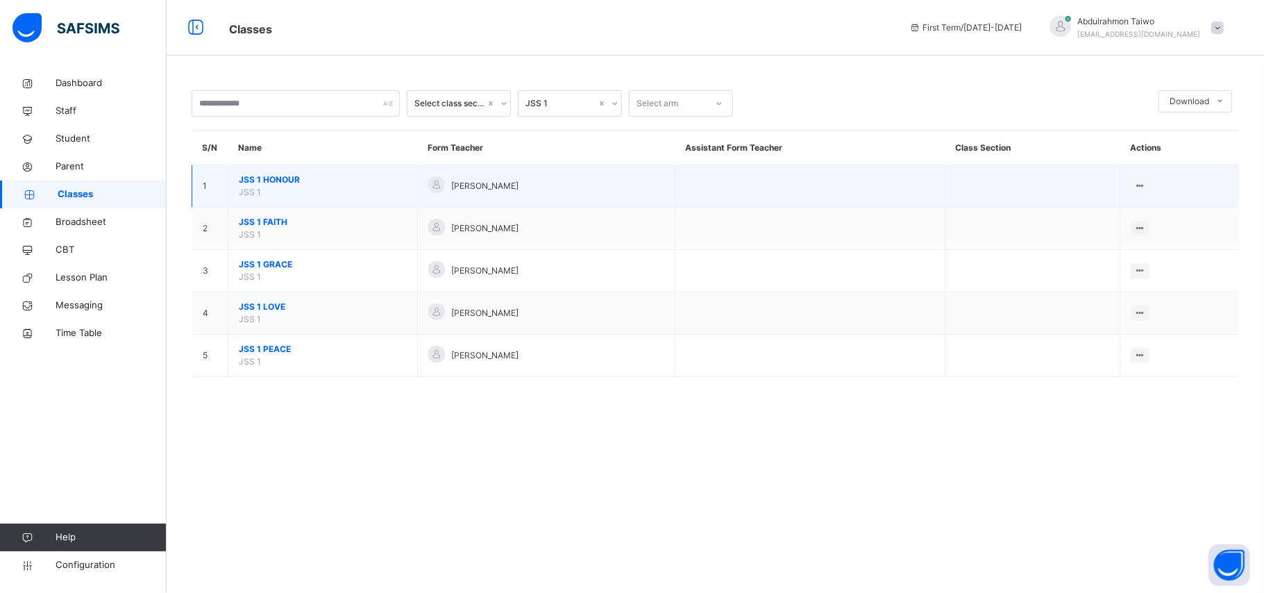
click at [270, 176] on span "JSS 1 HONOUR" at bounding box center [323, 180] width 168 height 12
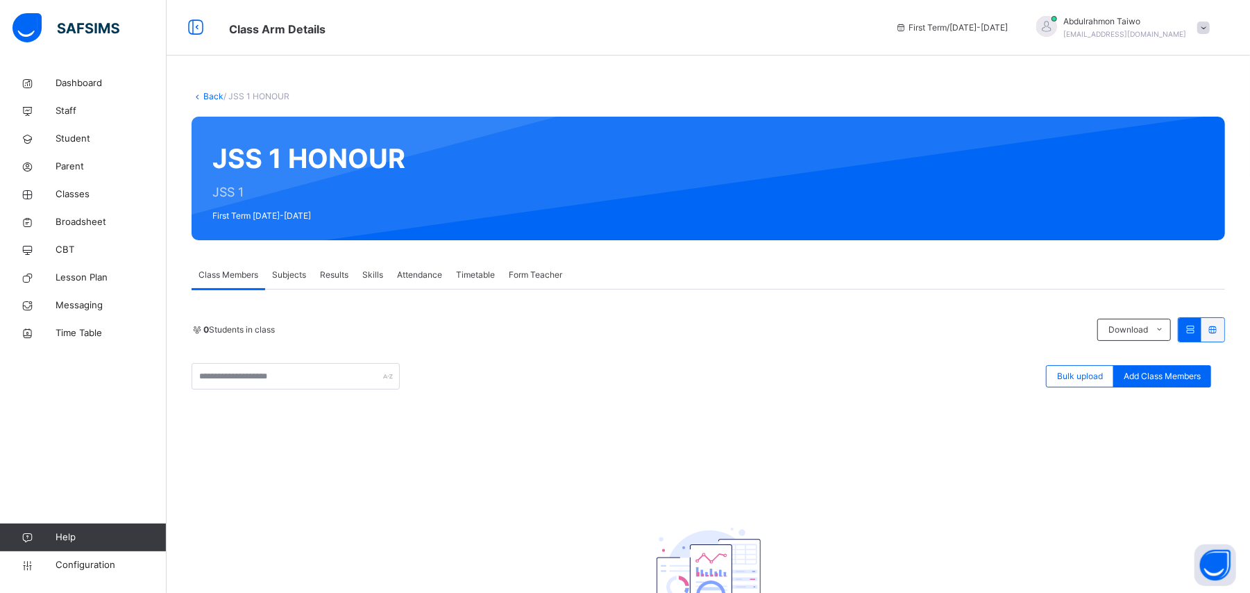
click at [301, 276] on span "Subjects" at bounding box center [289, 275] width 34 height 12
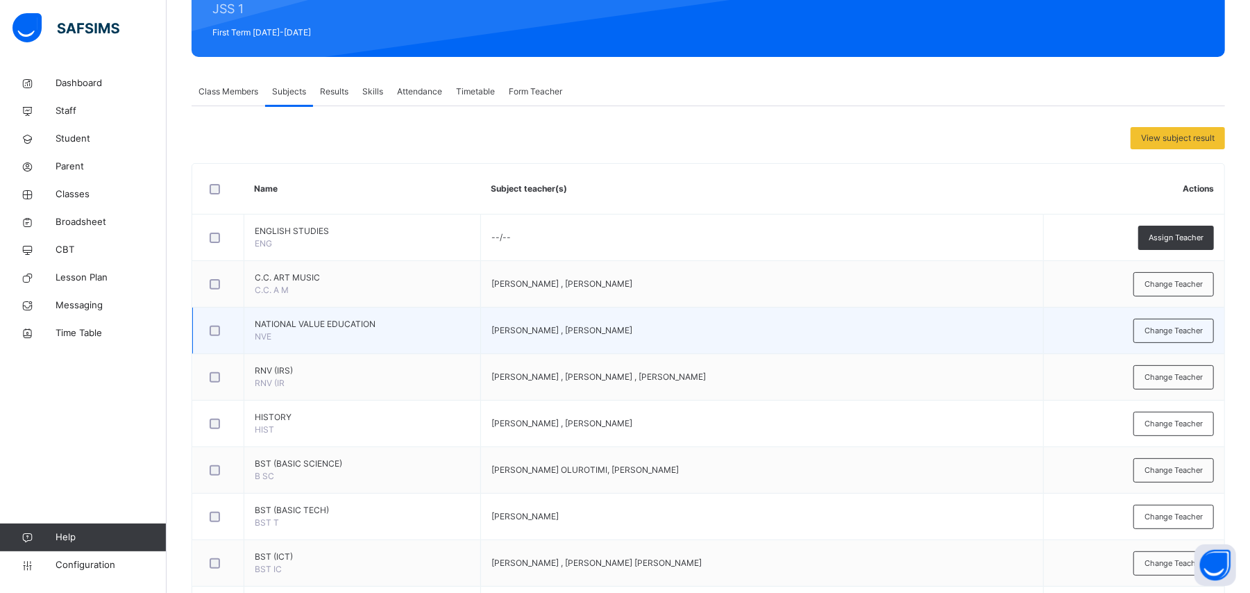
scroll to position [176, 0]
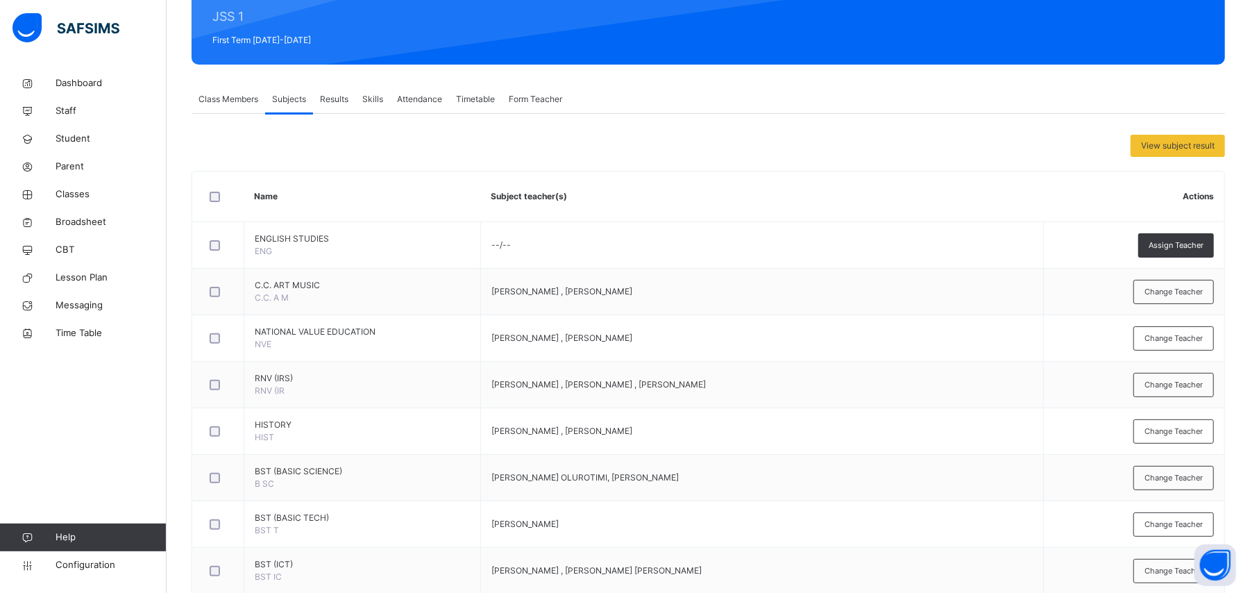
click at [523, 101] on span "Form Teacher" at bounding box center [535, 99] width 53 height 12
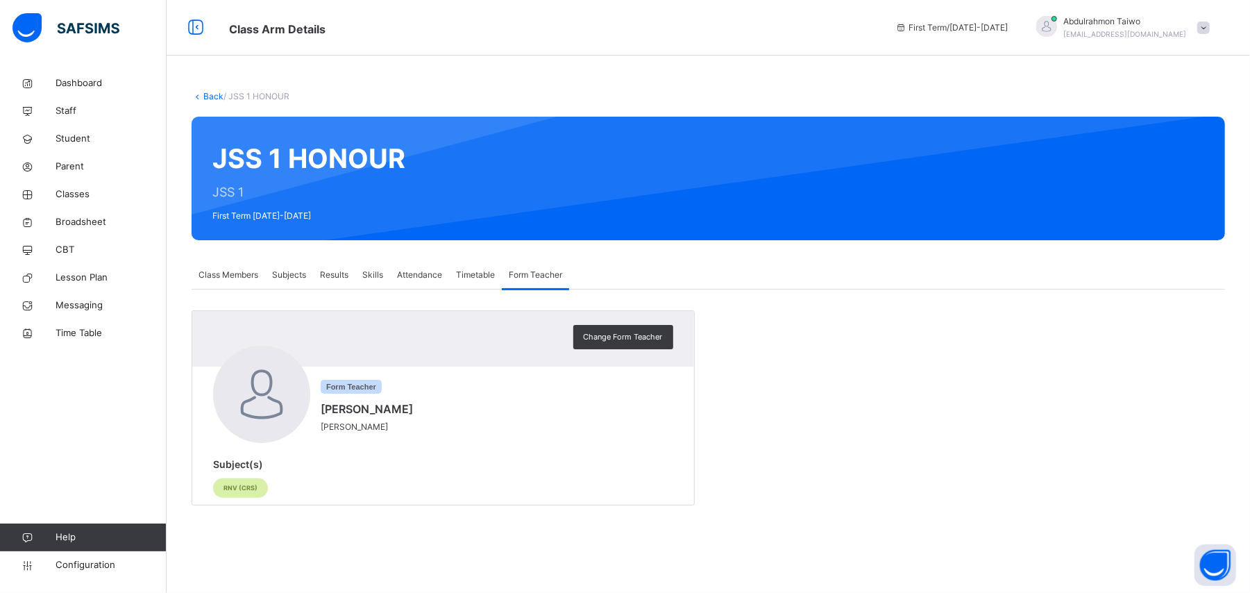
scroll to position [0, 0]
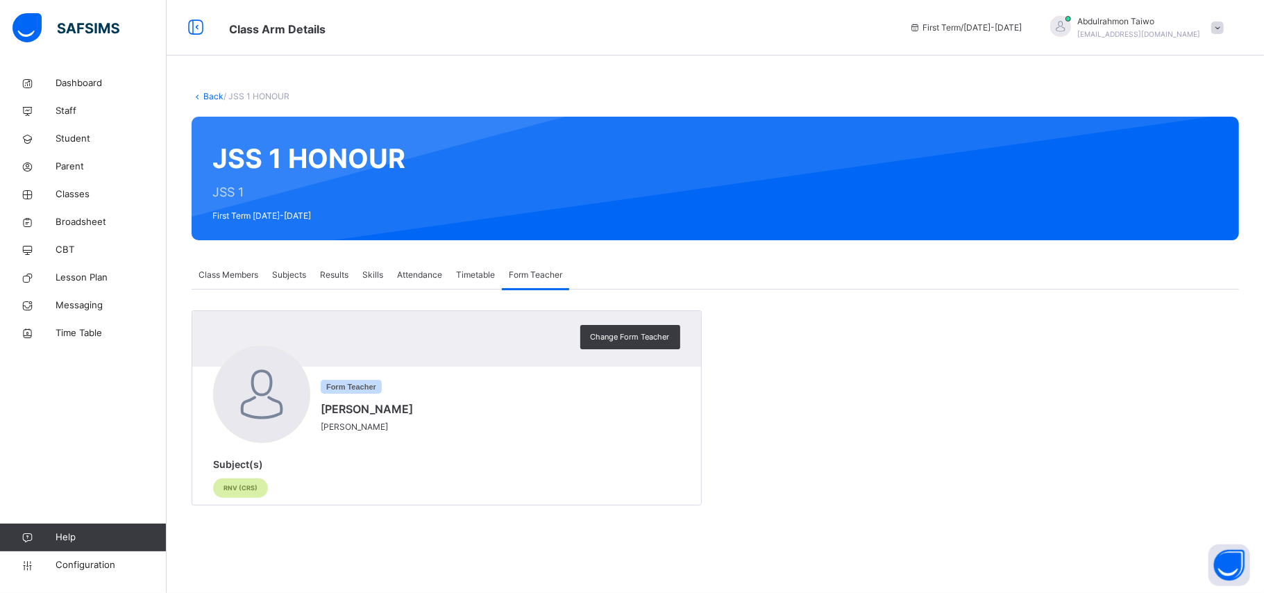
click at [467, 272] on span "Timetable" at bounding box center [475, 275] width 39 height 12
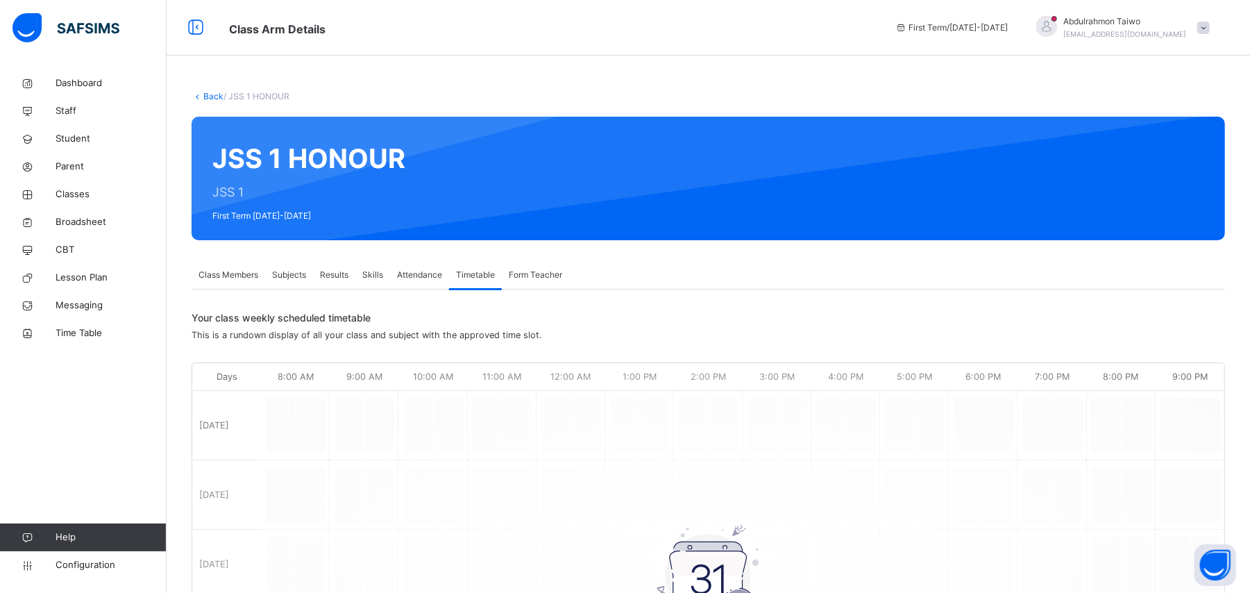
click at [409, 278] on span "Attendance" at bounding box center [419, 275] width 45 height 12
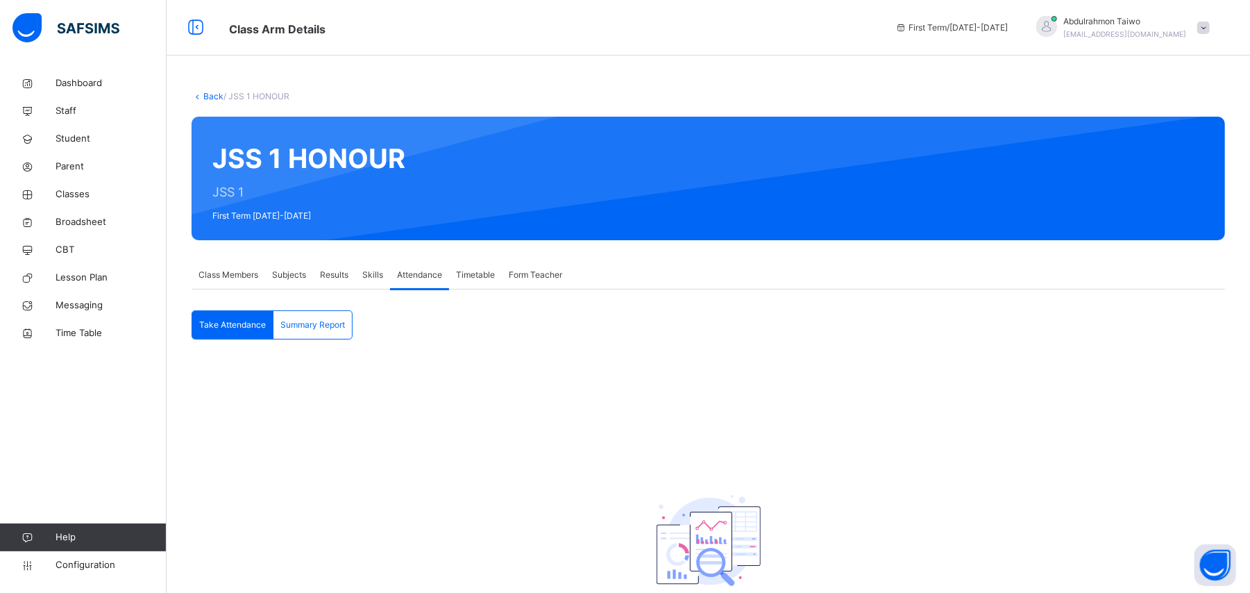
click at [365, 270] on span "Skills" at bounding box center [372, 275] width 21 height 12
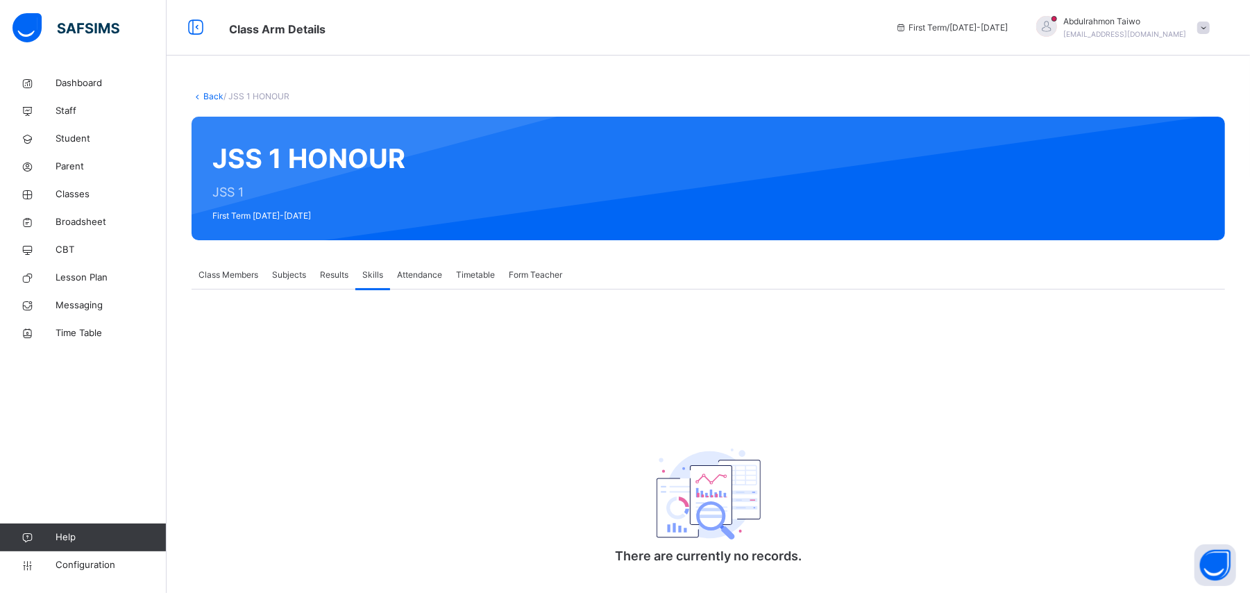
click at [337, 270] on span "Results" at bounding box center [334, 275] width 28 height 12
click at [286, 276] on span "Subjects" at bounding box center [289, 275] width 34 height 12
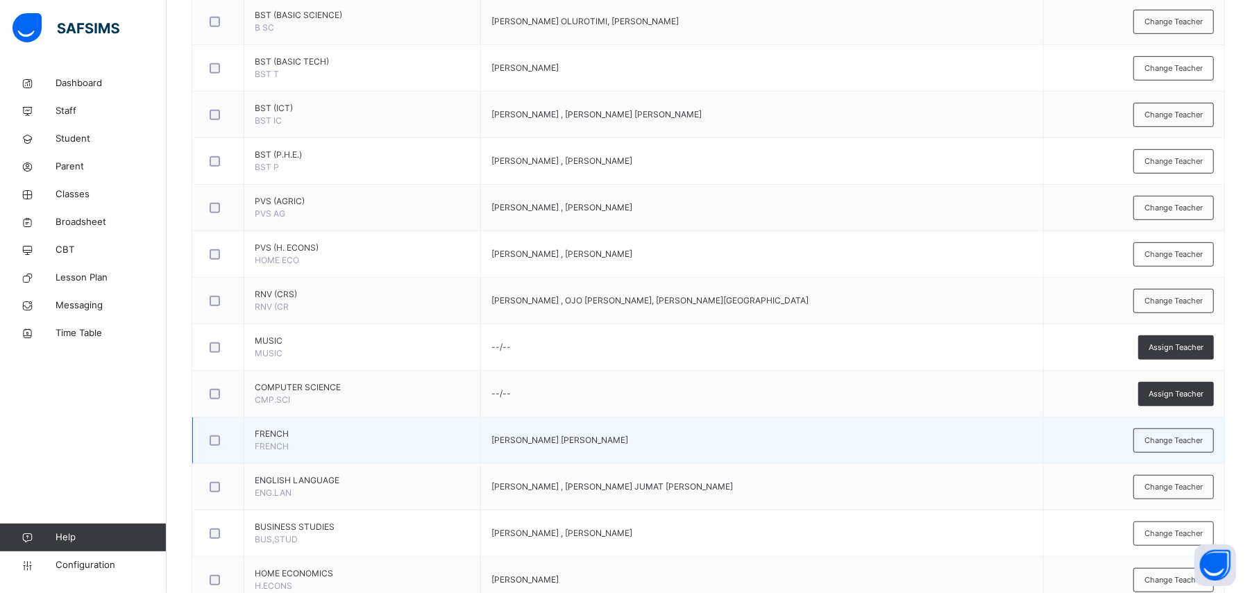
scroll to position [648, 0]
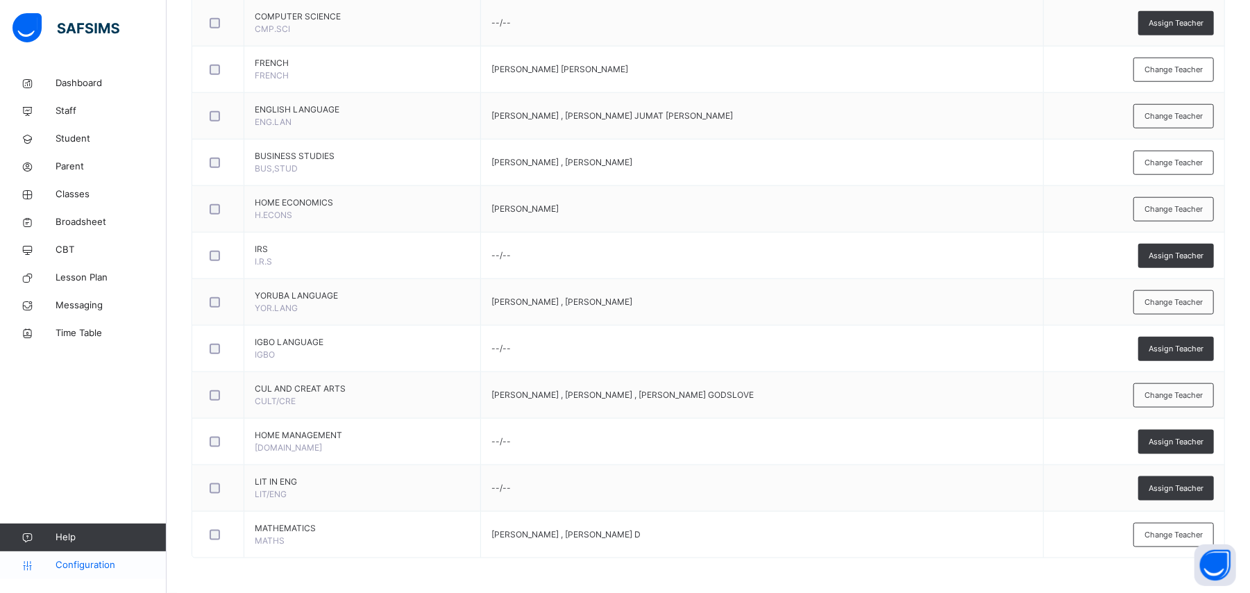
click at [108, 494] on span "Configuration" at bounding box center [111, 565] width 110 height 14
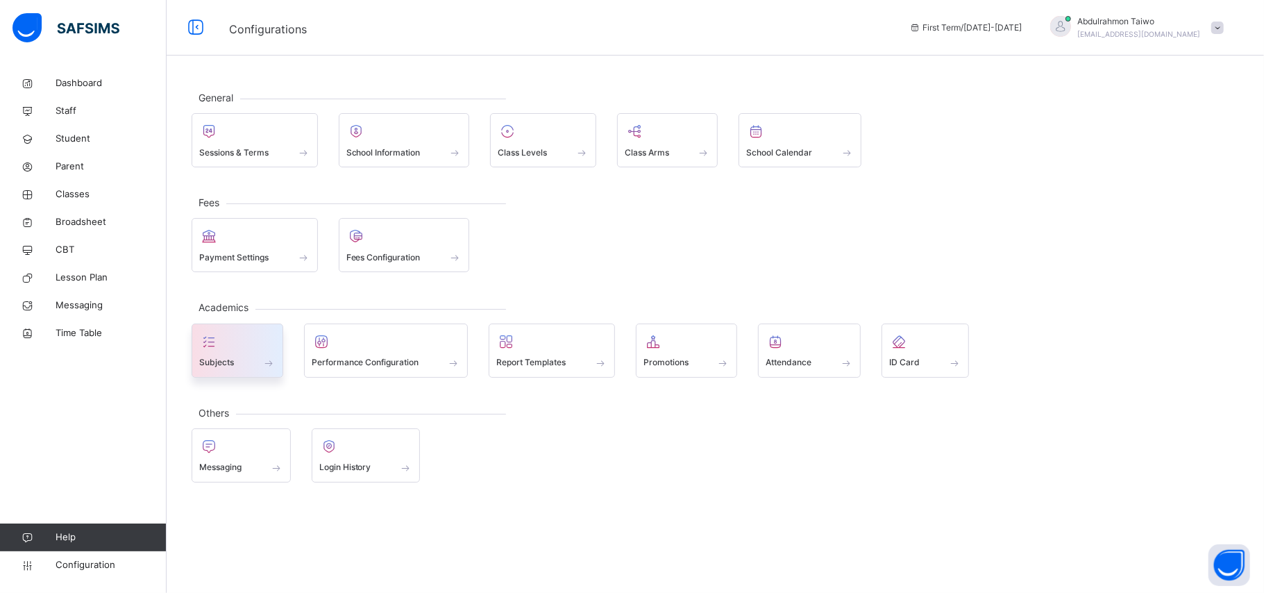
click at [240, 353] on span at bounding box center [237, 353] width 76 height 3
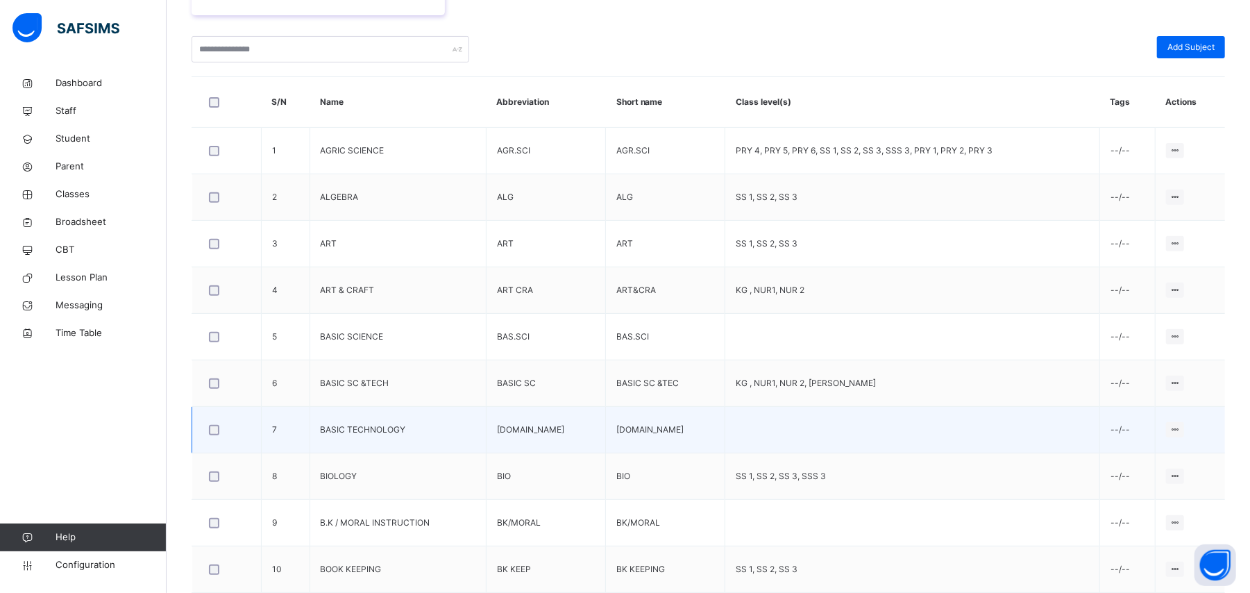
scroll to position [386, 0]
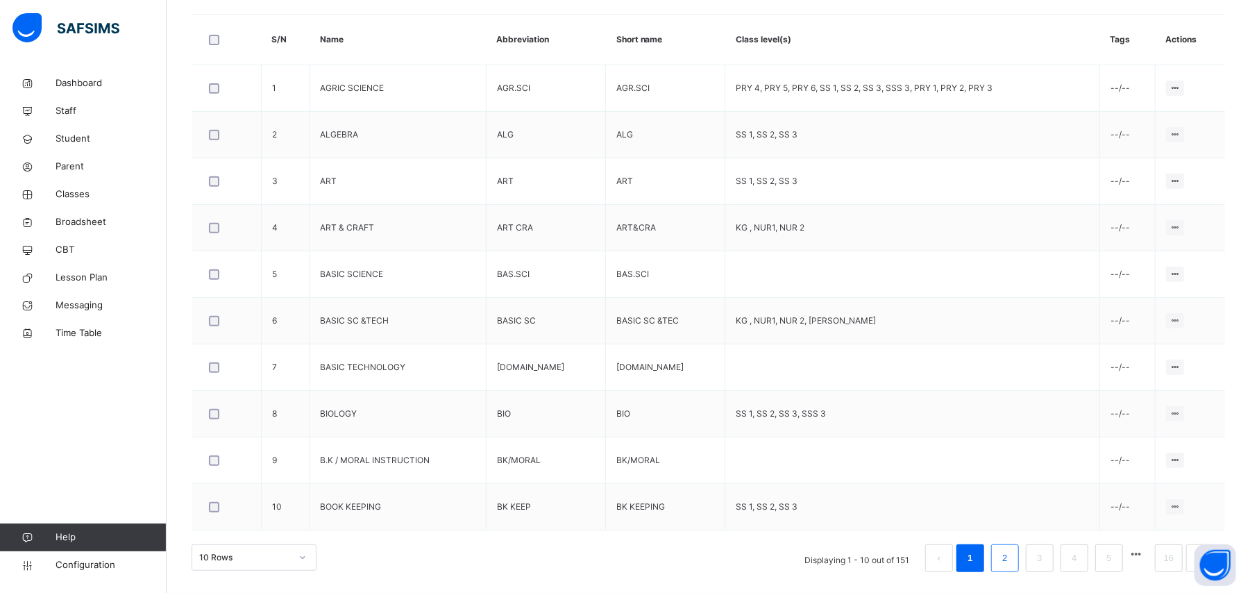
click at [1011, 494] on link "2" at bounding box center [1004, 558] width 13 height 18
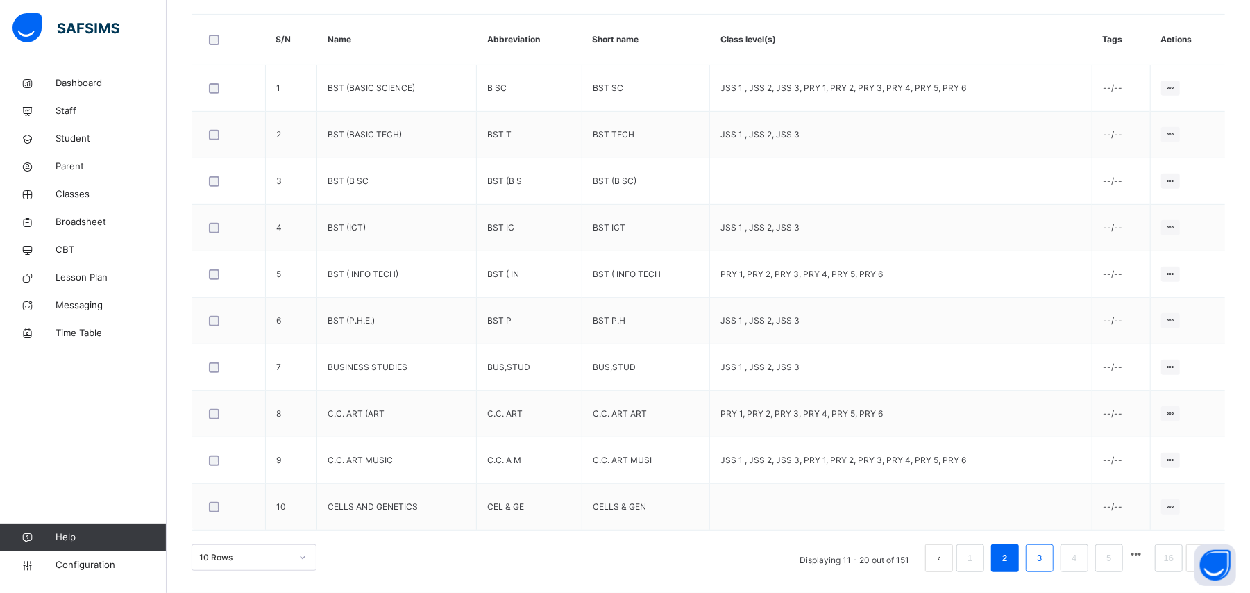
click at [1046, 494] on link "3" at bounding box center [1039, 558] width 13 height 18
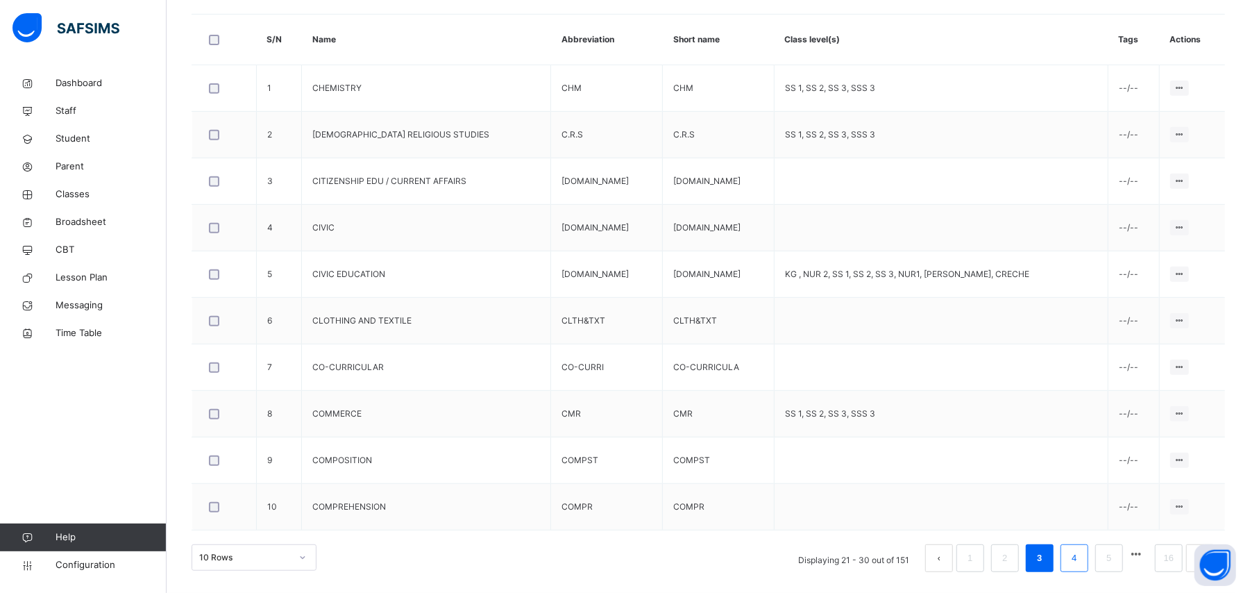
click at [1052, 494] on link "4" at bounding box center [1074, 558] width 13 height 18
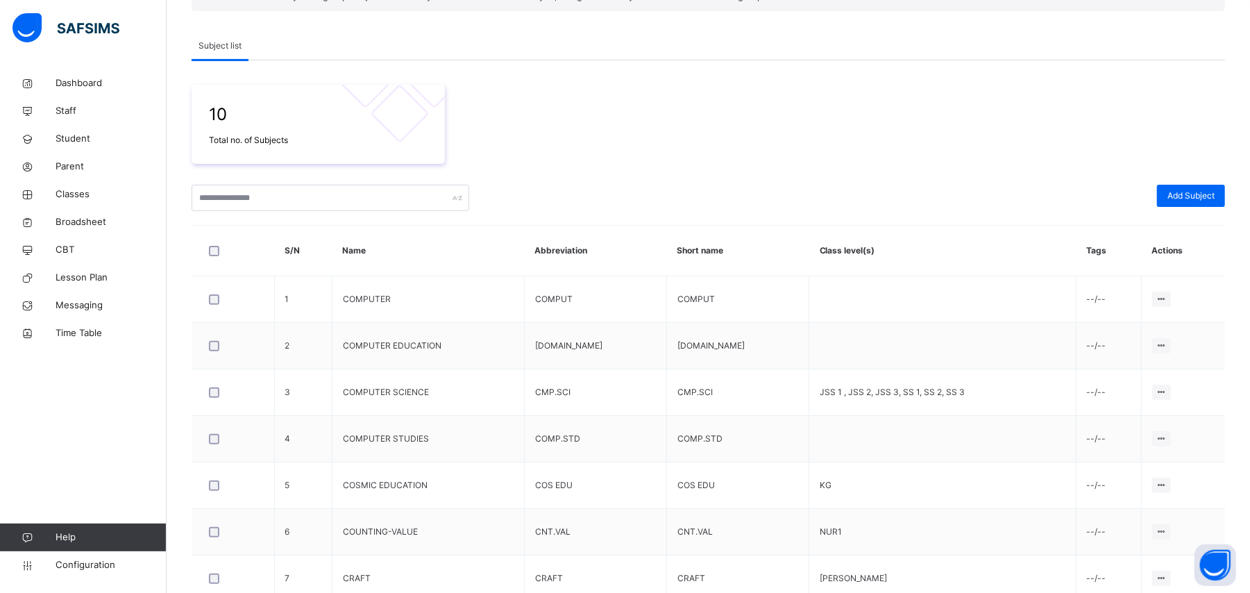
scroll to position [108, 0]
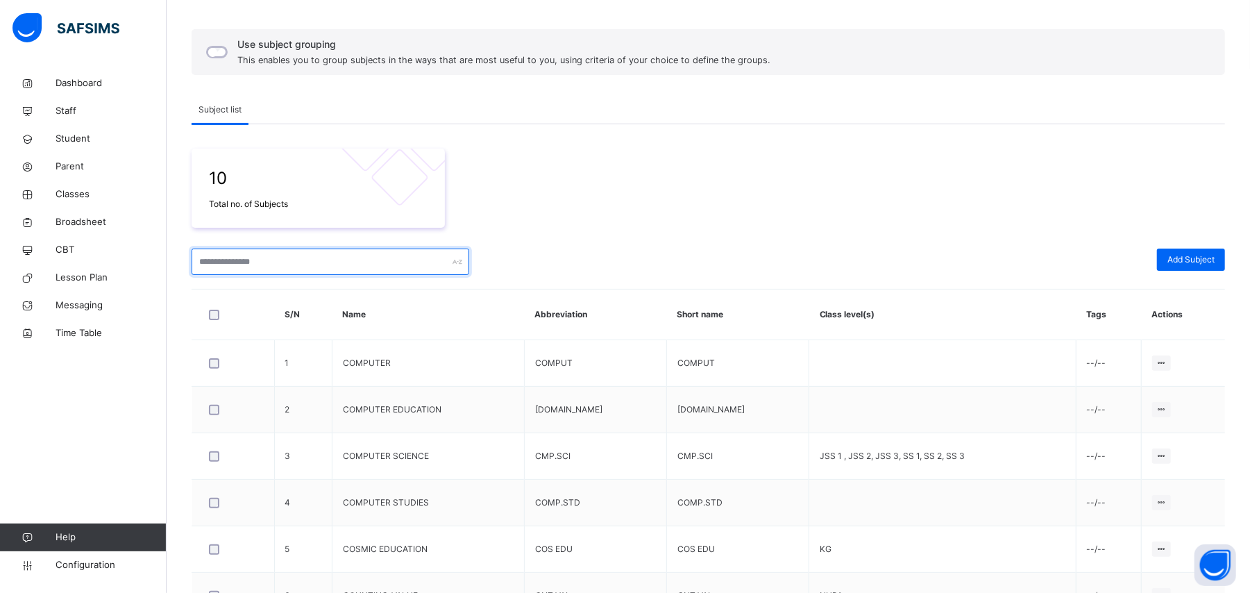
click at [226, 267] on input "text" at bounding box center [331, 262] width 278 height 26
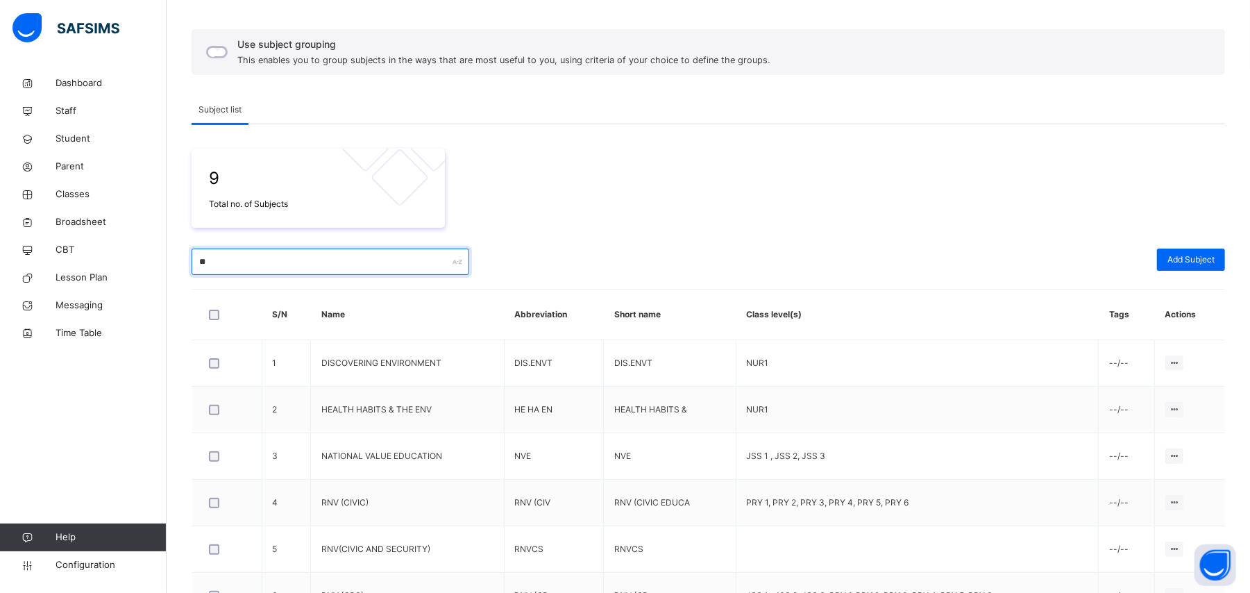
type input "*"
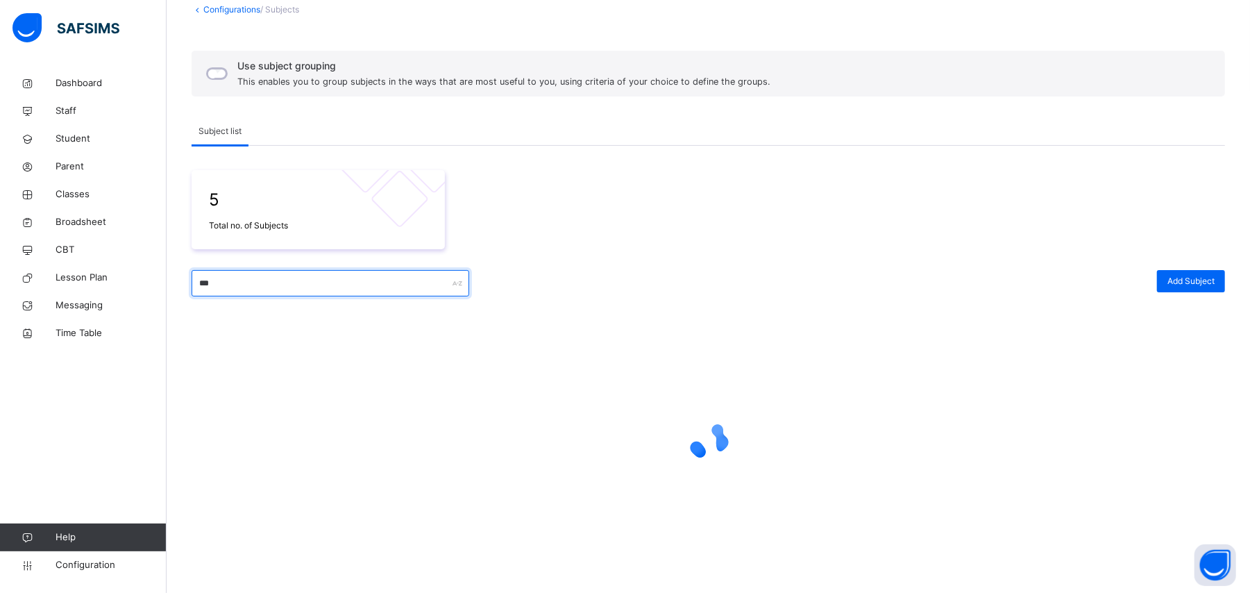
scroll to position [106, 0]
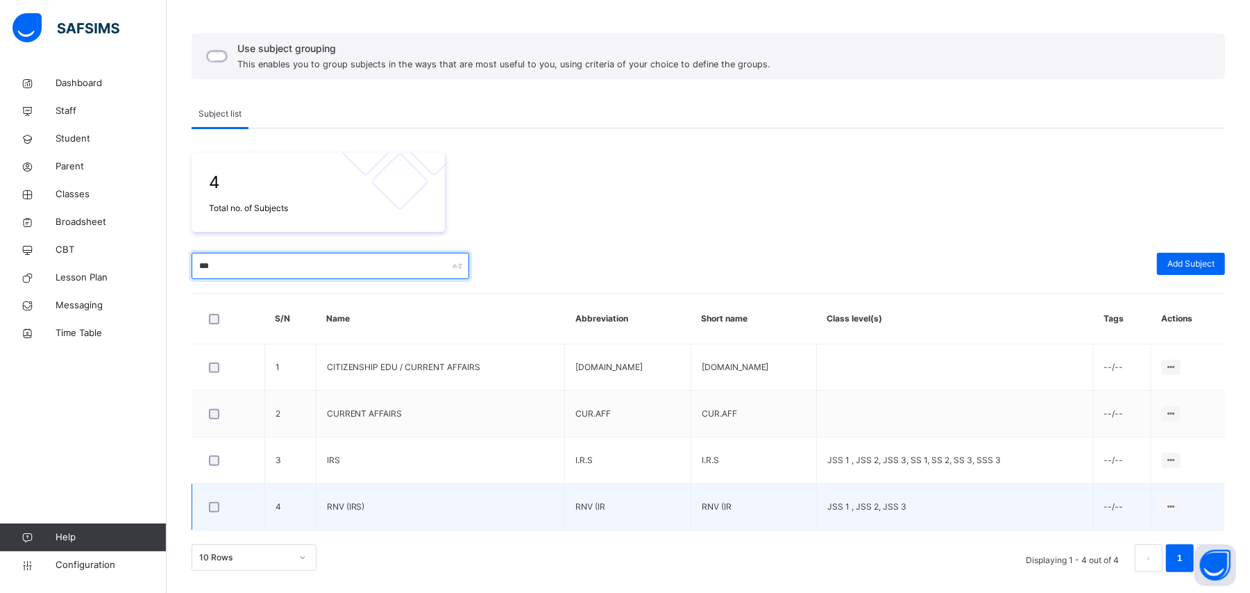
type input "***"
click at [884, 494] on td "JSS 1 , JSS 2, JSS 3" at bounding box center [955, 507] width 276 height 47
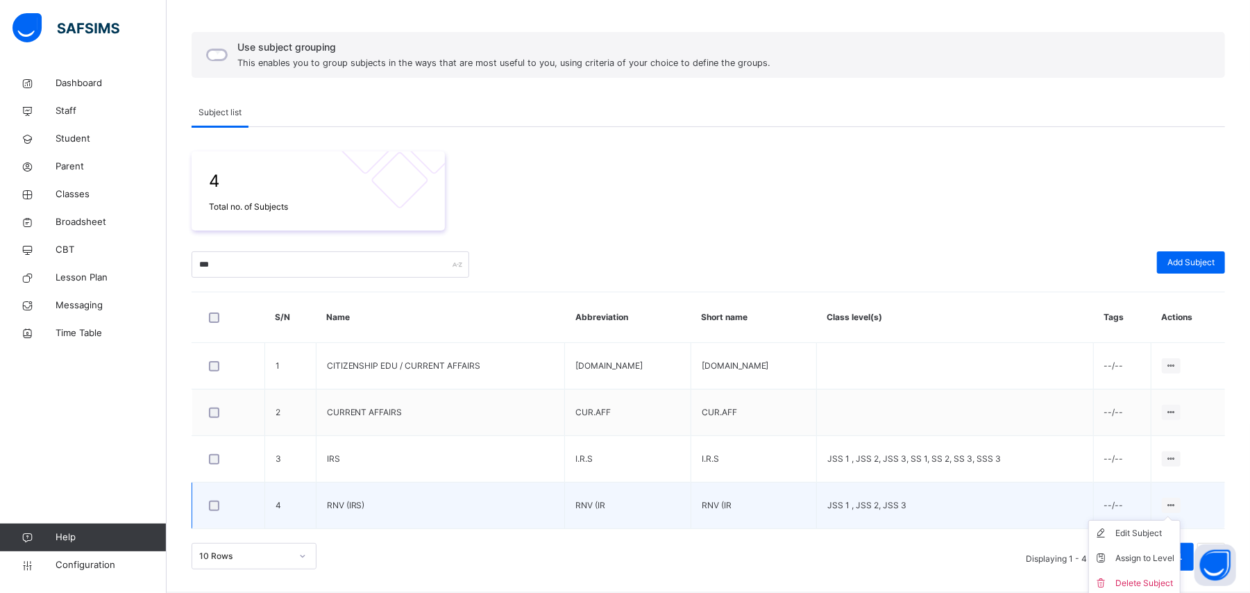
click at [1052, 494] on icon at bounding box center [1172, 505] width 12 height 10
click at [1052, 494] on div "Assign to Level" at bounding box center [1145, 558] width 59 height 14
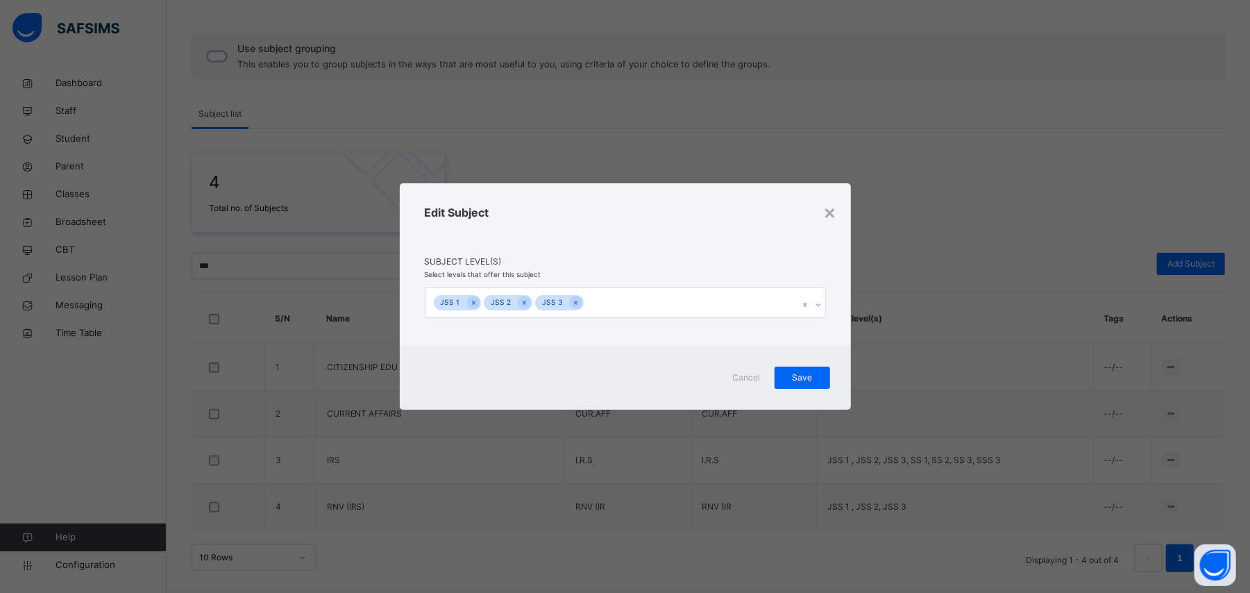
click at [750, 383] on span "Cancel" at bounding box center [746, 377] width 33 height 12
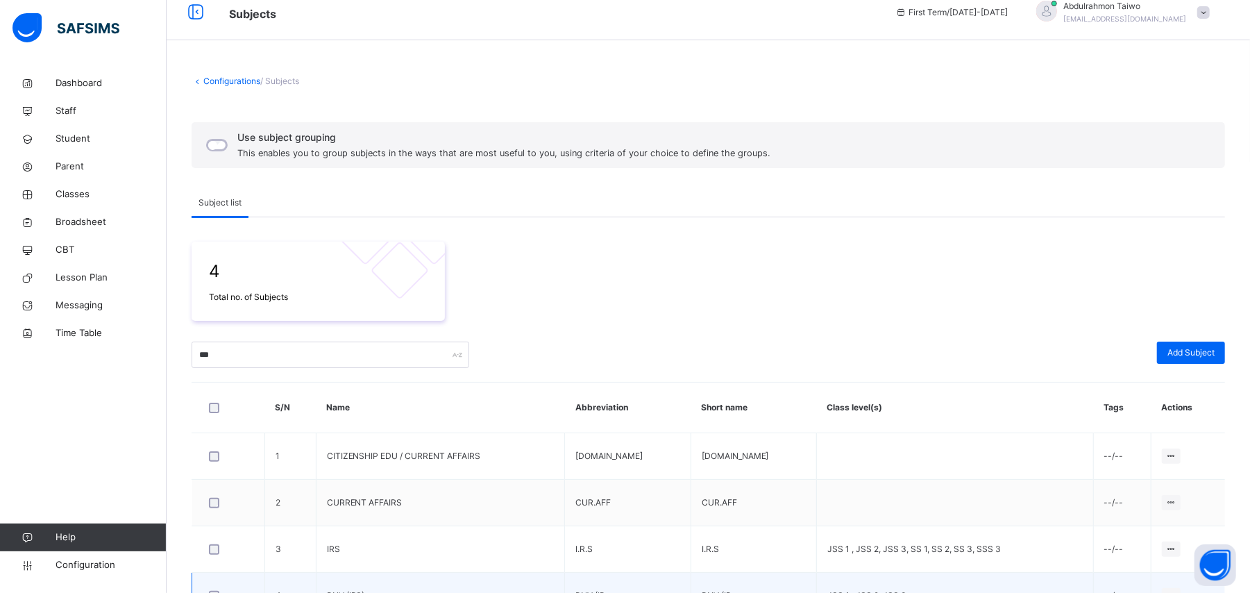
scroll to position [0, 0]
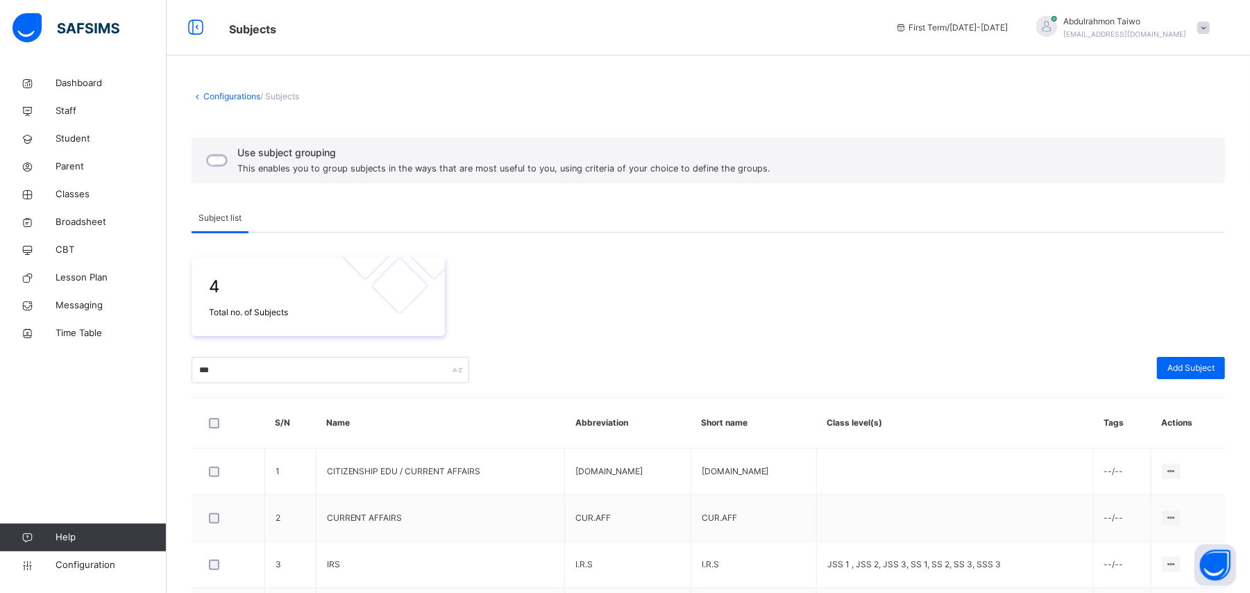
click at [215, 91] on link "Configurations" at bounding box center [231, 96] width 57 height 10
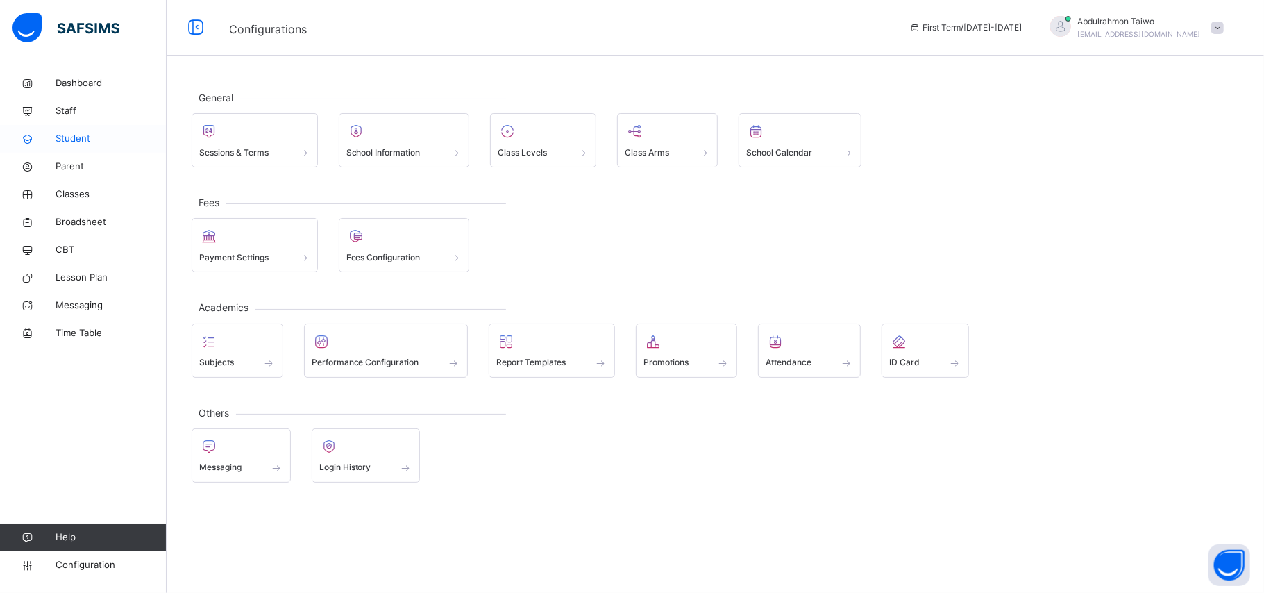
click at [68, 140] on span "Student" at bounding box center [111, 139] width 111 height 14
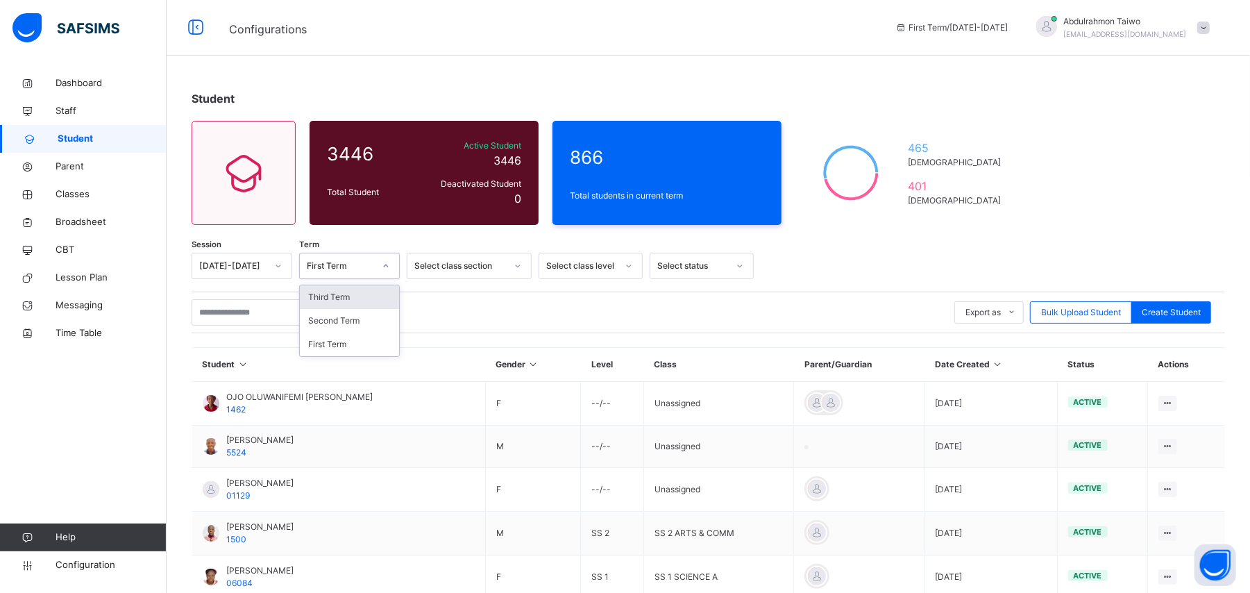
click at [351, 264] on div "First Term" at bounding box center [340, 266] width 67 height 12
click at [353, 262] on div "First Term" at bounding box center [340, 266] width 67 height 12
click at [468, 271] on div "Select class section" at bounding box center [460, 266] width 92 height 12
click at [589, 262] on div "Select class level" at bounding box center [581, 266] width 71 height 12
click at [775, 285] on div "Session 2025-2026 Term First Term Select class section Select class level Selec…" at bounding box center [709, 564] width 1034 height 623
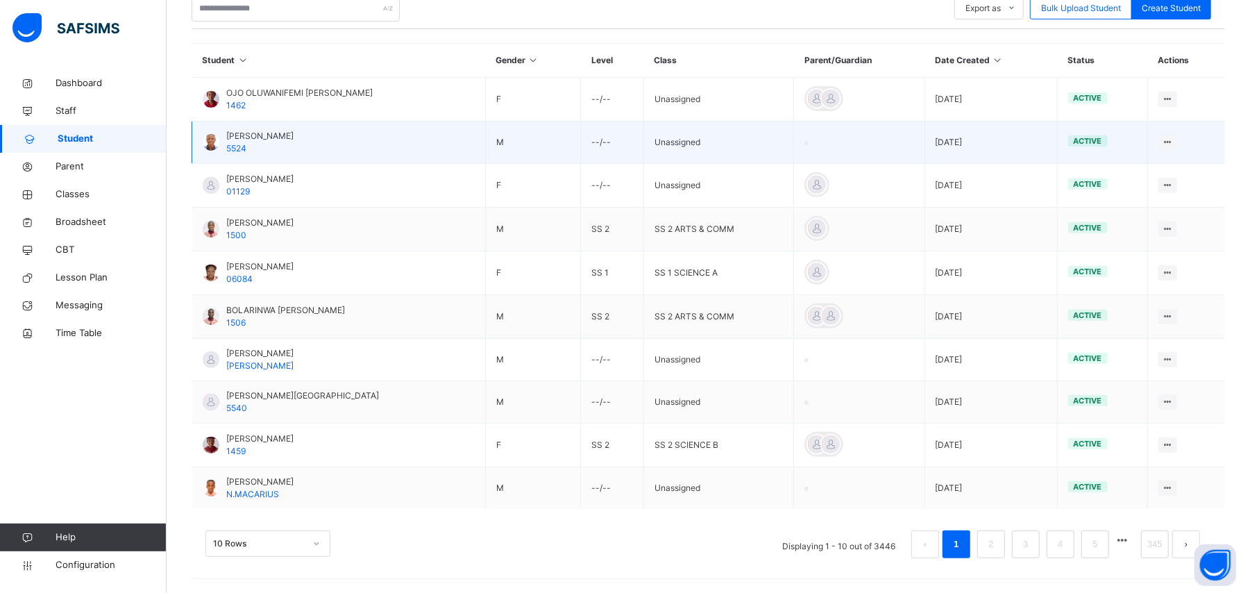
scroll to position [305, 0]
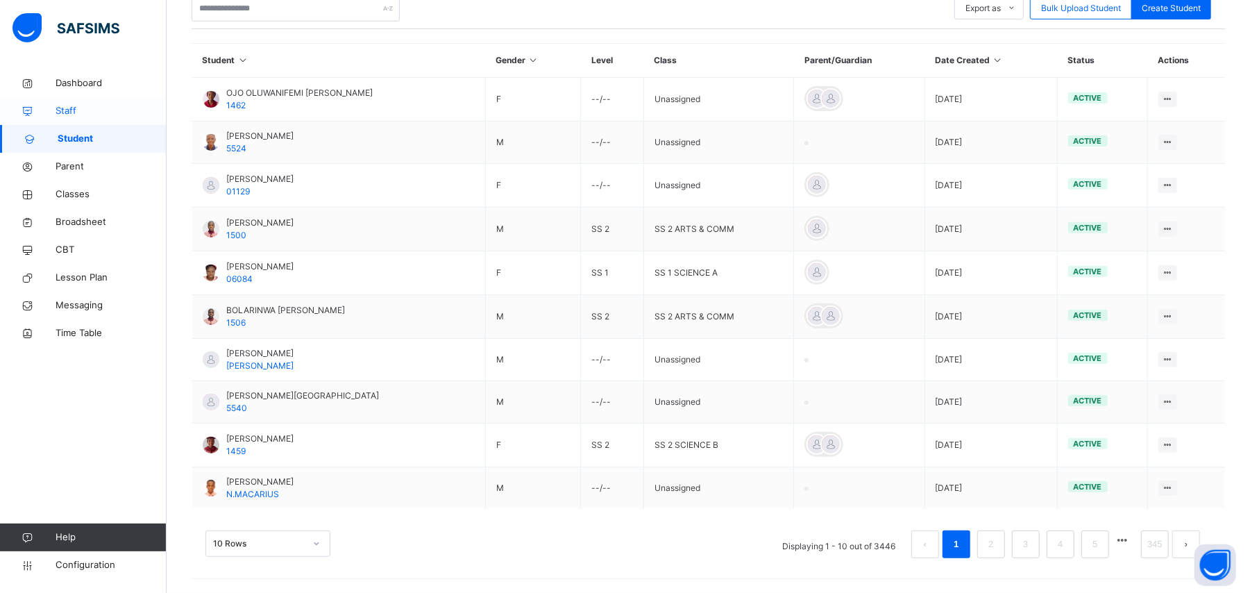
click at [67, 112] on span "Staff" at bounding box center [111, 111] width 111 height 14
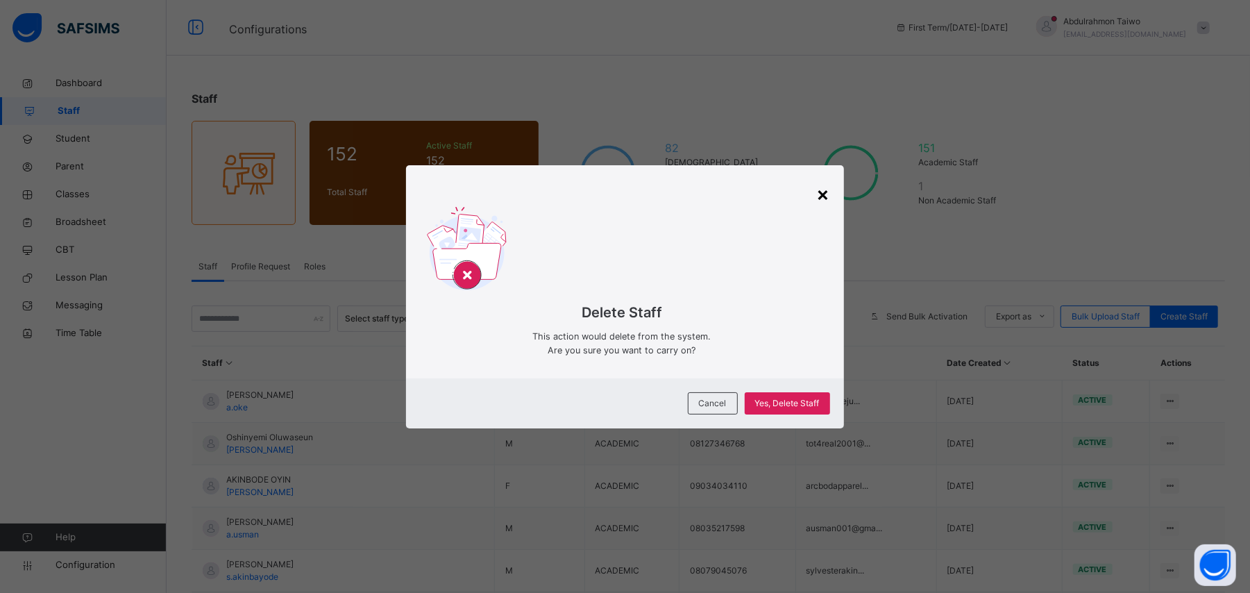
click at [830, 192] on div "×" at bounding box center [823, 193] width 13 height 29
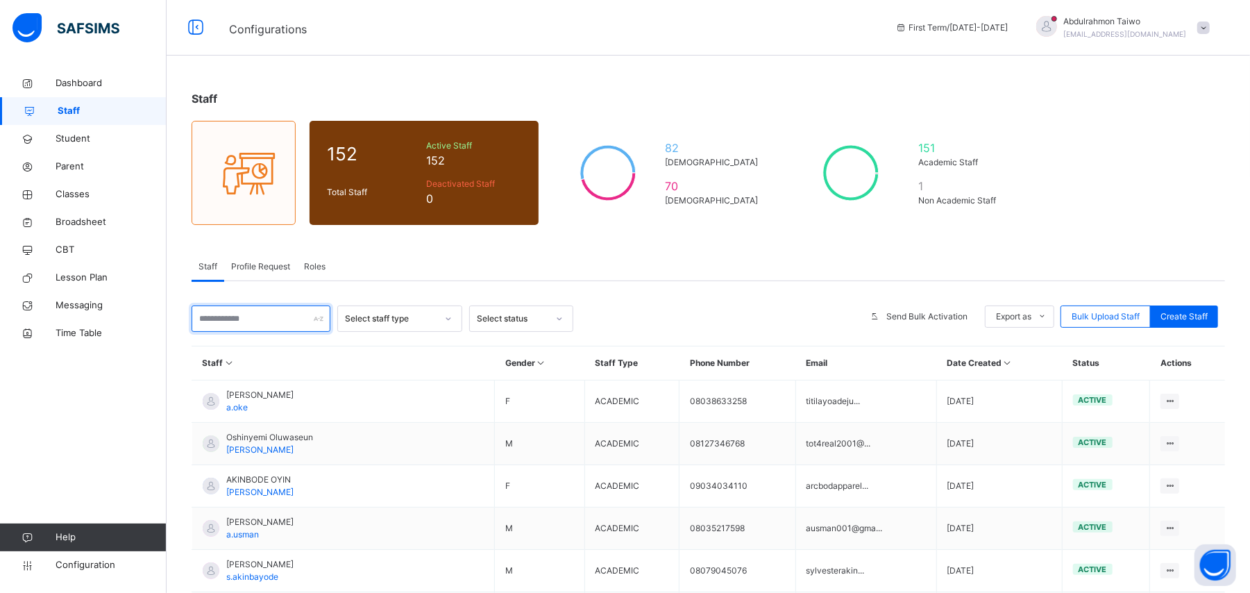
click at [264, 317] on input "text" at bounding box center [261, 318] width 139 height 26
type input "*****"
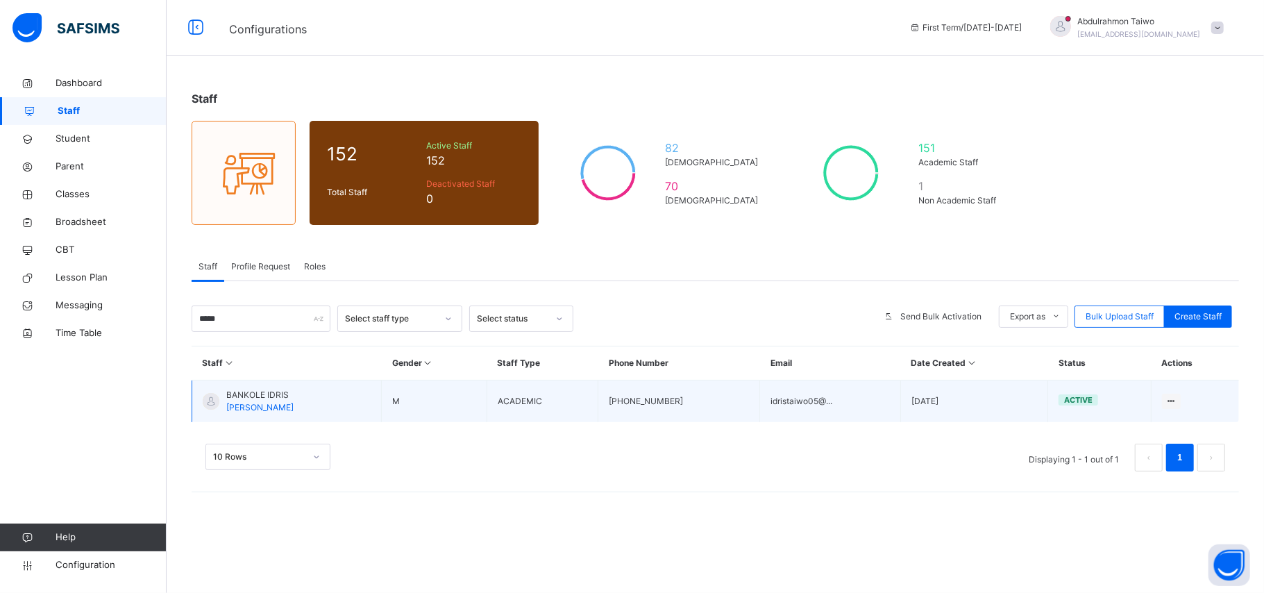
click at [253, 401] on div "BANKOLE IDRIS B.IDRIS" at bounding box center [259, 401] width 67 height 25
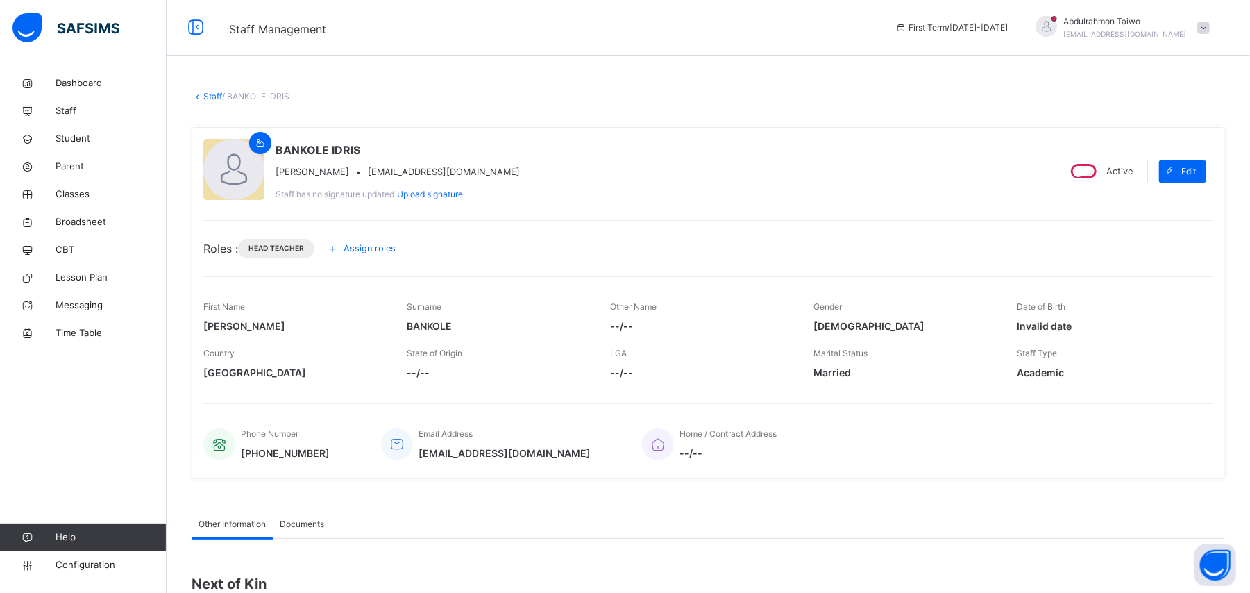
click at [385, 249] on span "Assign roles" at bounding box center [370, 248] width 52 height 13
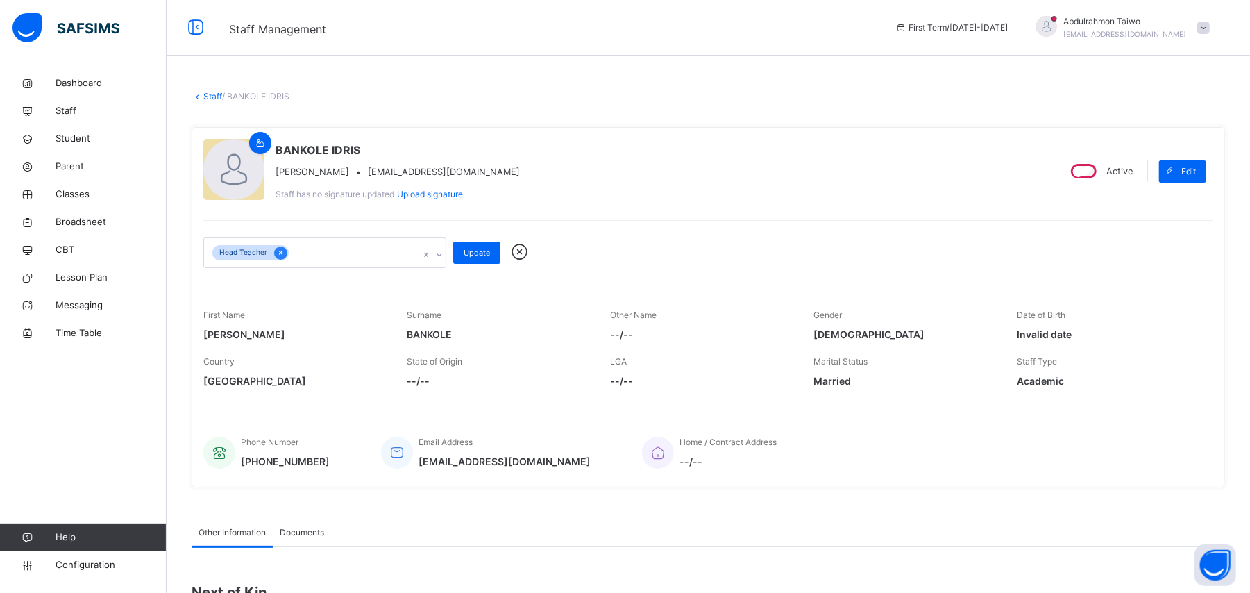
click at [281, 255] on icon at bounding box center [281, 253] width 8 height 10
click at [69, 140] on span "Student" at bounding box center [111, 139] width 111 height 14
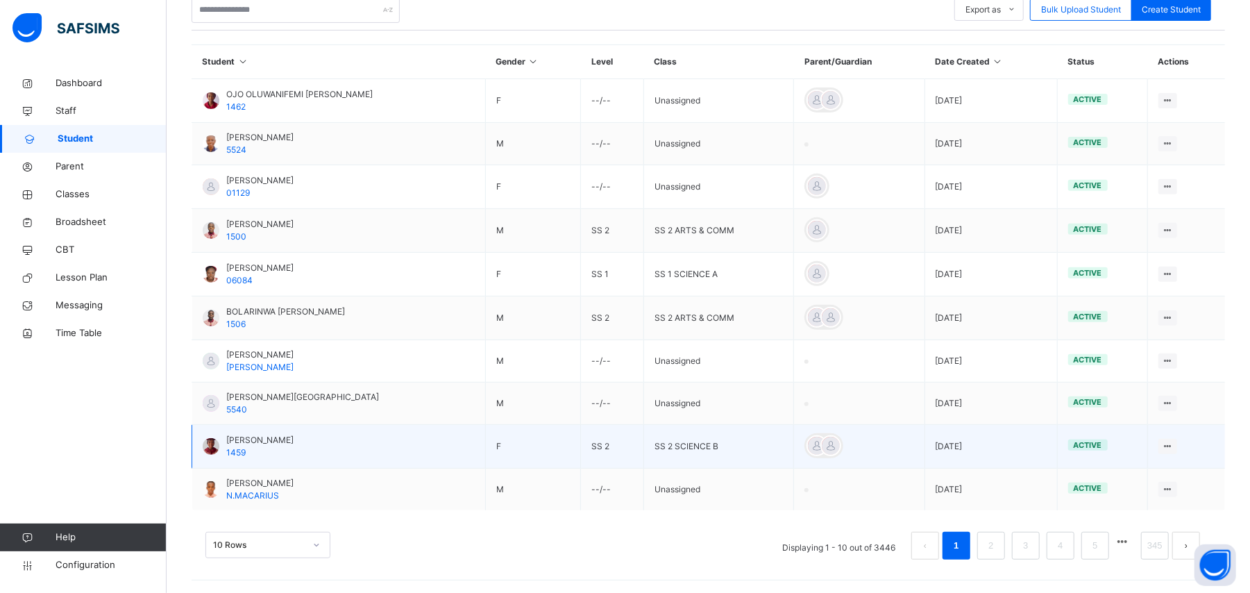
scroll to position [305, 0]
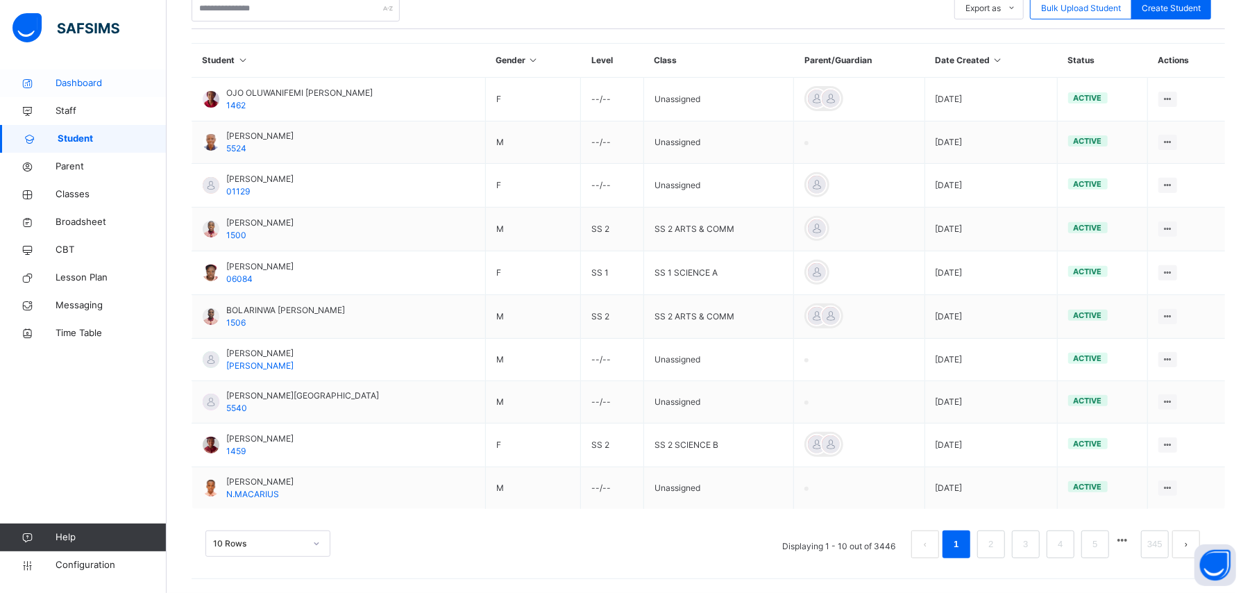
click at [99, 84] on span "Dashboard" at bounding box center [111, 83] width 111 height 14
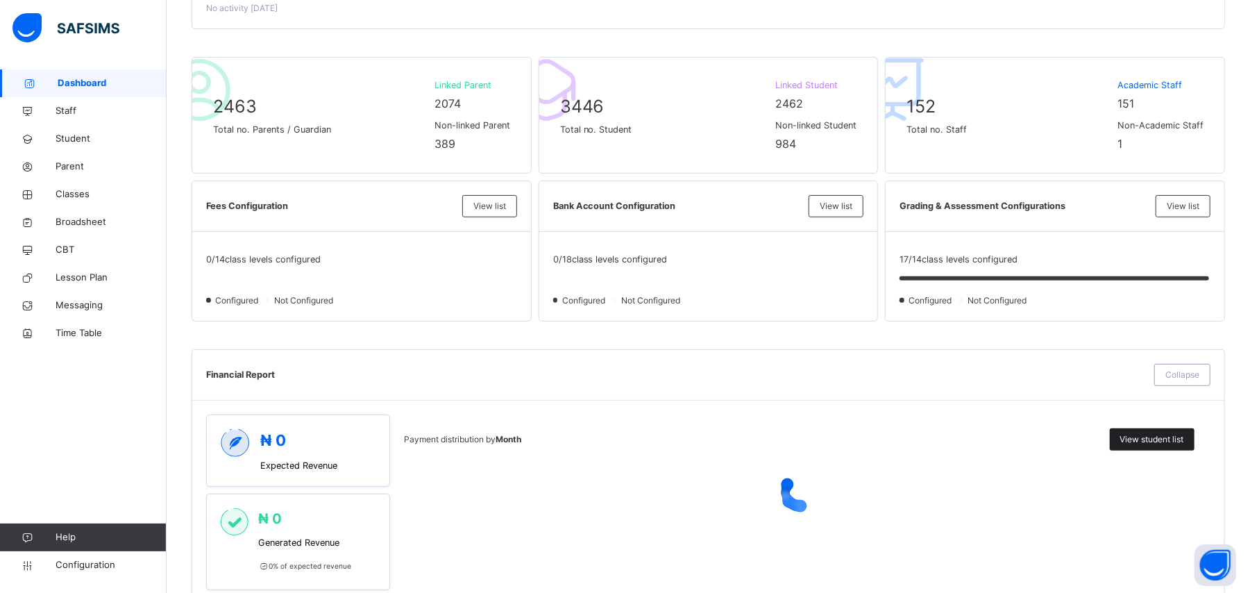
click at [1052, 444] on span "View student list" at bounding box center [1152, 439] width 64 height 12
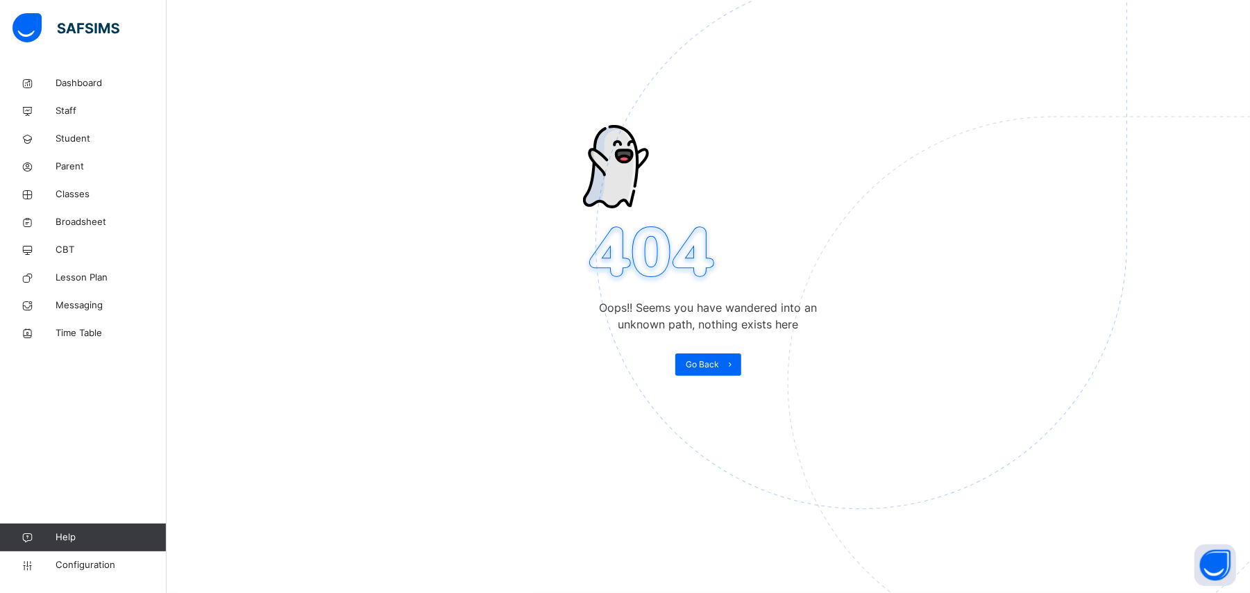
scroll to position [69, 0]
click at [714, 357] on img at bounding box center [958, 312] width 724 height 671
click at [706, 367] on span "Go Back" at bounding box center [702, 364] width 33 height 12
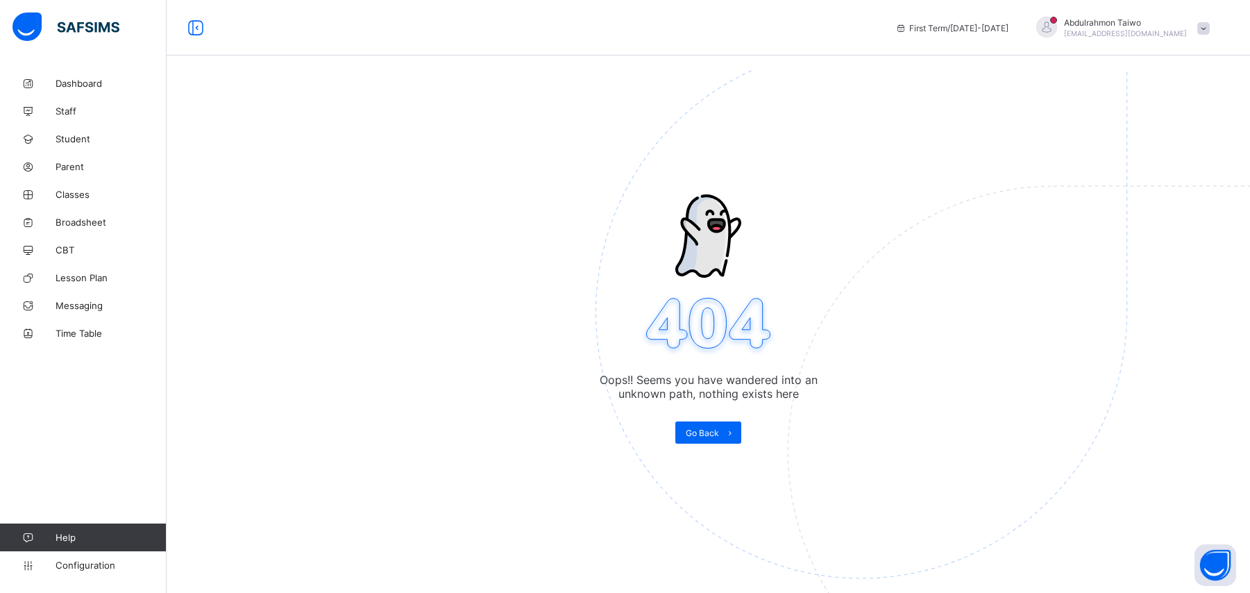
scroll to position [69, 0]
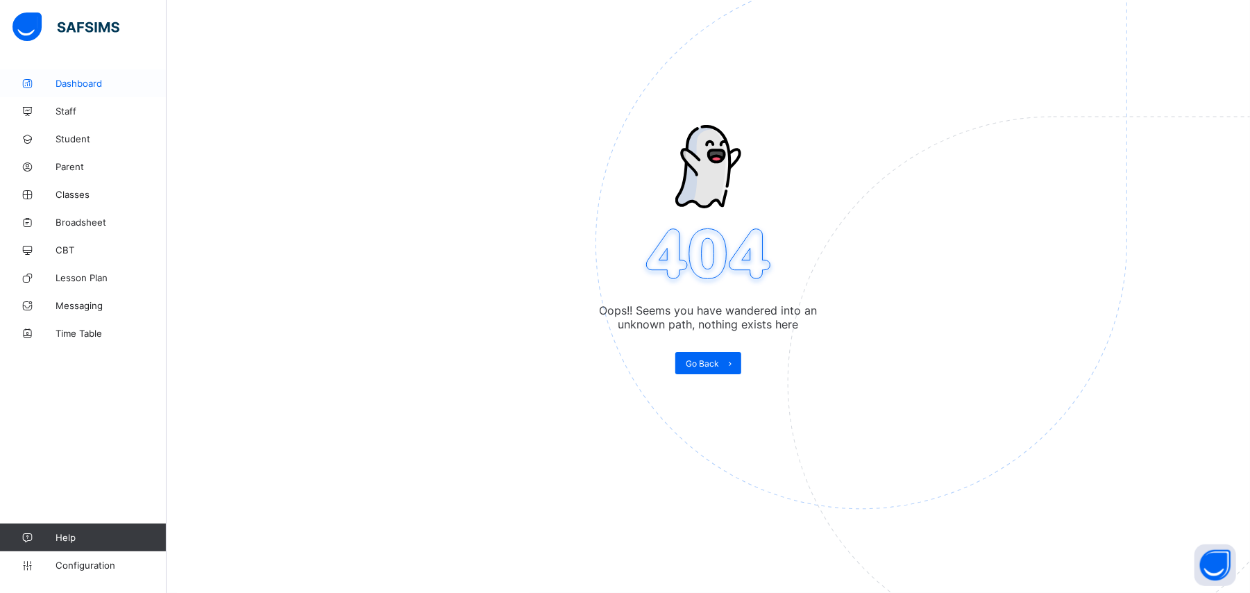
click at [81, 84] on span "Dashboard" at bounding box center [111, 83] width 111 height 11
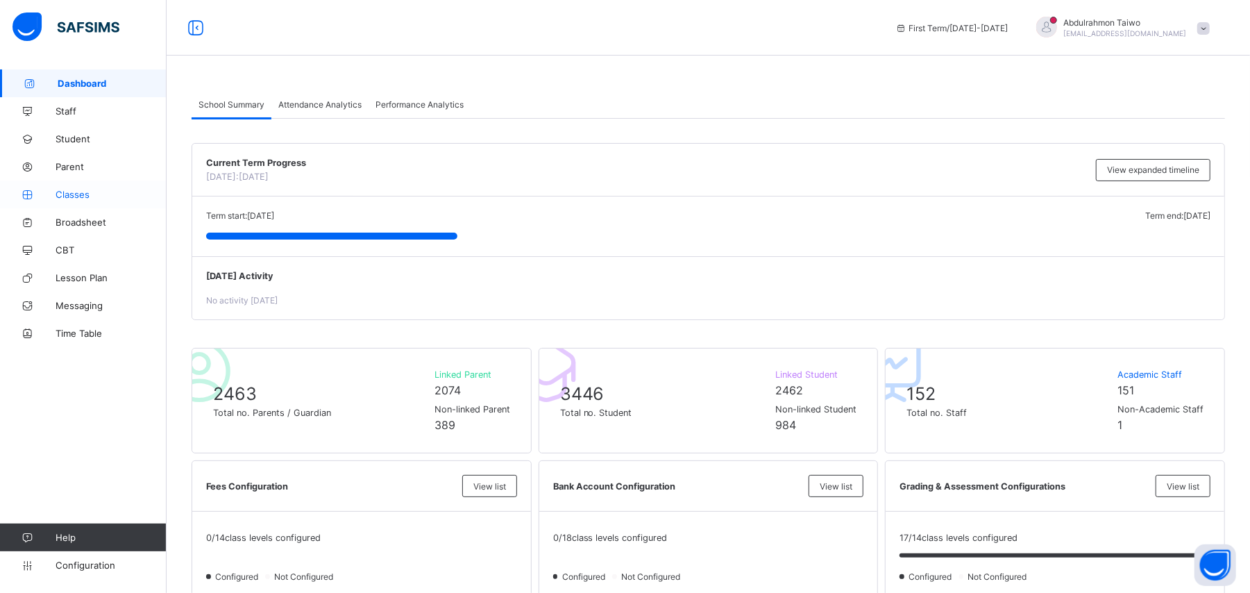
click at [79, 197] on span "Classes" at bounding box center [111, 194] width 111 height 11
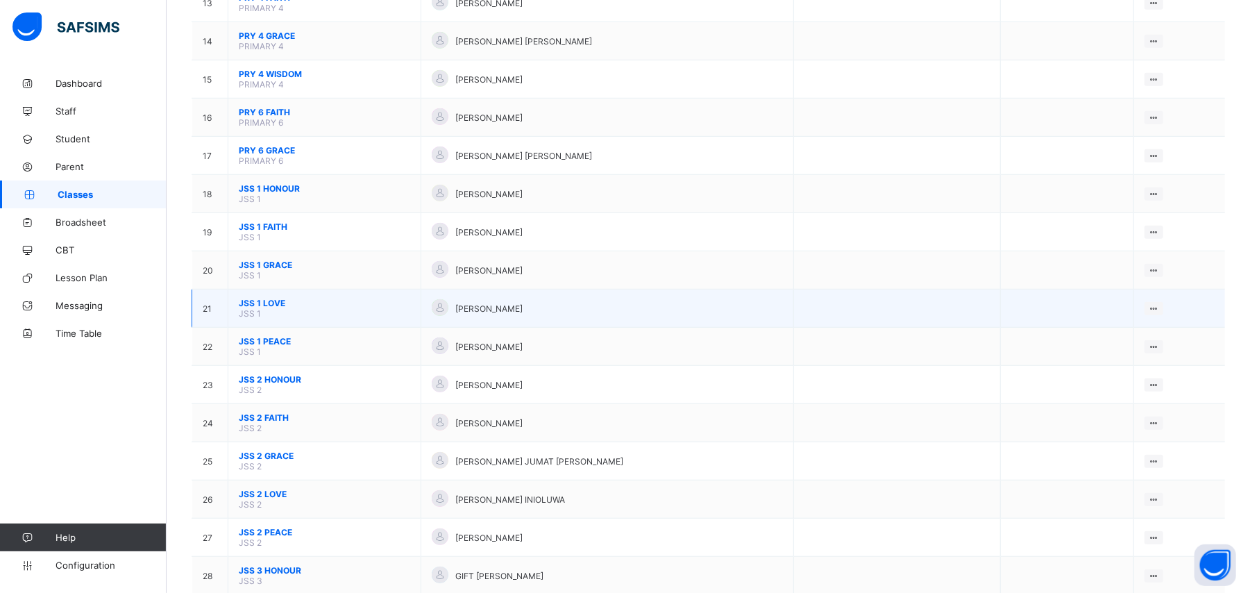
scroll to position [648, 0]
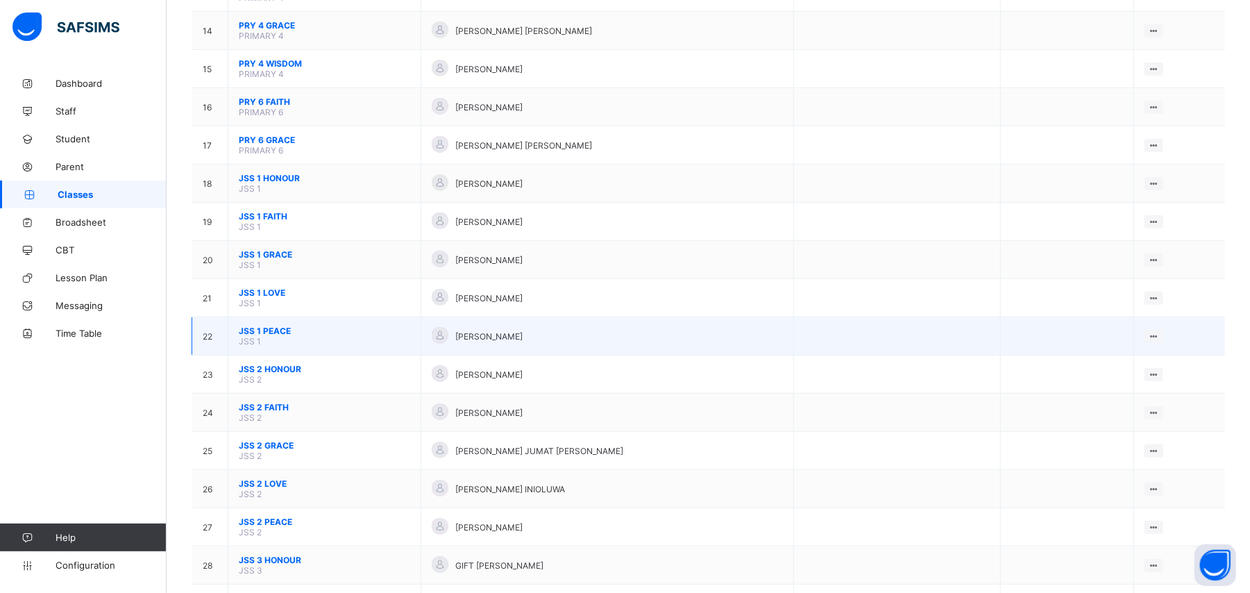
click at [285, 330] on span "JSS 1 PEACE" at bounding box center [324, 331] width 171 height 10
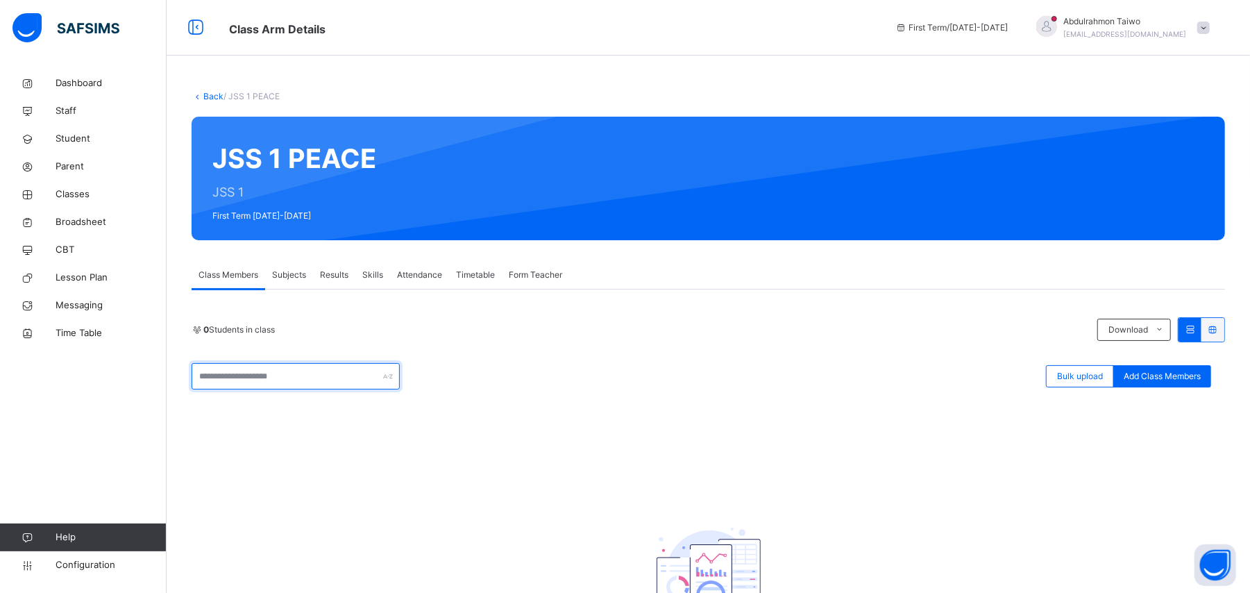
click at [351, 381] on input "text" at bounding box center [296, 376] width 208 height 26
type input "****"
click at [480, 387] on div "**** Bulk upload Add Class Members" at bounding box center [709, 376] width 1034 height 26
click at [301, 279] on span "Subjects" at bounding box center [289, 275] width 34 height 12
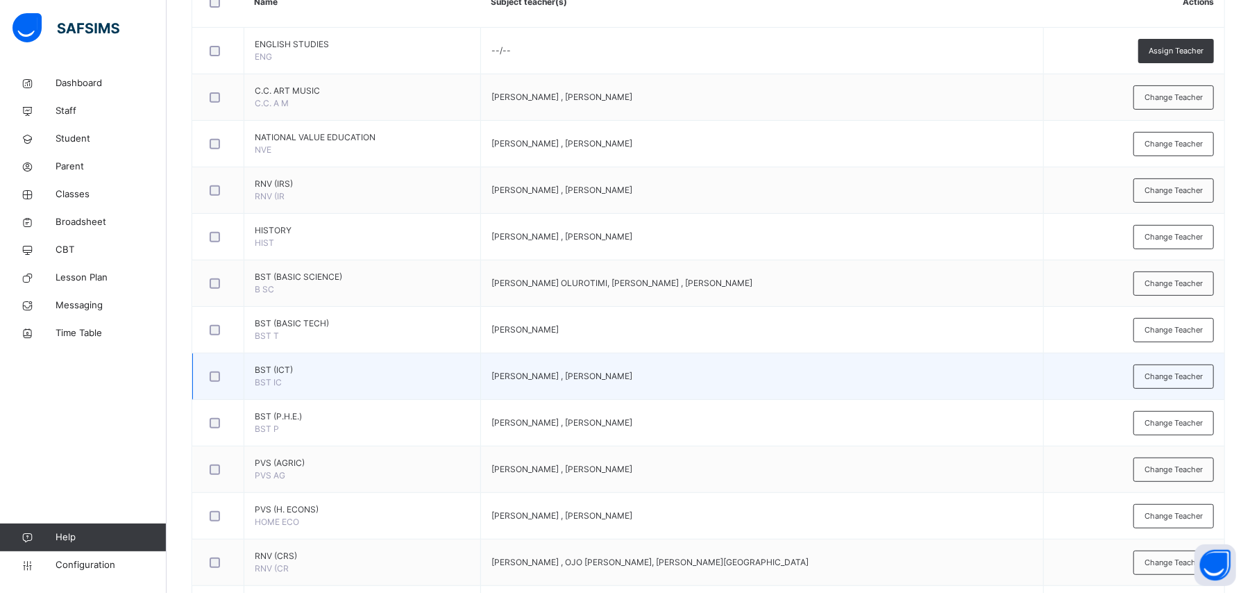
scroll to position [462, 0]
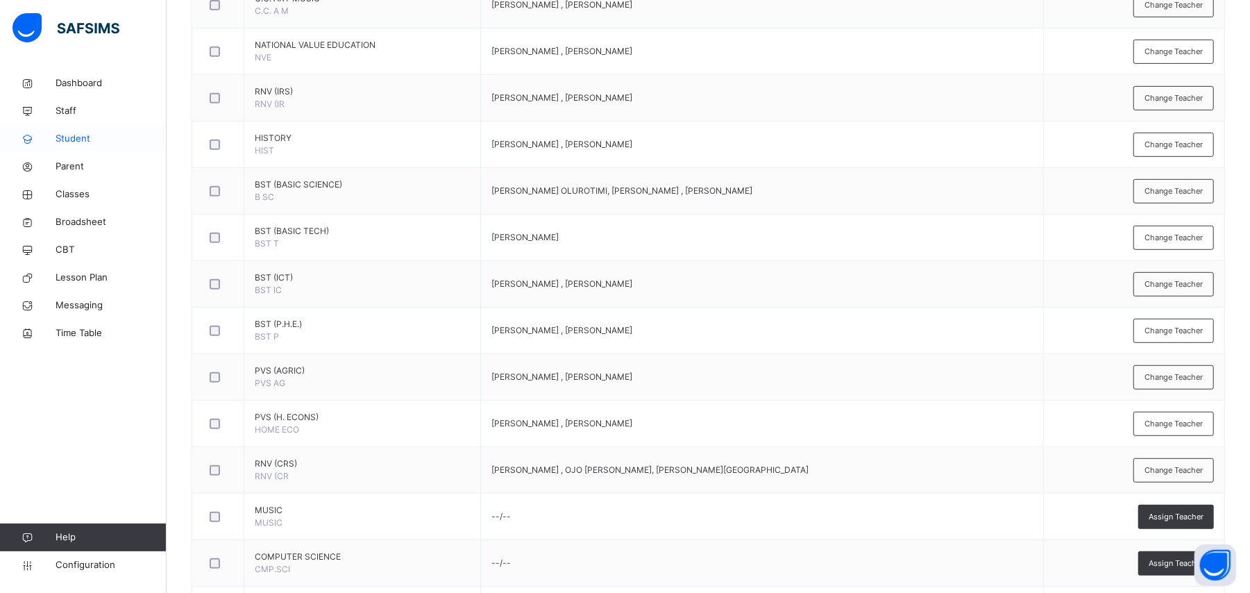
click at [76, 136] on span "Student" at bounding box center [111, 139] width 111 height 14
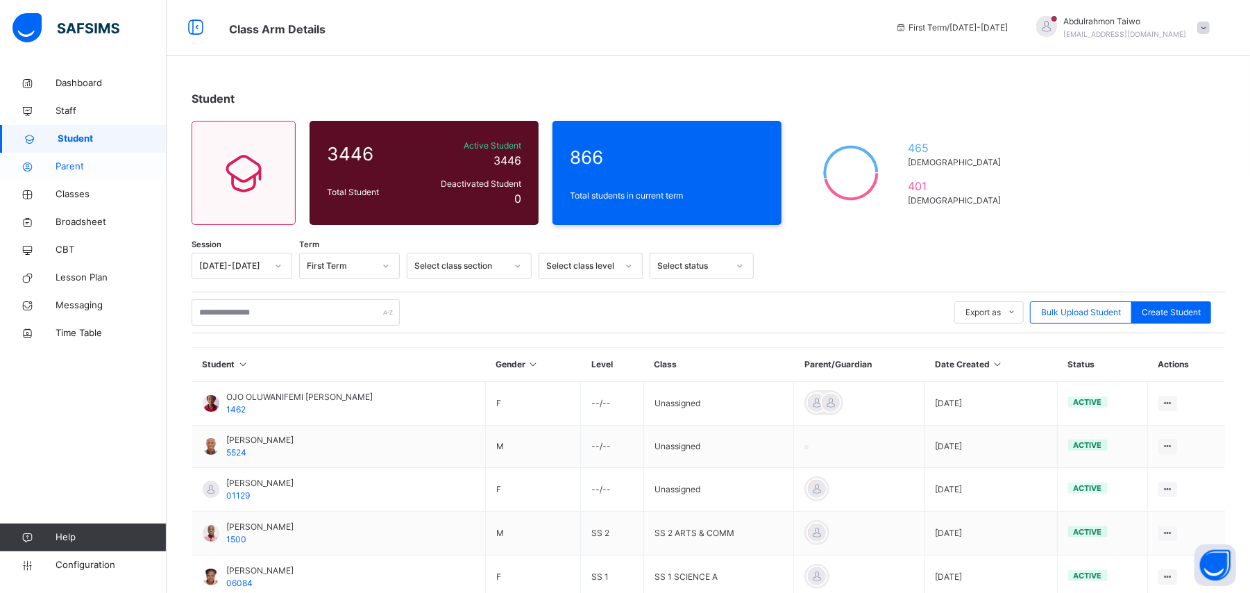
click at [85, 168] on span "Parent" at bounding box center [111, 167] width 111 height 14
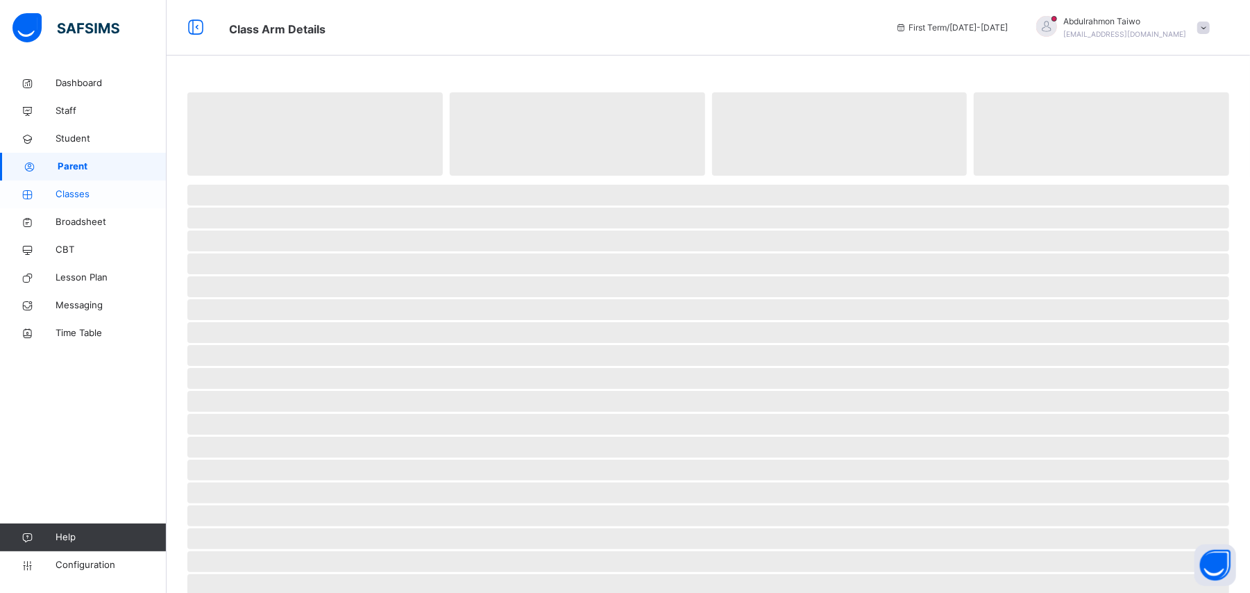
click at [67, 192] on span "Classes" at bounding box center [111, 194] width 111 height 14
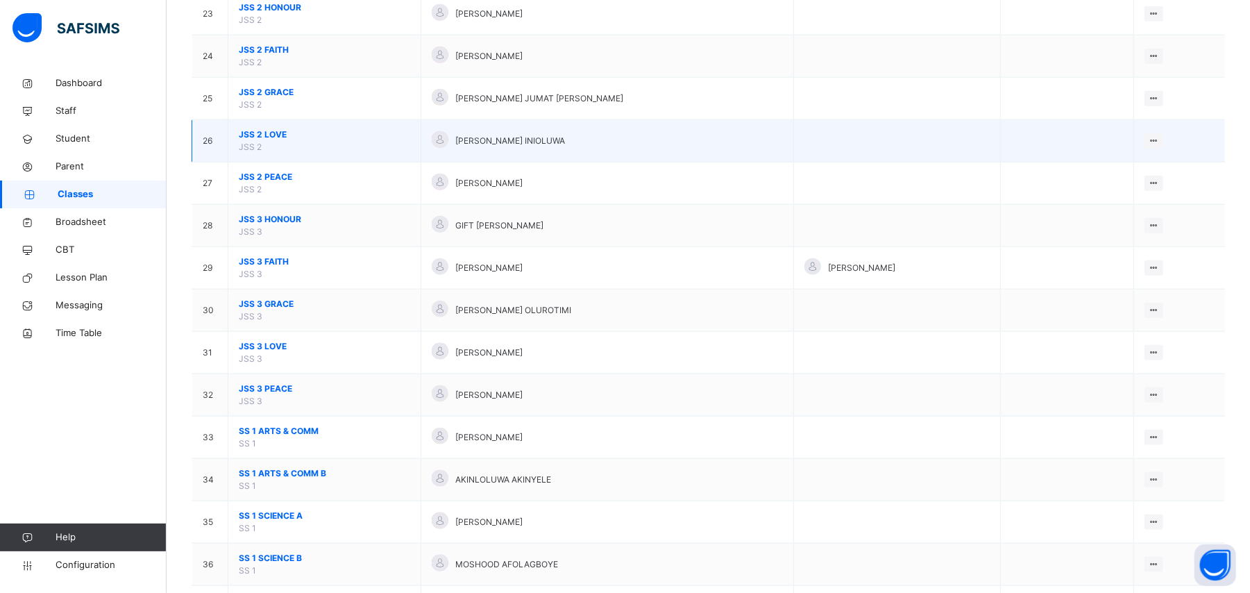
scroll to position [1111, 0]
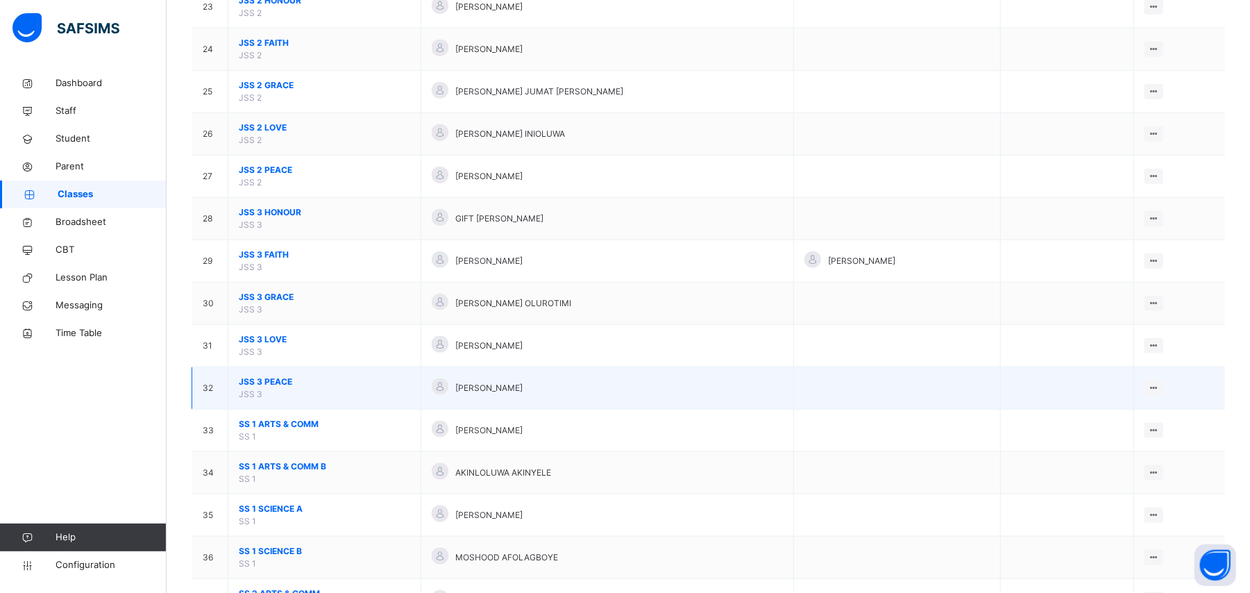
click at [279, 387] on span "JSS 3 PEACE" at bounding box center [324, 382] width 171 height 12
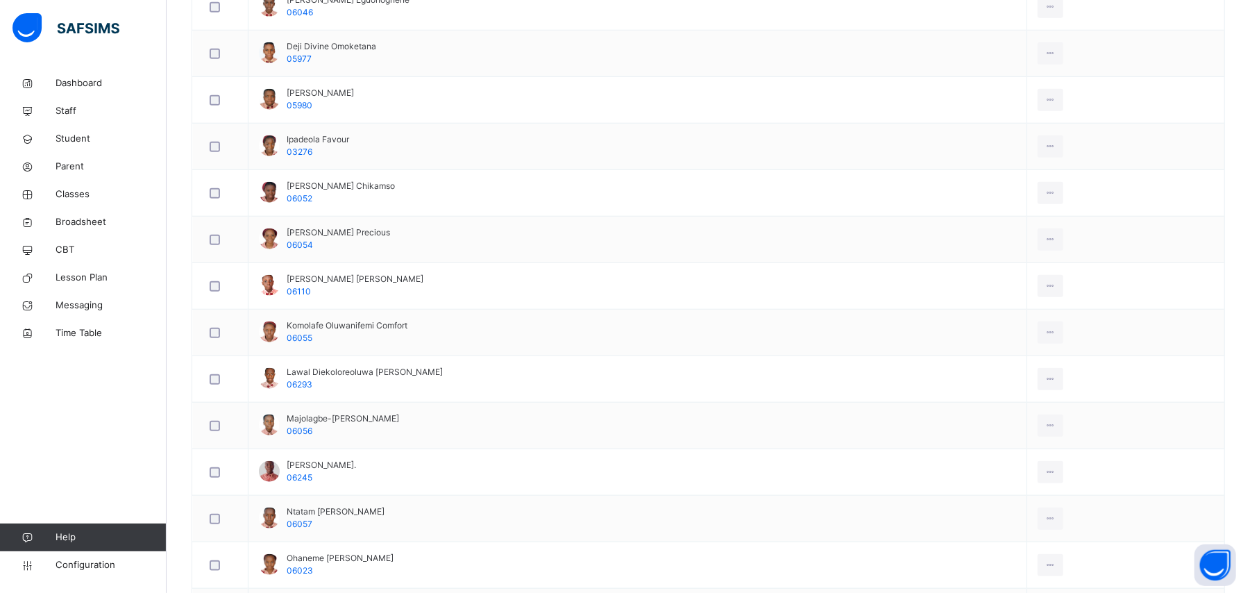
scroll to position [1434, 0]
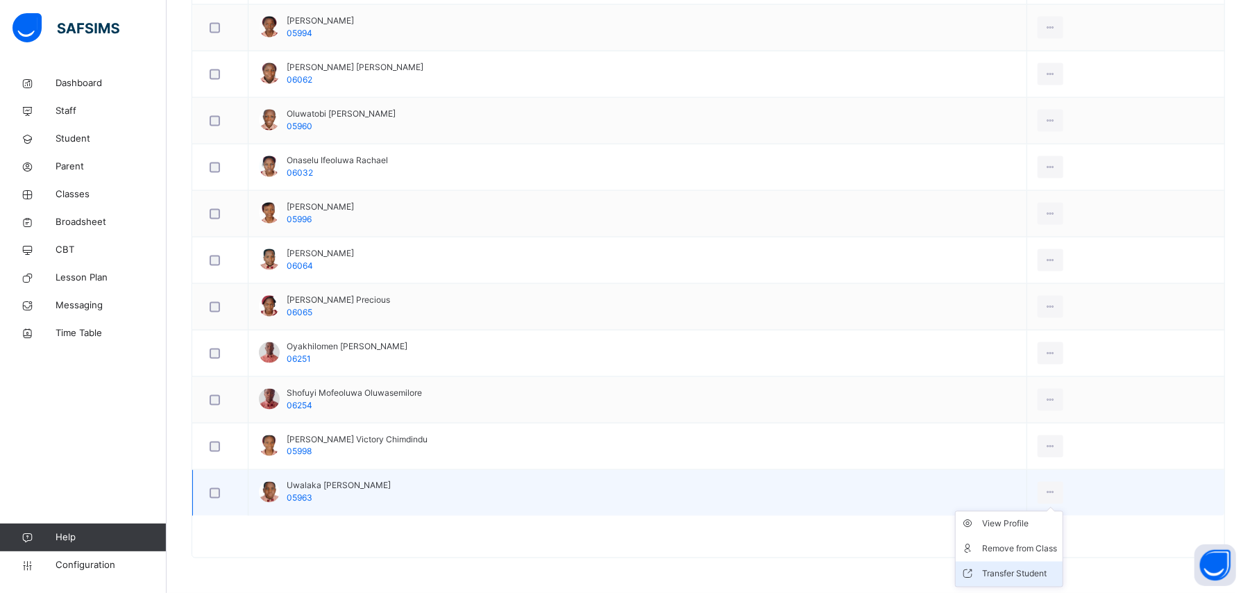
click at [1031, 573] on div "Transfer Student" at bounding box center [1019, 574] width 75 height 14
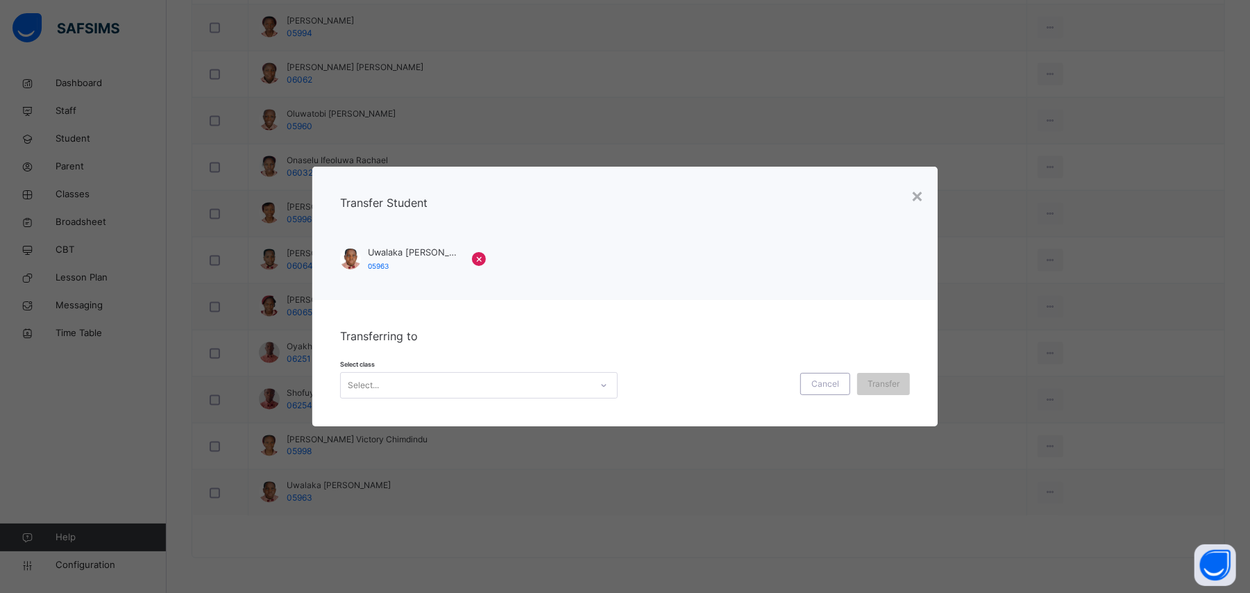
click at [565, 382] on div "Select..." at bounding box center [466, 385] width 250 height 22
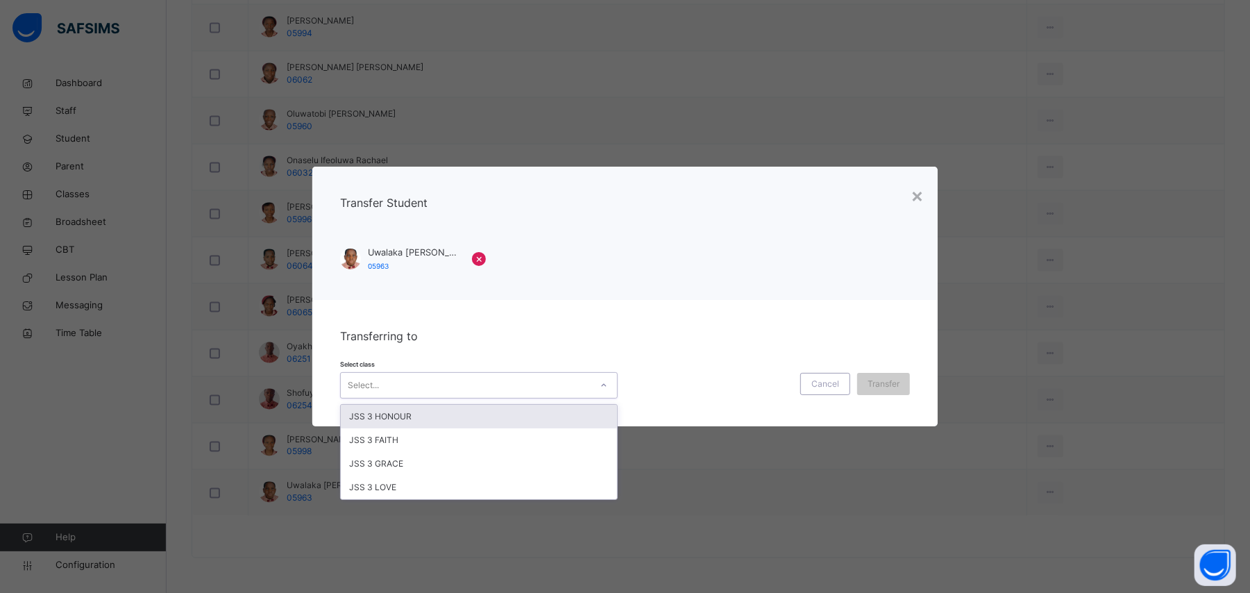
click at [451, 417] on div "JSS 3 HONOUR" at bounding box center [479, 417] width 276 height 24
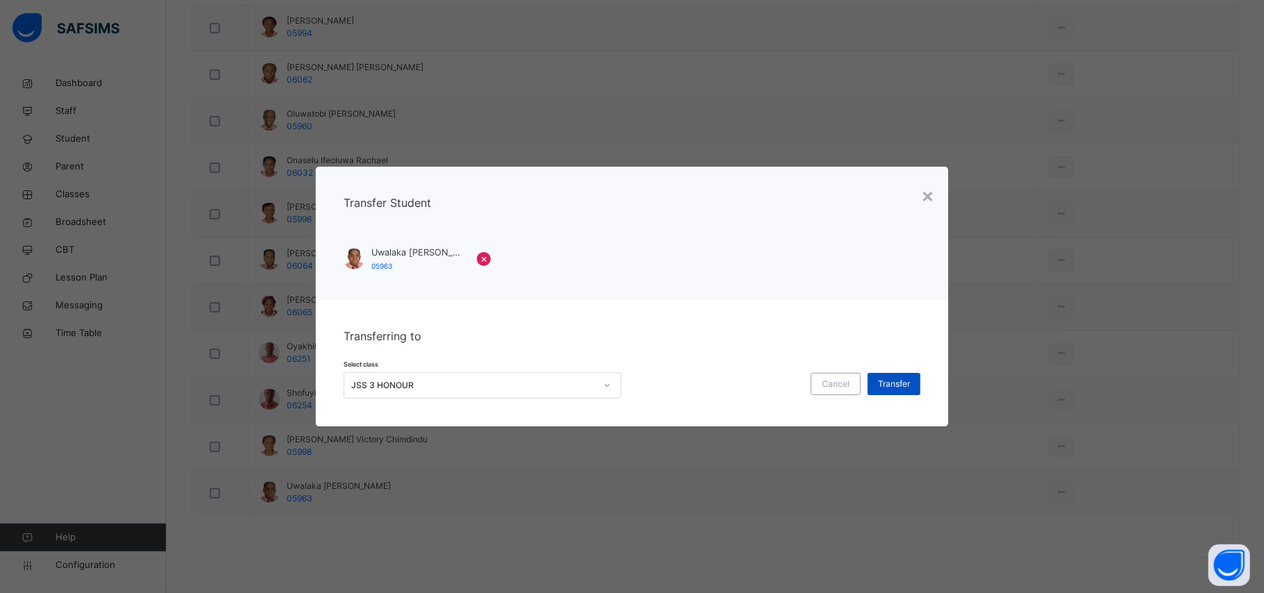
click at [900, 385] on span "Transfer" at bounding box center [894, 384] width 32 height 12
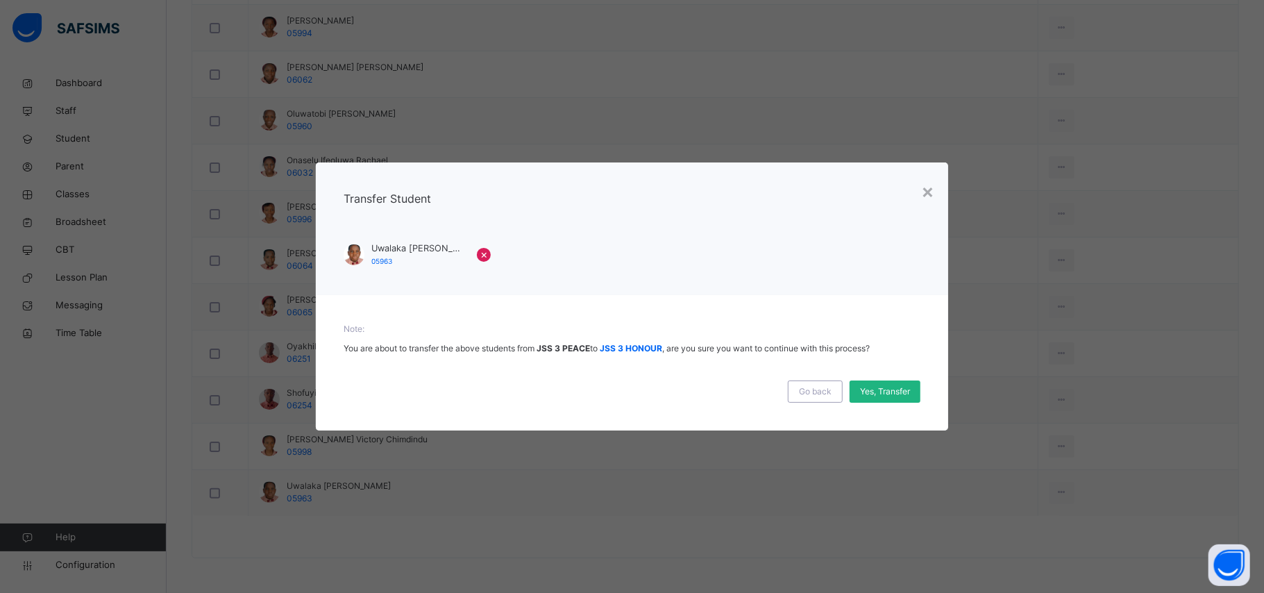
click at [893, 387] on span "Yes, Transfer" at bounding box center [885, 391] width 50 height 12
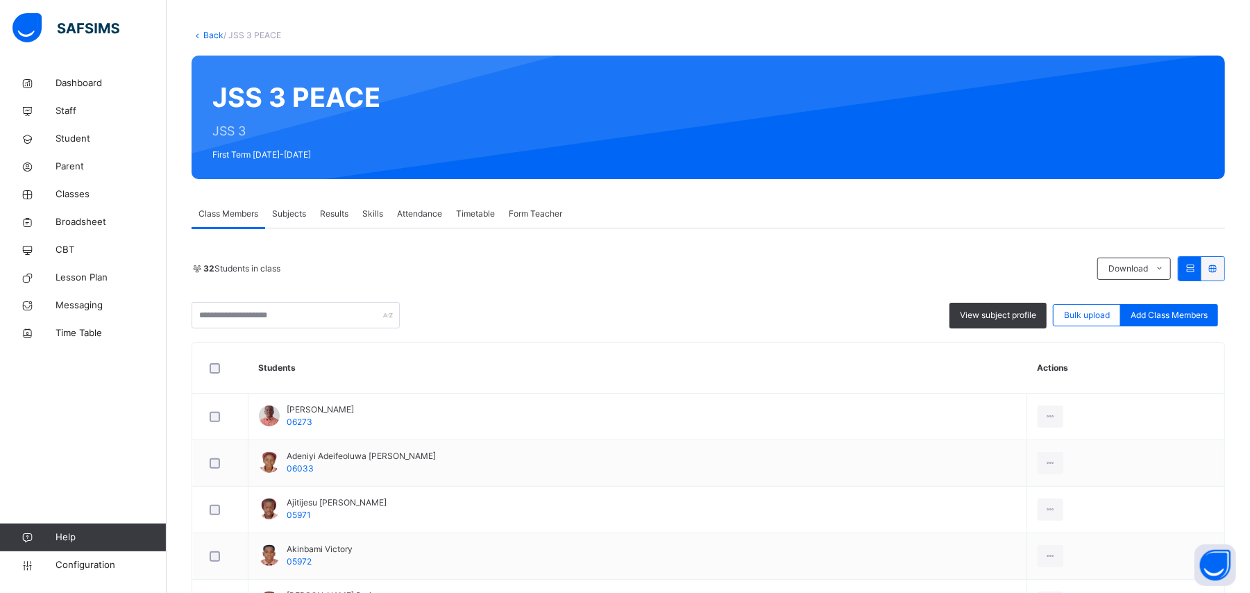
scroll to position [0, 0]
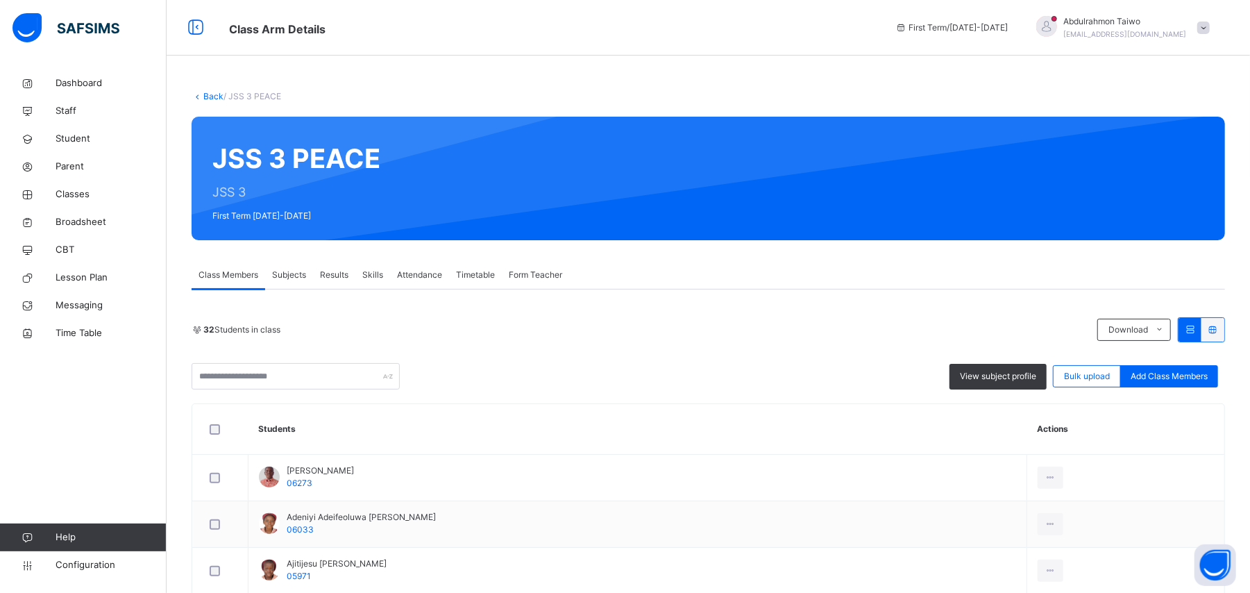
click at [206, 99] on link "Back" at bounding box center [213, 96] width 20 height 10
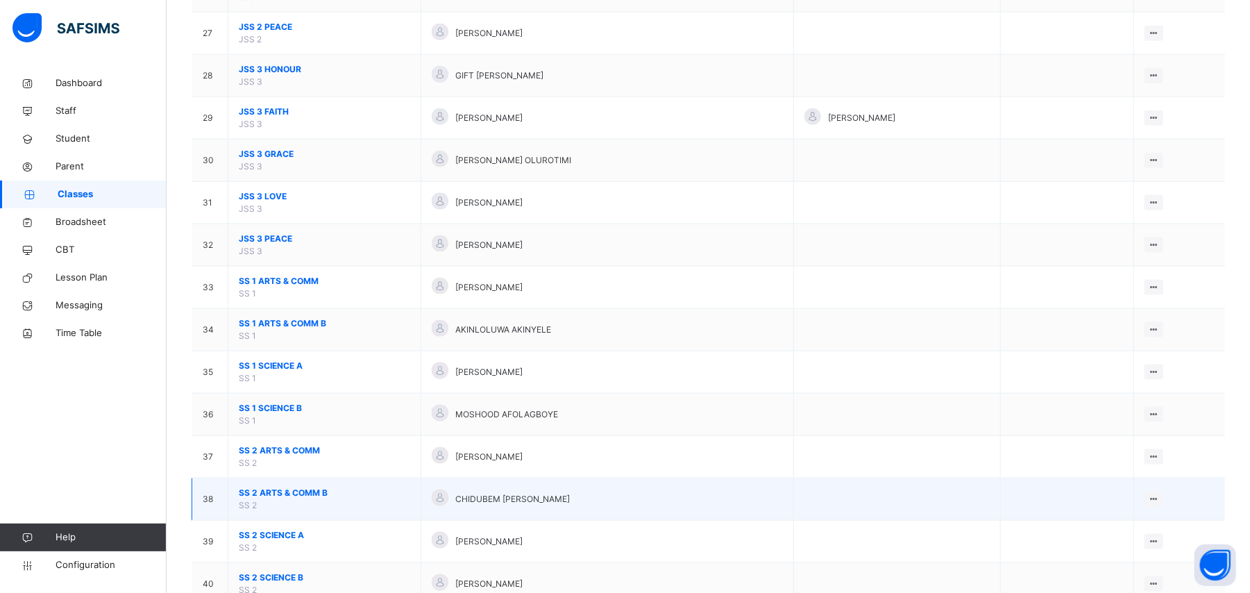
scroll to position [1388, 0]
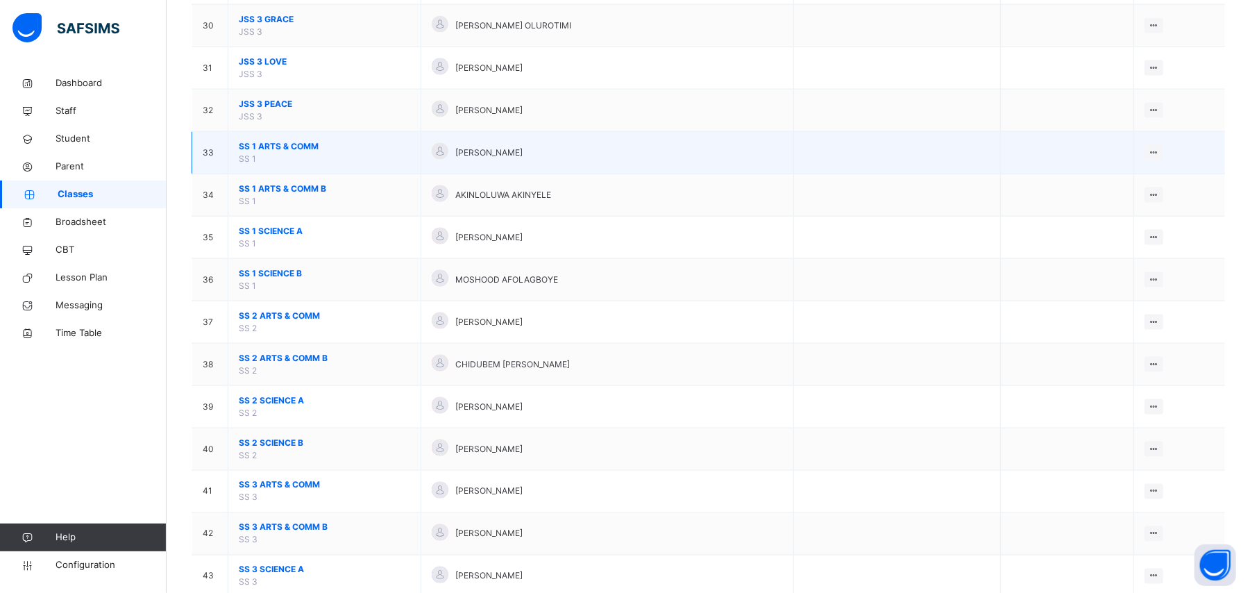
click at [262, 151] on span "SS 1 ARTS & COMM" at bounding box center [324, 146] width 171 height 12
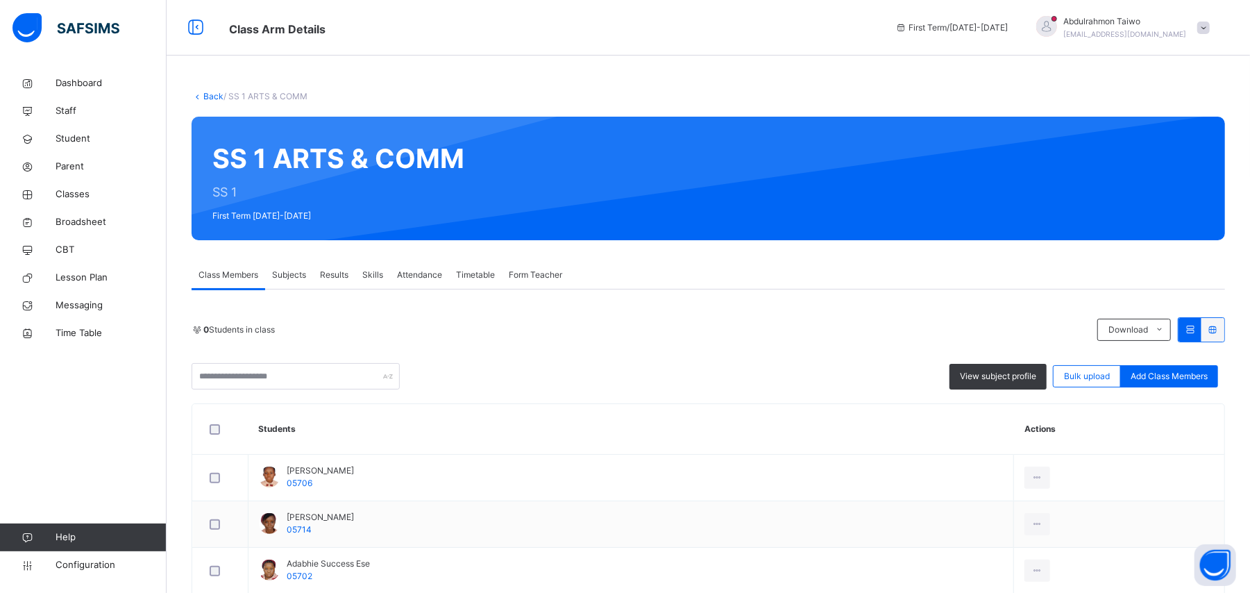
scroll to position [278, 0]
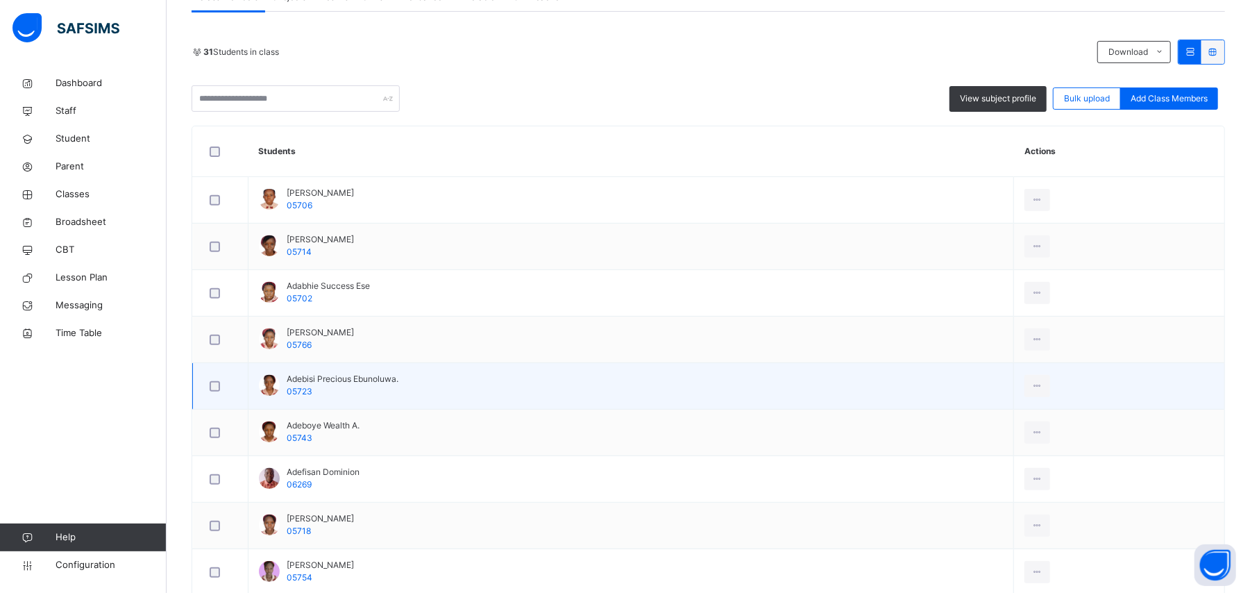
click at [221, 387] on div at bounding box center [220, 386] width 27 height 10
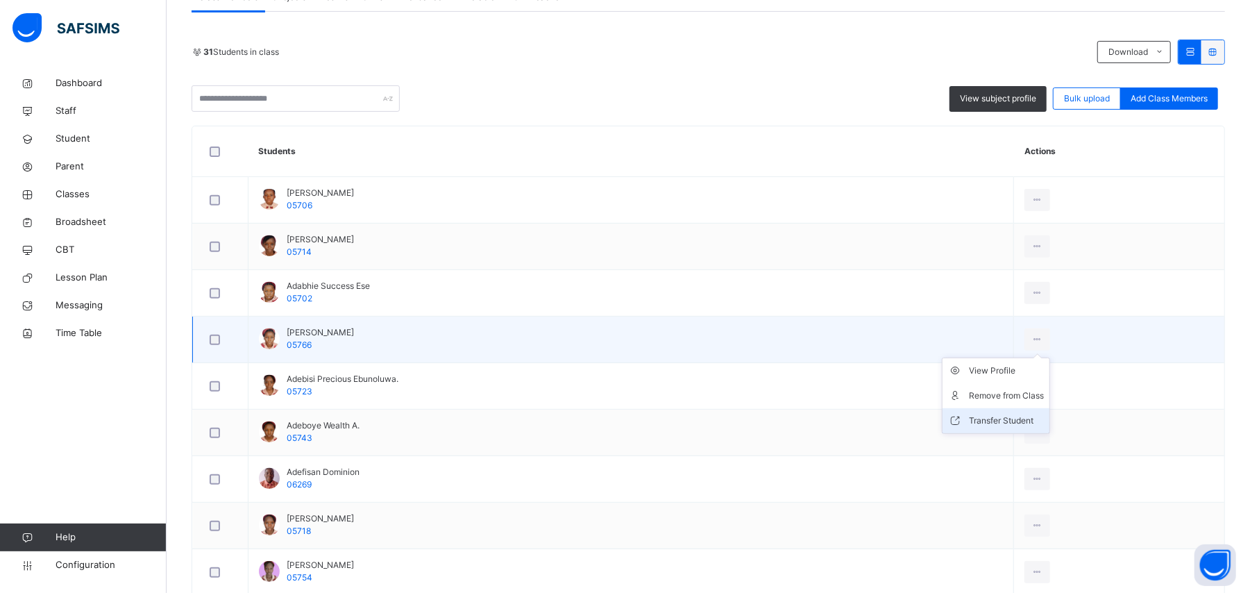
click at [1009, 418] on div "Transfer Student" at bounding box center [1006, 421] width 75 height 14
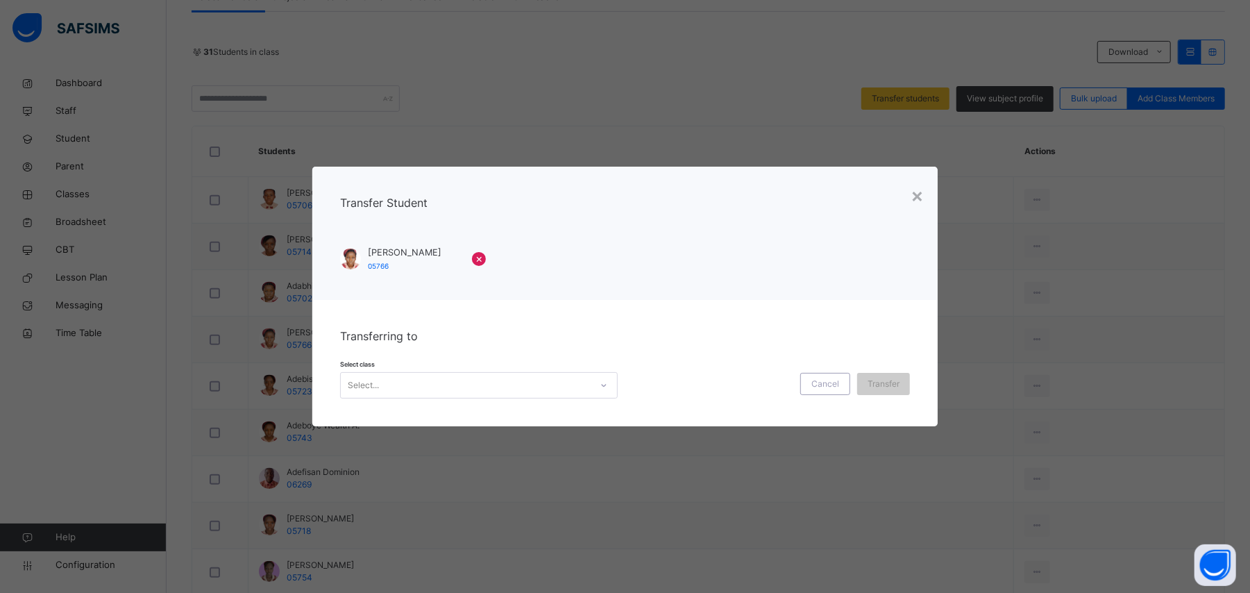
click at [539, 394] on div "Select..." at bounding box center [466, 385] width 250 height 22
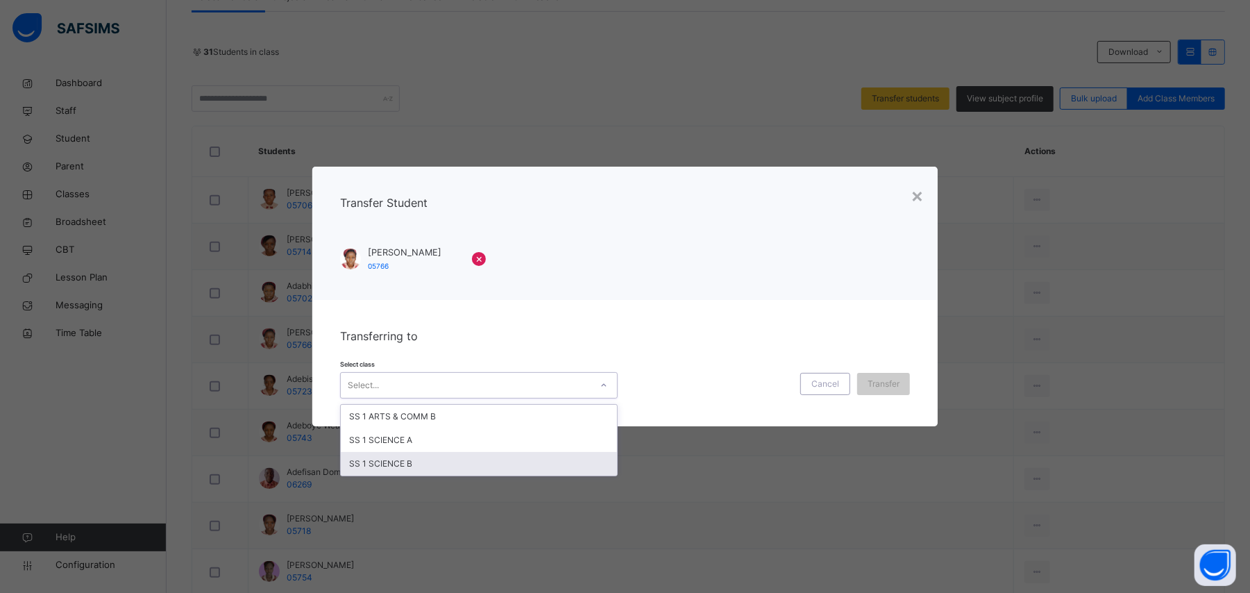
click at [433, 458] on div "SS 1 SCIENCE B" at bounding box center [479, 464] width 276 height 24
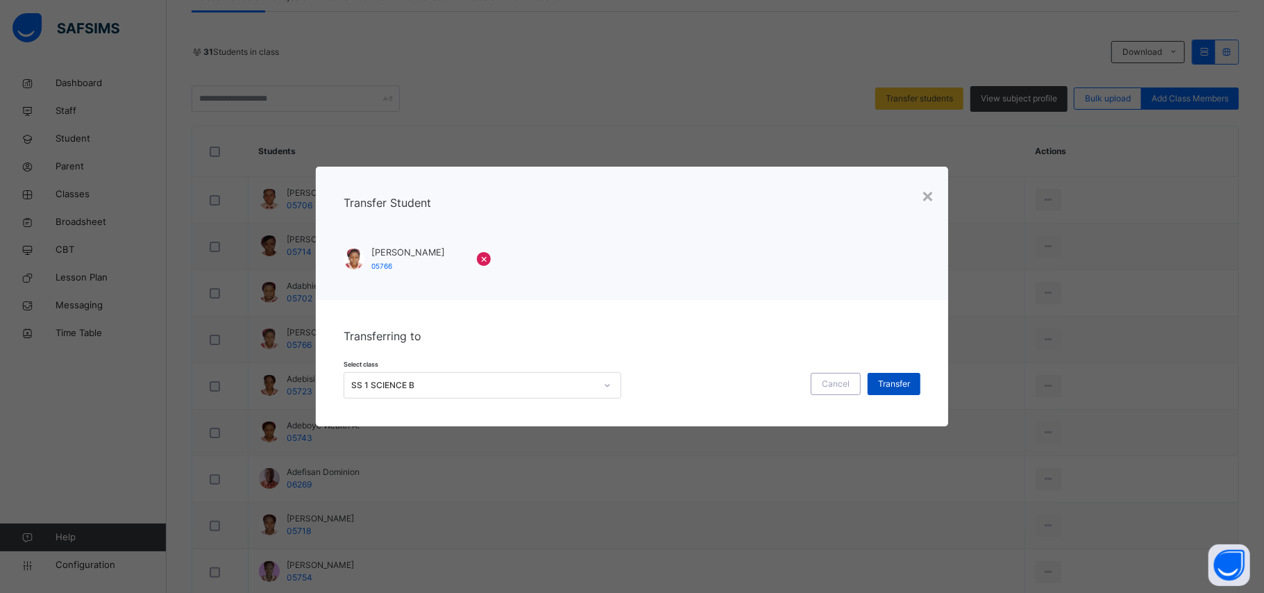
click at [886, 387] on span "Transfer" at bounding box center [894, 384] width 32 height 12
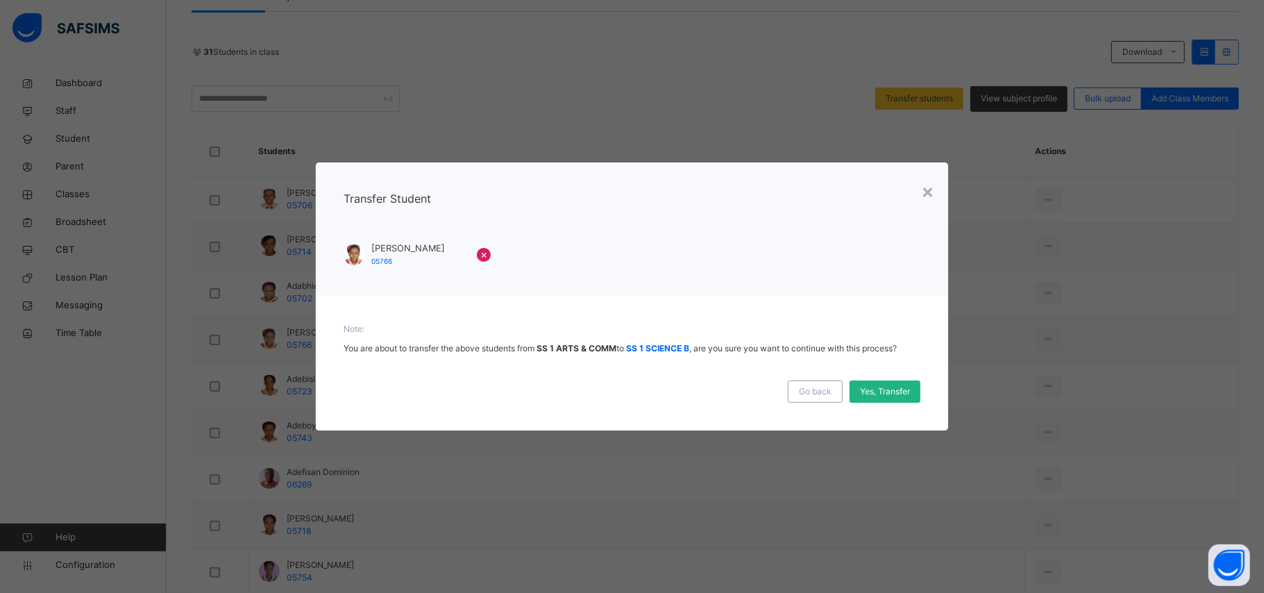
click at [886, 392] on span "Yes, Transfer" at bounding box center [885, 391] width 50 height 12
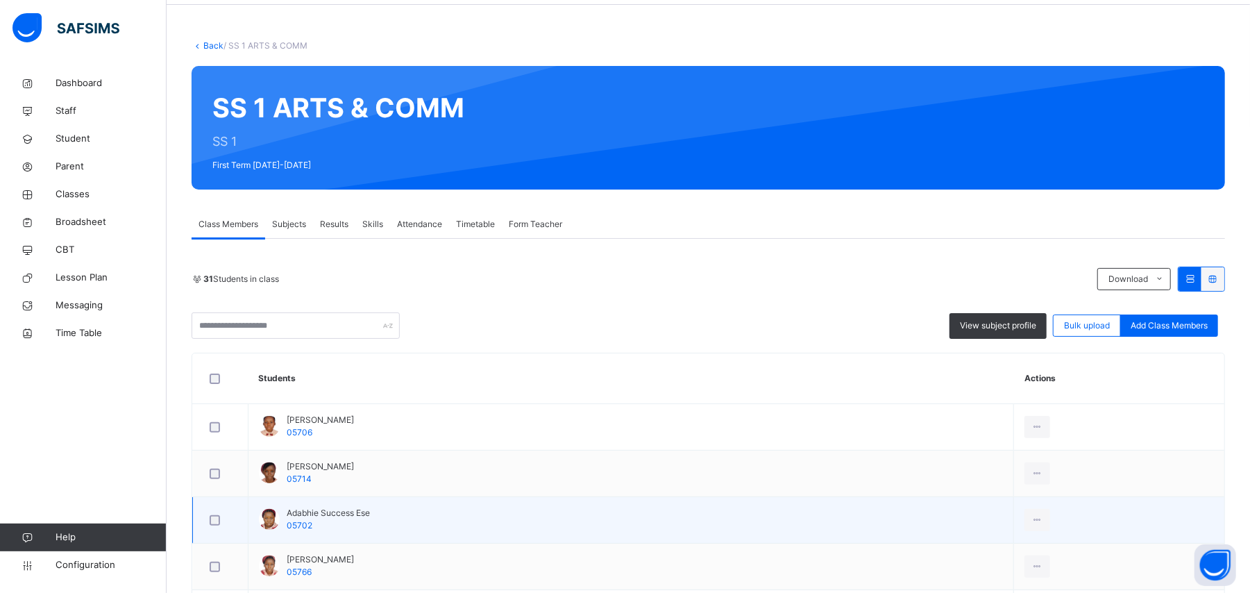
scroll to position [0, 0]
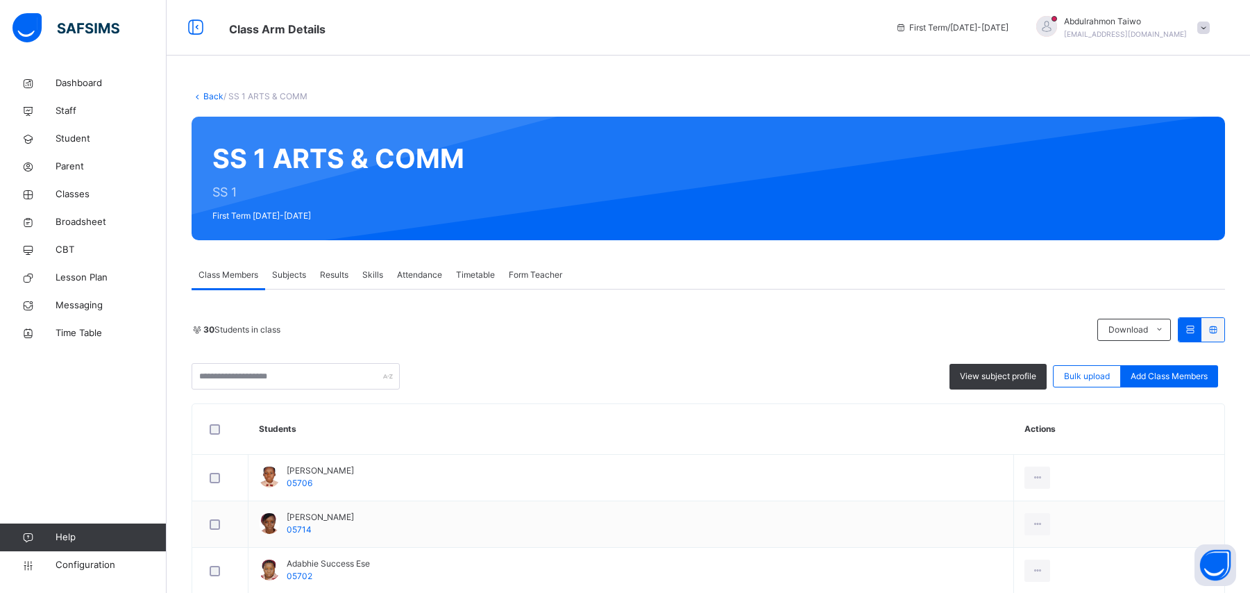
scroll to position [185, 0]
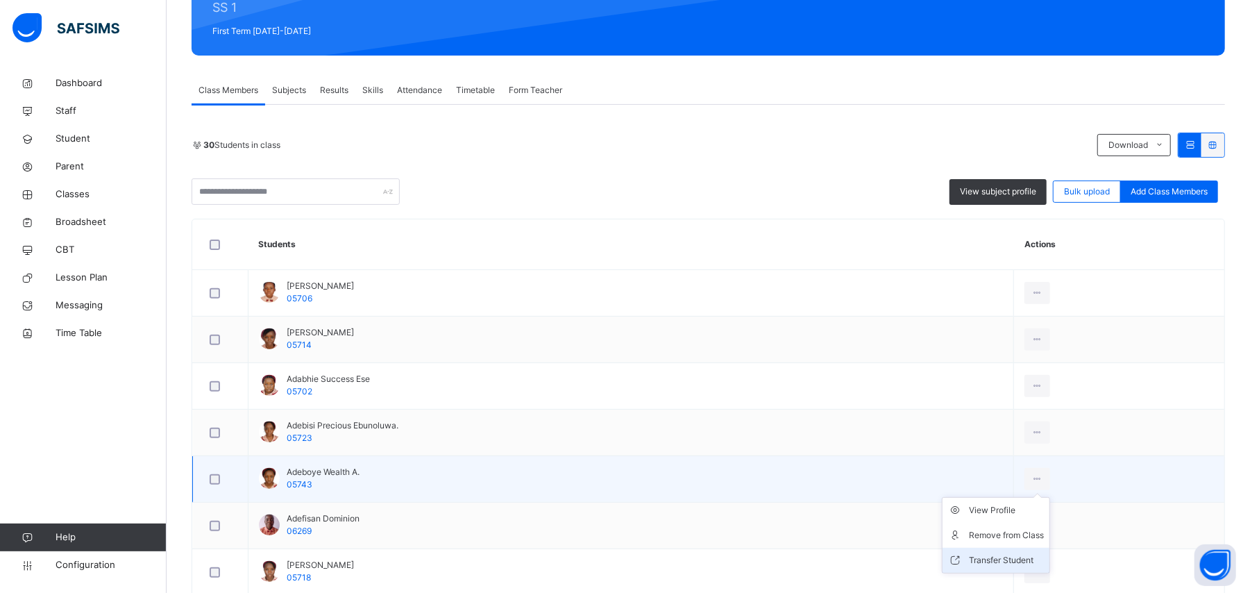
click at [993, 562] on div "Transfer Student" at bounding box center [1006, 560] width 75 height 14
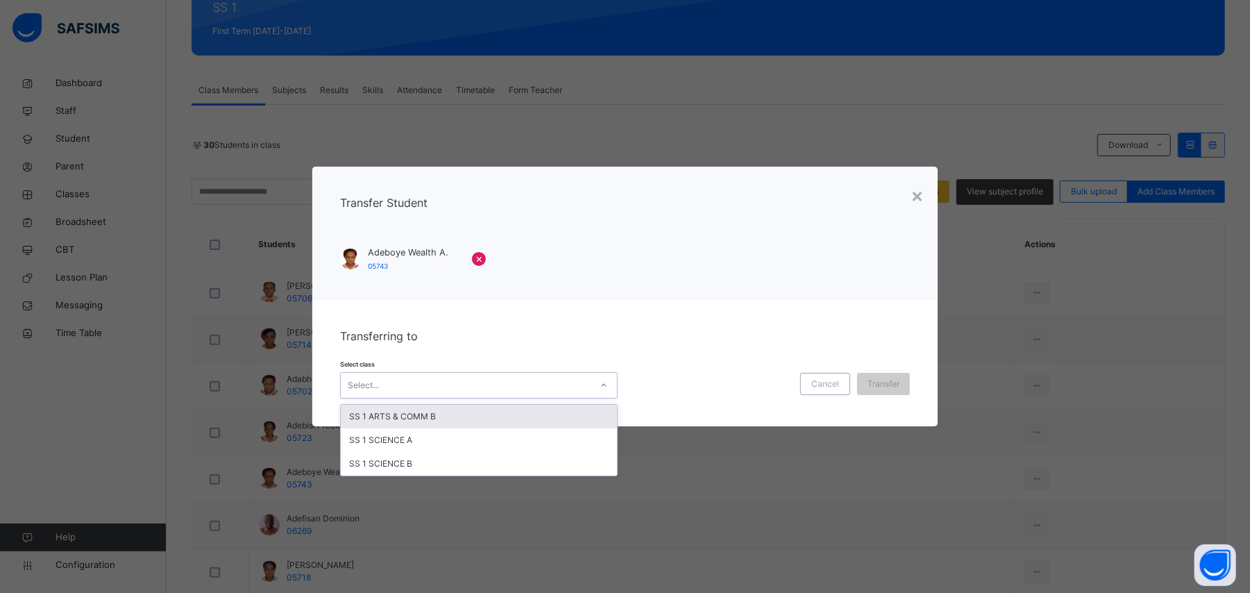
click at [533, 392] on div "Select..." at bounding box center [466, 385] width 250 height 22
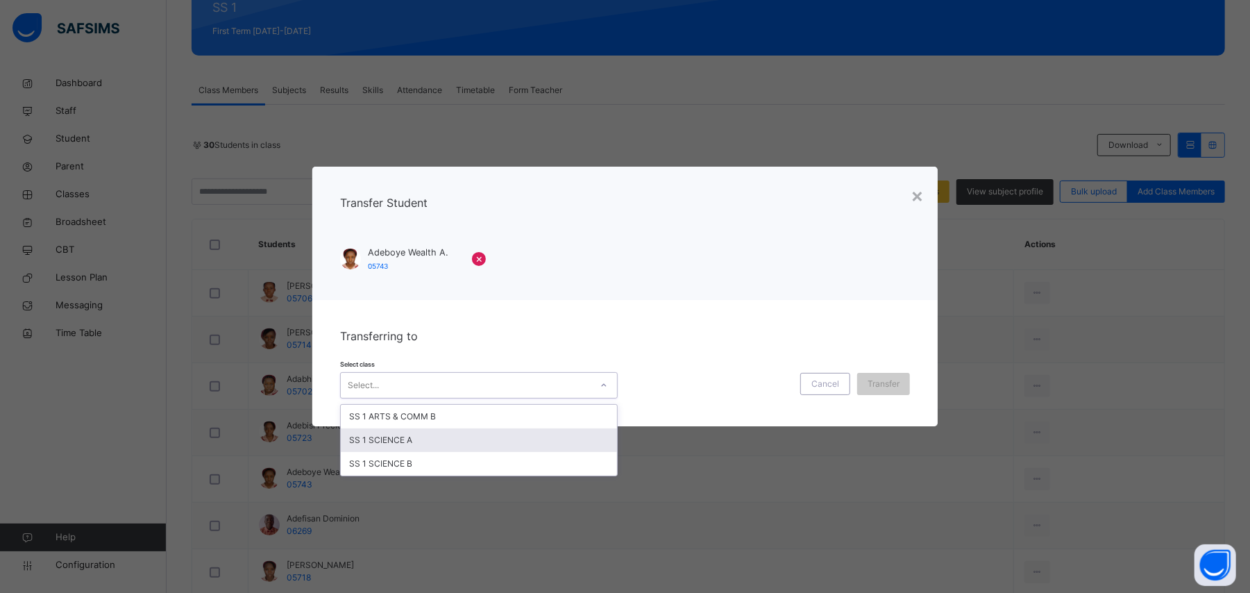
click at [442, 436] on div "SS 1 SCIENCE A" at bounding box center [479, 440] width 276 height 24
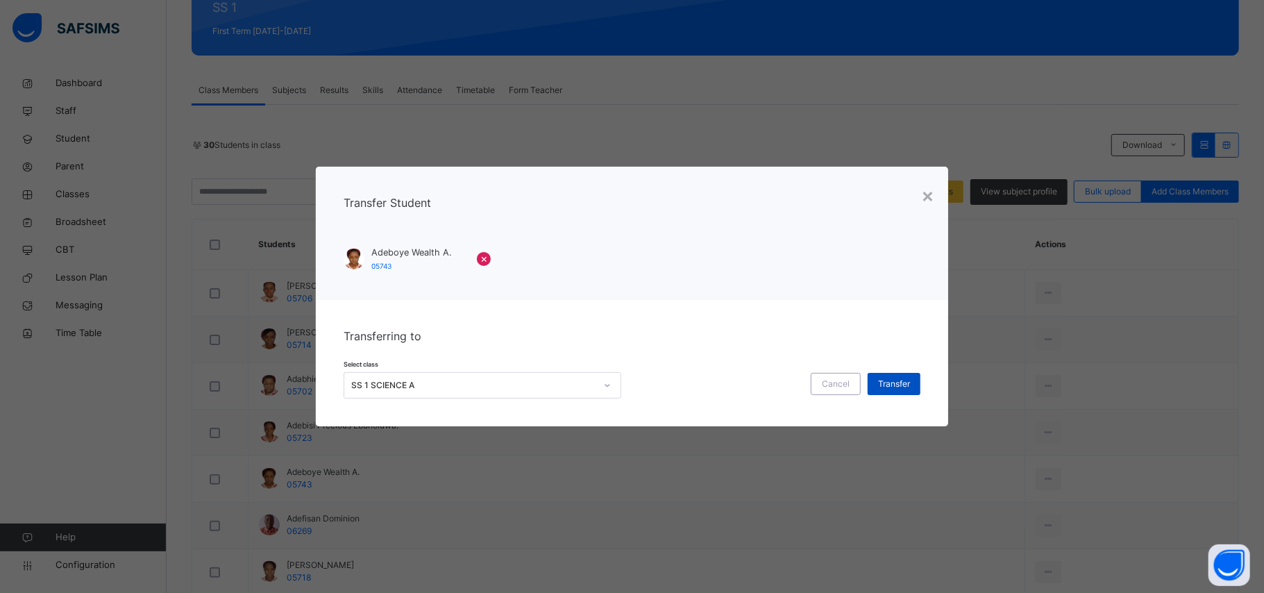
click at [889, 385] on span "Transfer" at bounding box center [894, 384] width 32 height 12
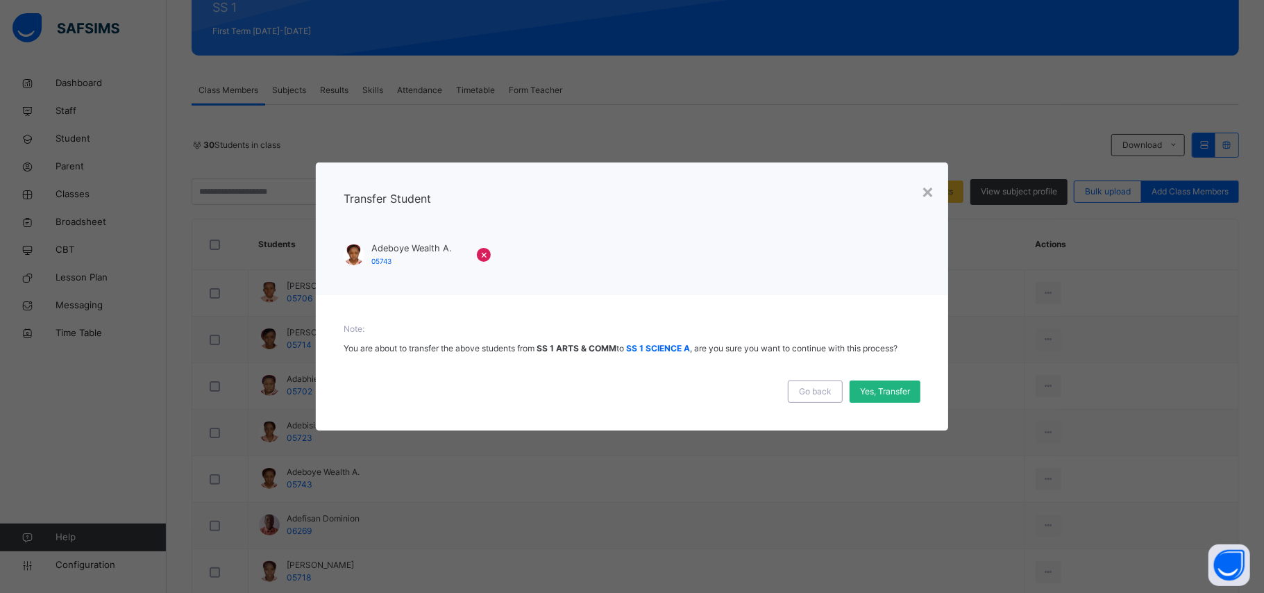
click at [872, 397] on span "Yes, Transfer" at bounding box center [885, 391] width 50 height 12
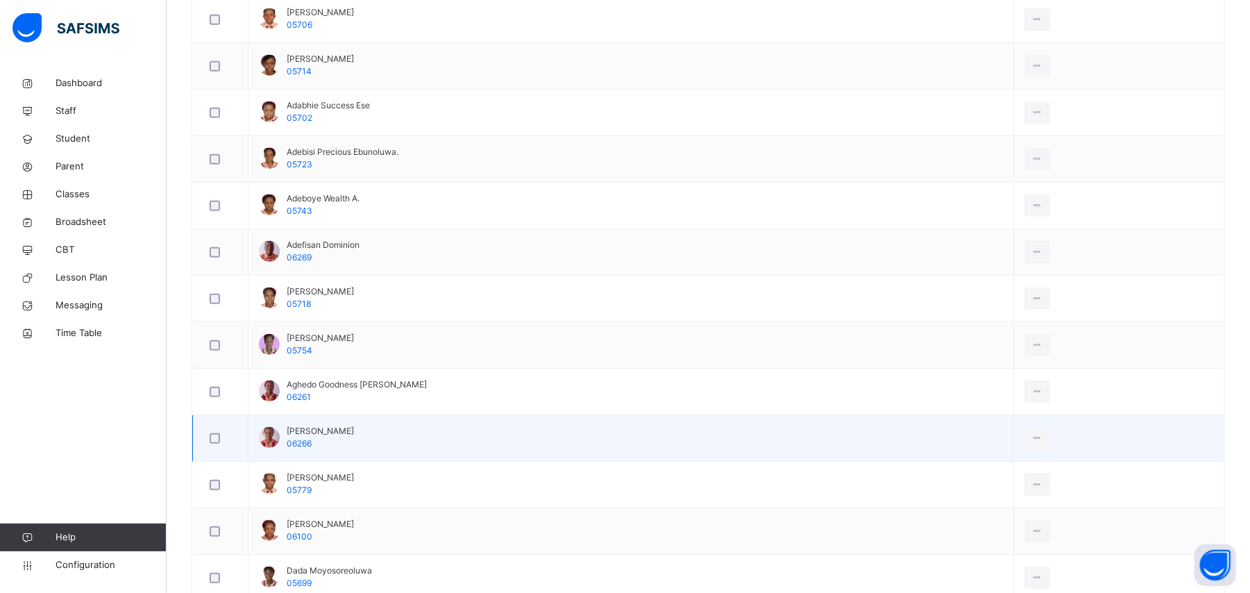
scroll to position [462, 0]
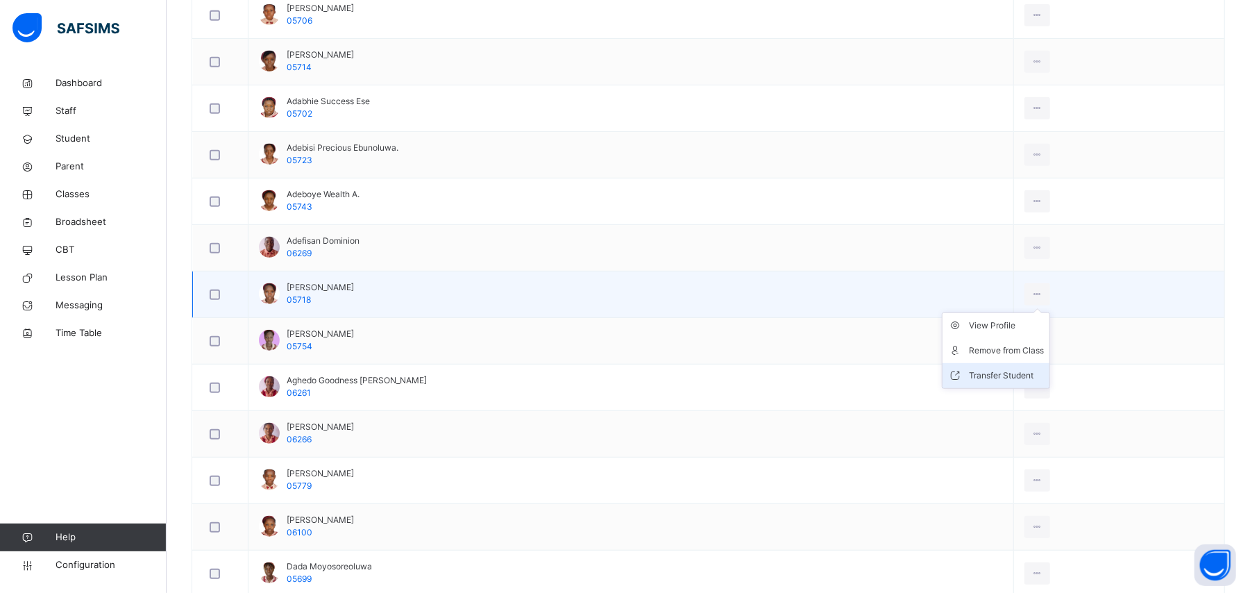
click at [1007, 373] on div "Transfer Student" at bounding box center [1006, 376] width 75 height 14
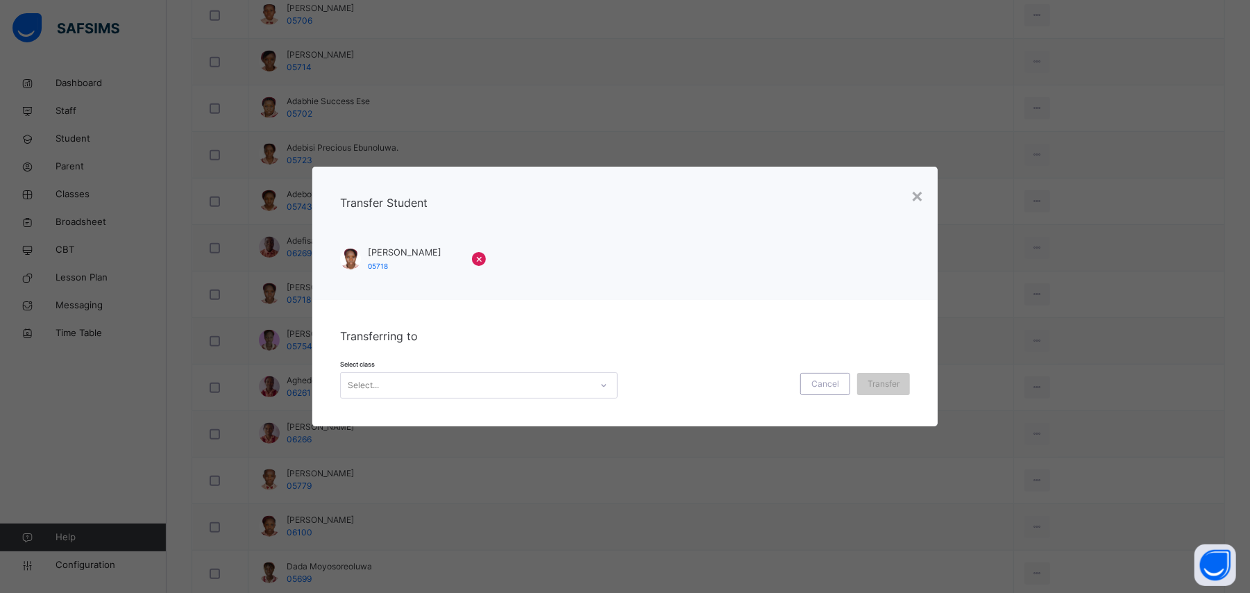
click at [459, 382] on div "Select..." at bounding box center [466, 385] width 250 height 22
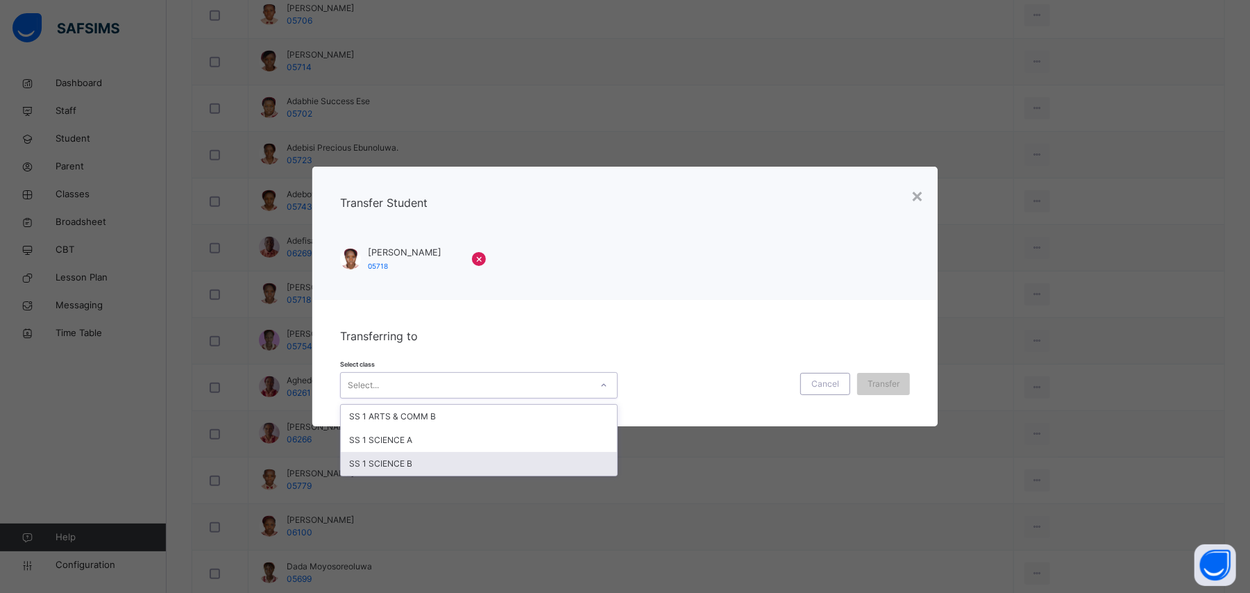
click at [409, 460] on div "SS 1 SCIENCE B" at bounding box center [479, 464] width 276 height 24
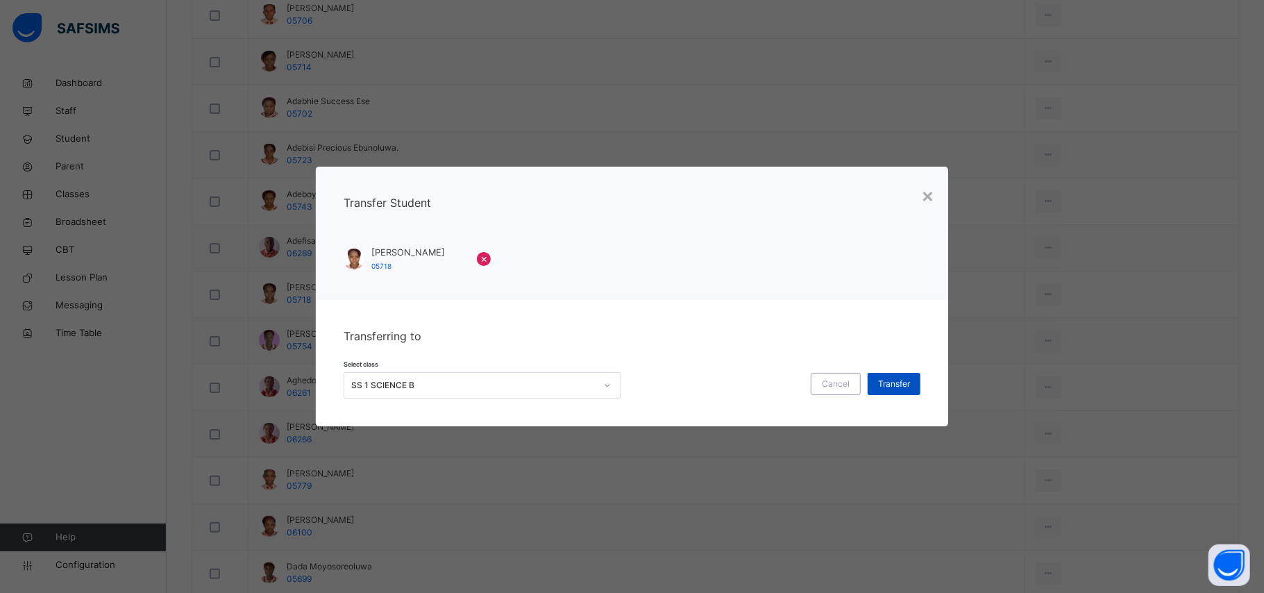
click at [891, 389] on span "Transfer" at bounding box center [894, 384] width 32 height 12
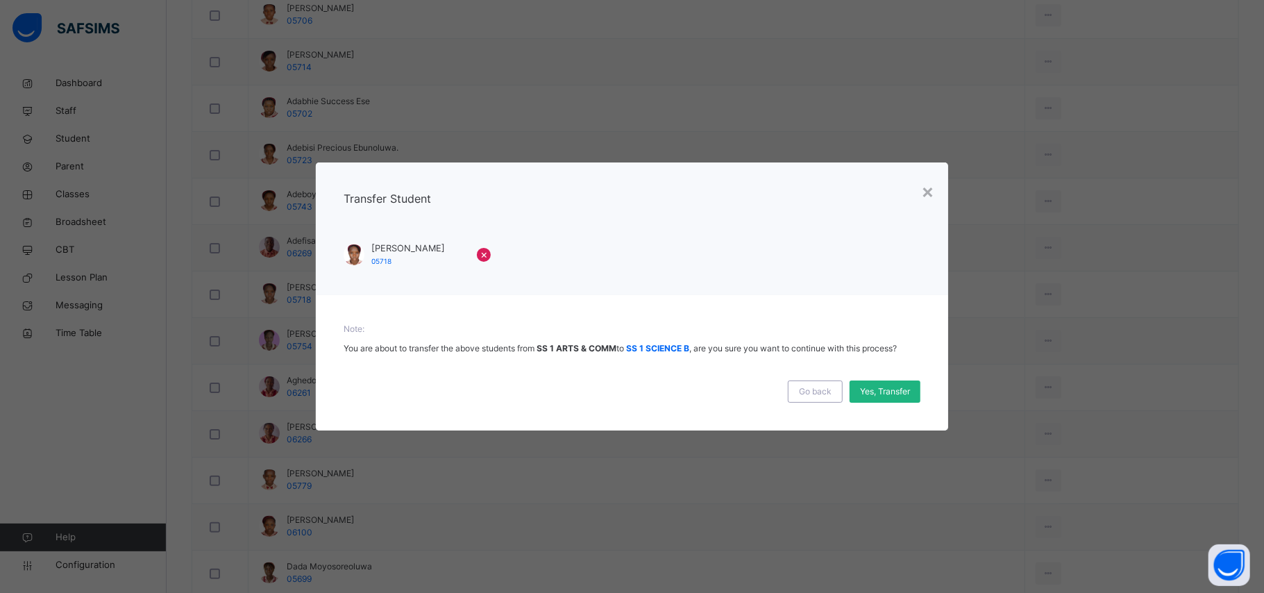
click at [873, 389] on span "Yes, Transfer" at bounding box center [885, 391] width 50 height 12
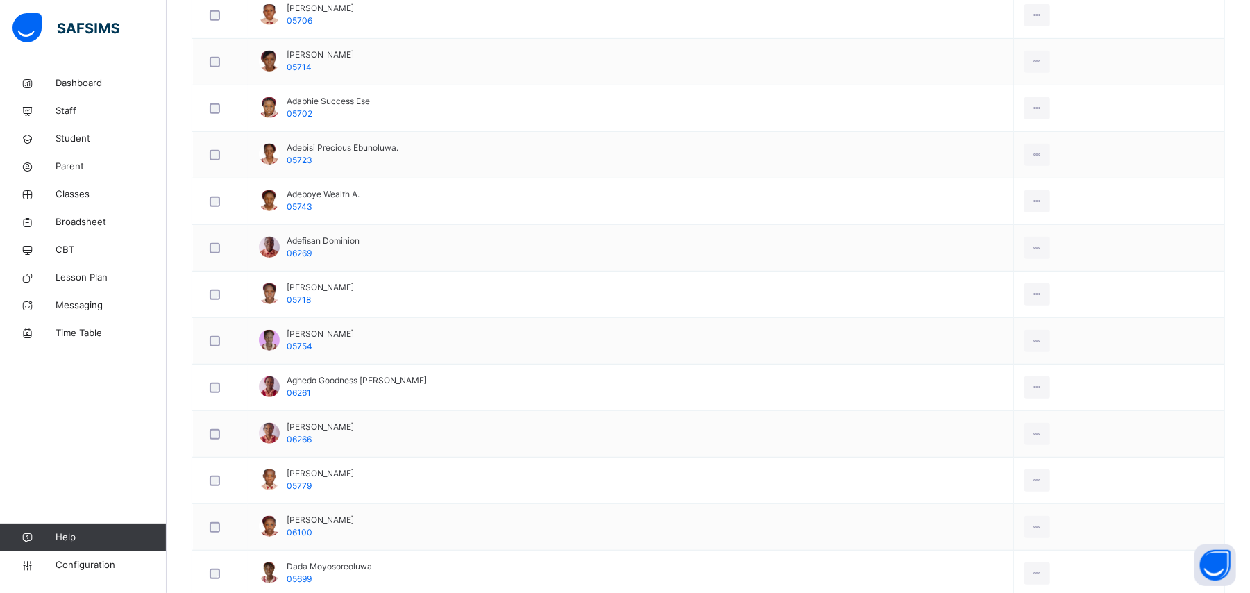
click at [121, 411] on div "Dashboard Staff Student Parent Classes Broadsheet CBT Lesson Plan Messaging Tim…" at bounding box center [83, 324] width 167 height 537
click at [87, 194] on span "Classes" at bounding box center [111, 194] width 111 height 14
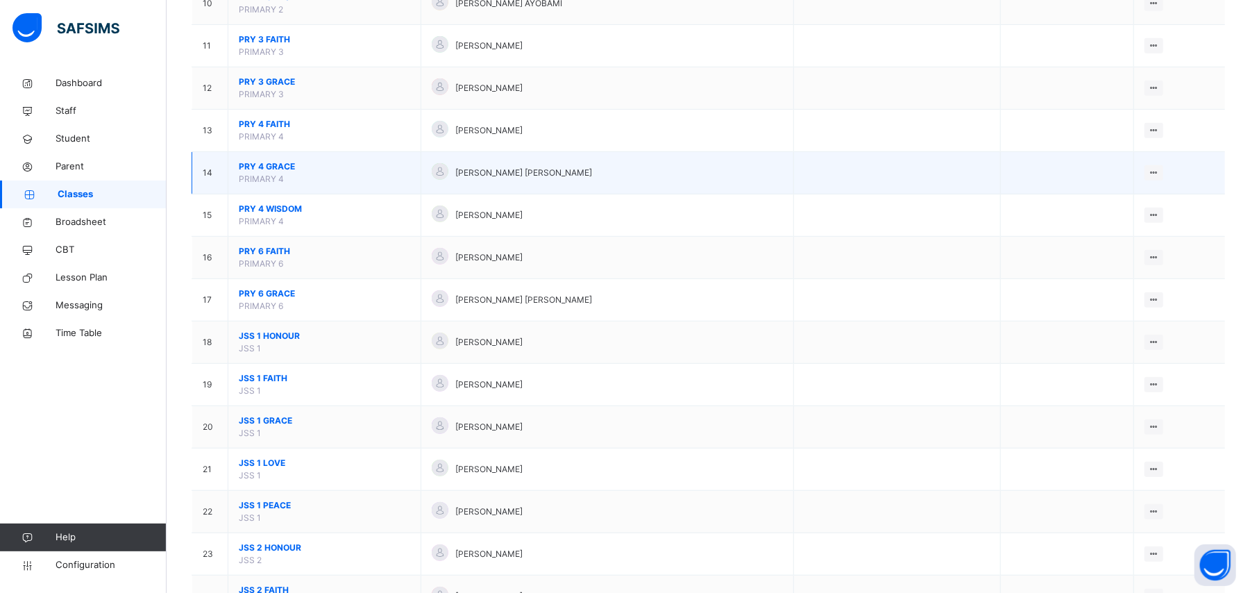
scroll to position [648, 0]
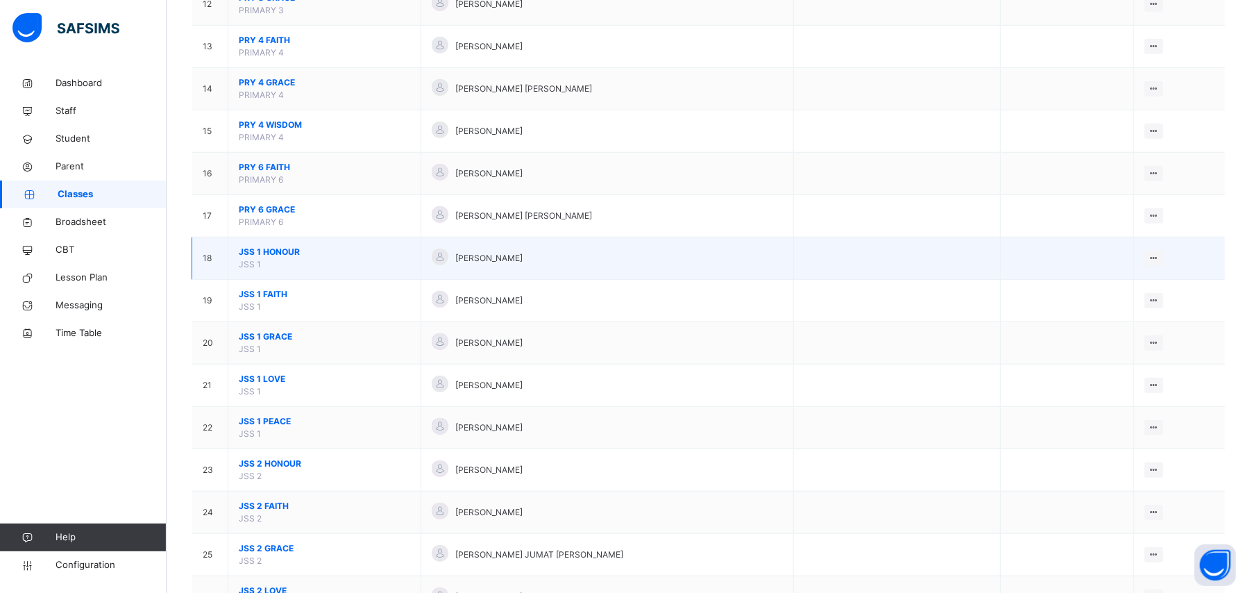
click at [276, 254] on span "JSS 1 HONOUR" at bounding box center [324, 252] width 171 height 12
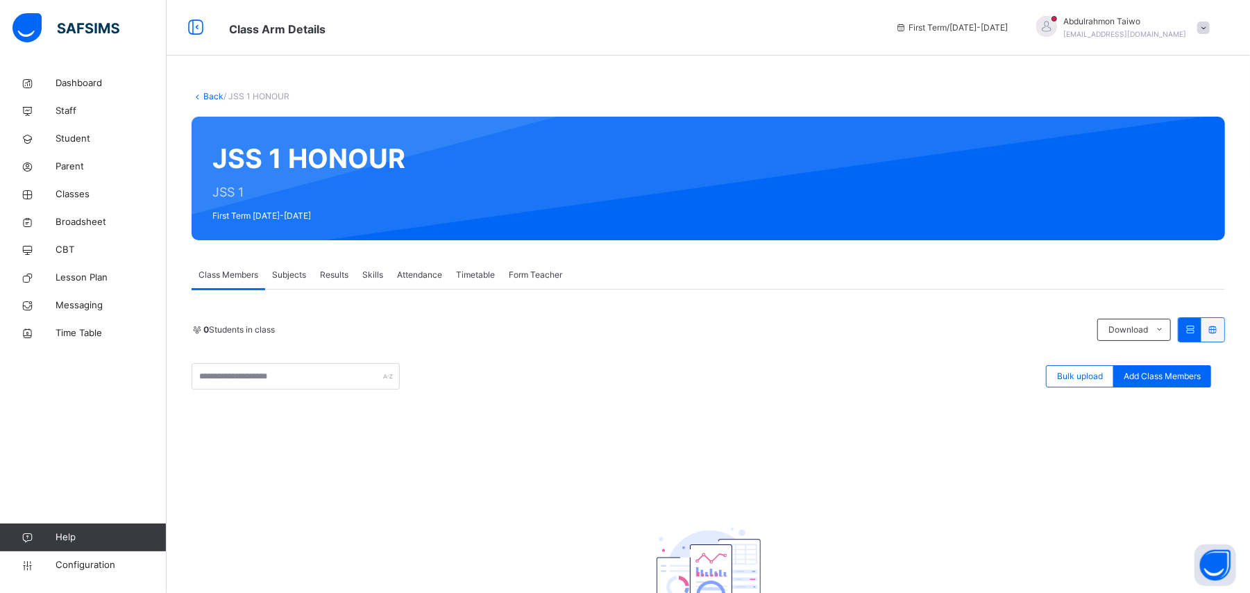
click at [298, 275] on span "Subjects" at bounding box center [289, 275] width 34 height 12
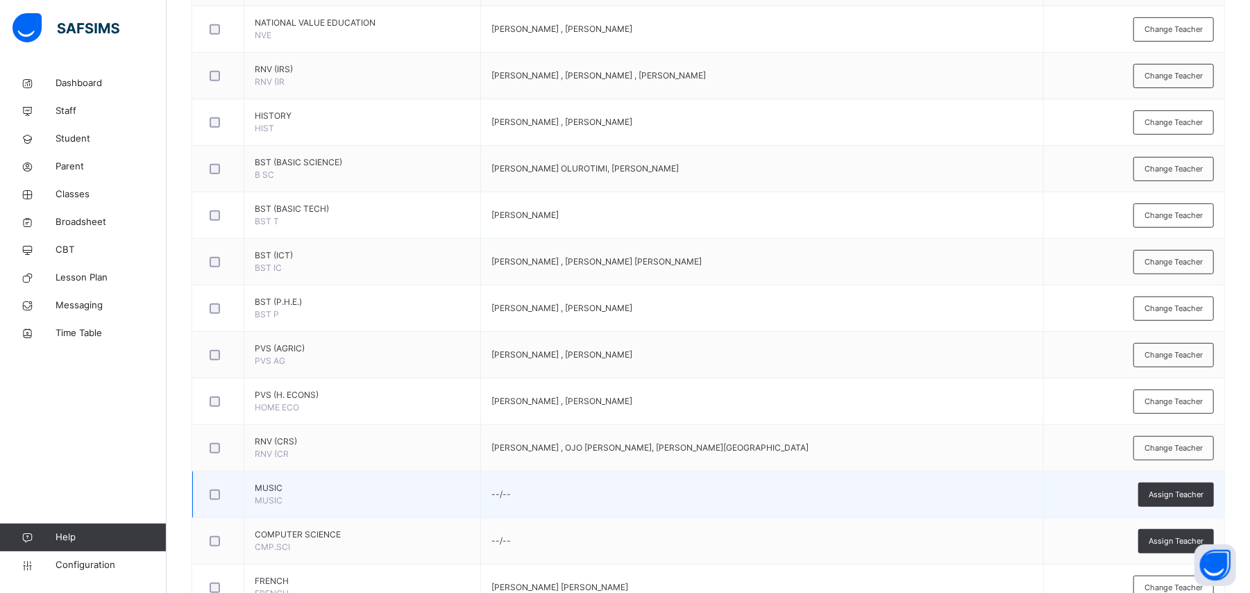
scroll to position [462, 0]
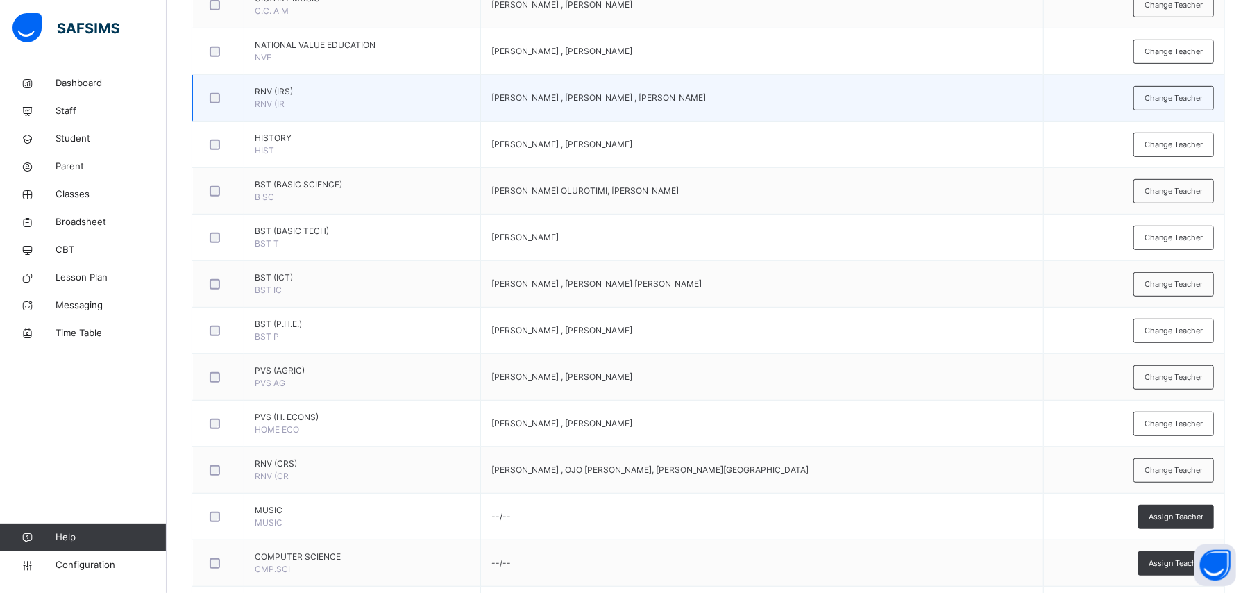
click at [224, 101] on div at bounding box center [218, 98] width 23 height 10
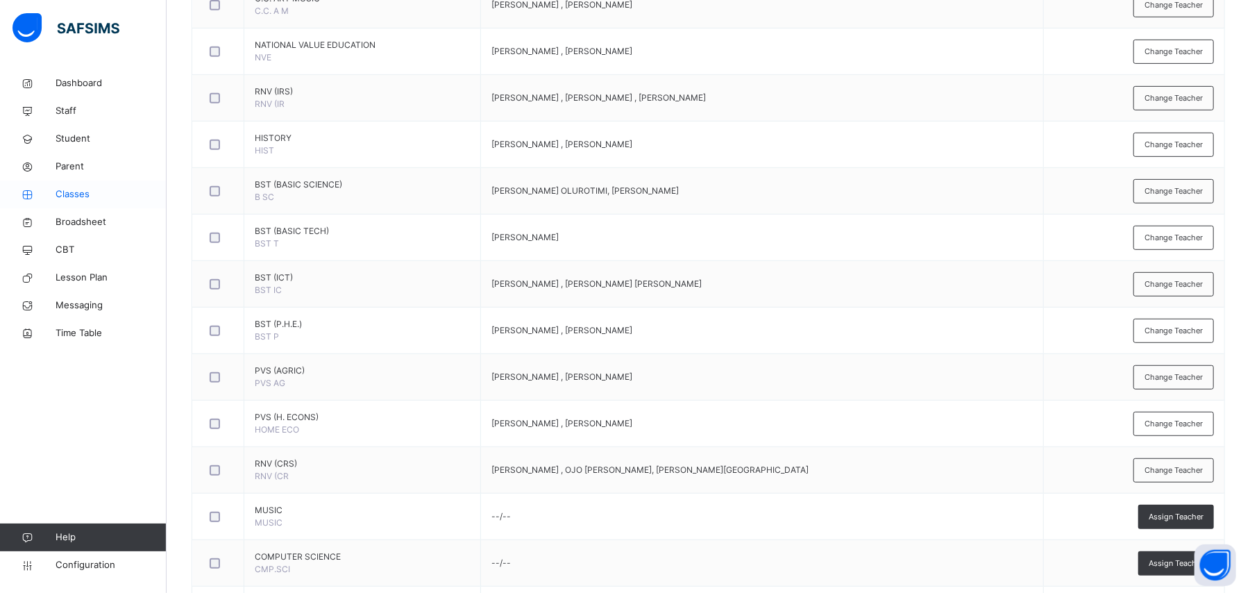
click at [71, 197] on span "Classes" at bounding box center [111, 194] width 111 height 14
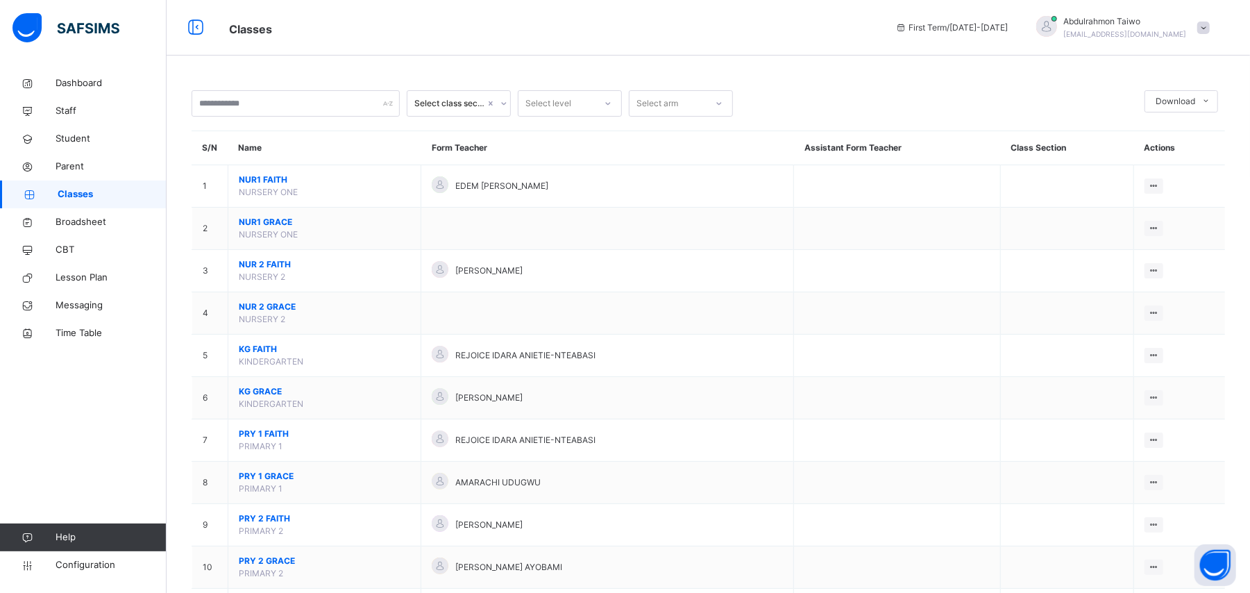
click at [1066, 148] on th "Class Section" at bounding box center [1066, 148] width 133 height 34
click at [1182, 148] on th "Actions" at bounding box center [1179, 148] width 91 height 34
click at [794, 151] on th "Assistant Form Teacher" at bounding box center [897, 148] width 206 height 34
click at [85, 575] on link "Configuration" at bounding box center [83, 565] width 166 height 28
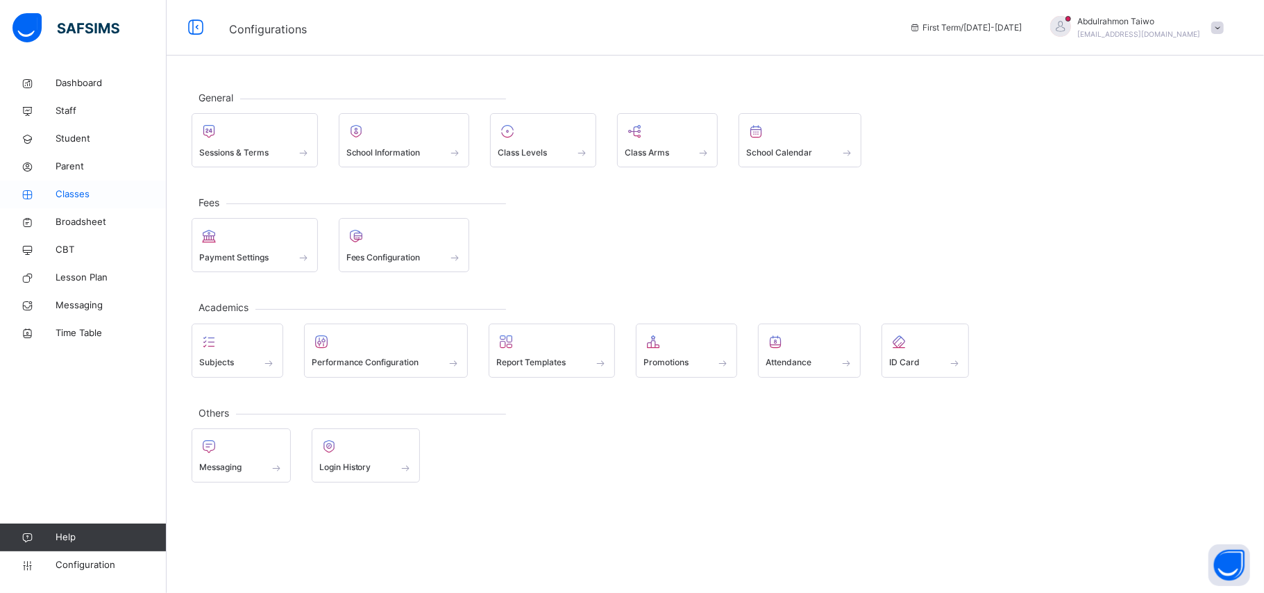
click at [67, 190] on span "Classes" at bounding box center [111, 194] width 111 height 14
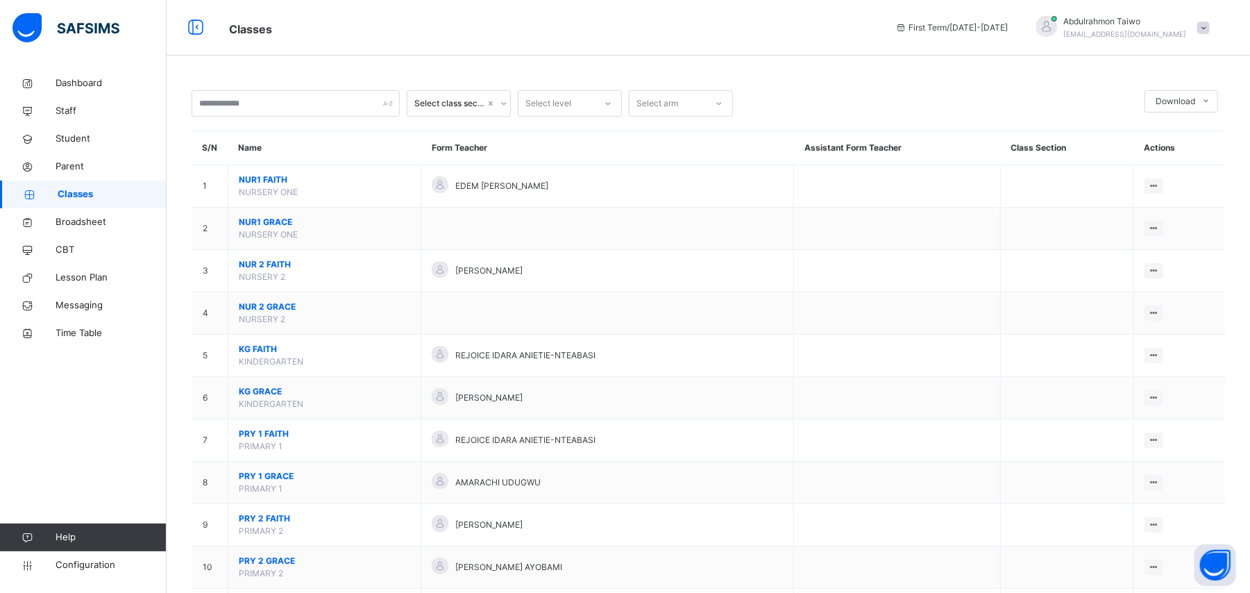
click at [71, 192] on span "Classes" at bounding box center [112, 194] width 109 height 14
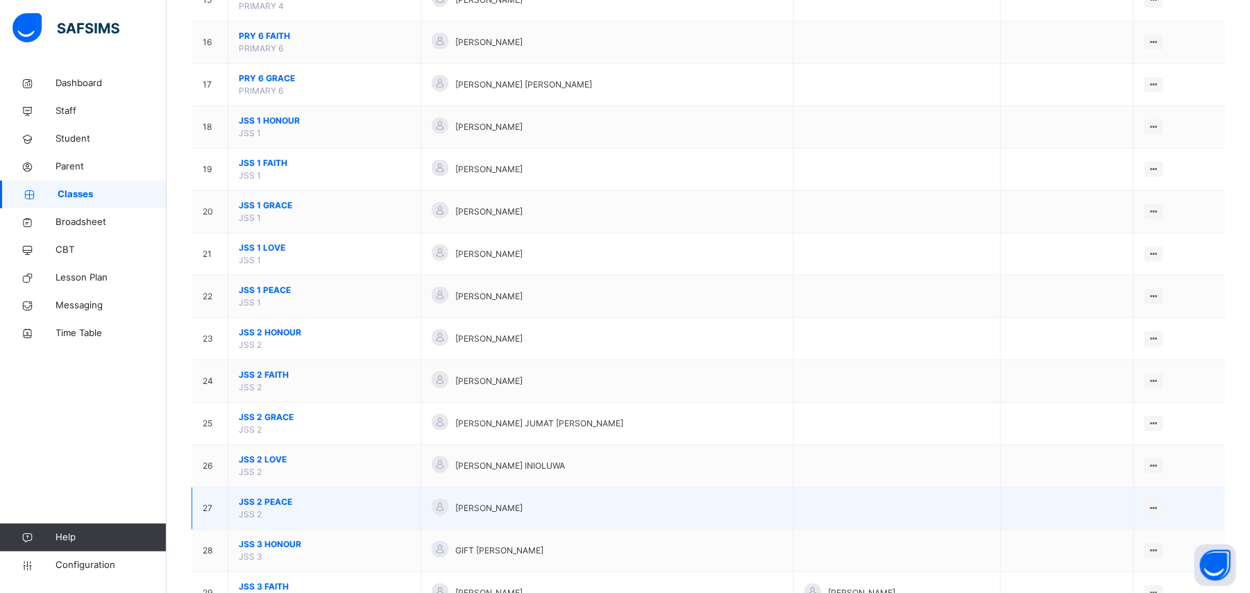
scroll to position [740, 0]
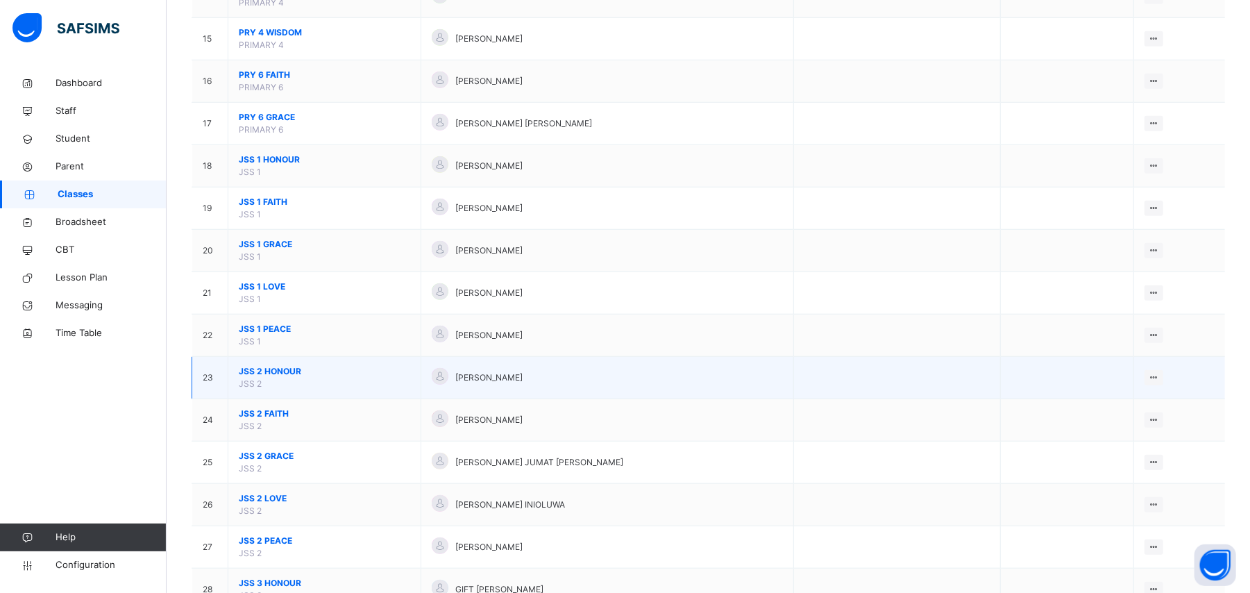
click at [278, 378] on span "JSS 2 HONOUR" at bounding box center [324, 371] width 171 height 12
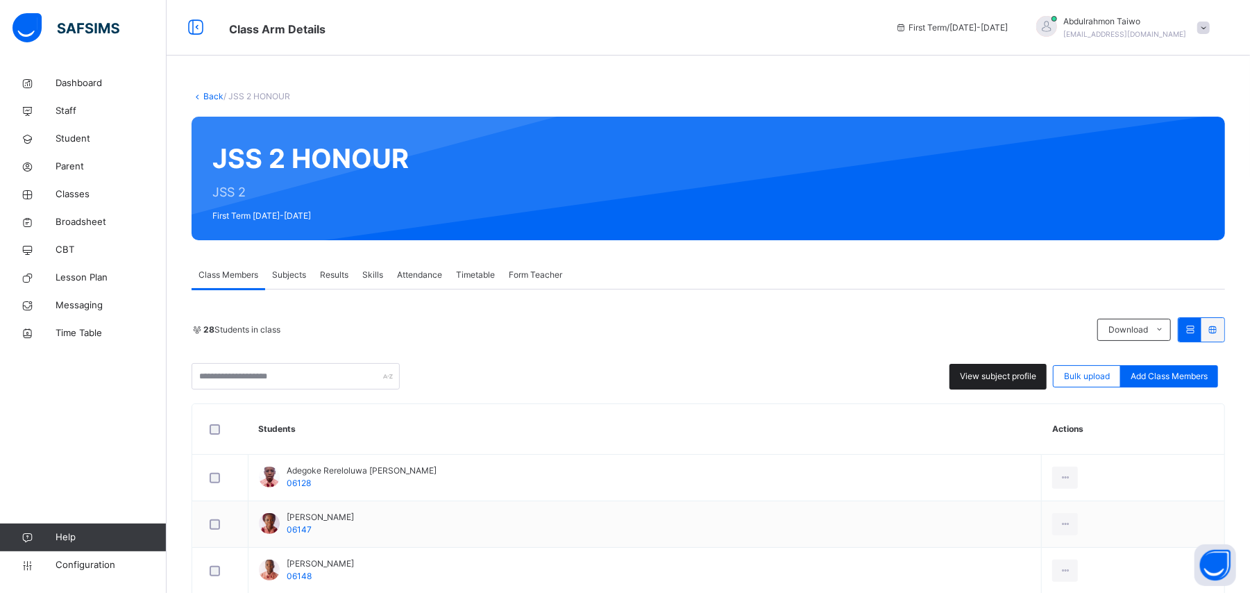
click at [1004, 381] on span "View subject profile" at bounding box center [998, 376] width 76 height 12
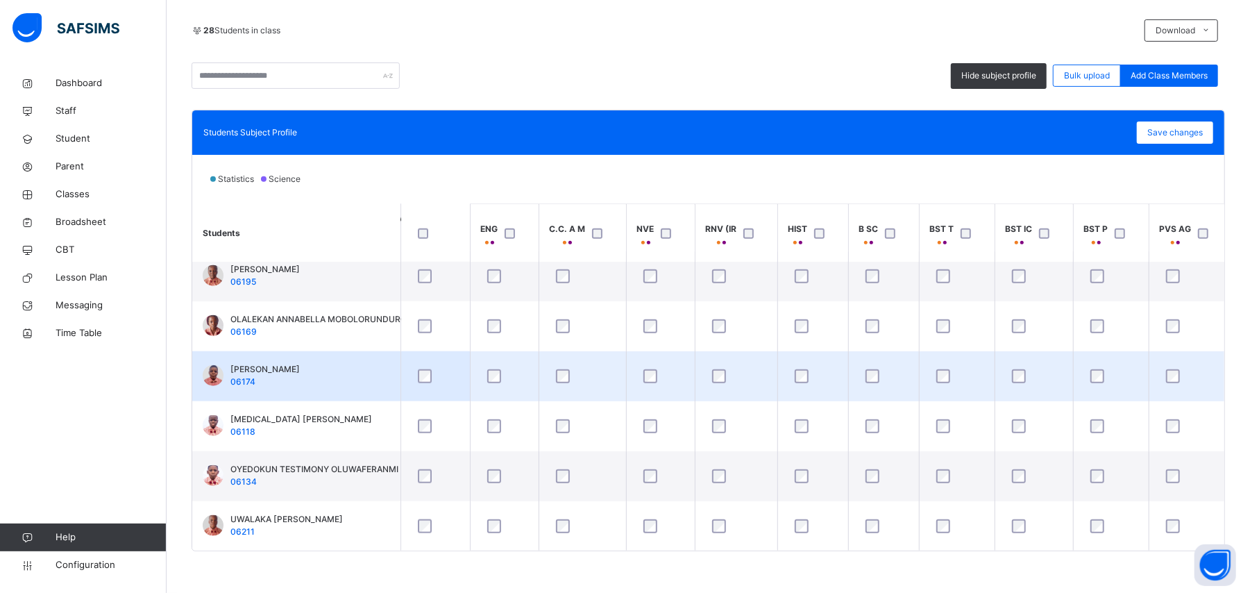
scroll to position [1118, 0]
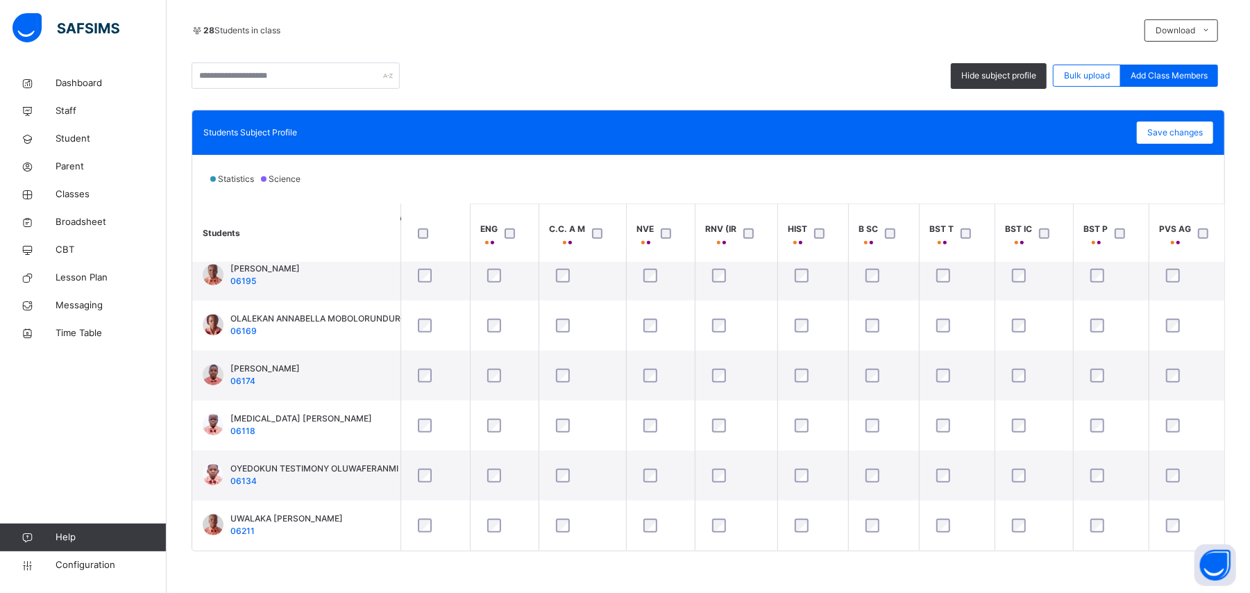
drag, startPoint x: 645, startPoint y: 550, endPoint x: 656, endPoint y: 550, distance: 11.1
click at [656, 550] on div "Students Subject Profile Save changes Statistics Science Students ENG C.C. A M …" at bounding box center [709, 331] width 1034 height 442
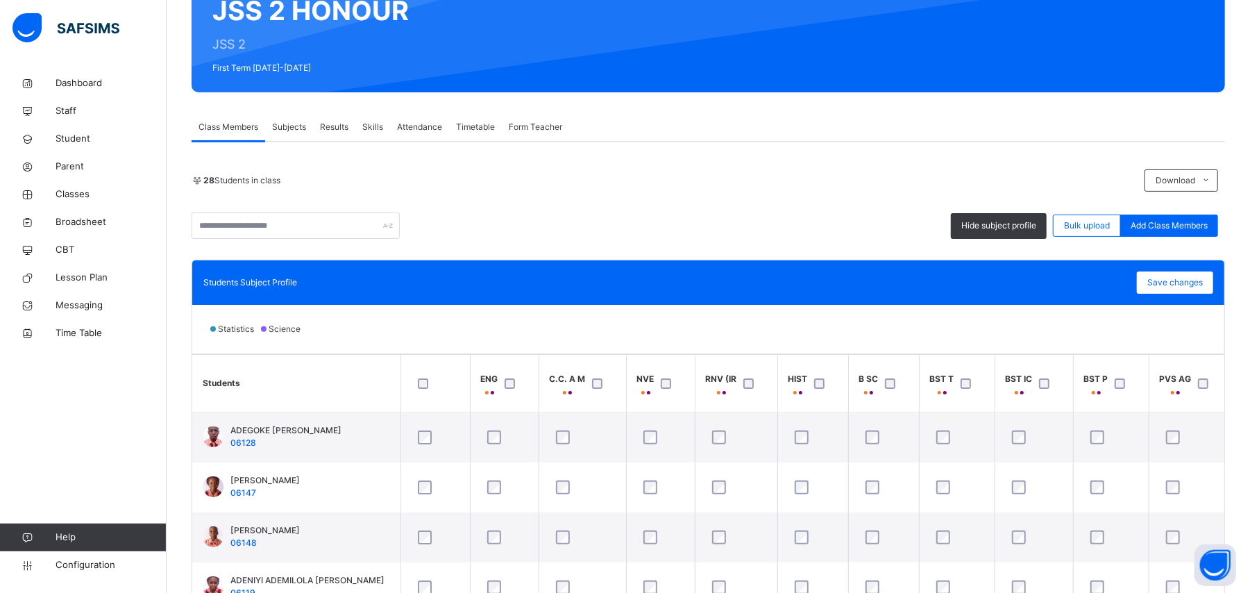
scroll to position [185, 0]
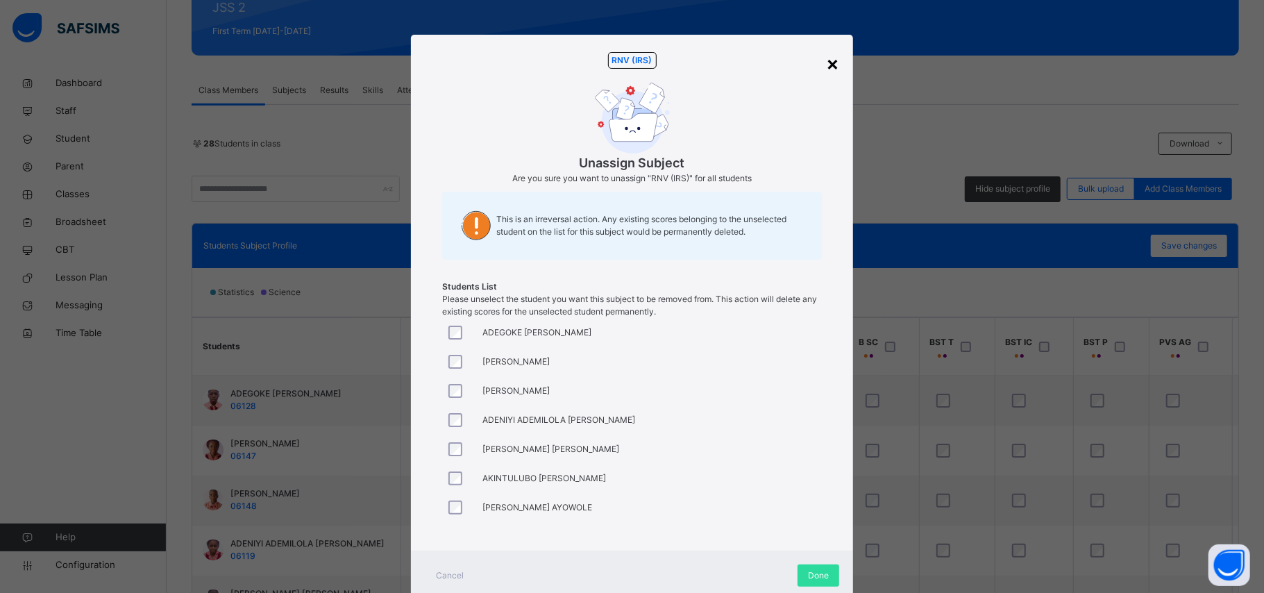
click at [829, 65] on div "×" at bounding box center [832, 63] width 13 height 29
click at [831, 56] on div "×" at bounding box center [832, 63] width 13 height 29
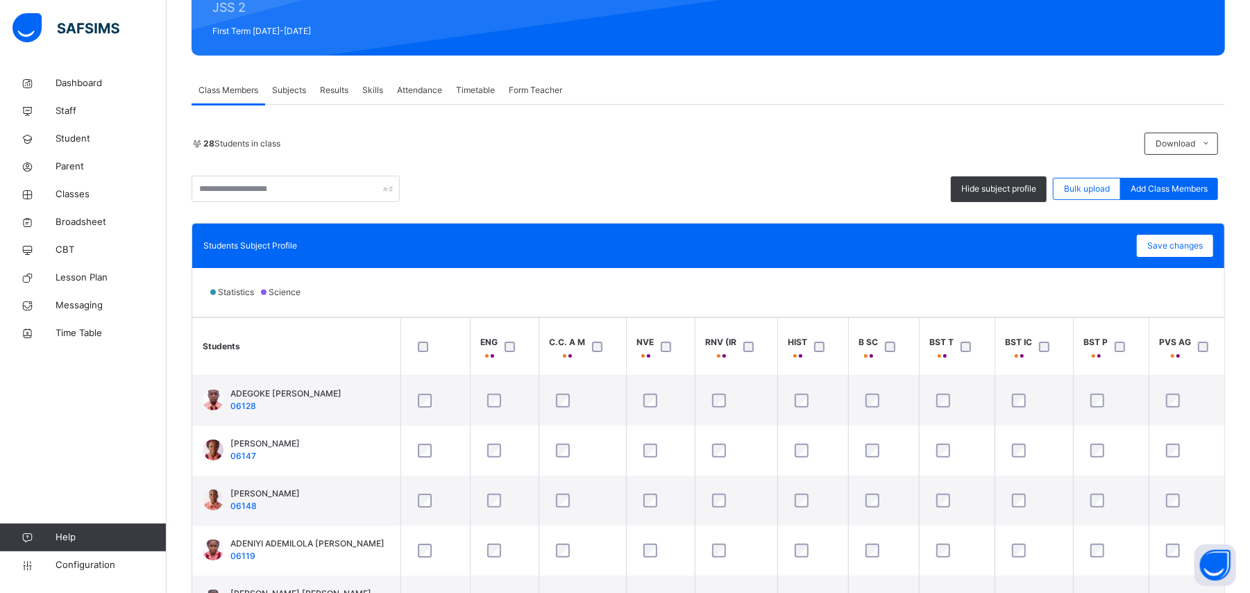
click at [655, 351] on div at bounding box center [670, 346] width 30 height 29
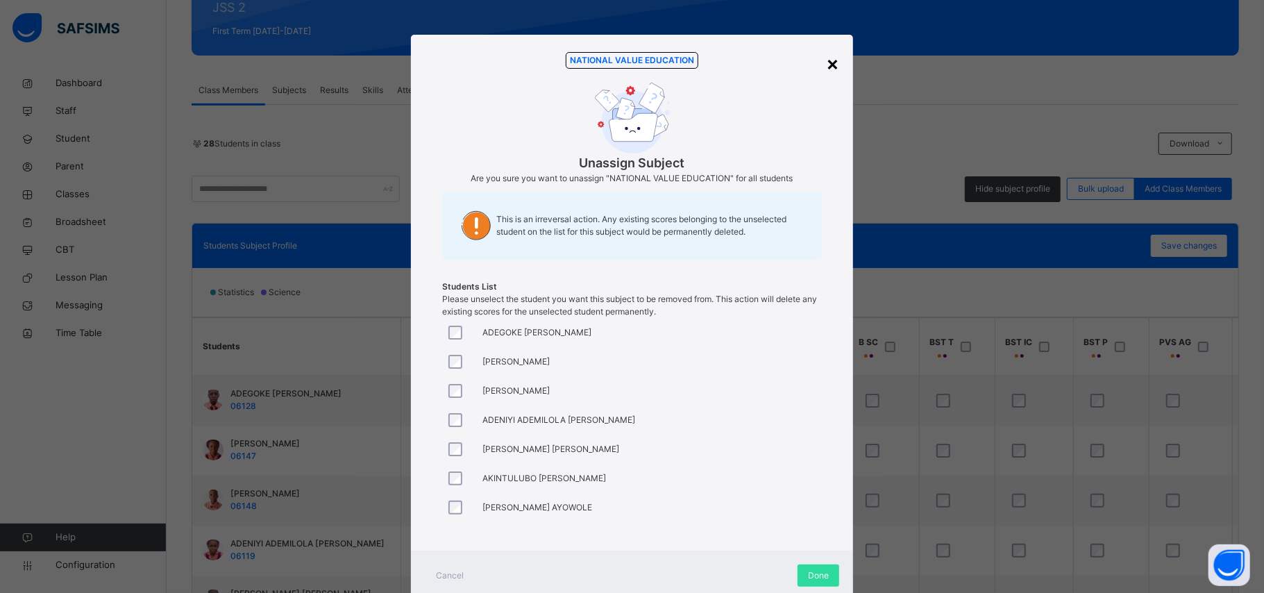
click at [830, 60] on div "×" at bounding box center [832, 63] width 13 height 29
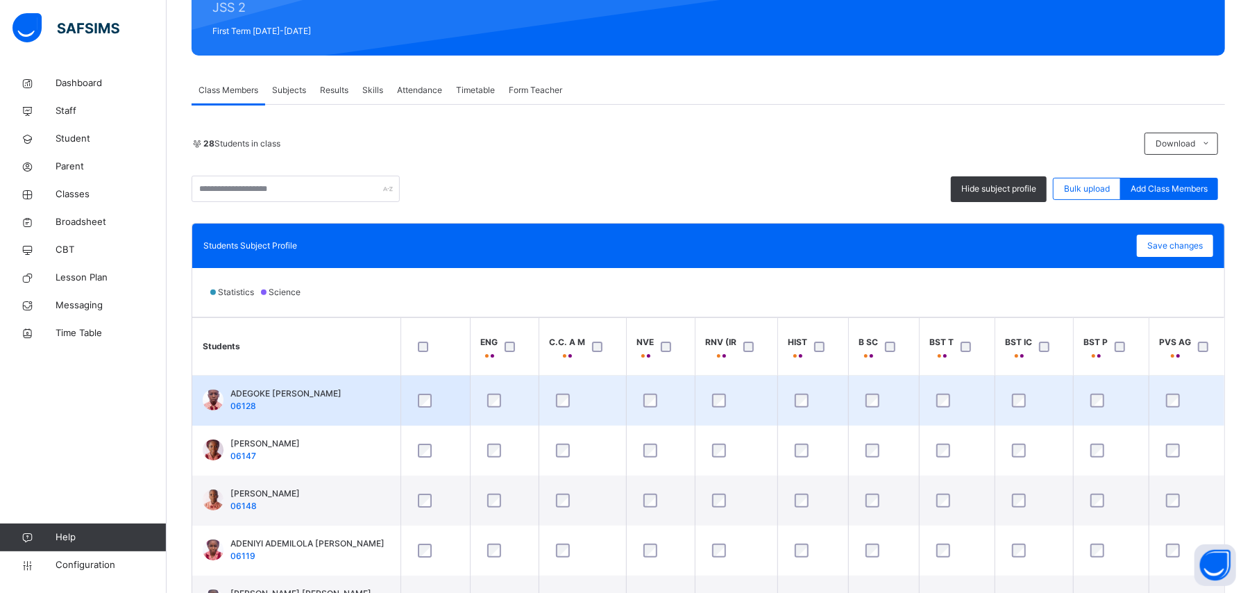
click at [661, 404] on div at bounding box center [661, 401] width 40 height 14
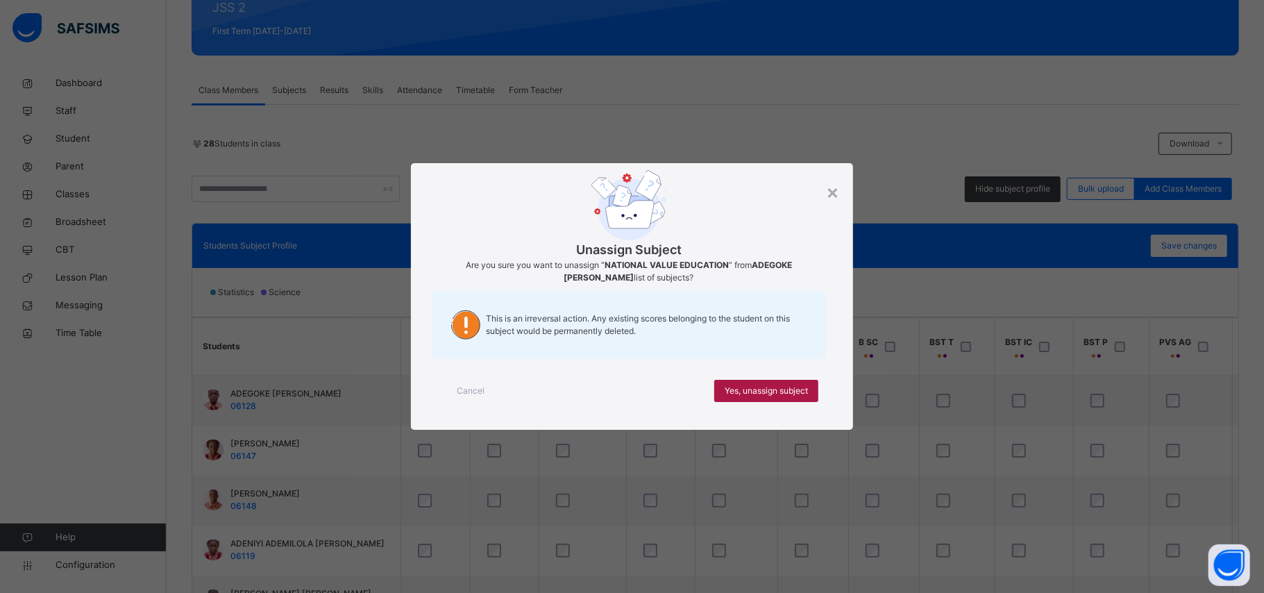
click at [728, 397] on span "Yes, unassign subject" at bounding box center [766, 391] width 83 height 12
click at [743, 392] on span "Yes, unassign subject" at bounding box center [766, 391] width 83 height 12
click at [759, 396] on span "Yes, unassign subject" at bounding box center [766, 391] width 83 height 12
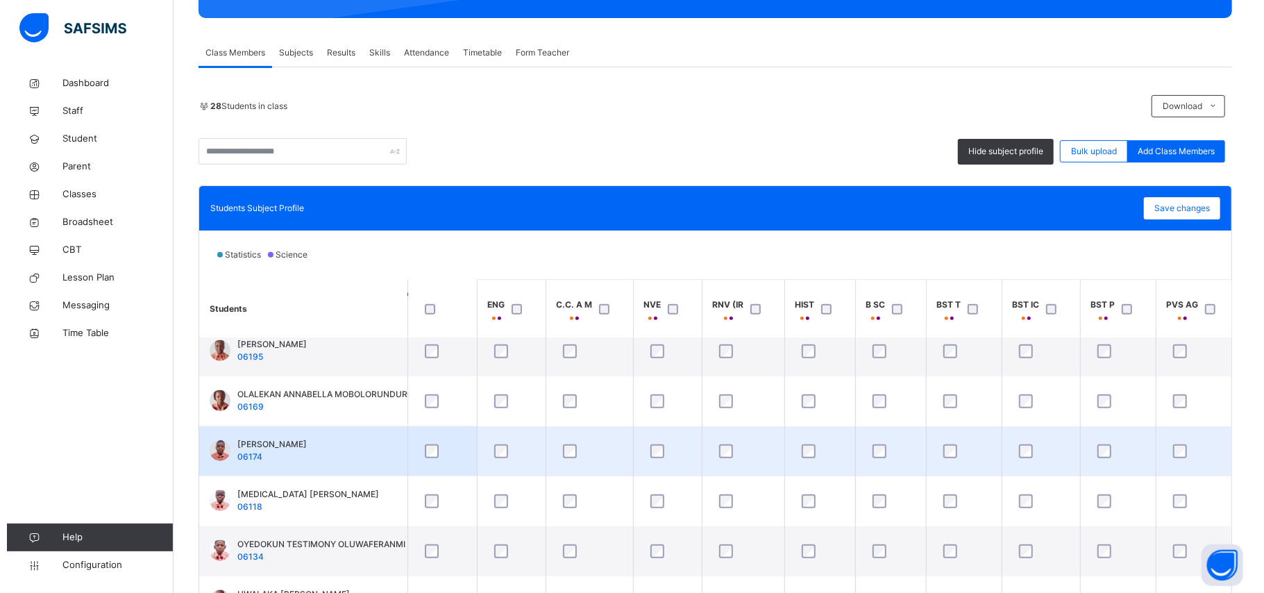
scroll to position [298, 0]
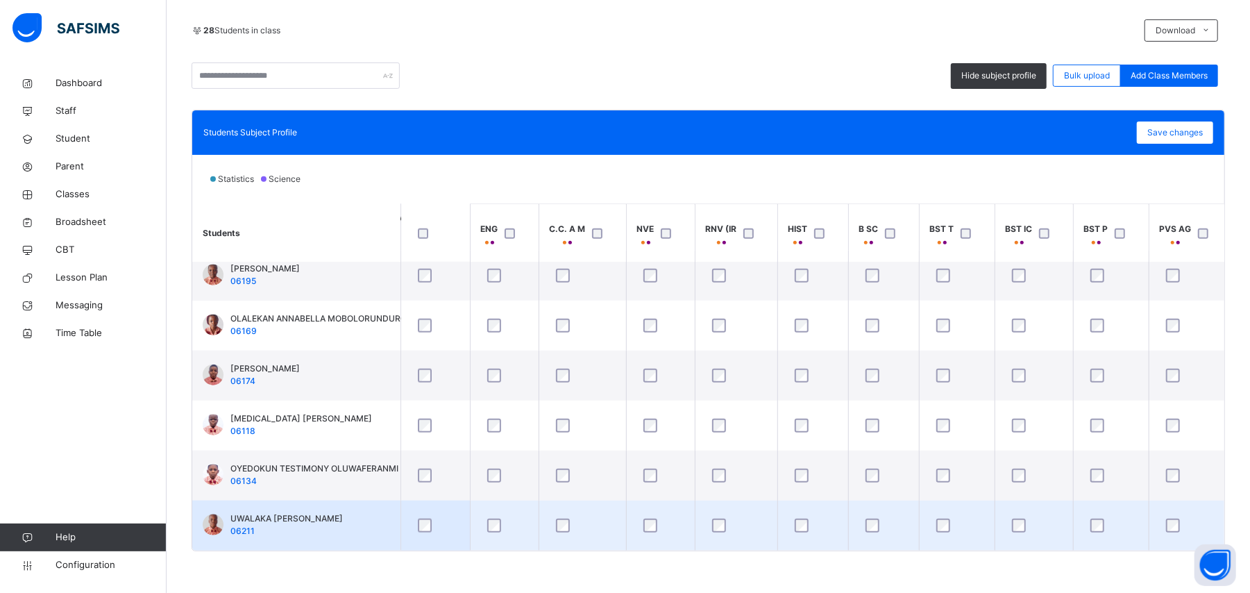
click at [664, 523] on div at bounding box center [661, 526] width 40 height 14
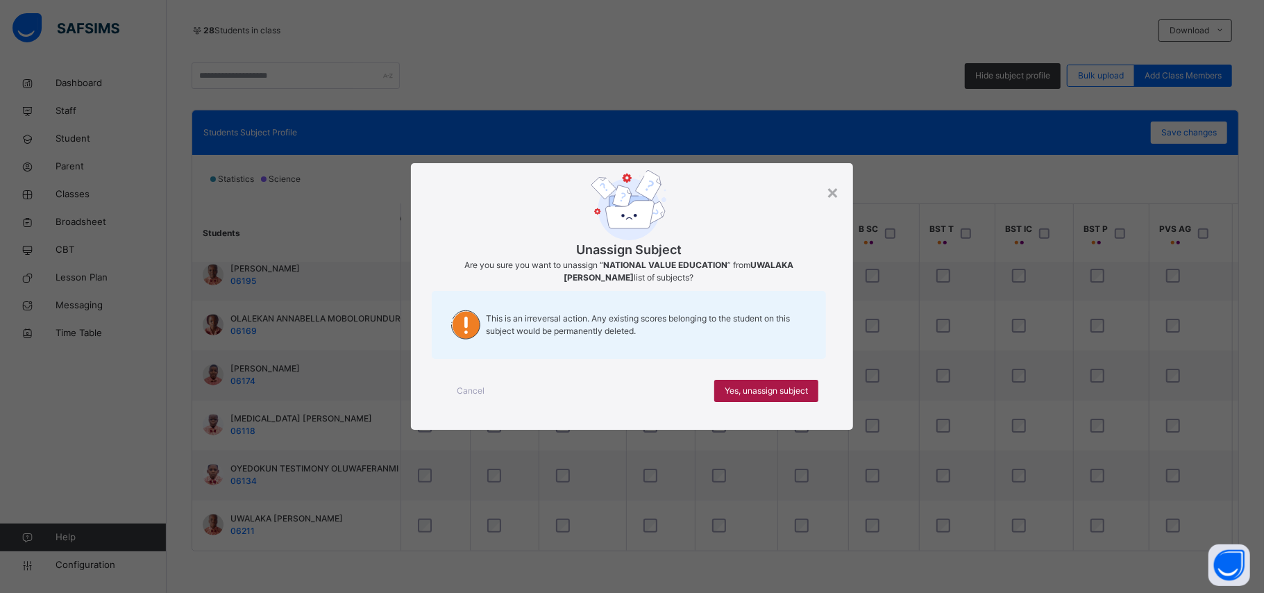
click at [744, 380] on div "Yes, unassign subject" at bounding box center [766, 391] width 104 height 22
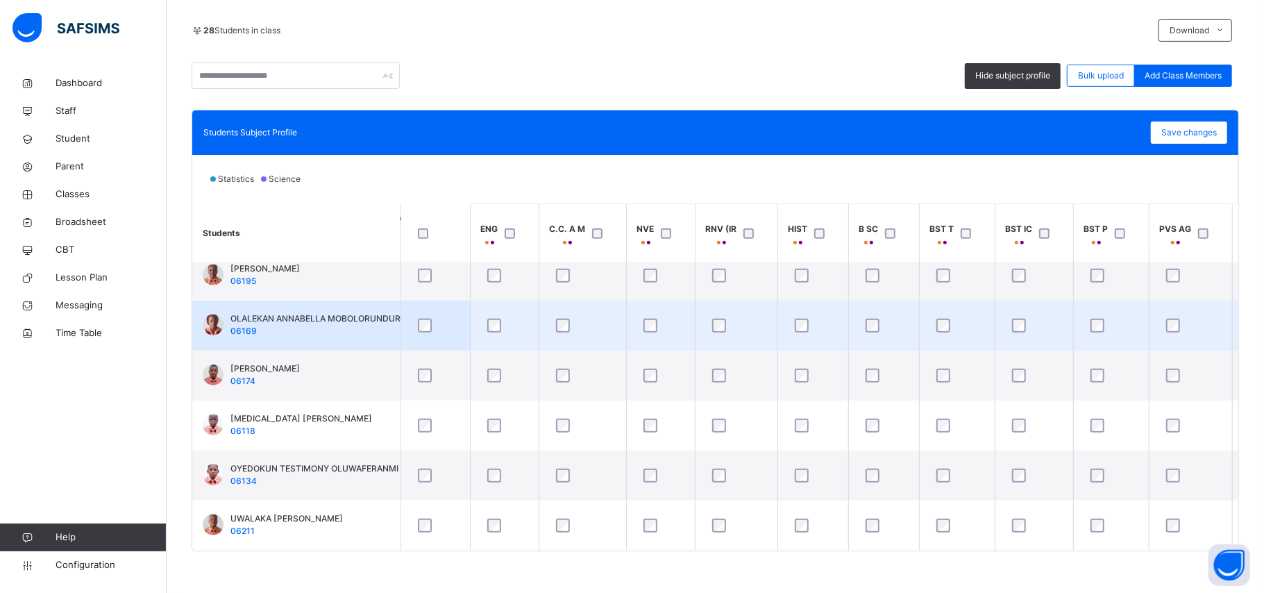
scroll to position [1118, 0]
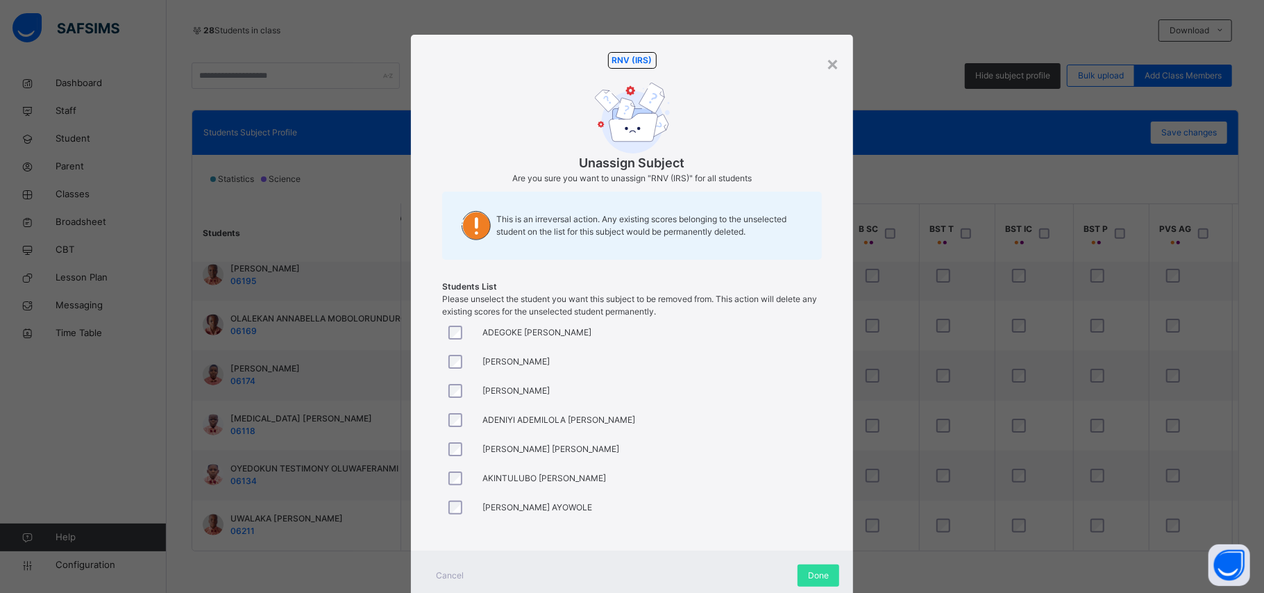
click at [789, 569] on div "Cancel Done" at bounding box center [632, 575] width 442 height 50
click at [812, 576] on span "Done" at bounding box center [818, 575] width 21 height 12
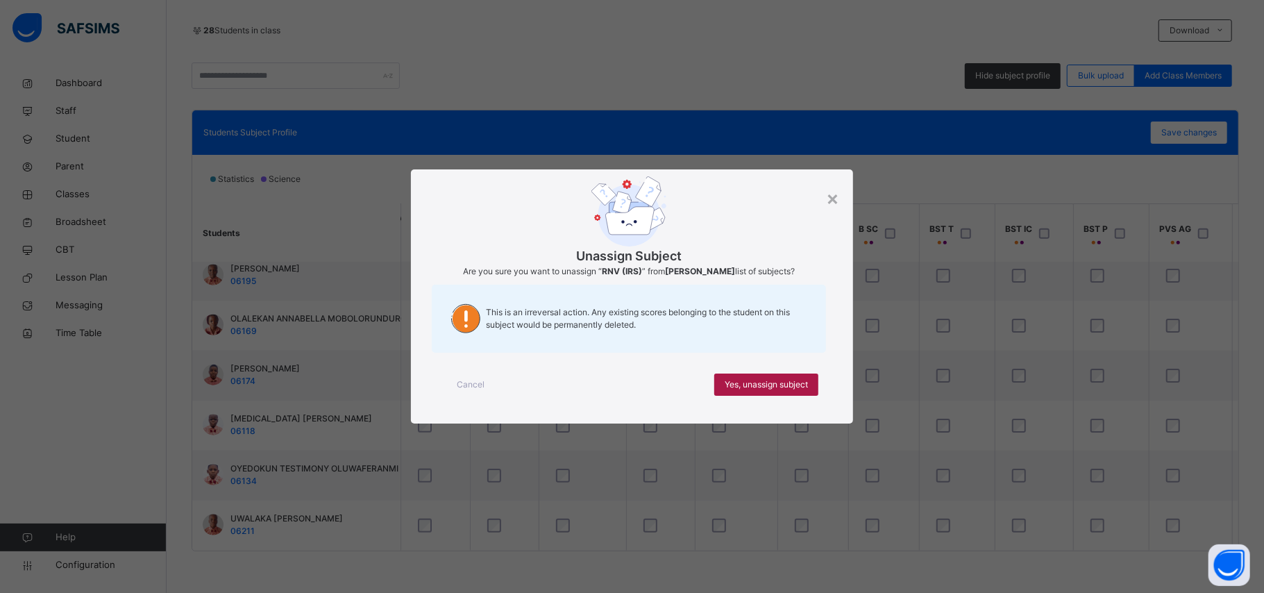
click at [756, 391] on span "Yes, unassign subject" at bounding box center [766, 384] width 83 height 12
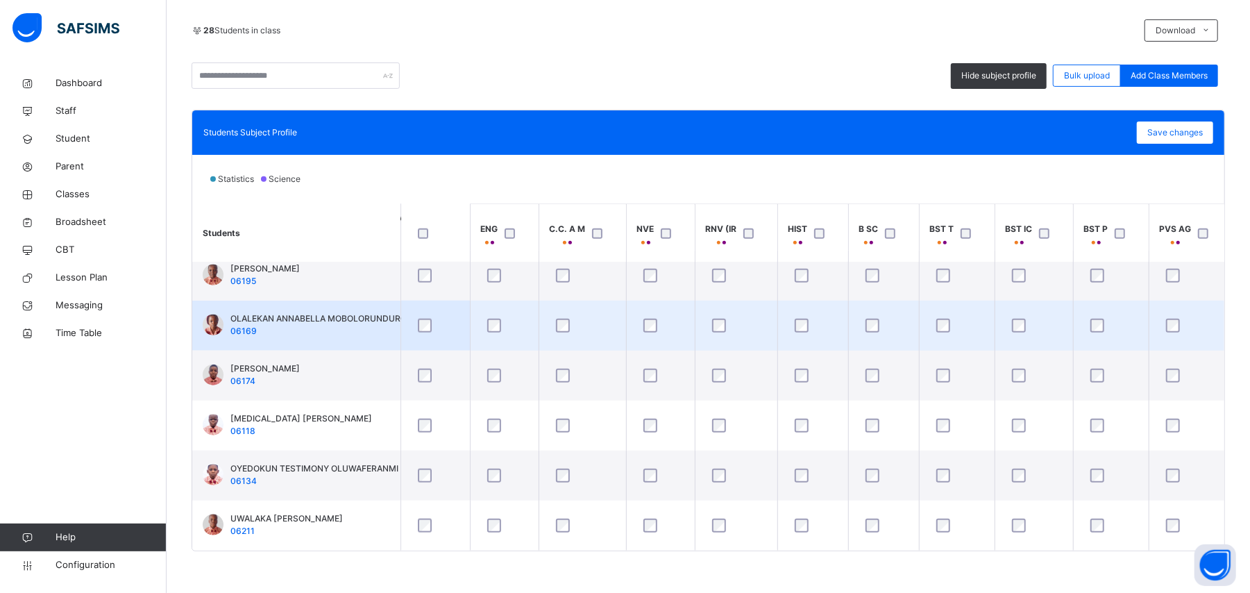
click at [728, 319] on div at bounding box center [736, 326] width 54 height 14
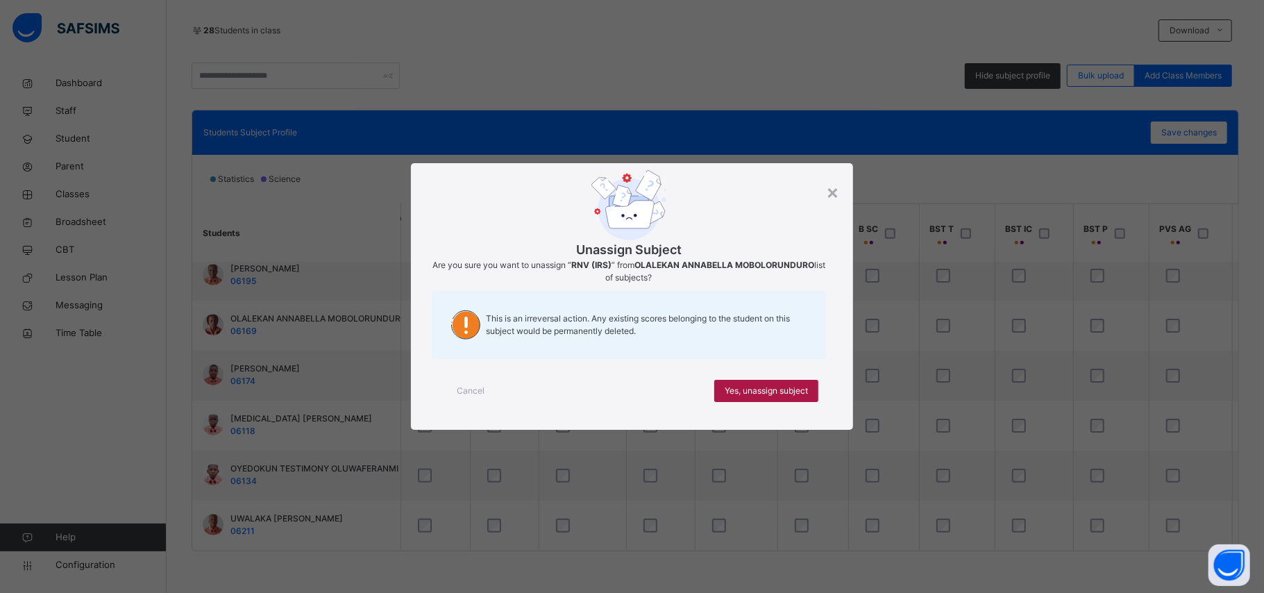
click at [769, 394] on span "Yes, unassign subject" at bounding box center [766, 391] width 83 height 12
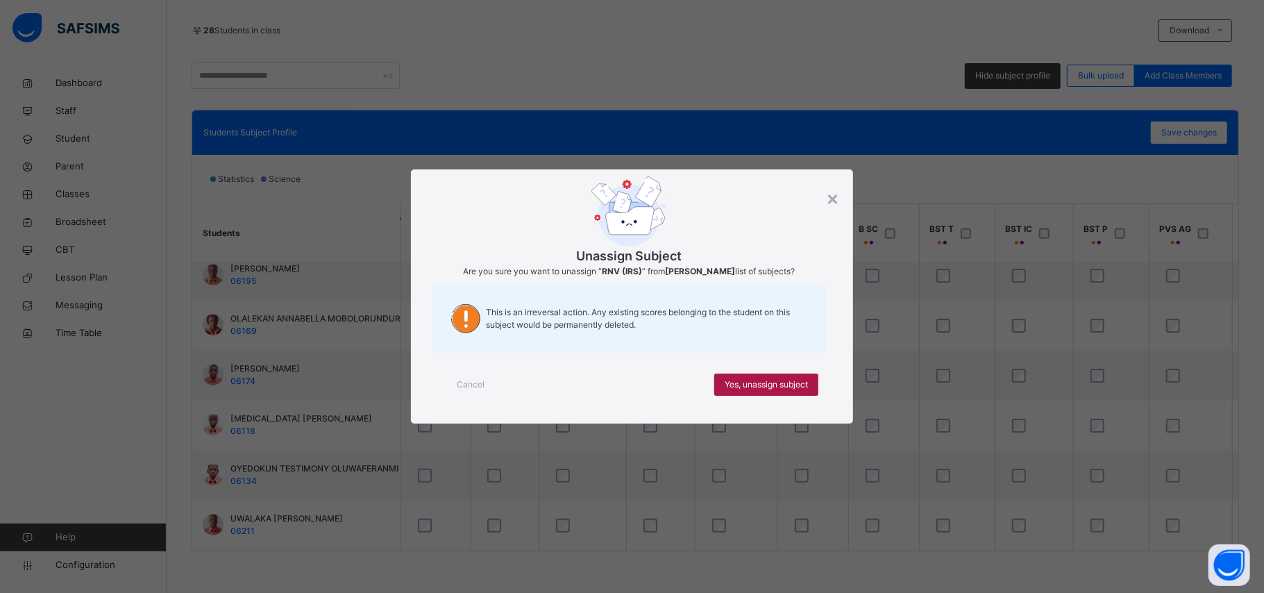
click at [782, 396] on div "Yes, unassign subject" at bounding box center [766, 384] width 104 height 22
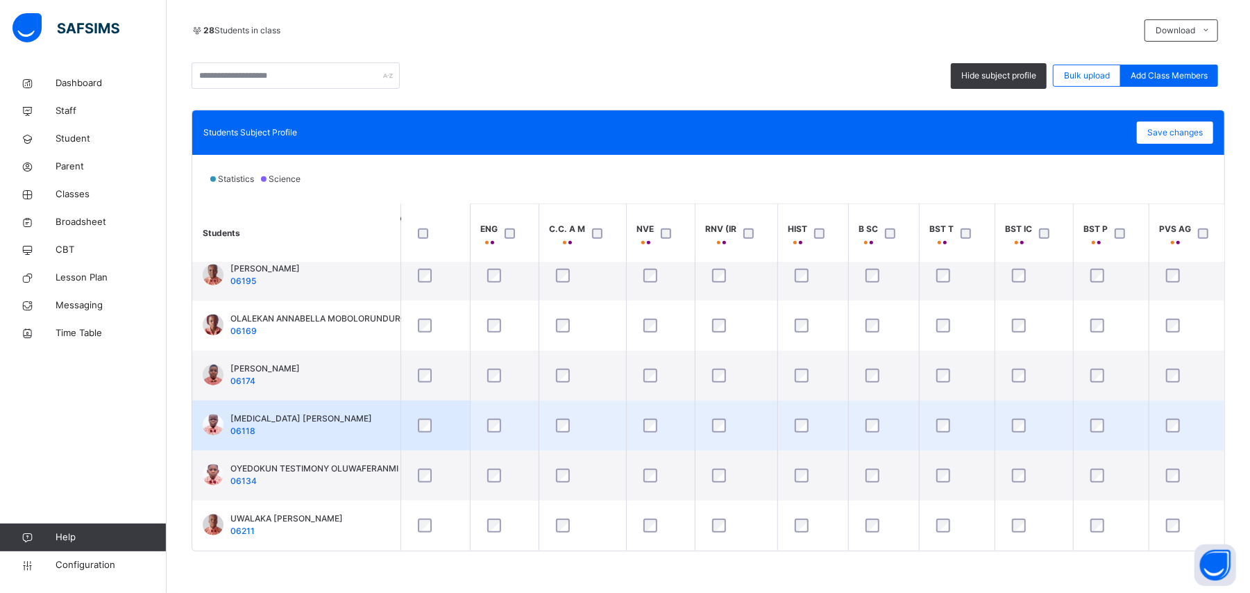
click at [721, 428] on div at bounding box center [736, 425] width 61 height 29
drag, startPoint x: 722, startPoint y: 426, endPoint x: 715, endPoint y: 437, distance: 13.1
click at [715, 437] on td at bounding box center [736, 426] width 83 height 50
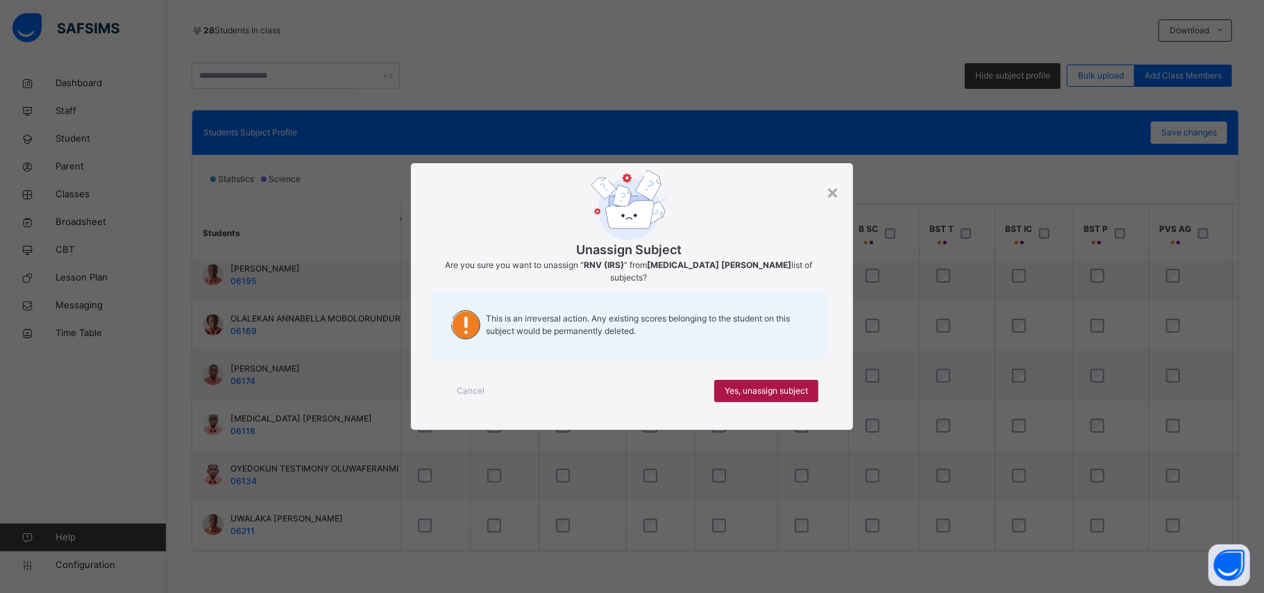
click at [784, 398] on div "Yes, unassign subject" at bounding box center [766, 391] width 104 height 22
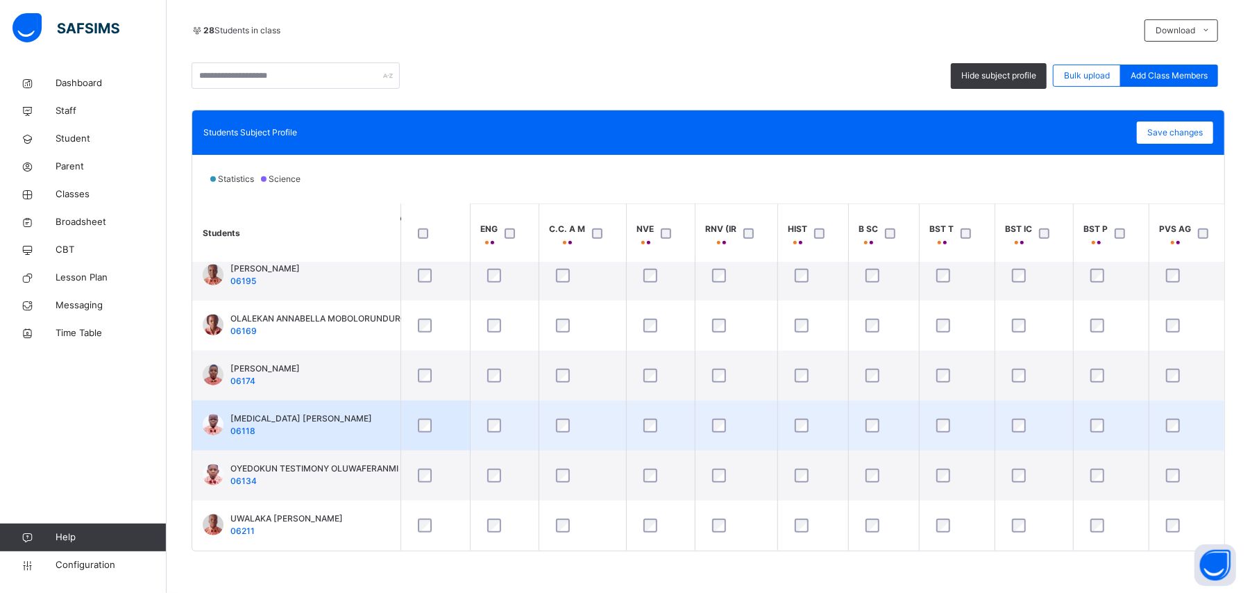
click at [730, 428] on div at bounding box center [736, 425] width 61 height 29
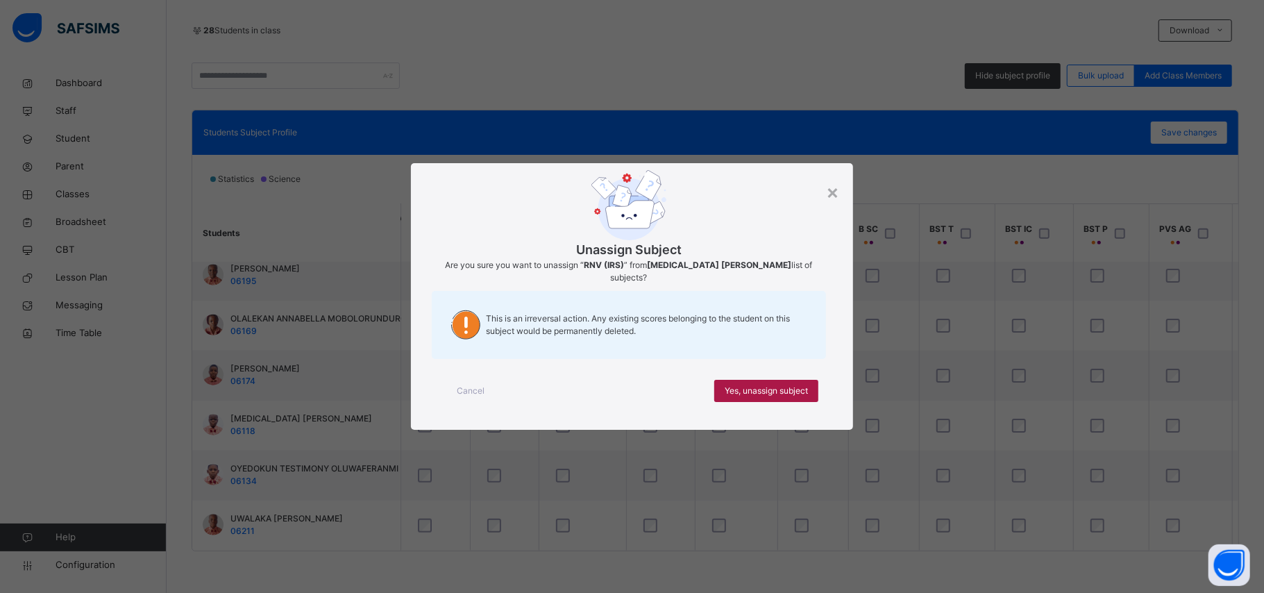
click at [748, 390] on span "Yes, unassign subject" at bounding box center [766, 391] width 83 height 12
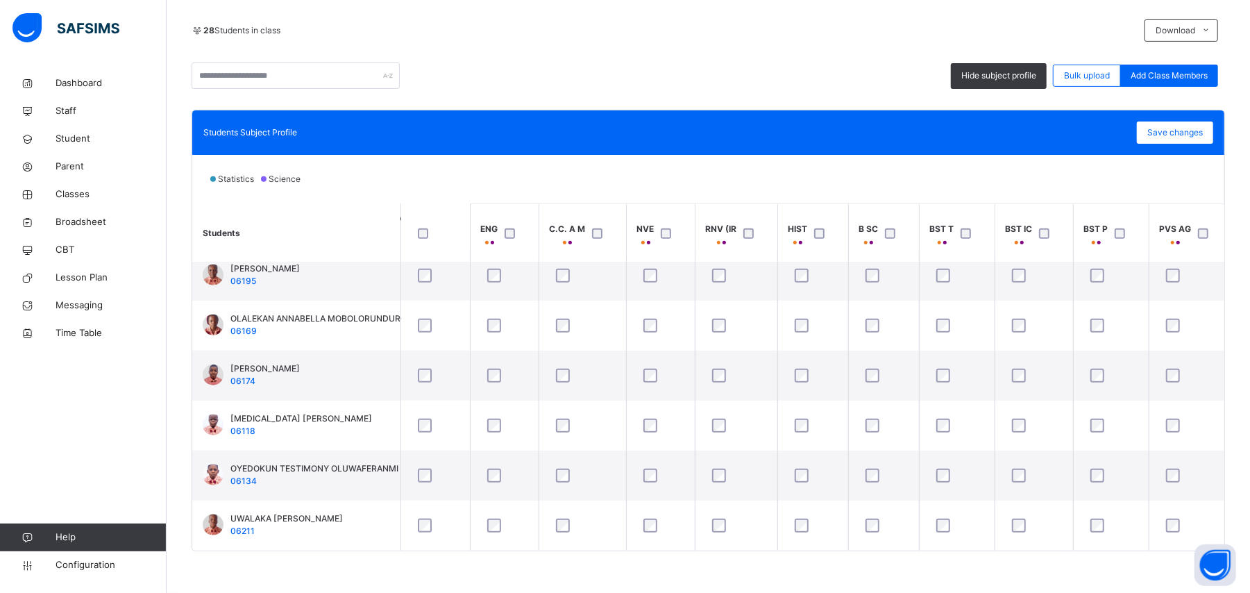
click at [721, 430] on div at bounding box center [736, 425] width 61 height 29
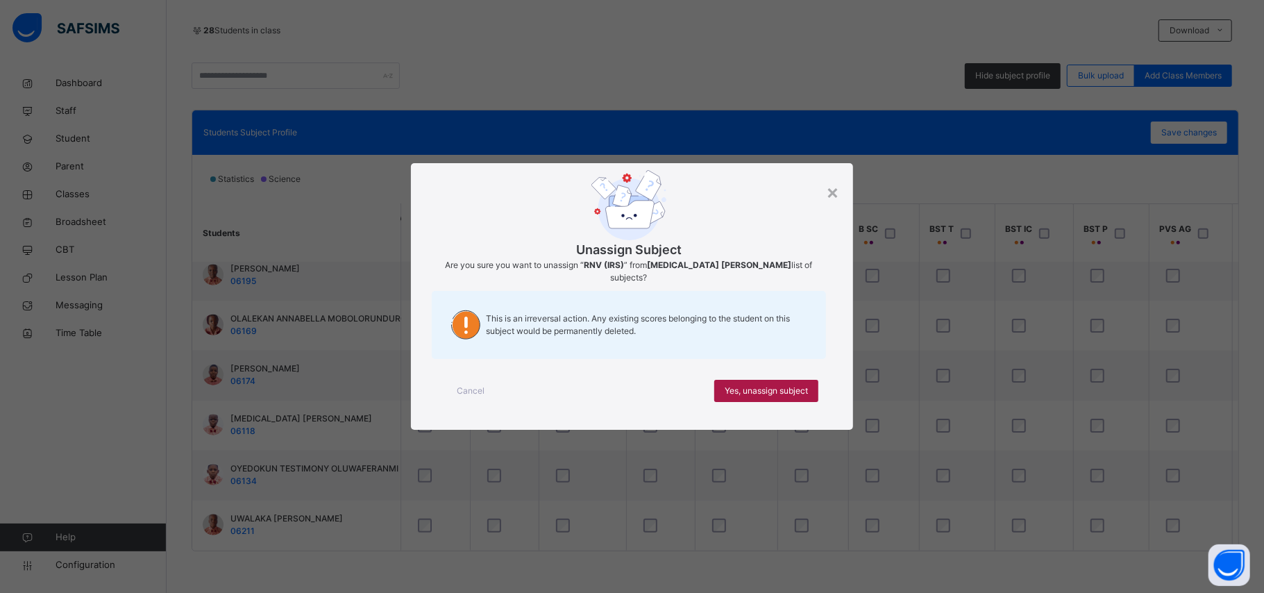
click at [740, 390] on span "Yes, unassign subject" at bounding box center [766, 391] width 83 height 12
click at [753, 393] on span "Yes, unassign subject" at bounding box center [766, 391] width 83 height 12
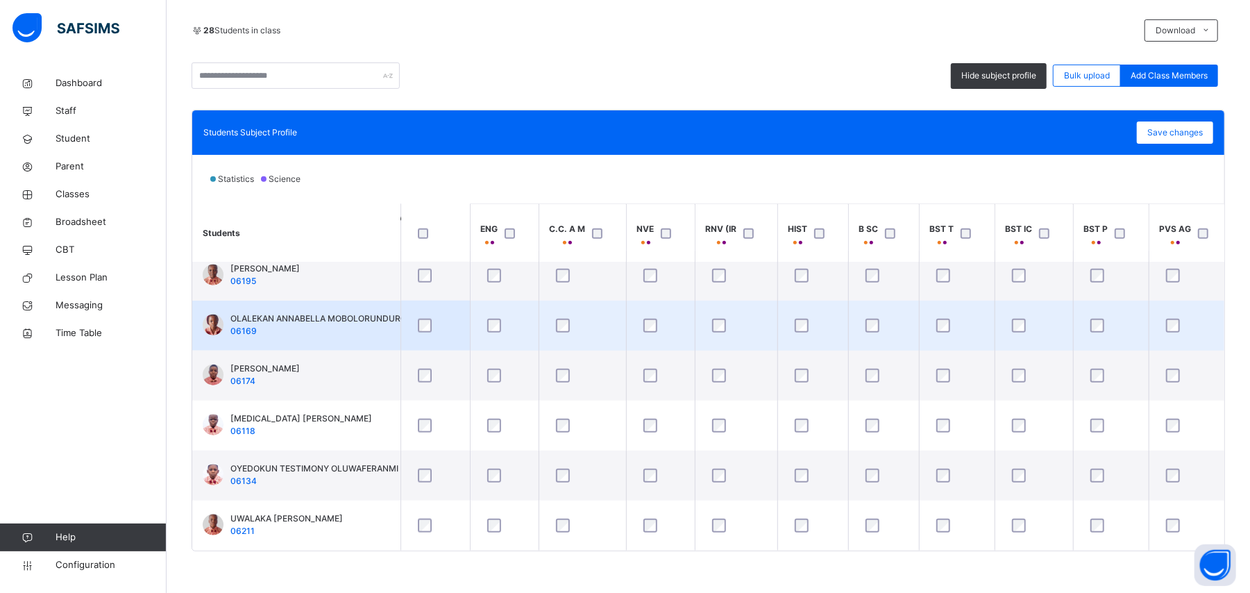
click at [659, 328] on div at bounding box center [660, 325] width 47 height 29
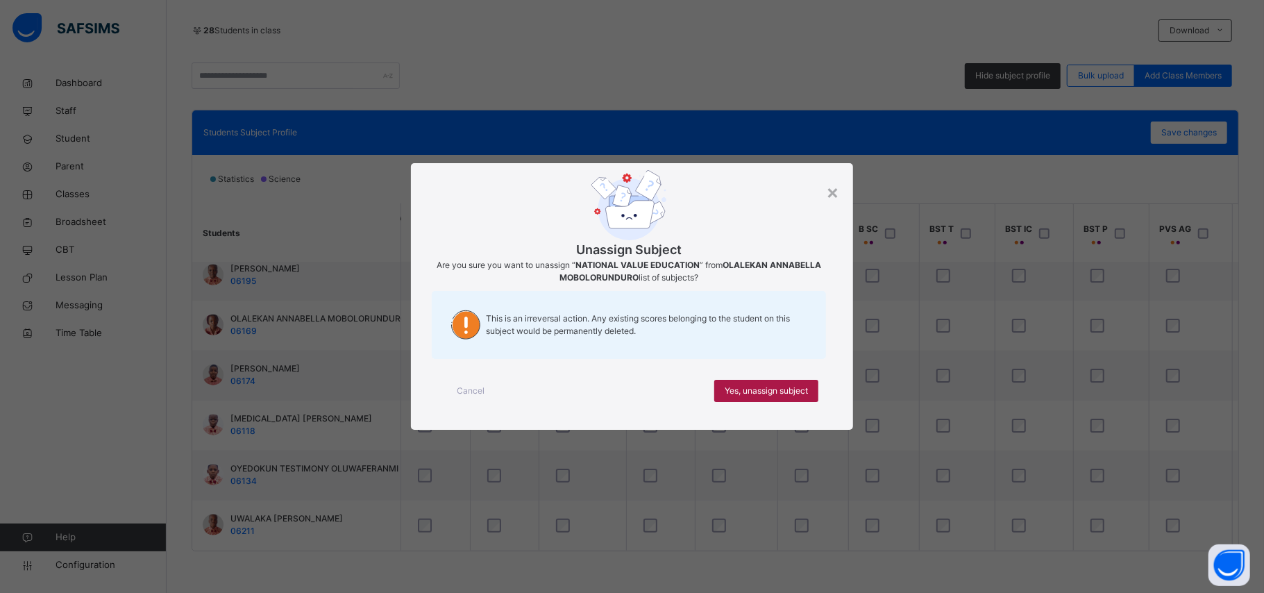
click at [745, 395] on span "Yes, unassign subject" at bounding box center [766, 391] width 83 height 12
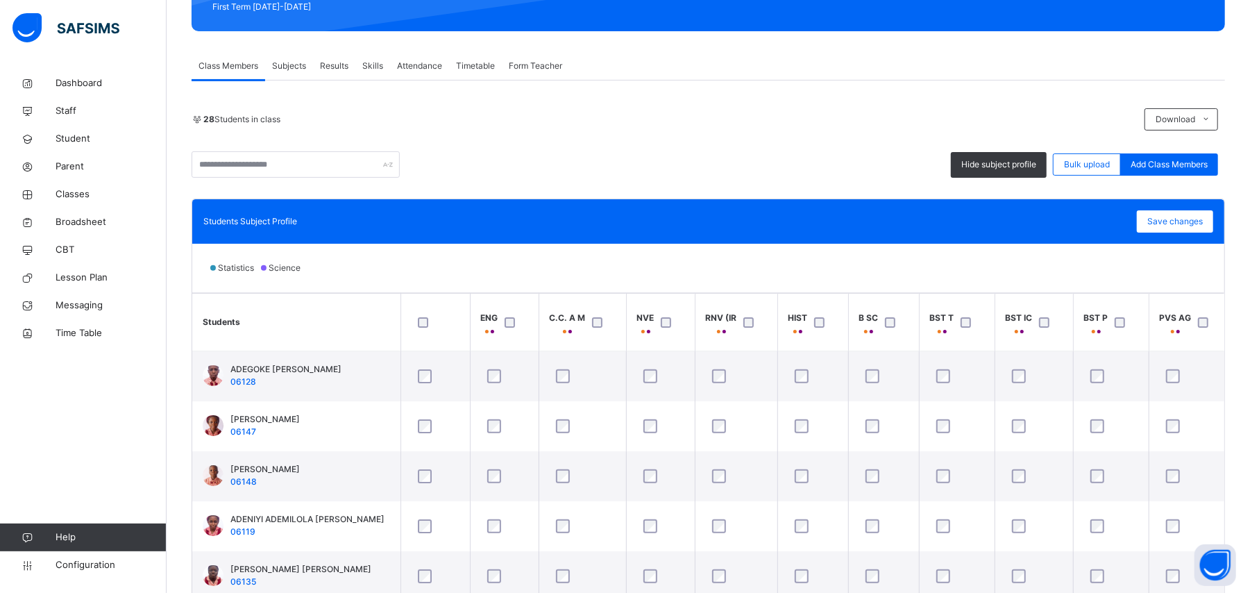
scroll to position [298, 0]
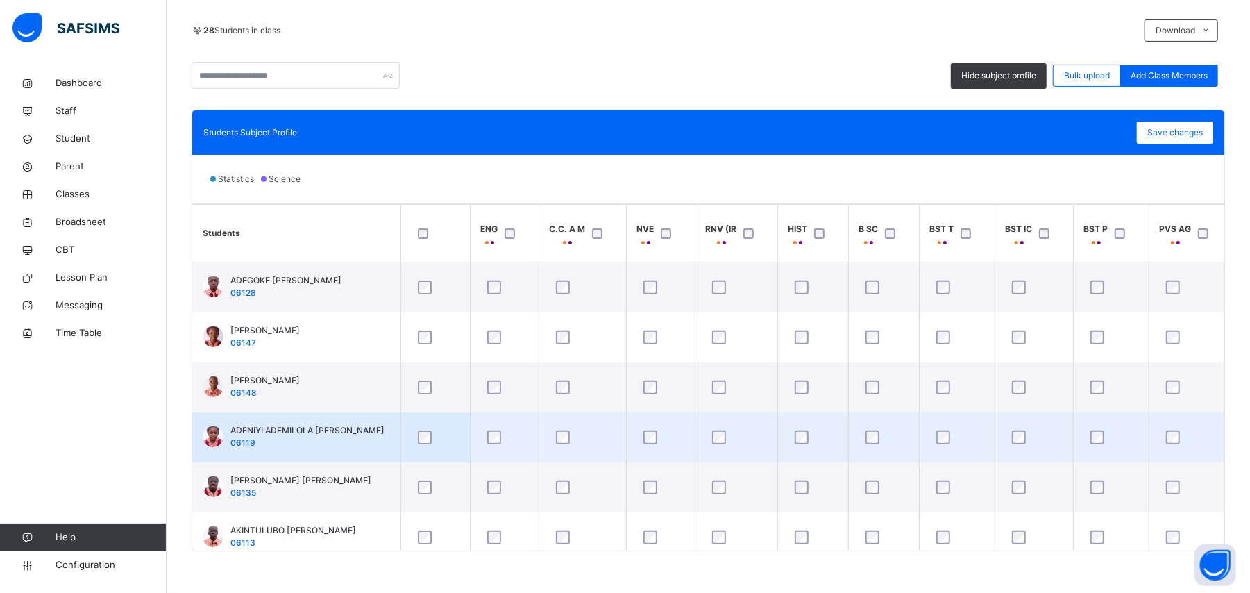
click at [637, 442] on div at bounding box center [660, 437] width 47 height 29
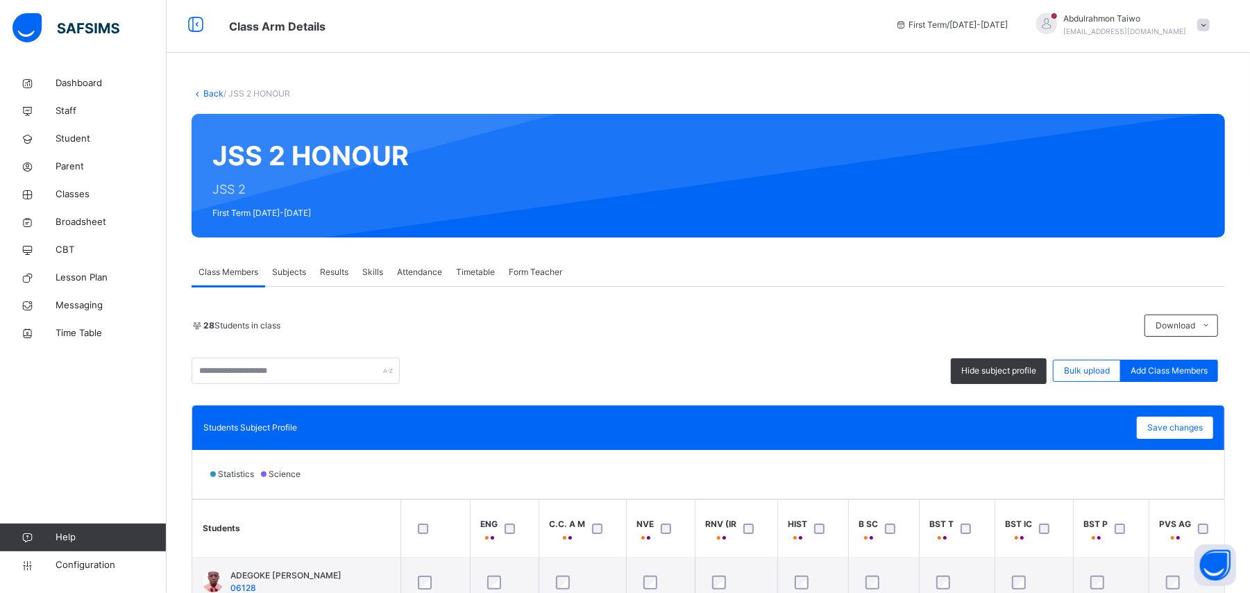
scroll to position [0, 0]
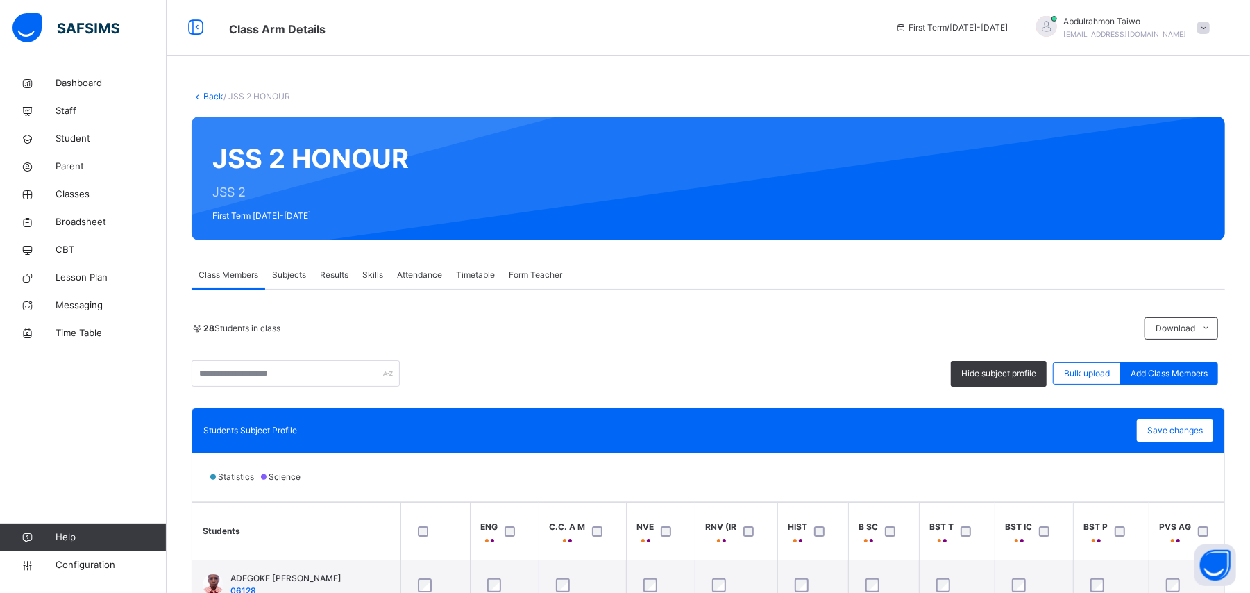
click at [205, 92] on link "Back" at bounding box center [213, 96] width 20 height 10
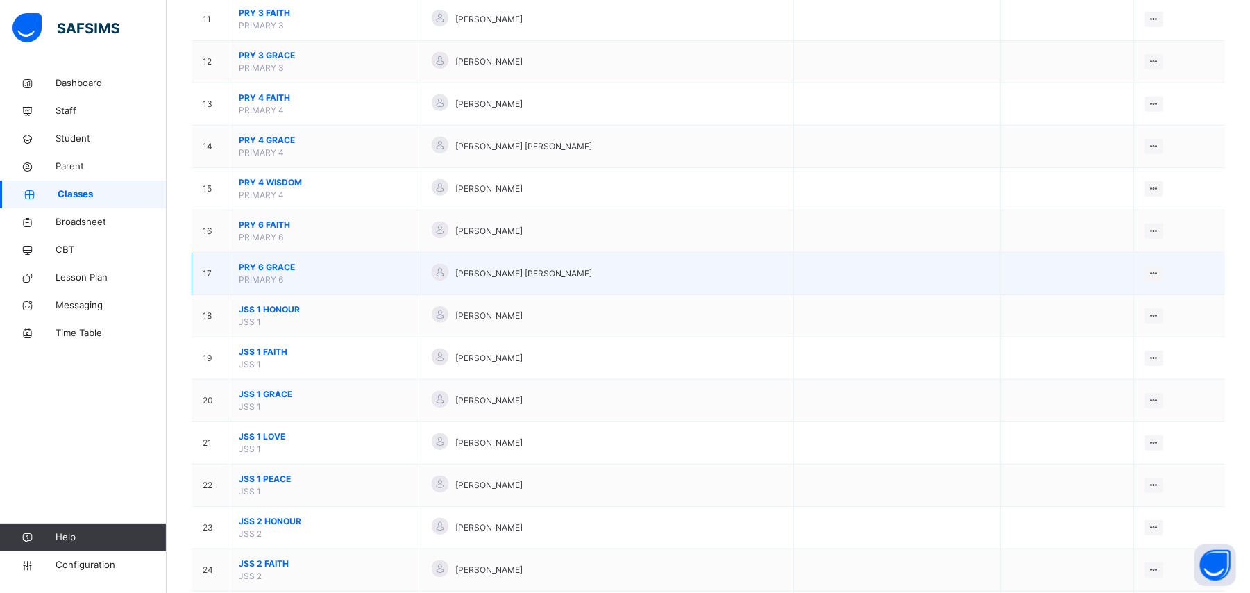
scroll to position [648, 0]
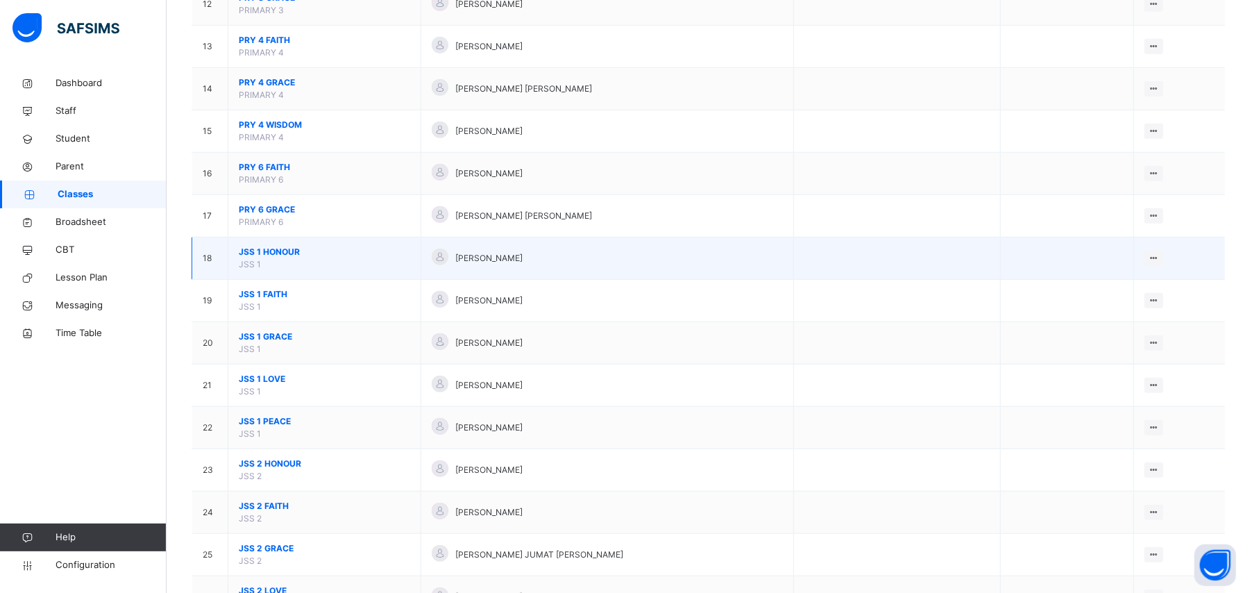
click at [264, 253] on span "JSS 1 HONOUR" at bounding box center [324, 252] width 171 height 12
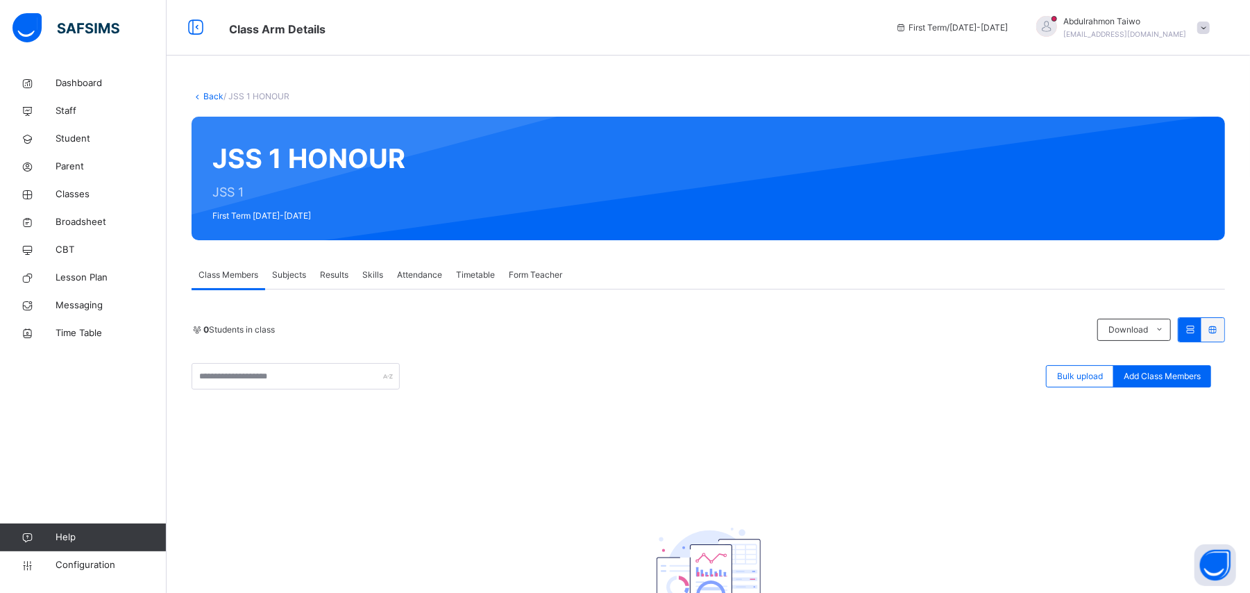
click at [208, 100] on link "Back" at bounding box center [213, 96] width 20 height 10
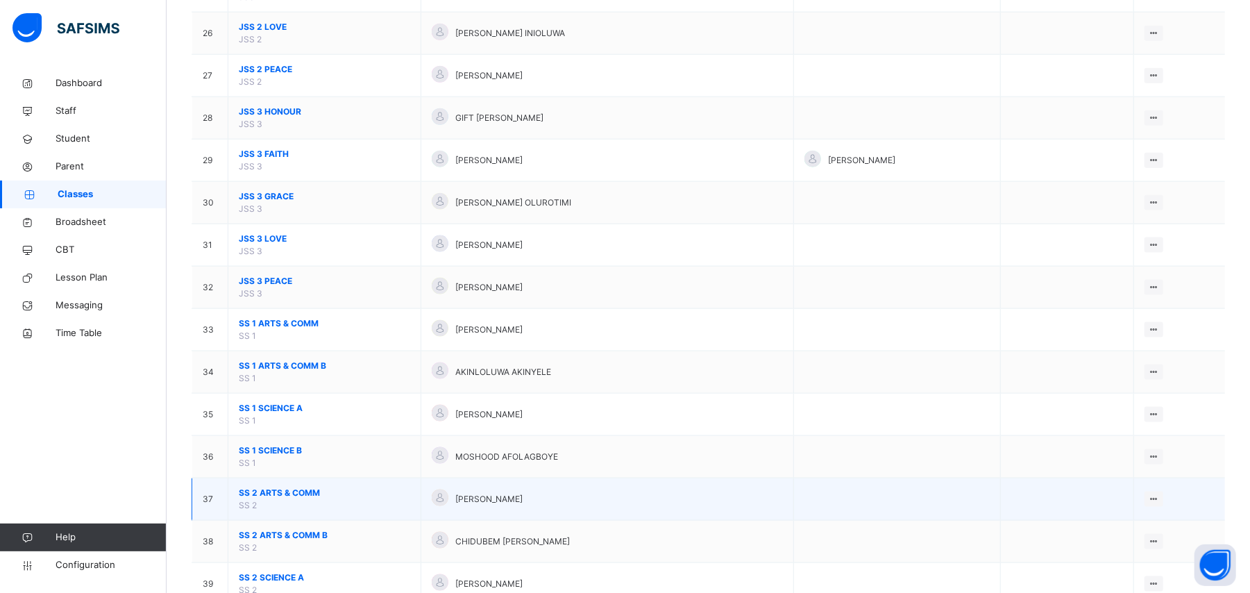
scroll to position [1388, 0]
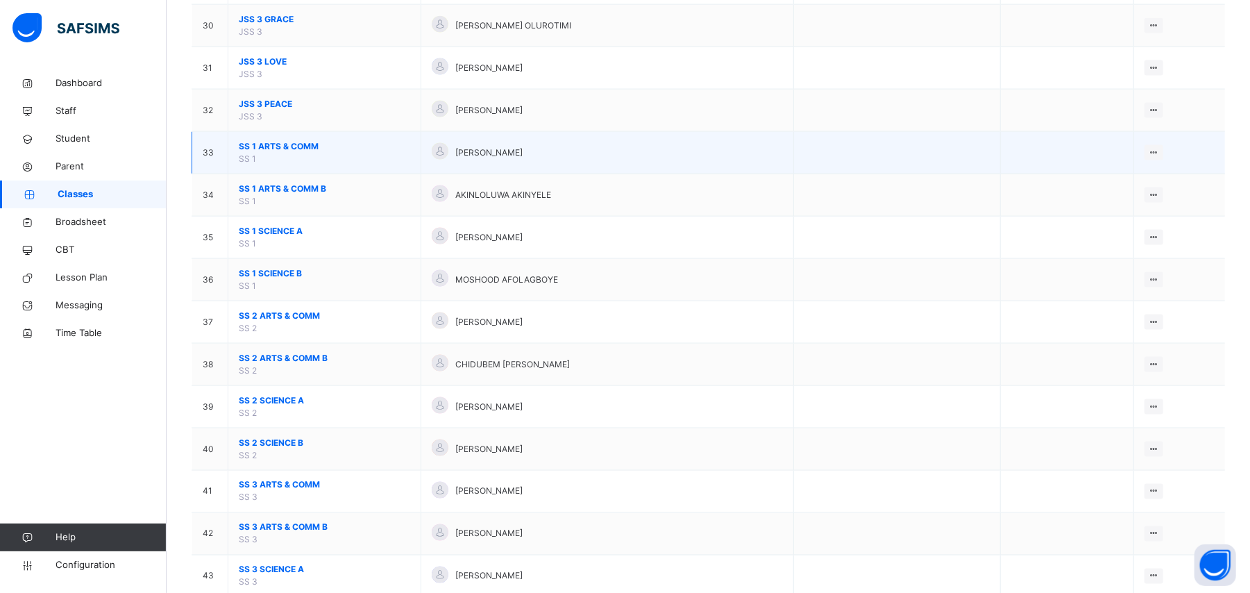
click at [256, 153] on span "SS 1 ARTS & COMM" at bounding box center [324, 146] width 171 height 12
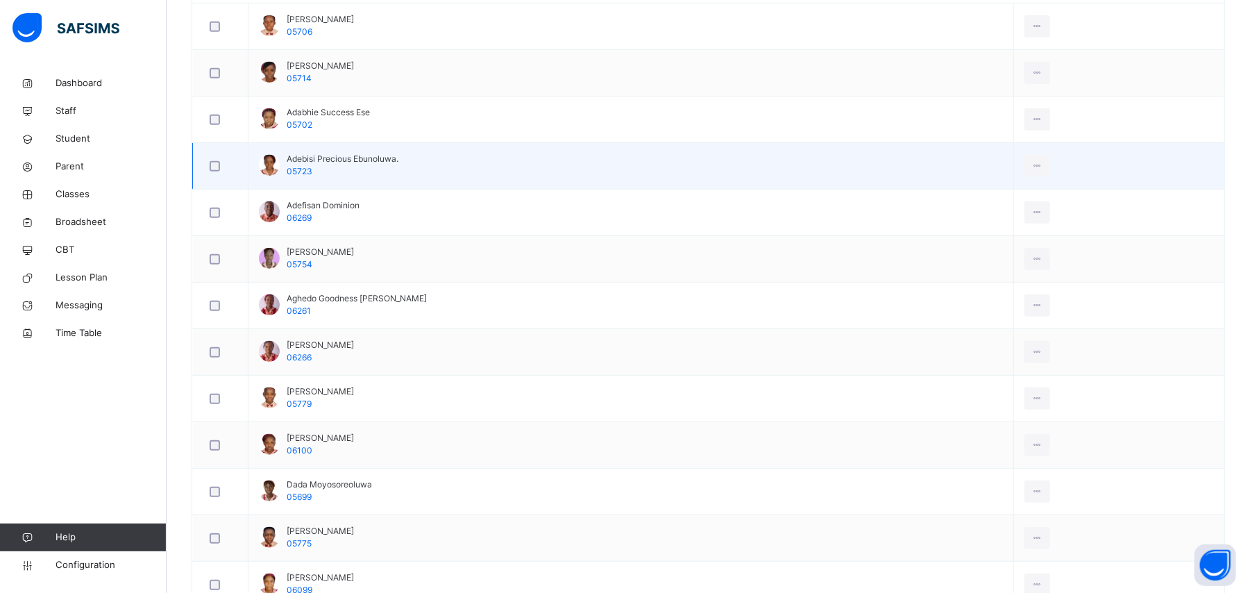
scroll to position [462, 0]
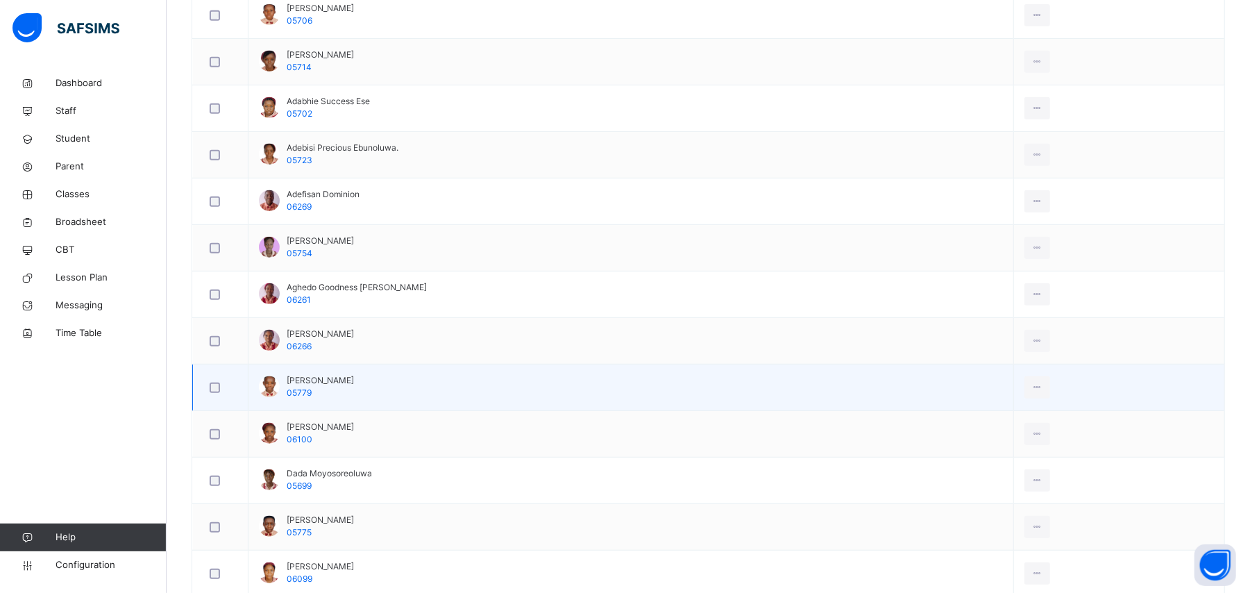
click at [215, 383] on div at bounding box center [220, 387] width 34 height 29
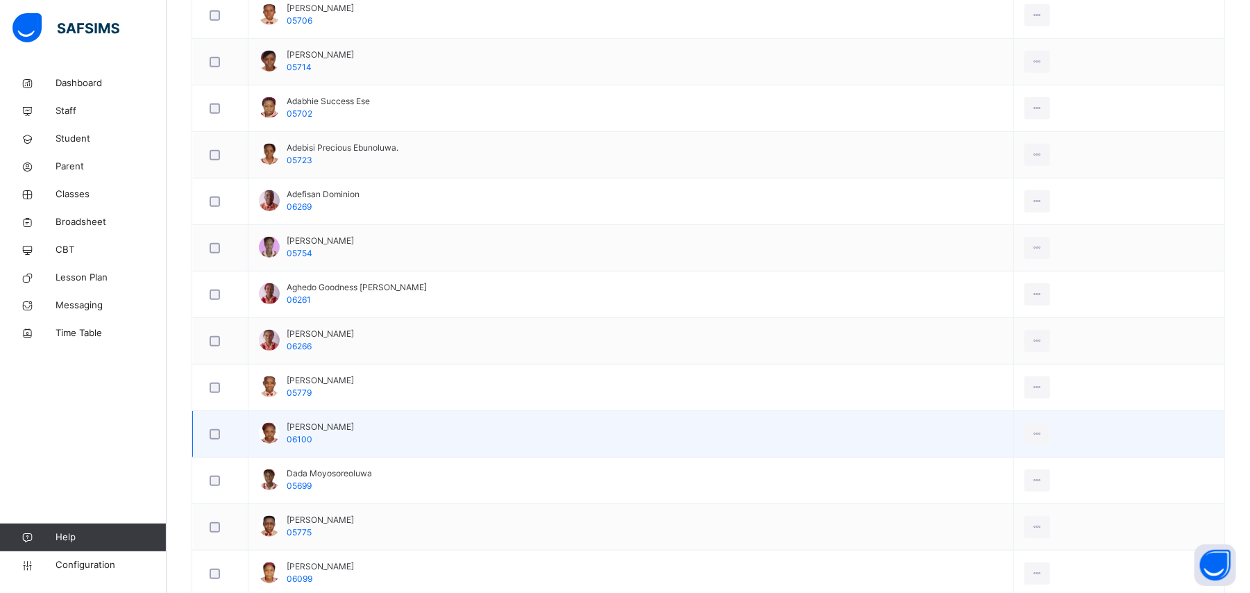
click at [221, 437] on div at bounding box center [220, 434] width 27 height 10
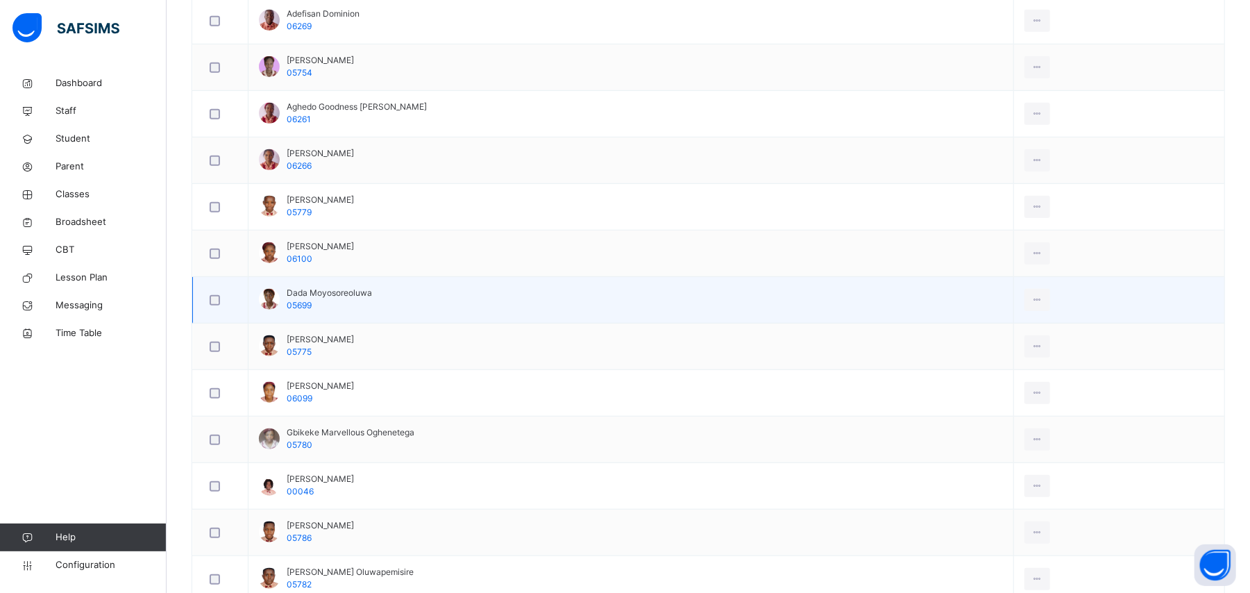
scroll to position [648, 0]
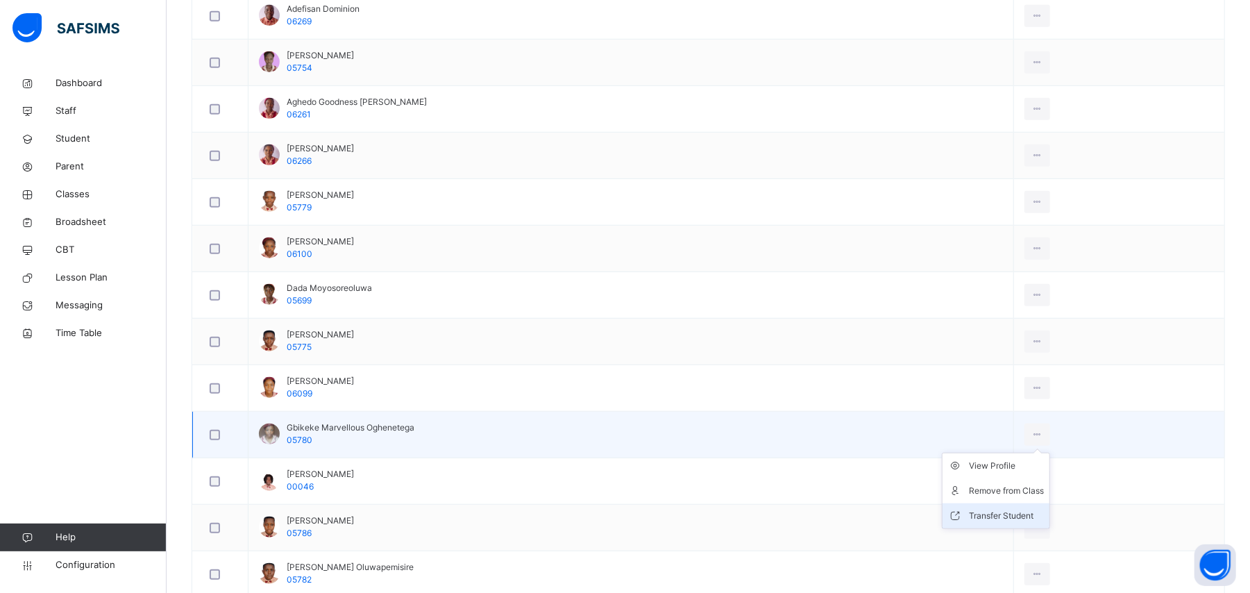
click at [1008, 514] on div "Transfer Student" at bounding box center [1006, 516] width 75 height 14
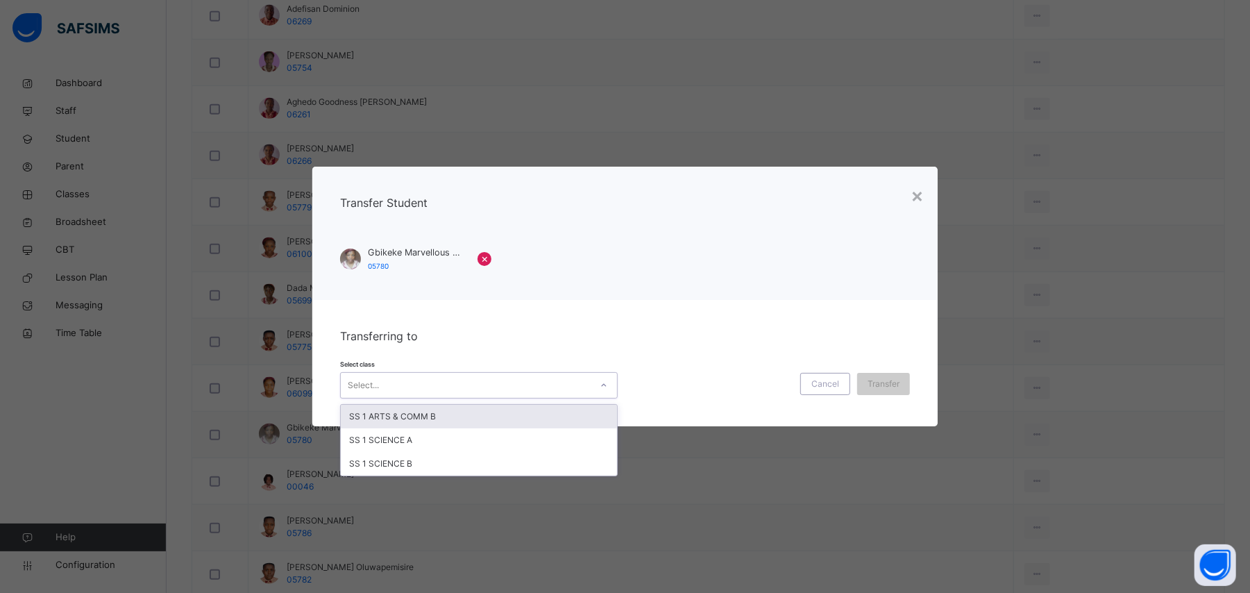
click at [562, 387] on div "Select..." at bounding box center [466, 385] width 250 height 22
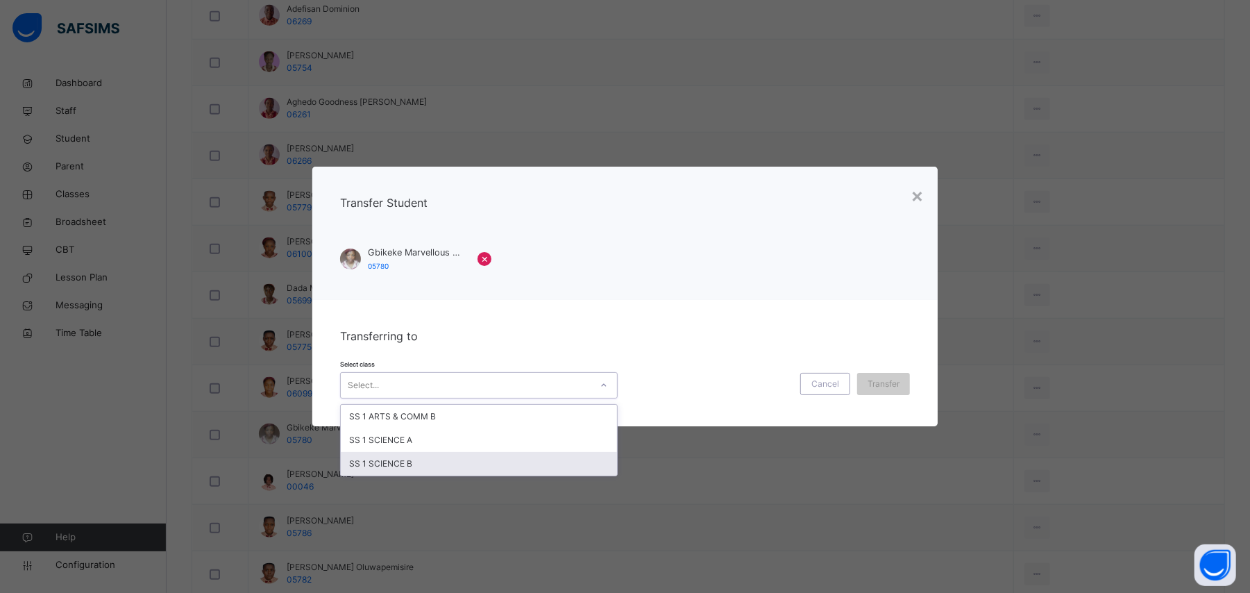
click at [423, 465] on div "SS 1 SCIENCE B" at bounding box center [479, 464] width 276 height 24
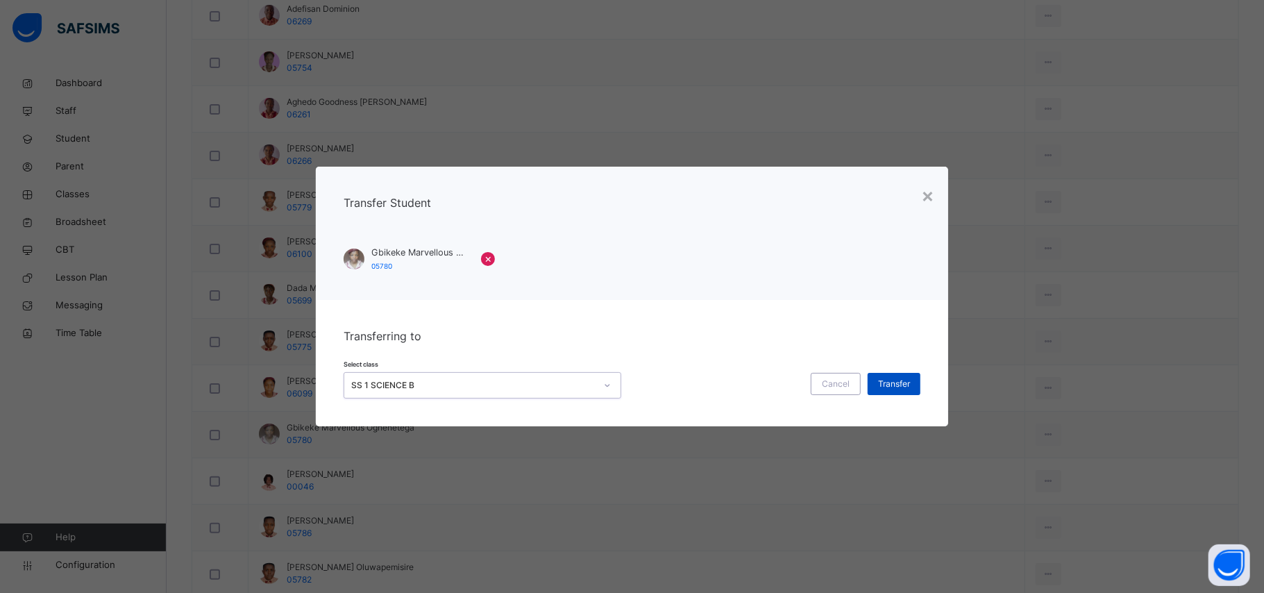
click at [896, 389] on span "Transfer" at bounding box center [894, 384] width 32 height 12
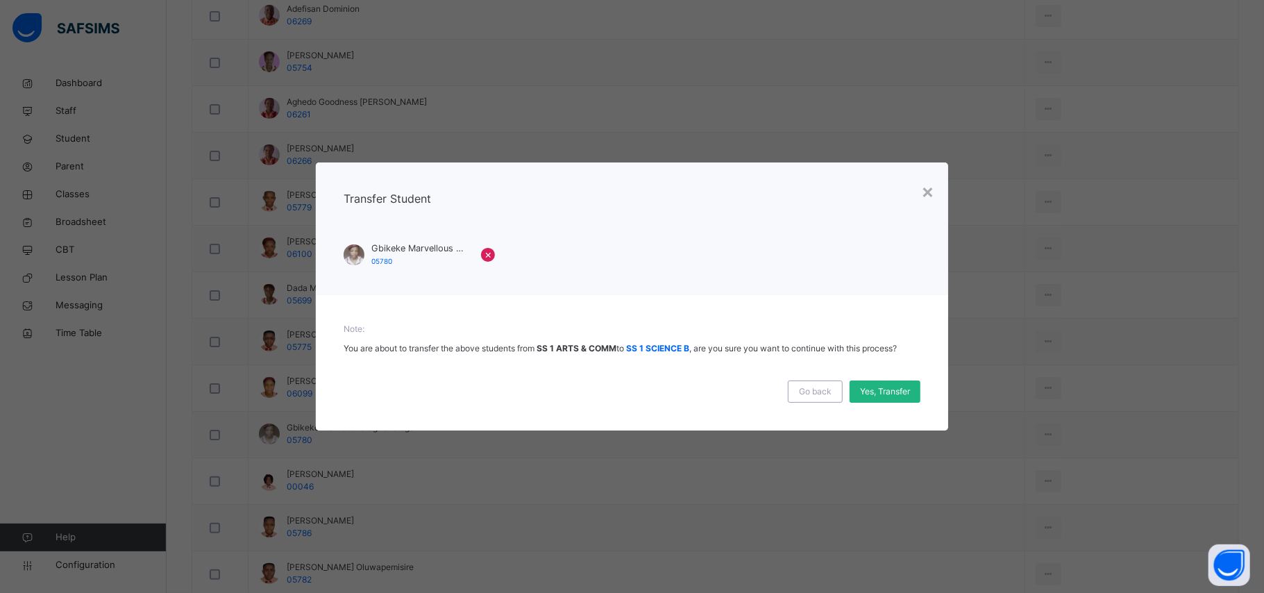
click at [896, 390] on span "Yes, Transfer" at bounding box center [885, 391] width 50 height 12
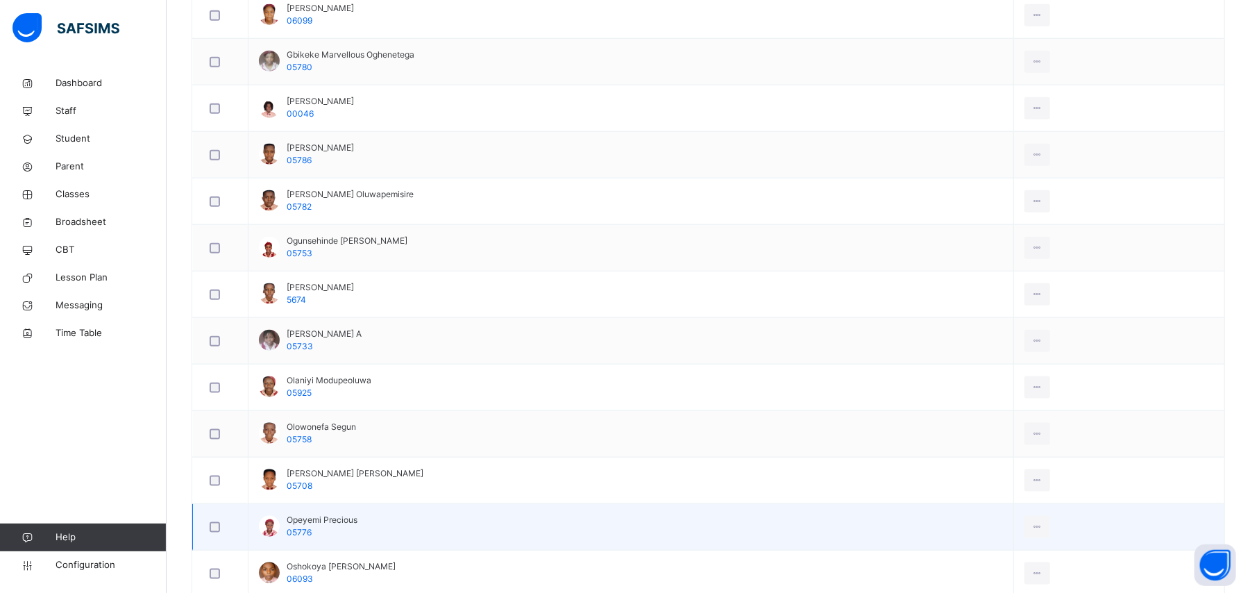
scroll to position [1111, 0]
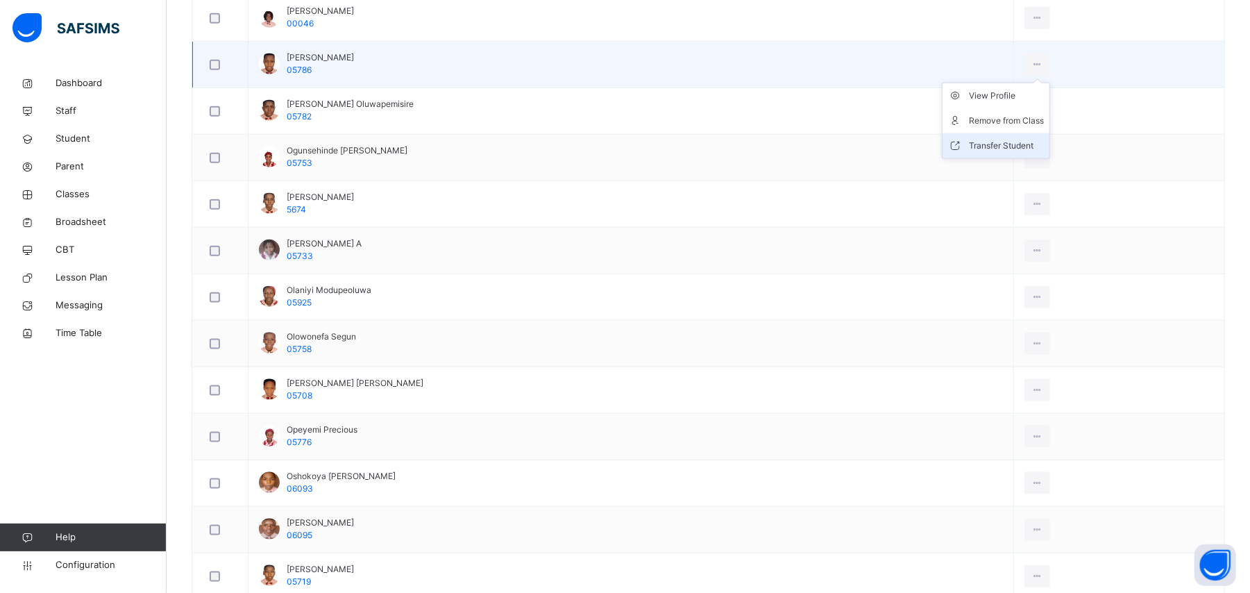
click at [1009, 148] on div "Transfer Student" at bounding box center [1006, 146] width 75 height 14
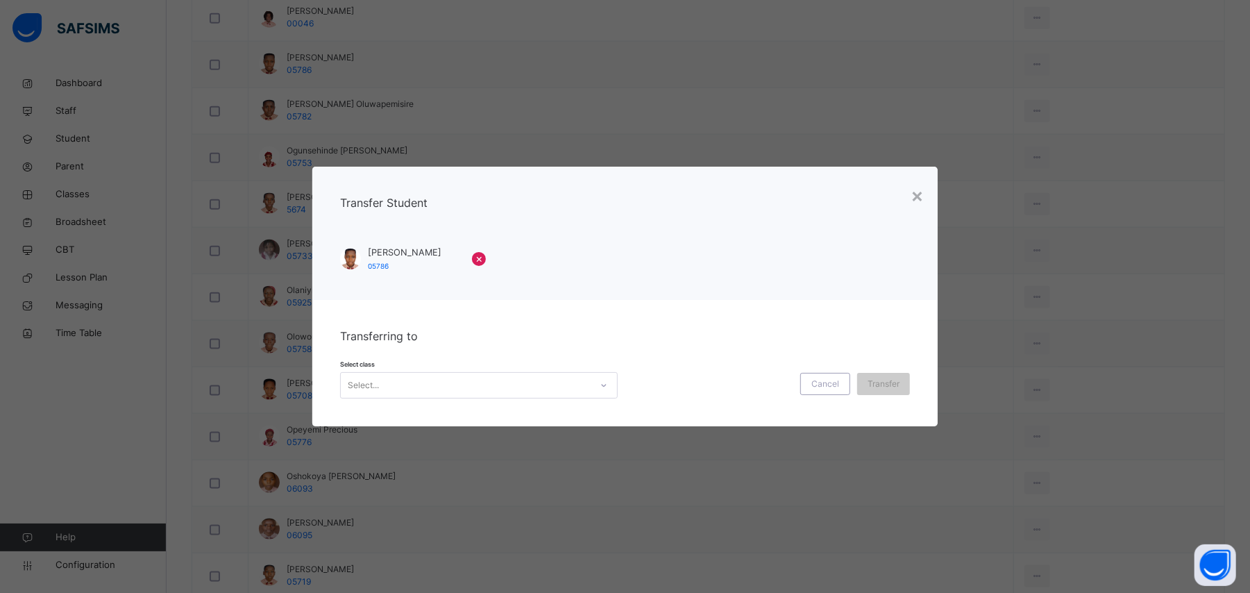
click at [525, 387] on div "Select..." at bounding box center [466, 385] width 250 height 22
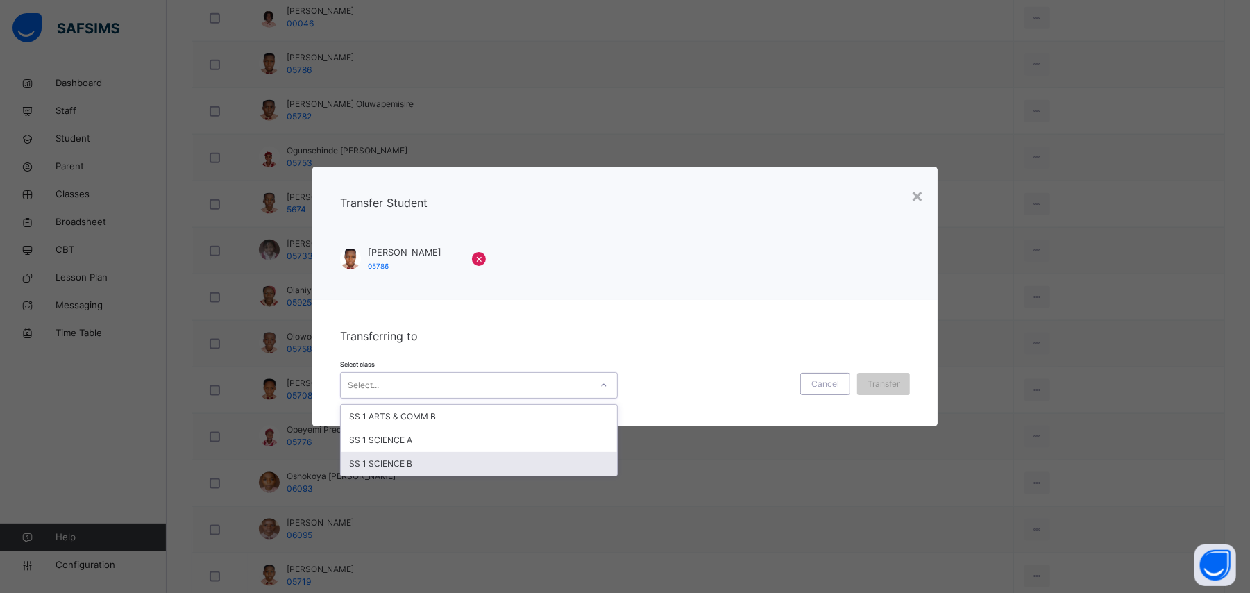
click at [426, 456] on div "SS 1 SCIENCE B" at bounding box center [479, 464] width 276 height 24
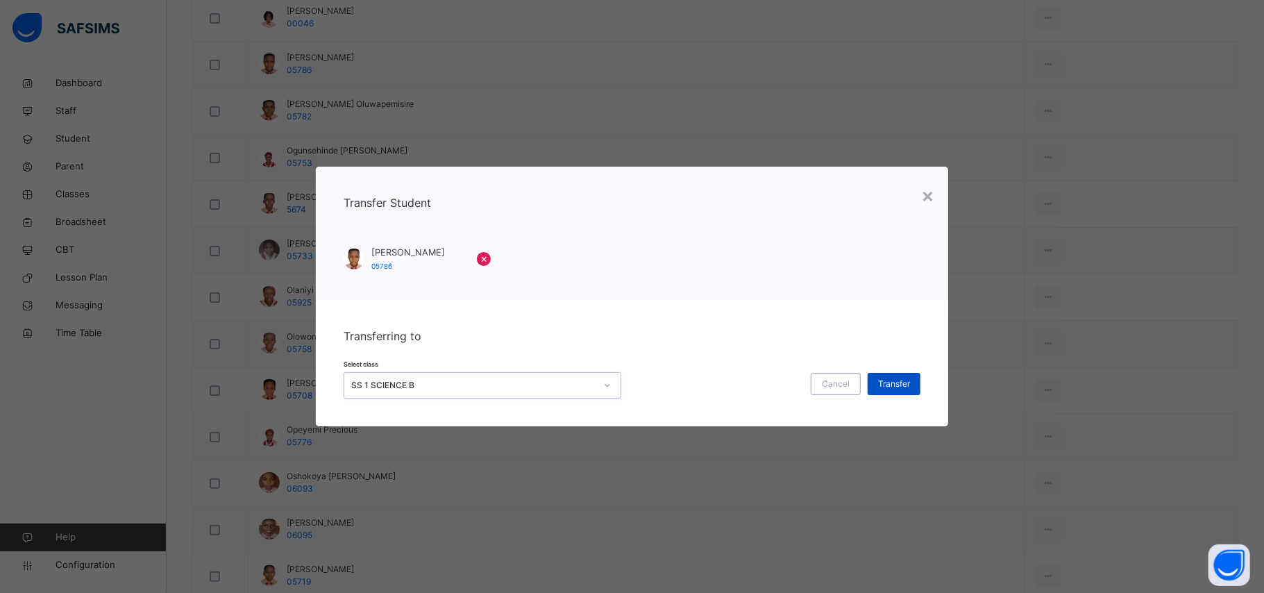
click at [906, 383] on span "Transfer" at bounding box center [894, 384] width 32 height 12
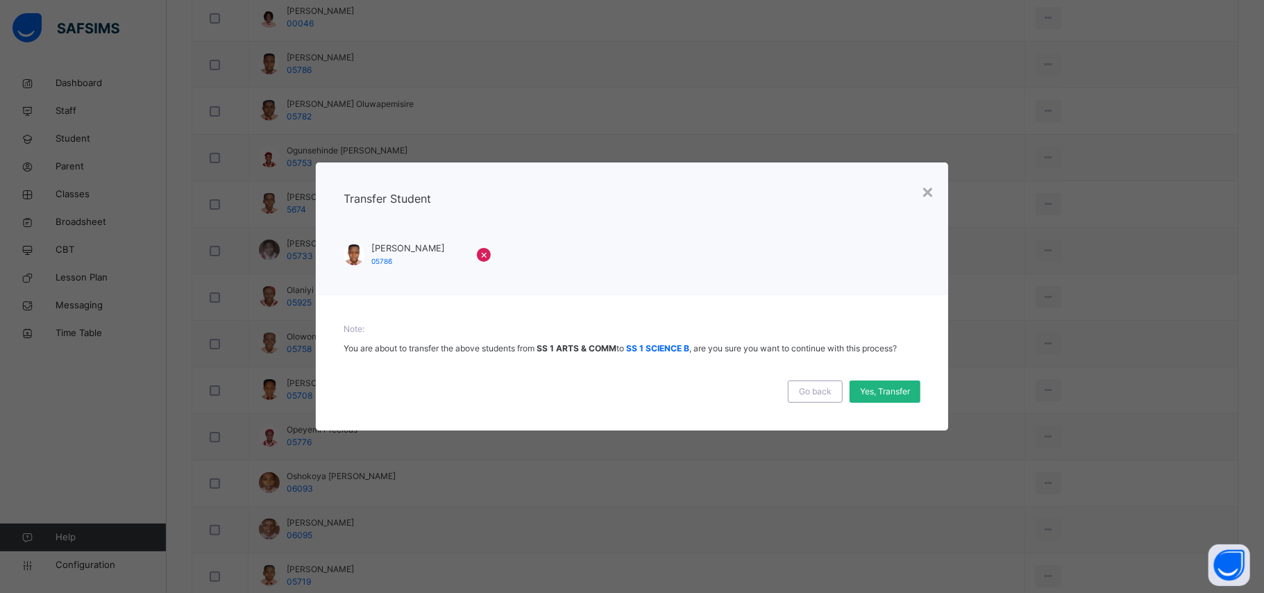
click at [889, 392] on span "Yes, Transfer" at bounding box center [885, 391] width 50 height 12
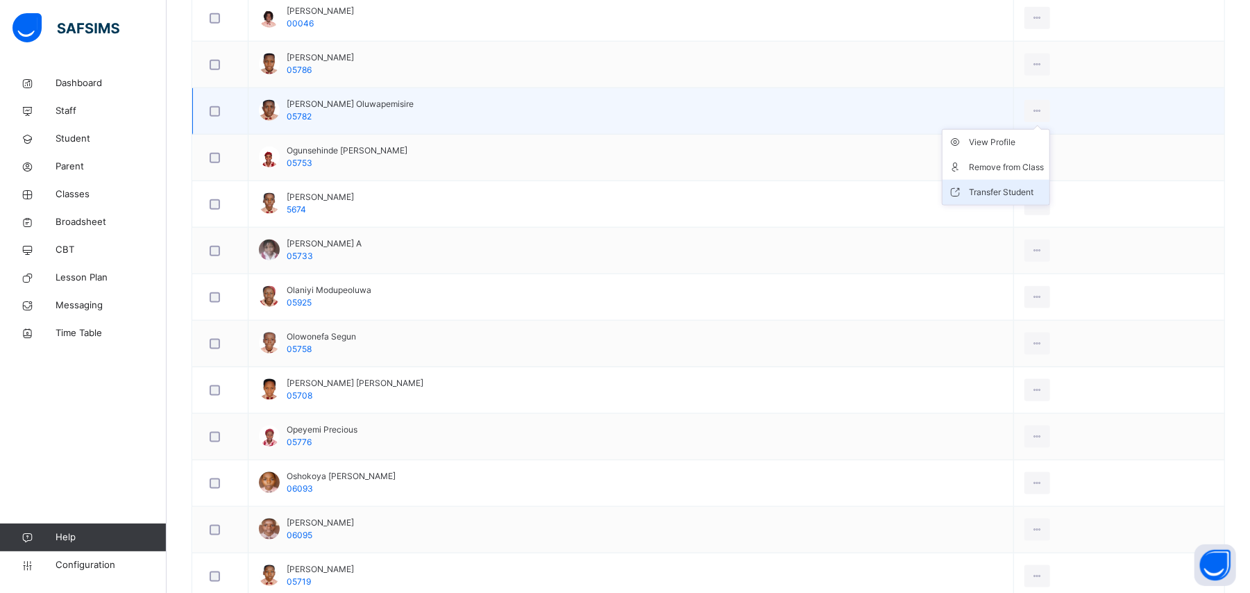
click at [1025, 195] on div "Transfer Student" at bounding box center [1006, 192] width 75 height 14
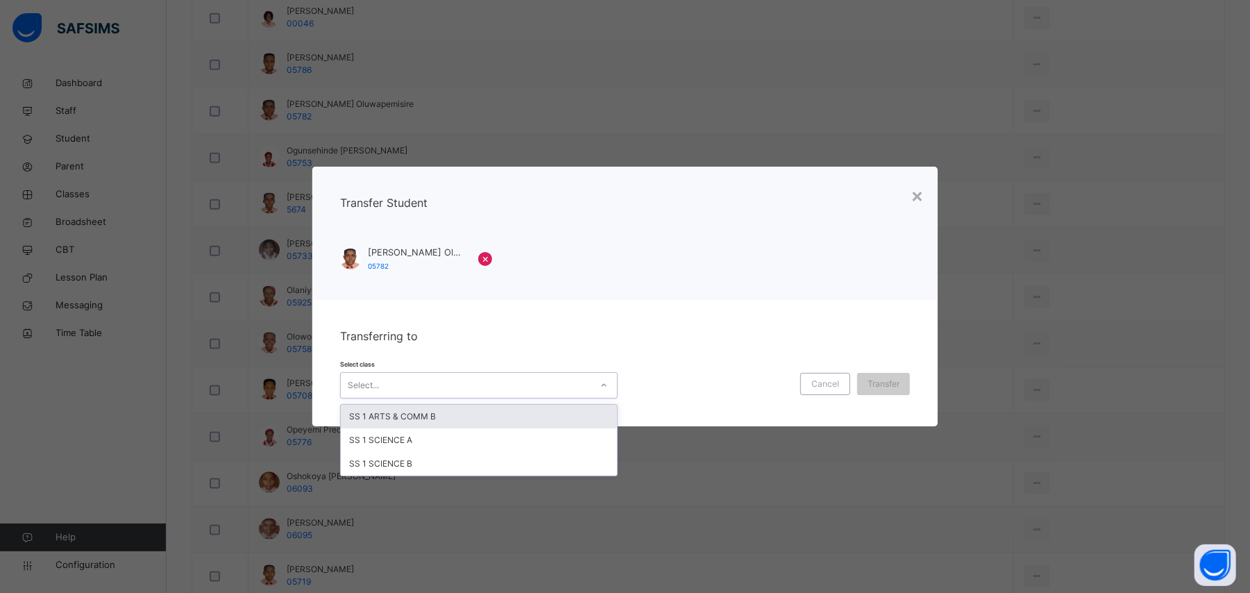
click at [535, 383] on div "Select..." at bounding box center [466, 385] width 250 height 22
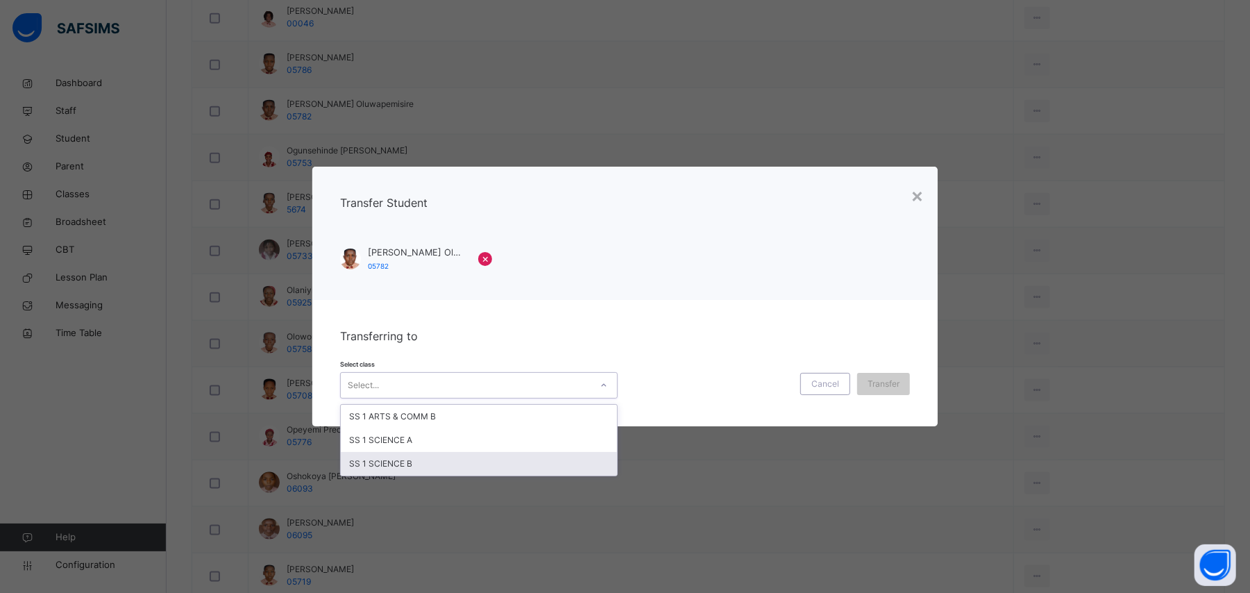
click at [481, 464] on div "SS 1 SCIENCE B" at bounding box center [479, 464] width 276 height 24
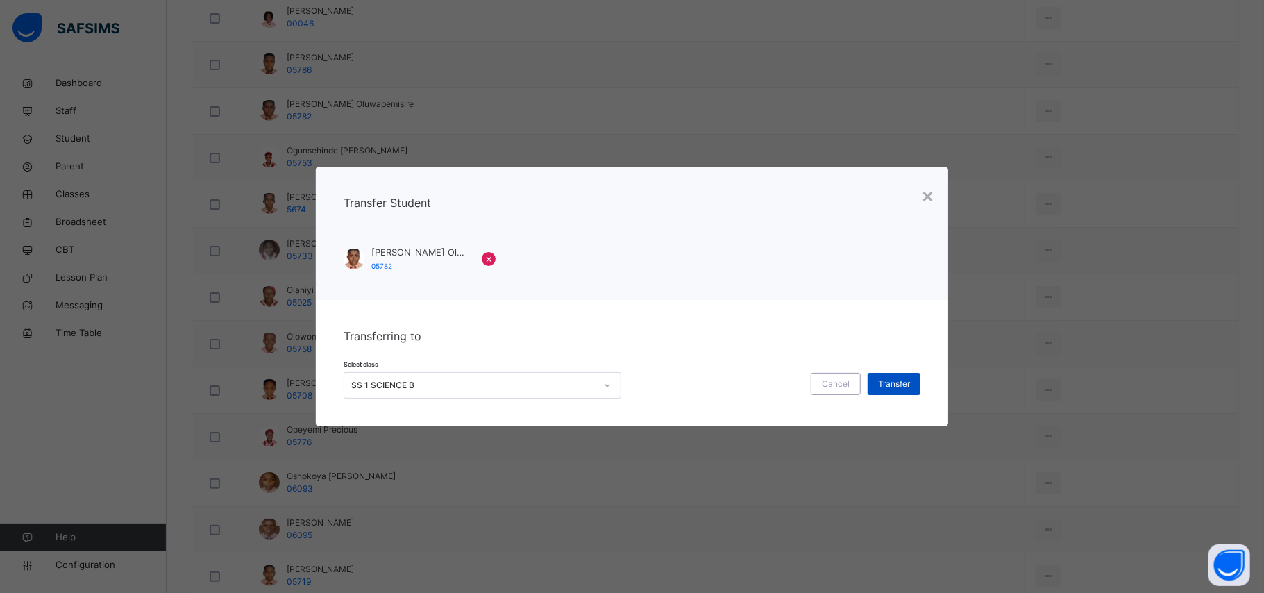
click at [914, 389] on div "Transfer" at bounding box center [894, 384] width 53 height 22
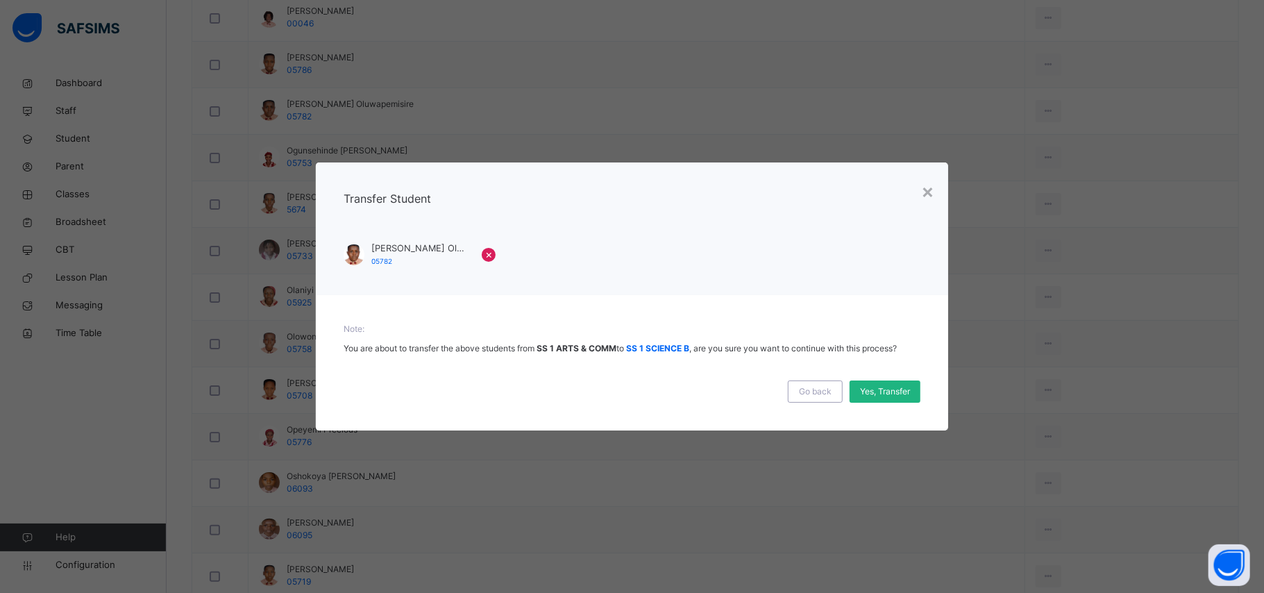
click at [912, 389] on div "Yes, Transfer" at bounding box center [885, 391] width 71 height 22
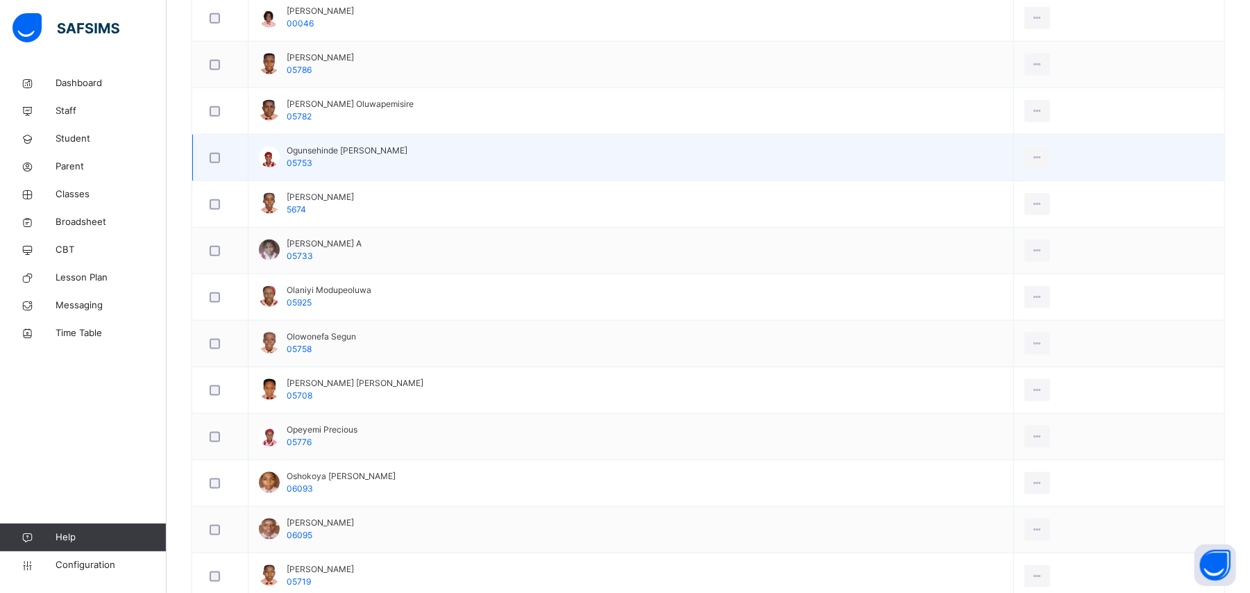
click at [225, 163] on div at bounding box center [220, 158] width 27 height 10
click at [222, 162] on div at bounding box center [220, 158] width 27 height 10
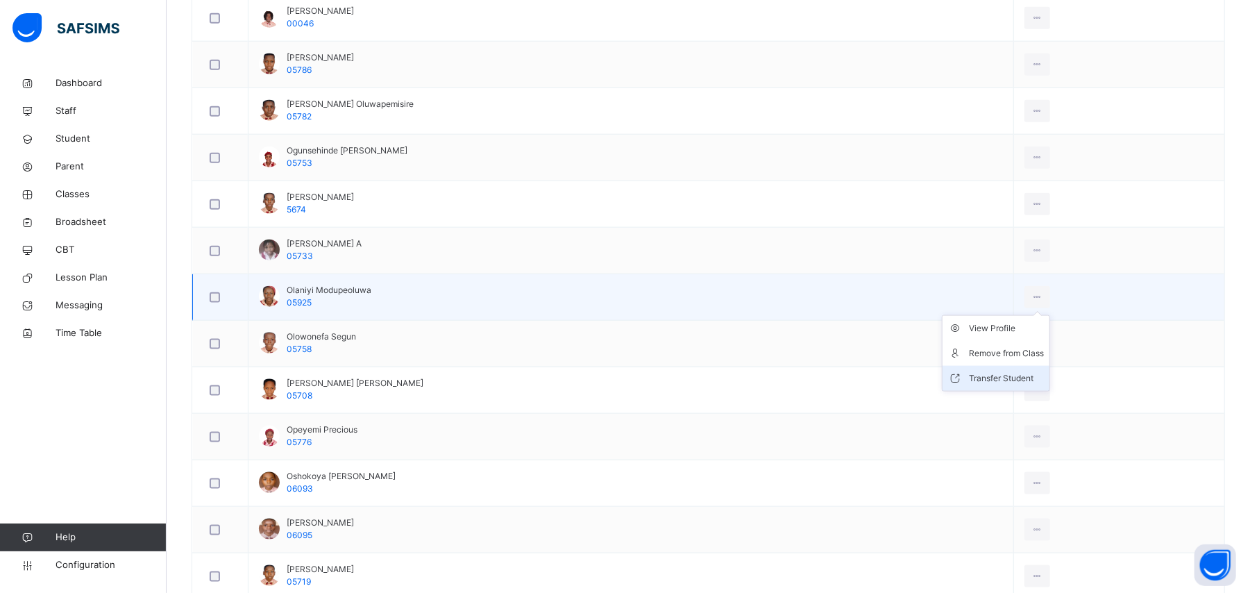
click at [1007, 391] on li "Transfer Student" at bounding box center [996, 378] width 107 height 25
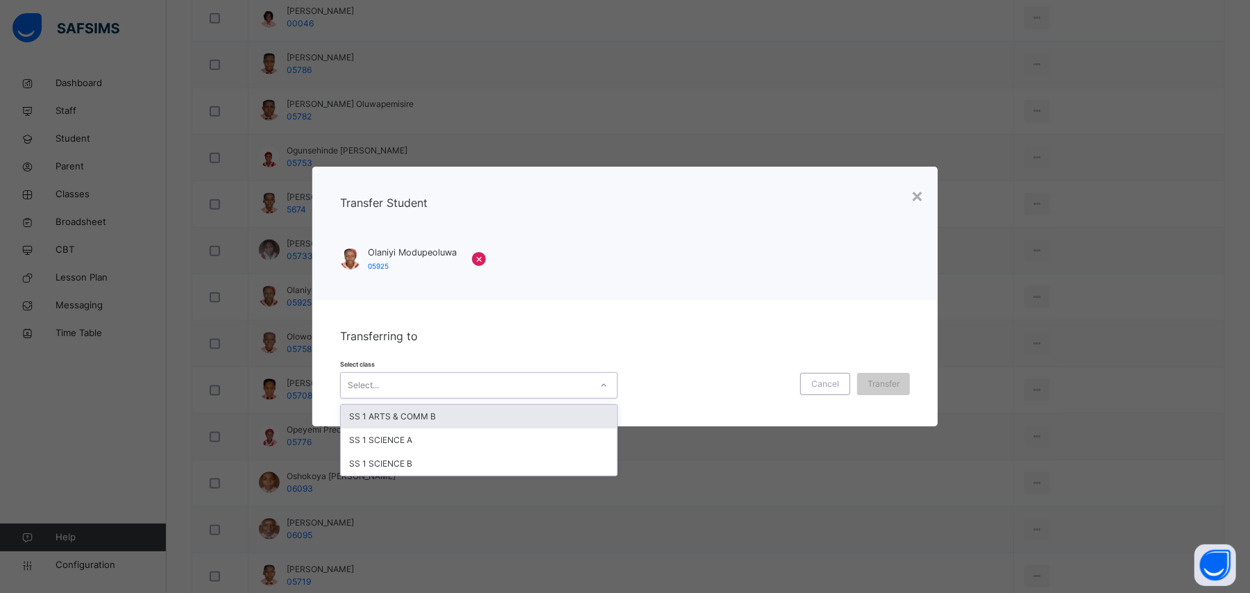
click at [475, 380] on div "Select..." at bounding box center [466, 385] width 250 height 22
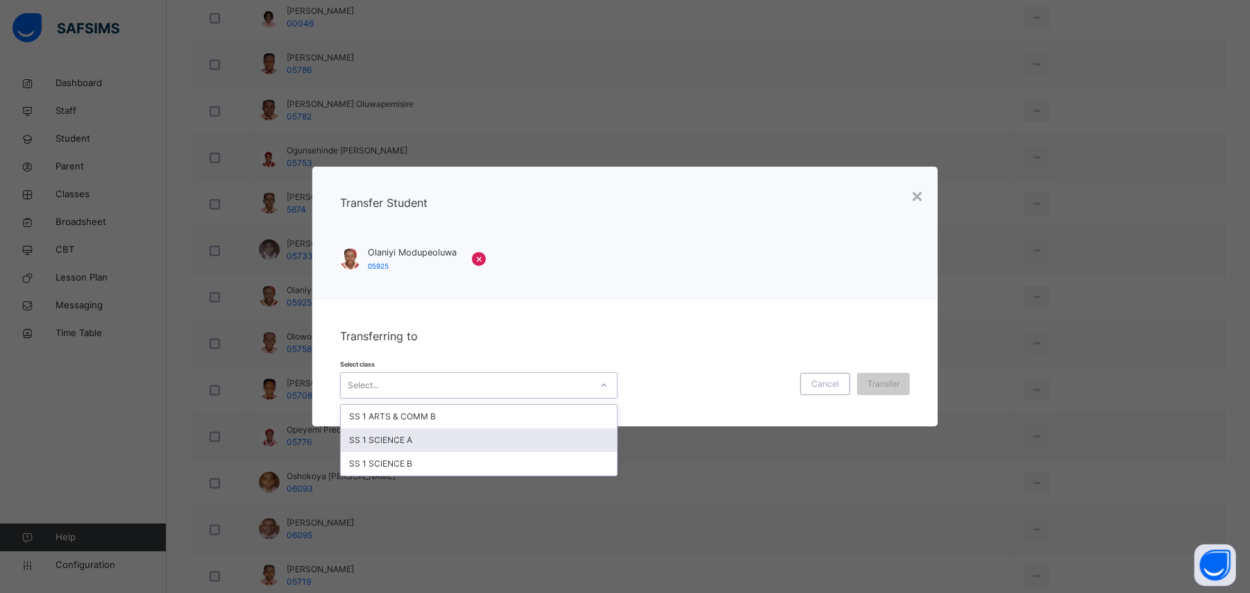
click at [439, 442] on div "SS 1 SCIENCE A" at bounding box center [479, 440] width 276 height 24
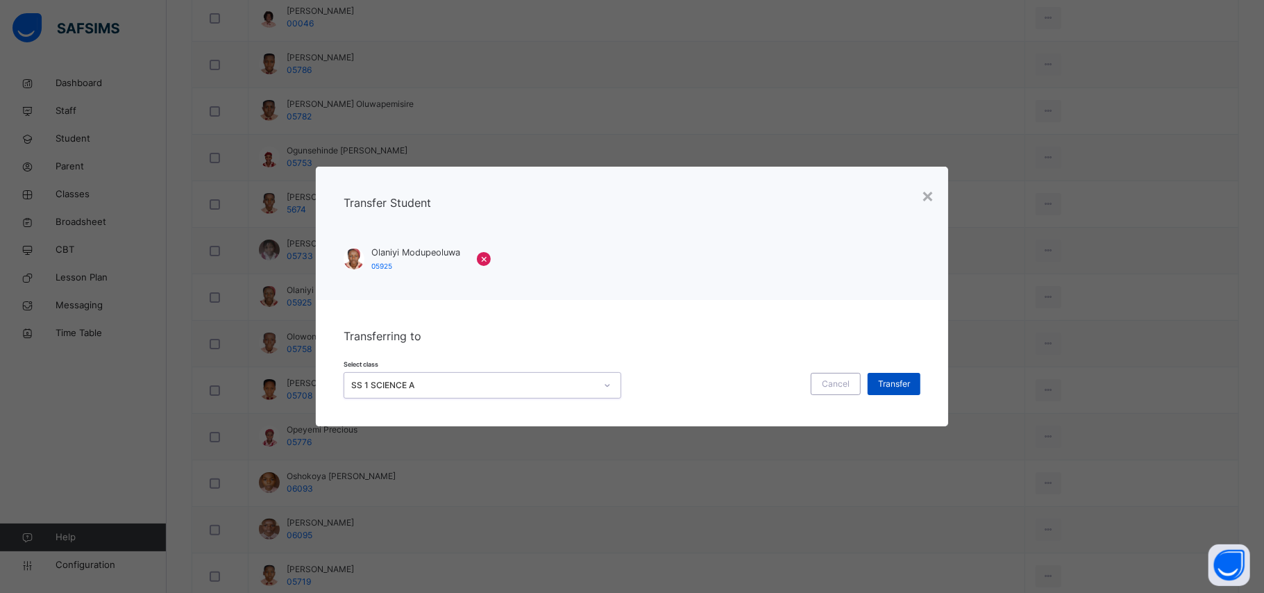
click at [891, 384] on span "Transfer" at bounding box center [894, 384] width 32 height 12
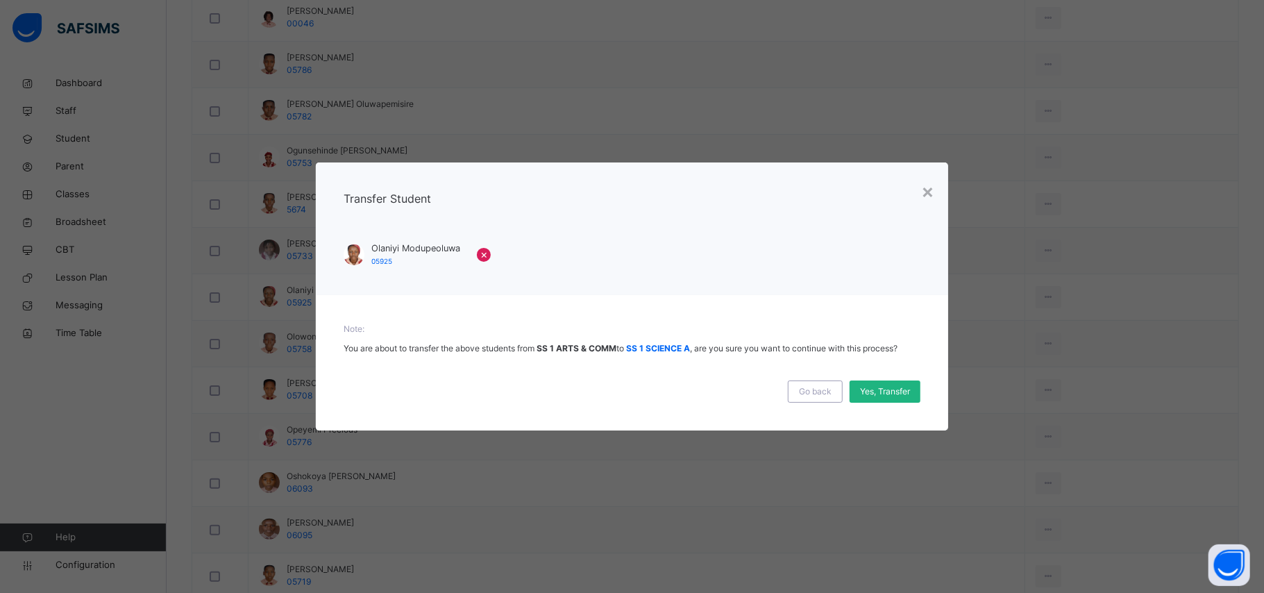
click at [864, 390] on span "Yes, Transfer" at bounding box center [885, 391] width 50 height 12
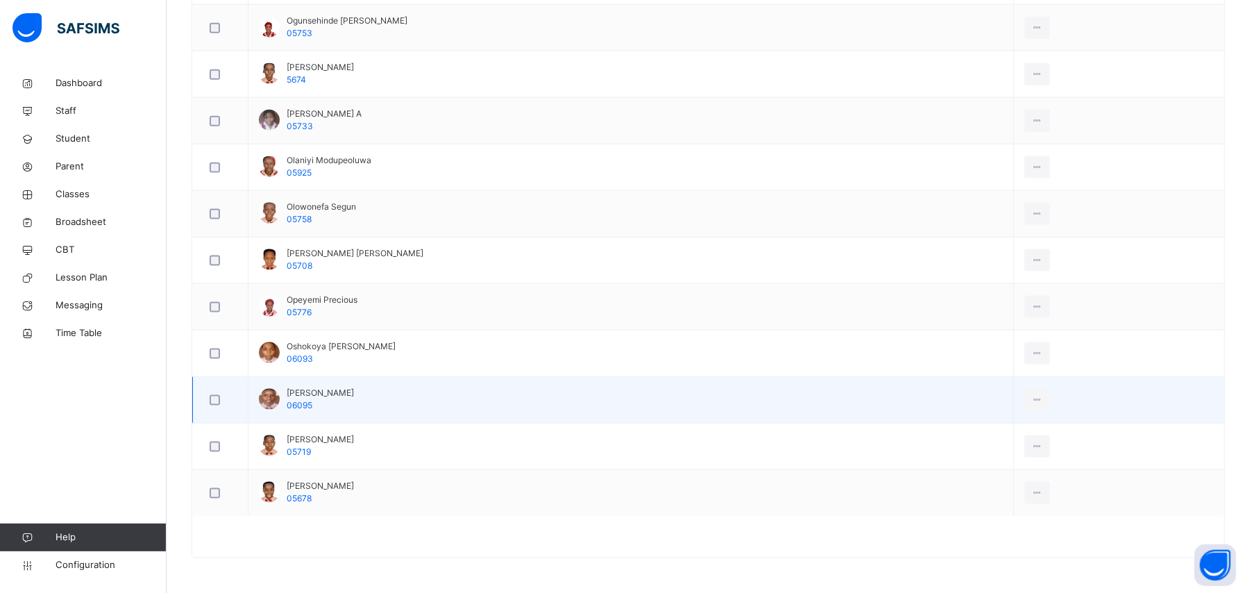
scroll to position [1247, 0]
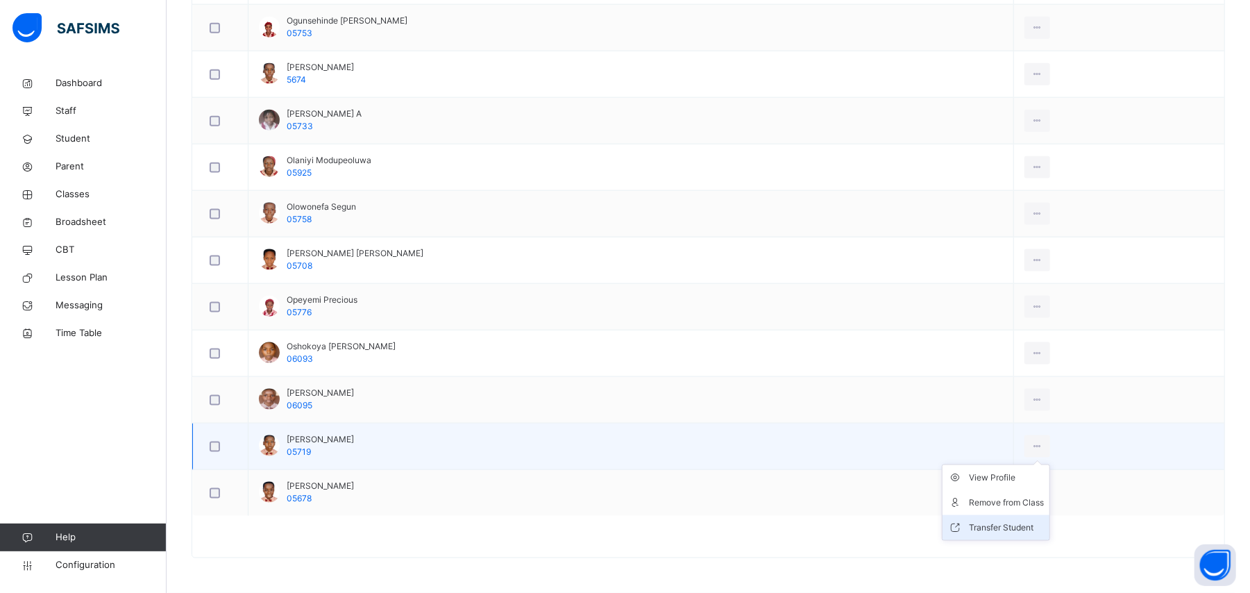
click at [1002, 525] on div "Transfer Student" at bounding box center [1006, 528] width 75 height 14
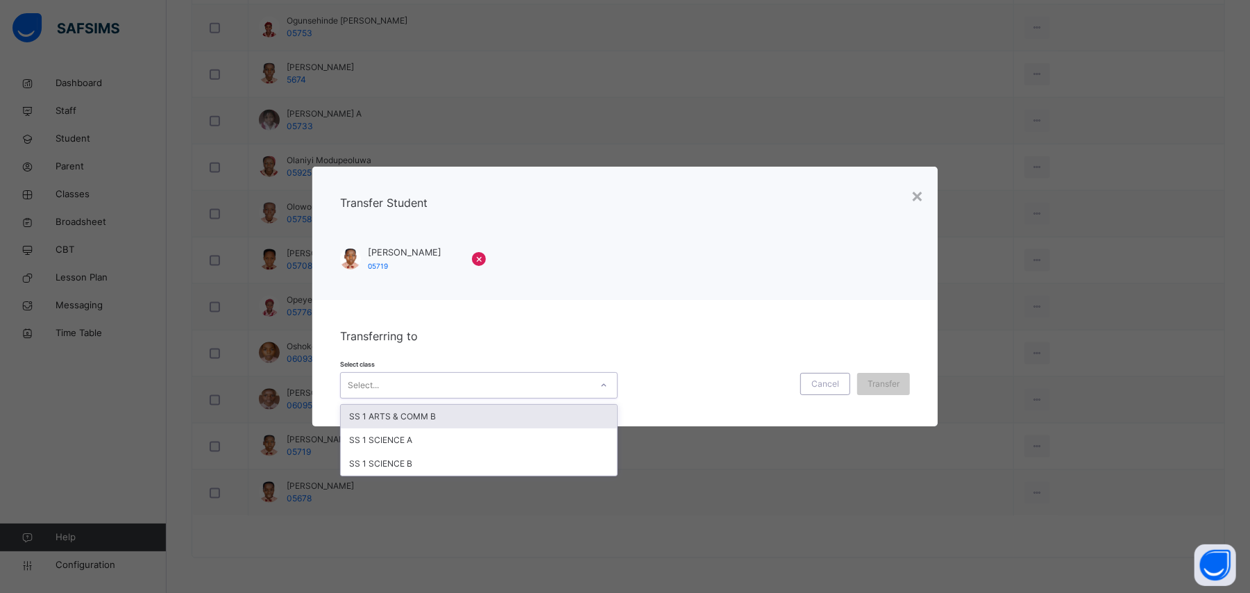
click at [531, 381] on div "Select..." at bounding box center [466, 385] width 250 height 22
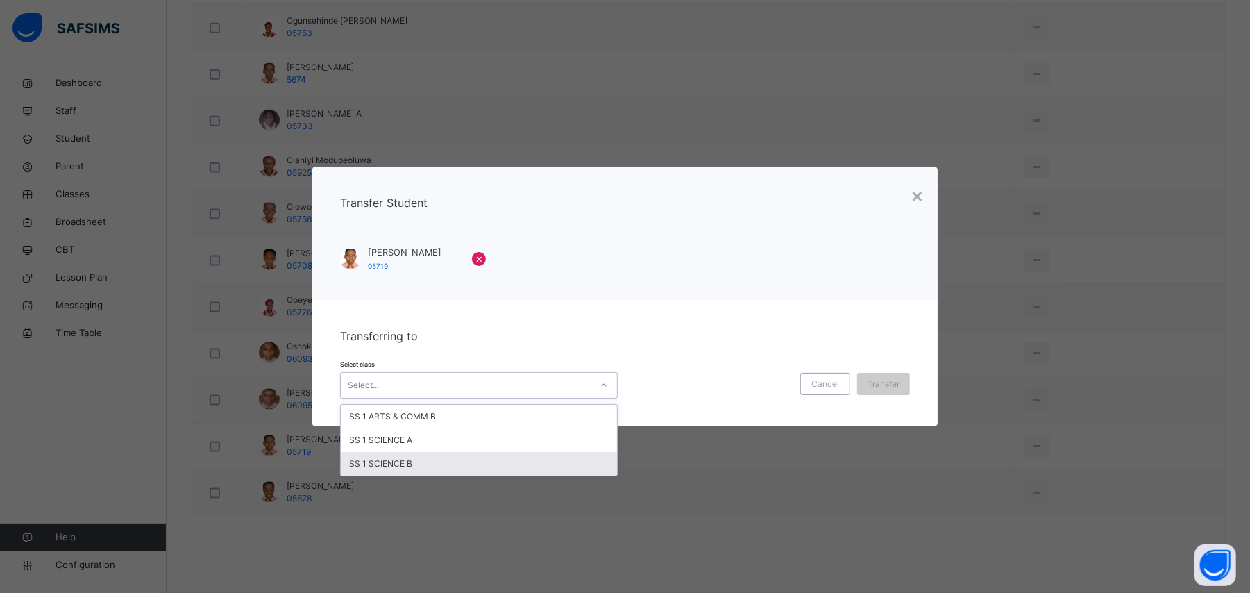
click at [460, 459] on div "SS 1 SCIENCE B" at bounding box center [479, 464] width 276 height 24
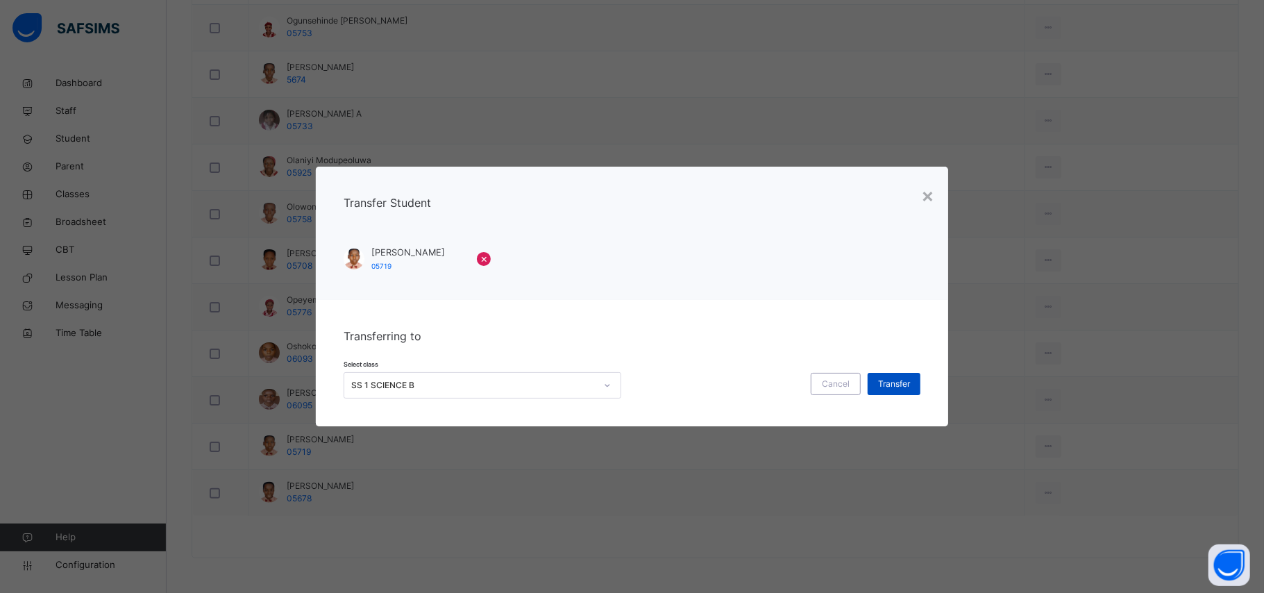
click at [897, 385] on span "Transfer" at bounding box center [894, 384] width 32 height 12
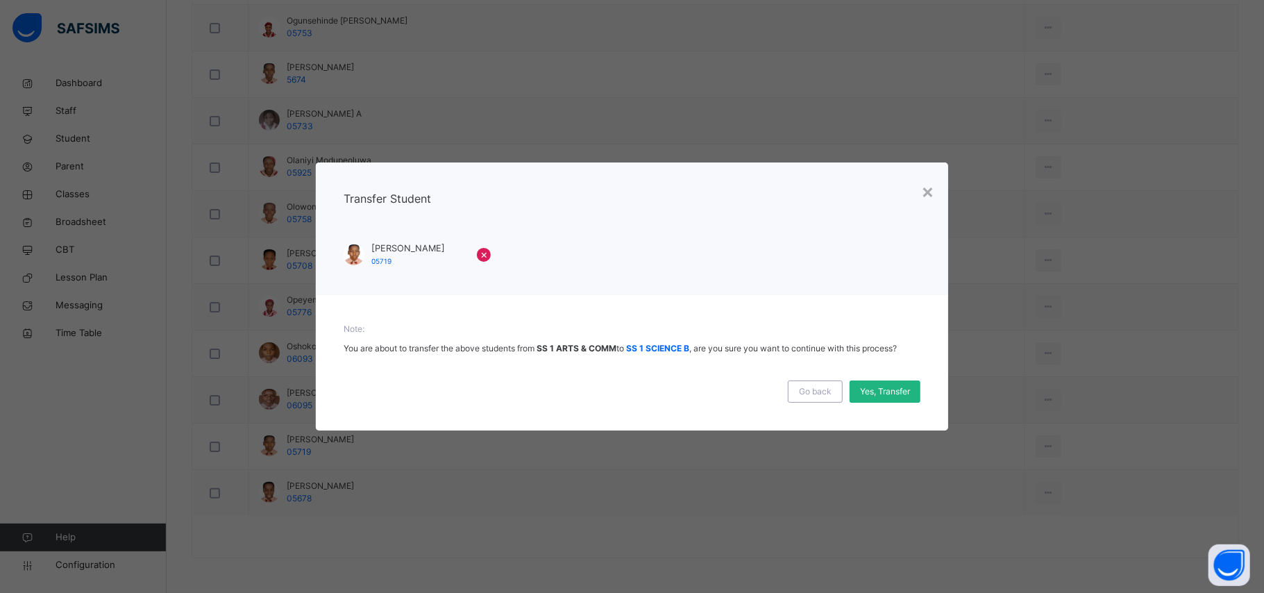
click at [864, 393] on span "Yes, Transfer" at bounding box center [885, 391] width 50 height 12
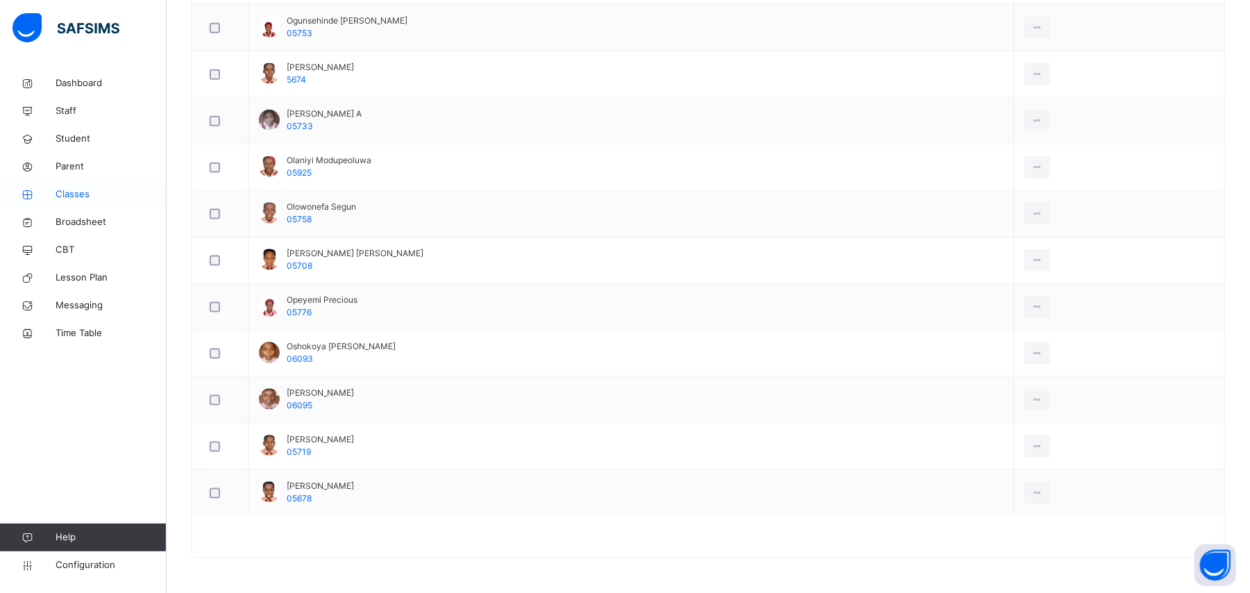
click at [67, 189] on span "Classes" at bounding box center [111, 194] width 111 height 14
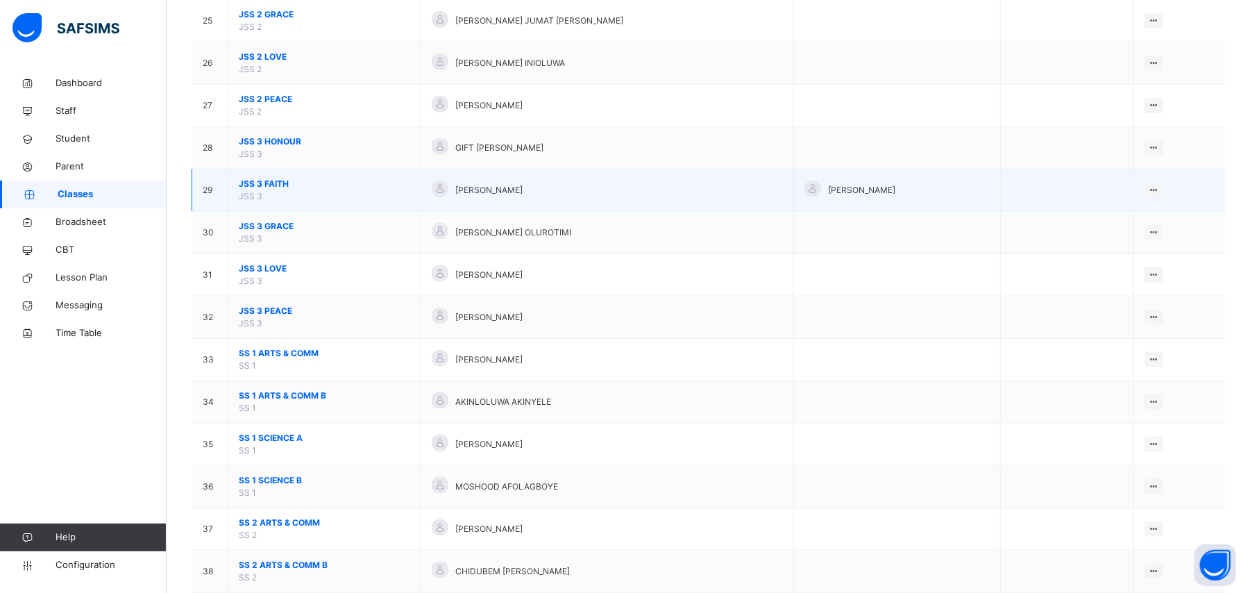
scroll to position [1295, 0]
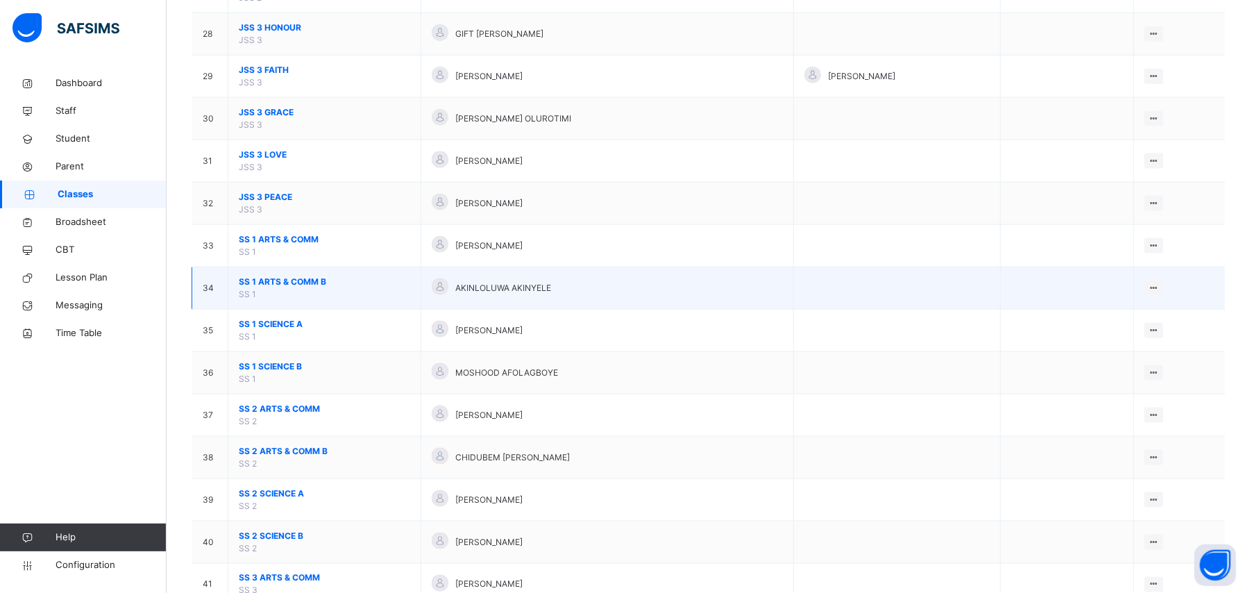
click at [297, 288] on span "SS 1 ARTS & COMM B" at bounding box center [324, 282] width 171 height 12
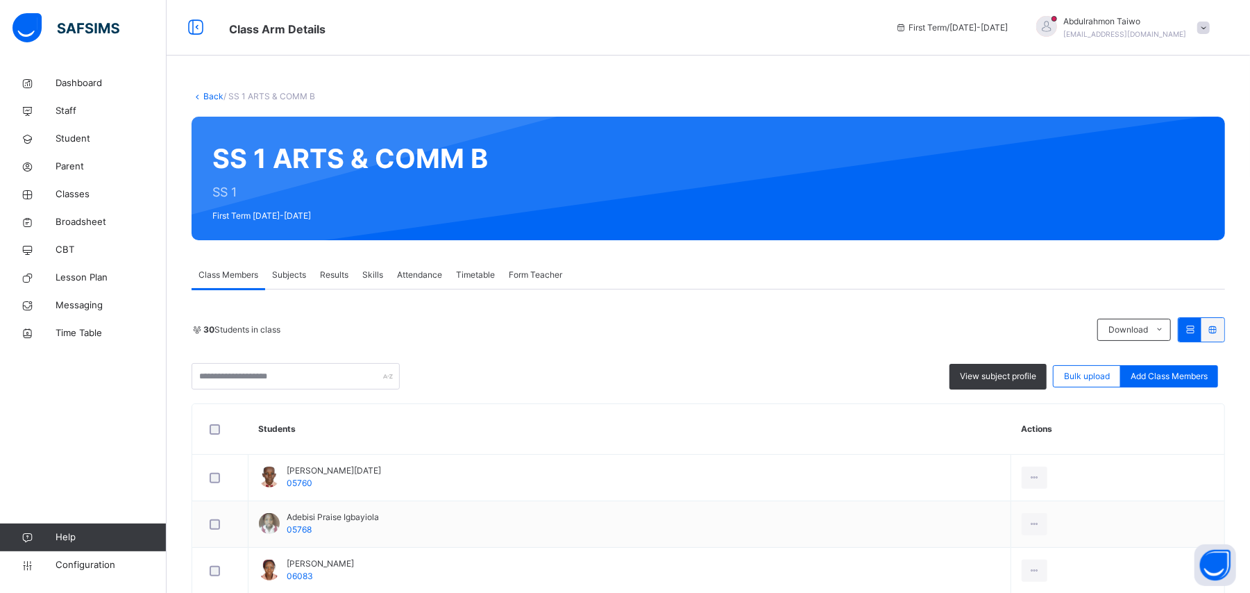
click at [439, 423] on th "Students" at bounding box center [630, 429] width 763 height 51
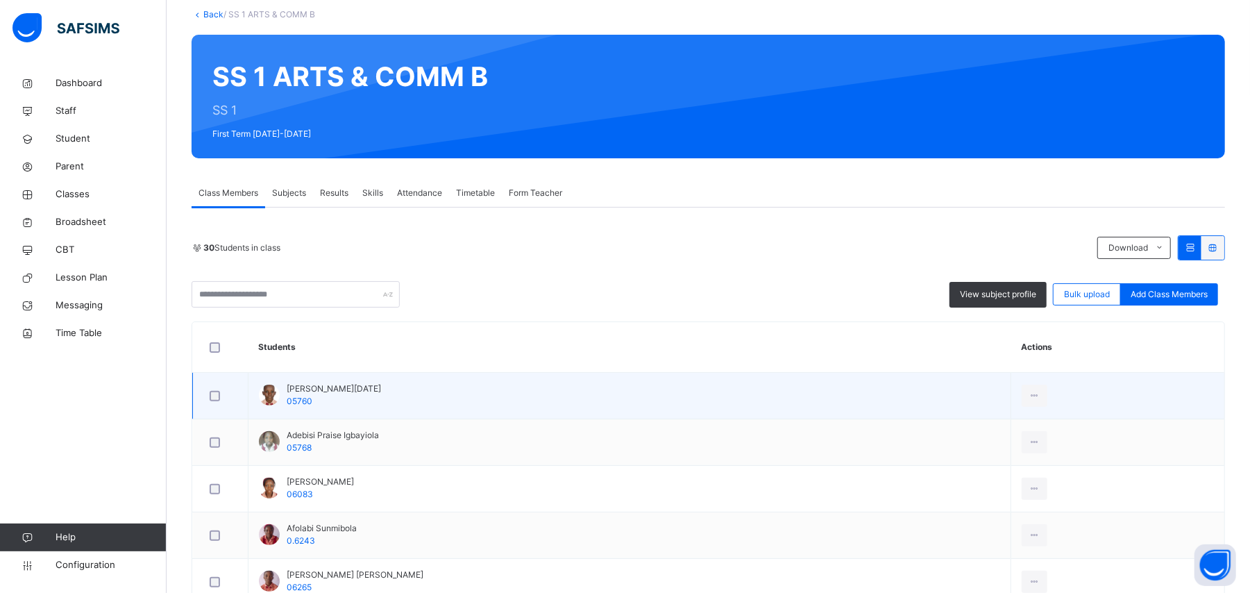
scroll to position [92, 0]
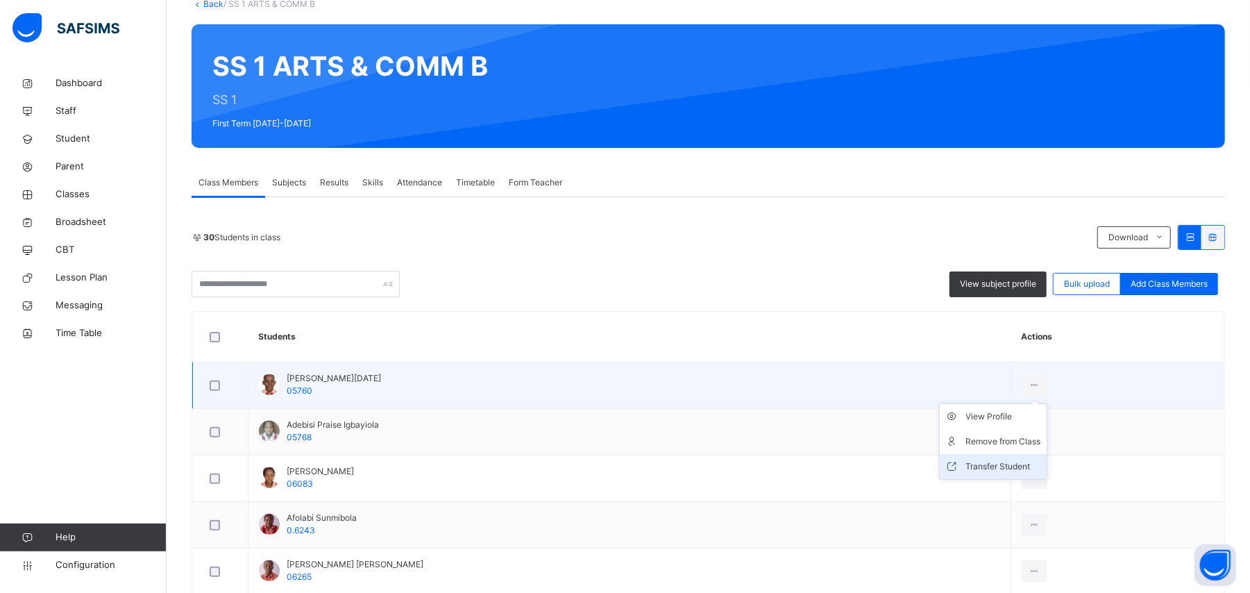
click at [1017, 471] on div "Transfer Student" at bounding box center [1003, 467] width 75 height 14
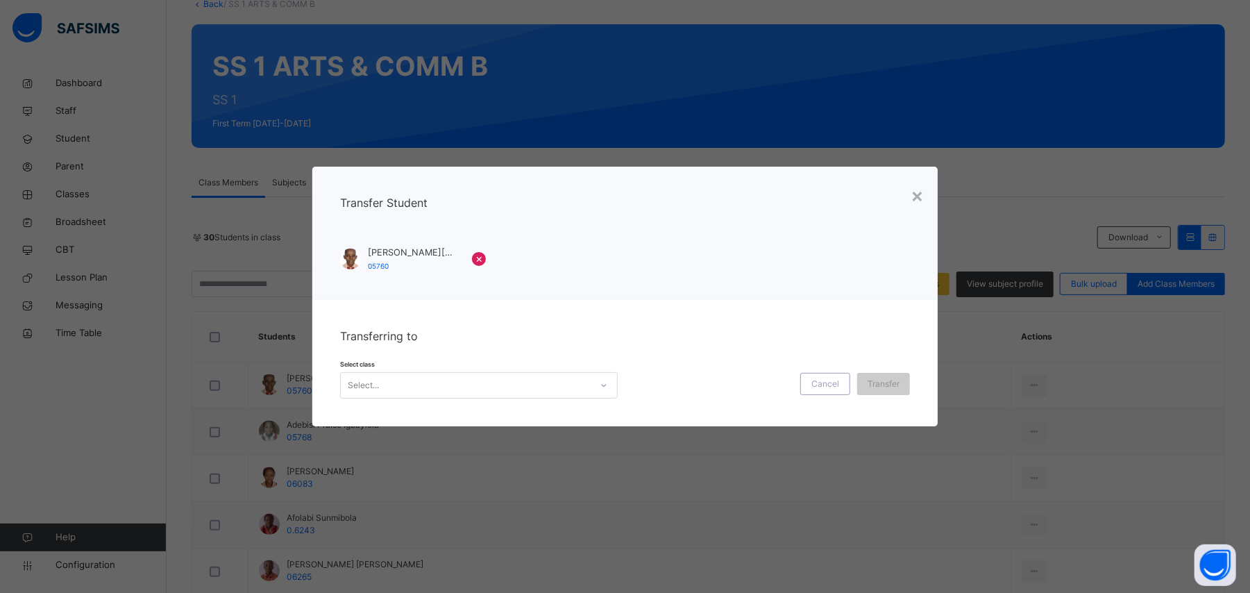
click at [384, 383] on div "Select..." at bounding box center [466, 385] width 250 height 22
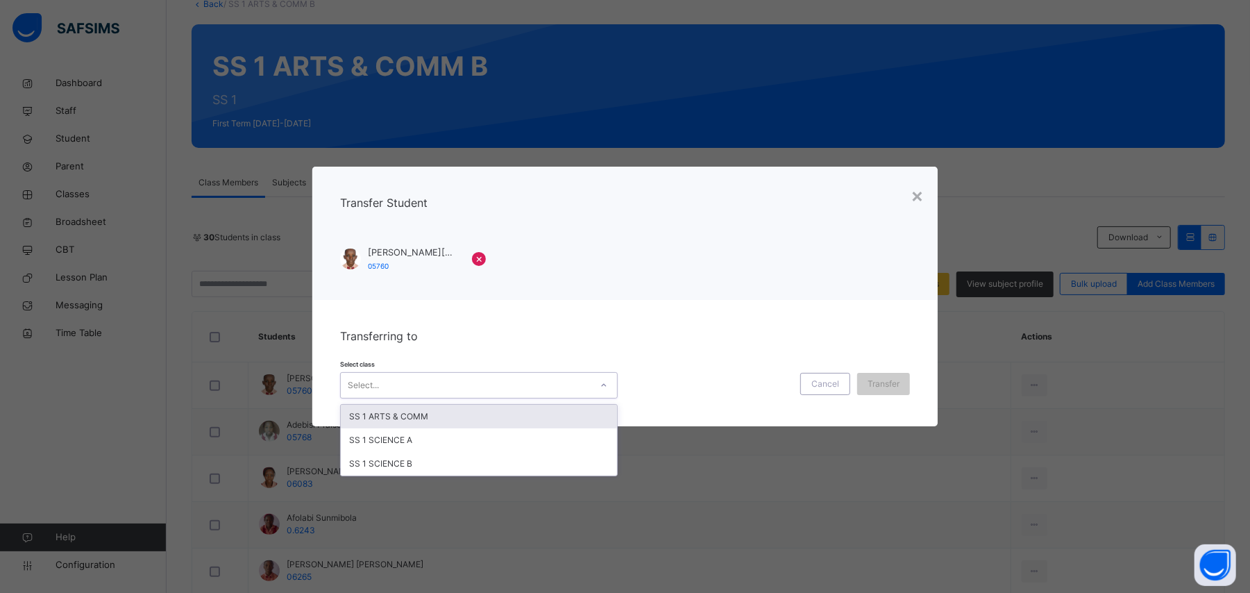
click at [435, 418] on div "SS 1 ARTS & COMM" at bounding box center [479, 417] width 276 height 24
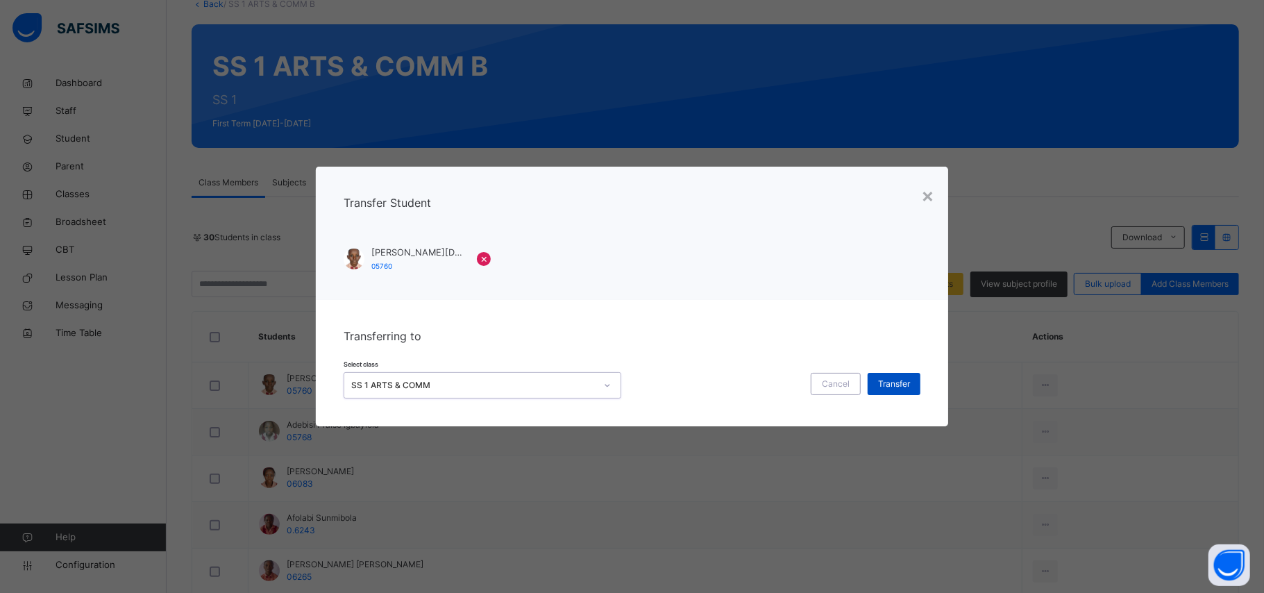
click at [881, 386] on span "Transfer" at bounding box center [894, 384] width 32 height 12
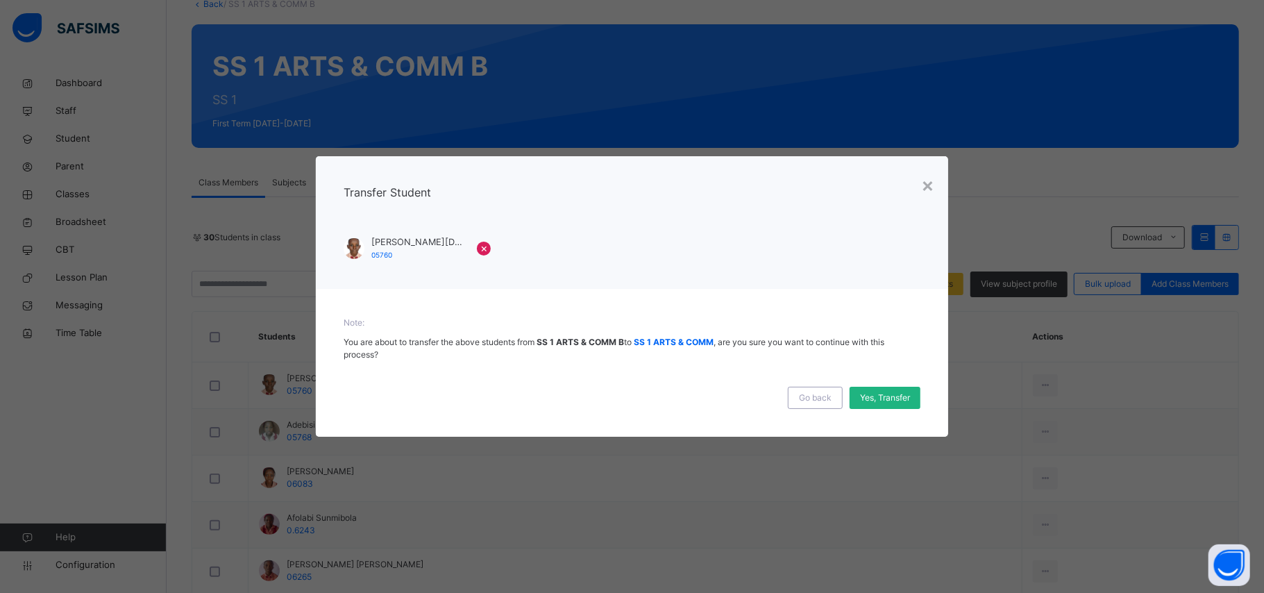
click at [898, 392] on span "Yes, Transfer" at bounding box center [885, 398] width 50 height 12
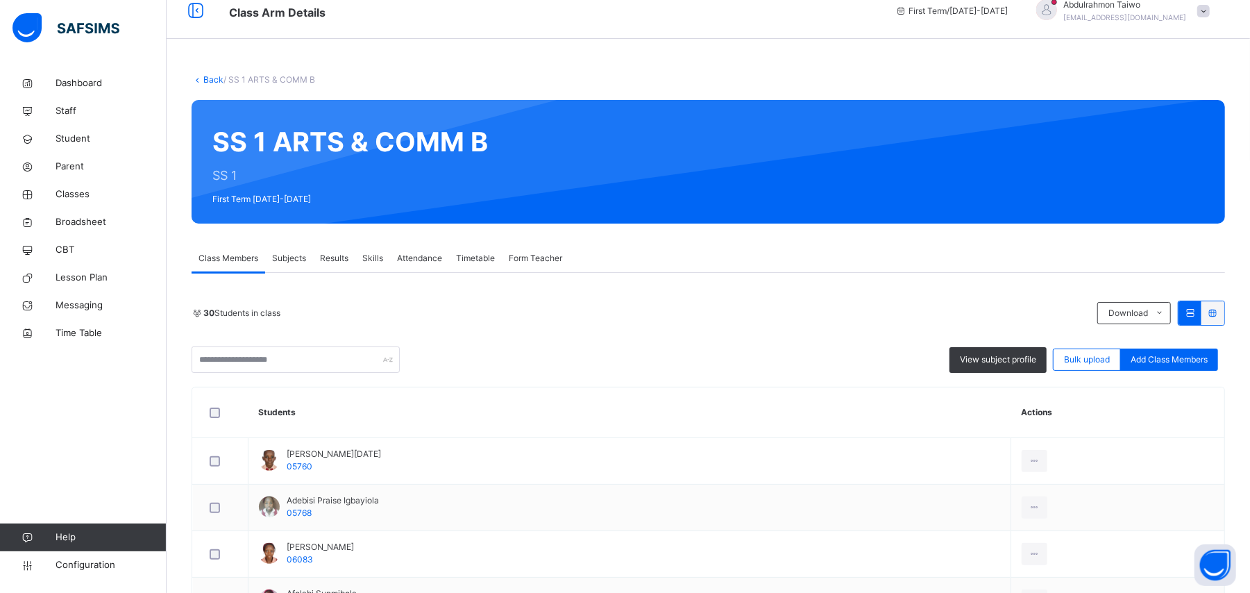
scroll to position [0, 0]
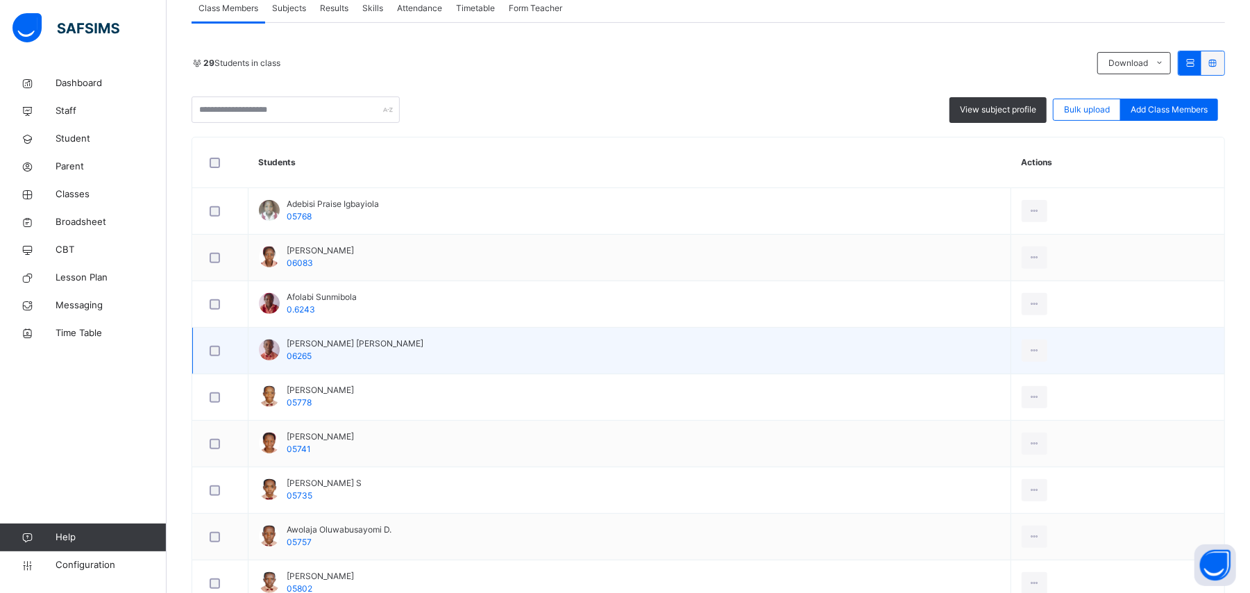
scroll to position [278, 0]
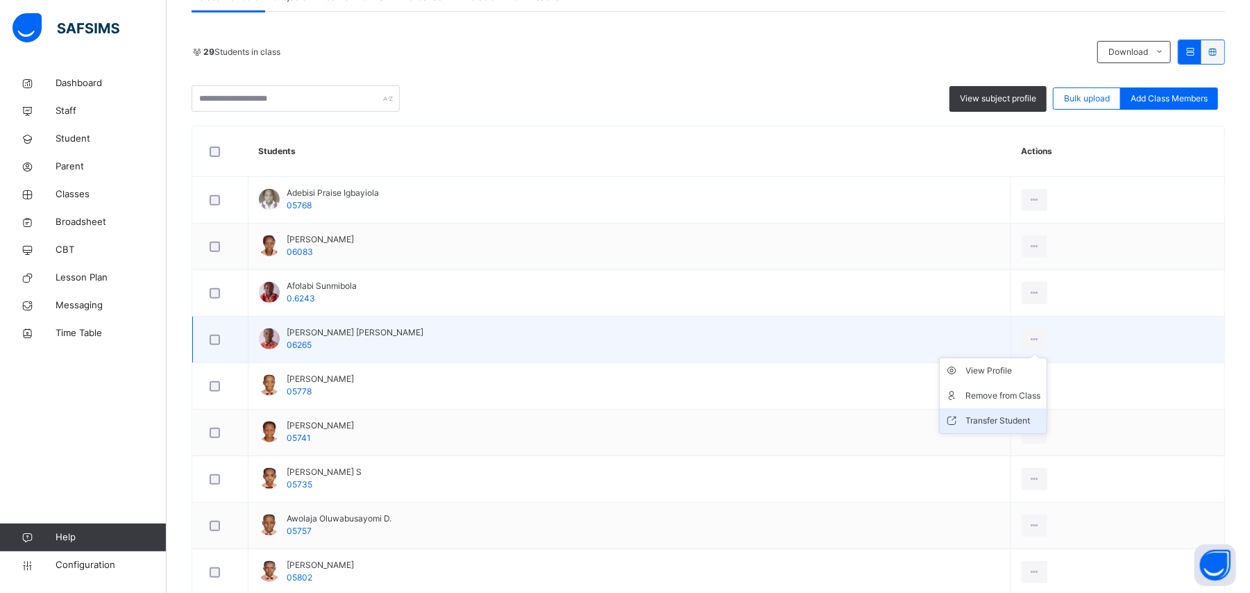
click at [1009, 421] on div "Transfer Student" at bounding box center [1003, 421] width 75 height 14
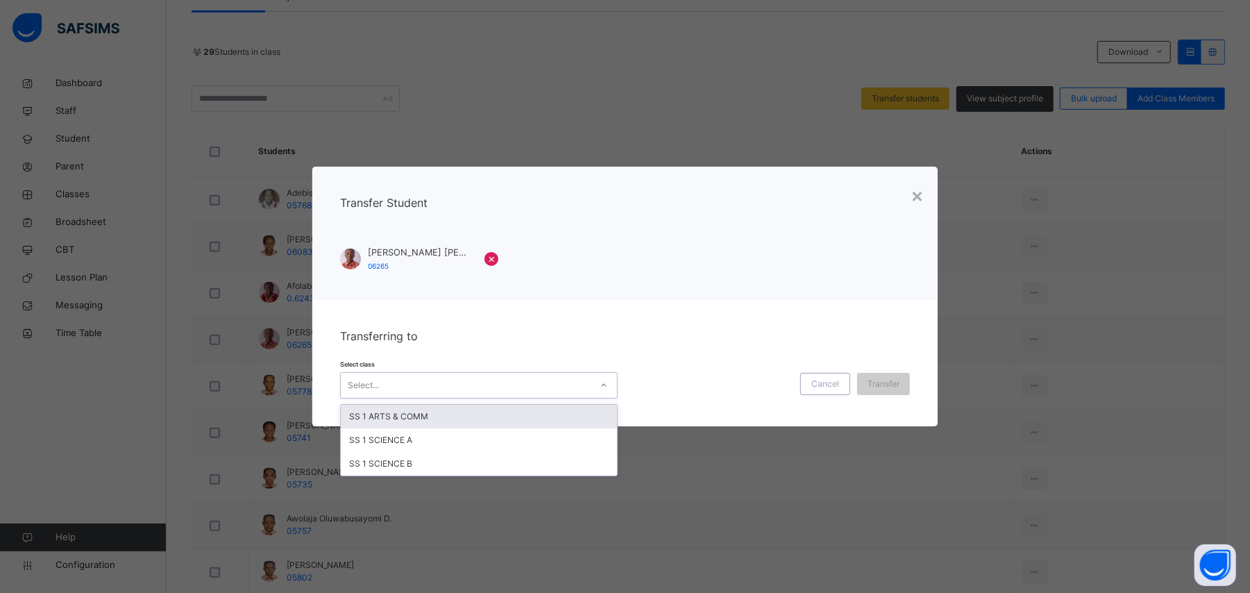
click at [426, 384] on div "Select..." at bounding box center [466, 385] width 250 height 22
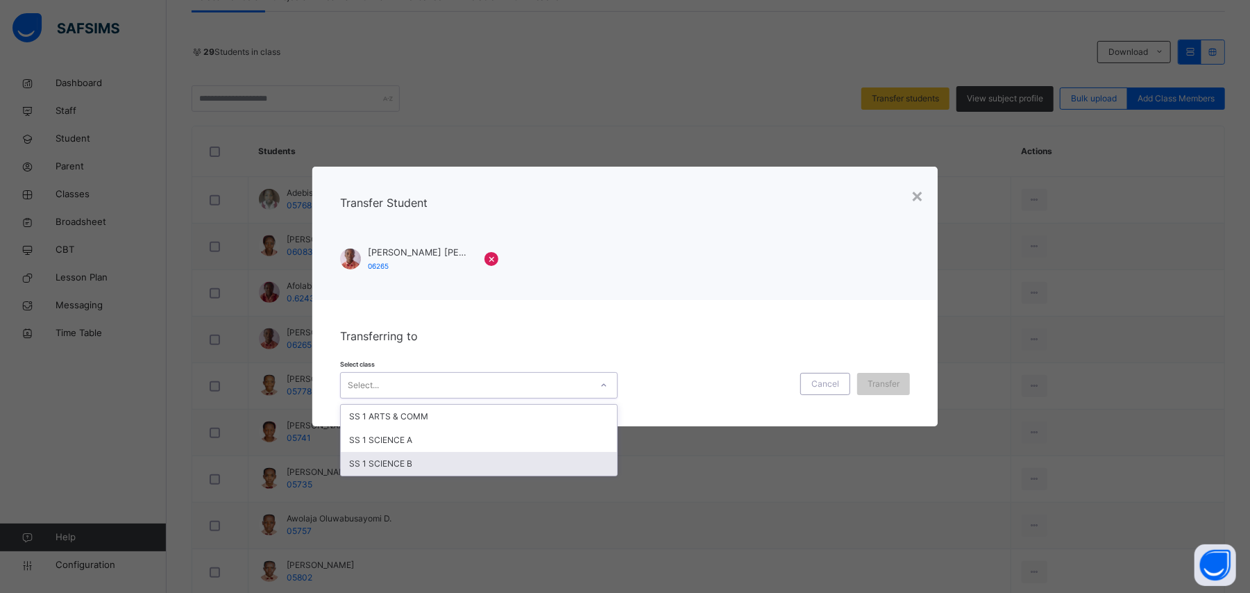
click at [419, 459] on div "SS 1 SCIENCE B" at bounding box center [479, 464] width 276 height 24
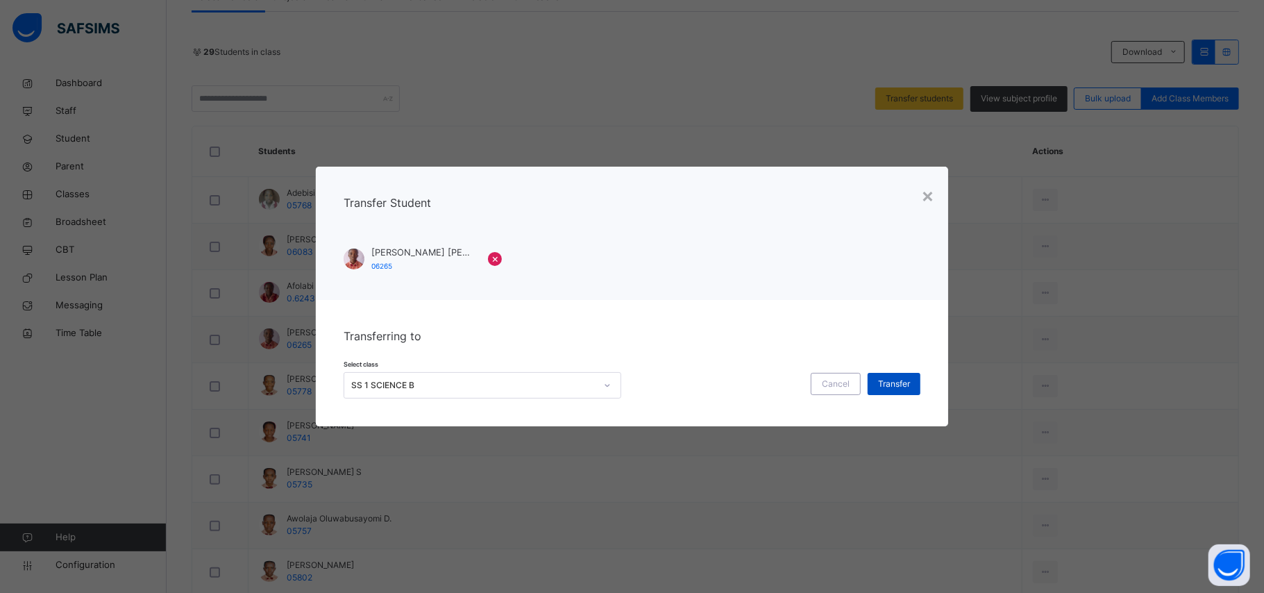
click at [878, 381] on span "Transfer" at bounding box center [894, 384] width 32 height 12
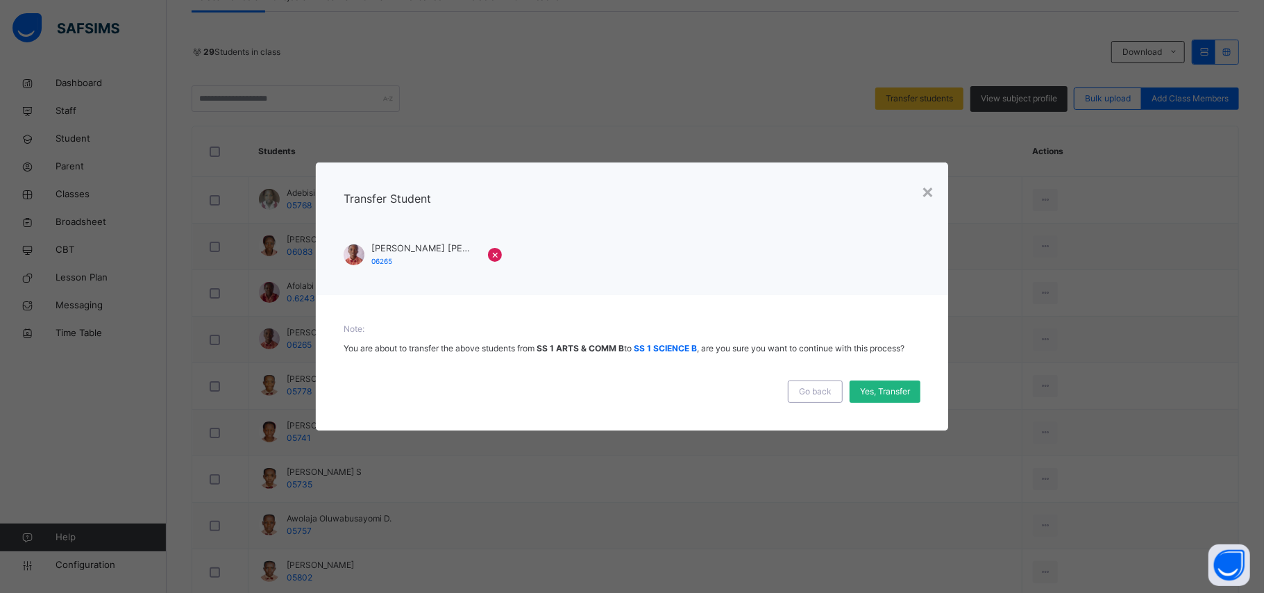
click at [895, 395] on span "Yes, Transfer" at bounding box center [885, 391] width 50 height 12
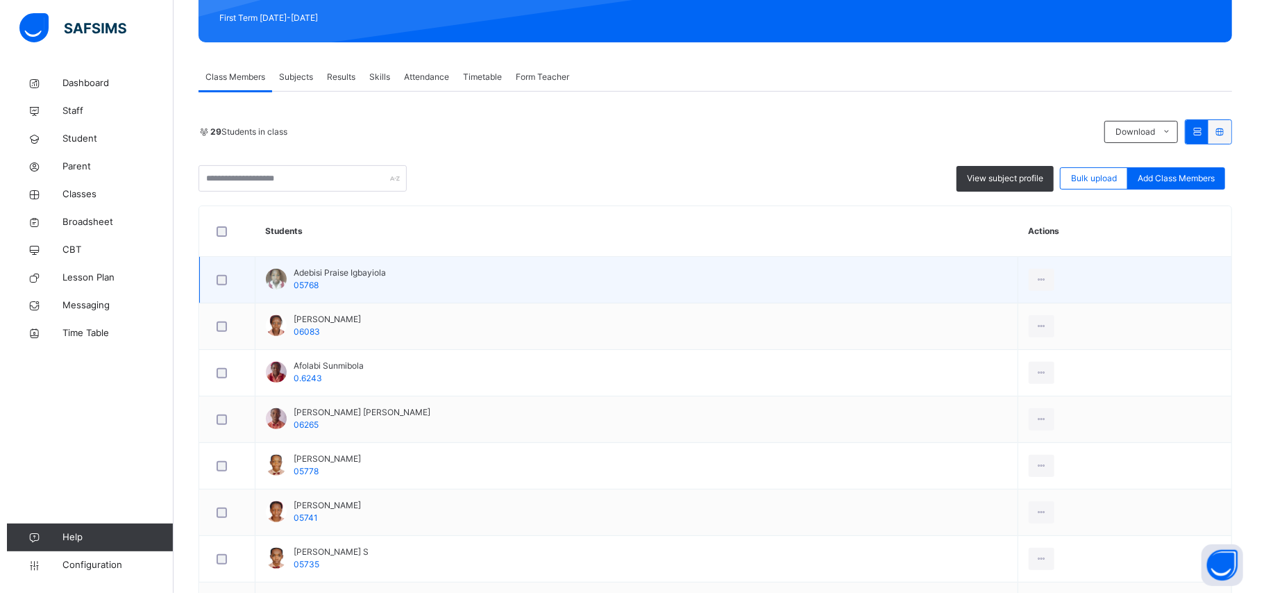
scroll to position [0, 0]
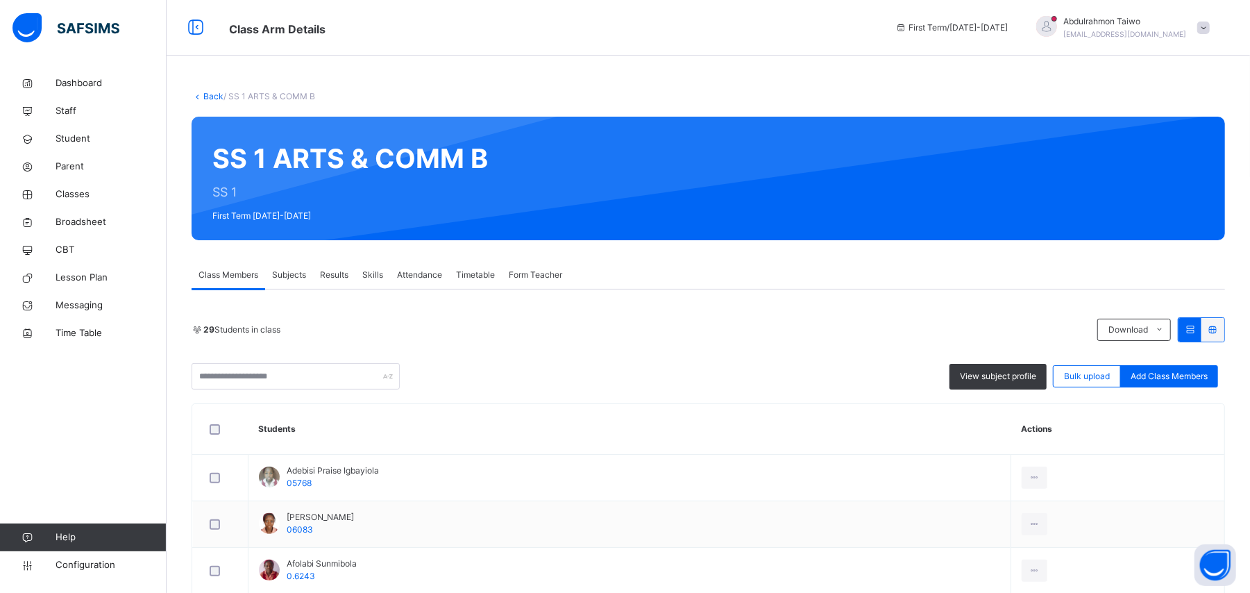
click at [1150, 33] on span "[EMAIL_ADDRESS][DOMAIN_NAME]" at bounding box center [1125, 34] width 123 height 8
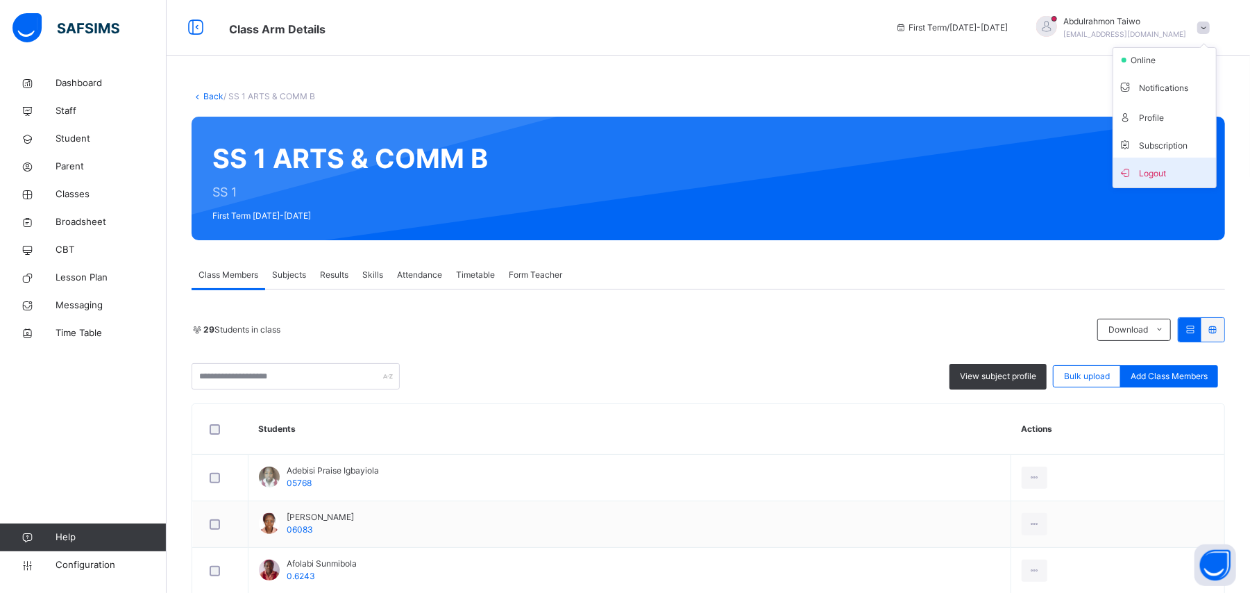
click at [1177, 178] on span "Logout" at bounding box center [1165, 172] width 92 height 19
